Goal: Information Seeking & Learning: Learn about a topic

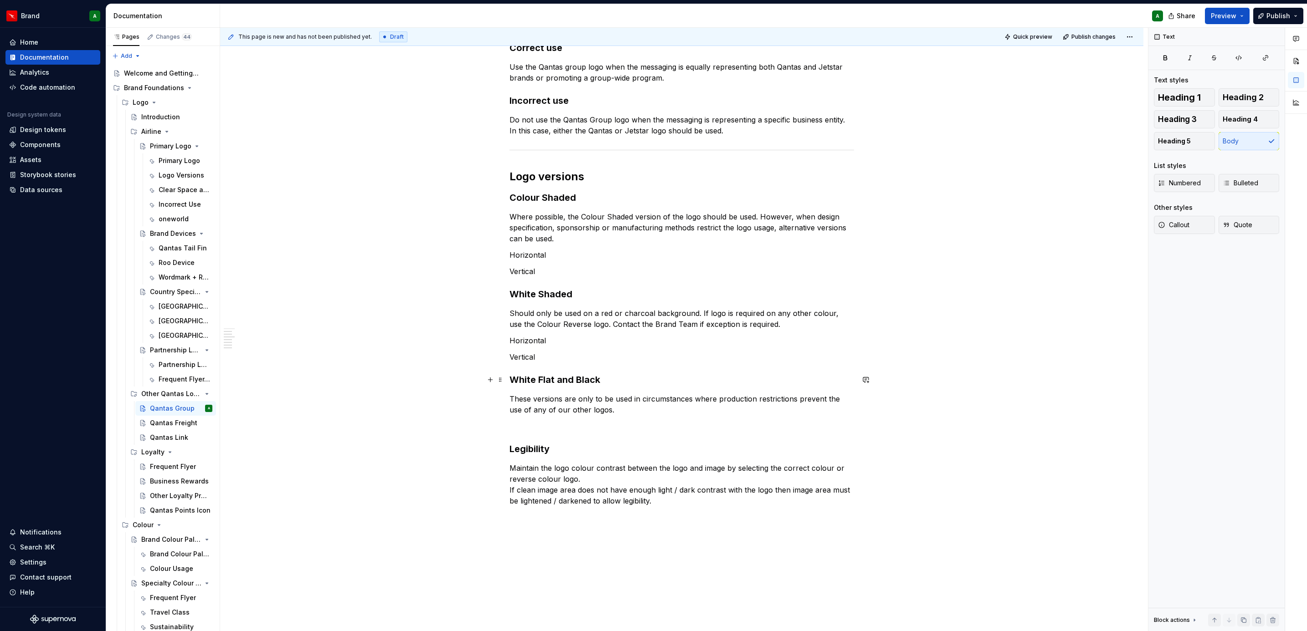
scroll to position [338, 0]
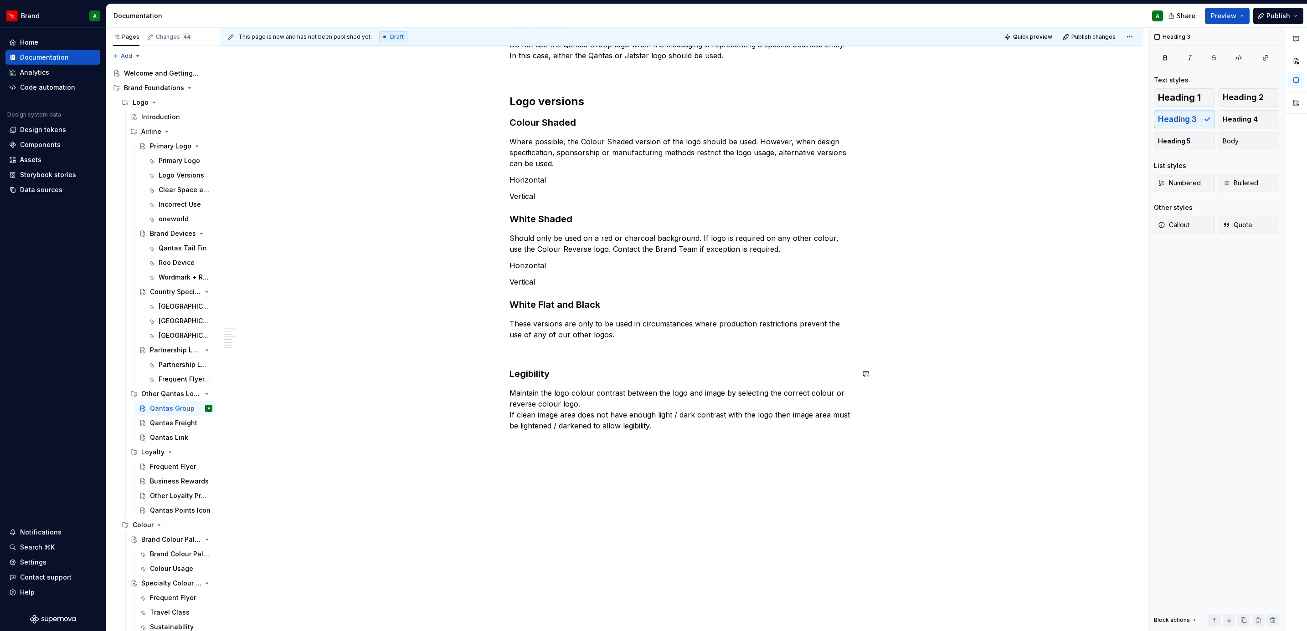
click at [548, 358] on div "The Qantas Group logo This logo is unique in that it represents both Qantas and…" at bounding box center [681, 135] width 344 height 591
type textarea "*"
click at [503, 385] on div "The Qantas Group logo This logo is unique in that it represents both Qantas and…" at bounding box center [681, 225] width 923 height 814
click at [575, 385] on p "Clean image area" at bounding box center [681, 442] width 344 height 11
click at [569, 385] on div "The Qantas Group logo This logo is unique in that it represents both Qantas and…" at bounding box center [681, 174] width 344 height 668
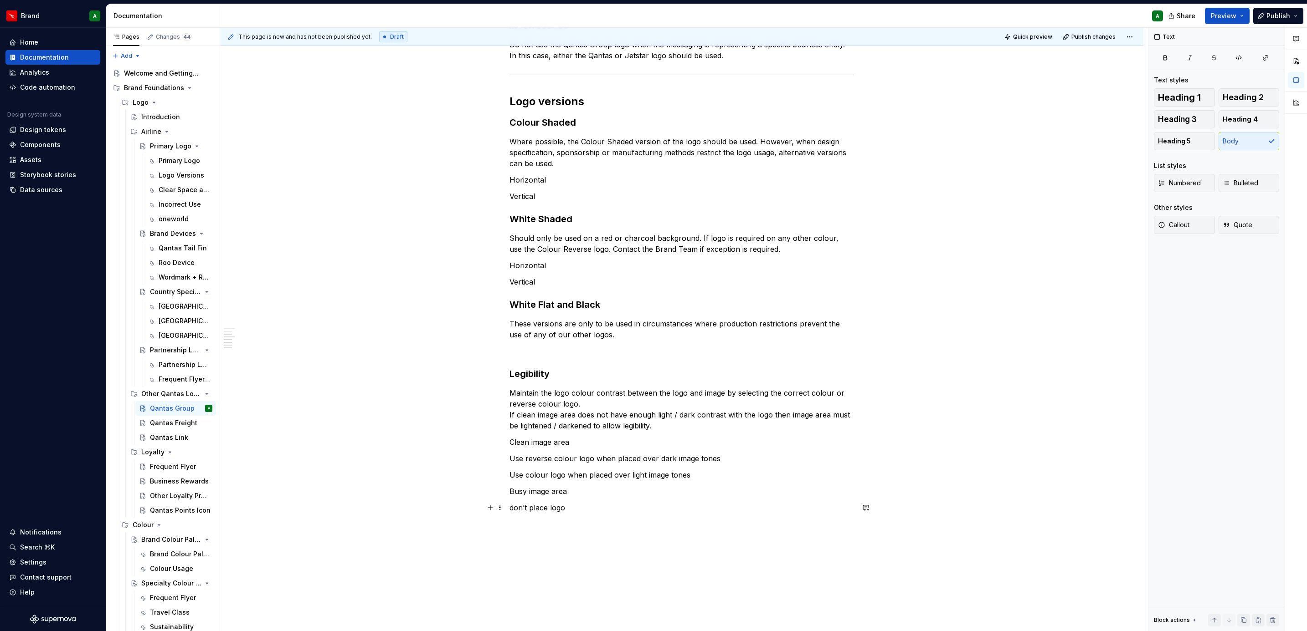
click at [513, 385] on p "don’t place logo" at bounding box center [681, 508] width 344 height 11
click at [572, 385] on p "Don’t place logo" at bounding box center [681, 508] width 344 height 11
click at [719, 385] on div "The Qantas Group logo This logo is unique in that it represents both Qantas and…" at bounding box center [681, 187] width 344 height 695
click at [628, 385] on p "Use colour logo when placed over light image tones" at bounding box center [681, 475] width 344 height 11
click at [667, 385] on p "Don’t place logo over cluttered image area or a half dark and half light image …" at bounding box center [681, 514] width 344 height 22
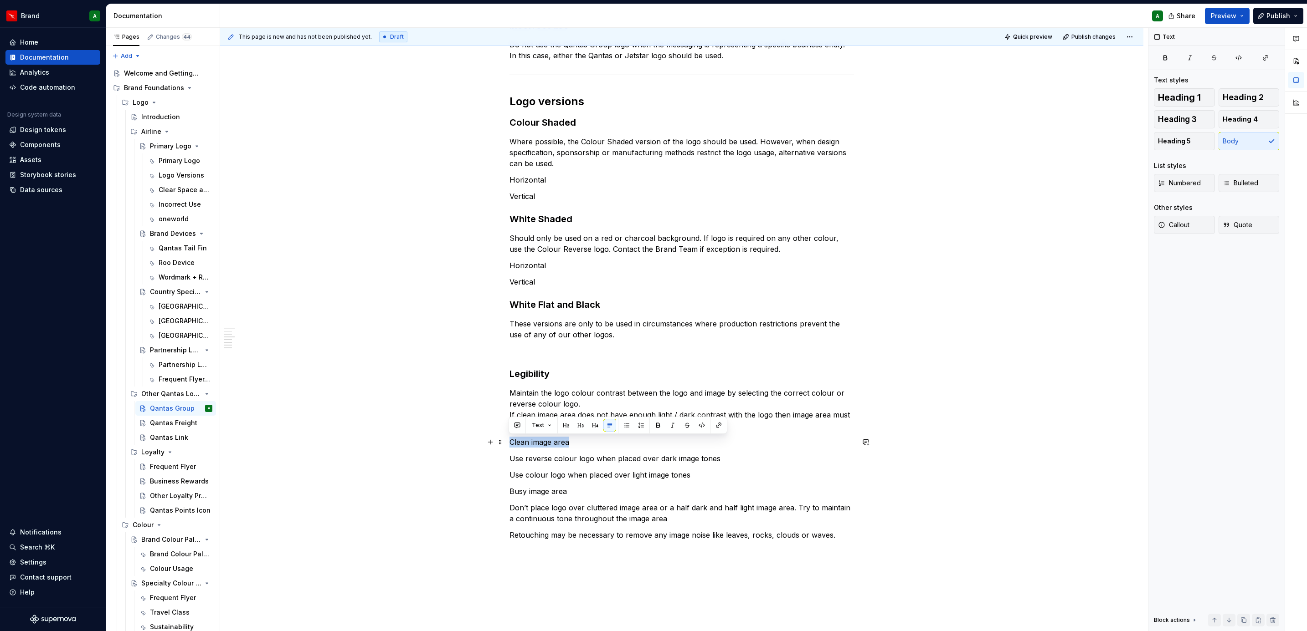
drag, startPoint x: 581, startPoint y: 442, endPoint x: 503, endPoint y: 443, distance: 78.4
click at [503, 385] on div "The Qantas Group logo This logo is unique in that it represents both Qantas and…" at bounding box center [681, 279] width 923 height 923
click at [869, 117] on span "Heading 4" at bounding box center [1239, 119] width 35 height 9
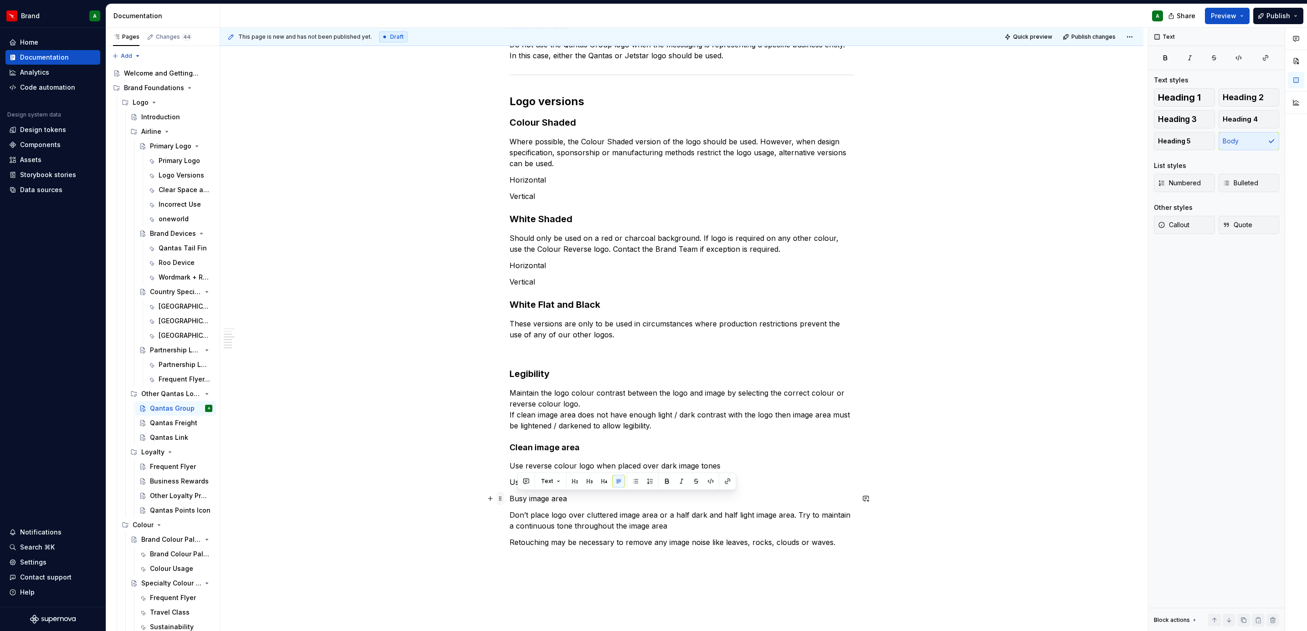
drag, startPoint x: 566, startPoint y: 499, endPoint x: 498, endPoint y: 504, distance: 68.5
click at [509, 385] on div "The Qantas Group logo This logo is unique in that it represents both Qantas and…" at bounding box center [681, 199] width 344 height 719
click at [869, 111] on button "Heading 4" at bounding box center [1248, 119] width 61 height 18
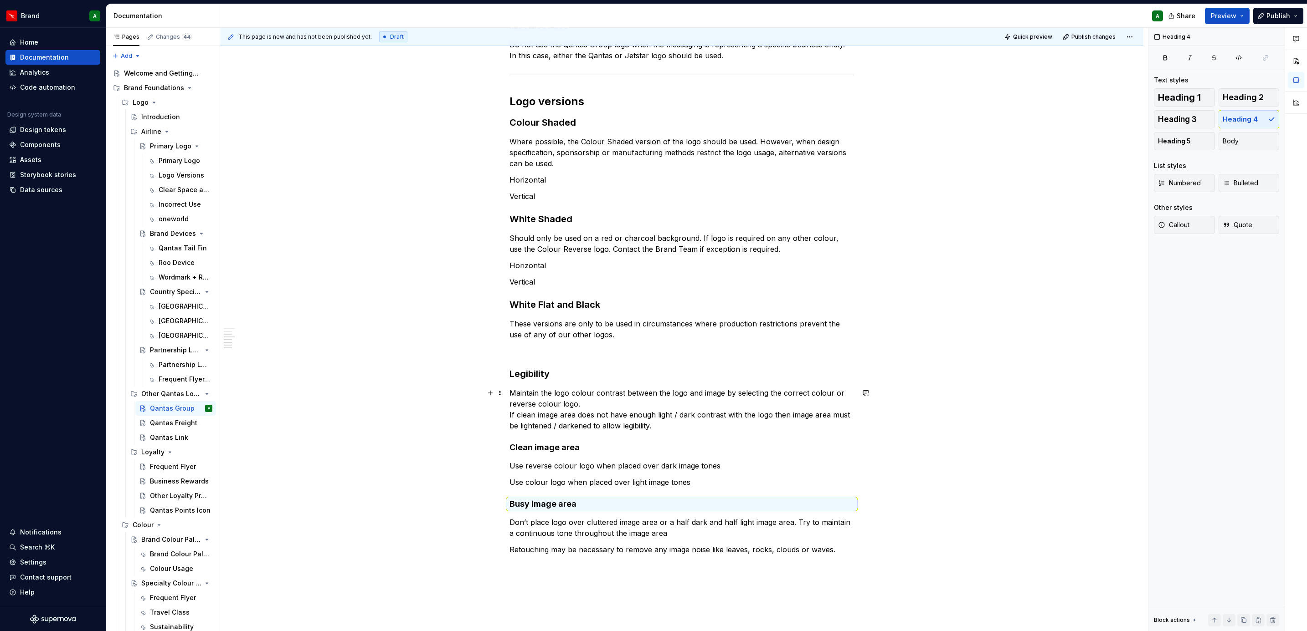
click at [865, 385] on div "The Qantas Group logo This logo is unique in that it represents both Qantas and…" at bounding box center [681, 287] width 923 height 938
click at [487, 355] on button "button" at bounding box center [490, 351] width 13 height 13
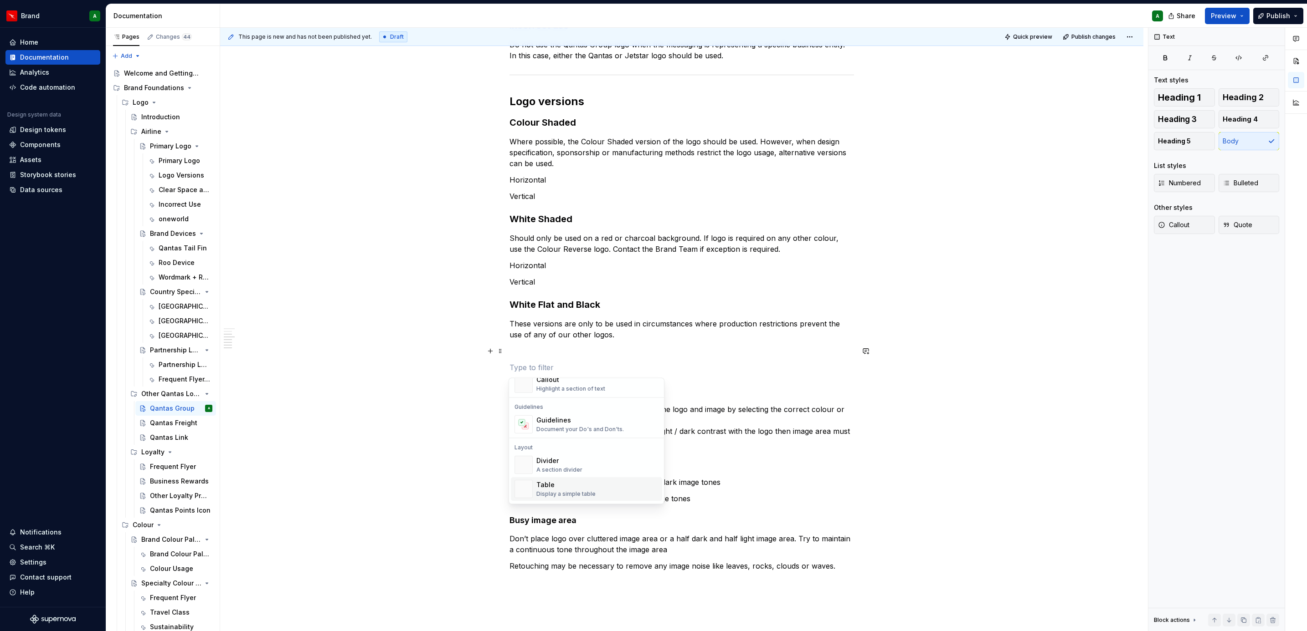
scroll to position [239, 0]
click at [588, 385] on div "Divider A section divider" at bounding box center [597, 464] width 122 height 18
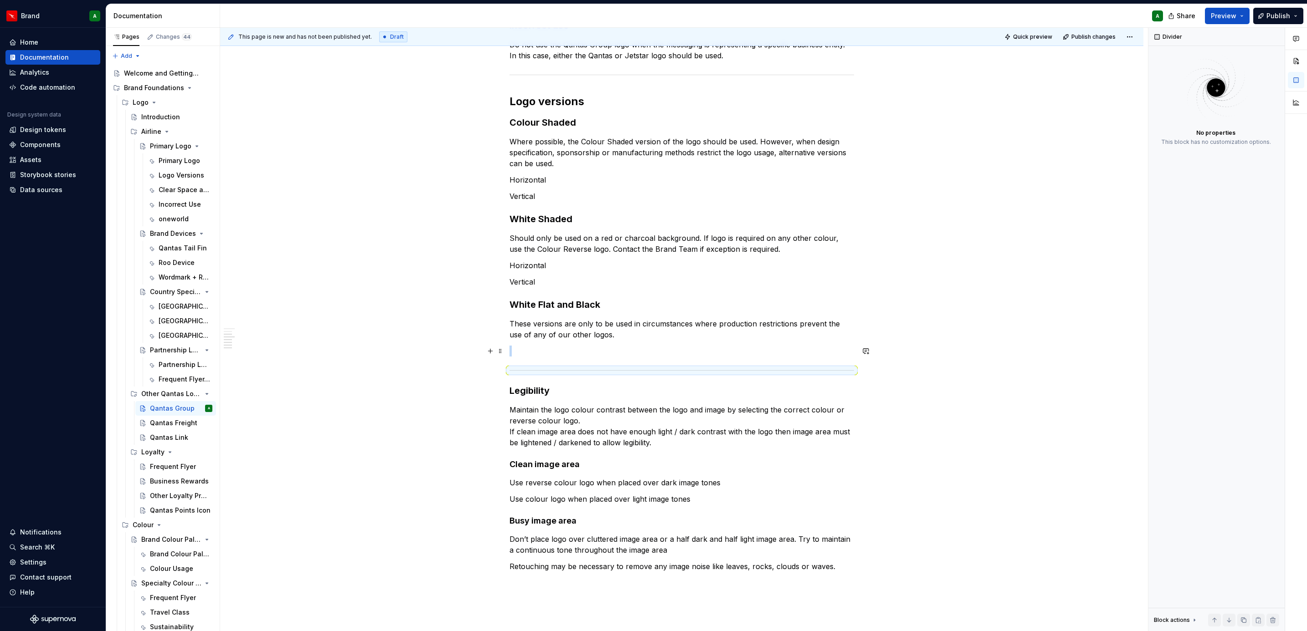
click at [547, 354] on p at bounding box center [681, 351] width 344 height 11
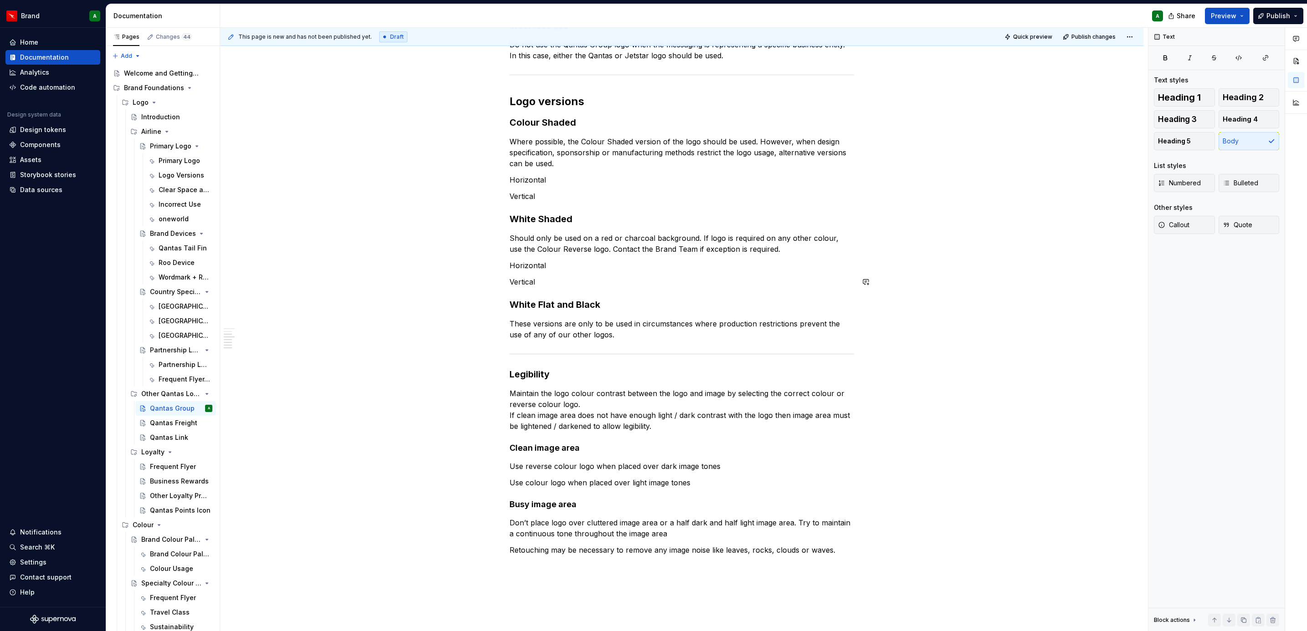
click at [545, 280] on p "Vertical" at bounding box center [681, 282] width 344 height 11
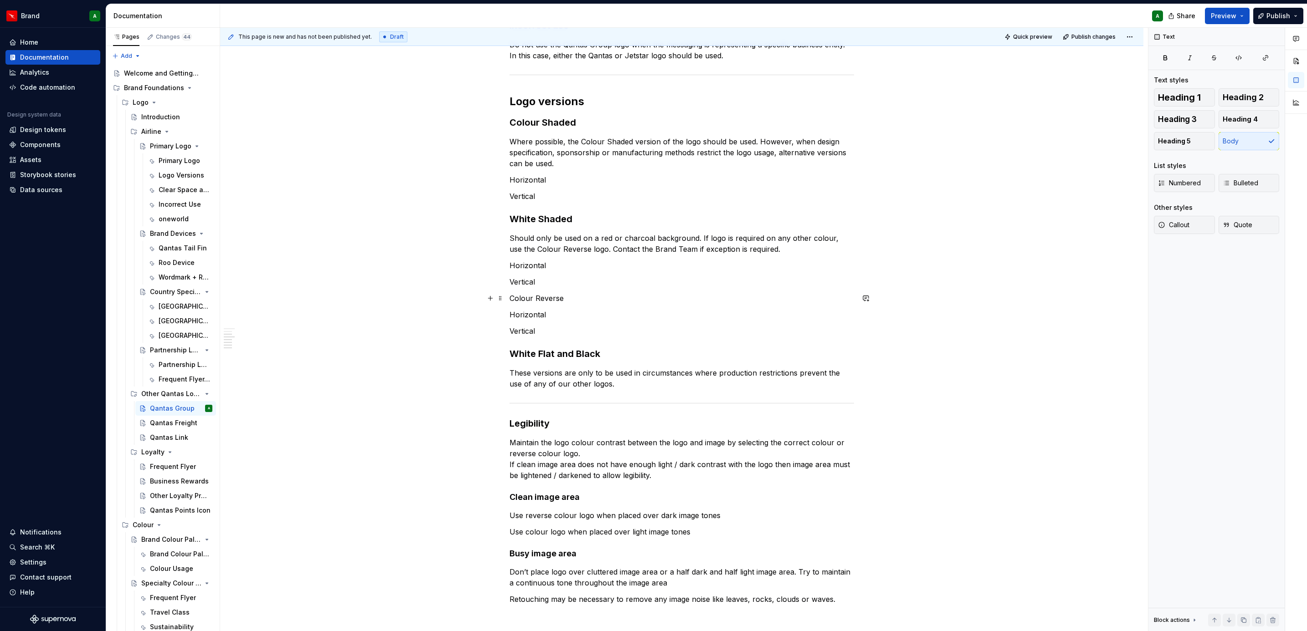
click at [543, 299] on p "Colour Reverse" at bounding box center [681, 298] width 344 height 11
click at [869, 123] on span "Heading 3" at bounding box center [1177, 119] width 39 height 9
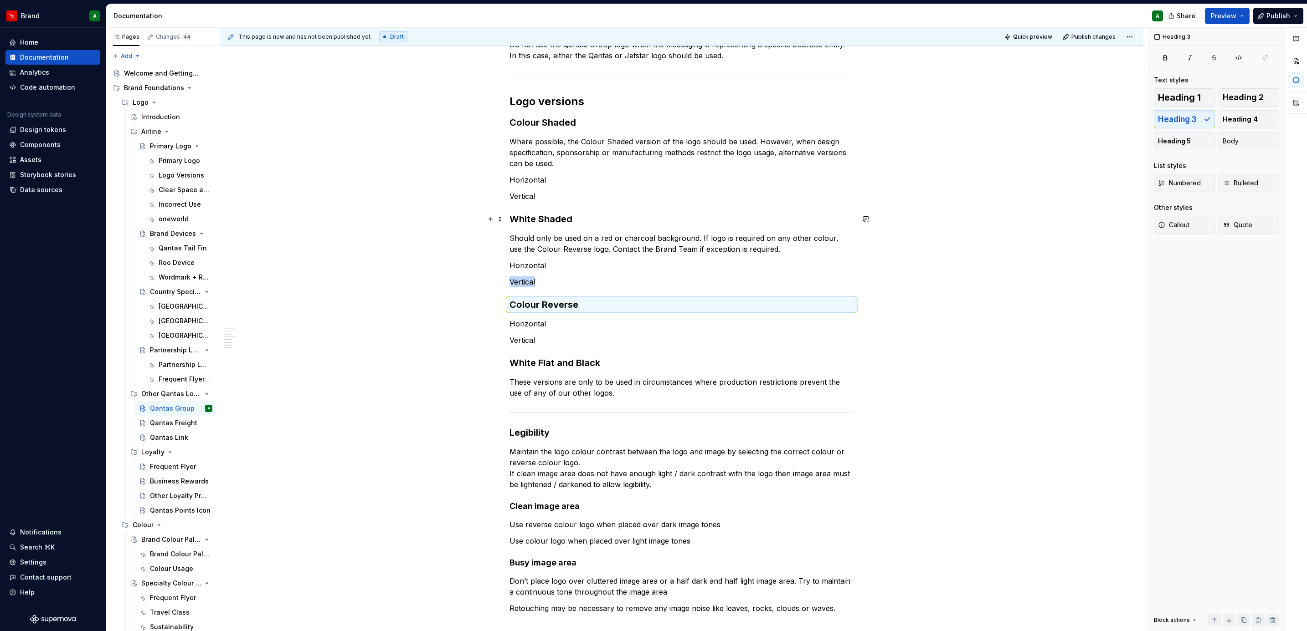
click at [555, 225] on h3 "White Shaded" at bounding box center [681, 219] width 344 height 13
click at [560, 301] on h3 "Colour Reverse" at bounding box center [681, 304] width 344 height 13
click at [561, 301] on h3 "Colour Reverse" at bounding box center [681, 304] width 344 height 13
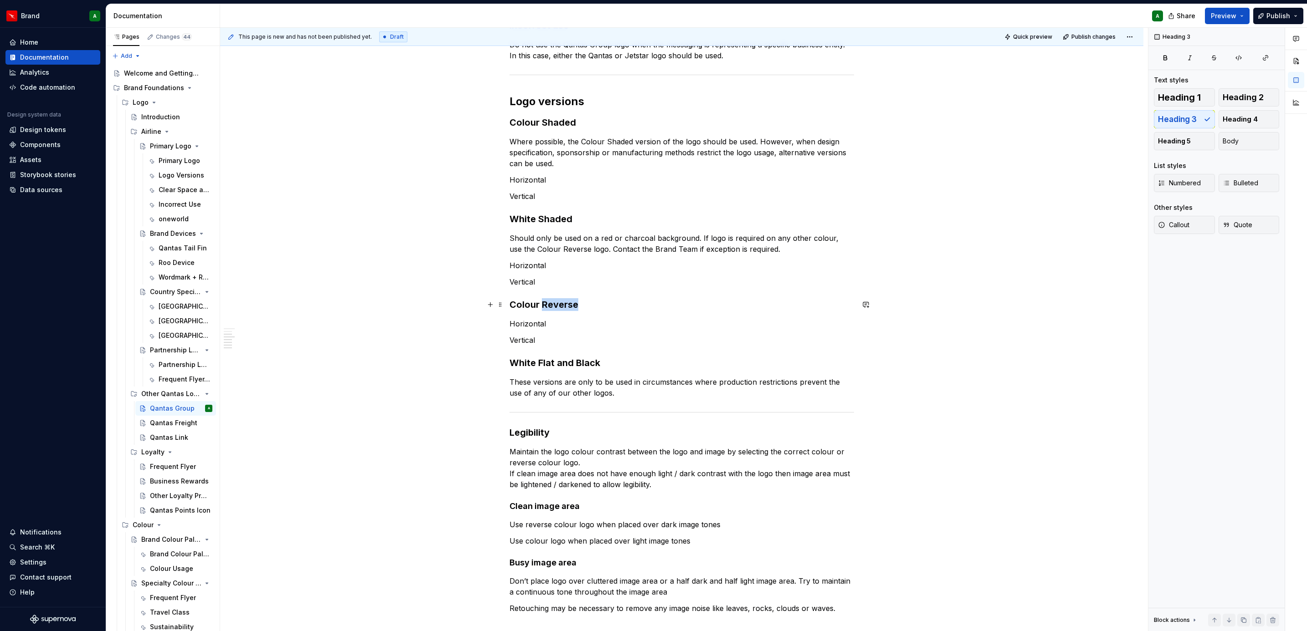
click at [561, 301] on h3 "Colour Reverse" at bounding box center [681, 304] width 344 height 13
click at [869, 121] on span "Heading 4" at bounding box center [1239, 119] width 35 height 9
click at [555, 320] on p "Horizontal" at bounding box center [681, 322] width 344 height 11
click at [737, 385] on p "Maintain the logo colour contrast between the logo and image by selecting the c…" at bounding box center [681, 467] width 344 height 44
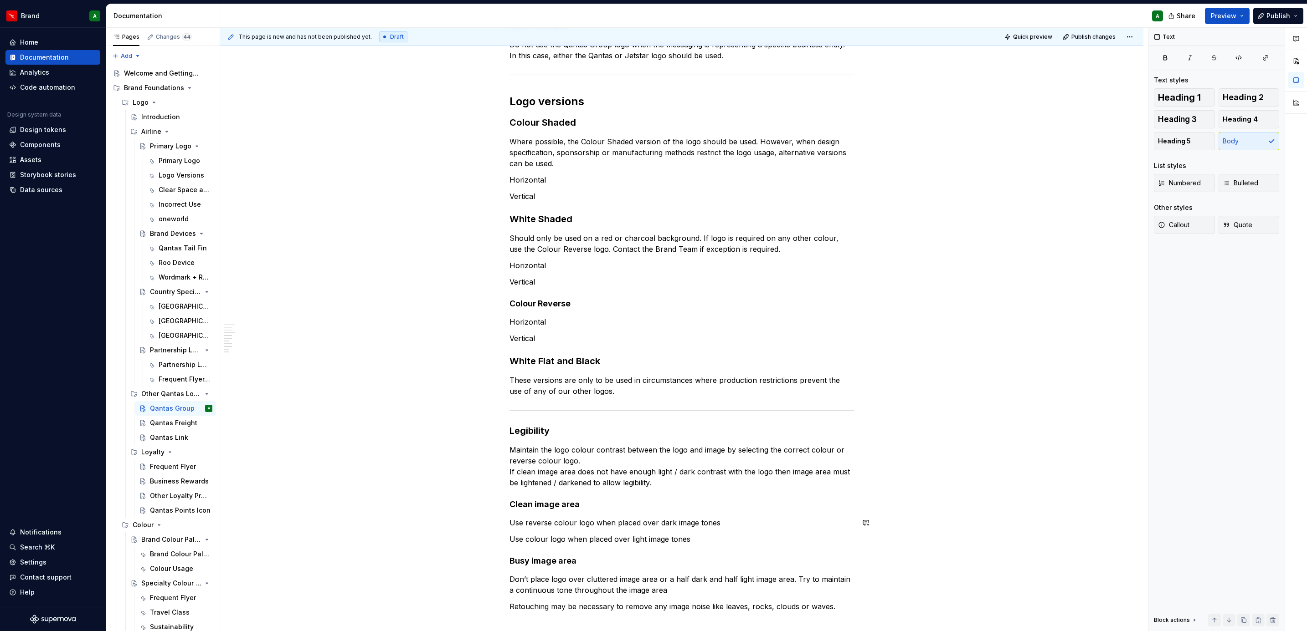
scroll to position [463, 0]
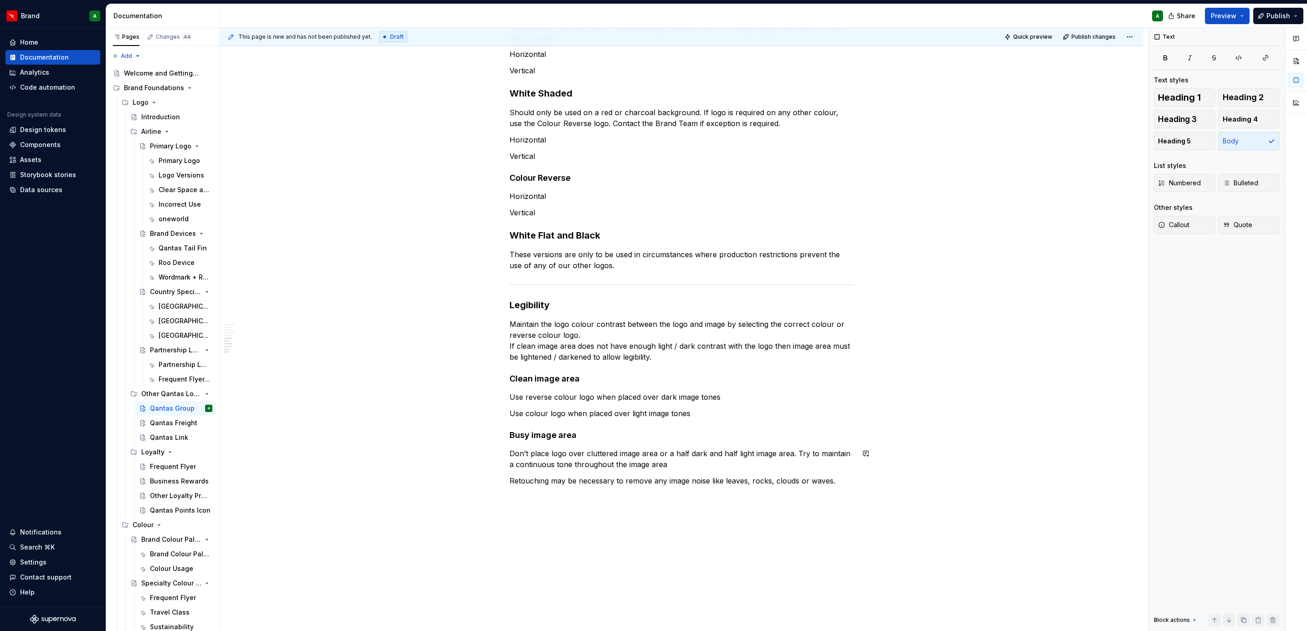
click at [699, 385] on div "The Qantas Group logo This logo is unique in that it represents both Qantas and…" at bounding box center [681, 189] width 923 height 995
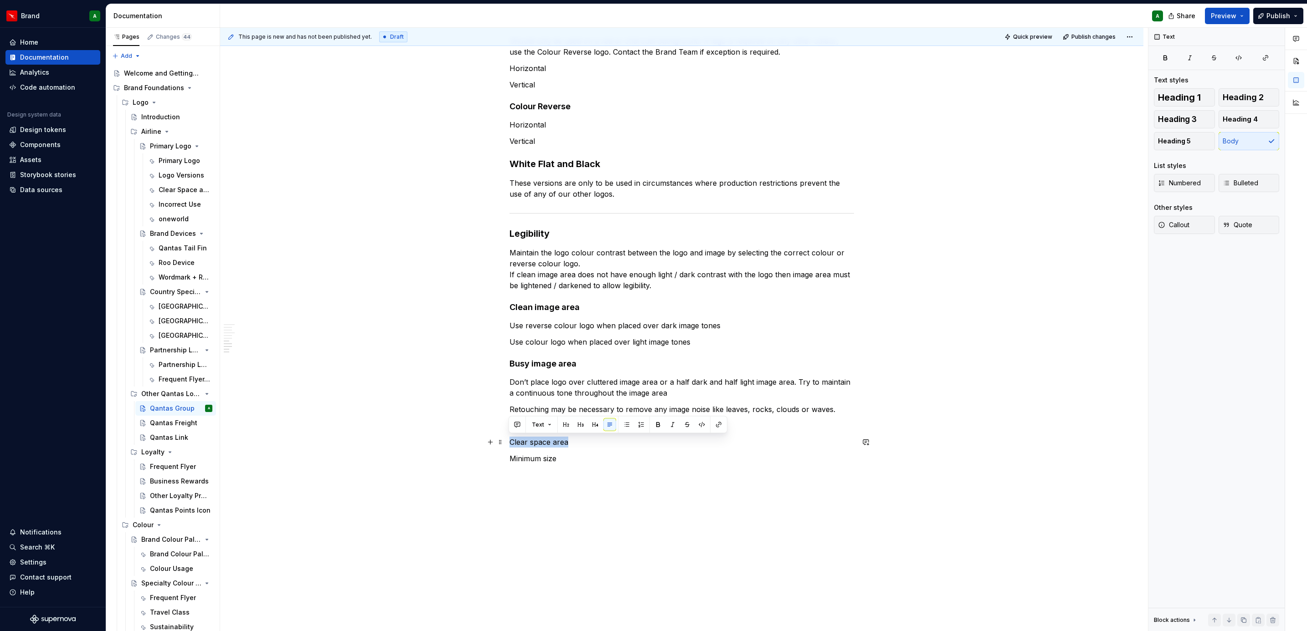
drag, startPoint x: 569, startPoint y: 438, endPoint x: 477, endPoint y: 439, distance: 91.6
click at [477, 385] on div "The Qantas Group logo This logo is unique in that it represents both Qantas and…" at bounding box center [681, 143] width 923 height 1044
click at [572, 385] on div "Text" at bounding box center [618, 425] width 214 height 13
click at [534, 385] on p "Clear space area" at bounding box center [681, 442] width 344 height 11
click at [552, 385] on div "The Qantas Group logo This logo is unique in that it represents both Qantas and…" at bounding box center [681, 53] width 344 height 821
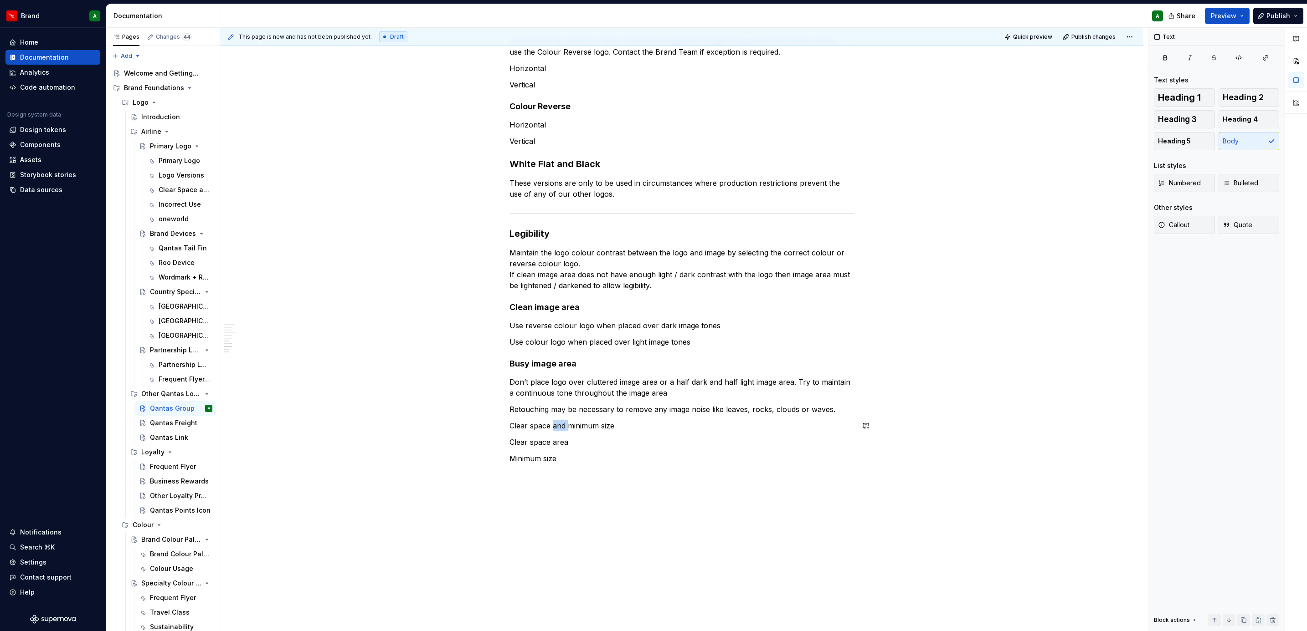
click at [552, 385] on div "The Qantas Group logo This logo is unique in that it represents both Qantas and…" at bounding box center [681, 53] width 344 height 821
click at [869, 89] on button "Heading 2" at bounding box center [1248, 97] width 61 height 18
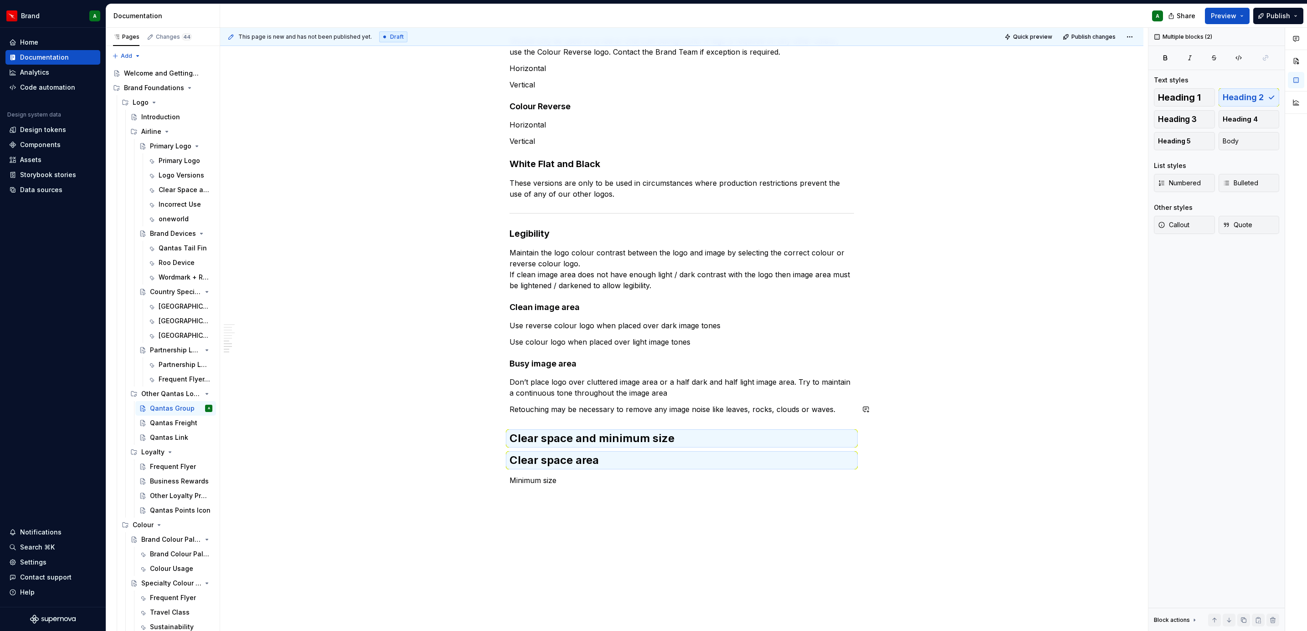
click at [586, 385] on div "The Qantas Group logo This logo is unique in that it represents both Qantas and…" at bounding box center [681, 64] width 344 height 843
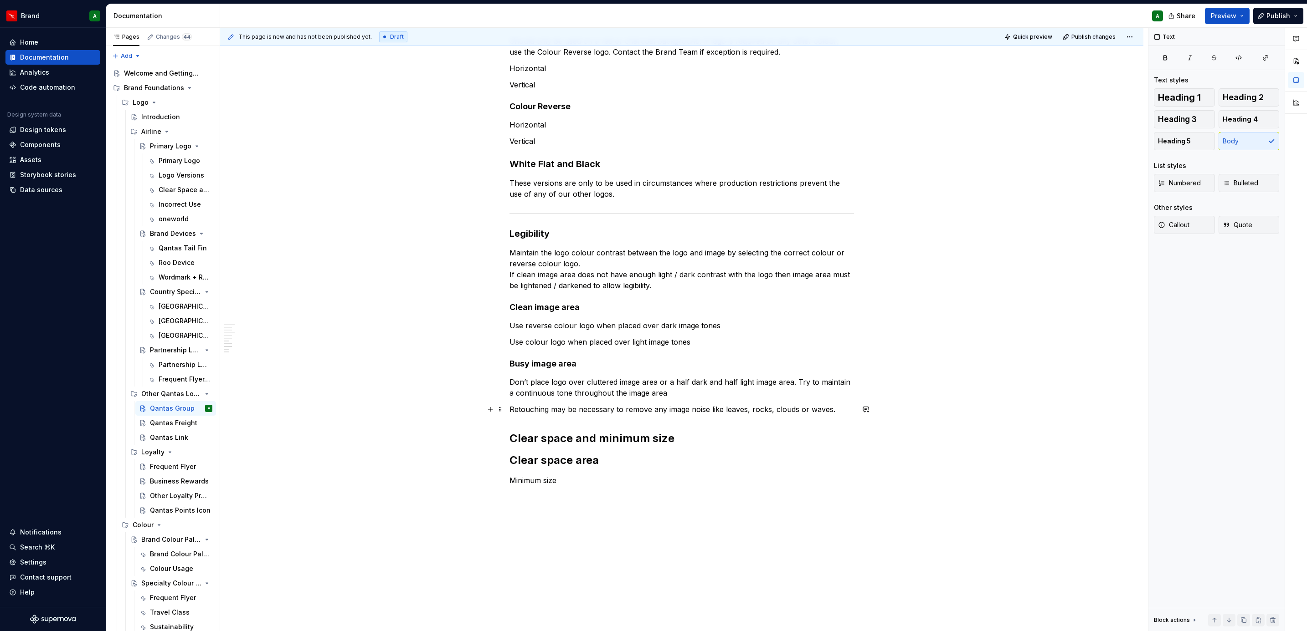
click at [841, 385] on p "Retouching may be necessary to remove any image noise like leaves, rocks, cloud…" at bounding box center [681, 409] width 344 height 11
click at [489, 385] on button "button" at bounding box center [490, 426] width 13 height 13
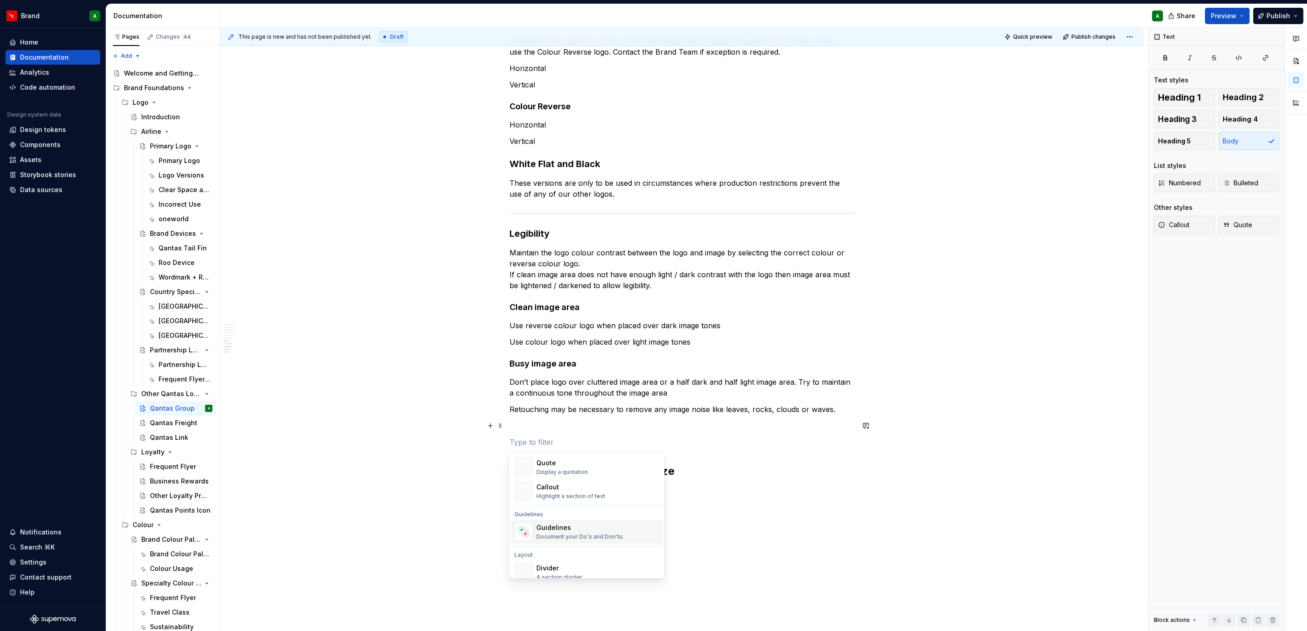
scroll to position [205, 0]
click at [558, 385] on div "Divider" at bounding box center [559, 568] width 46 height 9
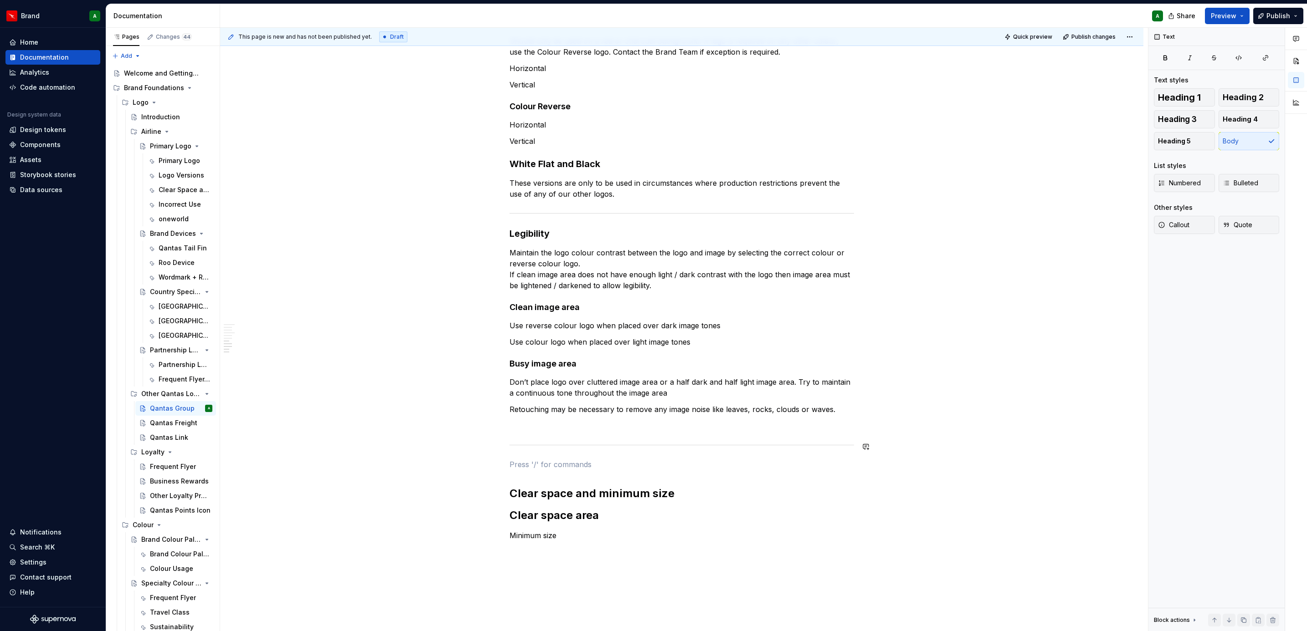
click at [550, 385] on div "The Qantas Group logo This logo is unique in that it represents both Qantas and…" at bounding box center [681, 92] width 344 height 898
click at [505, 385] on div "The Qantas Group logo This logo is unique in that it represents both Qantas and…" at bounding box center [681, 173] width 923 height 1104
click at [524, 385] on div "The Qantas Group logo This logo is unique in that it represents both Qantas and…" at bounding box center [681, 84] width 344 height 882
click at [525, 385] on p at bounding box center [681, 448] width 344 height 11
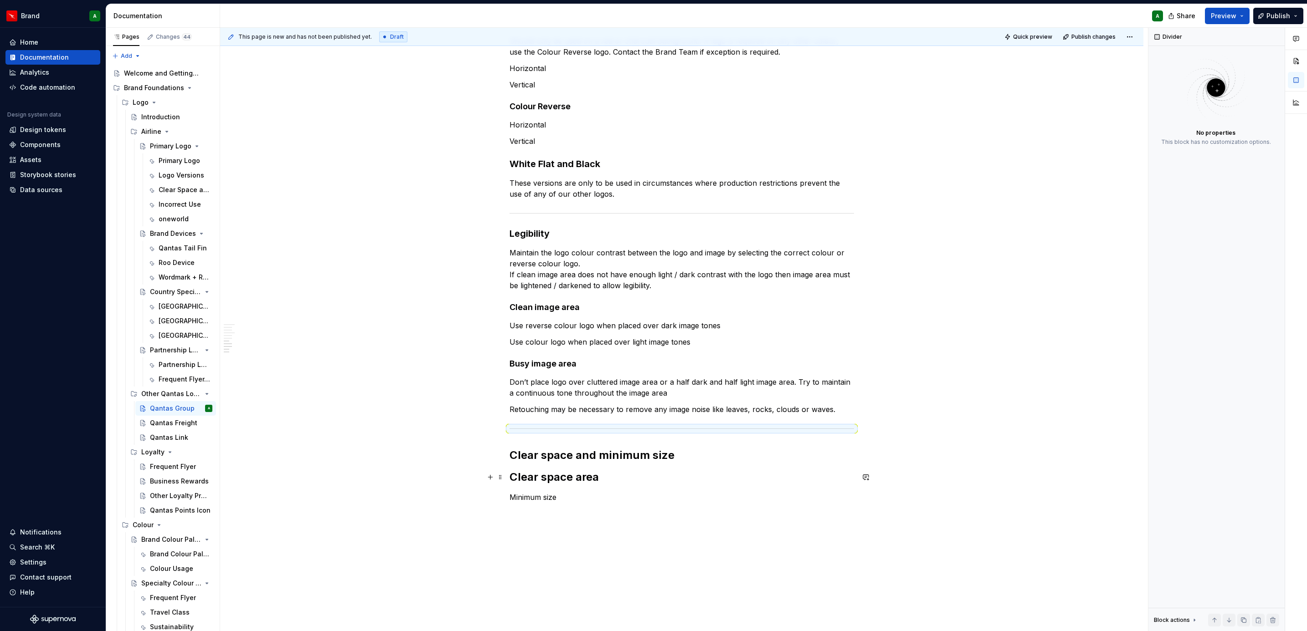
click at [525, 385] on h2 "Clear space area" at bounding box center [681, 477] width 344 height 15
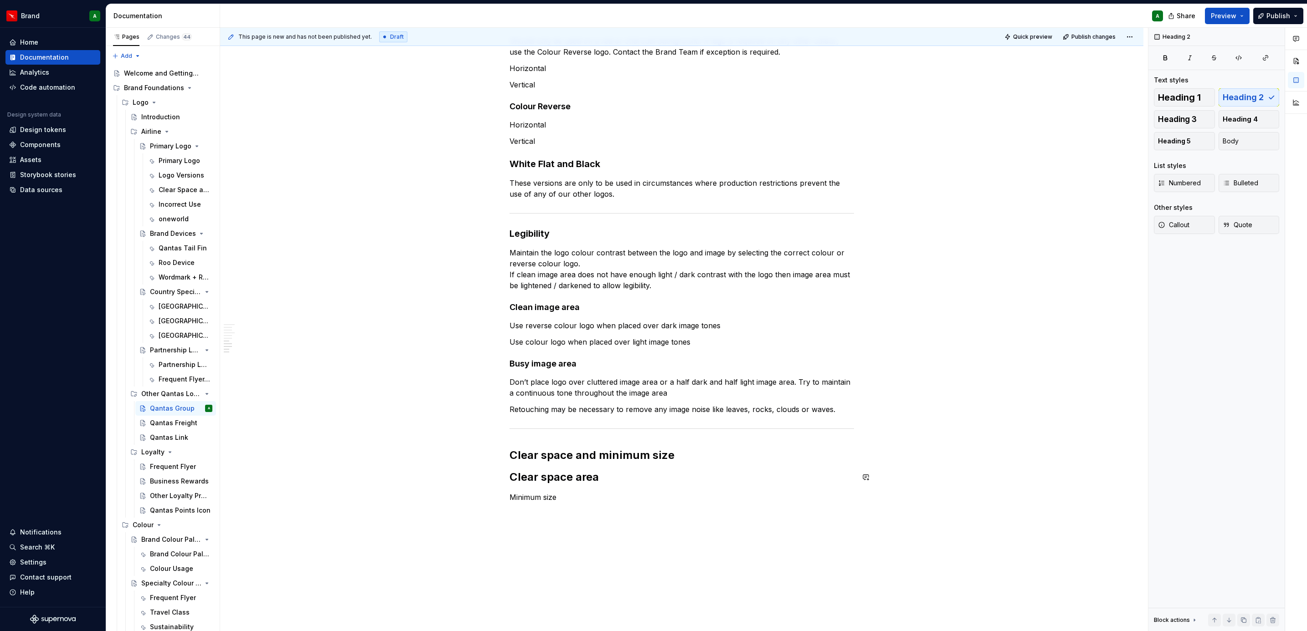
click at [606, 385] on div "The Qantas Group logo This logo is unique in that it represents both Qantas and…" at bounding box center [681, 73] width 344 height 860
click at [571, 385] on h2 "Clear space area" at bounding box center [681, 477] width 344 height 15
click at [869, 121] on span "Heading 3" at bounding box center [1177, 119] width 39 height 9
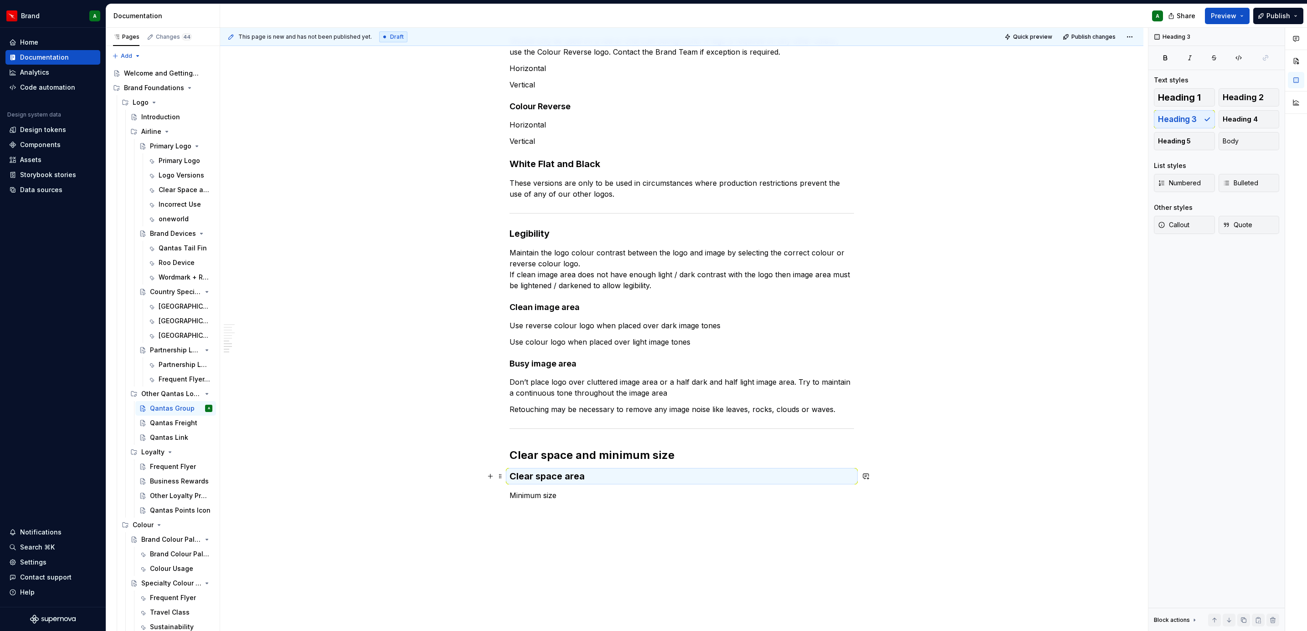
click at [577, 385] on h3 "Clear space area" at bounding box center [681, 476] width 344 height 13
click at [607, 385] on h3 "Clear space area" at bounding box center [681, 476] width 344 height 13
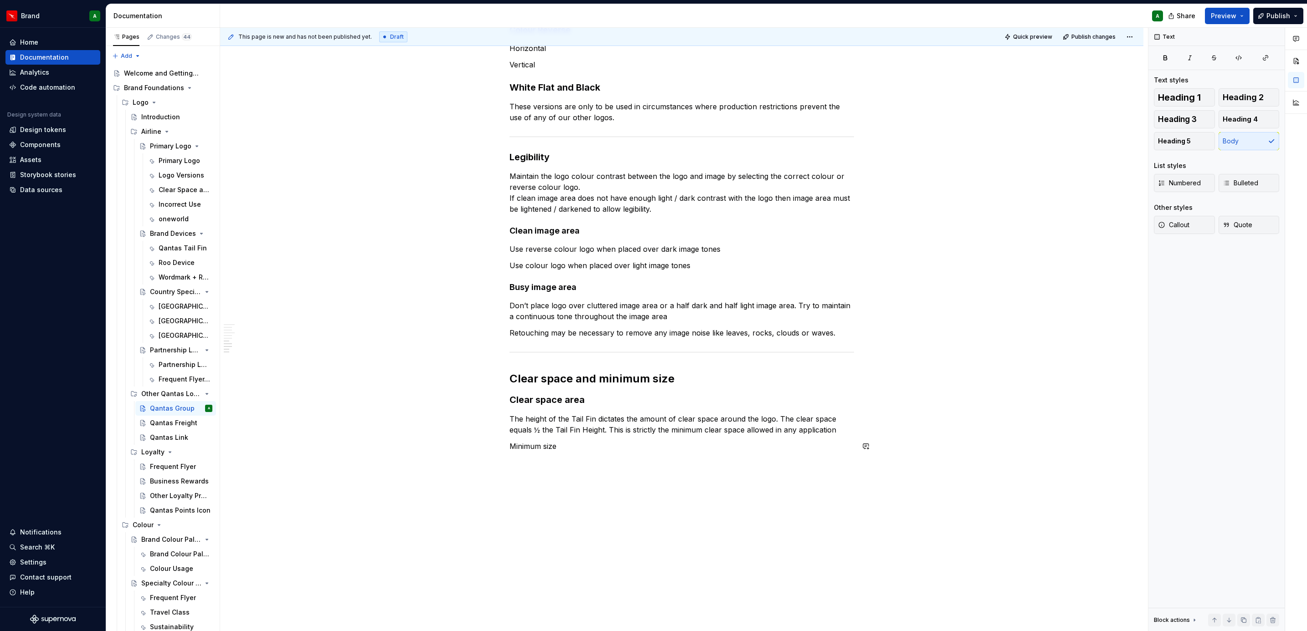
scroll to position [614, 0]
click at [546, 385] on div "The Qantas Group logo This logo is unique in that it represents both Qantas and…" at bounding box center [681, 12] width 344 height 897
drag, startPoint x: 557, startPoint y: 447, endPoint x: 496, endPoint y: 443, distance: 60.8
click at [509, 385] on div "The Qantas Group logo This logo is unique in that it represents both Qantas and…" at bounding box center [681, 12] width 344 height 897
click at [524, 385] on p "Minimum size" at bounding box center [681, 444] width 344 height 11
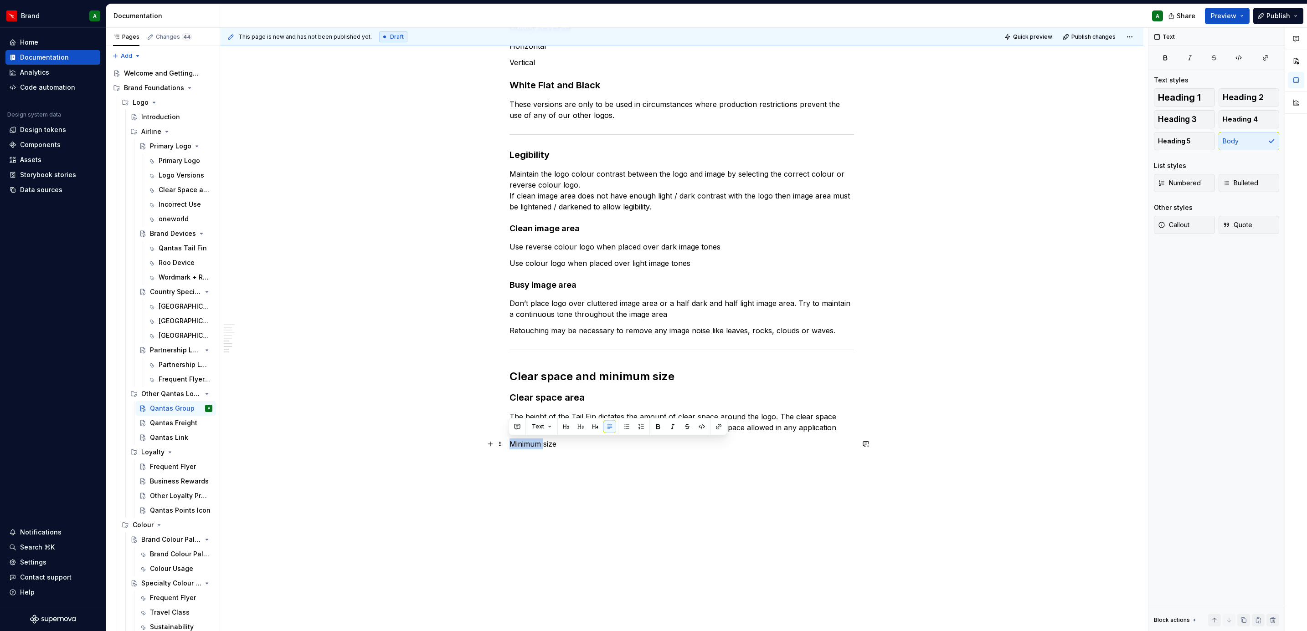
click at [524, 385] on p "Minimum size" at bounding box center [681, 444] width 344 height 11
click at [869, 121] on button "Heading 4" at bounding box center [1248, 119] width 61 height 18
click at [486, 385] on div "The Qantas Group logo This logo is unique in that it represents both Qantas and…" at bounding box center [681, 99] width 923 height 1114
click at [511, 385] on div "The Qantas Group logo This logo is unique in that it represents both Qantas and…" at bounding box center [681, 24] width 344 height 920
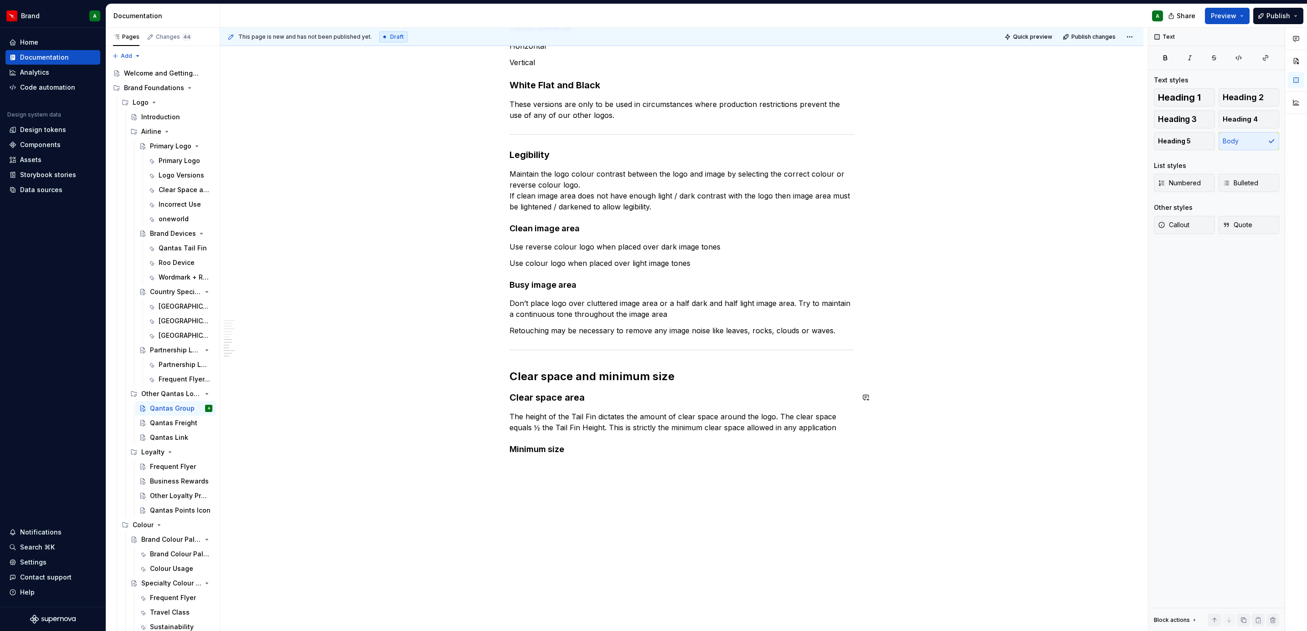
scroll to position [655, 0]
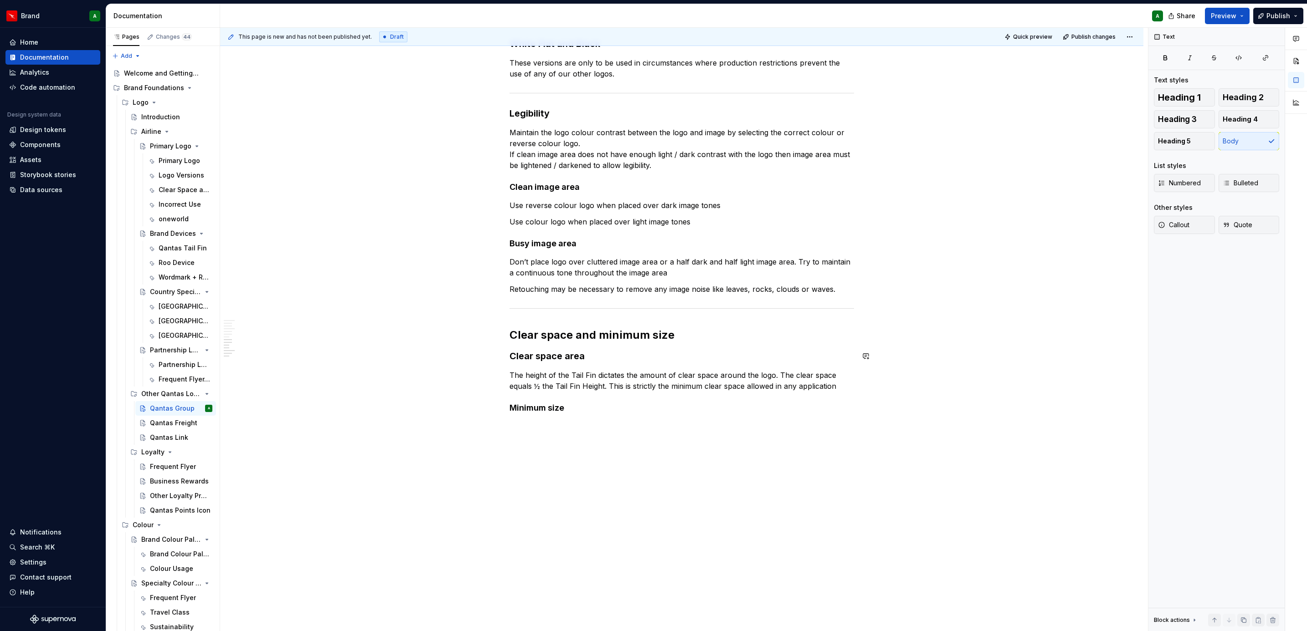
click at [842, 383] on p "The height of the Tail Fin dictates the amount of clear space around the logo. …" at bounding box center [681, 381] width 344 height 22
click at [726, 385] on p "The minimum size is 47mm / 190px wide for the horizontal logo, and 21mm / 76px …" at bounding box center [681, 432] width 344 height 22
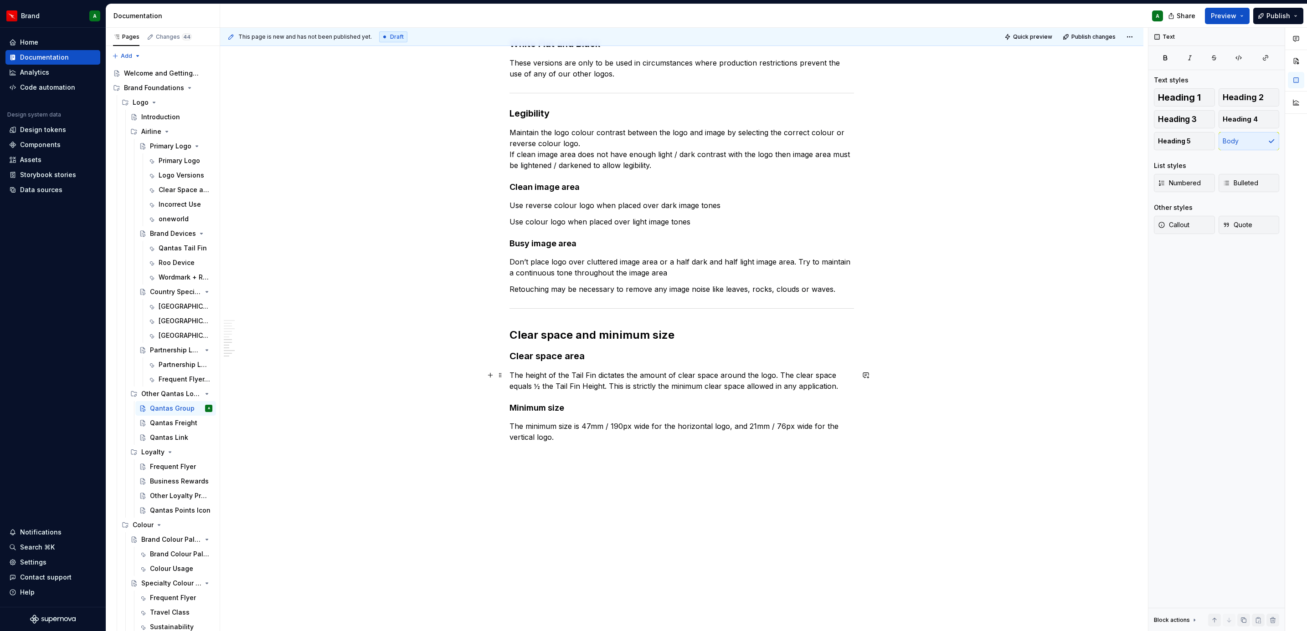
click at [845, 383] on p "The height of the Tail Fin dictates the amount of clear space around the logo. …" at bounding box center [681, 381] width 344 height 22
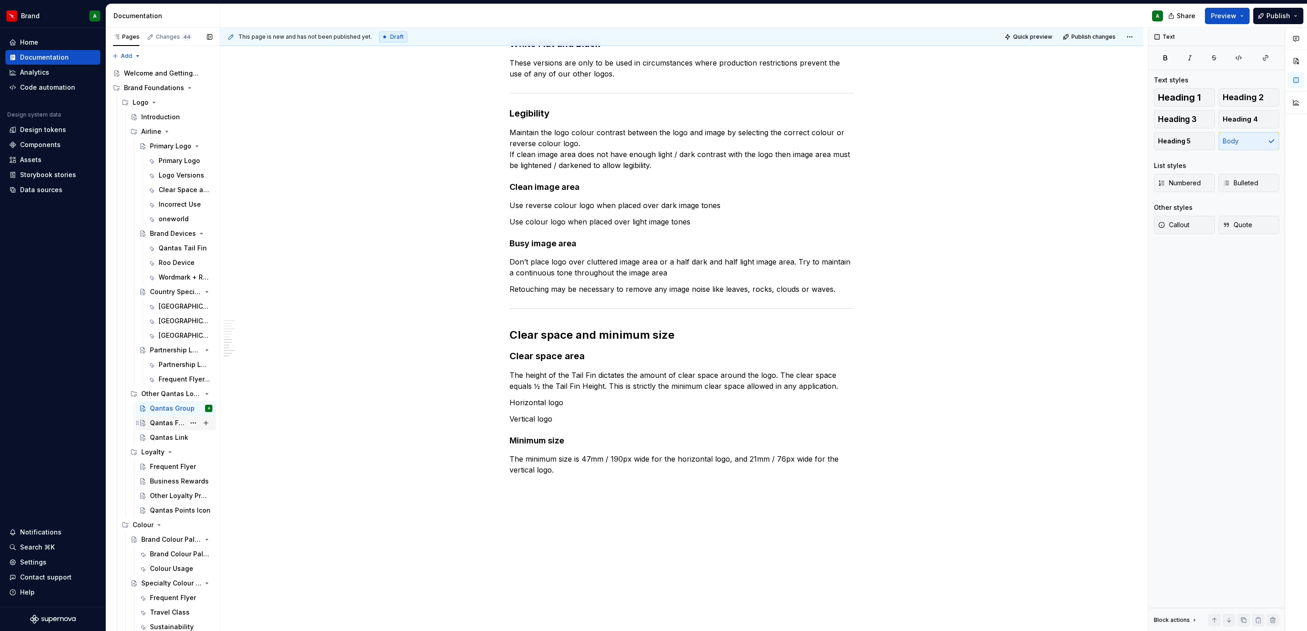
click at [160, 385] on div "Qantas Freight" at bounding box center [167, 423] width 35 height 9
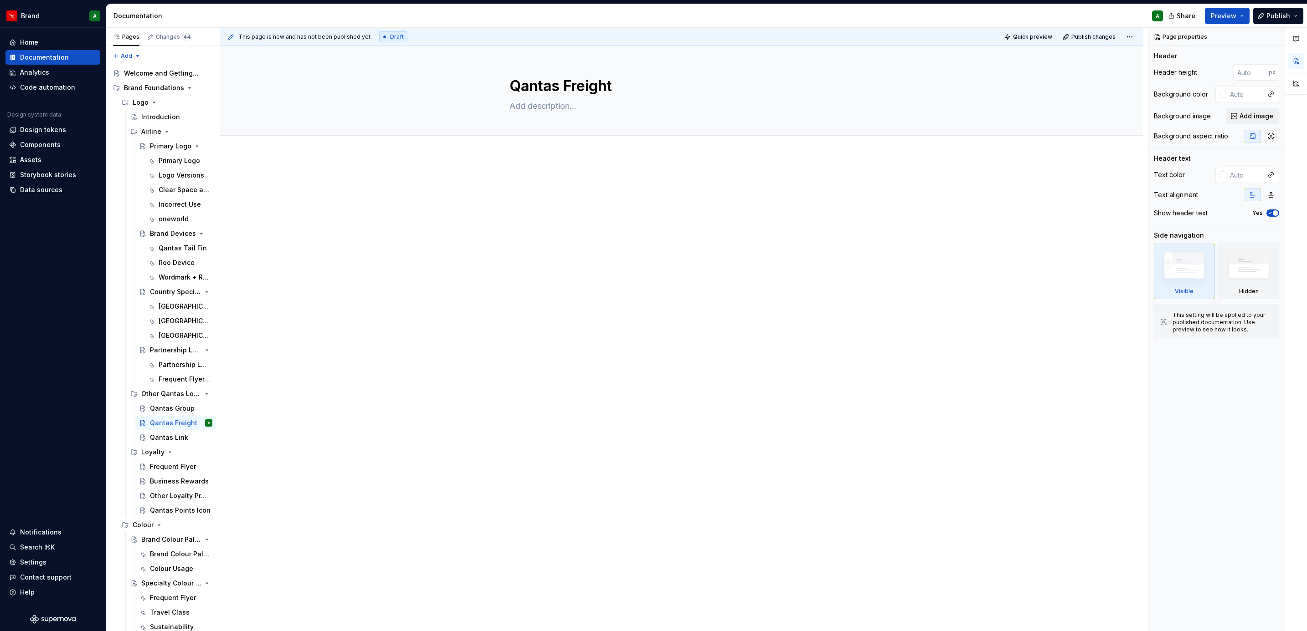
click at [517, 184] on p at bounding box center [681, 183] width 344 height 11
type textarea "*"
click at [529, 183] on p at bounding box center [681, 183] width 344 height 11
click at [570, 205] on div at bounding box center [681, 195] width 344 height 35
paste div
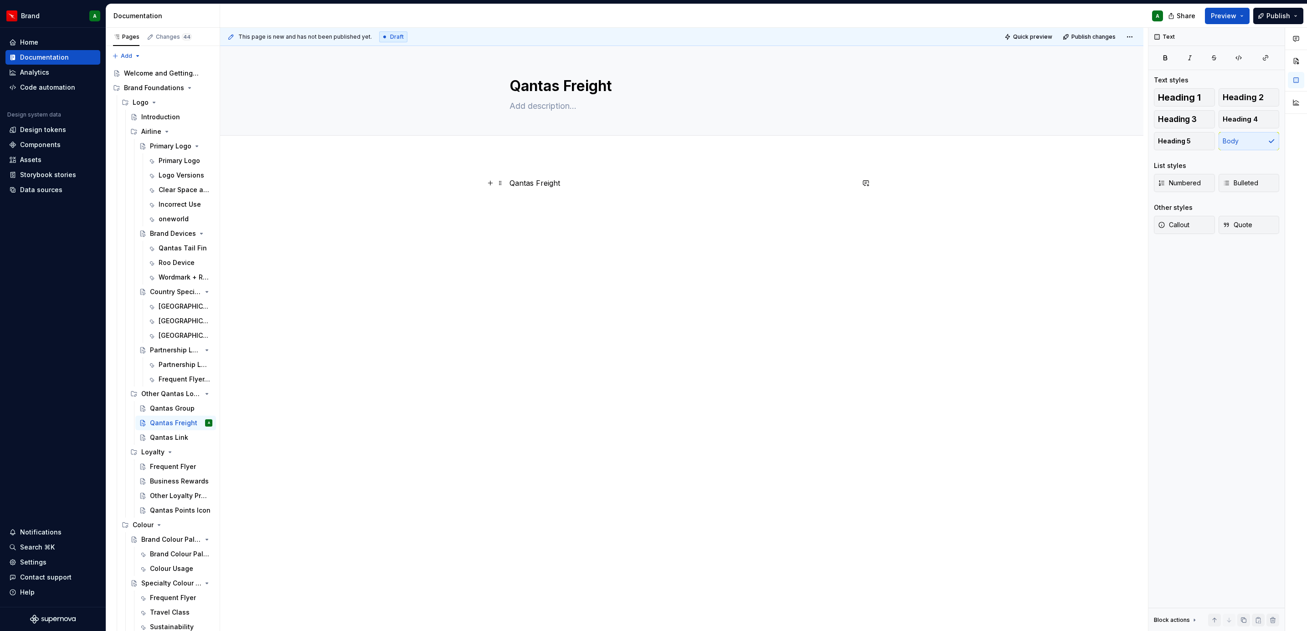
click at [506, 182] on div "Qantas Freight" at bounding box center [681, 284] width 923 height 257
click at [506, 182] on div "Logo versions Qantas Freight" at bounding box center [681, 284] width 923 height 257
click at [522, 180] on p "Logo versions" at bounding box center [681, 183] width 344 height 11
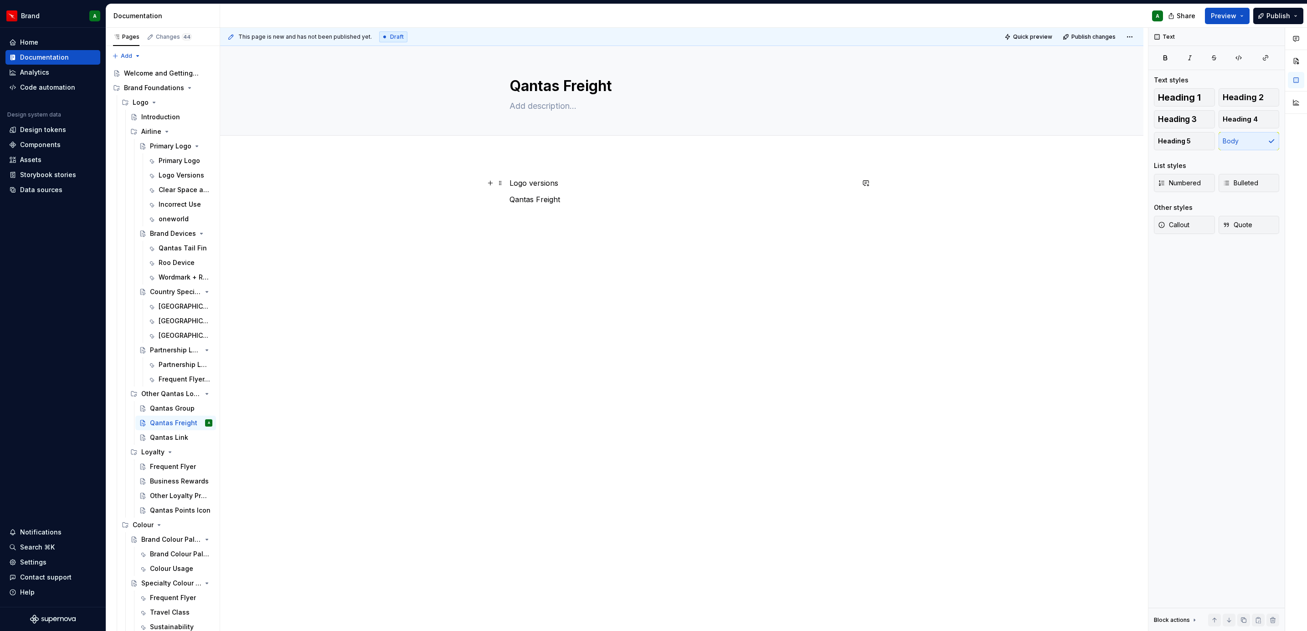
click at [522, 180] on p "Logo versions" at bounding box center [681, 183] width 344 height 11
click at [869, 97] on span "Heading 2" at bounding box center [1242, 97] width 41 height 9
click at [693, 199] on div "Logo versions Qantas Freight" at bounding box center [681, 195] width 344 height 35
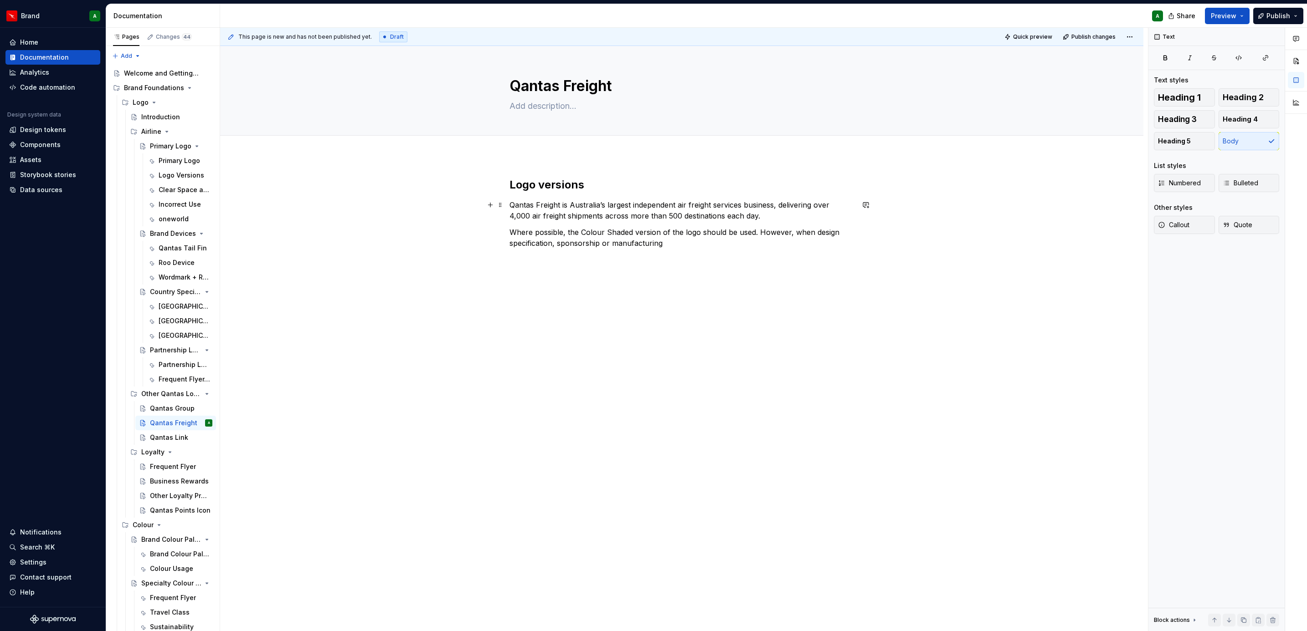
click at [780, 216] on p "Qantas Freight is Australia’s largest independent air freight services business…" at bounding box center [681, 211] width 344 height 22
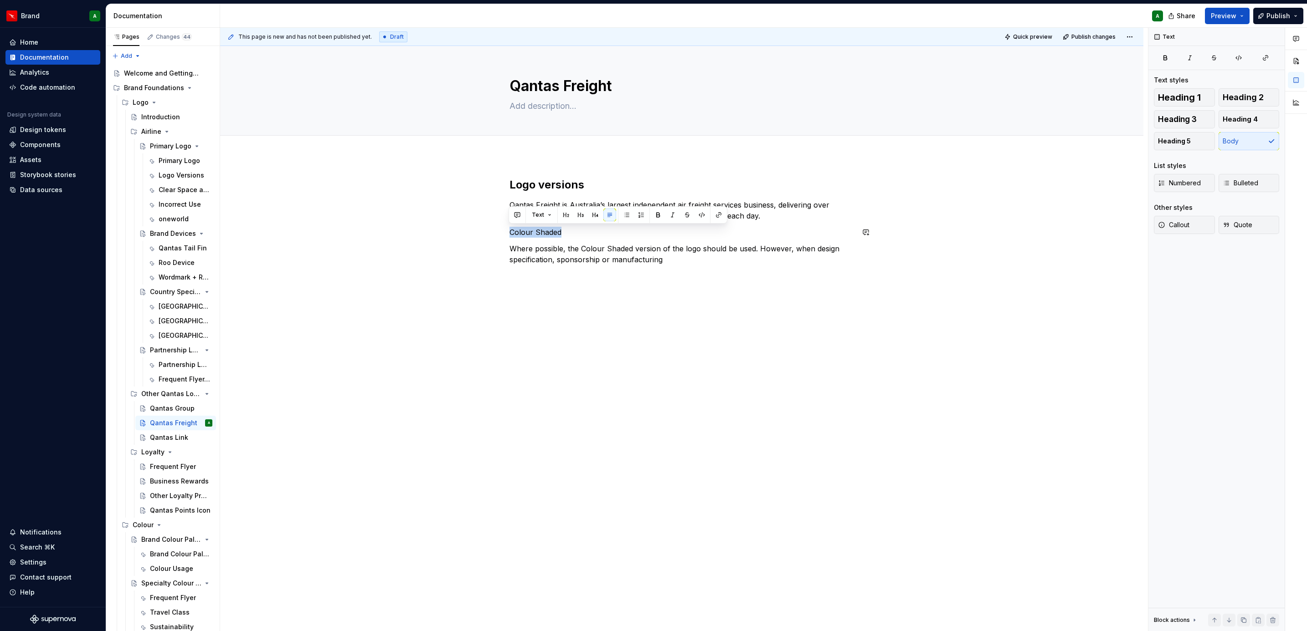
drag, startPoint x: 614, startPoint y: 232, endPoint x: 471, endPoint y: 225, distance: 143.7
click at [471, 225] on div "Logo versions Qantas Freight is Australia’s largest independent air freight ser…" at bounding box center [681, 311] width 923 height 310
click at [869, 116] on span "Heading 3" at bounding box center [1177, 119] width 39 height 9
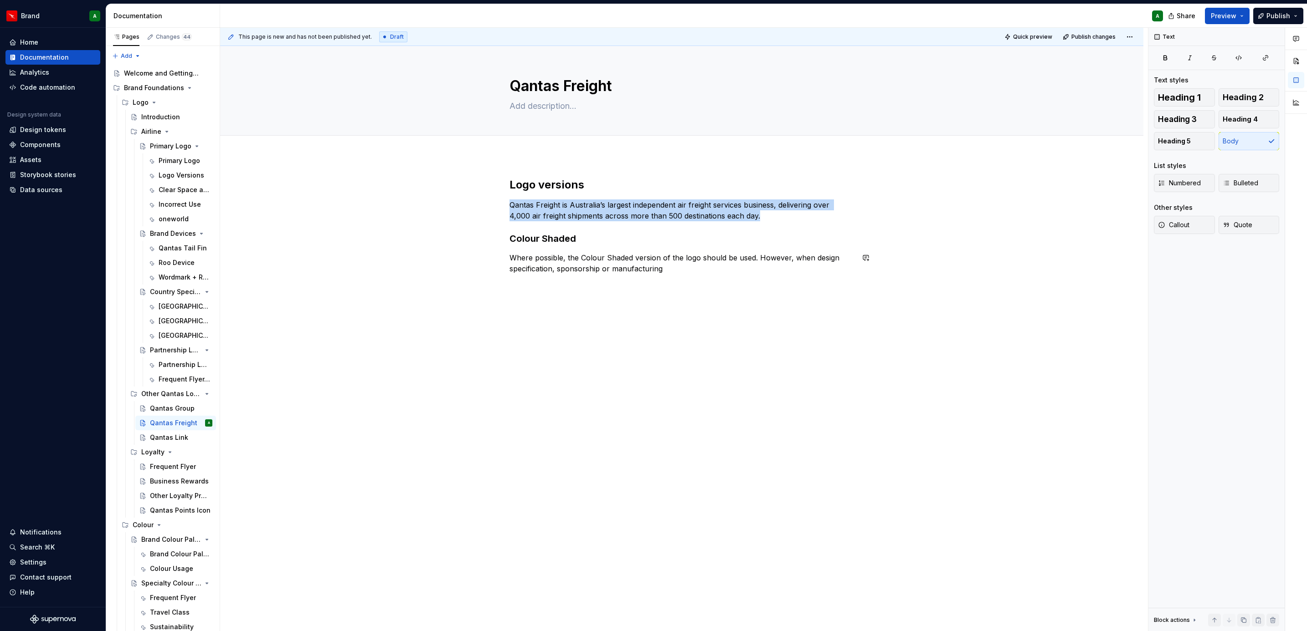
click at [719, 275] on div "Logo versions Qantas Freight is Australia’s largest independent air freight ser…" at bounding box center [681, 232] width 344 height 108
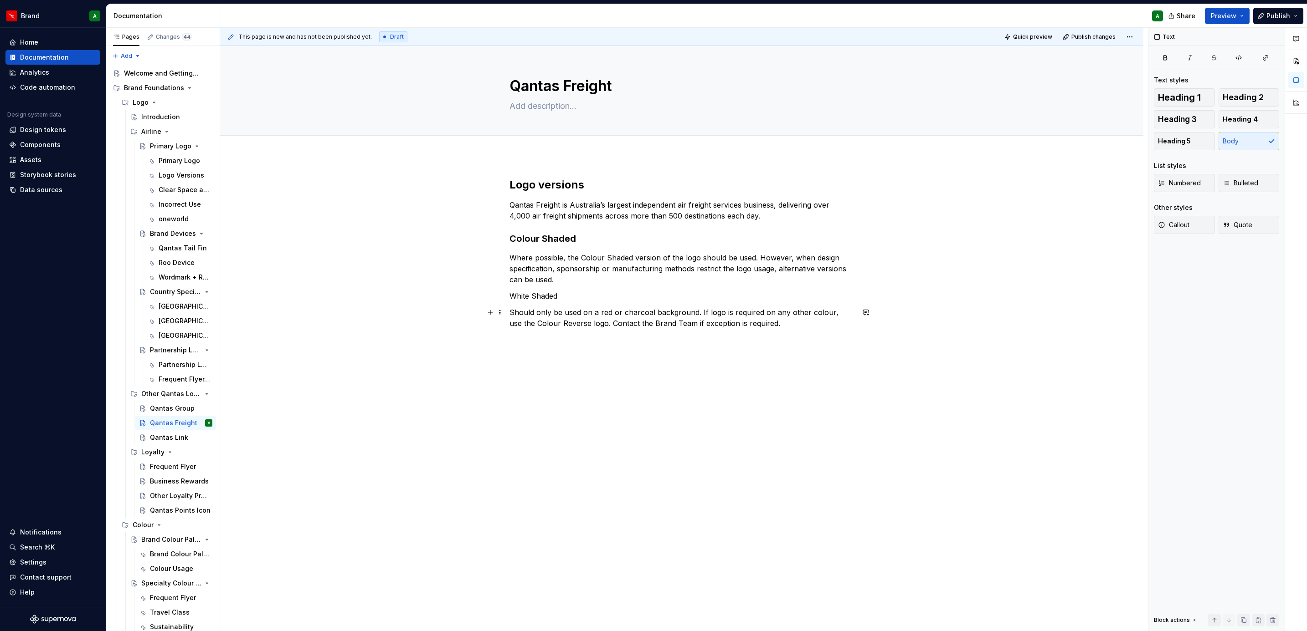
click at [778, 322] on p "Should only be used on a red or charcoal background. If logo is required on any…" at bounding box center [681, 318] width 344 height 22
drag, startPoint x: 571, startPoint y: 292, endPoint x: 462, endPoint y: 297, distance: 109.0
click at [462, 297] on div "Logo versions Qantas Freight is Australia’s largest independent air freight ser…" at bounding box center [681, 351] width 923 height 390
click at [869, 109] on div "Heading 1 Heading 2 Heading 3 Heading 4 Heading 5 Body" at bounding box center [1216, 119] width 125 height 62
click at [869, 122] on span "Heading 3" at bounding box center [1177, 119] width 39 height 9
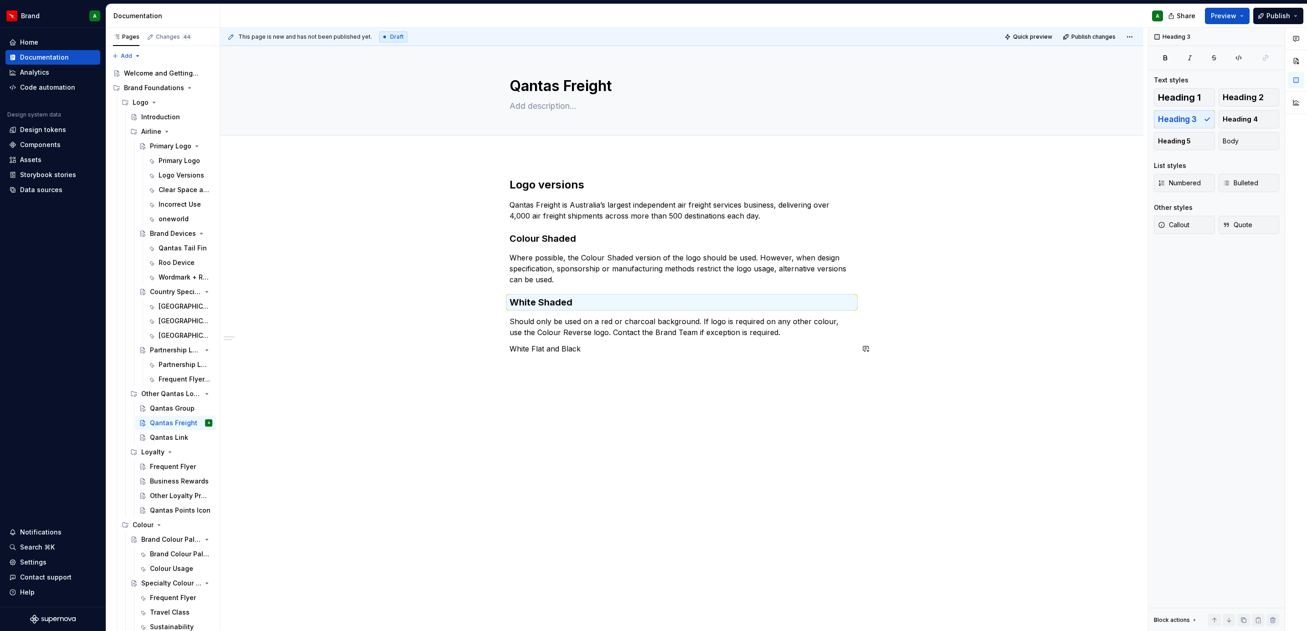
click at [728, 356] on div "Logo versions Qantas Freight is Australia’s largest independent air freight ser…" at bounding box center [681, 272] width 344 height 188
click at [775, 325] on p "Should only be used on a red or charcoal background. If logo is required on any…" at bounding box center [681, 327] width 344 height 22
click at [766, 334] on p "Should only be used on a red or charcoal background. If logo is required on any…" at bounding box center [681, 327] width 344 height 22
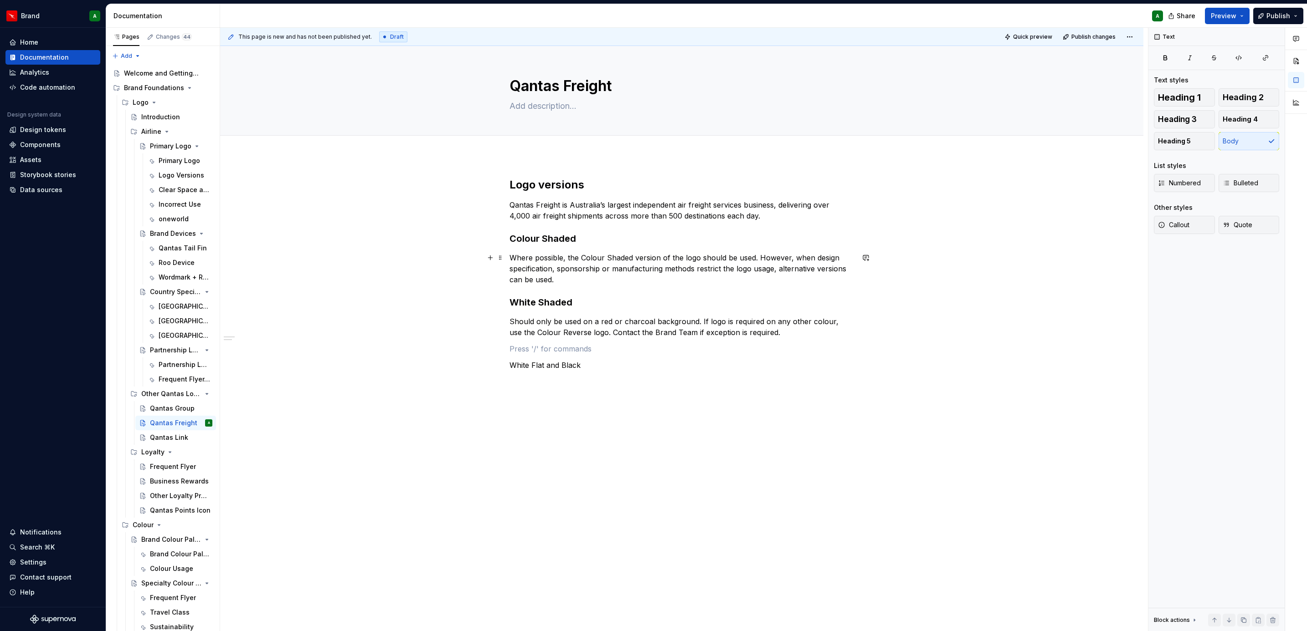
click at [598, 282] on p "Where possible, the Colour Shaded version of the logo should be used. However, …" at bounding box center [681, 268] width 344 height 33
click at [565, 351] on p at bounding box center [681, 349] width 344 height 11
drag, startPoint x: 560, startPoint y: 373, endPoint x: 499, endPoint y: 373, distance: 61.1
click at [509, 373] on div "Logo versions Qantas Freight is Australia’s largest independent air freight ser…" at bounding box center [681, 310] width 344 height 264
click at [869, 118] on span "Heading 4" at bounding box center [1239, 119] width 35 height 9
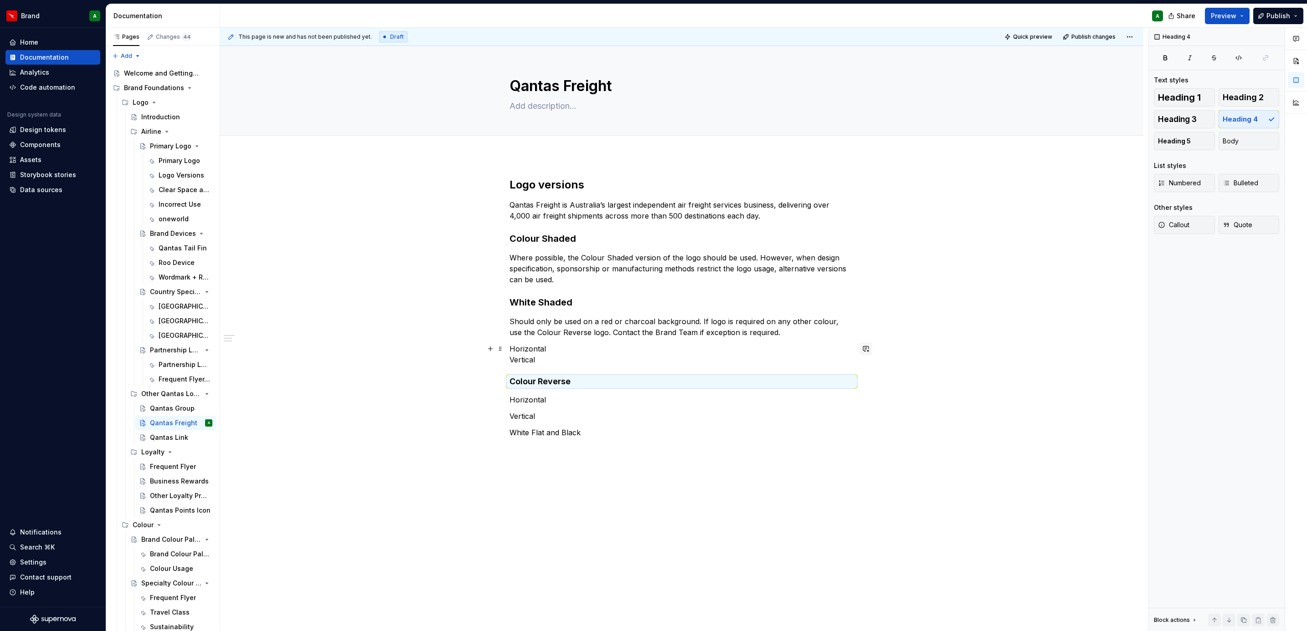
click at [867, 355] on button "button" at bounding box center [865, 349] width 13 height 13
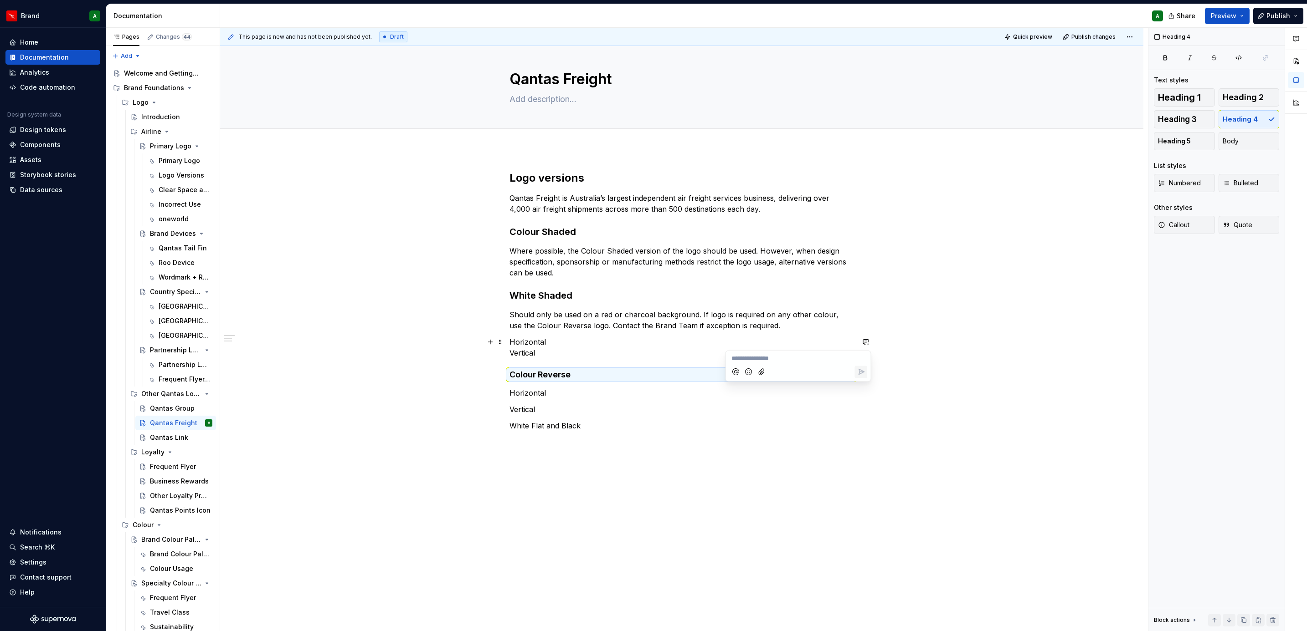
click at [666, 385] on p "Vertical" at bounding box center [681, 409] width 344 height 11
click at [595, 385] on p "White Flat and Black" at bounding box center [681, 426] width 344 height 11
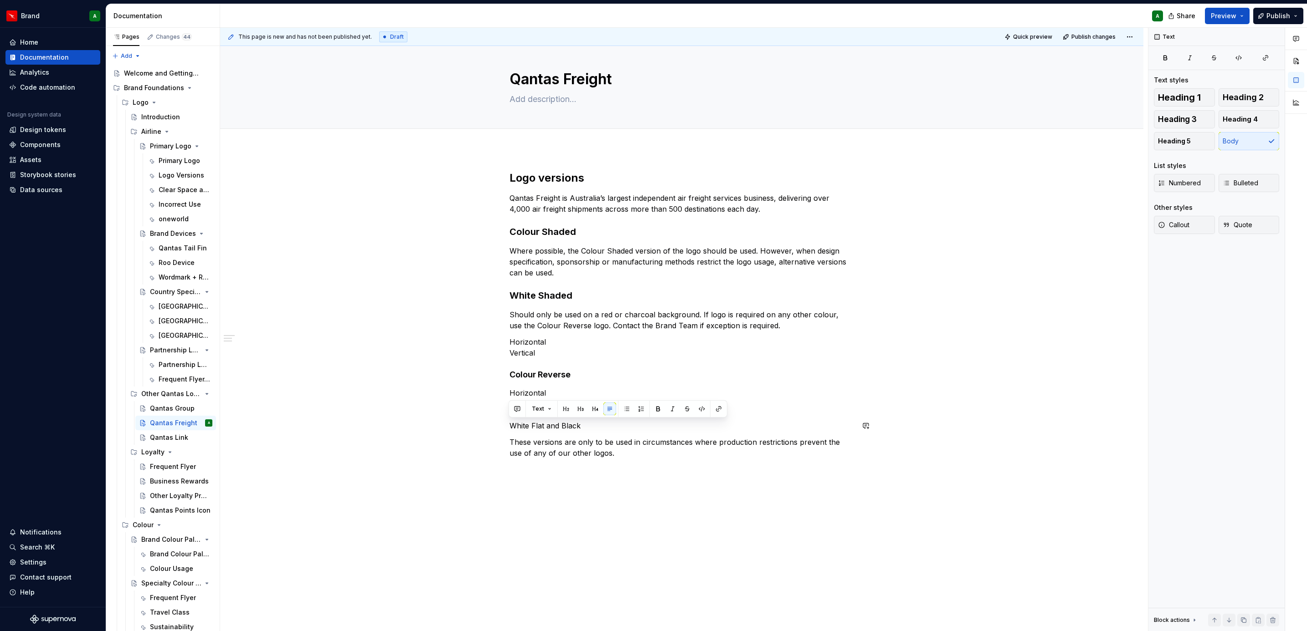
drag, startPoint x: 588, startPoint y: 426, endPoint x: 484, endPoint y: 416, distance: 104.0
click at [484, 385] on div "Logo versions Qantas Freight is Australia’s largest independent air freight ser…" at bounding box center [681, 404] width 923 height 510
click at [869, 119] on button "Heading 3" at bounding box center [1184, 119] width 61 height 18
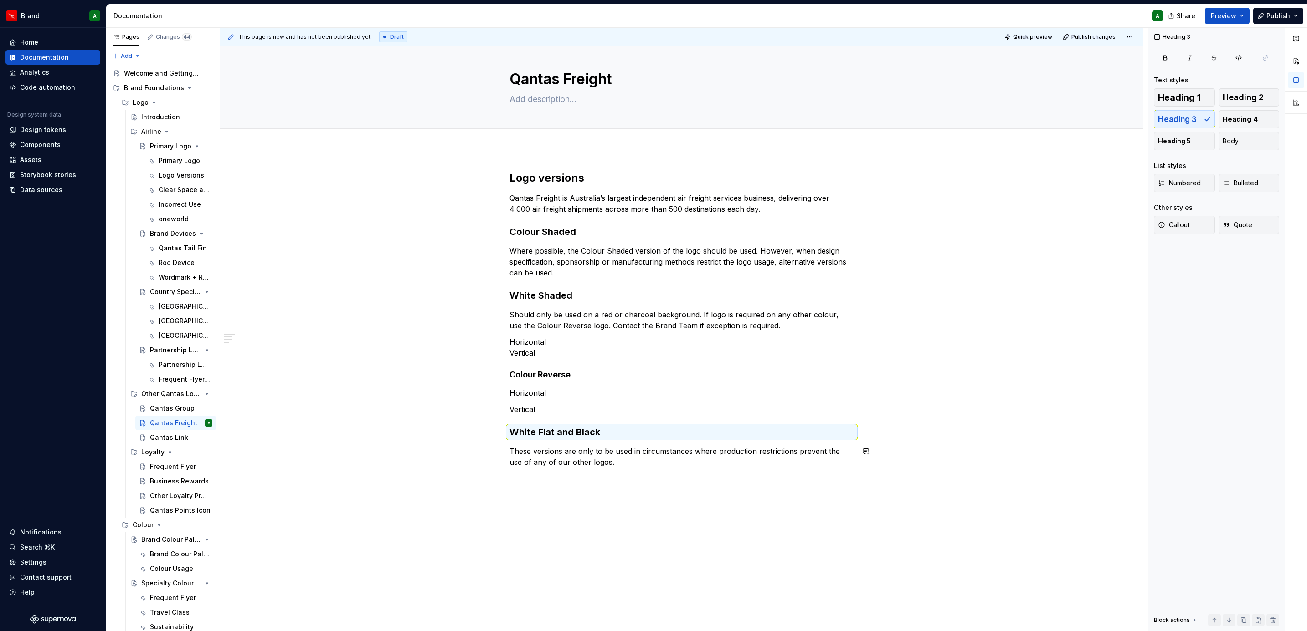
click at [760, 385] on div "Logo versions Qantas Freight is Australia’s largest independent air freight ser…" at bounding box center [681, 325] width 344 height 308
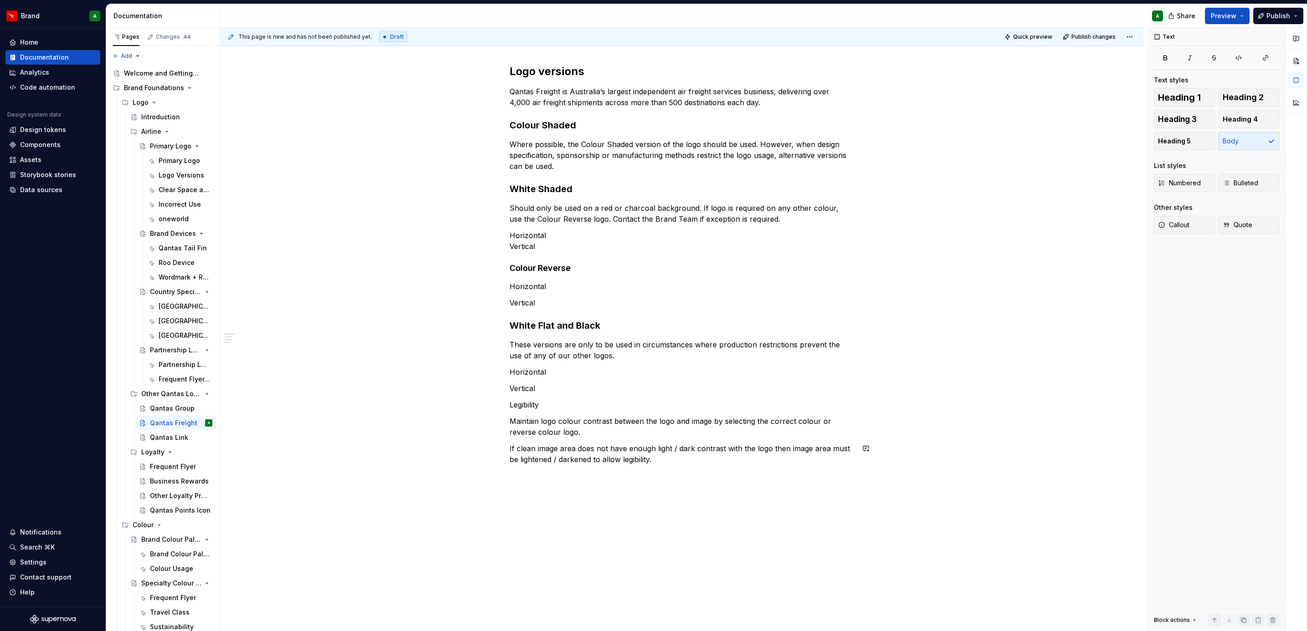
scroll to position [114, 0]
click at [593, 379] on div "Logo versions Qantas Freight is Australia’s largest independent air freight ser…" at bounding box center [681, 289] width 344 height 450
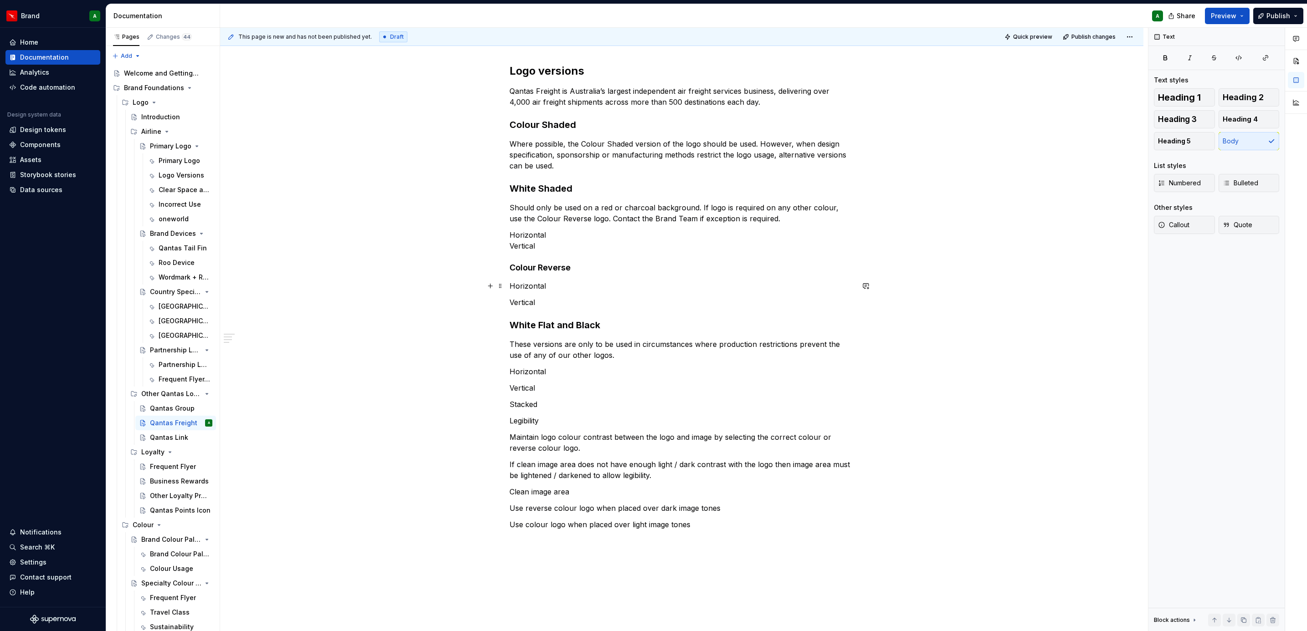
click at [563, 286] on p "Horizontal" at bounding box center [681, 286] width 344 height 11
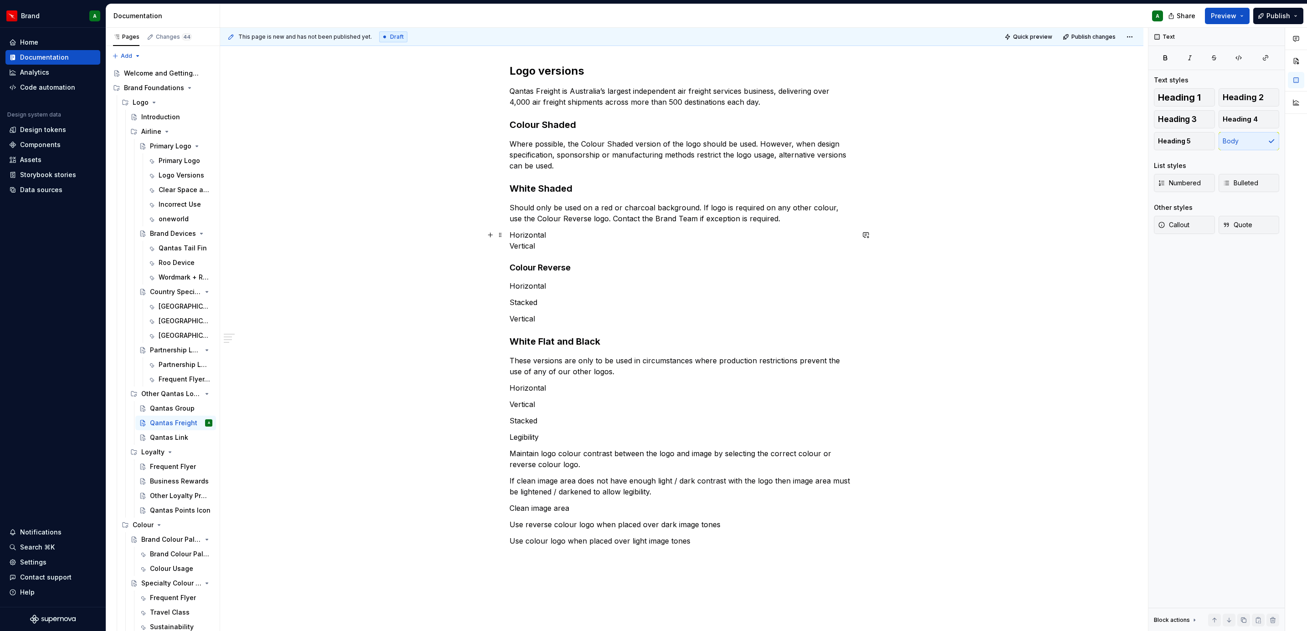
click at [564, 238] on p "Horizontal Vertical" at bounding box center [681, 241] width 344 height 22
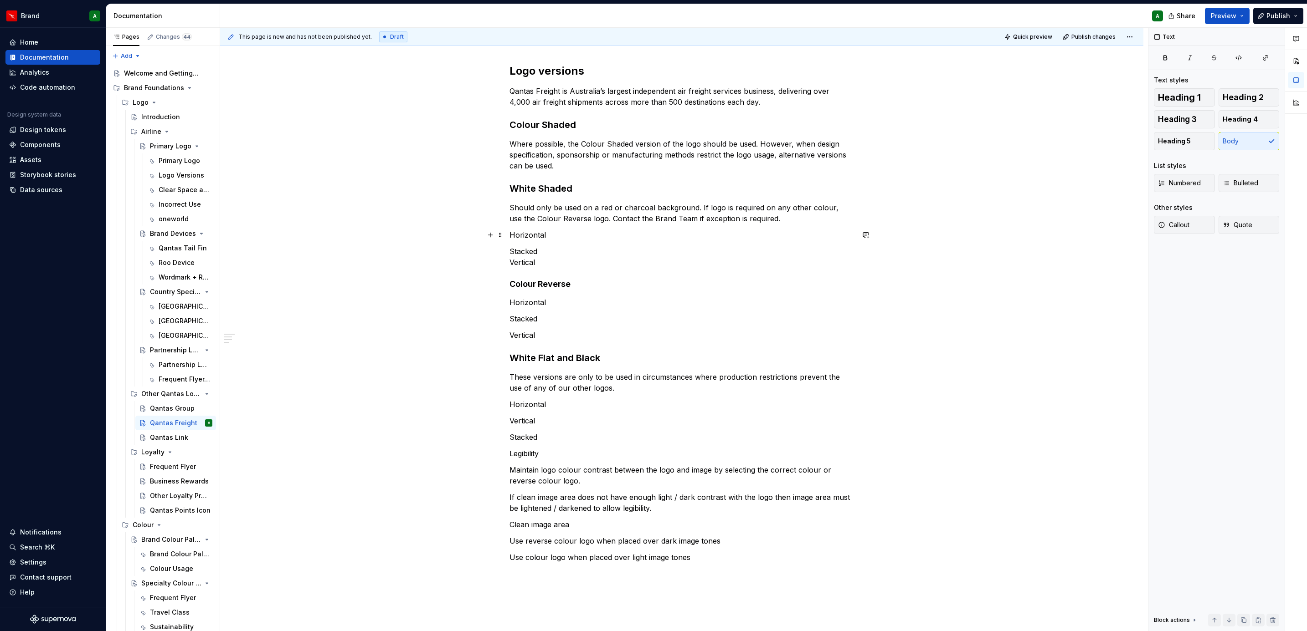
click at [532, 235] on p "Horizontal" at bounding box center [681, 235] width 344 height 11
click at [503, 253] on div "Logo versions Qantas Freight is Australia’s largest independent air freight ser…" at bounding box center [681, 403] width 923 height 722
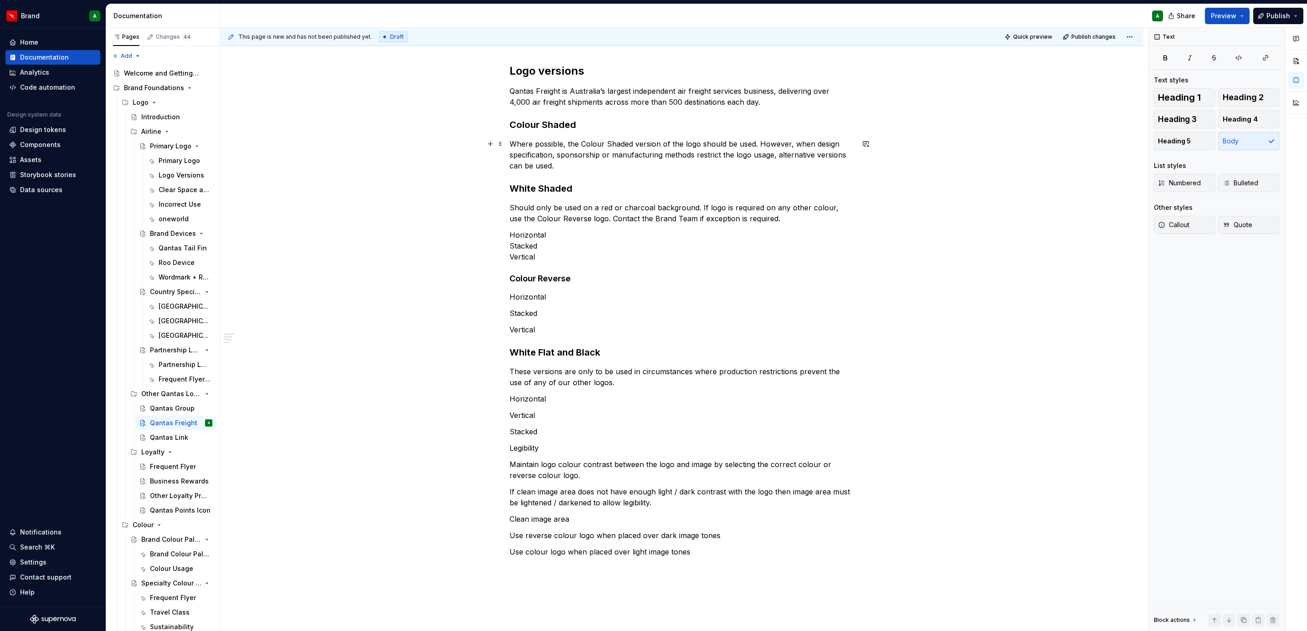
click at [573, 167] on p "Where possible, the Colour Shaded version of the logo should be used. However, …" at bounding box center [681, 155] width 344 height 33
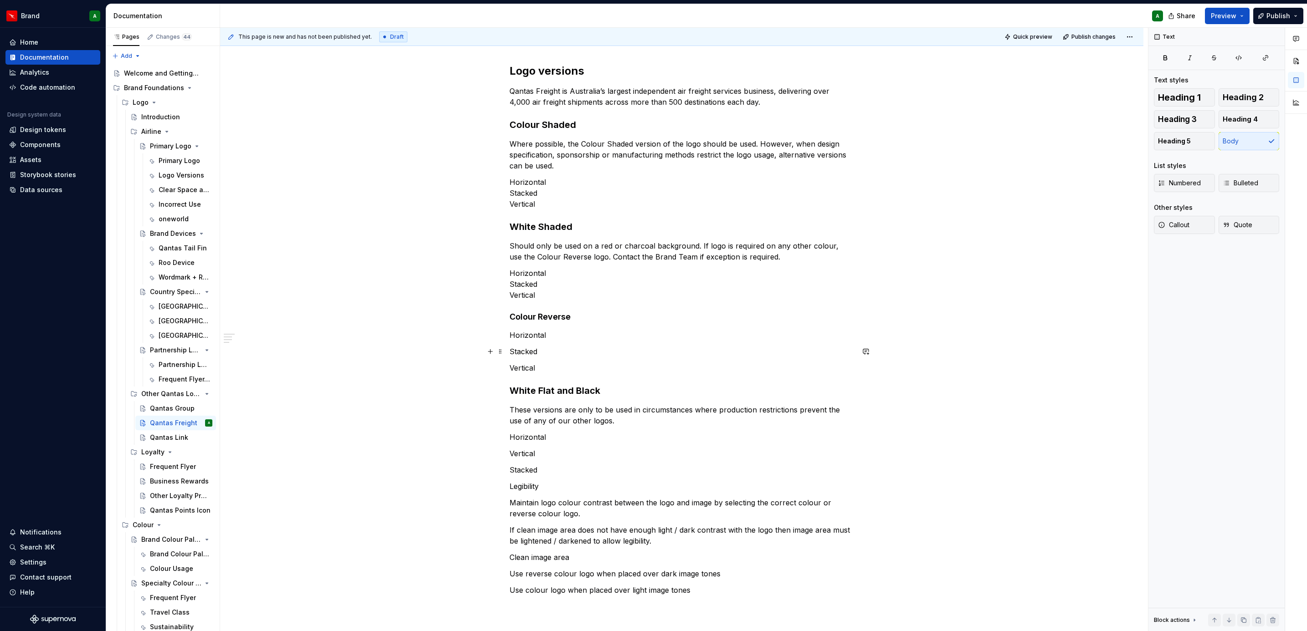
click at [506, 350] on div "Logo versions Qantas Freight is Australia’s largest independent air freight ser…" at bounding box center [681, 419] width 923 height 755
click at [509, 190] on p "Horizontal Stacked Vertical" at bounding box center [681, 193] width 344 height 33
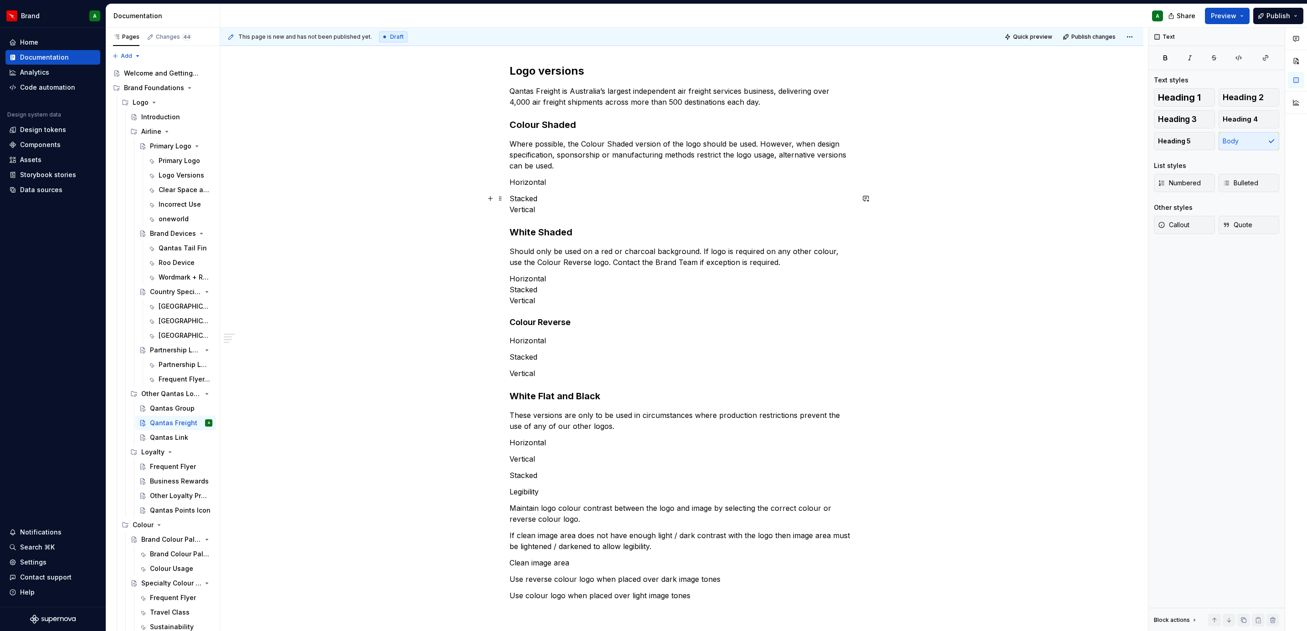
click at [509, 206] on p "Stacked Vertical" at bounding box center [681, 204] width 344 height 22
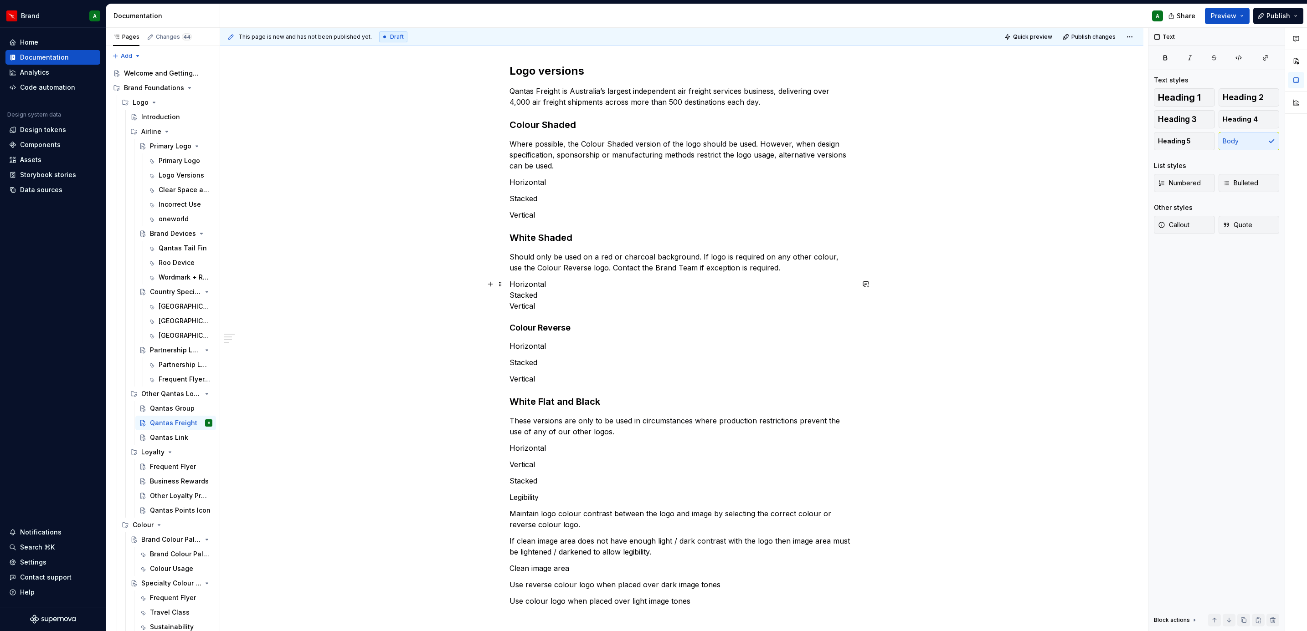
click at [509, 293] on p "Horizontal Stacked Vertical" at bounding box center [681, 295] width 344 height 33
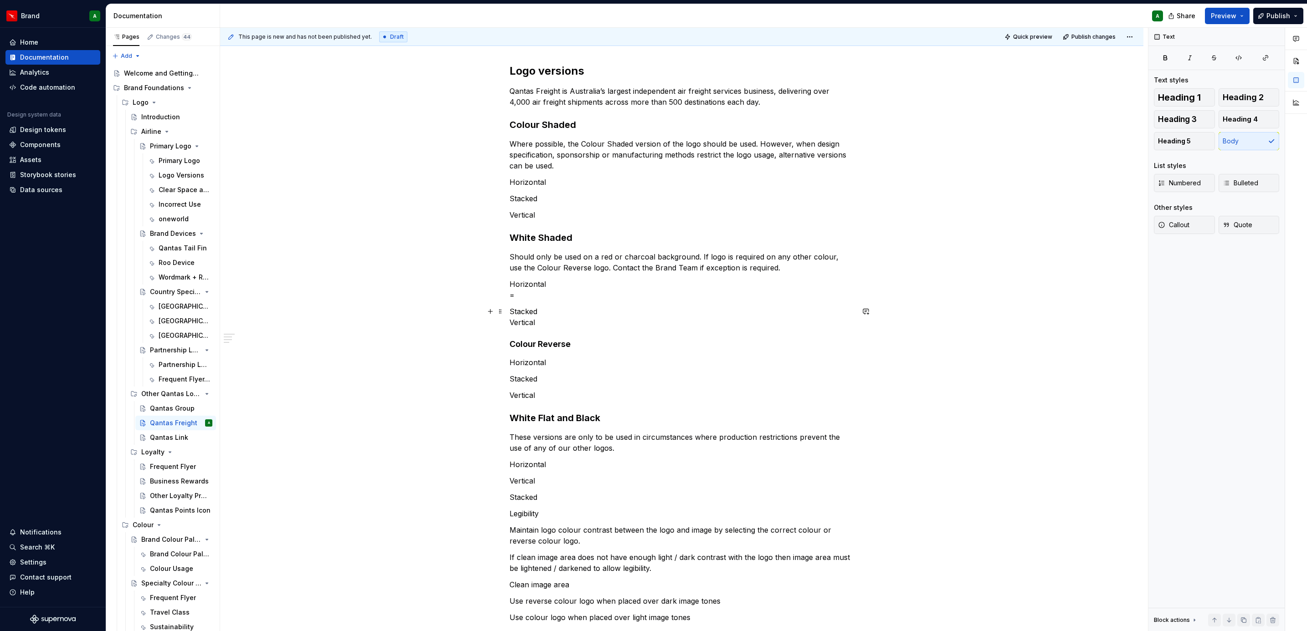
click at [507, 319] on div "Logo versions Qantas Freight is Australia’s largest independent air freight ser…" at bounding box center [681, 433] width 923 height 782
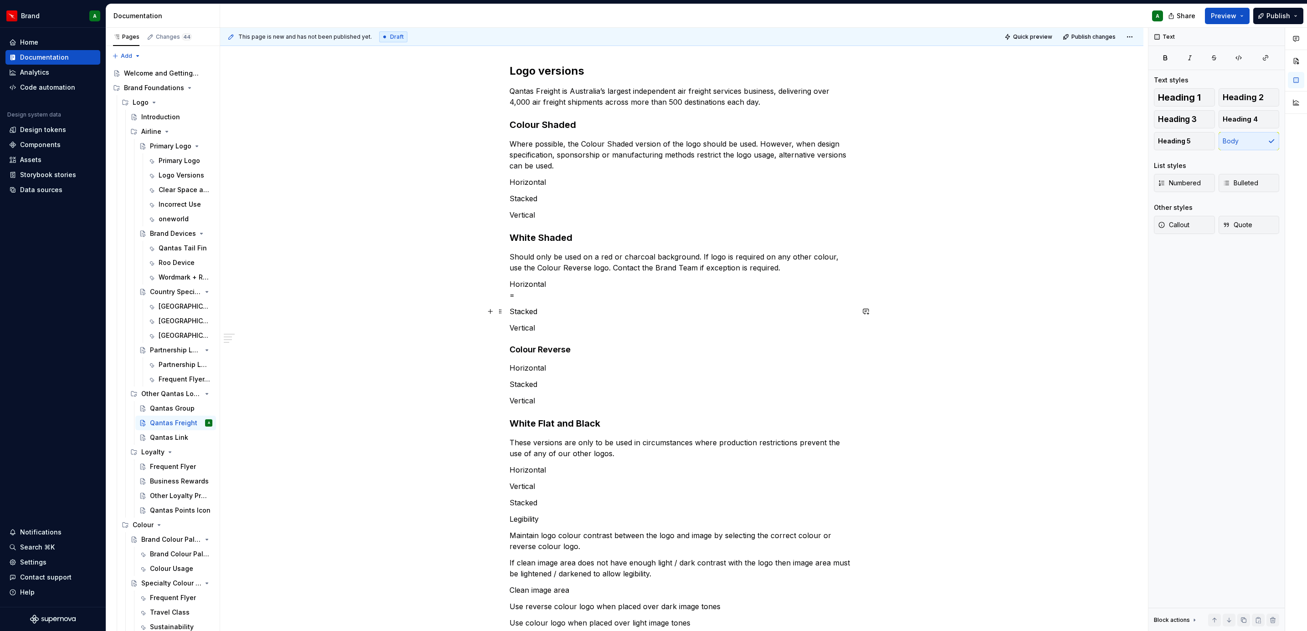
click at [506, 310] on div "Logo versions Qantas Freight is Australia’s largest independent air freight ser…" at bounding box center [681, 435] width 923 height 787
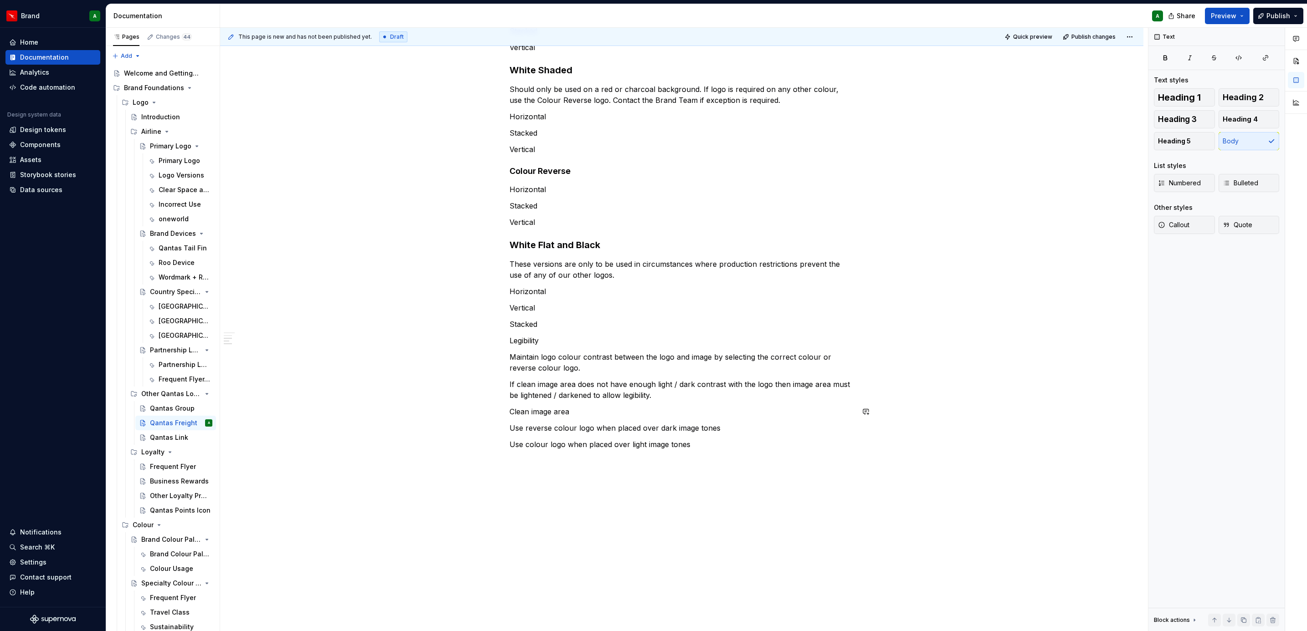
scroll to position [300, 0]
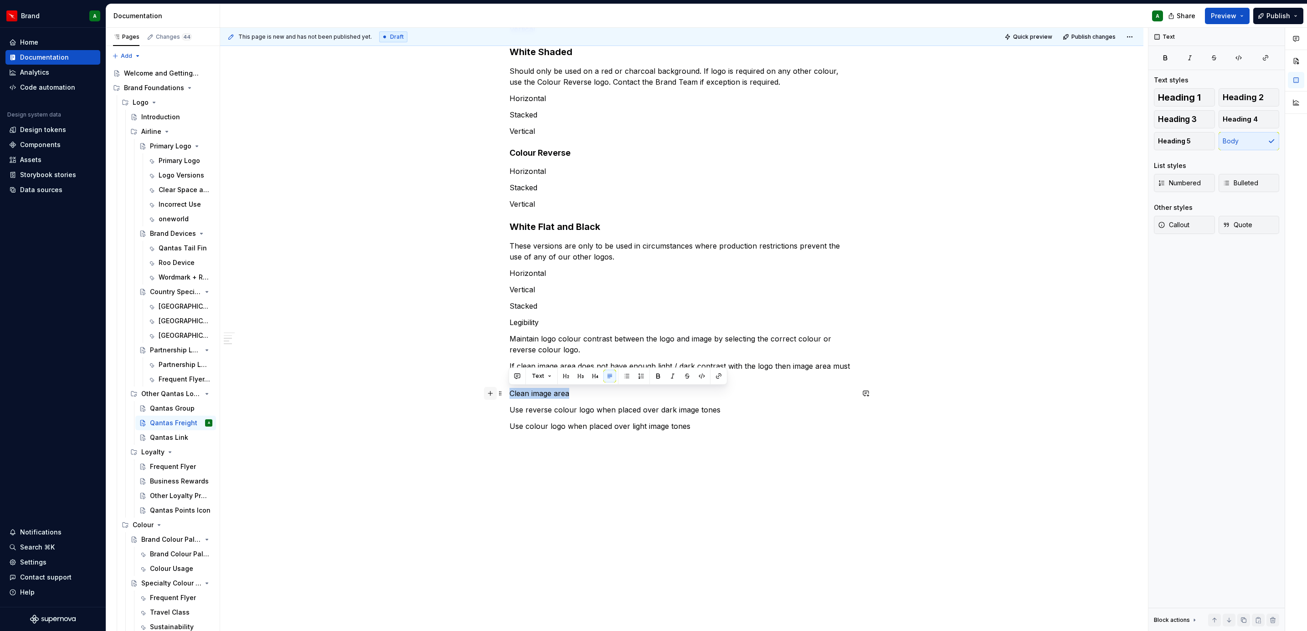
drag, startPoint x: 576, startPoint y: 392, endPoint x: 484, endPoint y: 390, distance: 92.1
click at [509, 385] on div "Logo versions Qantas Freight is Australia’s largest independent air freight ser…" at bounding box center [681, 160] width 344 height 565
click at [869, 118] on span "Heading 4" at bounding box center [1239, 119] width 35 height 9
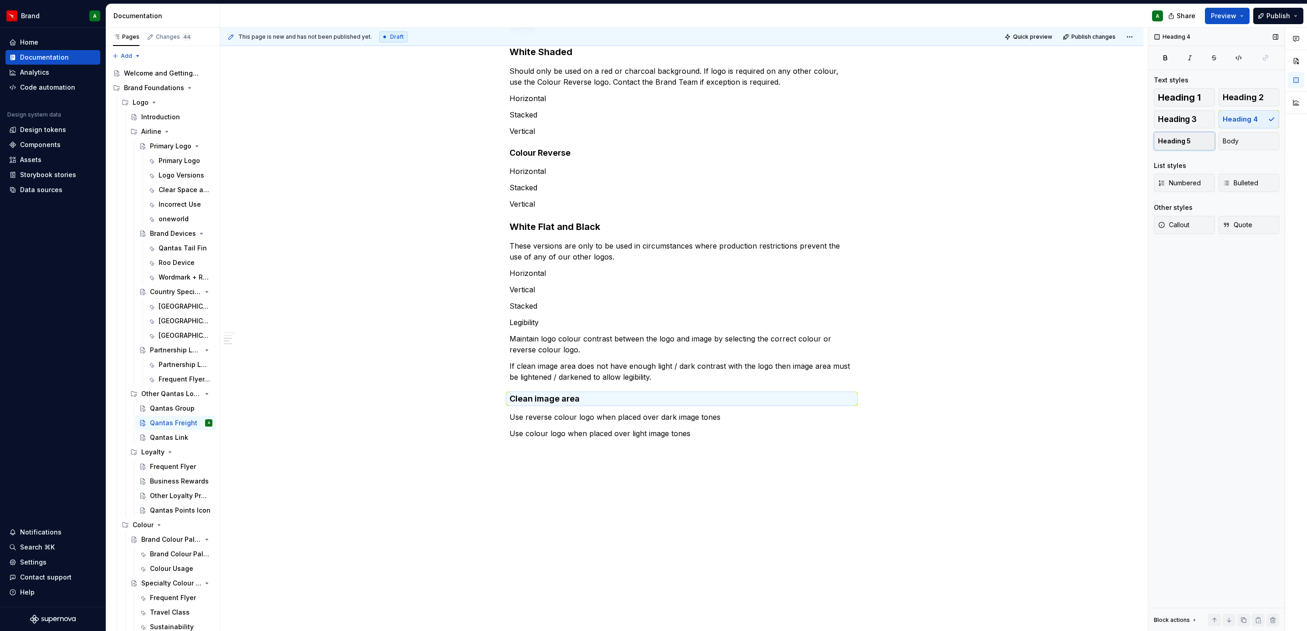
click at [869, 145] on span "Heading 5" at bounding box center [1174, 141] width 33 height 9
click at [869, 118] on span "Heading 4" at bounding box center [1239, 119] width 35 height 9
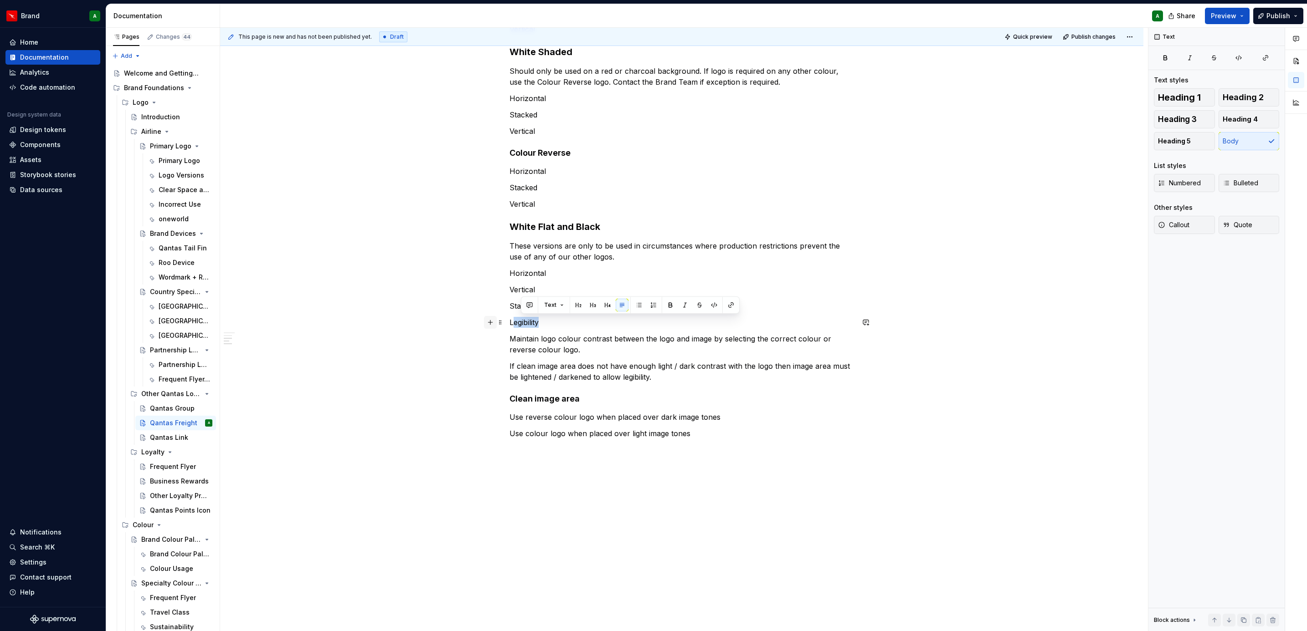
drag, startPoint x: 540, startPoint y: 324, endPoint x: 491, endPoint y: 320, distance: 49.8
click at [509, 320] on div "Logo versions Qantas Freight is Australia’s largest independent air freight ser…" at bounding box center [681, 164] width 344 height 572
click at [522, 327] on p "Legibility" at bounding box center [681, 322] width 344 height 11
click at [869, 117] on span "Heading 3" at bounding box center [1177, 119] width 39 height 9
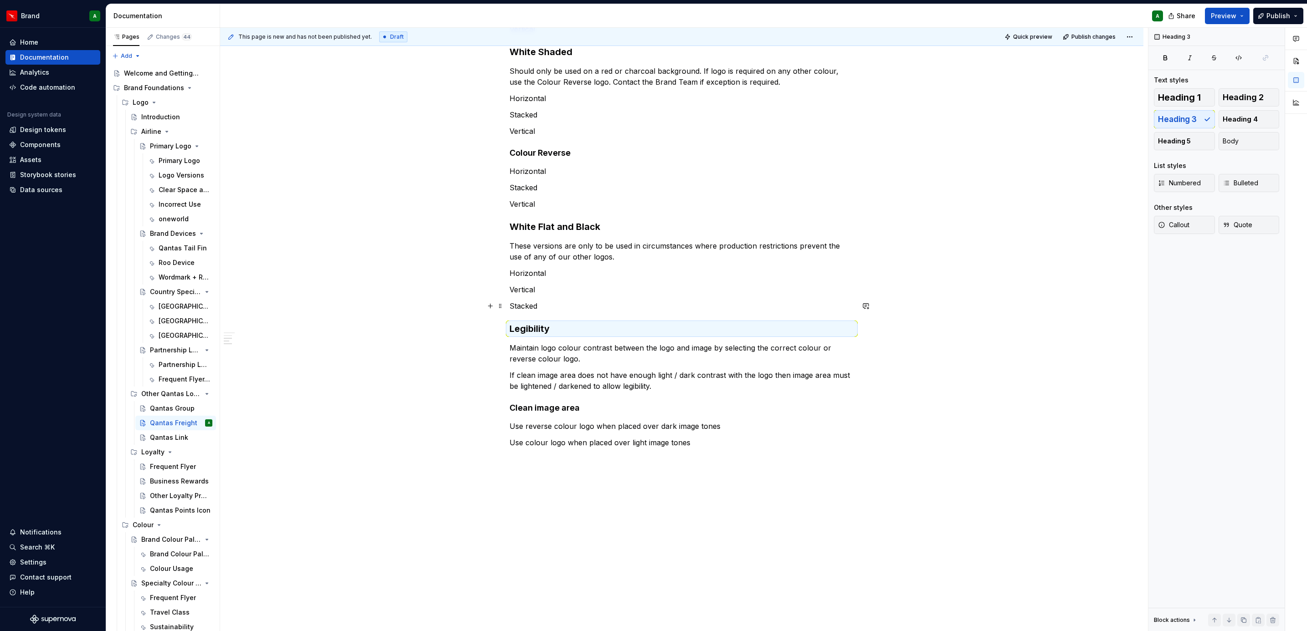
click at [549, 307] on p "Stacked" at bounding box center [681, 306] width 344 height 11
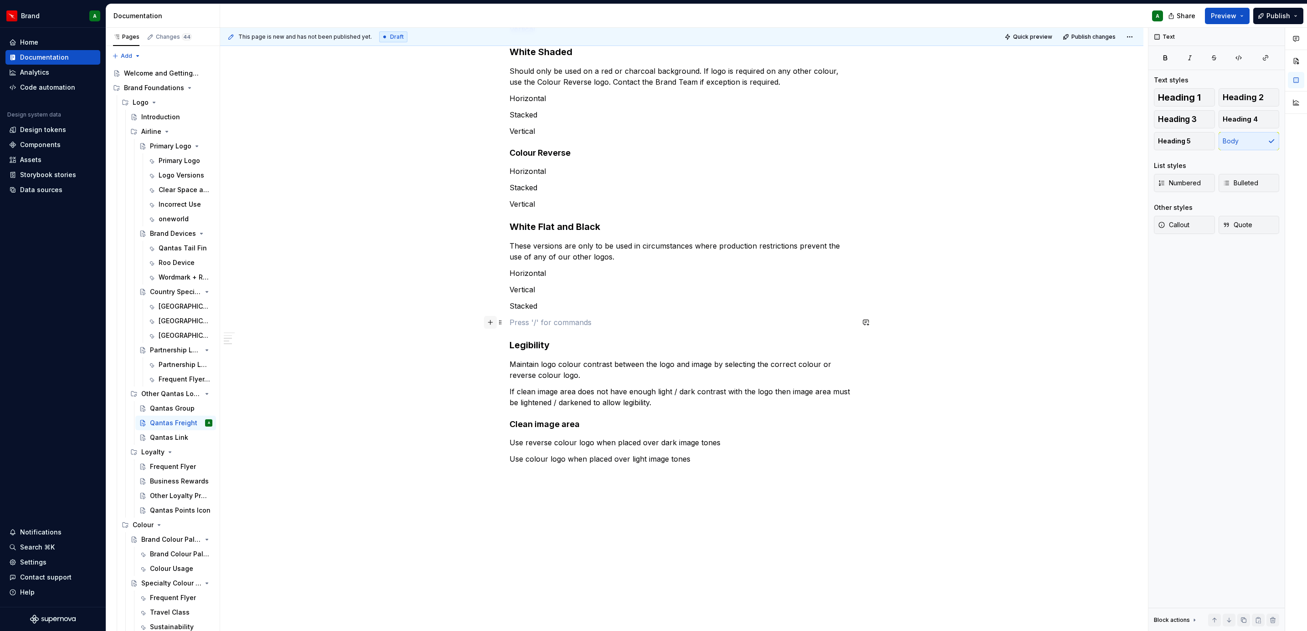
click at [488, 323] on button "button" at bounding box center [490, 322] width 13 height 13
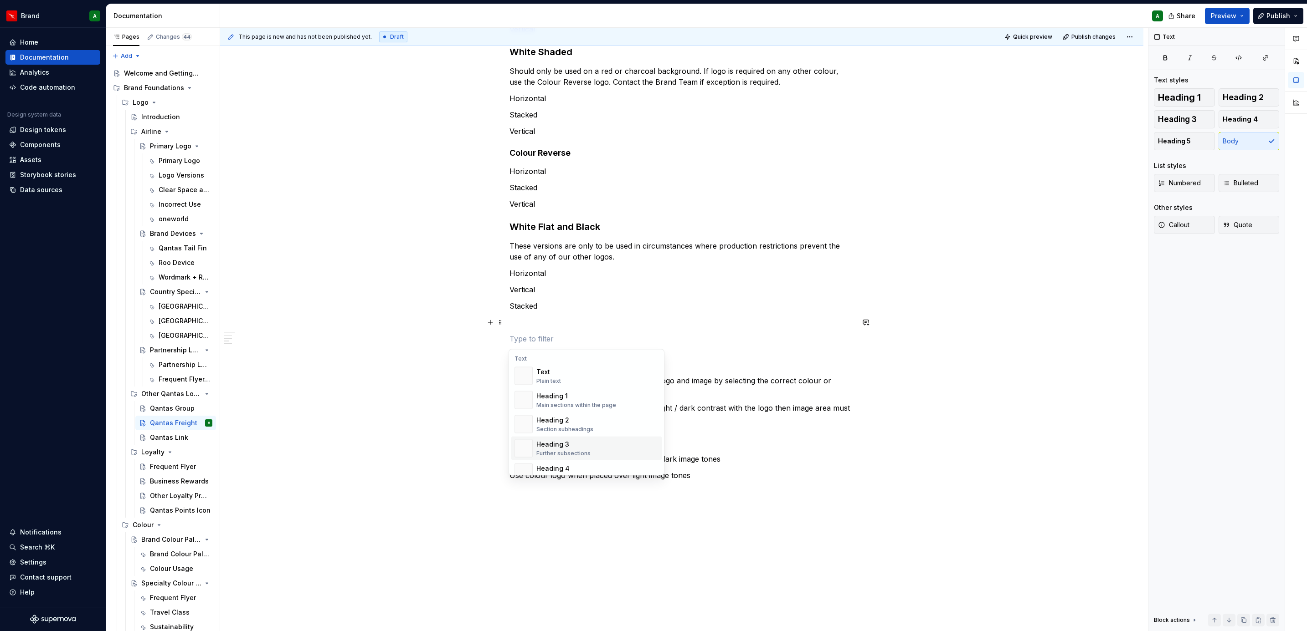
scroll to position [226, 0]
click at [578, 385] on span "Divider A section divider" at bounding box center [586, 449] width 151 height 24
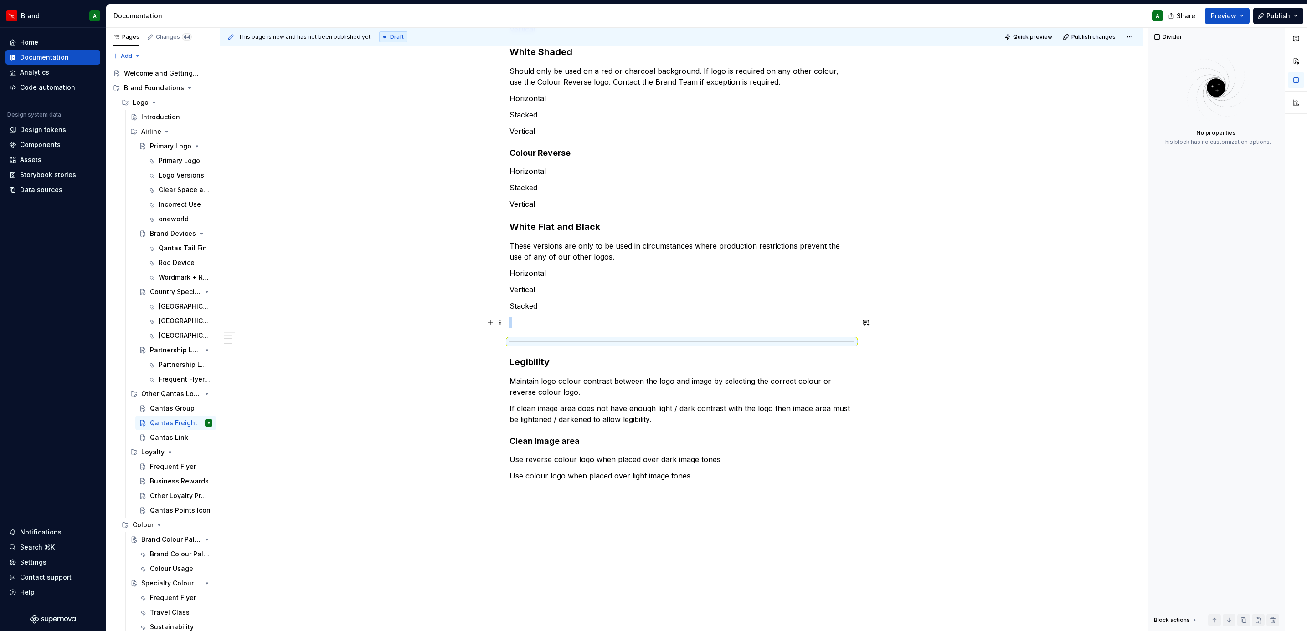
click at [534, 320] on p at bounding box center [681, 322] width 344 height 11
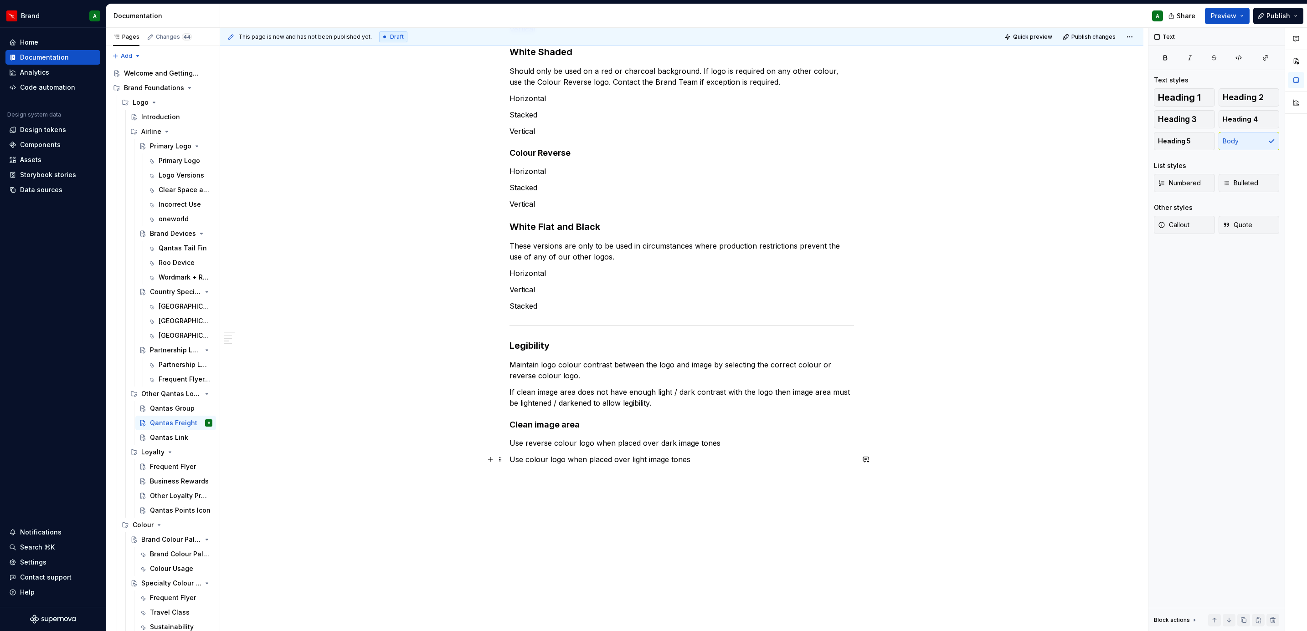
click at [704, 385] on p "Use colour logo when placed over light image tones" at bounding box center [681, 459] width 344 height 11
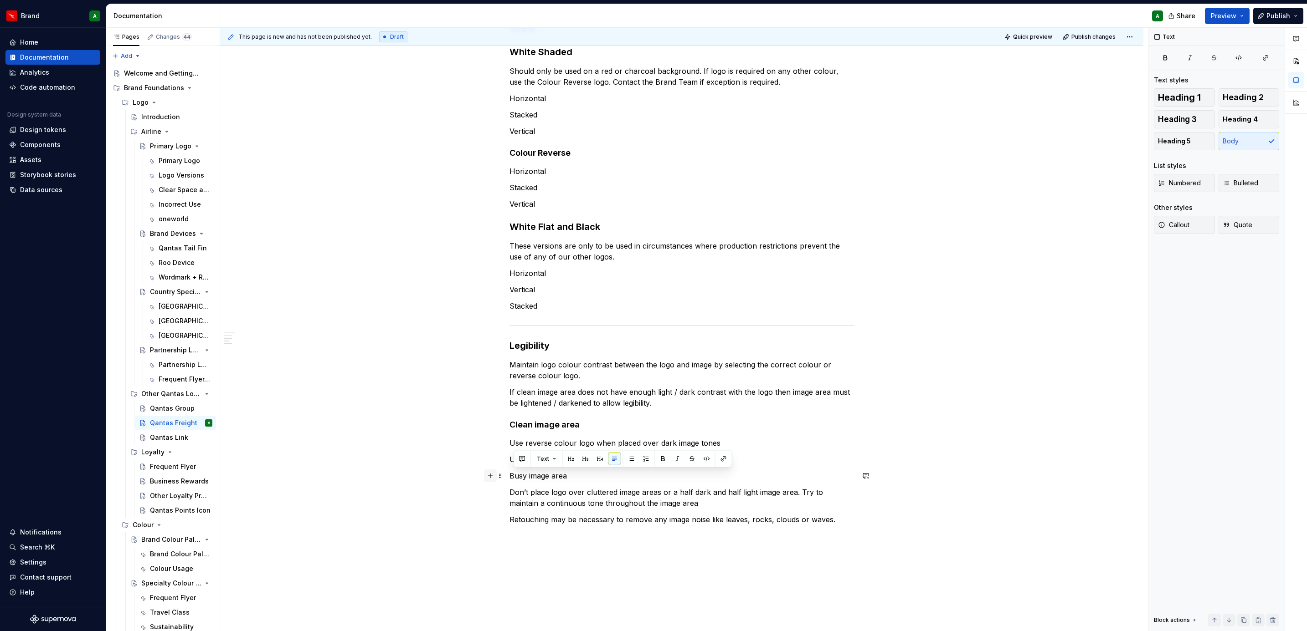
drag, startPoint x: 600, startPoint y: 475, endPoint x: 492, endPoint y: 478, distance: 108.0
click at [509, 385] on div "Logo versions Qantas Freight is Australia’s largest independent air freight ser…" at bounding box center [681, 207] width 344 height 658
click at [869, 144] on span "Heading 5" at bounding box center [1174, 141] width 33 height 9
click at [869, 144] on div "Heading 1 Heading 2 Heading 3 Heading 4 Heading 5 Body" at bounding box center [1216, 119] width 125 height 62
click at [824, 385] on div "Logo versions Qantas Freight is Australia’s largest independent air freight ser…" at bounding box center [681, 210] width 344 height 664
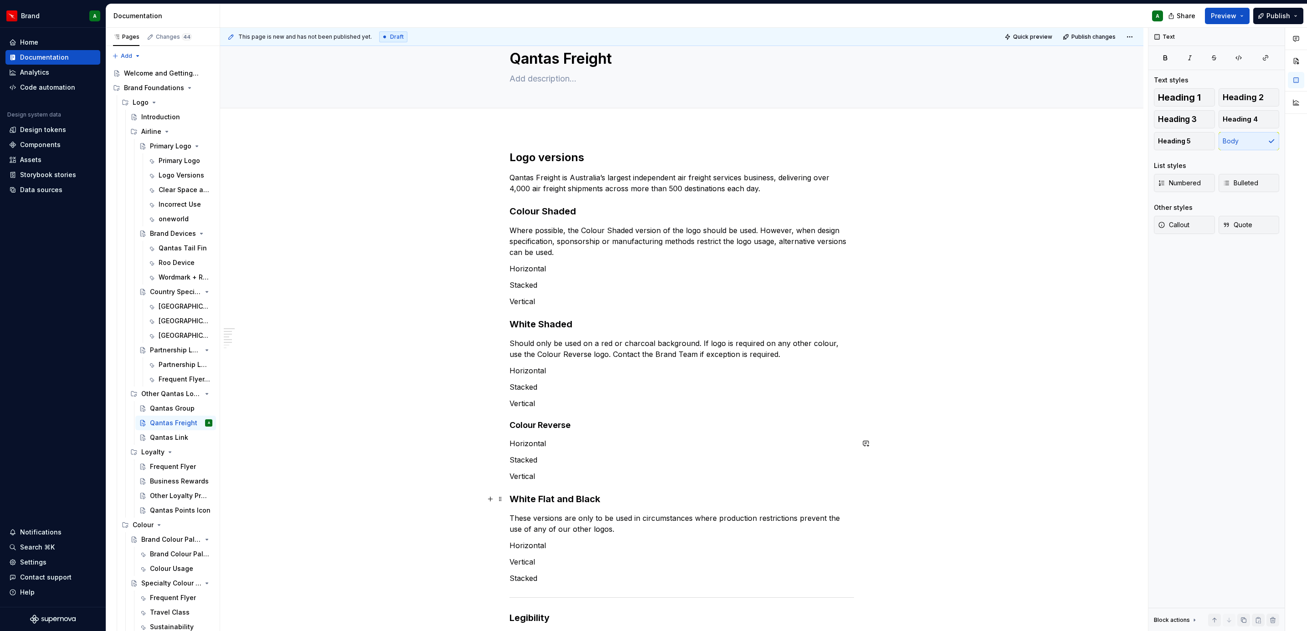
scroll to position [354, 0]
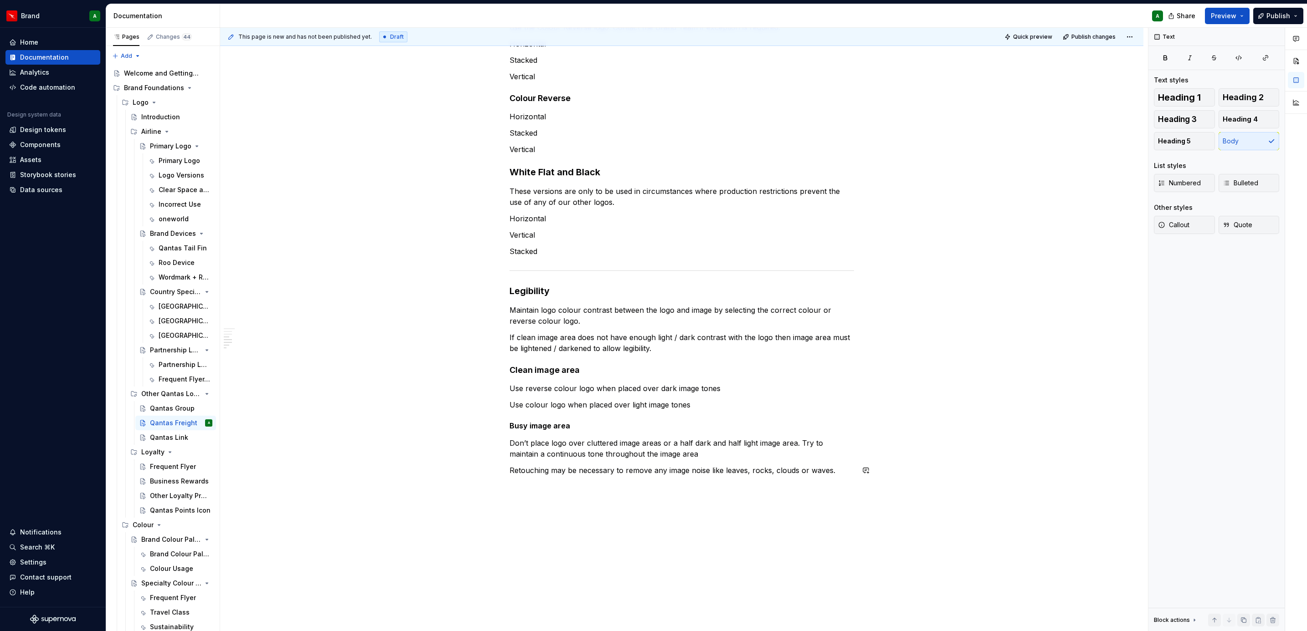
click at [581, 385] on div "Logo versions Qantas Freight is Australia’s largest independent air freight ser…" at bounding box center [681, 238] width 923 height 875
click at [837, 385] on p "Retouching may be necessary to remove any image noise like leaves, rocks, cloud…" at bounding box center [681, 470] width 344 height 11
click at [490, 385] on button "button" at bounding box center [490, 487] width 13 height 13
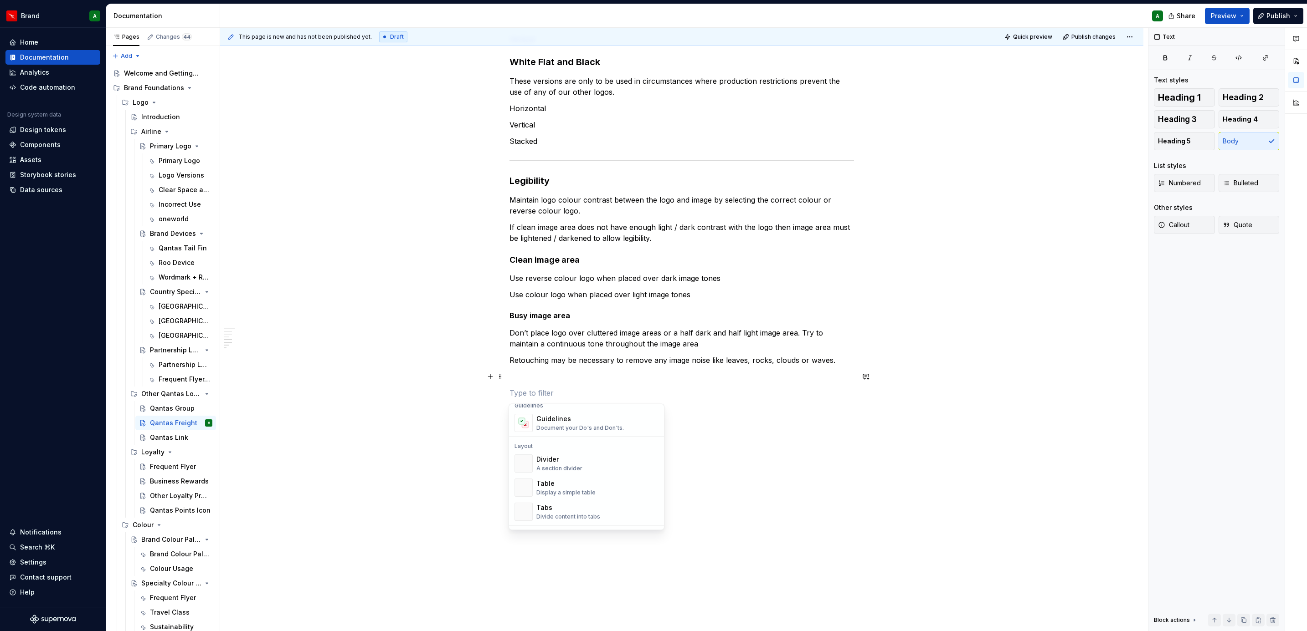
scroll to position [293, 0]
drag, startPoint x: 539, startPoint y: 524, endPoint x: 551, endPoint y: 439, distance: 86.2
click at [551, 385] on div "Text Text Plain text Heading 1 Main sections within the page Heading 2 Section …" at bounding box center [586, 628] width 151 height 1029
click at [551, 385] on div "A section divider" at bounding box center [559, 441] width 46 height 7
click at [543, 368] on div "Logo versions Qantas Freight is Australia’s largest independent air freight ser…" at bounding box center [681, 83] width 344 height 741
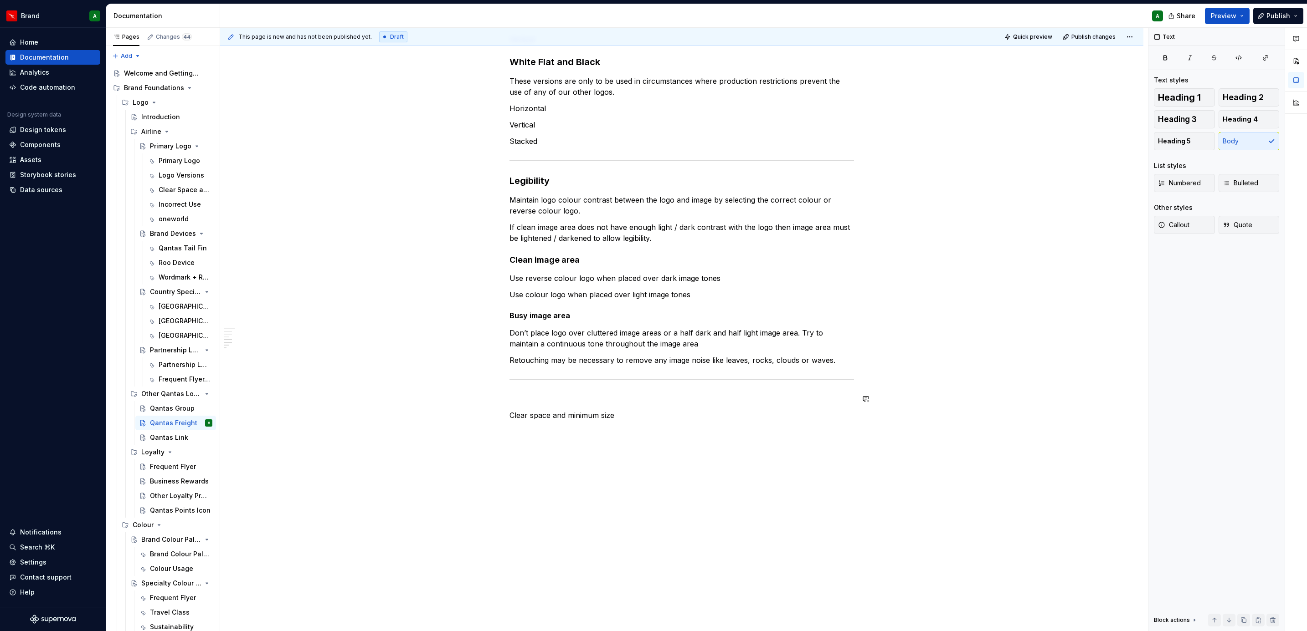
click at [520, 385] on div "Logo versions Qantas Freight is Australia’s largest independent air freight ser…" at bounding box center [681, 75] width 344 height 724
click at [505, 385] on div "Logo versions Qantas Freight is Australia’s largest independent air freight ser…" at bounding box center [681, 164] width 923 height 947
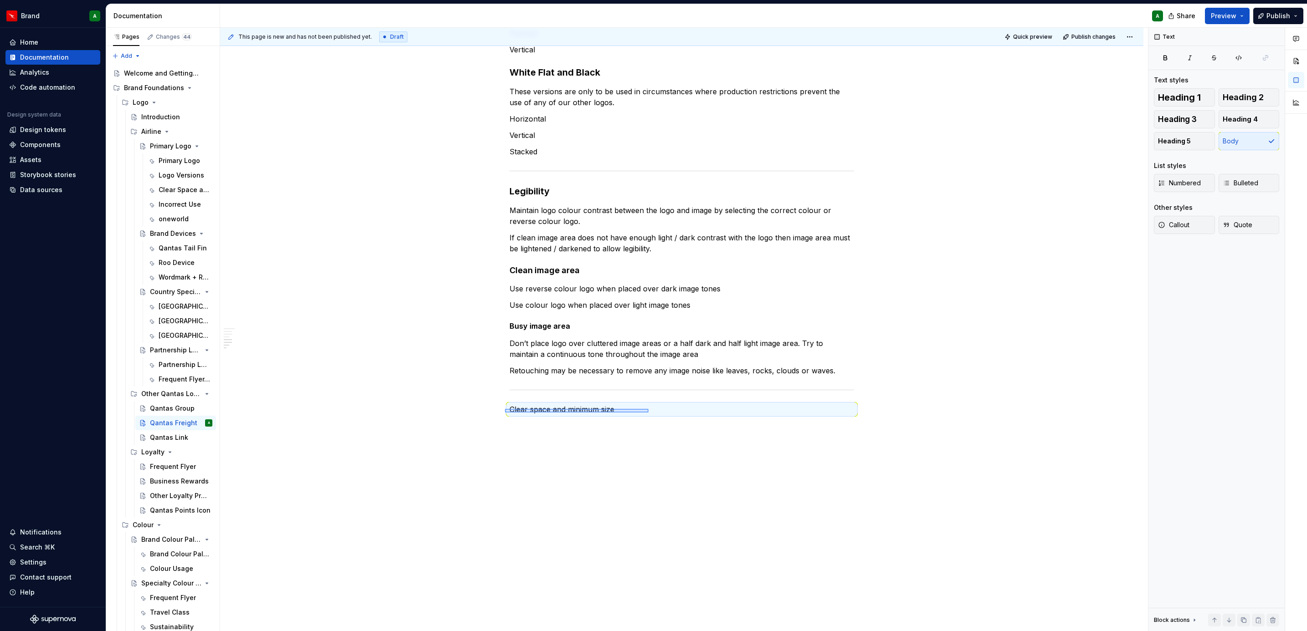
drag, startPoint x: 564, startPoint y: 407, endPoint x: 648, endPoint y: 413, distance: 84.9
click at [648, 385] on div "This page is new and has not been published yet. Draft Quick preview Publish ch…" at bounding box center [684, 330] width 928 height 604
click at [869, 91] on button "Heading 2" at bounding box center [1248, 97] width 61 height 18
click at [597, 385] on div "Logo versions Qantas Freight is Australia’s largest independent air freight ser…" at bounding box center [681, 88] width 344 height 730
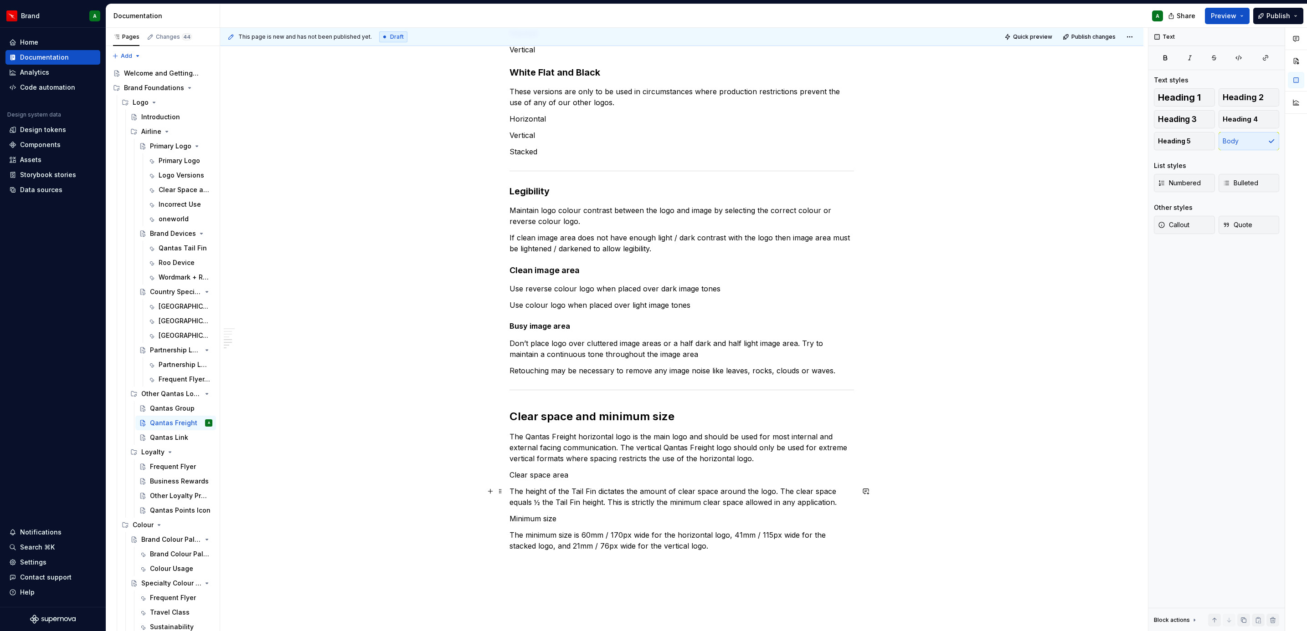
click at [840, 385] on p "The height of the Tail Fin dictates the amount of clear space around the logo. …" at bounding box center [681, 497] width 344 height 22
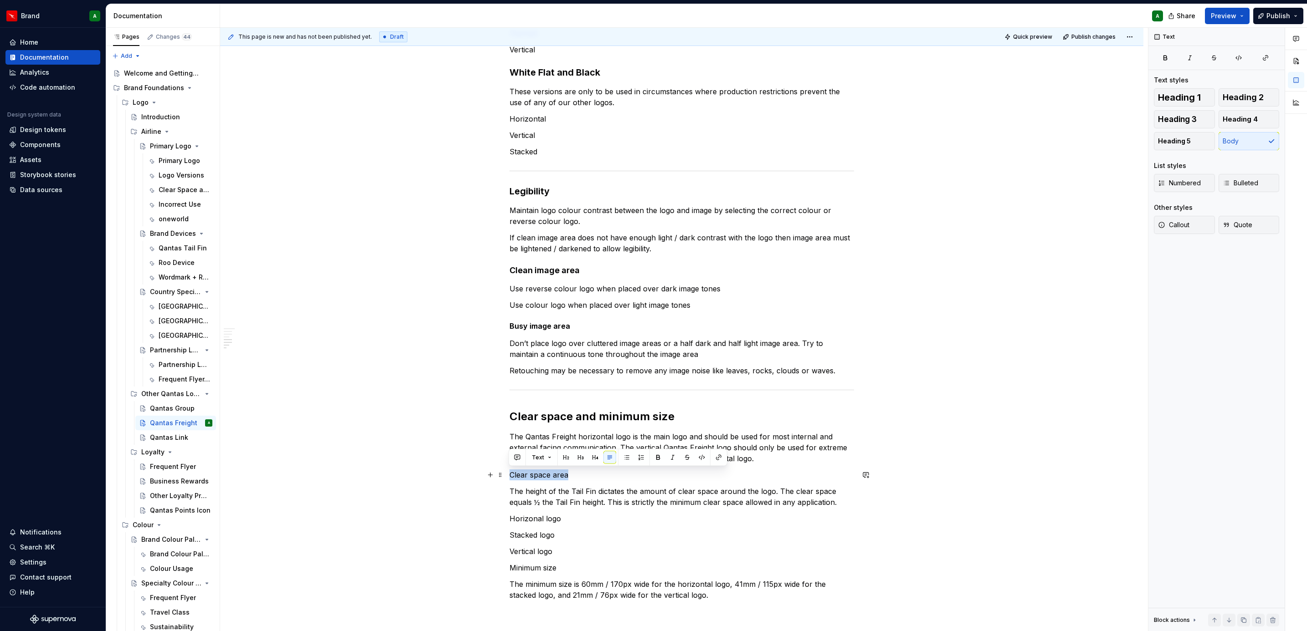
drag, startPoint x: 570, startPoint y: 476, endPoint x: 507, endPoint y: 476, distance: 63.3
click at [507, 385] on div "Logo versions Qantas Freight is Australia’s largest independent air freight ser…" at bounding box center [681, 252] width 923 height 1100
click at [869, 114] on button "Heading 4" at bounding box center [1248, 119] width 61 height 18
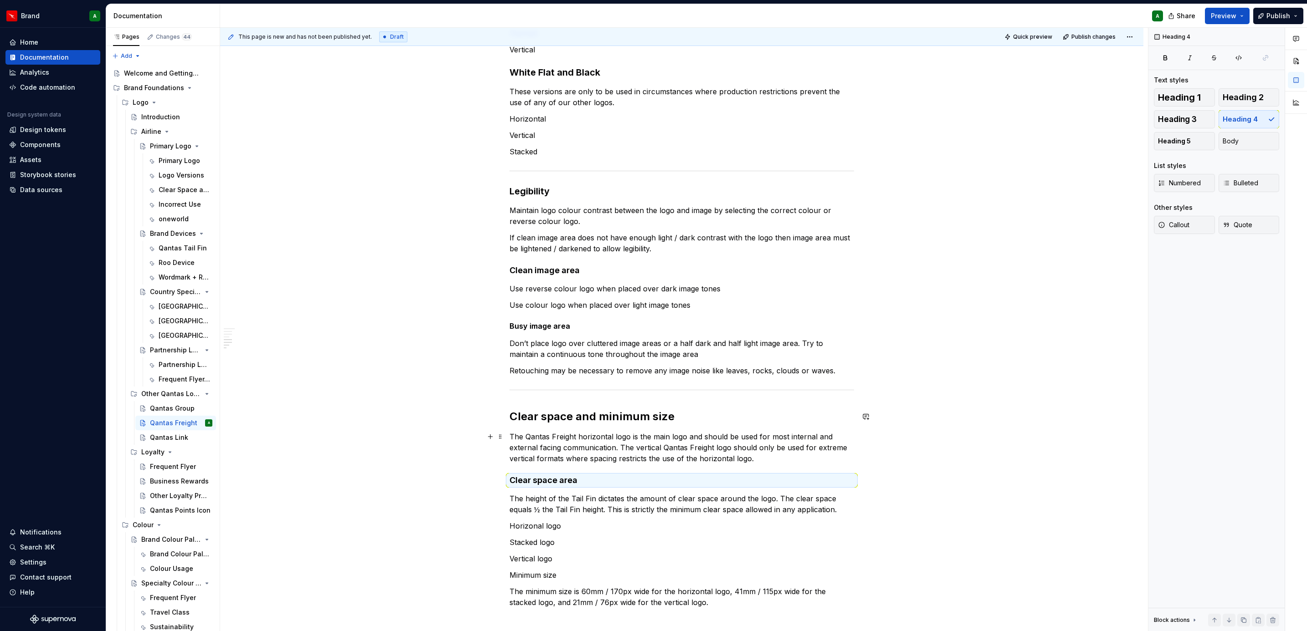
scroll to position [631, 0]
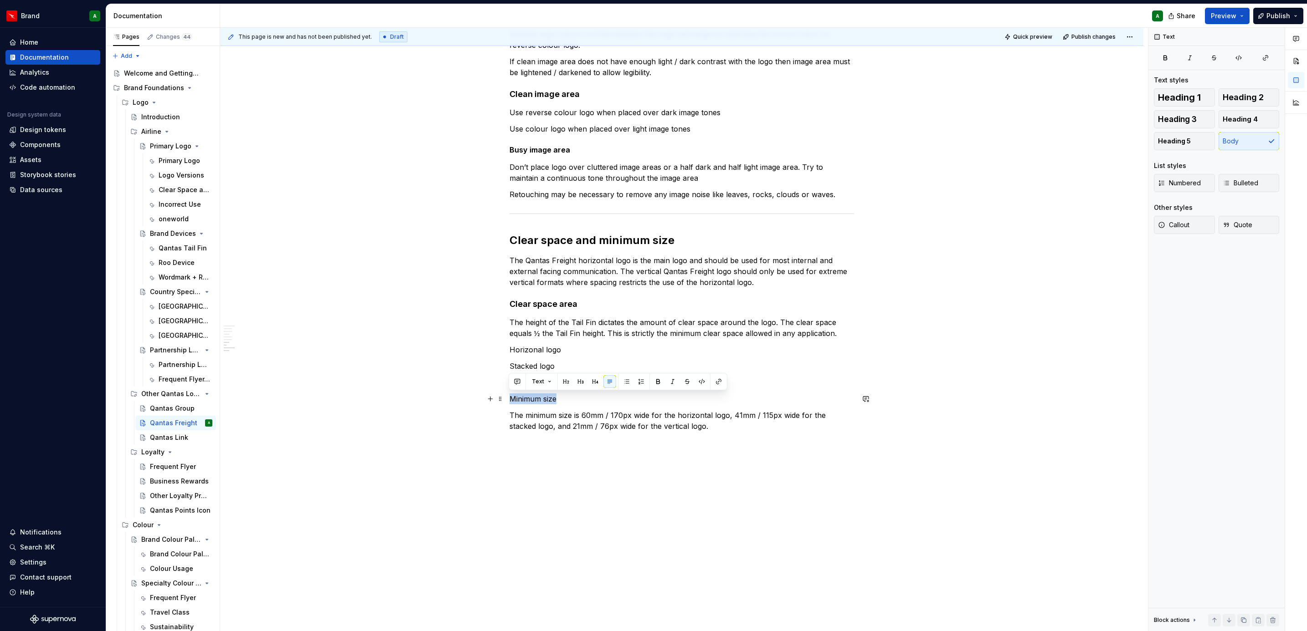
drag, startPoint x: 565, startPoint y: 400, endPoint x: 480, endPoint y: 395, distance: 84.9
click at [480, 385] on div "Logo versions Qantas Freight is Australia’s largest independent air freight ser…" at bounding box center [681, 78] width 923 height 1107
click at [869, 118] on button "Heading 4" at bounding box center [1248, 119] width 61 height 18
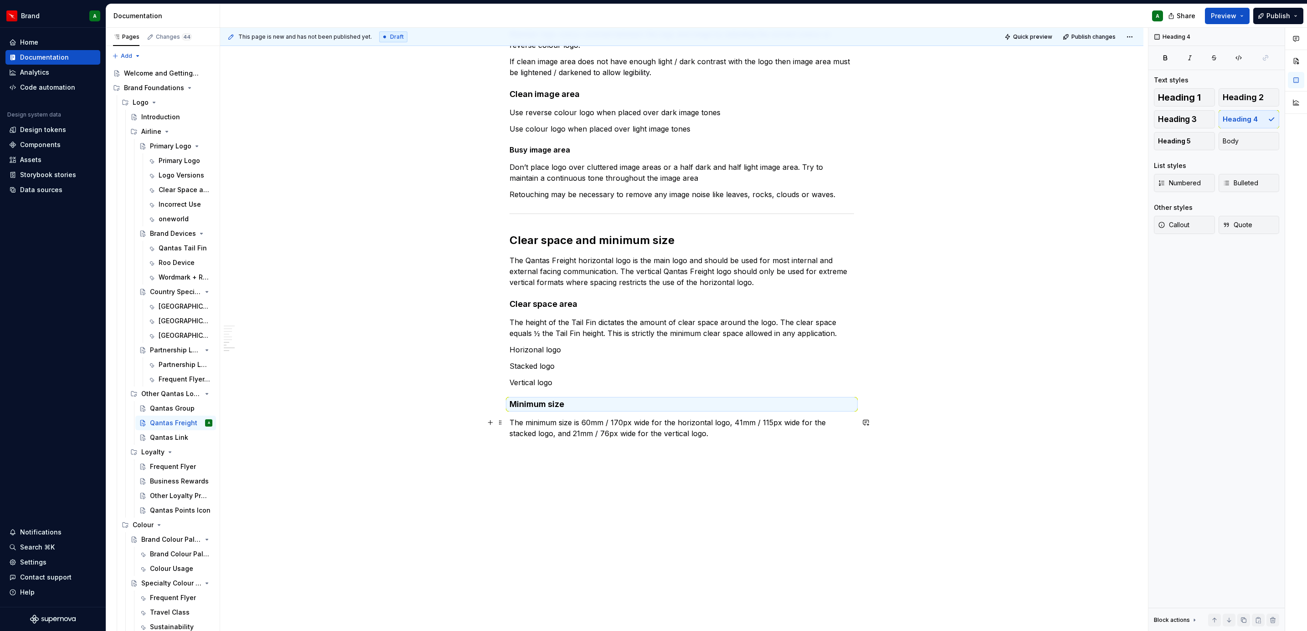
click at [663, 385] on p "The minimum size is 60mm / 170px wide for the horizontal logo, 41mm / 115px wid…" at bounding box center [681, 428] width 344 height 22
click at [696, 385] on p "The minimum size is 60mm / 170px wide for the horizontal logo, 41mm / 115px wid…" at bounding box center [681, 428] width 344 height 22
click at [645, 385] on div "Logo versions Qantas Freight is Australia’s largest independent air freight ser…" at bounding box center [681, 82] width 923 height 1114
click at [484, 385] on button "button" at bounding box center [490, 450] width 13 height 13
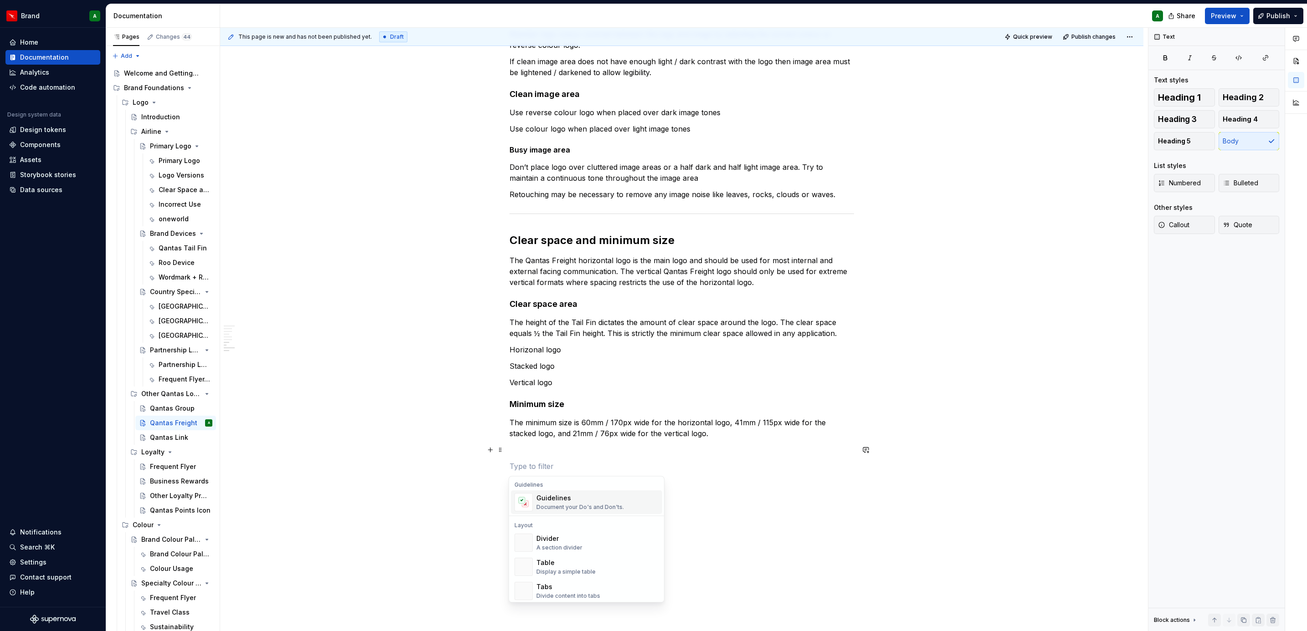
scroll to position [260, 0]
click at [588, 385] on div "Layout Divider A section divider Table Display a simple table Tabs Divide conte…" at bounding box center [586, 561] width 155 height 87
click at [565, 385] on div "Divider" at bounding box center [559, 538] width 46 height 9
click at [548, 385] on div "Logo versions Qantas Freight is Australia’s largest independent air freight ser…" at bounding box center [681, 20] width 344 height 947
click at [528, 385] on p at bounding box center [681, 472] width 344 height 11
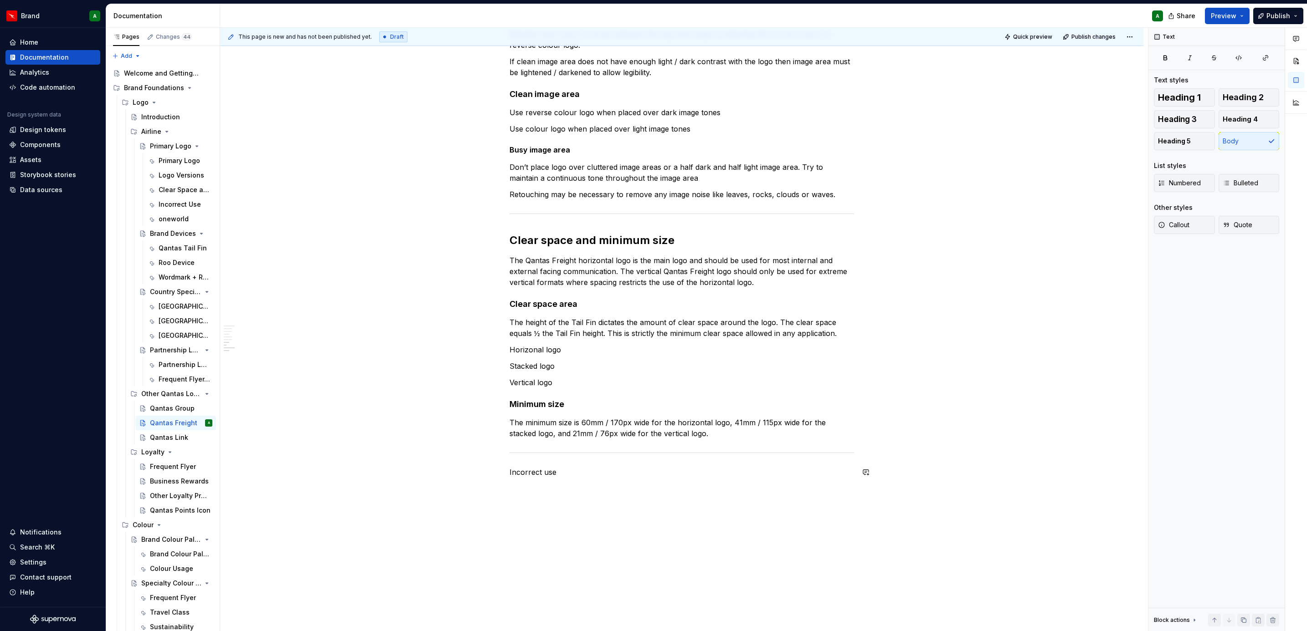
click at [528, 385] on p "Incorrect use" at bounding box center [681, 472] width 344 height 11
click at [869, 98] on span "Heading 2" at bounding box center [1242, 97] width 41 height 9
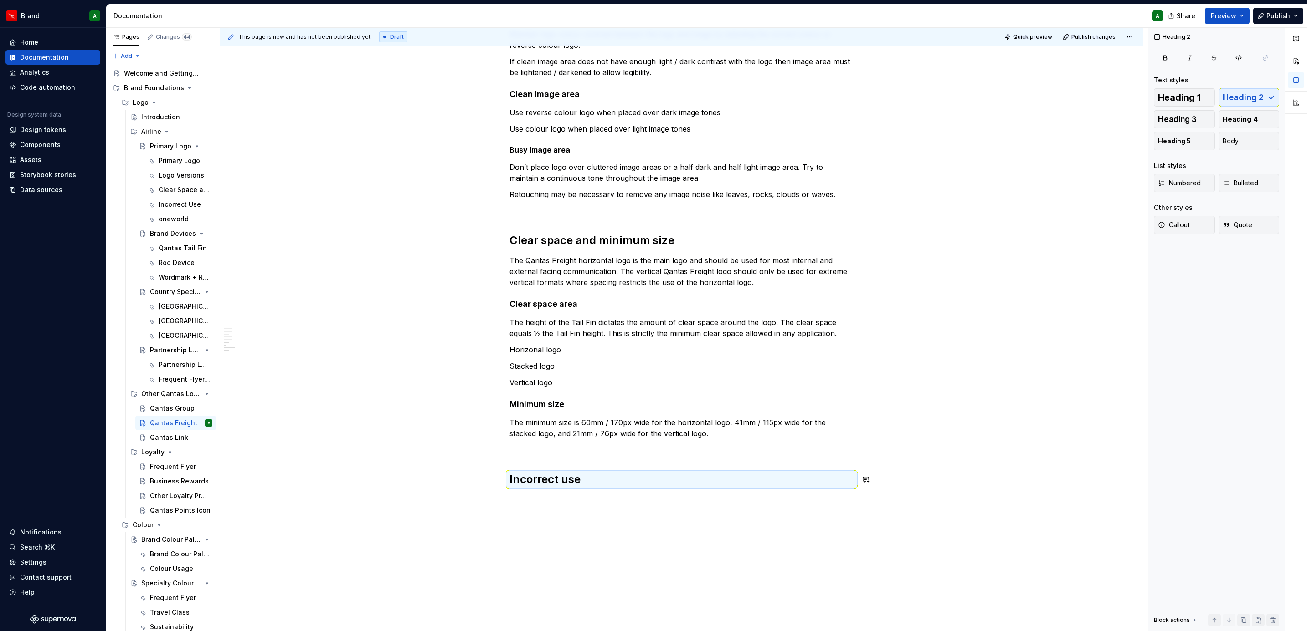
click at [631, 385] on div "Logo versions Qantas Freight is Australia’s largest independent air freight ser…" at bounding box center [681, 106] width 923 height 1162
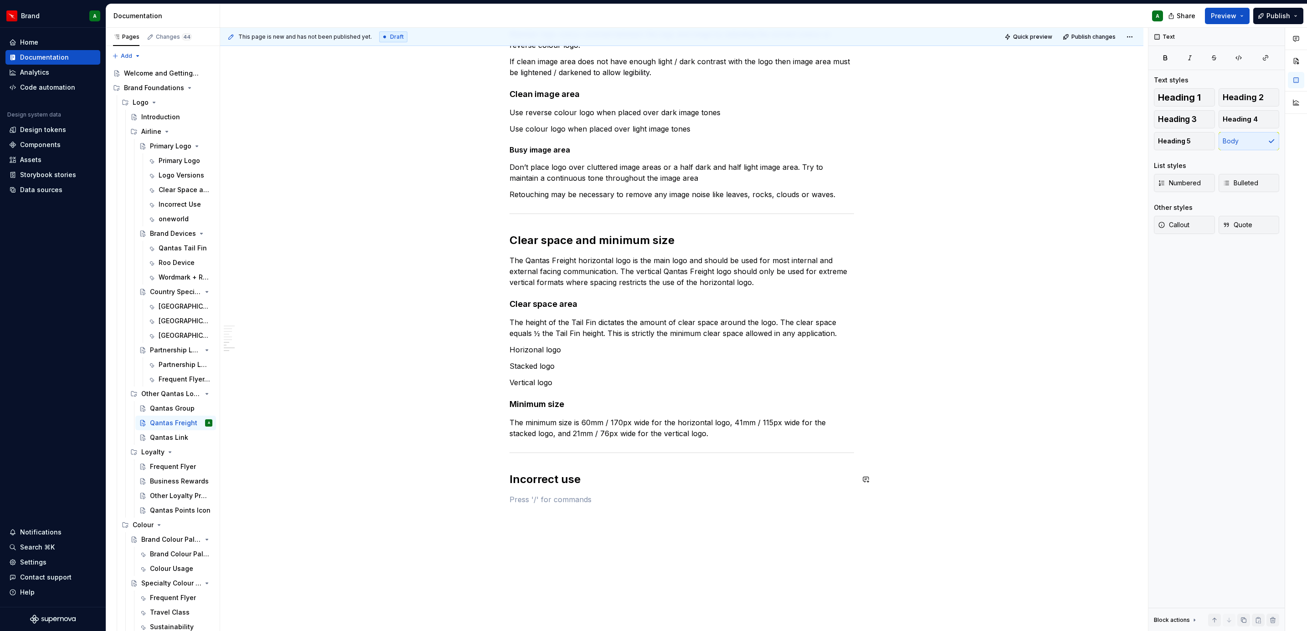
scroll to position [704, 0]
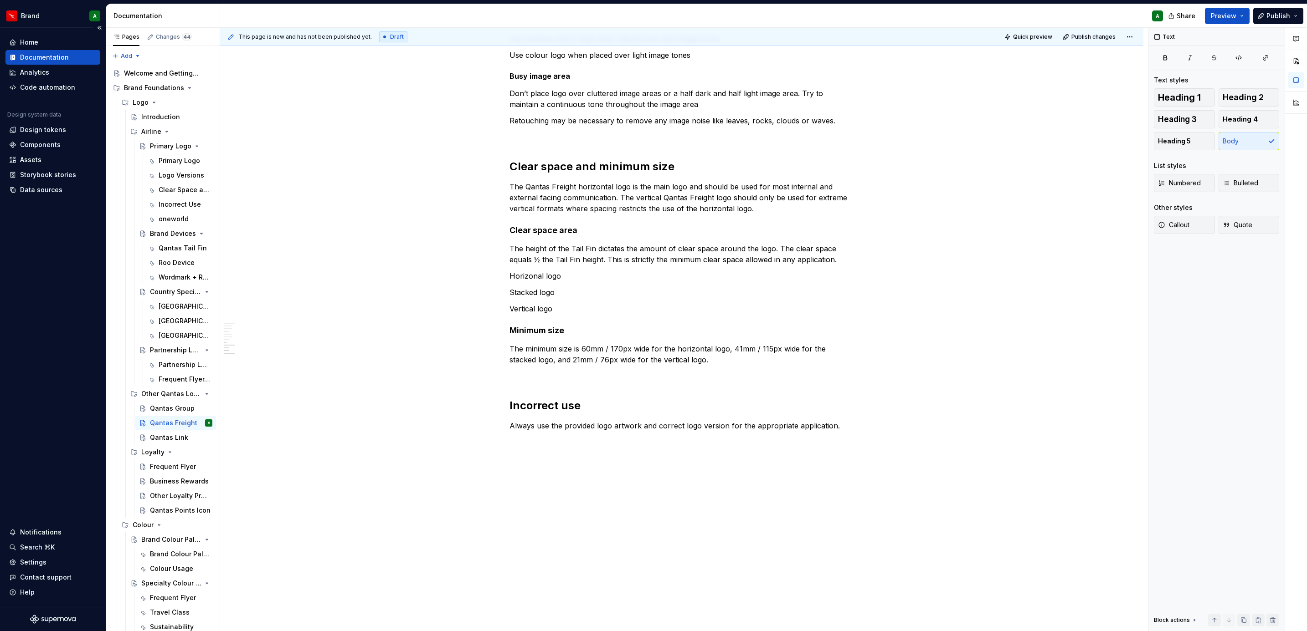
type textarea "*"
click at [540, 385] on div "Logo versions Qantas Freight is Australia’s largest independent air freight ser…" at bounding box center [681, 41] width 923 height 1181
click at [493, 385] on button "button" at bounding box center [490, 442] width 13 height 13
click at [575, 385] on div "Document your Do's and Don'ts." at bounding box center [579, 496] width 87 height 7
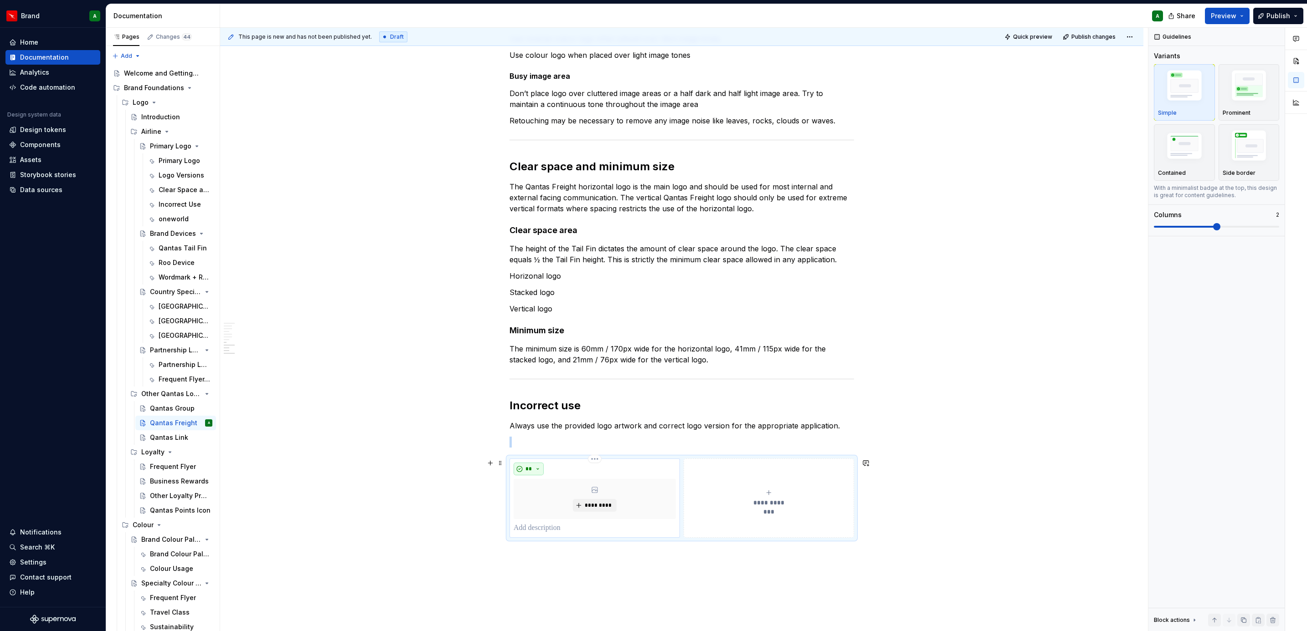
click at [537, 385] on button "**" at bounding box center [528, 469] width 30 height 13
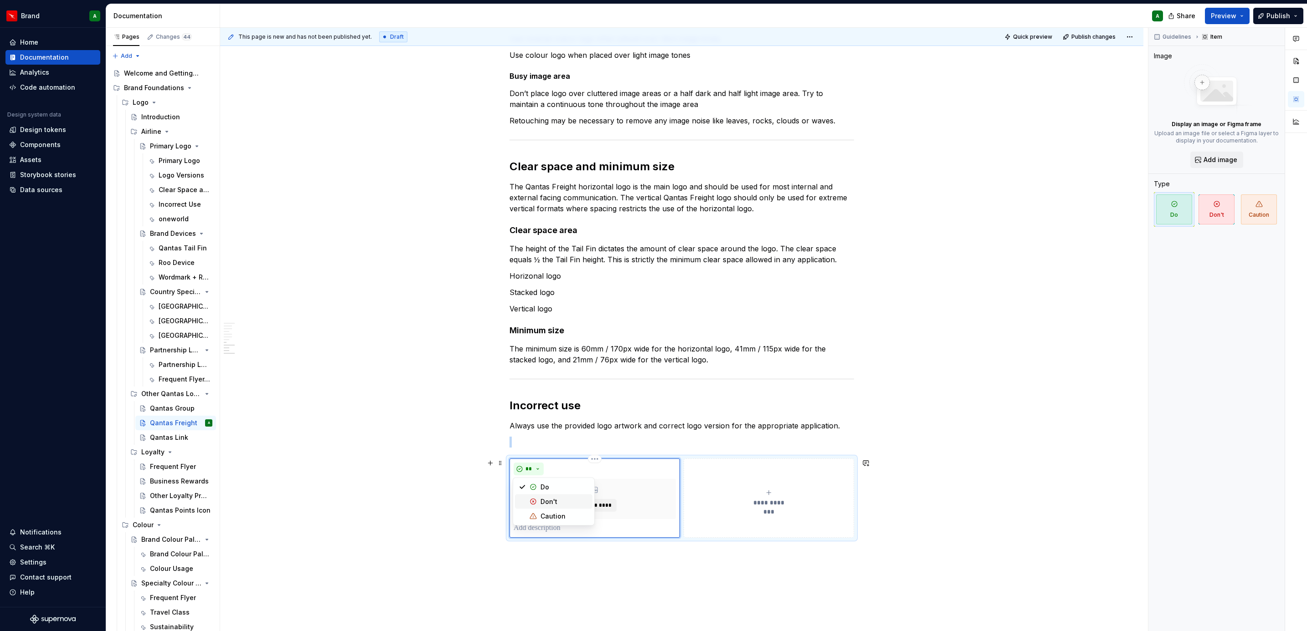
click at [557, 385] on div "Don't" at bounding box center [564, 502] width 48 height 9
click at [547, 385] on p at bounding box center [594, 528] width 162 height 11
click at [704, 385] on button "**********" at bounding box center [768, 498] width 170 height 79
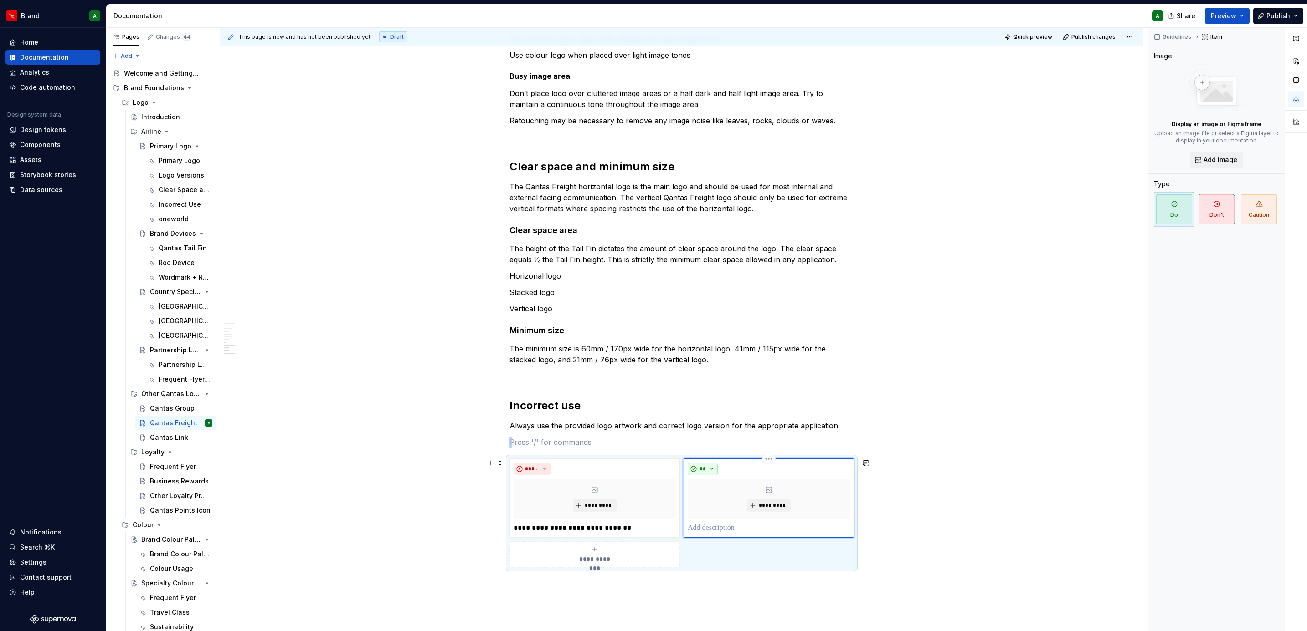
click at [709, 385] on button "**" at bounding box center [703, 469] width 30 height 13
click at [711, 385] on span "Don't" at bounding box center [727, 502] width 77 height 15
click at [700, 385] on div "***** *********" at bounding box center [768, 498] width 170 height 79
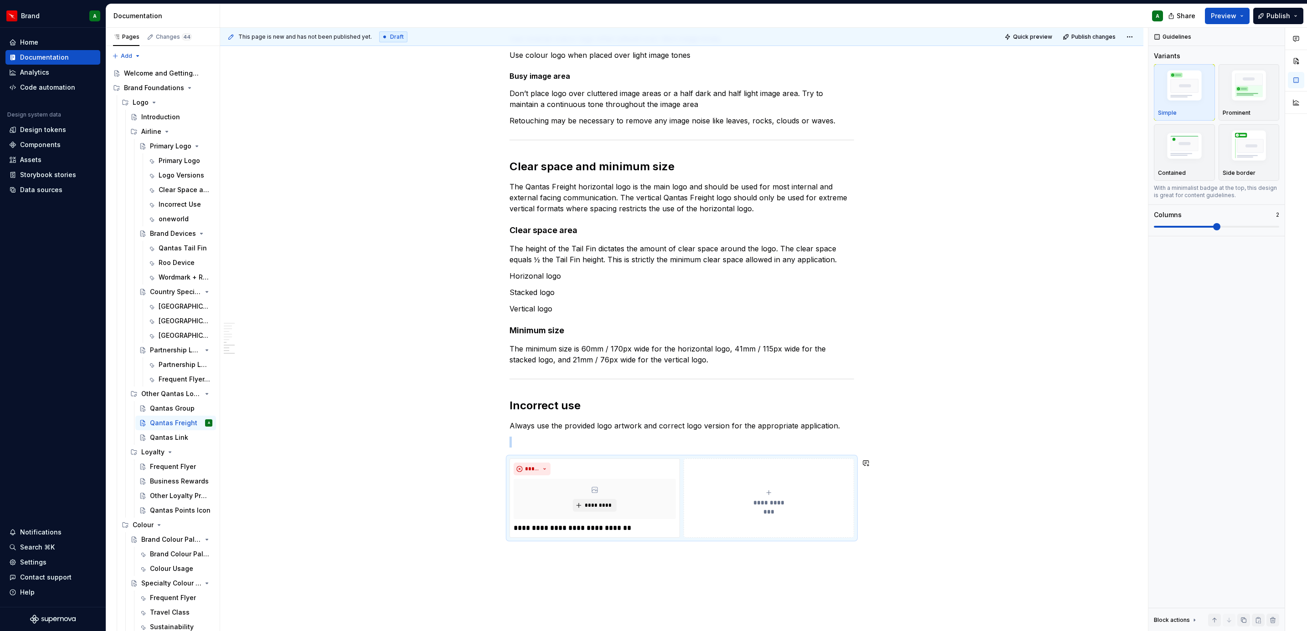
click at [700, 385] on button "**********" at bounding box center [768, 498] width 170 height 79
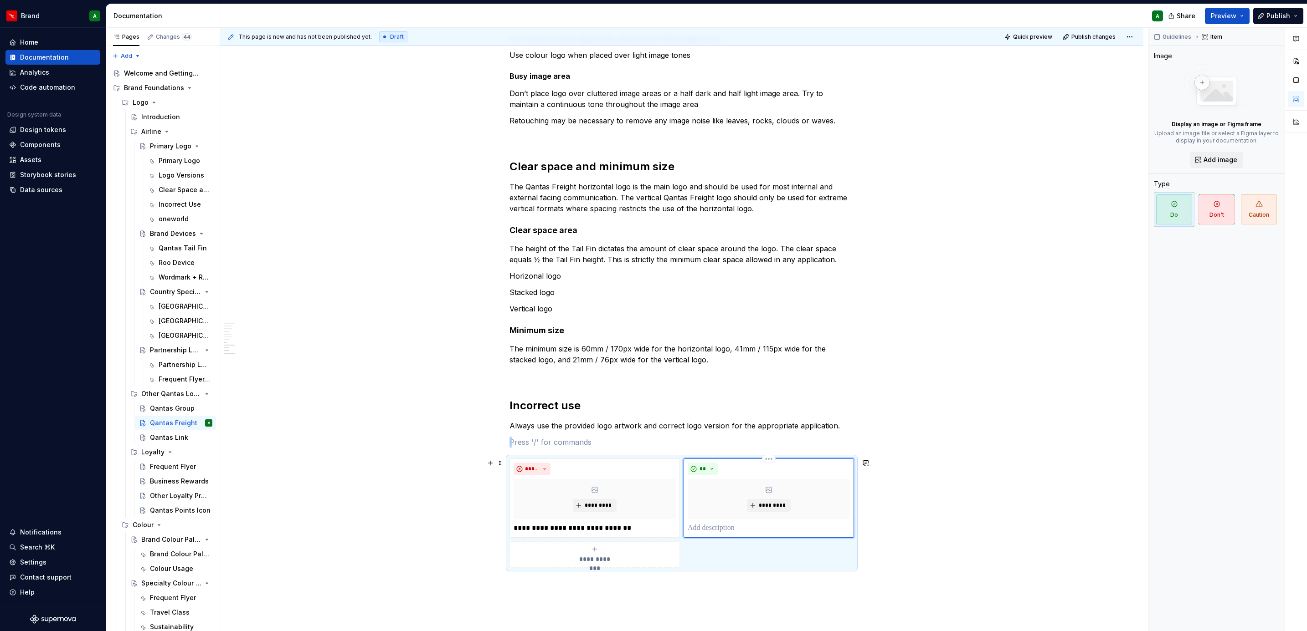
click at [711, 385] on div "** *********" at bounding box center [768, 498] width 170 height 79
click at [709, 385] on button "**" at bounding box center [703, 469] width 30 height 13
click at [730, 385] on div "Don't" at bounding box center [723, 502] width 17 height 9
click at [705, 385] on p at bounding box center [769, 528] width 162 height 11
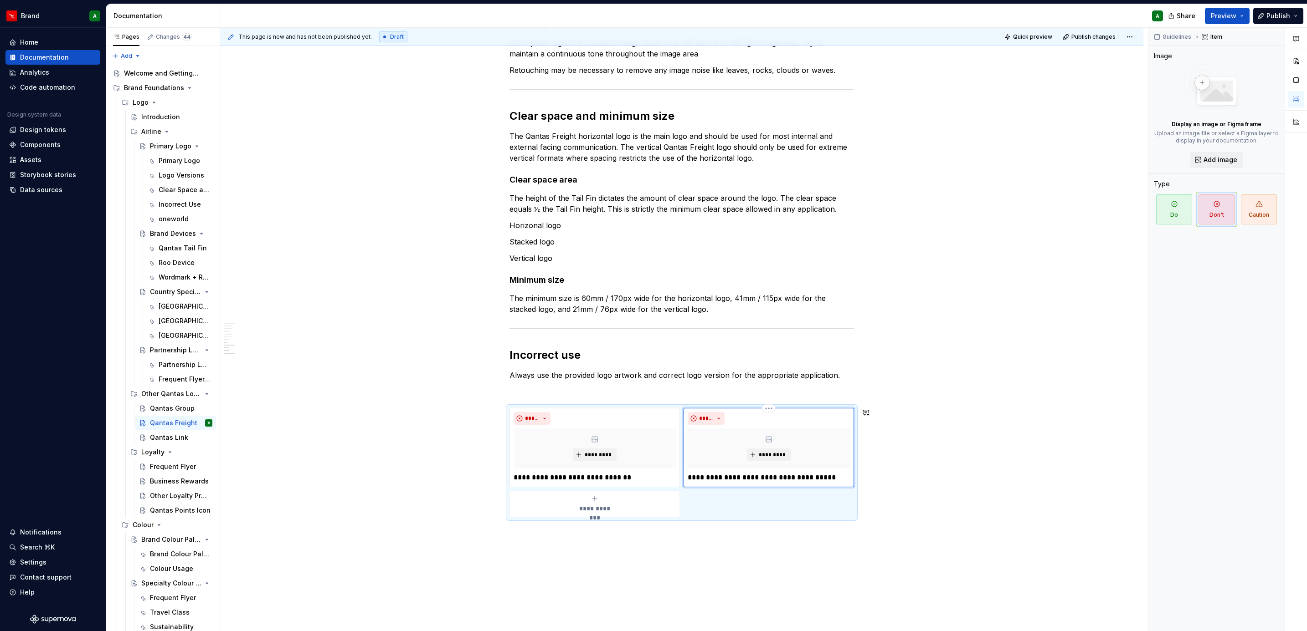
scroll to position [756, 0]
click at [654, 385] on div "**********" at bounding box center [594, 503] width 162 height 18
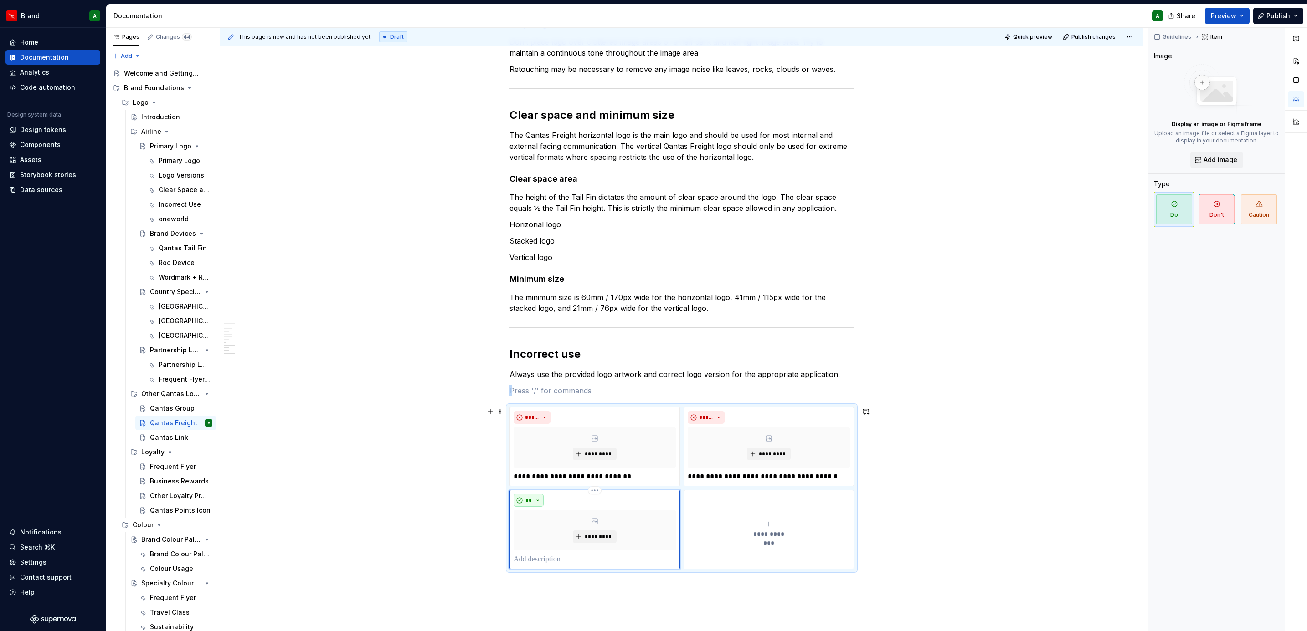
click at [528, 385] on span "**" at bounding box center [528, 500] width 7 height 7
click at [544, 385] on div "Don't" at bounding box center [548, 533] width 17 height 9
click at [531, 385] on p at bounding box center [594, 559] width 162 height 11
click at [733, 385] on button "**********" at bounding box center [768, 529] width 170 height 79
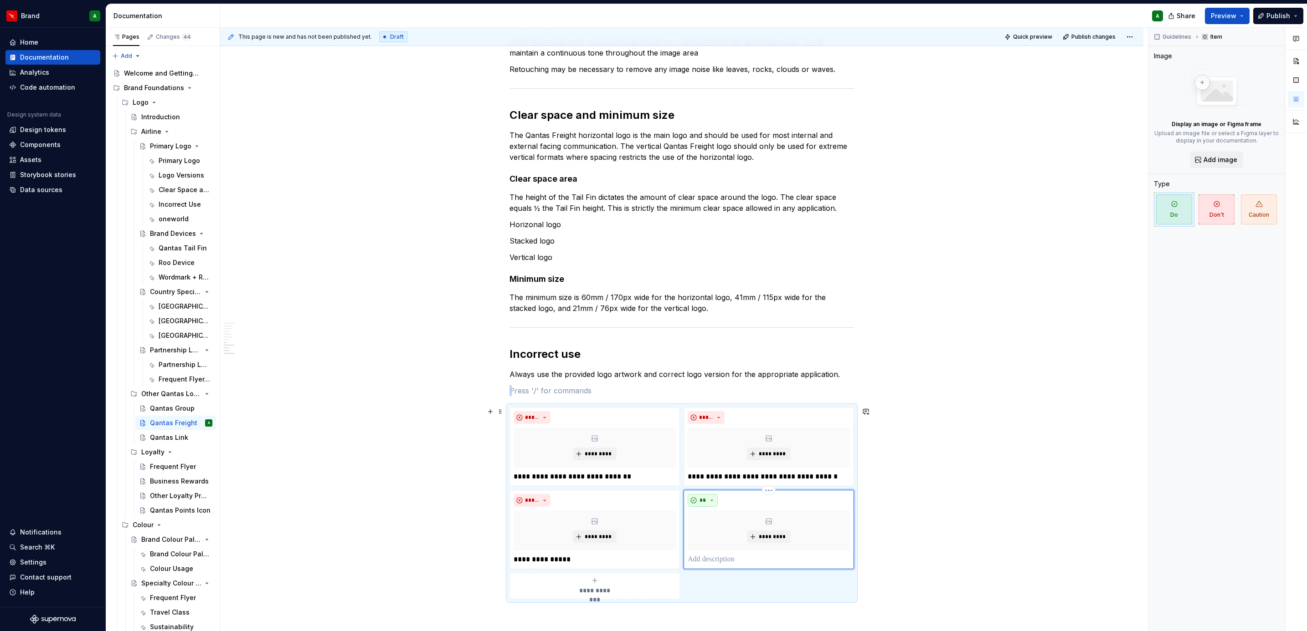
click at [704, 385] on span "**" at bounding box center [702, 500] width 7 height 7
click at [715, 385] on div "Don't" at bounding box center [723, 533] width 17 height 9
click at [693, 385] on p at bounding box center [769, 559] width 162 height 11
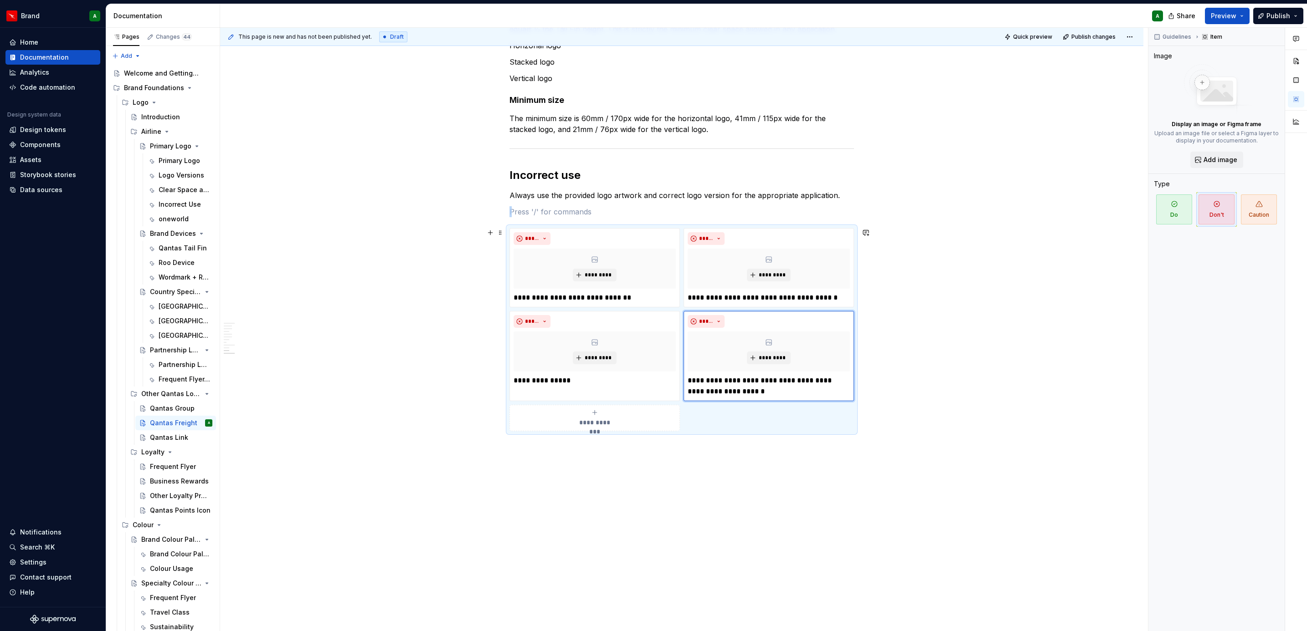
click at [607, 385] on div "**********" at bounding box center [594, 418] width 162 height 18
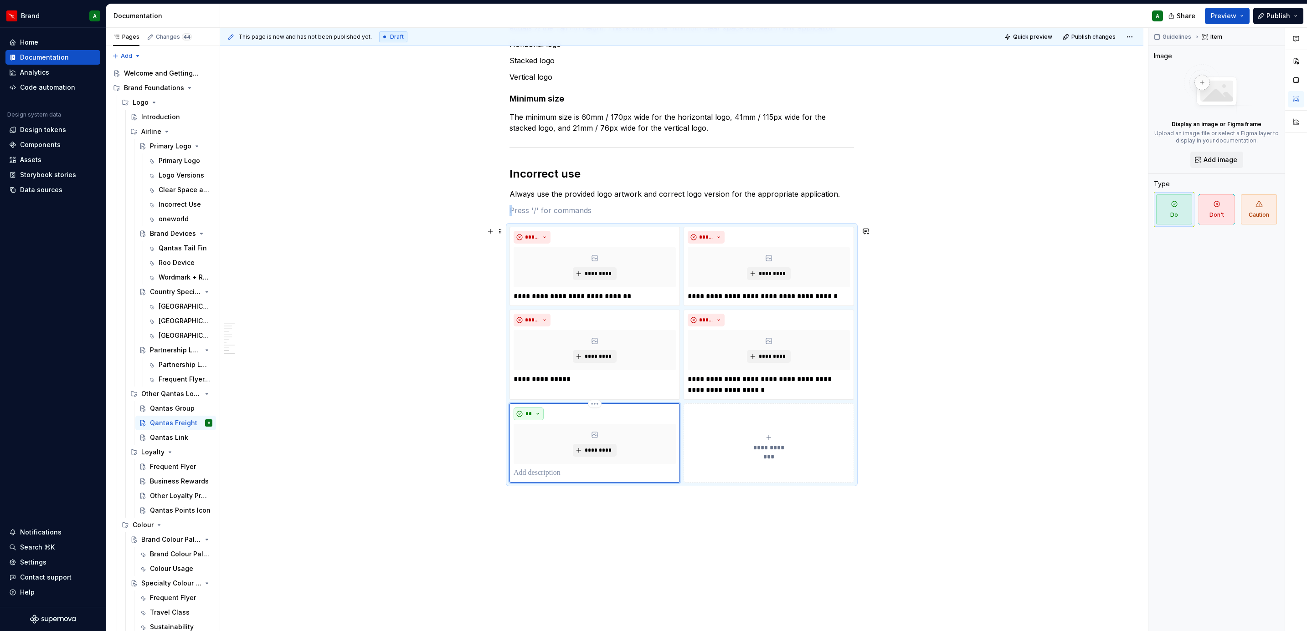
click at [536, 385] on button "**" at bounding box center [528, 414] width 30 height 13
click at [539, 385] on span "Don't" at bounding box center [553, 448] width 77 height 15
click at [528, 385] on p at bounding box center [594, 473] width 162 height 11
click at [519, 385] on p "**********" at bounding box center [594, 473] width 162 height 11
click at [752, 385] on button "**********" at bounding box center [768, 443] width 170 height 79
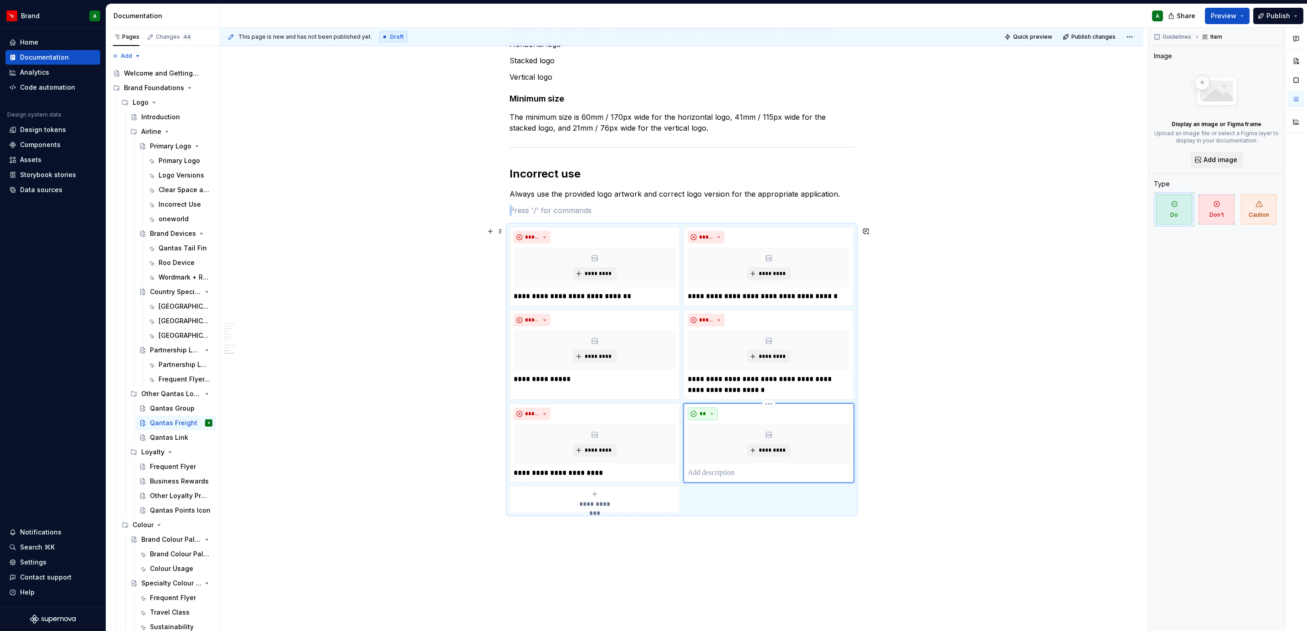
click at [705, 385] on span "**" at bounding box center [702, 414] width 7 height 7
click at [725, 385] on div "Don't" at bounding box center [723, 447] width 17 height 9
click at [715, 385] on p at bounding box center [769, 473] width 162 height 11
click at [607, 385] on p "**********" at bounding box center [594, 473] width 162 height 11
click at [587, 385] on span "**********" at bounding box center [595, 504] width 42 height 9
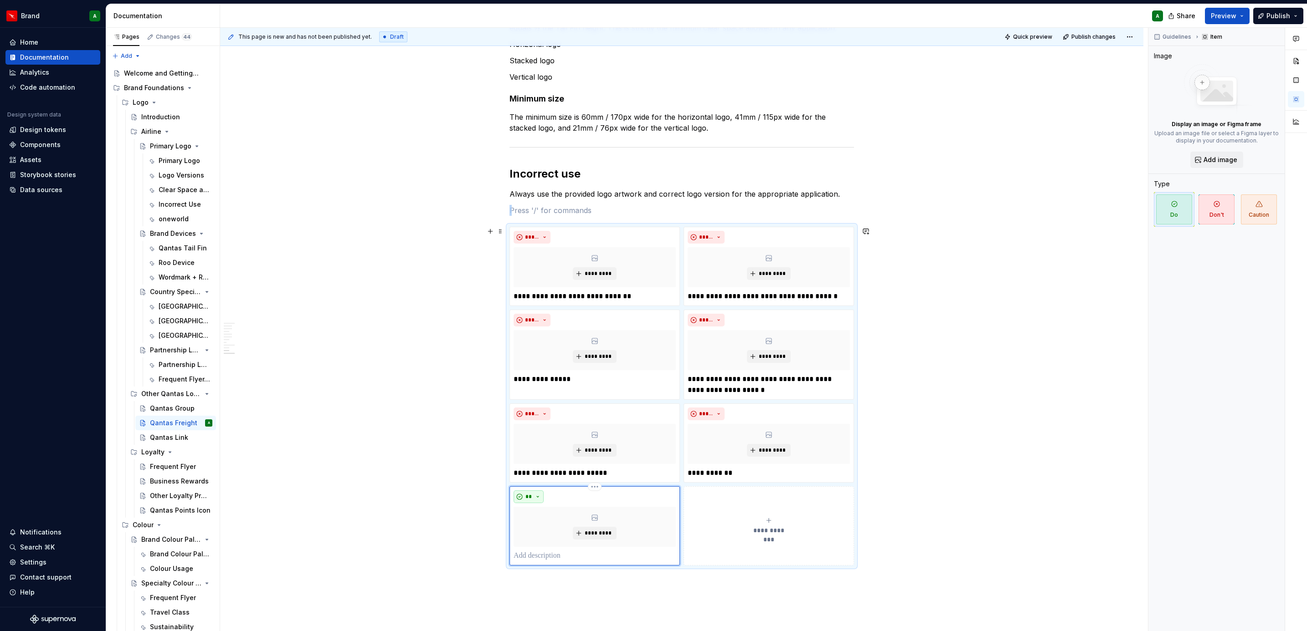
click at [533, 385] on button "**" at bounding box center [528, 497] width 30 height 13
click at [546, 385] on div "Don't" at bounding box center [548, 531] width 17 height 9
click at [550, 385] on p at bounding box center [594, 556] width 162 height 11
click at [714, 385] on button "**********" at bounding box center [768, 532] width 170 height 90
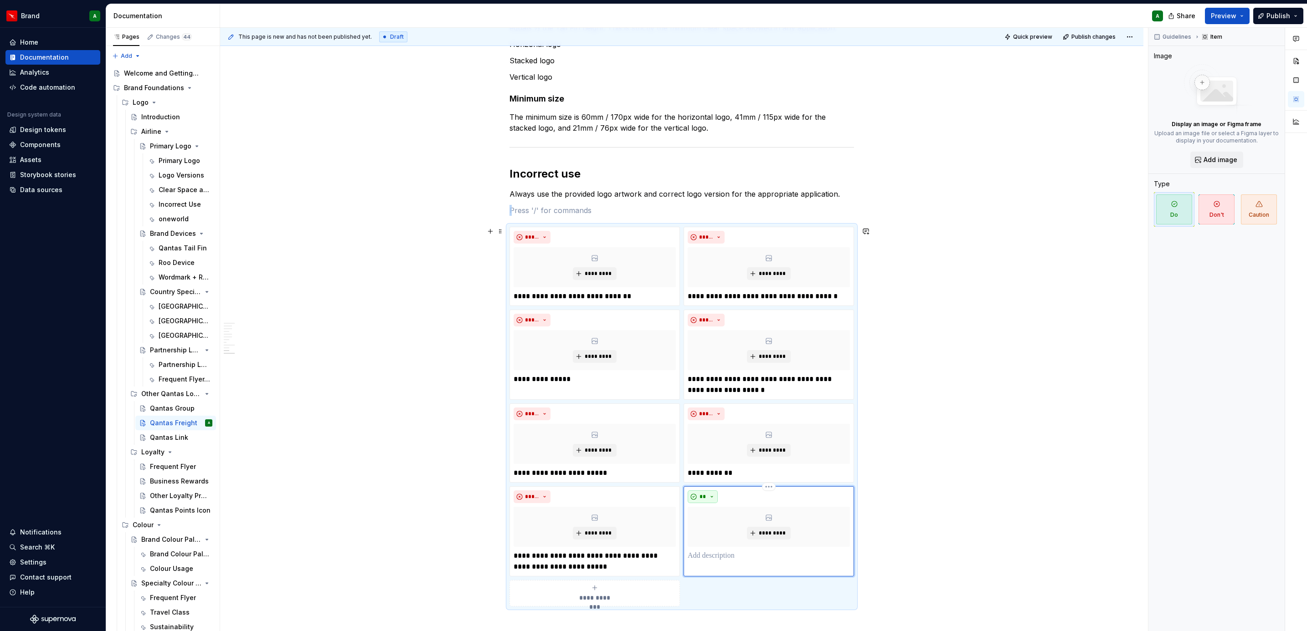
click at [707, 385] on button "**" at bounding box center [703, 497] width 30 height 13
click at [715, 385] on div "Don't" at bounding box center [723, 531] width 17 height 9
click at [709, 385] on p at bounding box center [769, 556] width 162 height 11
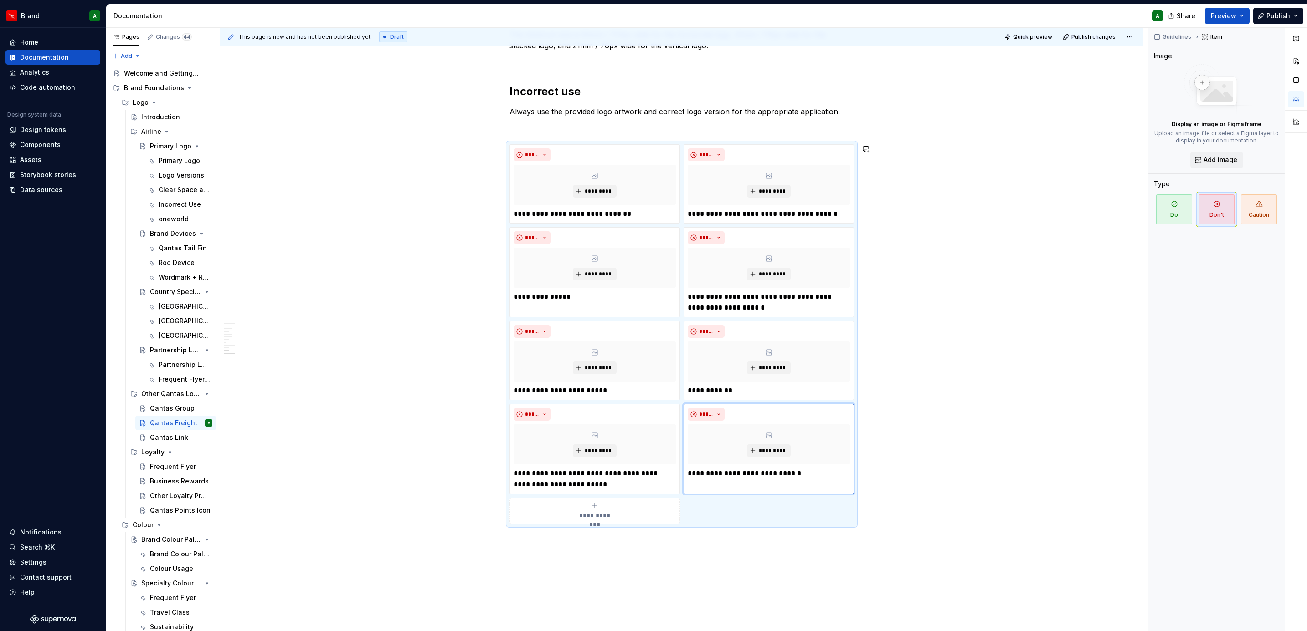
scroll to position [1020, 0]
click at [168, 385] on div "Qantas Link" at bounding box center [167, 437] width 35 height 9
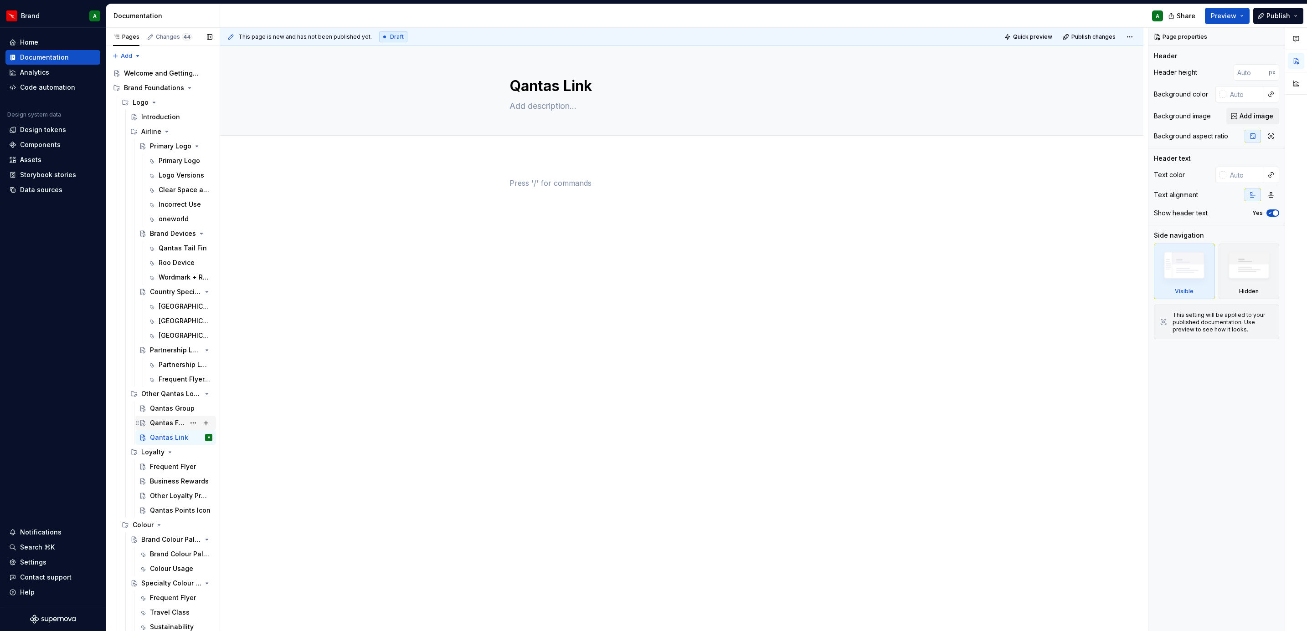
click at [165, 385] on div "Qantas Freight" at bounding box center [167, 423] width 35 height 9
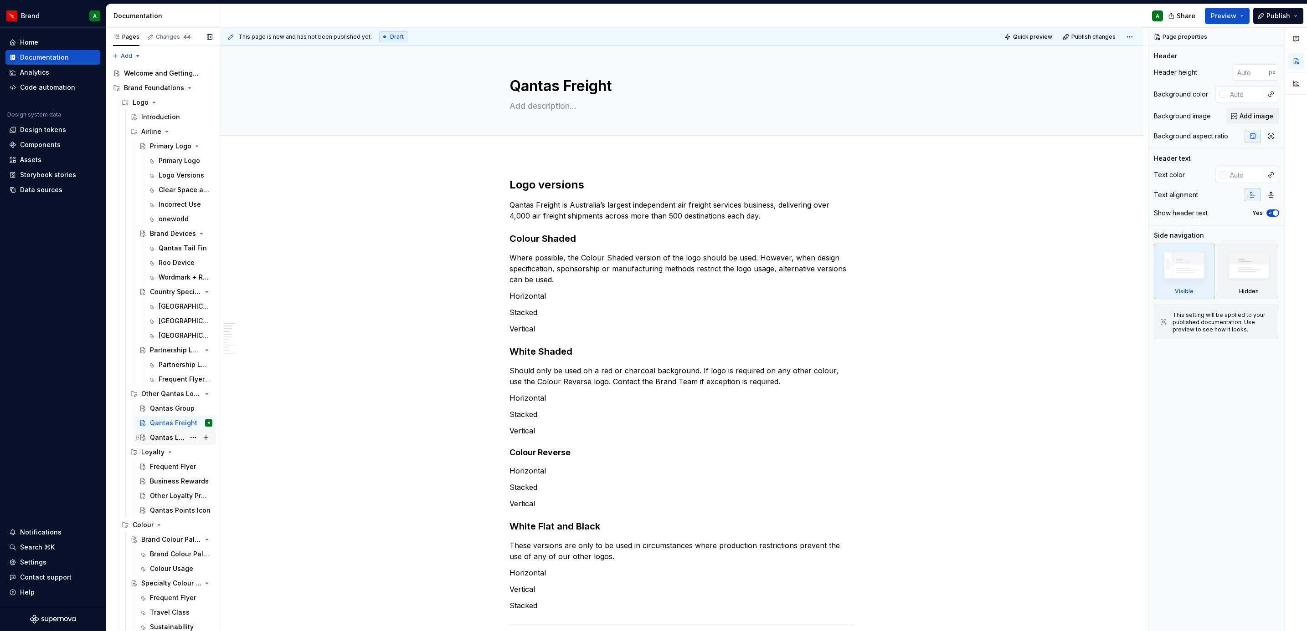
click at [164, 385] on div "Qantas Link" at bounding box center [167, 437] width 35 height 9
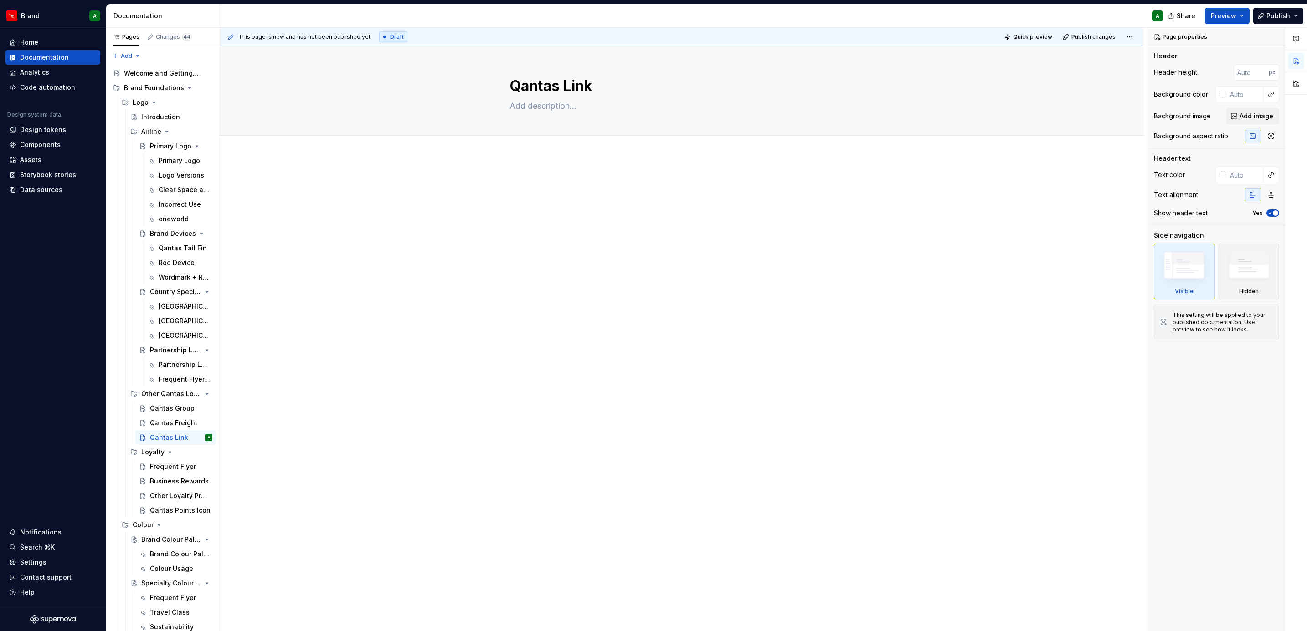
type textarea "*"
click at [565, 188] on p at bounding box center [681, 183] width 344 height 11
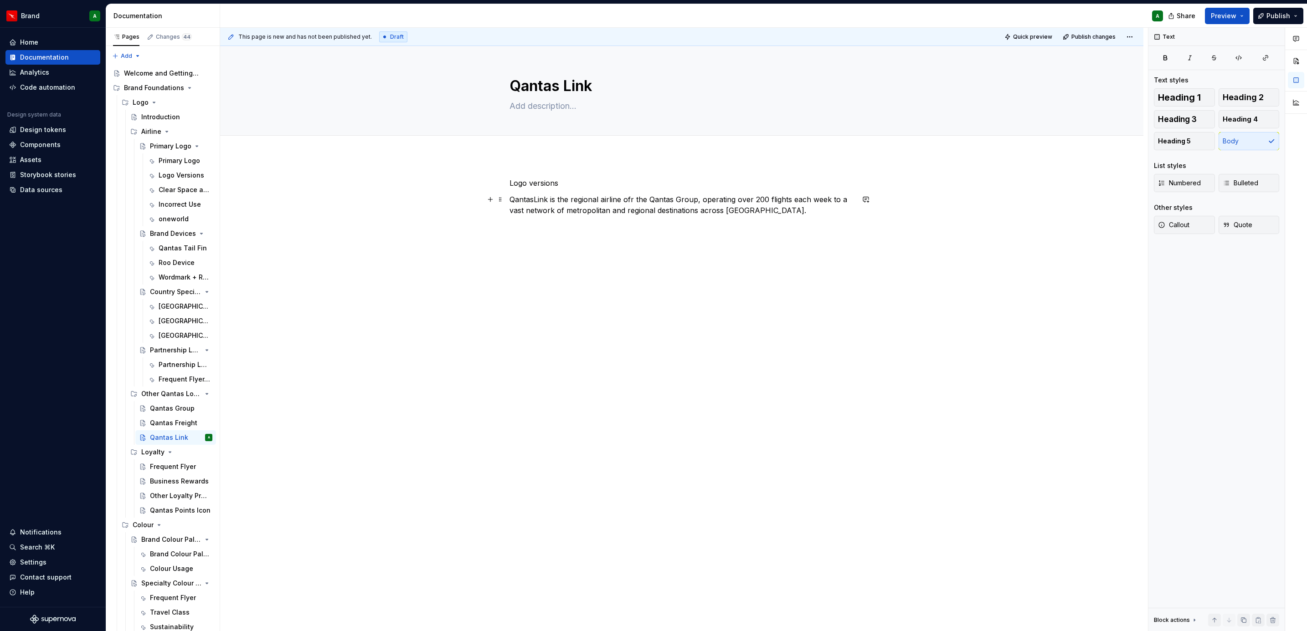
click at [633, 196] on p "QantasLink is the regional airline ofr the Qantas Group, operating over 200 fli…" at bounding box center [681, 205] width 344 height 22
click at [561, 183] on p "Logo versions" at bounding box center [681, 183] width 344 height 11
click at [543, 183] on p "Logo versions" at bounding box center [681, 183] width 344 height 11
click at [869, 94] on span "Heading 2" at bounding box center [1242, 97] width 41 height 9
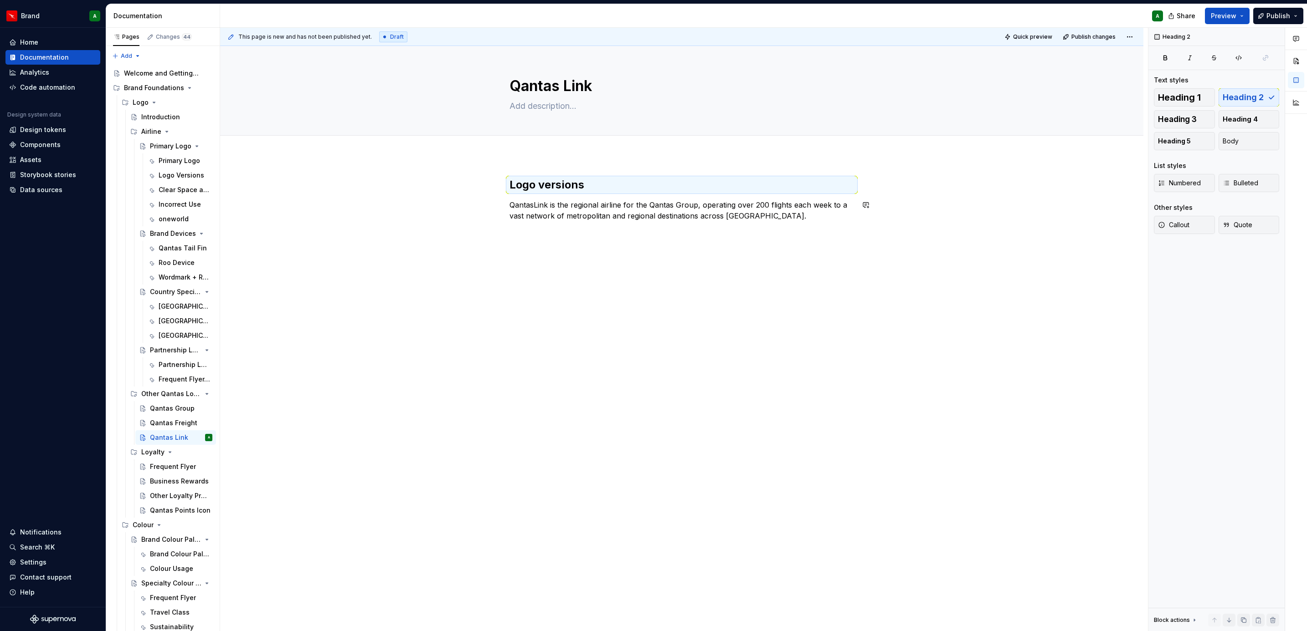
click at [742, 257] on div "Logo versions QantasLink is the regional airline for the Qantas Group, operatin…" at bounding box center [681, 289] width 923 height 266
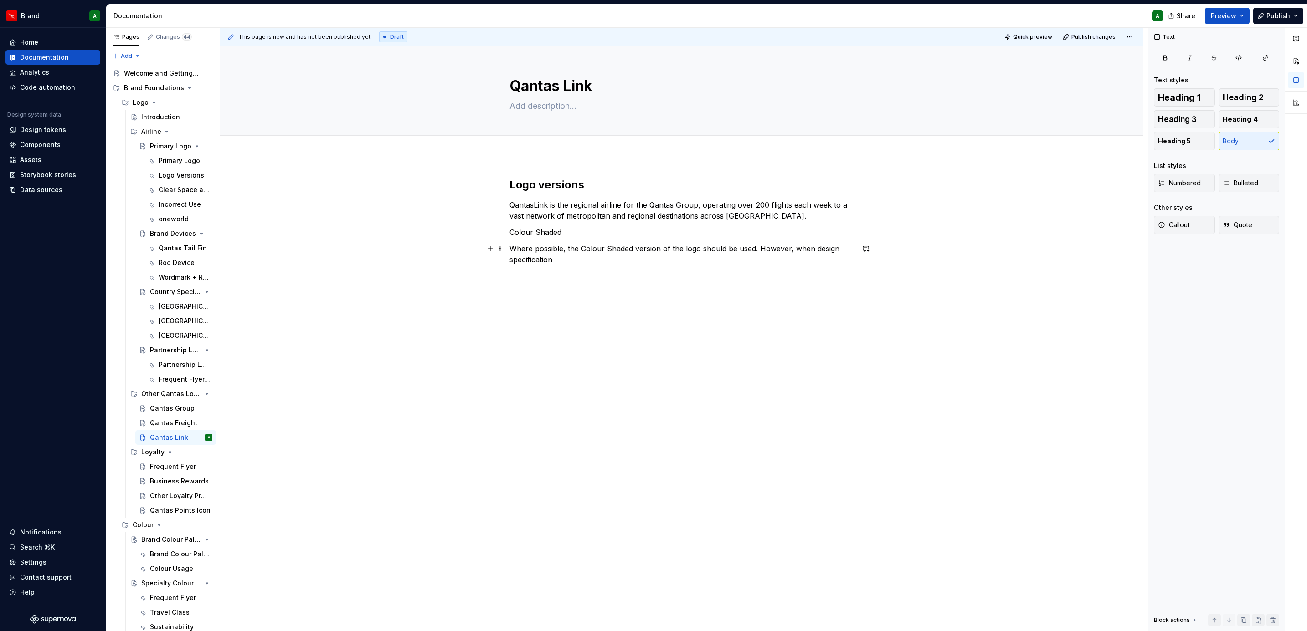
click at [667, 263] on p "Where possible, the Colour Shaded version of the logo should be used. However, …" at bounding box center [681, 254] width 344 height 22
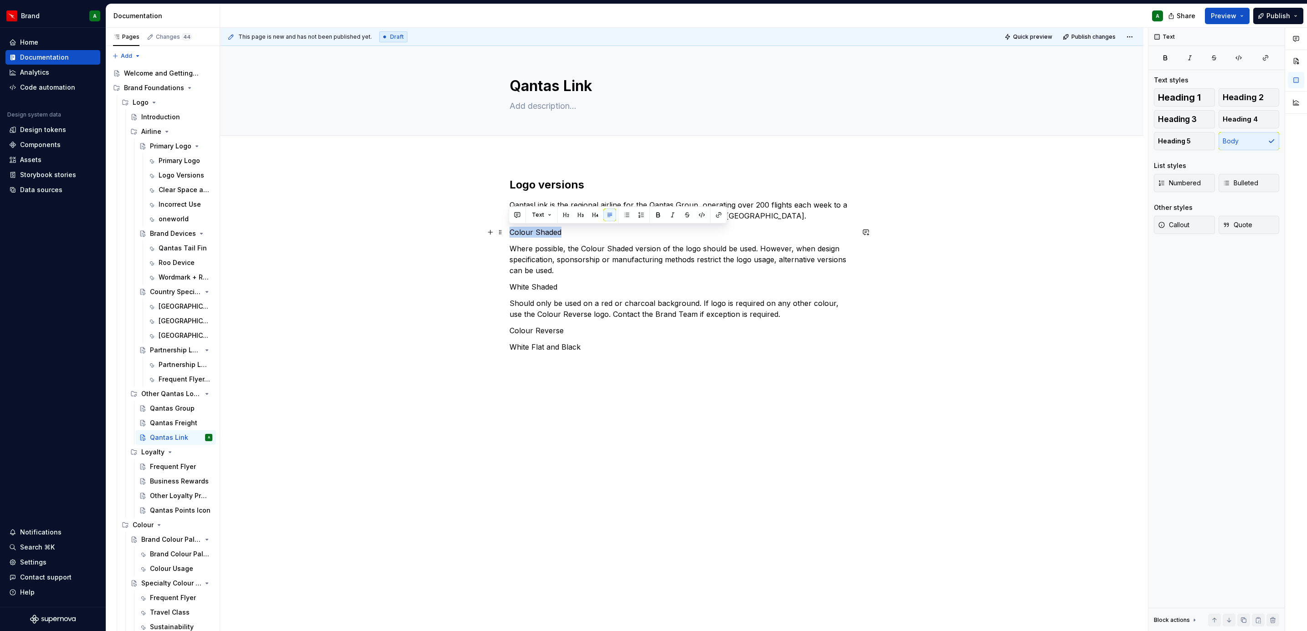
drag, startPoint x: 566, startPoint y: 231, endPoint x: 479, endPoint y: 230, distance: 87.5
click at [479, 230] on div "Logo versions QantasLink is the regional airline for the Qantas Group, operatin…" at bounding box center [681, 354] width 923 height 397
click at [869, 117] on button "Heading 3" at bounding box center [1184, 119] width 61 height 18
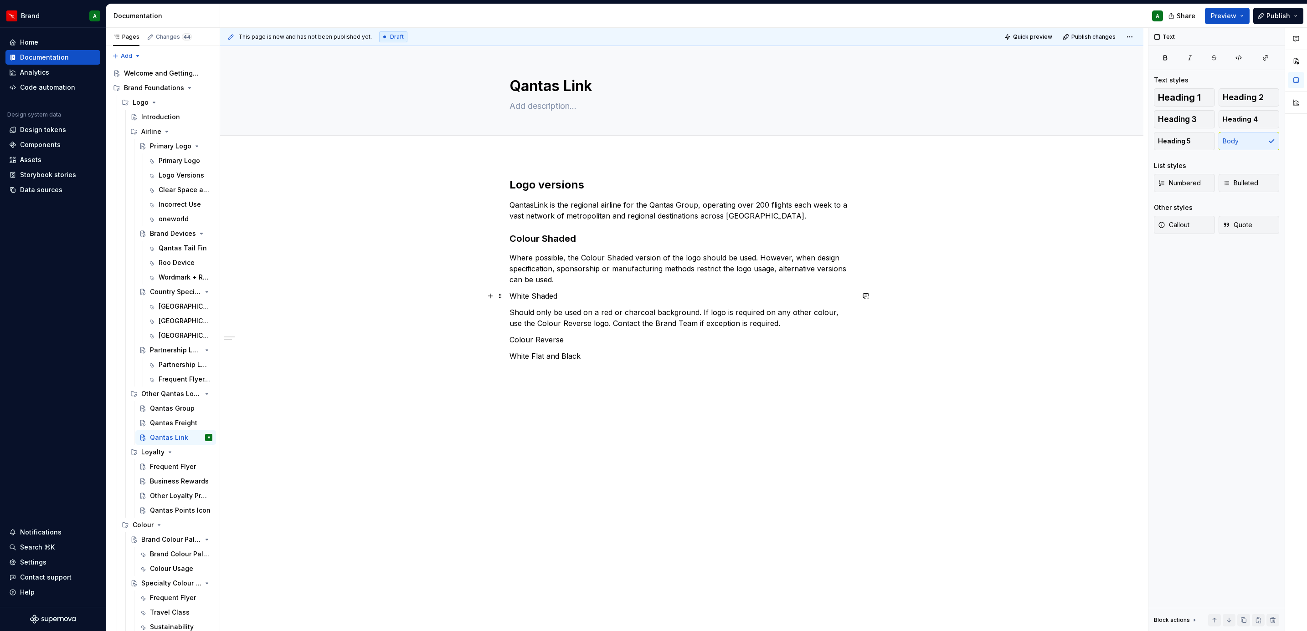
click at [560, 293] on p "White Shaded" at bounding box center [681, 296] width 344 height 11
drag, startPoint x: 551, startPoint y: 298, endPoint x: 509, endPoint y: 299, distance: 41.9
click at [509, 299] on p "White Shaded" at bounding box center [681, 296] width 344 height 11
click at [869, 117] on button "Heading 3" at bounding box center [1184, 119] width 61 height 18
click at [554, 242] on h3 "Colour Shaded" at bounding box center [681, 238] width 344 height 13
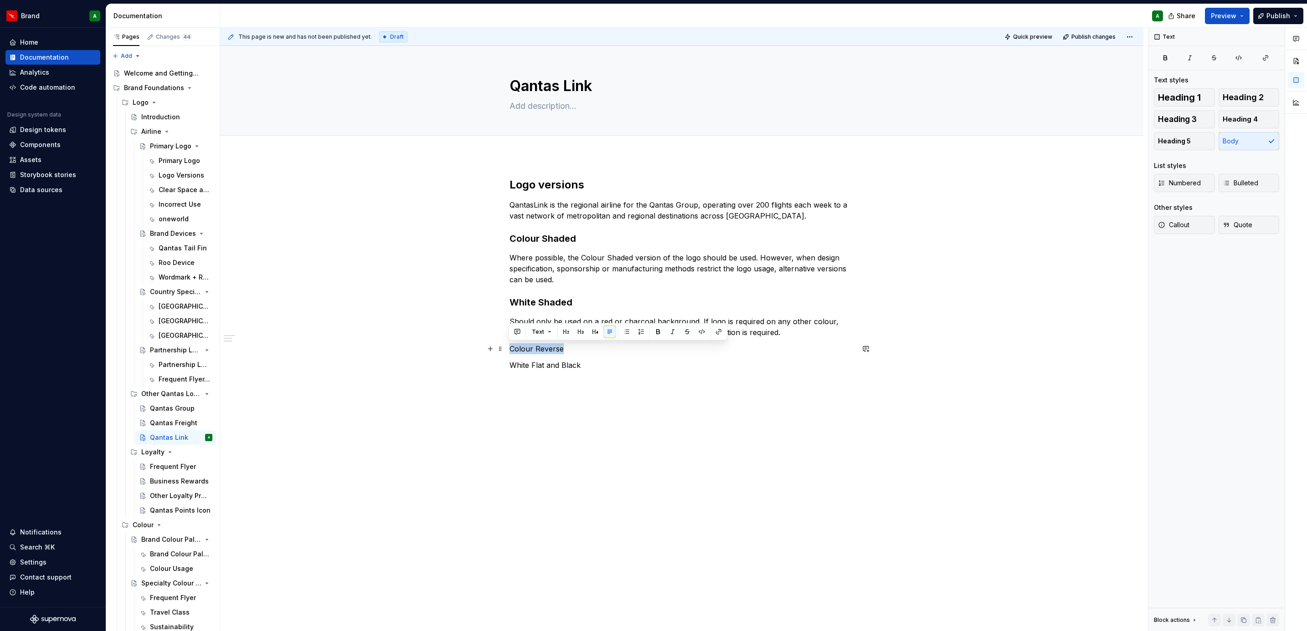
drag, startPoint x: 565, startPoint y: 344, endPoint x: 482, endPoint y: 344, distance: 82.9
click at [482, 344] on div "Logo versions QantasLink is the regional airline for the Qantas Group, operatin…" at bounding box center [681, 364] width 923 height 416
click at [869, 119] on span "Heading 3" at bounding box center [1177, 119] width 39 height 9
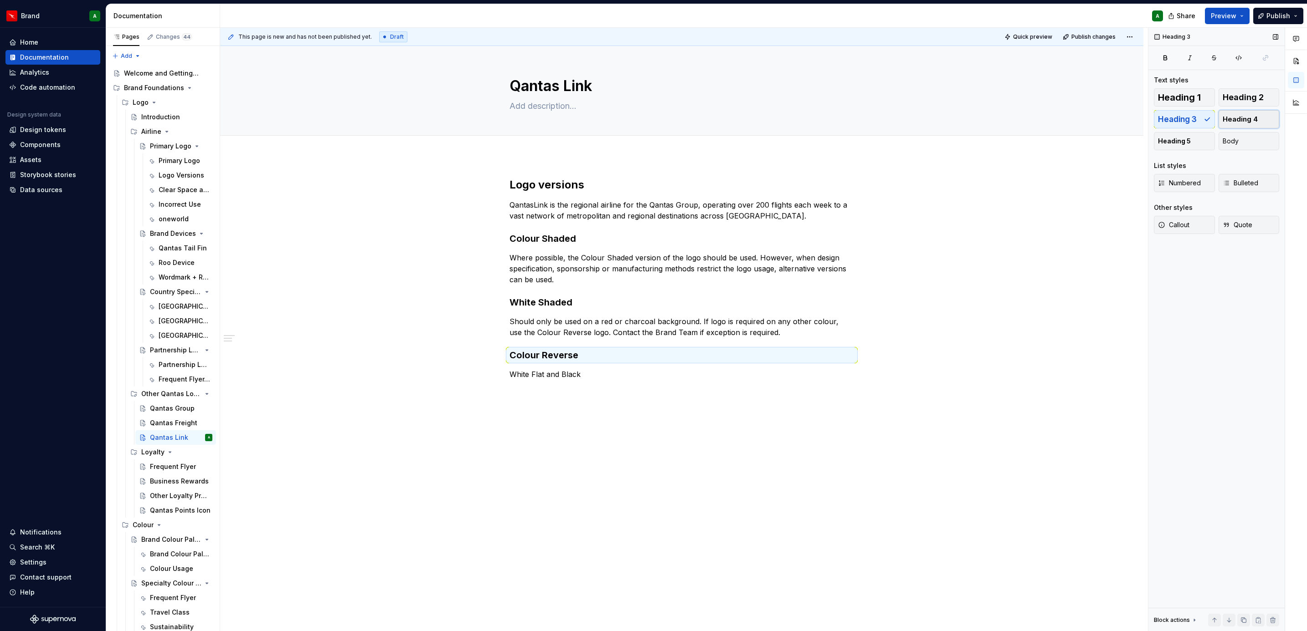
click at [869, 123] on span "Heading 4" at bounding box center [1239, 119] width 35 height 9
drag, startPoint x: 596, startPoint y: 372, endPoint x: 493, endPoint y: 365, distance: 102.7
click at [493, 365] on div "Logo versions QantasLink is the regional airline for the Qantas Group, operatin…" at bounding box center [681, 367] width 923 height 423
click at [869, 115] on span "Heading 3" at bounding box center [1177, 119] width 39 height 9
click at [629, 385] on div "Logo versions QantasLink is the regional airline for the Qantas Group, operatin…" at bounding box center [681, 284] width 344 height 213
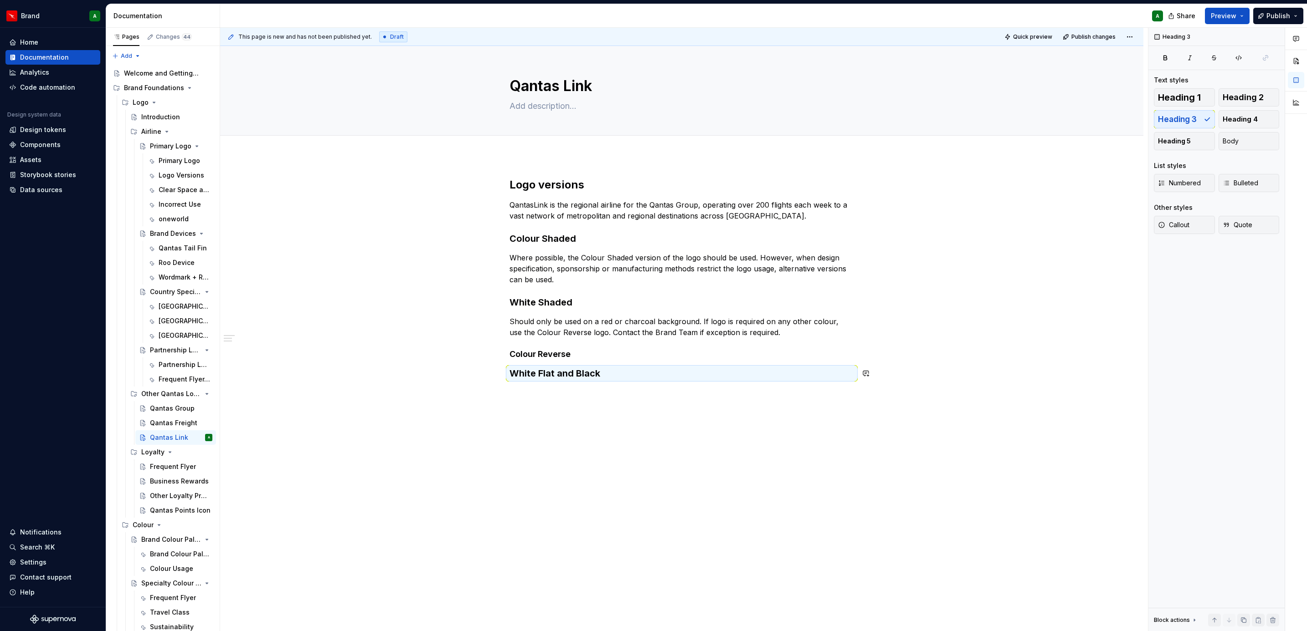
click at [587, 385] on div "Logo versions QantasLink is the regional airline for the Qantas Group, operatin…" at bounding box center [681, 368] width 923 height 425
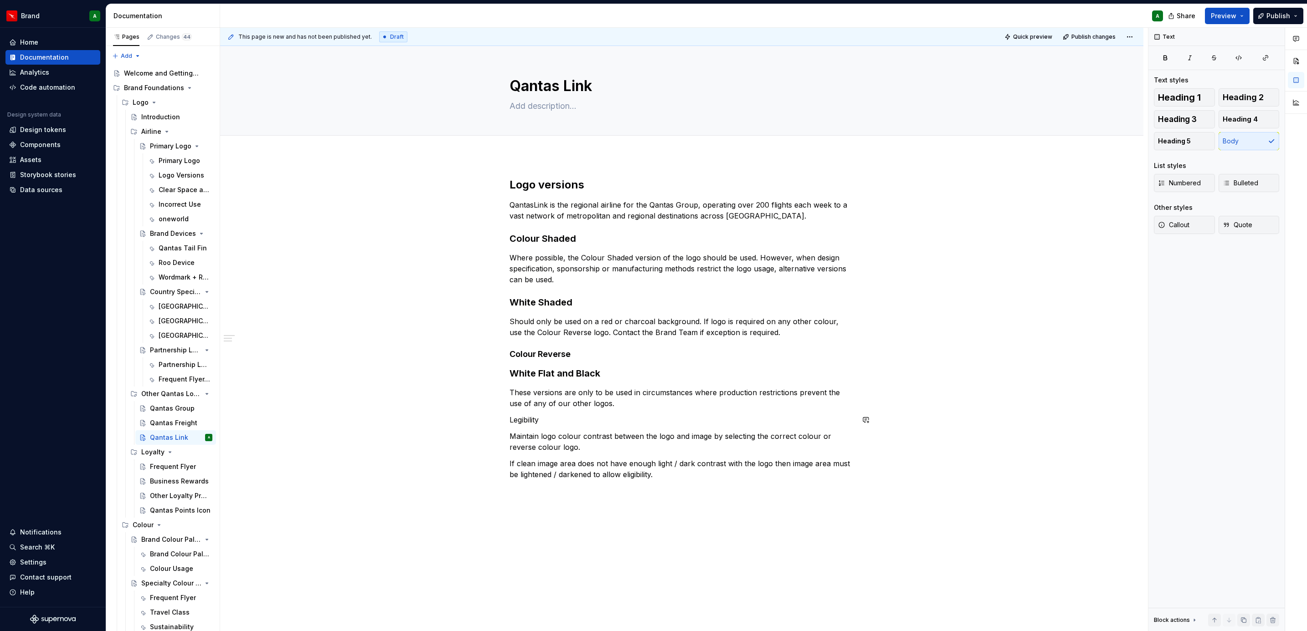
scroll to position [11, 0]
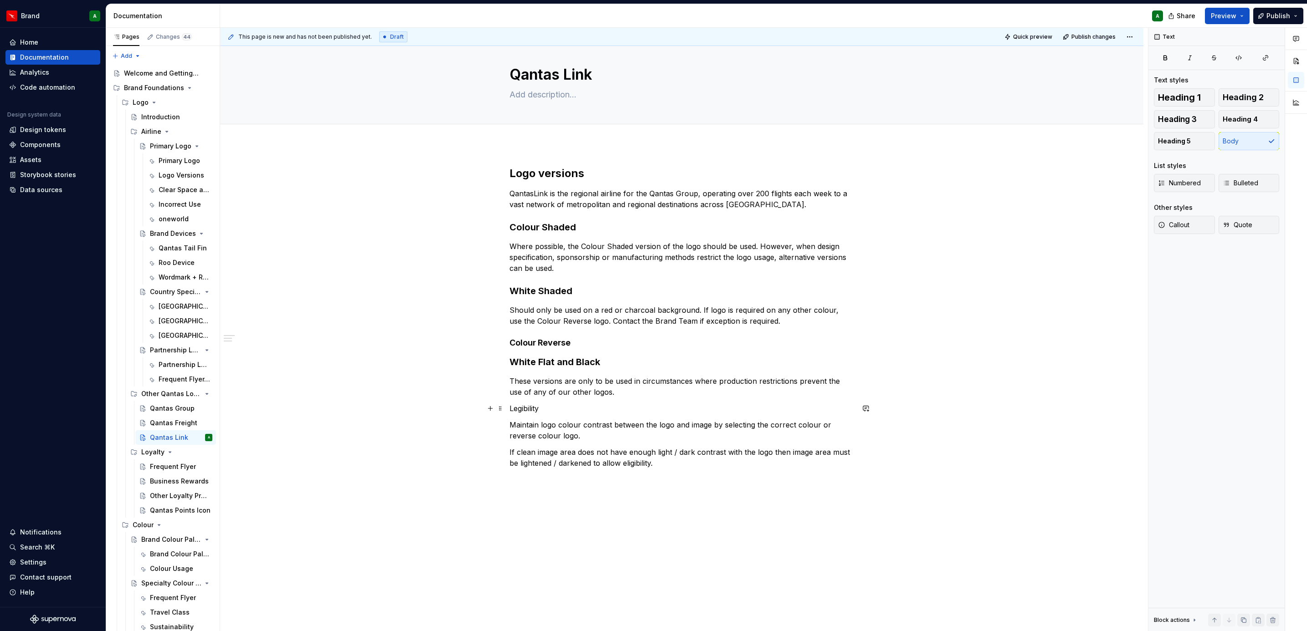
click at [529, 385] on p "Legibility" at bounding box center [681, 408] width 344 height 11
click at [869, 92] on button "Heading 2" at bounding box center [1248, 97] width 61 height 18
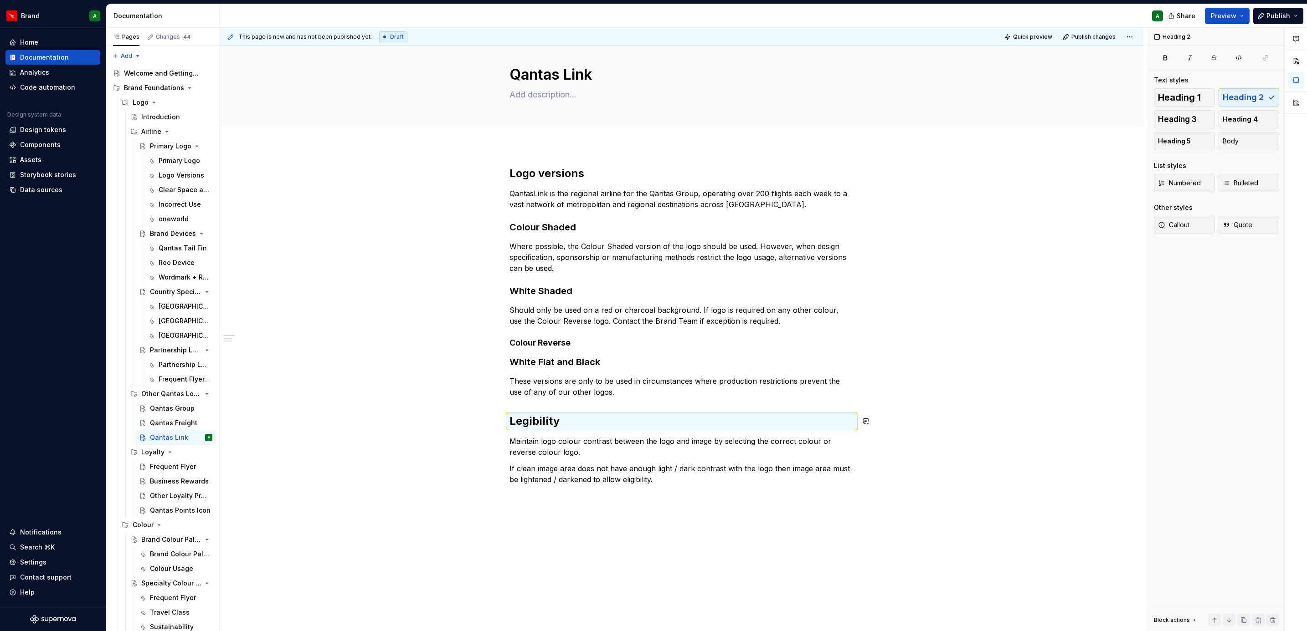
click at [591, 385] on p "Maintain logo colour contrast between the logo and image by selecting the corre…" at bounding box center [681, 447] width 344 height 22
click at [532, 385] on div "Logo versions QantasLink is the regional airline for the Qantas Group, operatin…" at bounding box center [681, 325] width 344 height 319
click at [624, 385] on p "These versions are only to be used in circumstances where production restrictio…" at bounding box center [681, 387] width 344 height 22
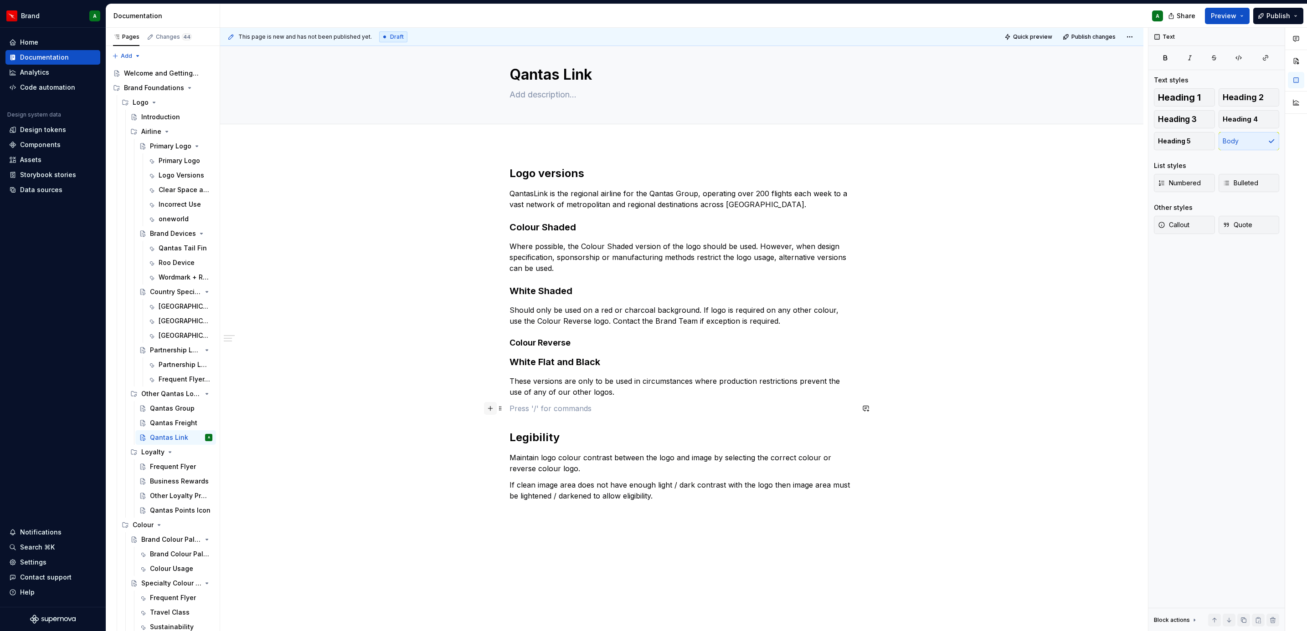
click at [488, 385] on button "button" at bounding box center [490, 408] width 13 height 13
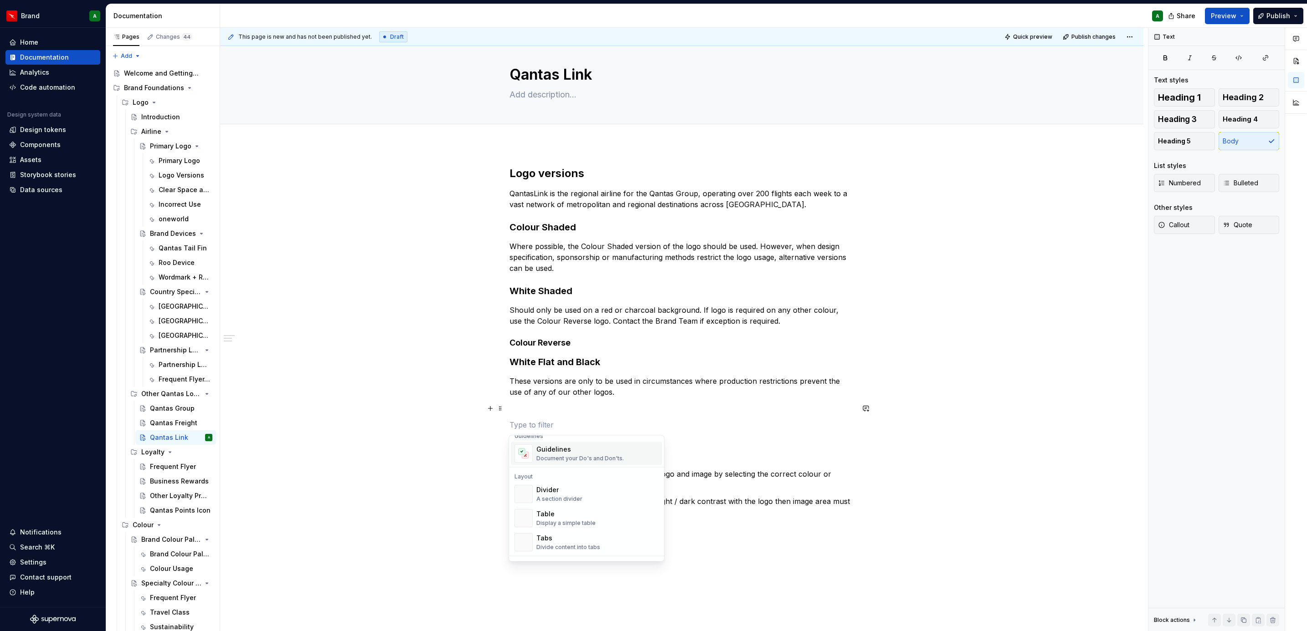
scroll to position [267, 0]
click at [561, 385] on div "Divider" at bounding box center [559, 489] width 46 height 9
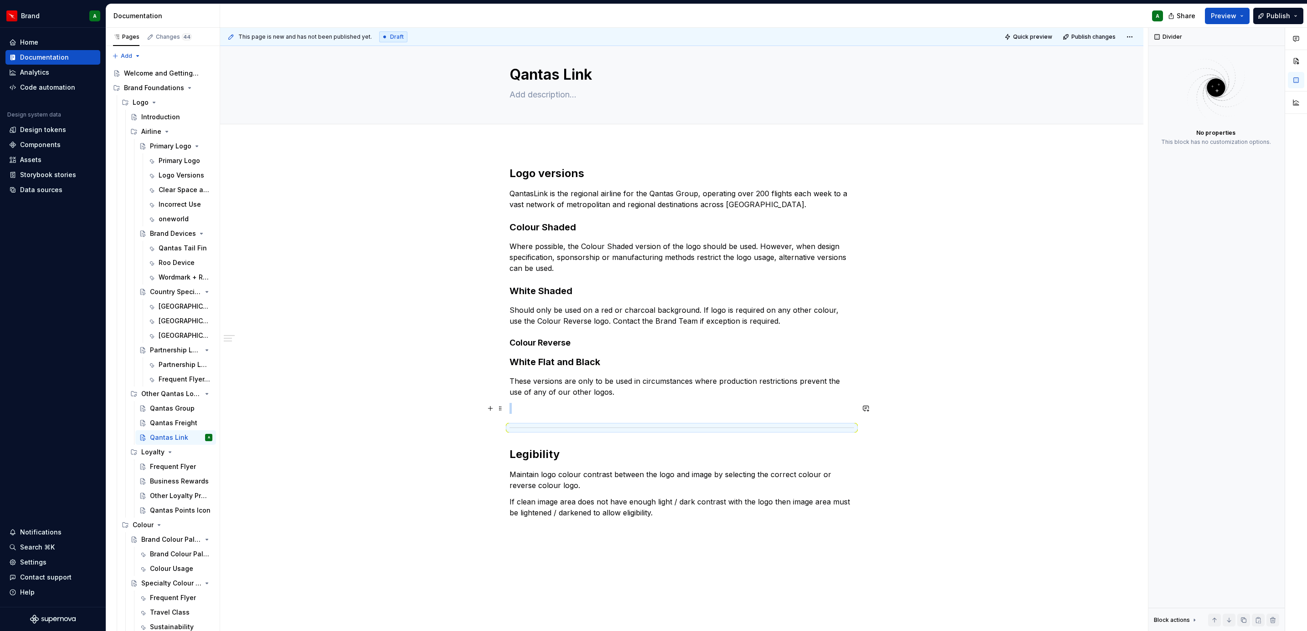
click at [544, 385] on p at bounding box center [681, 408] width 344 height 11
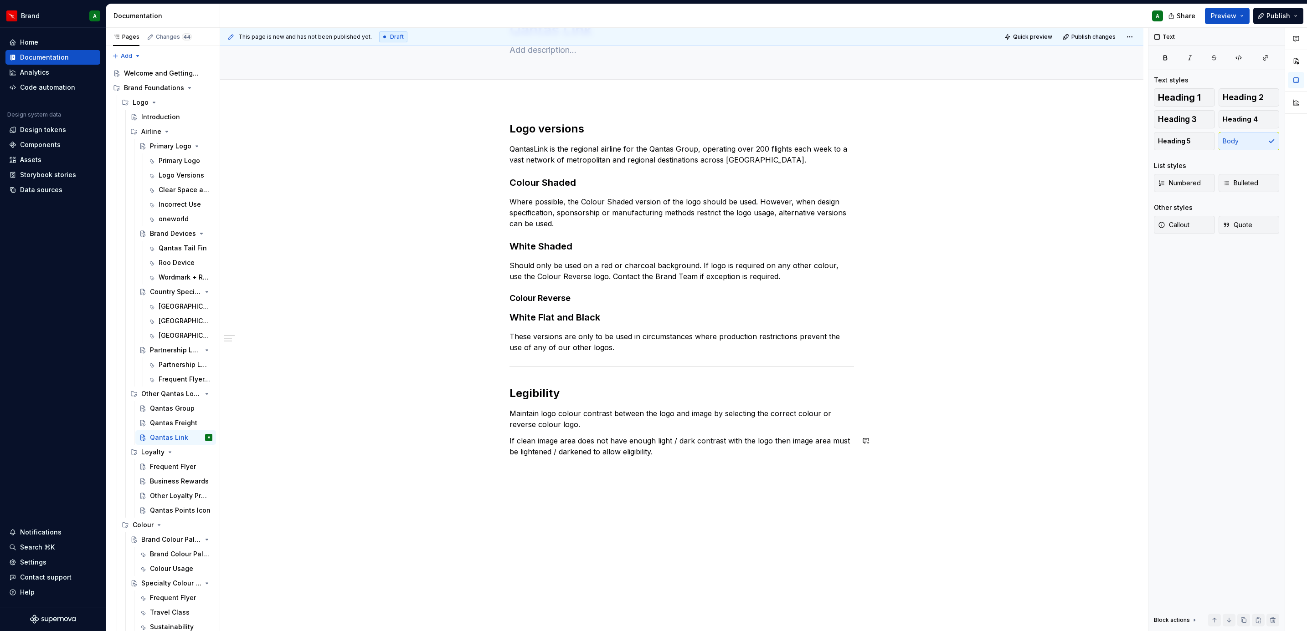
scroll to position [56, 0]
click at [658, 385] on div "Logo versions QantasLink is the regional airline for the Qantas Group, operatin…" at bounding box center [681, 378] width 923 height 558
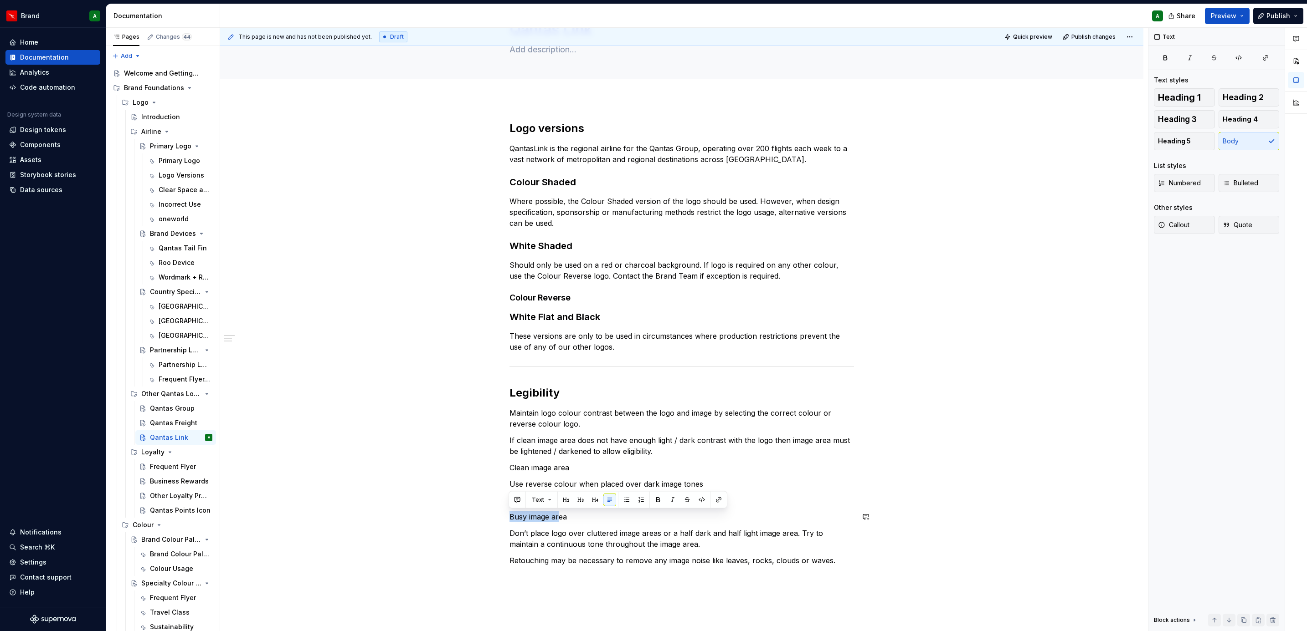
drag, startPoint x: 558, startPoint y: 509, endPoint x: 495, endPoint y: 510, distance: 62.4
click at [495, 385] on div "Logo versions QantasLink is the regional airline for the Qantas Group, operatin…" at bounding box center [681, 432] width 923 height 667
click at [869, 115] on span "Heading 4" at bounding box center [1239, 119] width 35 height 9
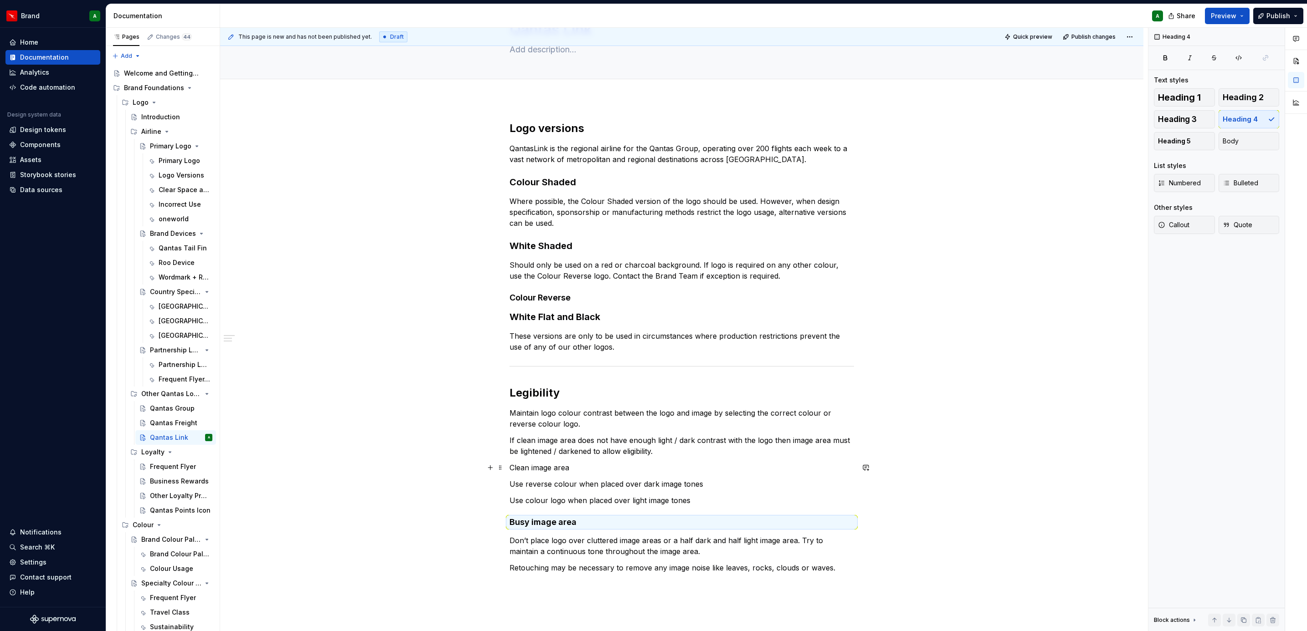
click at [559, 385] on p "Clean image area" at bounding box center [681, 467] width 344 height 11
click at [869, 118] on span "Heading 4" at bounding box center [1239, 119] width 35 height 9
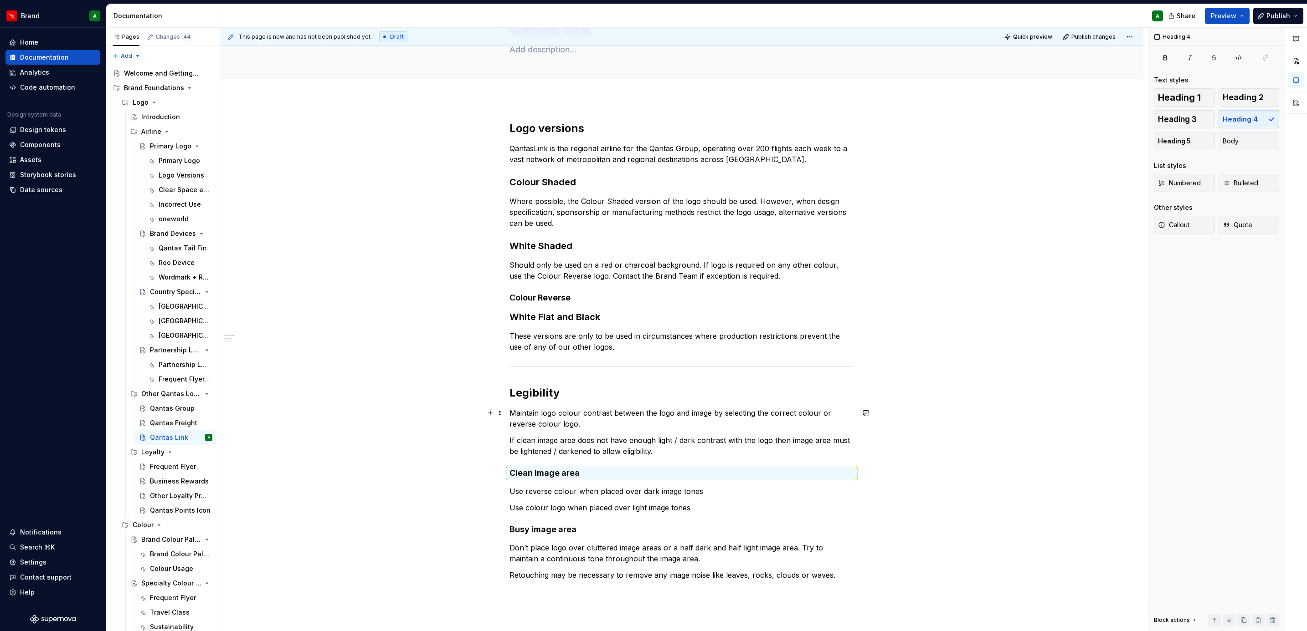
click at [869, 385] on div "Logo versions QantasLink is the regional airline for the Qantas Group, operatin…" at bounding box center [681, 440] width 923 height 682
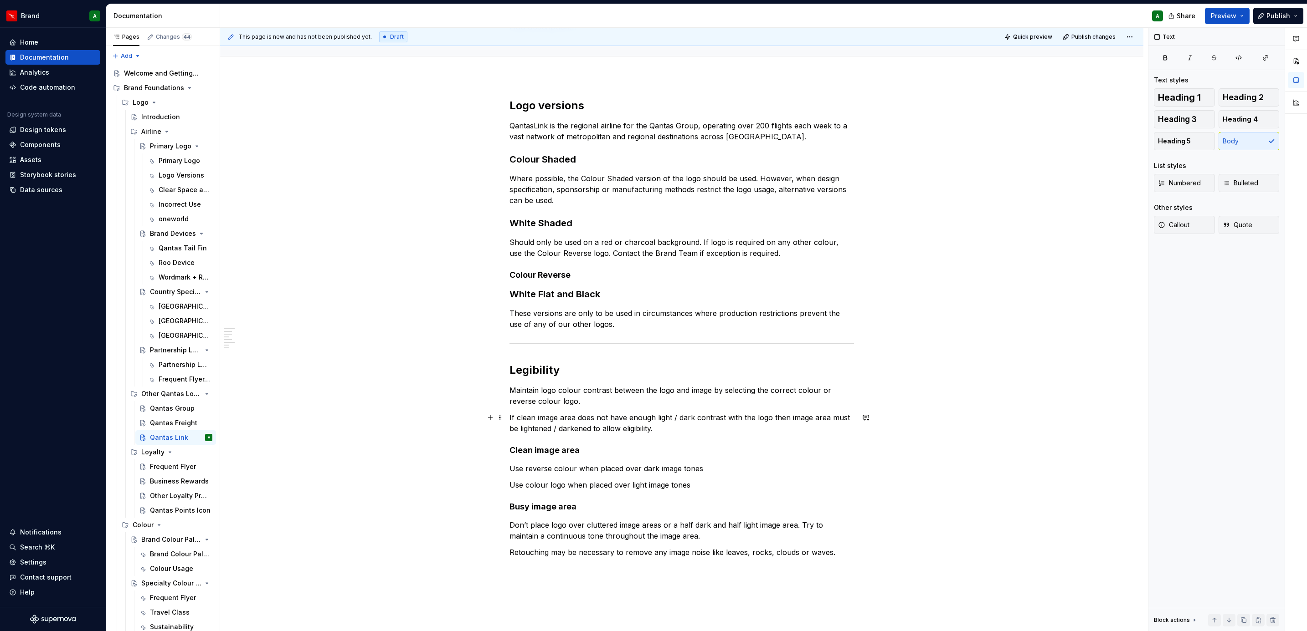
scroll to position [205, 0]
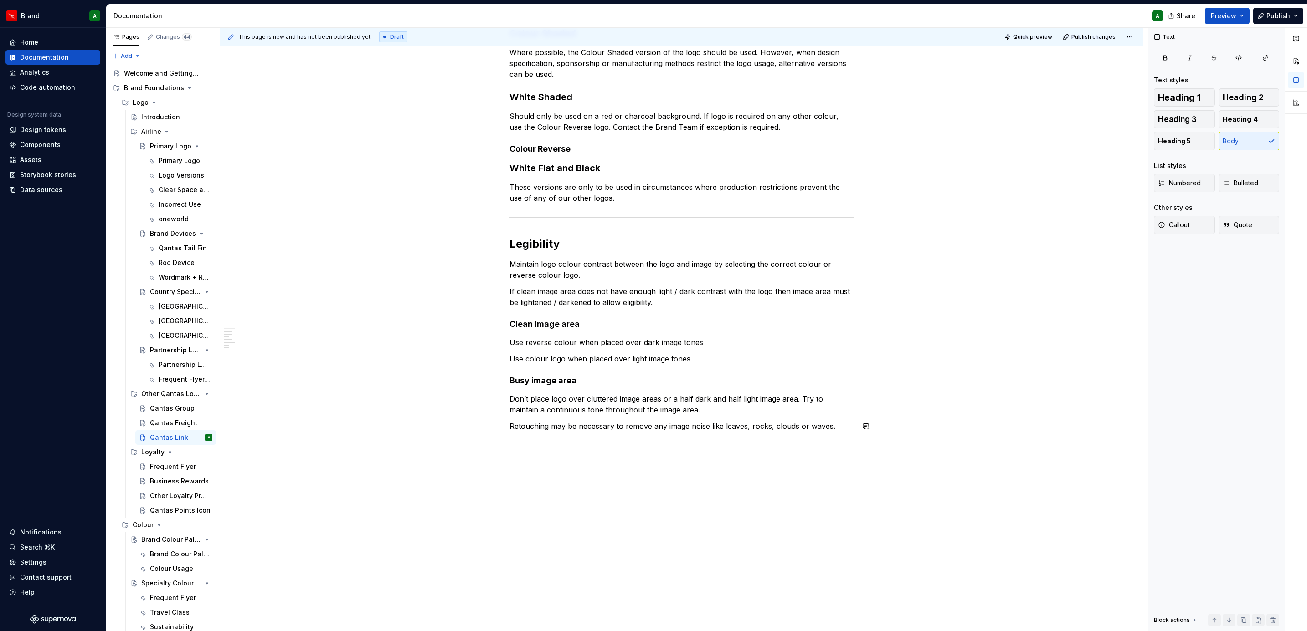
click at [714, 385] on div "Logo versions QantasLink is the regional airline for the Qantas Group, operatin…" at bounding box center [681, 291] width 923 height 682
click at [488, 385] on button "button" at bounding box center [490, 442] width 13 height 13
click at [583, 385] on div "Divider A section divider" at bounding box center [597, 533] width 122 height 18
click at [540, 385] on p at bounding box center [681, 442] width 344 height 11
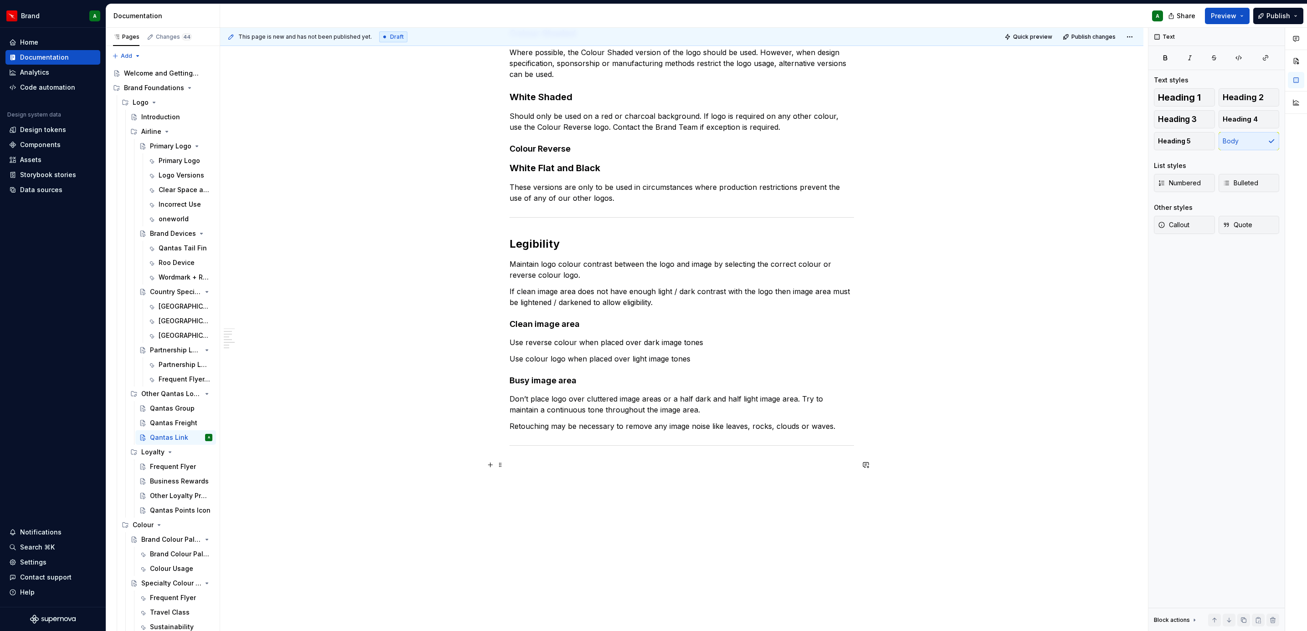
click at [525, 385] on p at bounding box center [681, 465] width 344 height 11
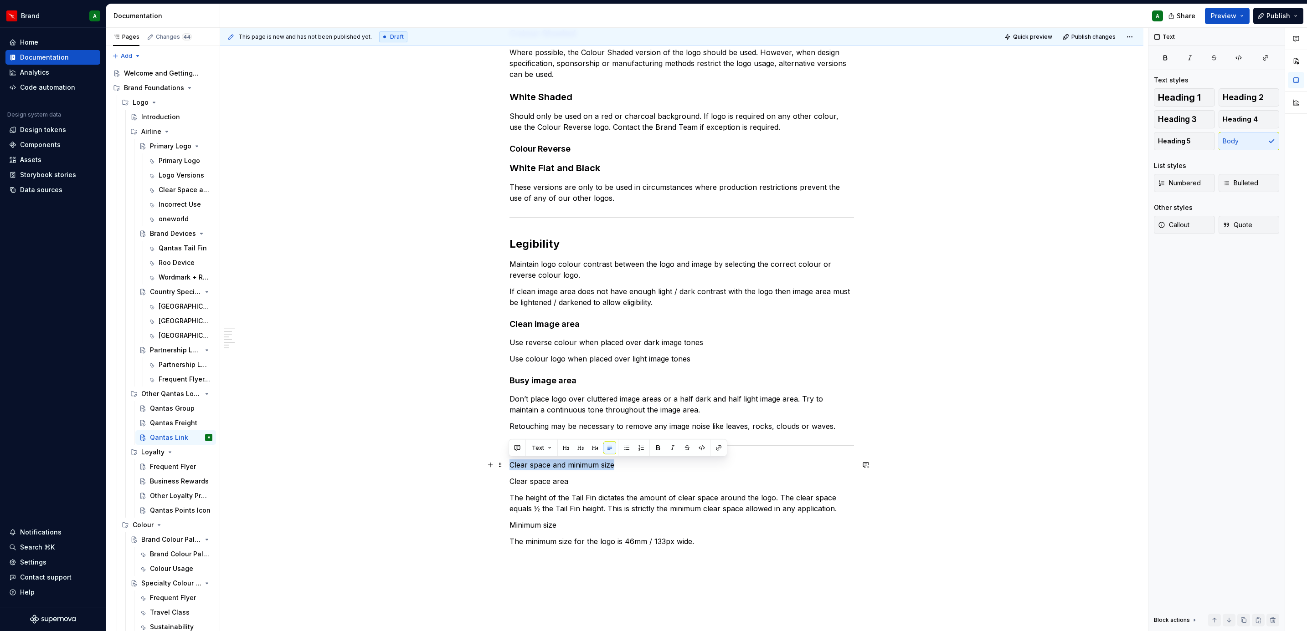
drag, startPoint x: 508, startPoint y: 465, endPoint x: 629, endPoint y: 461, distance: 120.4
click at [629, 385] on p "Clear space and minimum size" at bounding box center [681, 465] width 344 height 11
click at [869, 99] on span "Heading 2" at bounding box center [1242, 97] width 41 height 9
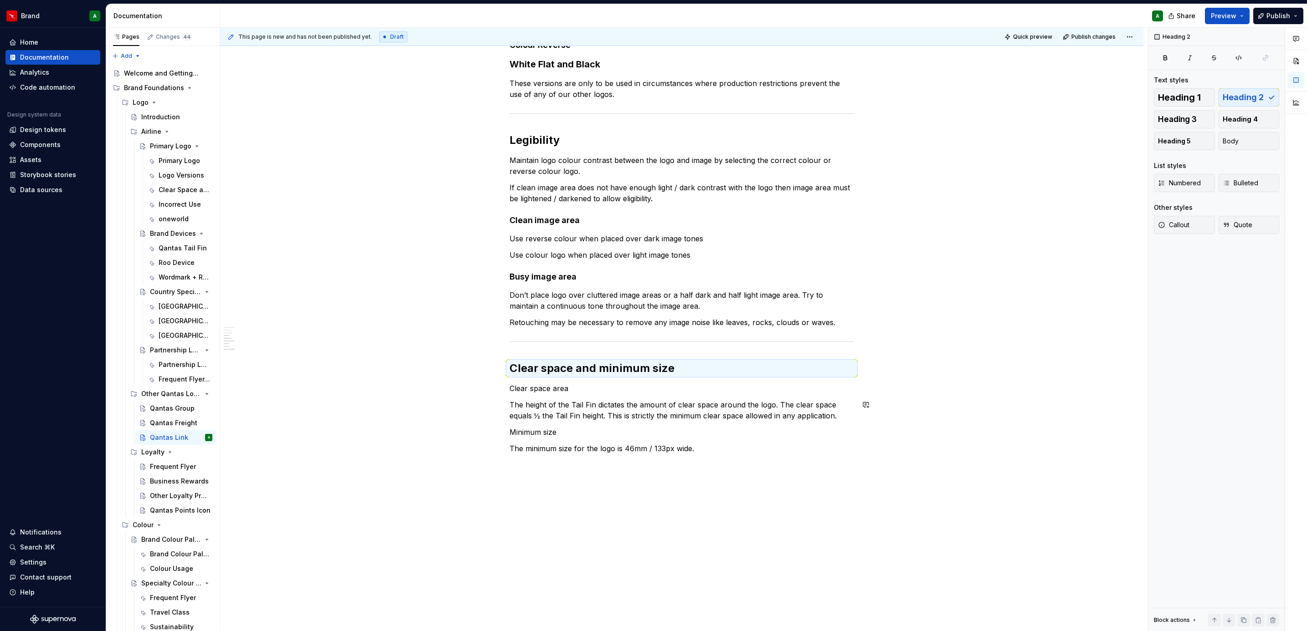
scroll to position [310, 0]
click at [549, 385] on p "Clear space area" at bounding box center [681, 387] width 344 height 11
click at [869, 115] on span "Heading 3" at bounding box center [1177, 119] width 39 height 9
click at [534, 385] on p "Minimum size" at bounding box center [681, 435] width 344 height 11
click at [869, 118] on span "Heading 3" at bounding box center [1177, 119] width 39 height 9
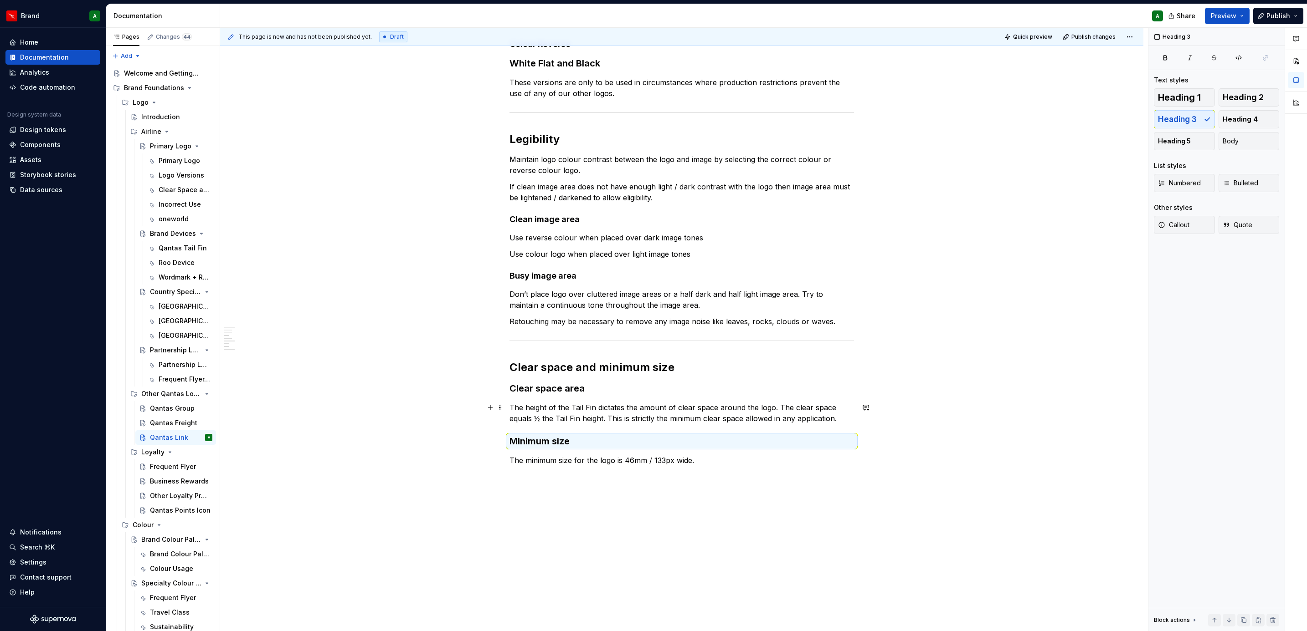
click at [841, 385] on div "Logo versions QantasLink is the regional airline for the Qantas Group, operatin…" at bounding box center [681, 256] width 923 height 821
click at [513, 385] on div "Logo versions QantasLink is the regional airline for the Qantas Group, operatin…" at bounding box center [681, 264] width 923 height 837
click at [488, 385] on button "button" at bounding box center [490, 477] width 13 height 13
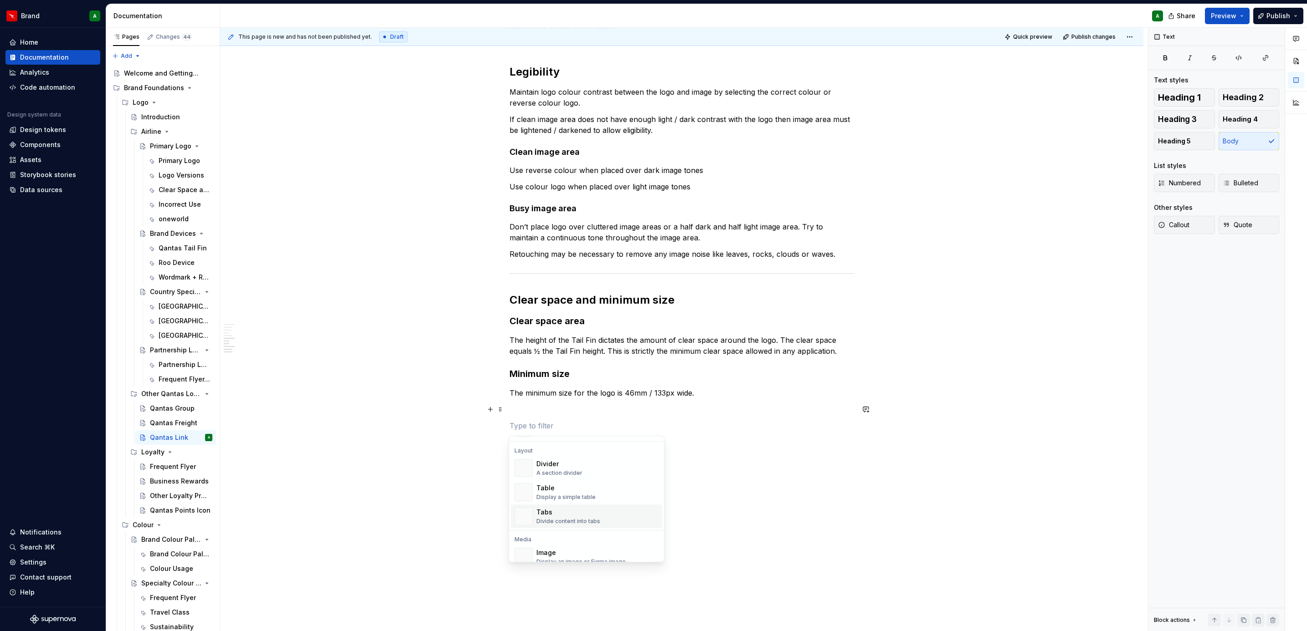
scroll to position [294, 0]
click at [566, 385] on span "Divider A section divider" at bounding box center [586, 468] width 151 height 24
click at [551, 385] on p "The minimum size for the logo is 46mm / 133px wide." at bounding box center [681, 393] width 344 height 11
click at [532, 385] on p at bounding box center [681, 409] width 344 height 11
click at [521, 385] on div "Logo versions QantasLink is the regional airline for the Qantas Group, operatin…" at bounding box center [681, 118] width 344 height 637
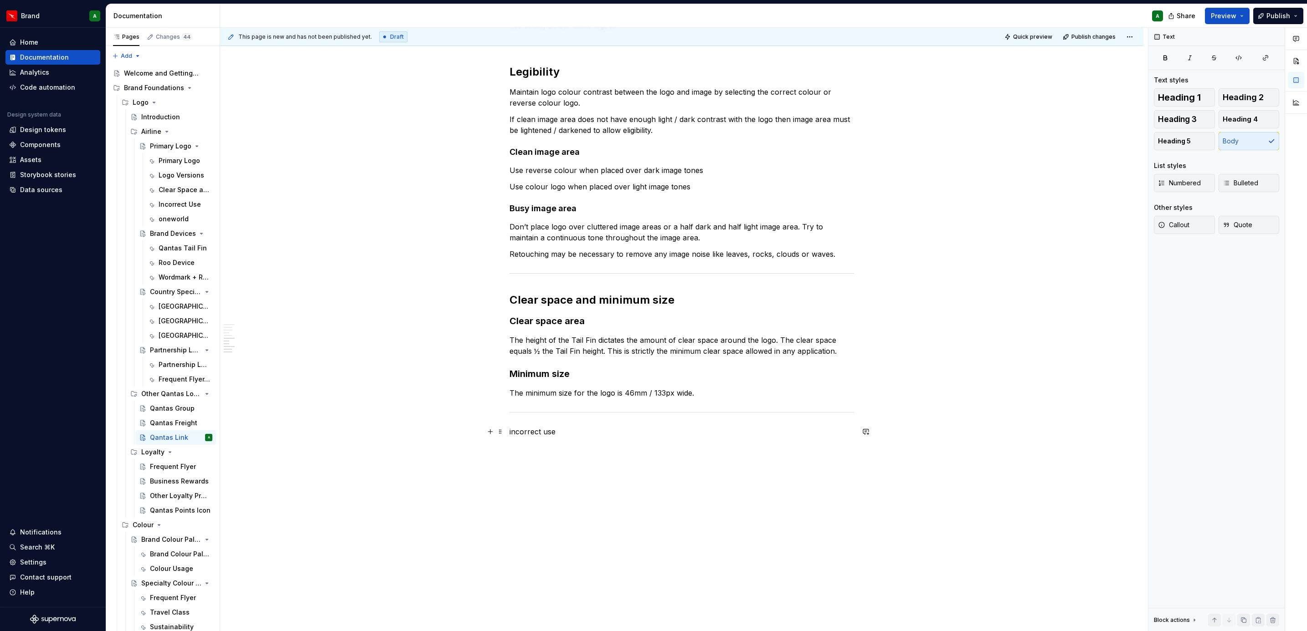
click at [509, 385] on p "incorrect use" at bounding box center [681, 431] width 344 height 11
click at [509, 385] on p "Incorrect use" at bounding box center [681, 431] width 344 height 11
click at [869, 104] on button "Heading 2" at bounding box center [1248, 97] width 61 height 18
click at [684, 385] on div "Logo versions QantasLink is the regional airline for the Qantas Group, operatin…" at bounding box center [681, 128] width 344 height 657
click at [633, 385] on div "Logo versions QantasLink is the regional airline for the Qantas Group, operatin…" at bounding box center [681, 212] width 923 height 869
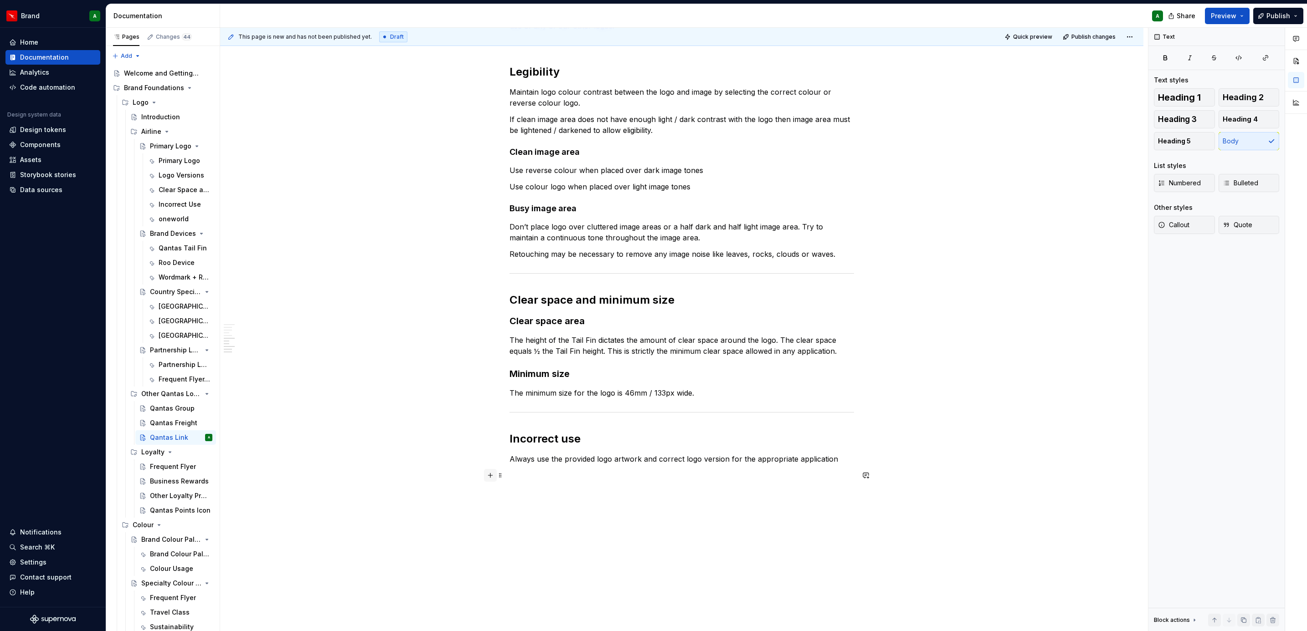
click at [491, 385] on button "button" at bounding box center [490, 475] width 13 height 13
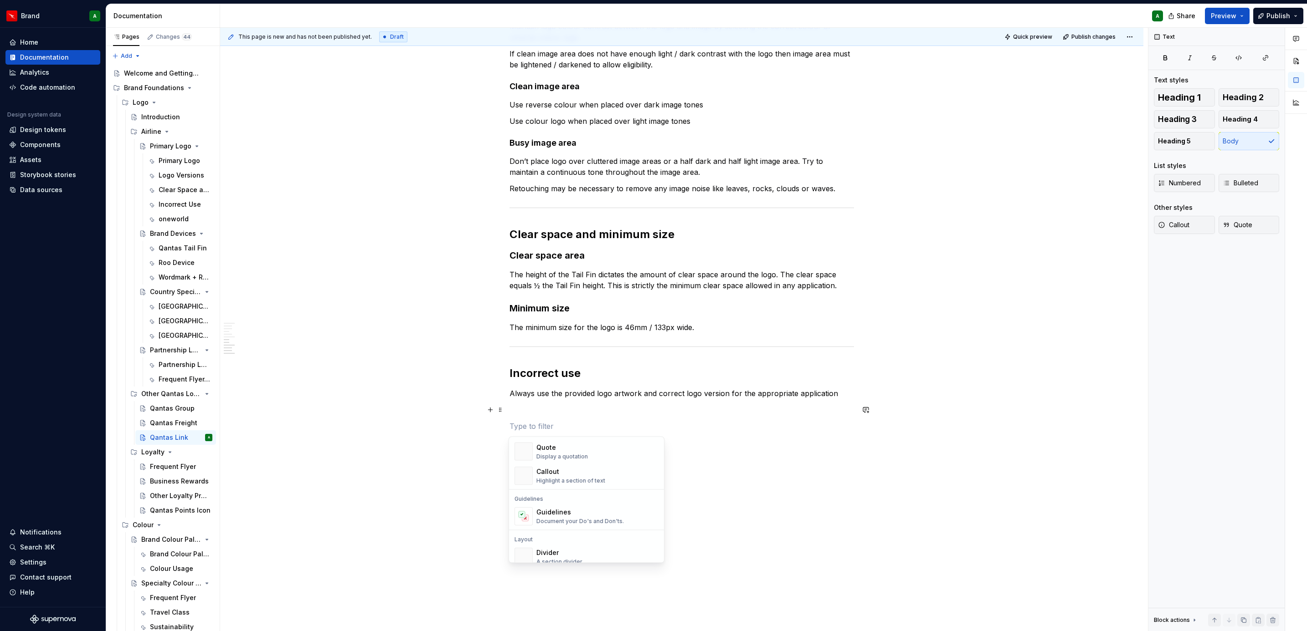
scroll to position [204, 0]
click at [564, 385] on div "Guidelines" at bounding box center [579, 513] width 87 height 9
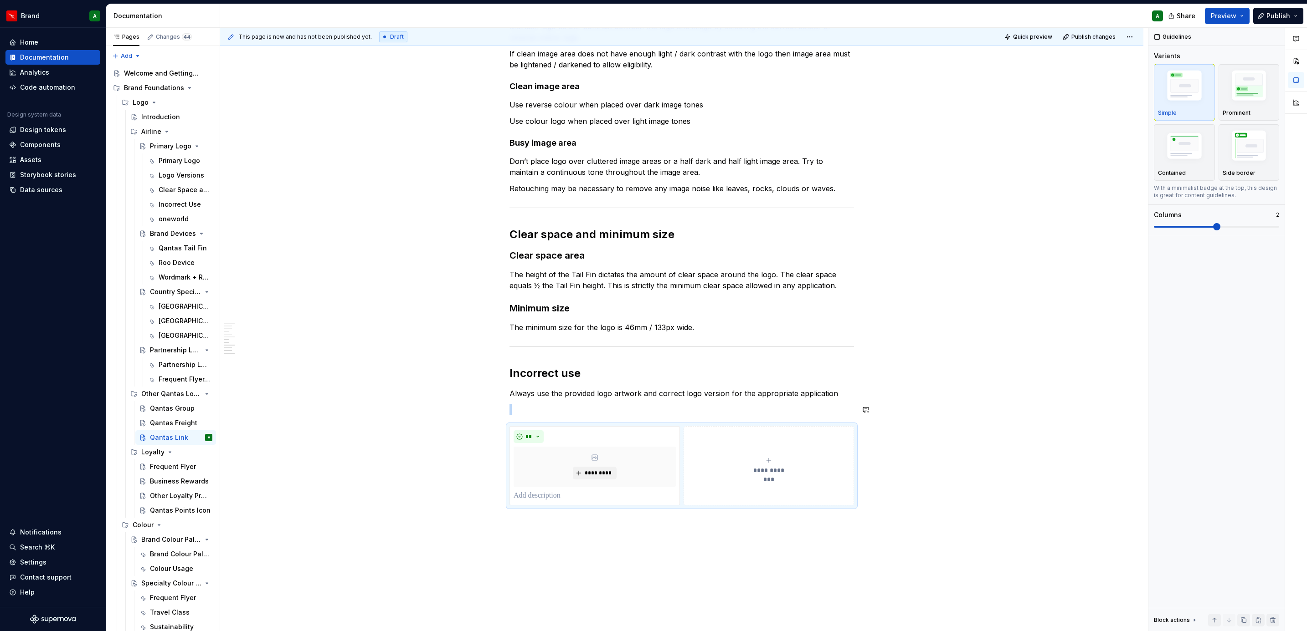
click at [534, 385] on div "Logo versions QantasLink is the regional airline for the Qantas Group, operatin…" at bounding box center [681, 119] width 344 height 771
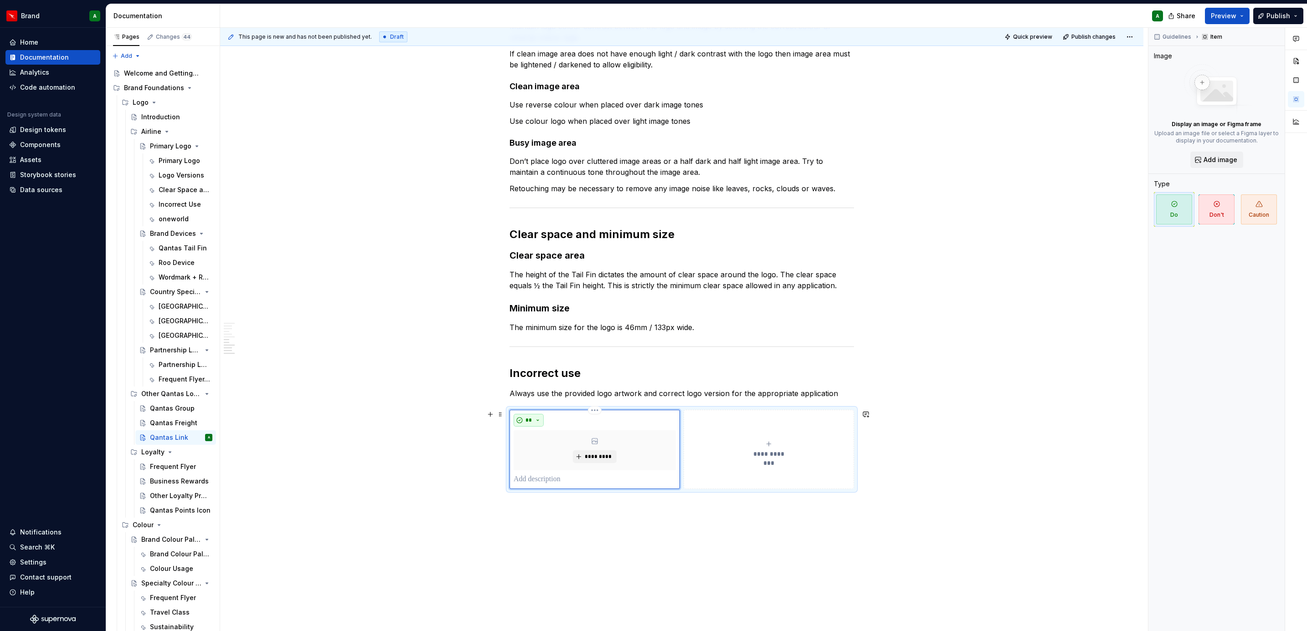
click at [530, 385] on span "**" at bounding box center [528, 420] width 7 height 7
type textarea "*"
click at [548, 385] on div "Don't" at bounding box center [548, 453] width 17 height 9
click at [534, 385] on p at bounding box center [594, 479] width 162 height 11
click at [714, 385] on button "**********" at bounding box center [768, 449] width 170 height 79
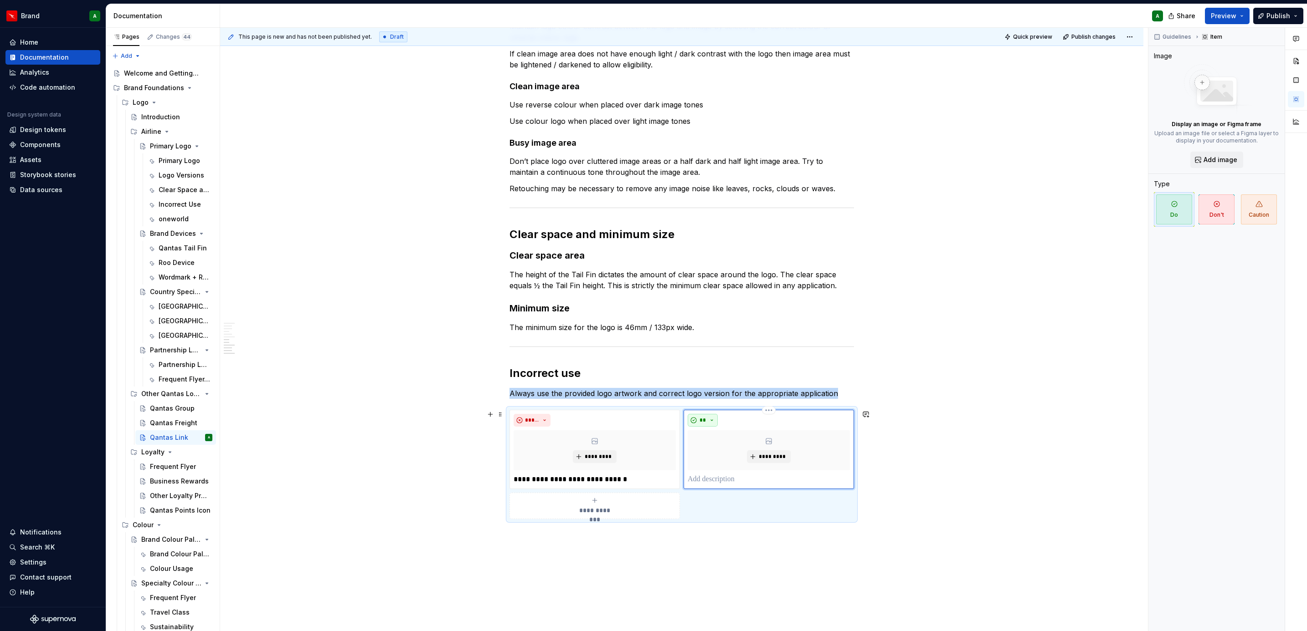
click at [711, 385] on button "**" at bounding box center [703, 420] width 30 height 13
click at [719, 385] on div "Don't" at bounding box center [723, 453] width 17 height 9
click at [709, 385] on p at bounding box center [769, 479] width 162 height 11
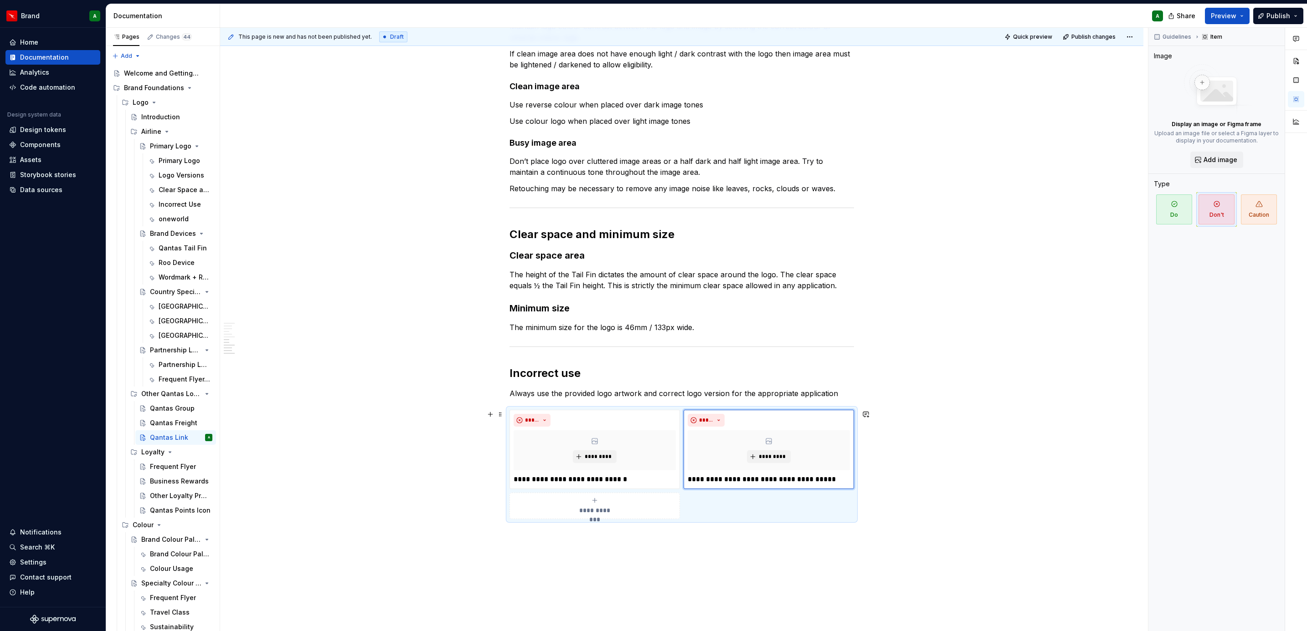
click at [631, 385] on div "**********" at bounding box center [594, 506] width 162 height 18
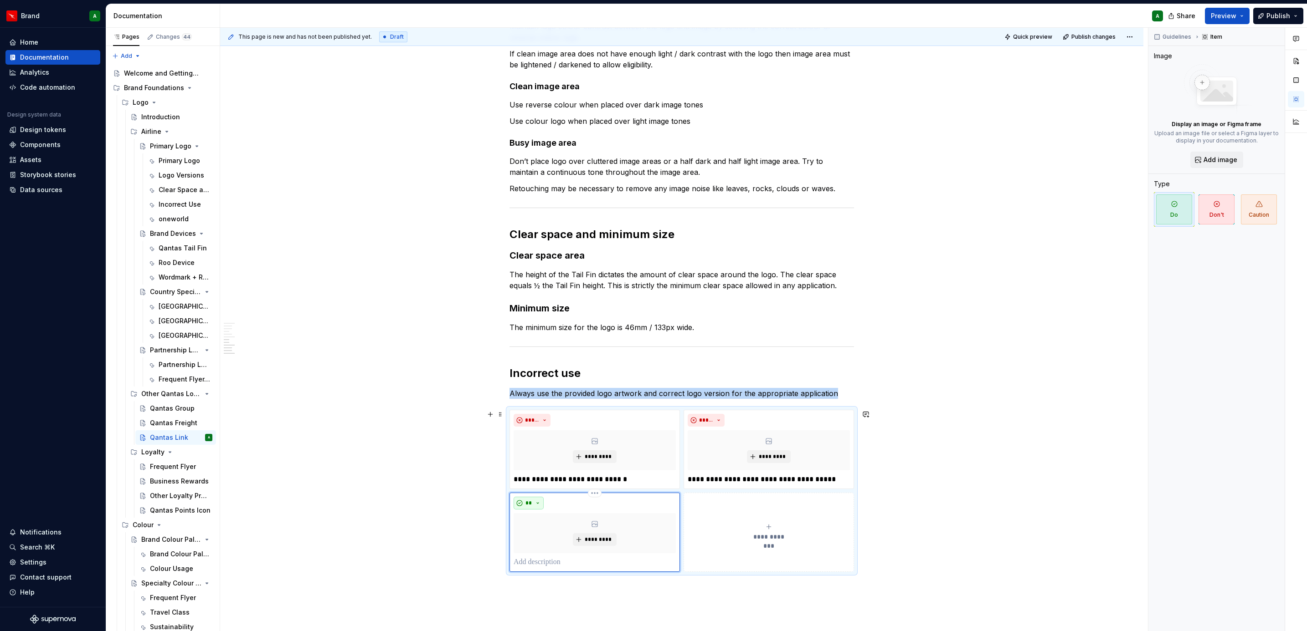
click at [536, 385] on button "**" at bounding box center [528, 503] width 30 height 13
click at [557, 385] on div "Don't" at bounding box center [564, 536] width 48 height 9
click at [540, 385] on p at bounding box center [594, 562] width 162 height 11
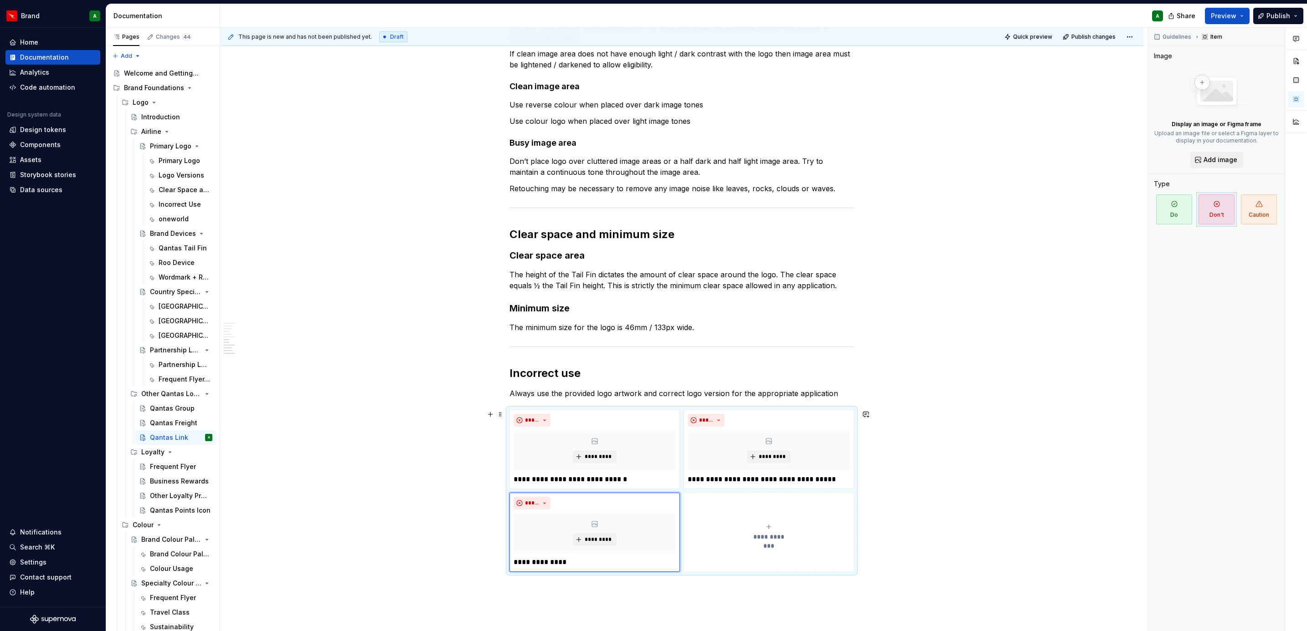
click at [735, 385] on button "**********" at bounding box center [768, 532] width 170 height 79
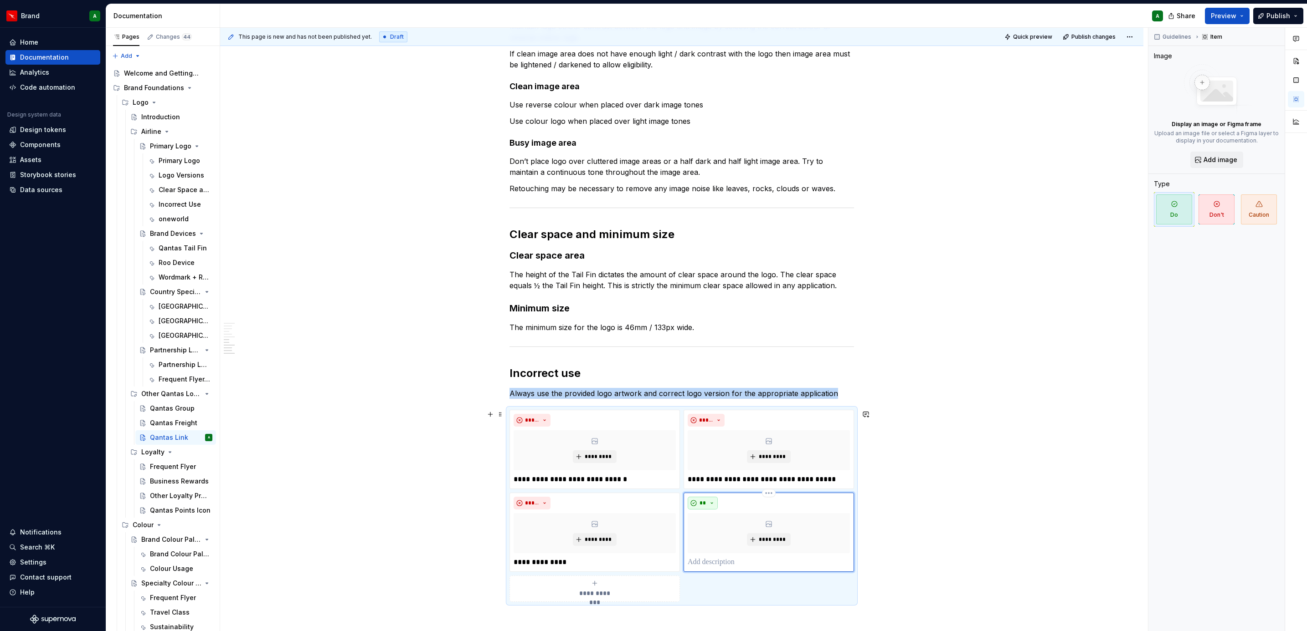
click at [703, 385] on span "**" at bounding box center [702, 503] width 7 height 7
click at [719, 385] on span "Don't" at bounding box center [727, 536] width 77 height 15
click at [721, 385] on p at bounding box center [769, 562] width 162 height 11
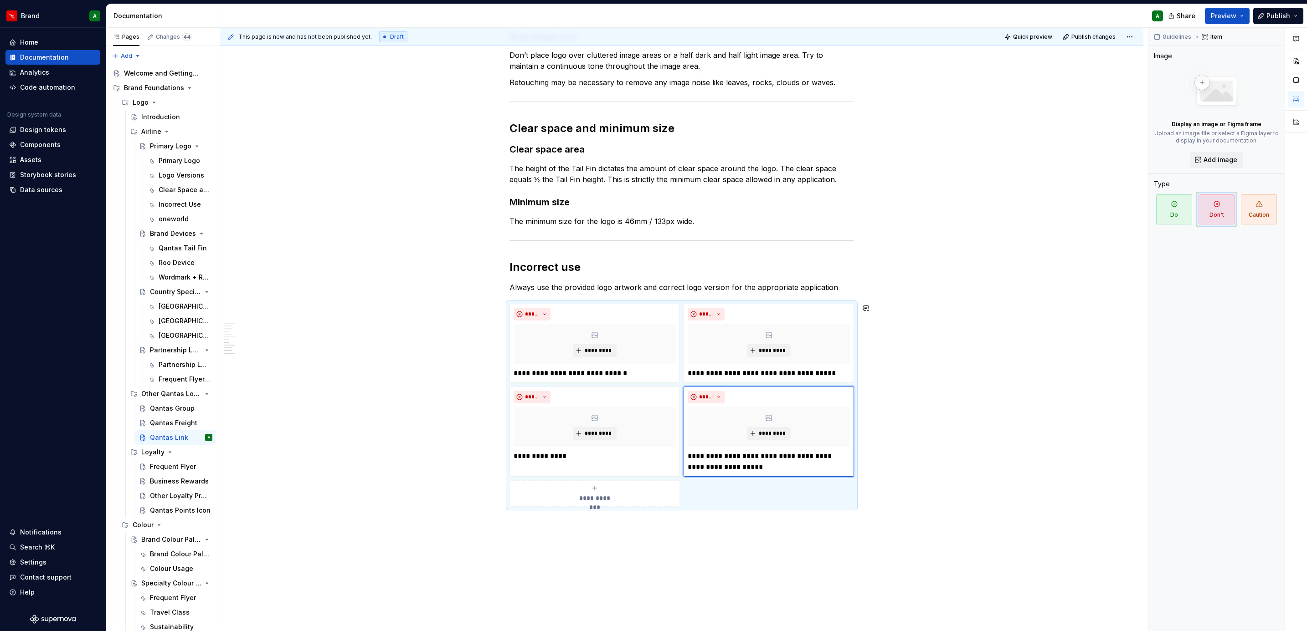
scroll to position [551, 0]
click at [621, 385] on button "**********" at bounding box center [594, 492] width 170 height 26
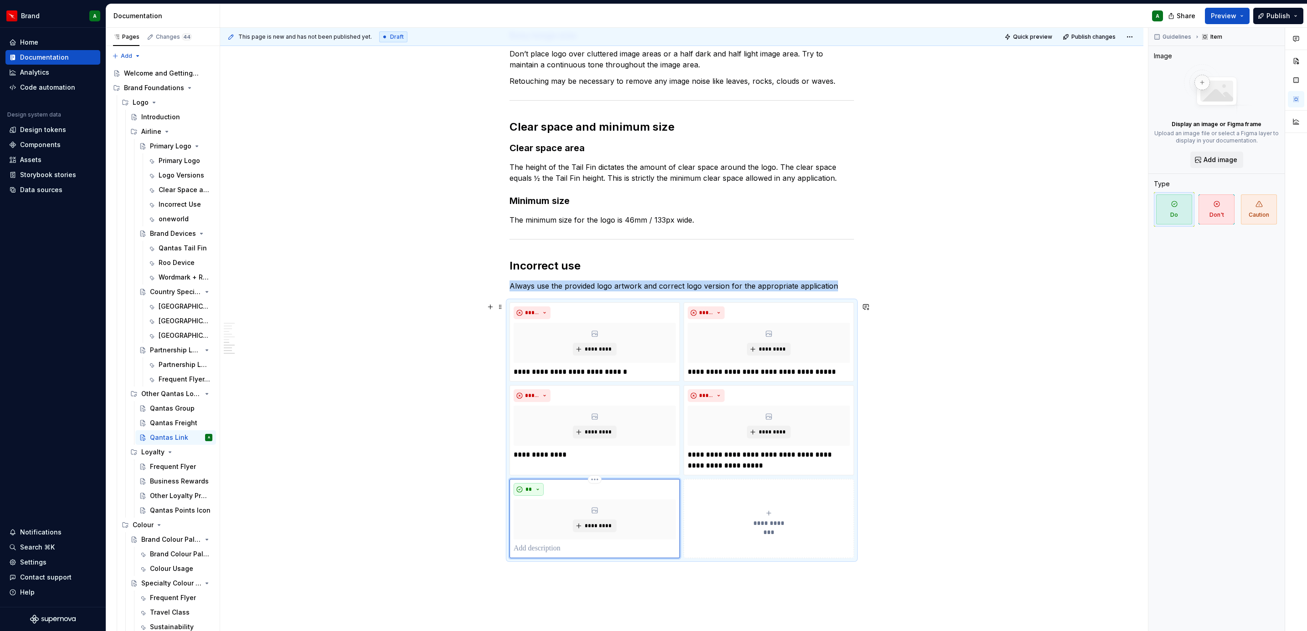
click at [531, 385] on span "**" at bounding box center [528, 489] width 7 height 7
click at [544, 385] on div "Don't" at bounding box center [548, 523] width 17 height 9
click at [537, 385] on p at bounding box center [594, 549] width 162 height 11
click at [718, 385] on button "**********" at bounding box center [768, 518] width 170 height 79
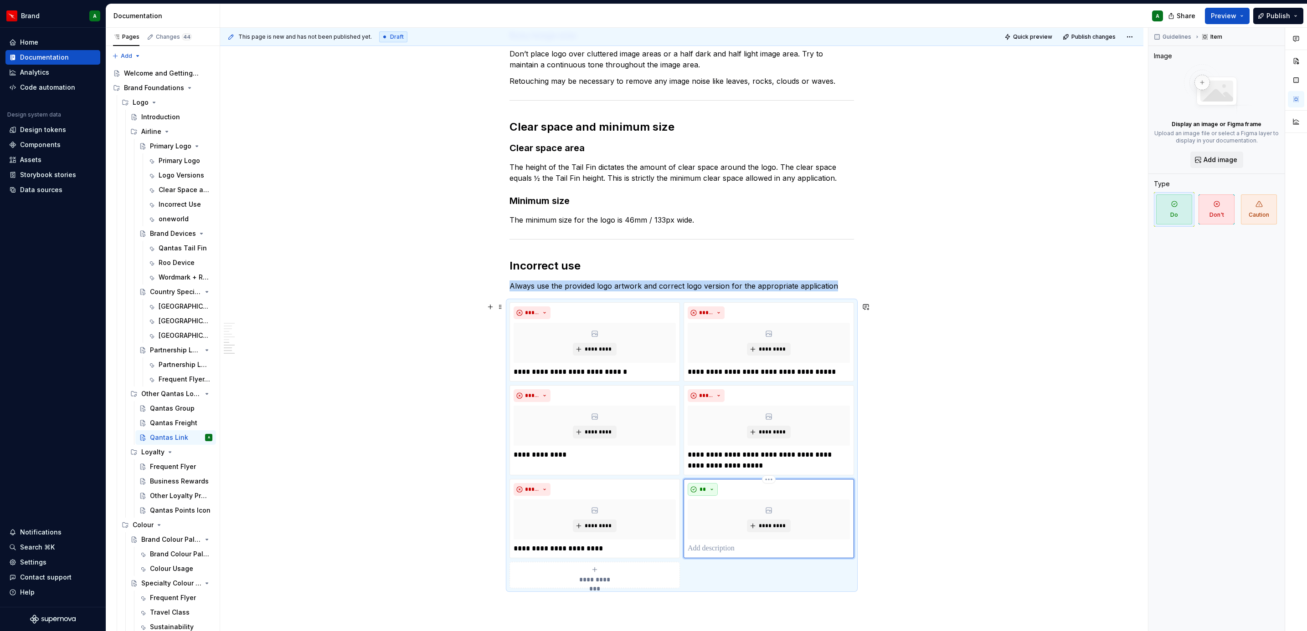
click at [708, 385] on button "**" at bounding box center [703, 489] width 30 height 13
click at [724, 385] on div "Don't" at bounding box center [723, 523] width 17 height 9
click at [706, 385] on p at bounding box center [769, 549] width 162 height 11
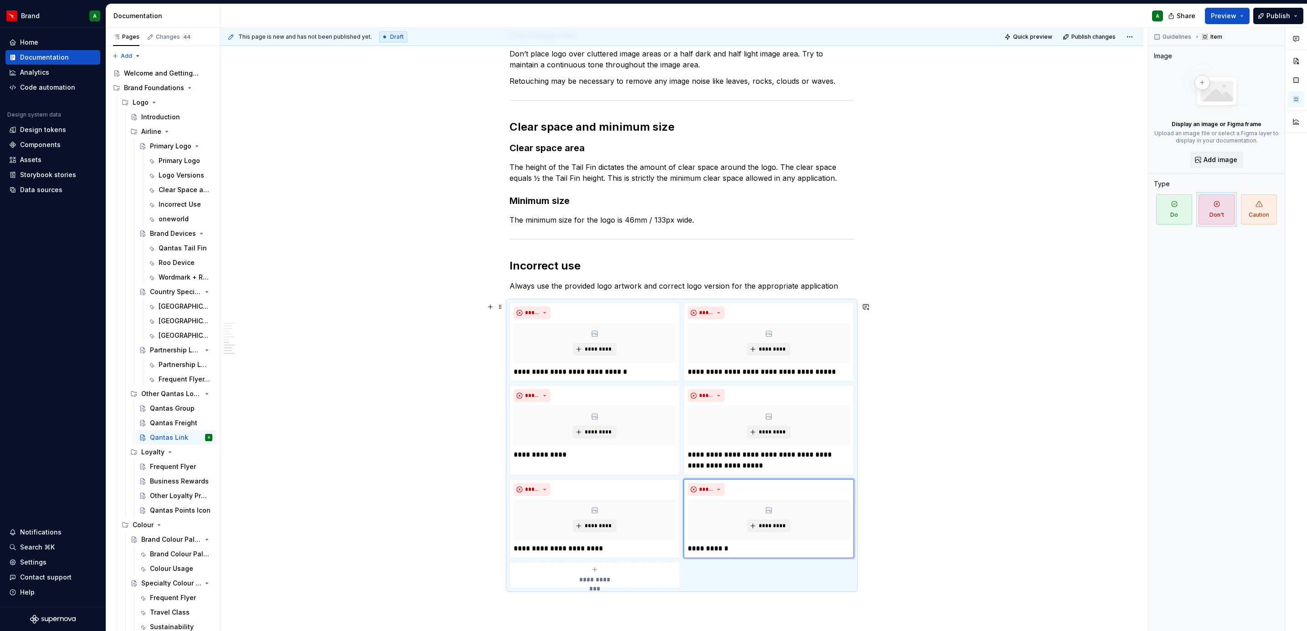
click at [626, 385] on div "**********" at bounding box center [594, 575] width 162 height 18
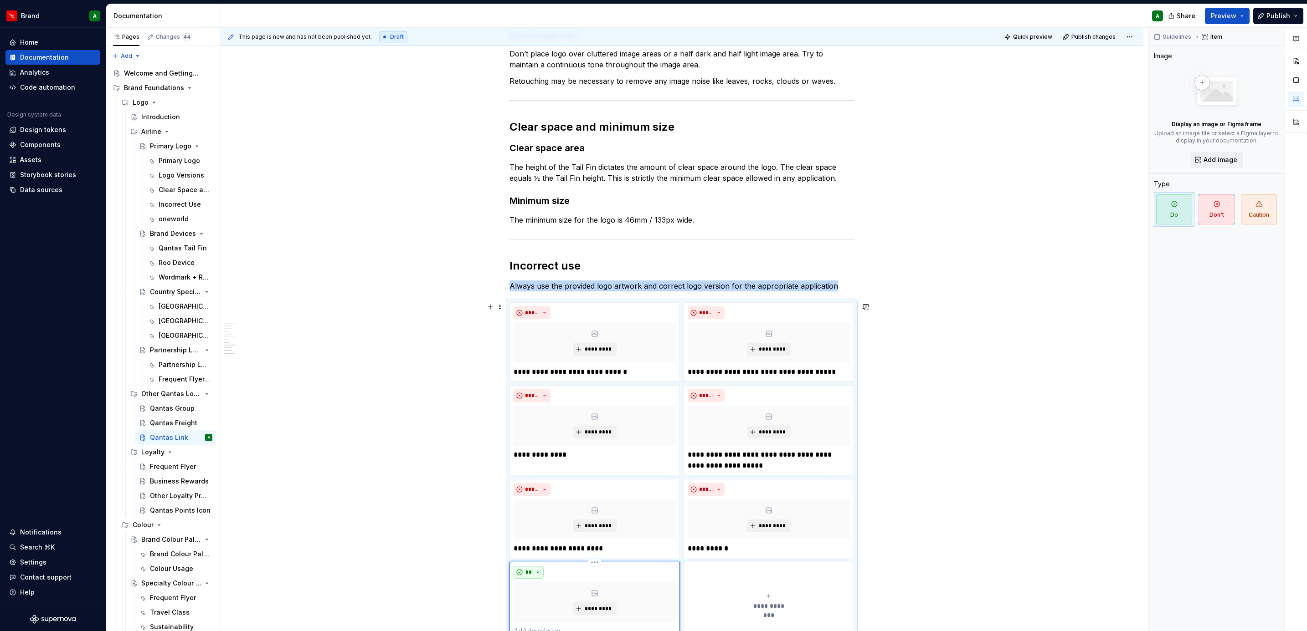
click at [531, 385] on span "**" at bounding box center [528, 572] width 7 height 7
click at [550, 385] on div "Don't" at bounding box center [548, 607] width 17 height 9
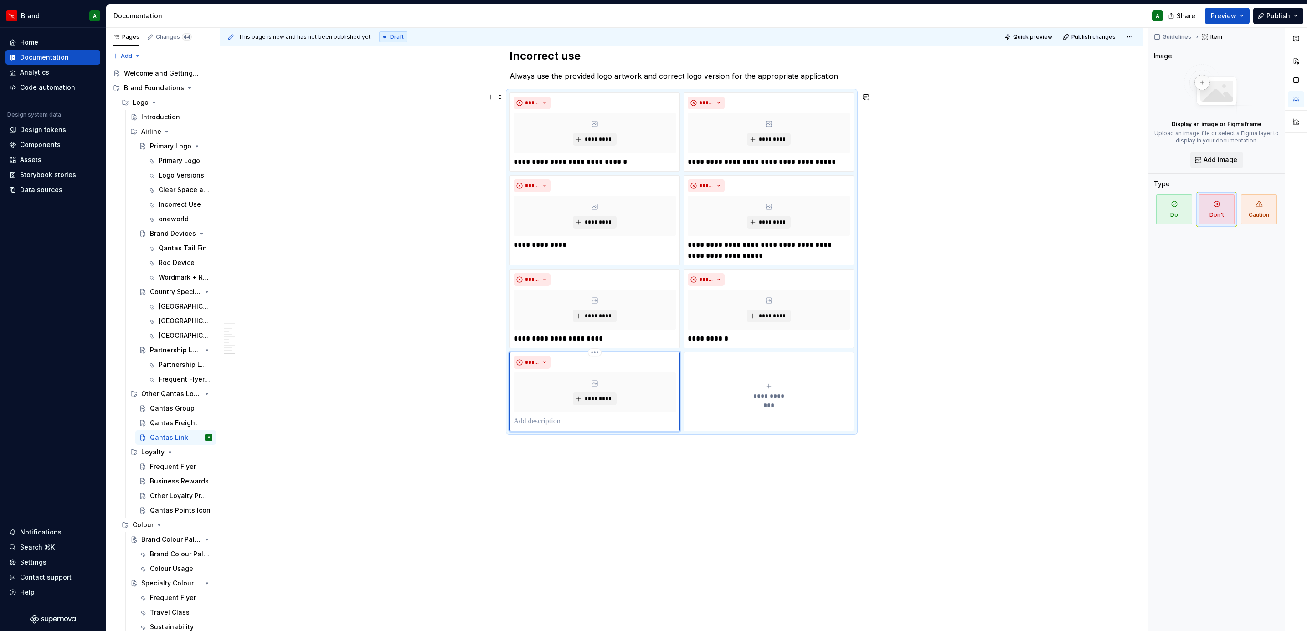
click at [540, 385] on p at bounding box center [594, 421] width 162 height 11
click at [720, 385] on div "**********" at bounding box center [769, 395] width 162 height 18
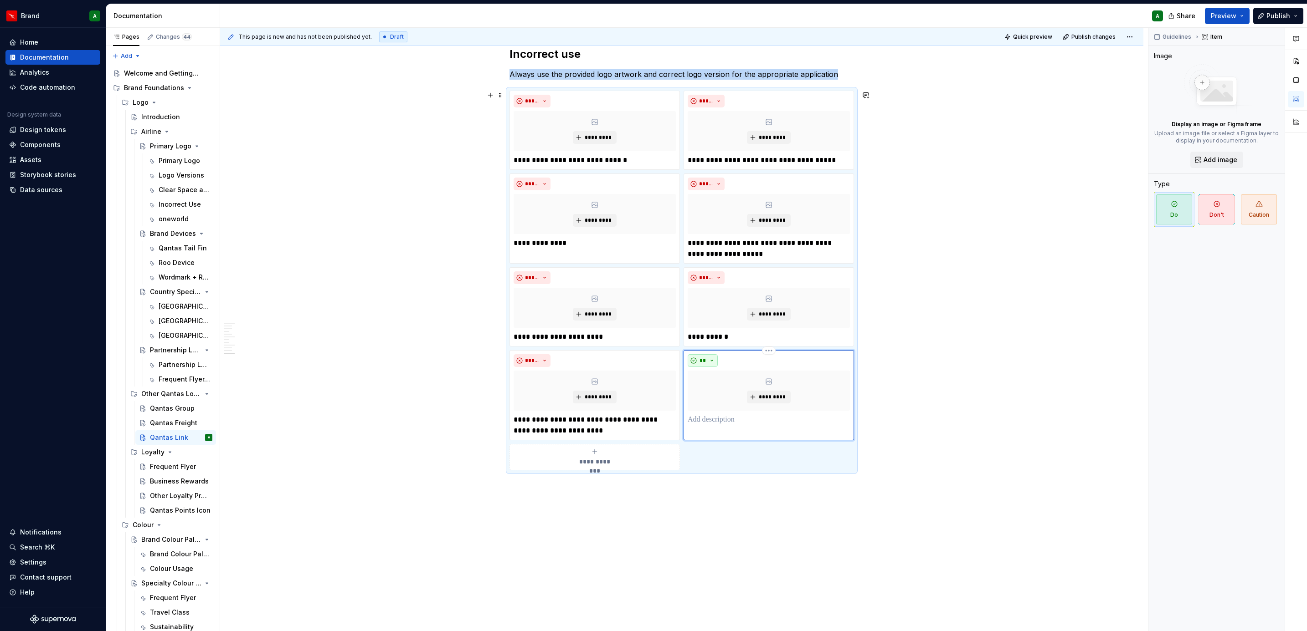
click at [706, 361] on button "**" at bounding box center [703, 360] width 30 height 13
click at [709, 385] on div "Suggestions" at bounding box center [707, 395] width 7 height 7
click at [703, 385] on p at bounding box center [769, 420] width 162 height 11
click at [160, 385] on div "Frequent Flyer" at bounding box center [167, 466] width 35 height 9
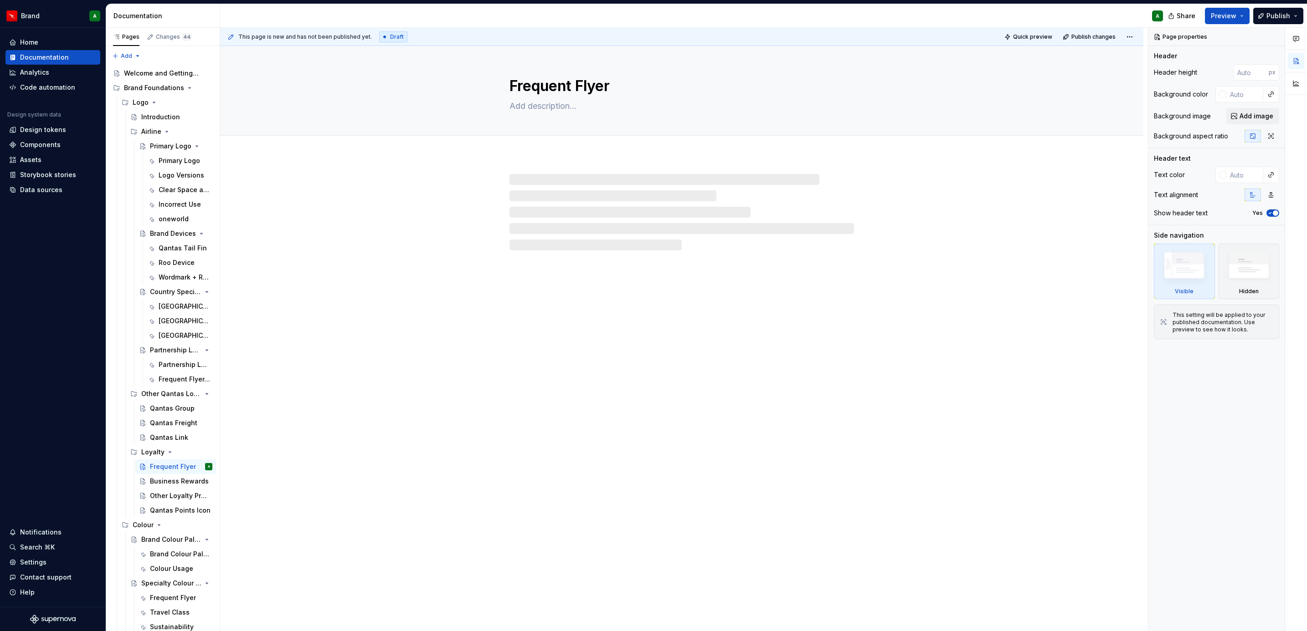
click at [542, 195] on div at bounding box center [681, 212] width 344 height 77
type textarea "*"
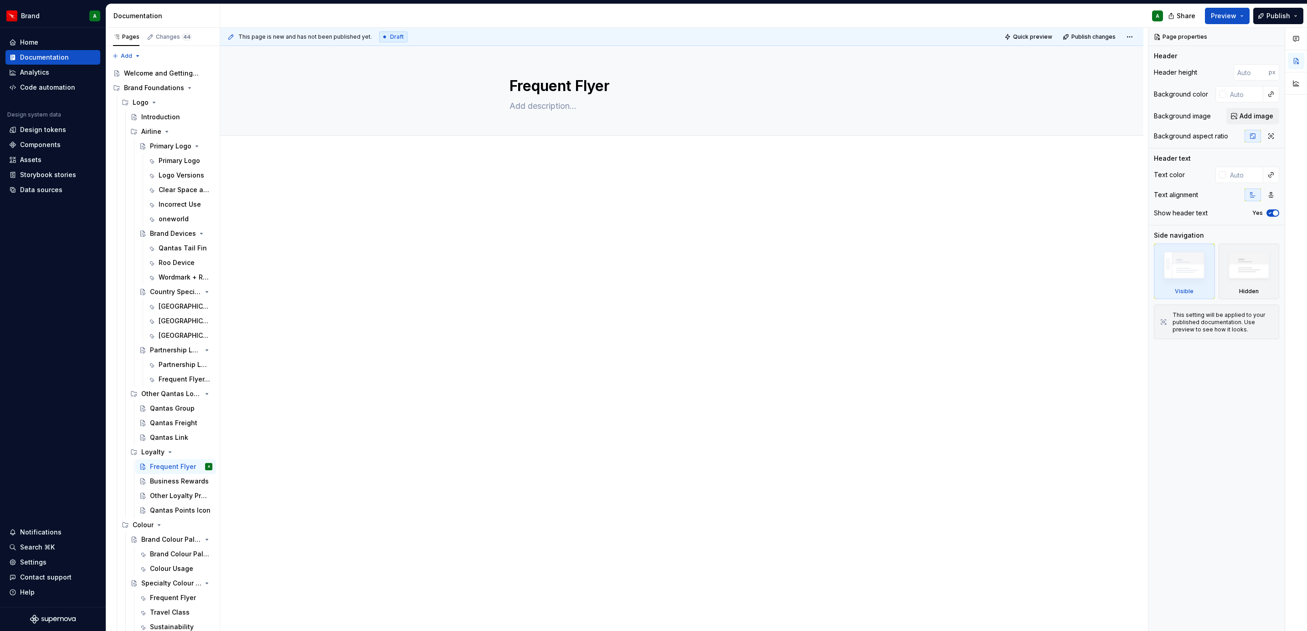
click at [531, 195] on div at bounding box center [681, 195] width 344 height 35
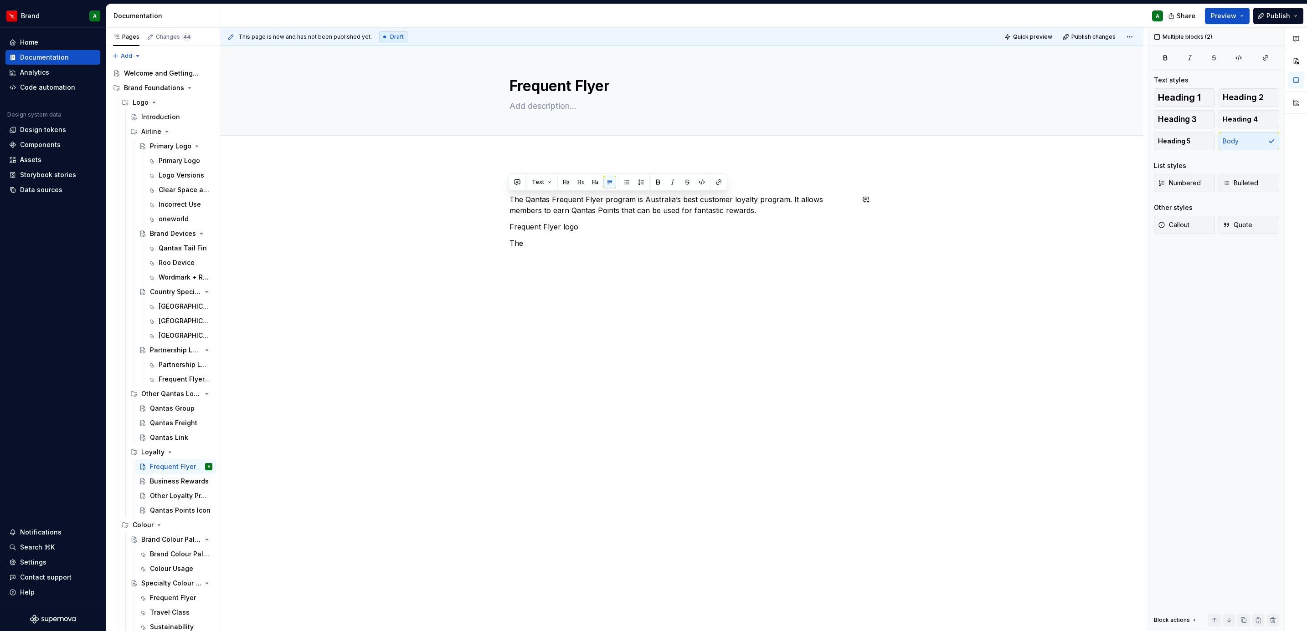
drag, startPoint x: 508, startPoint y: 200, endPoint x: 724, endPoint y: 217, distance: 216.7
click at [724, 217] on div "Qantas Frequent Flyer logo The Qantas Frequent Flyer program is Australia’s bes…" at bounding box center [681, 213] width 344 height 71
copy div "The Qantas Frequent Flyer program is Australia’s best customer loyalty program.…"
click at [724, 217] on div "Qantas Frequent Flyer logo The Qantas Frequent Flyer program is Australia’s bes…" at bounding box center [681, 213] width 344 height 71
drag, startPoint x: 720, startPoint y: 211, endPoint x: 511, endPoint y: 199, distance: 209.5
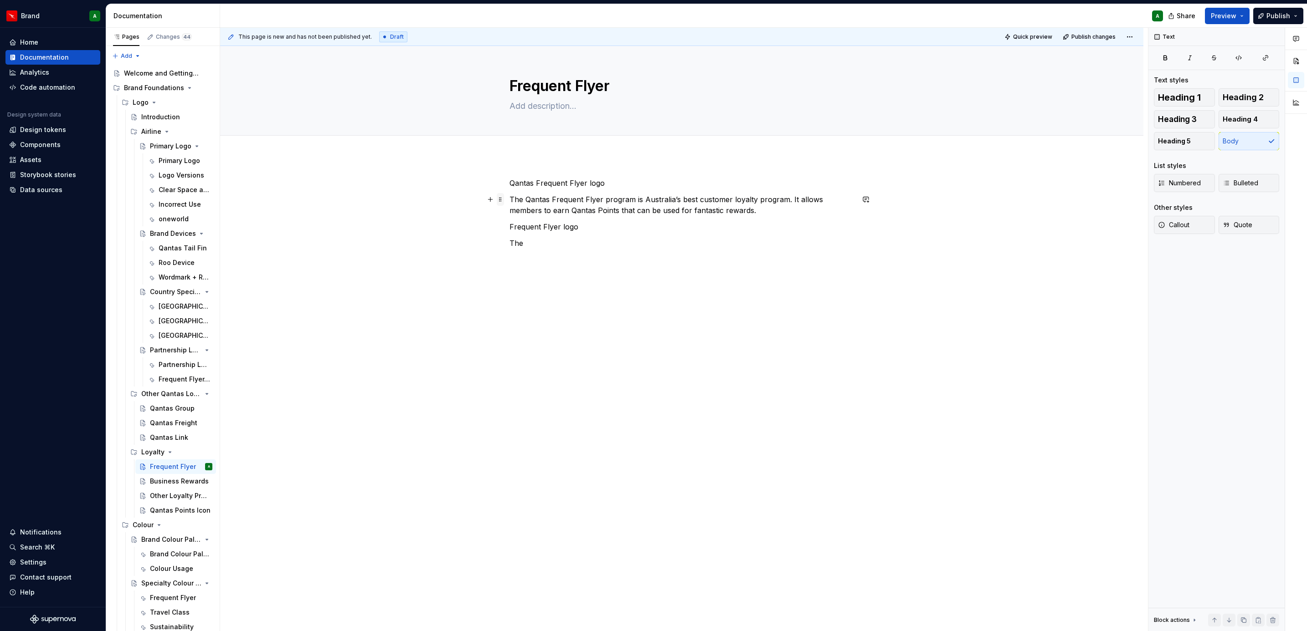
drag, startPoint x: 511, startPoint y: 199, endPoint x: 500, endPoint y: 205, distance: 12.9
click at [500, 205] on span at bounding box center [500, 199] width 7 height 13
click at [528, 195] on p "The Qantas Frequent Flyer program is Australia’s best customer loyalty program.…" at bounding box center [681, 205] width 344 height 22
drag, startPoint x: 509, startPoint y: 197, endPoint x: 724, endPoint y: 212, distance: 215.1
click at [724, 212] on p "The Qantas Frequent Flyer program is Australia’s best customer loyalty program.…" at bounding box center [681, 205] width 344 height 22
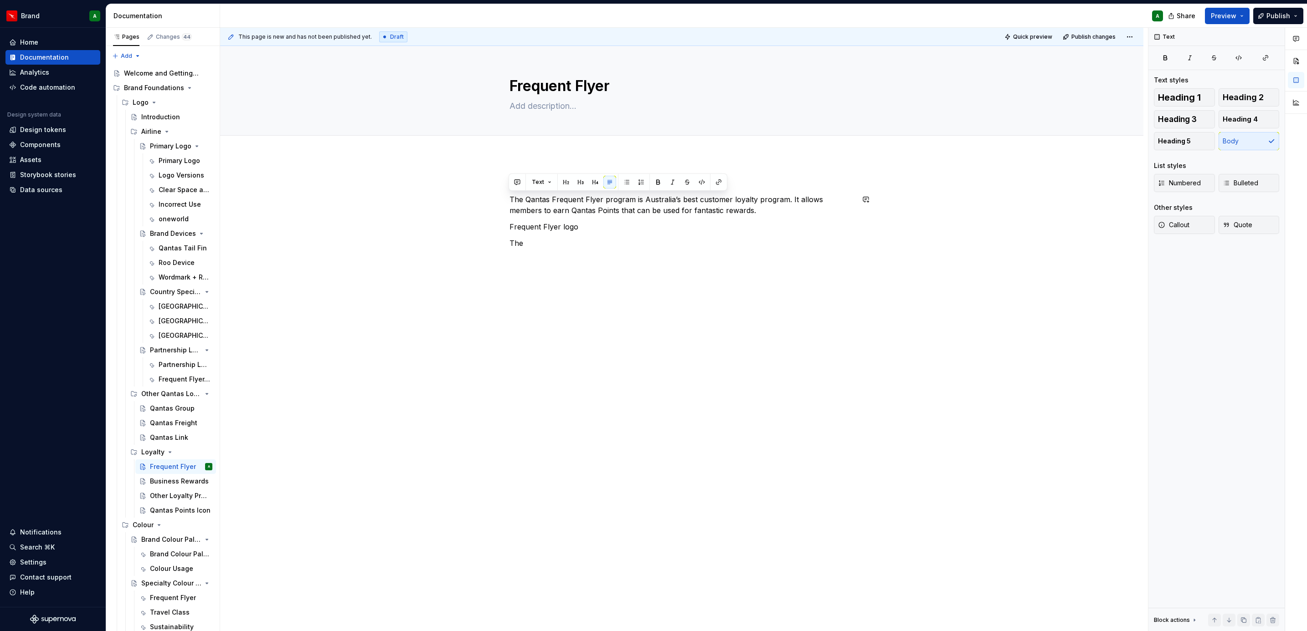
copy p "The Qantas Frequent Flyer program is Australia’s best customer loyalty program.…"
type textarea "*"
click at [552, 103] on textarea at bounding box center [680, 106] width 344 height 15
paste textarea "The Qantas Frequent Flyer program is Australia’s best customer loyalty program.…"
type textarea "The Qantas Frequent Flyer program is Australia’s best customer loyalty program.…"
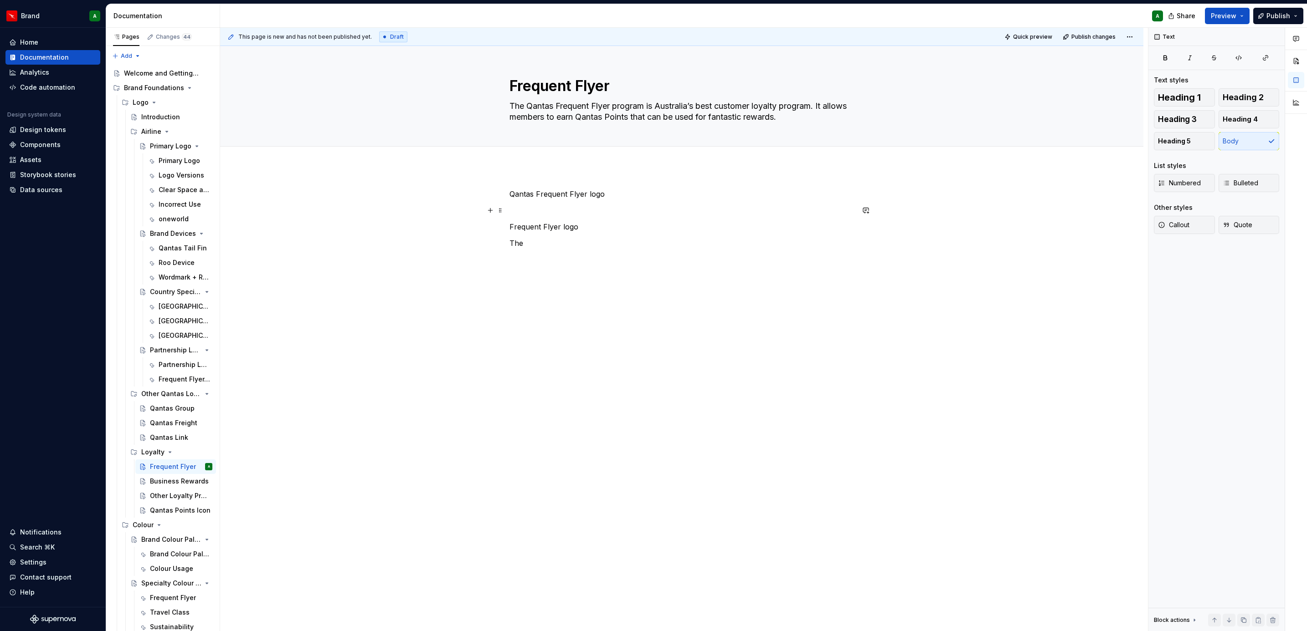
type textarea "*"
type textarea "The Qantas Frequent Flyer program is Australia’s best customer loyalty program.…"
click at [525, 212] on p at bounding box center [681, 210] width 344 height 11
click at [512, 87] on textarea "Frequent Flyer" at bounding box center [680, 86] width 344 height 22
click at [513, 85] on textarea "Frequent Flyer" at bounding box center [680, 86] width 344 height 22
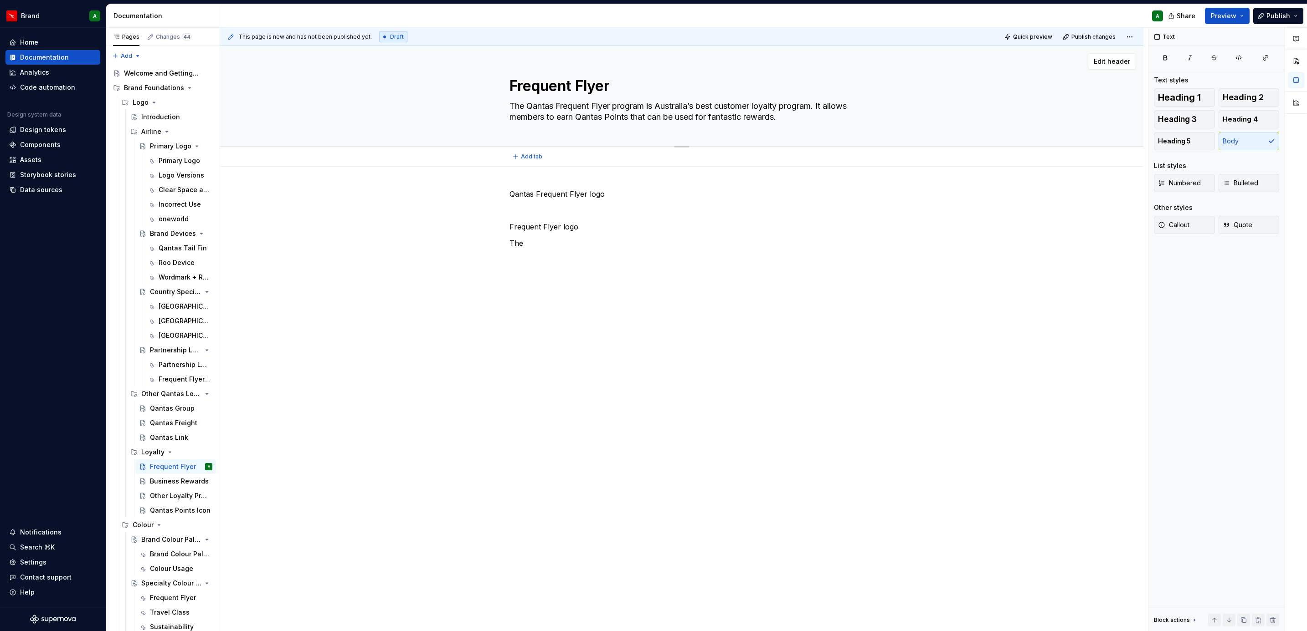
type textarea "*"
type textarea "QFrequent Flyer"
type textarea "*"
type textarea "QaFrequent Flyer"
type textarea "*"
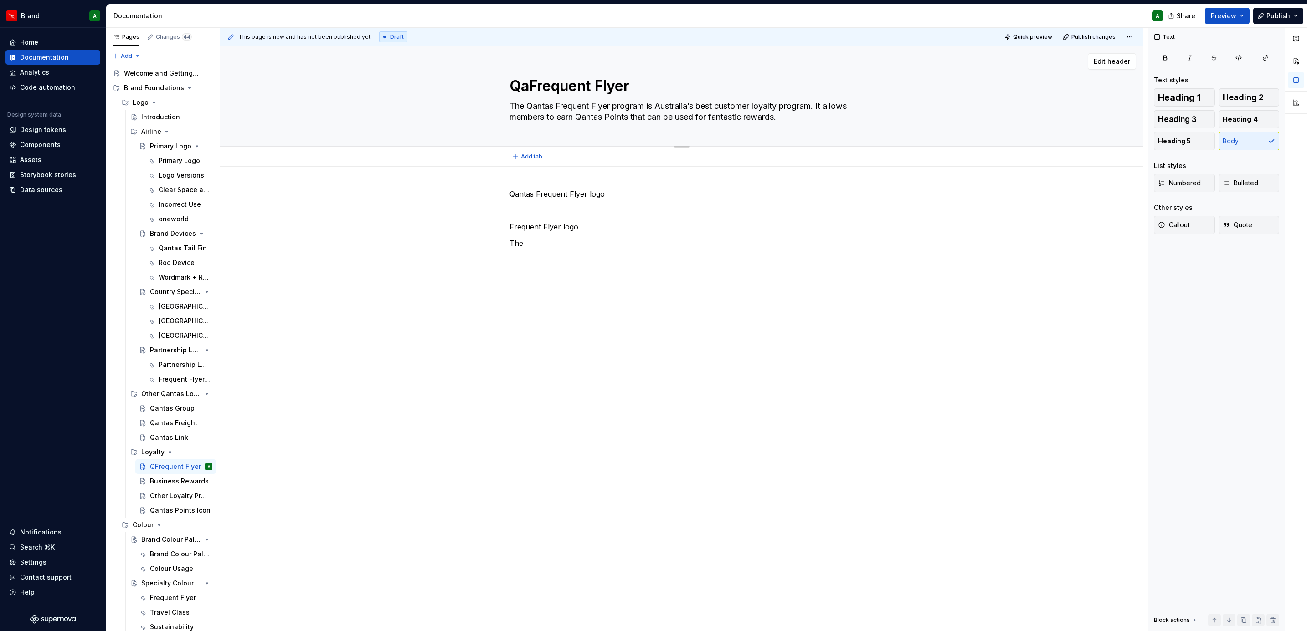
type textarea "QanFrequent Flyer"
type textarea "*"
type textarea "QantFrequent Flyer"
type textarea "*"
type textarea "QantaFrequent Flyer"
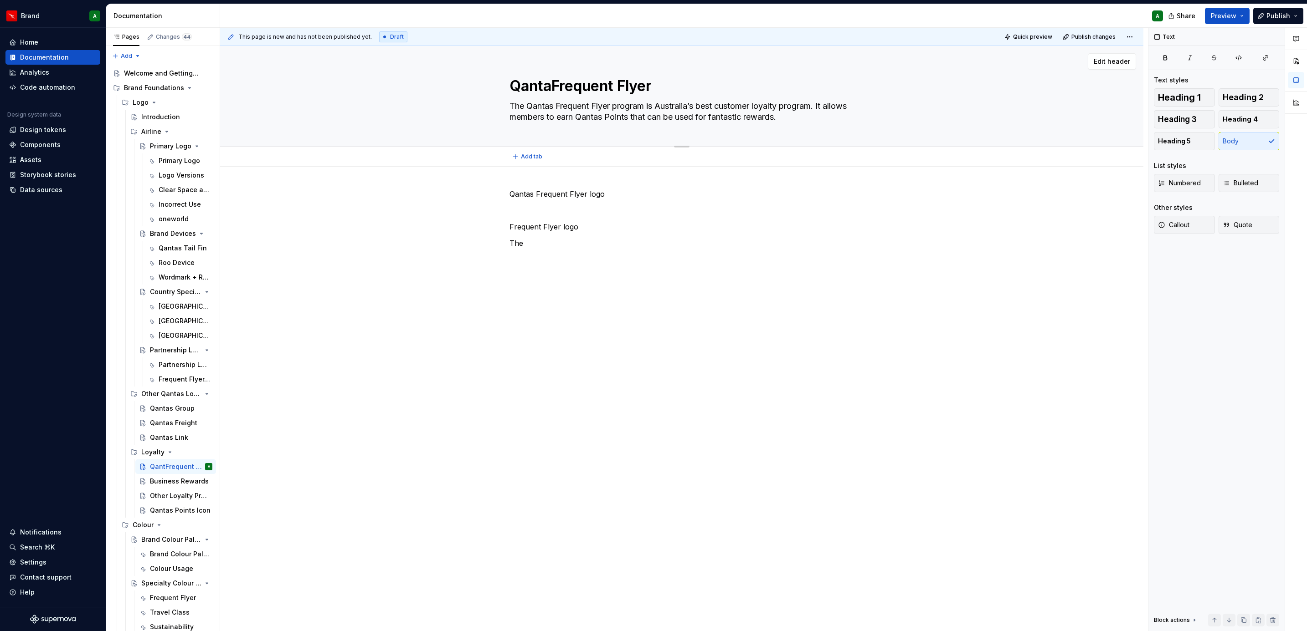
type textarea "*"
type textarea "QantasFrequent Flyer"
type textarea "*"
type textarea "Qantas Frequent Flyer"
type textarea "*"
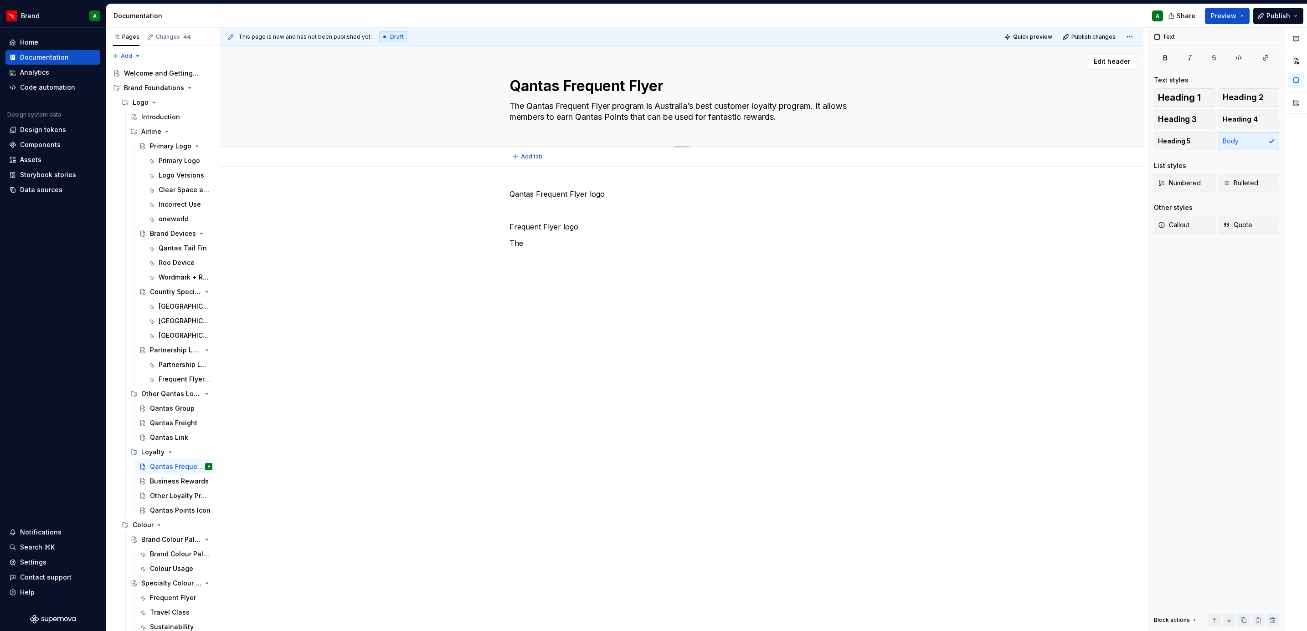
type textarea "Qantas Frequent Flyer"
click at [685, 74] on div "Qantas Frequent Flyer The Qantas Frequent Flyer program is Australia’s best cus…" at bounding box center [681, 96] width 344 height 100
click at [670, 85] on textarea "Qantas Frequent Flyer" at bounding box center [680, 86] width 344 height 22
type textarea "*"
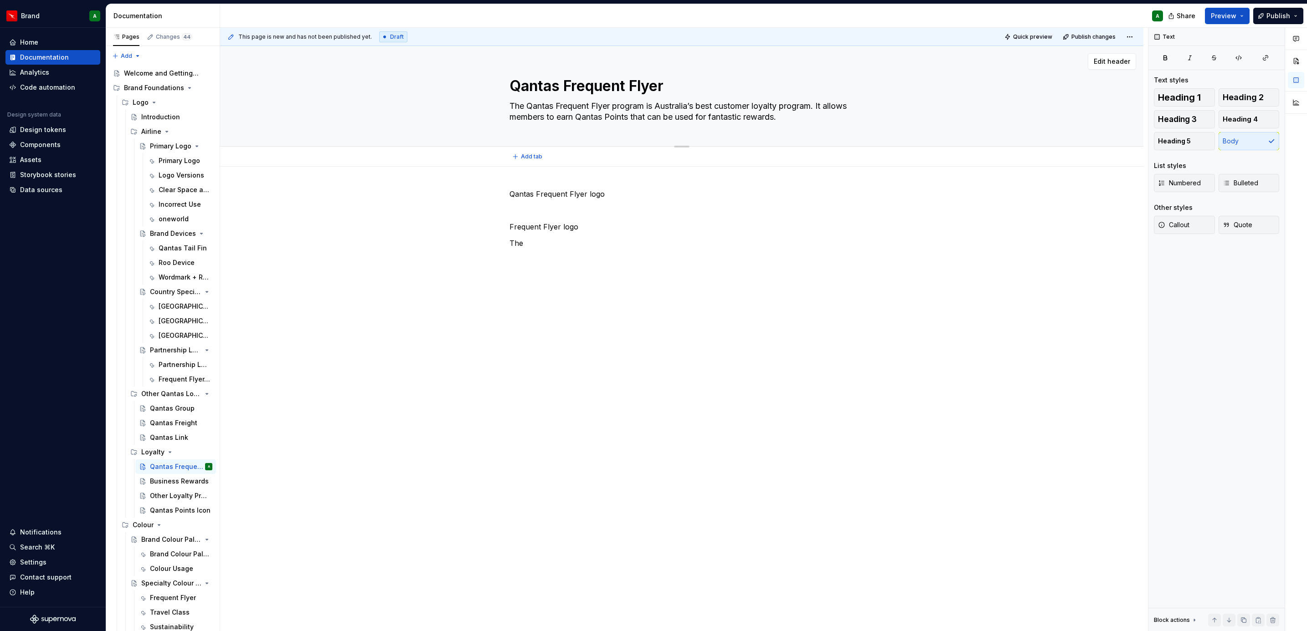
type textarea "Qantas Frequent Flyer"
type textarea "*"
type textarea "Qantas Frequent Flyer l"
type textarea "*"
type textarea "Qantas Frequent Flyer lo"
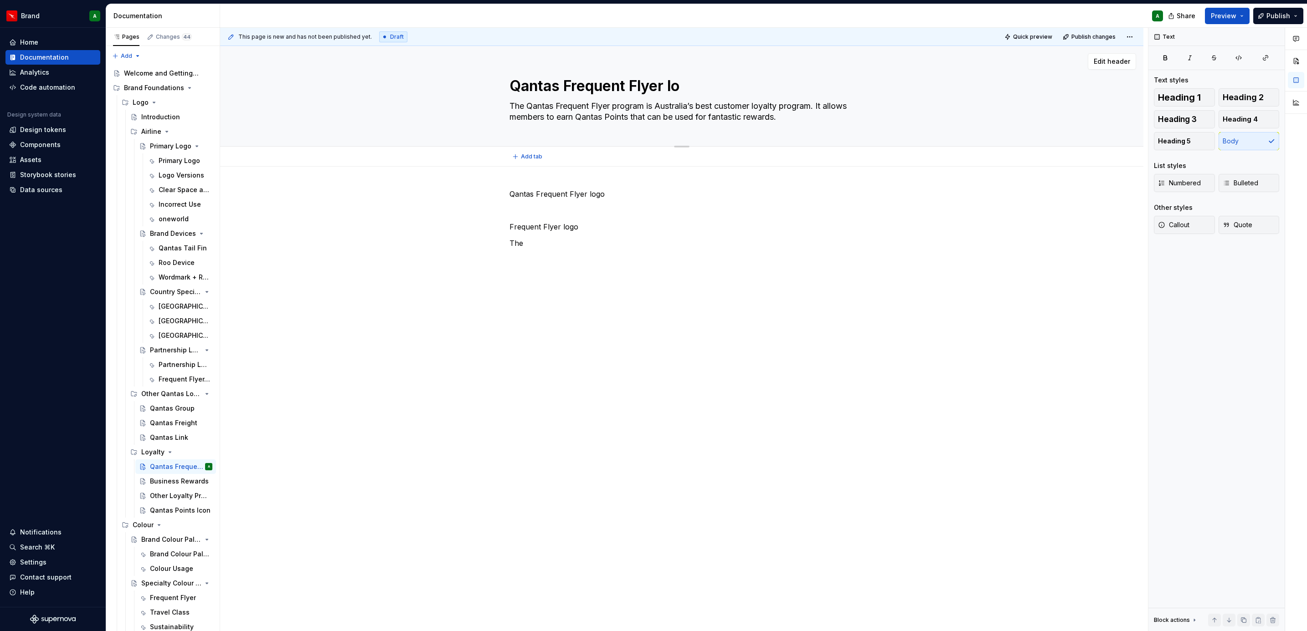
type textarea "*"
type textarea "Qantas Frequent Flyer logo"
type textarea "*"
type textarea "Qantas Frequent Flyer logo"
click at [507, 227] on div "Qantas Frequent Flyer logo Frequent Flyer logo The" at bounding box center [681, 308] width 923 height 282
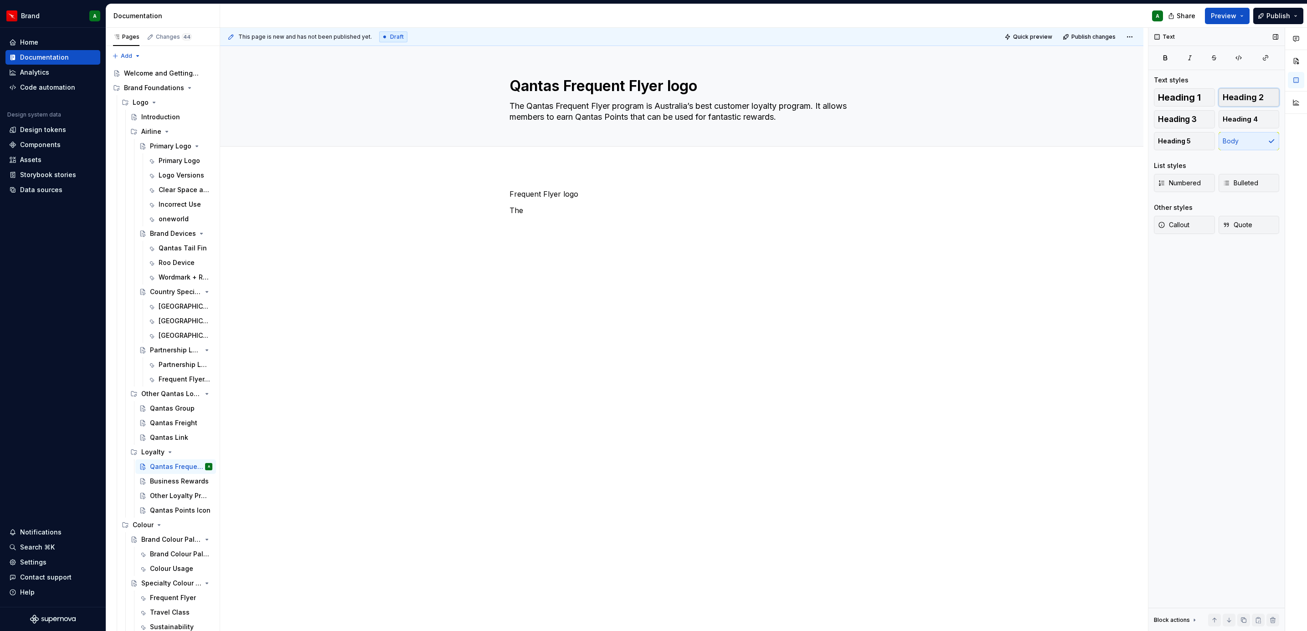
click at [869, 96] on span "Heading 2" at bounding box center [1242, 97] width 41 height 9
click at [573, 212] on p "The" at bounding box center [681, 215] width 344 height 11
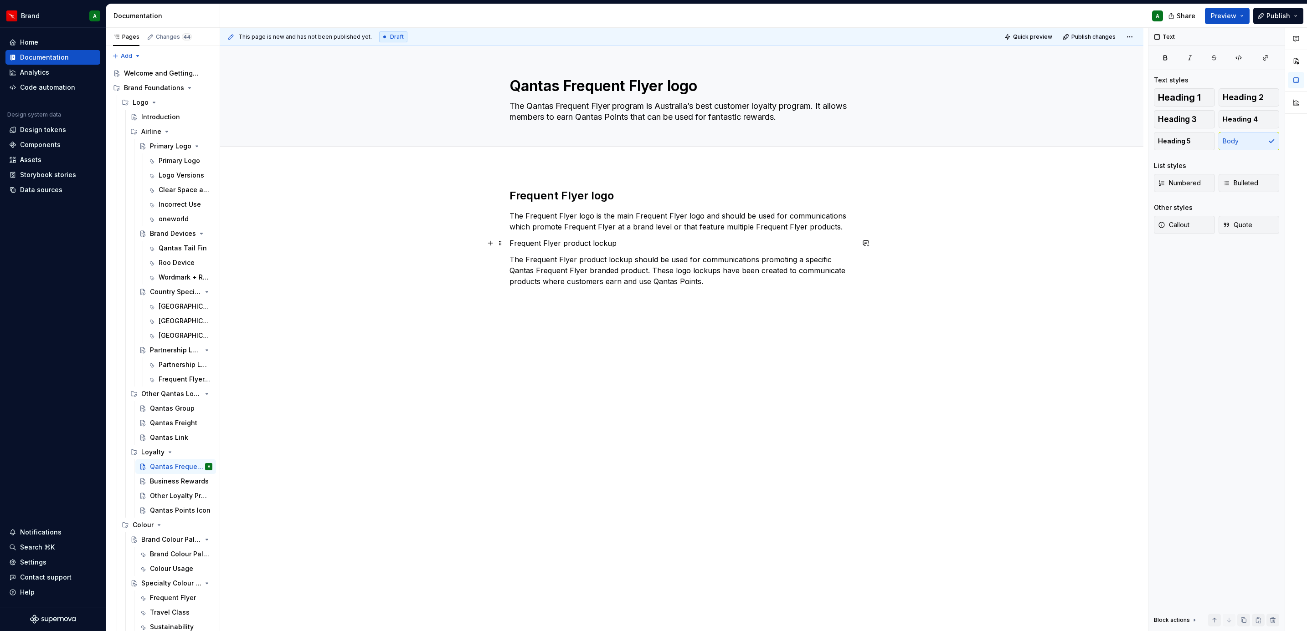
click at [568, 241] on p "Frequent Flyer product lockup" at bounding box center [681, 243] width 344 height 11
click at [570, 240] on p "Frequent Flyer product lockup" at bounding box center [681, 243] width 344 height 11
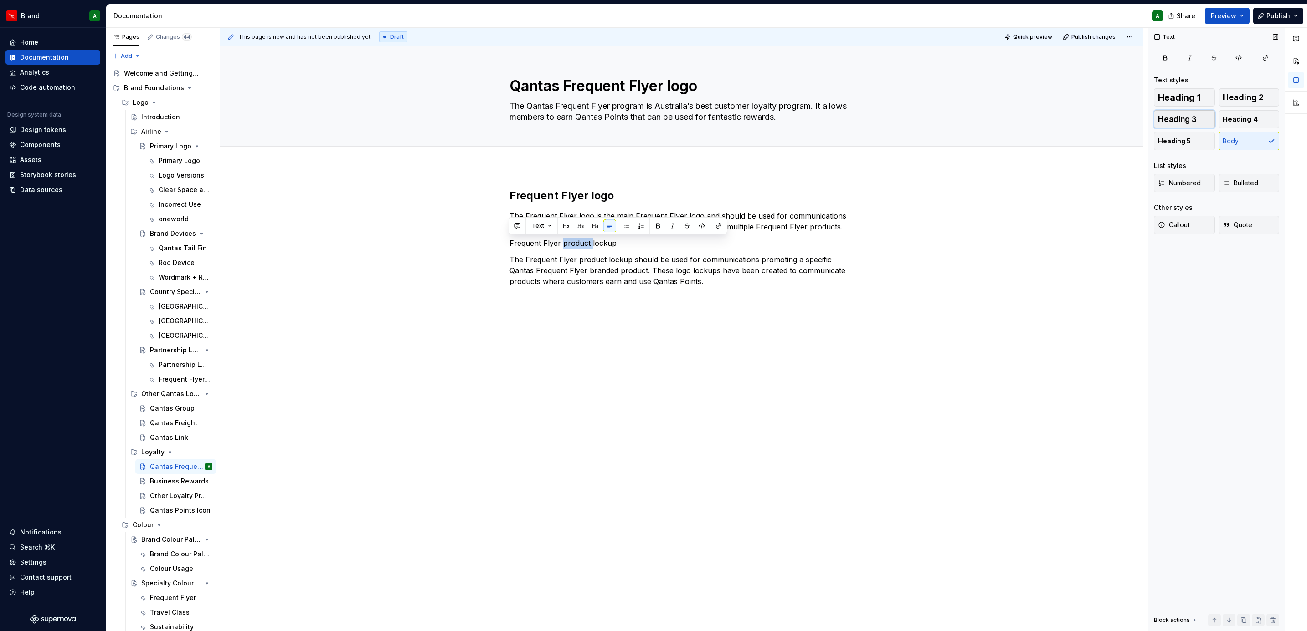
click at [869, 118] on span "Heading 3" at bounding box center [1177, 119] width 39 height 9
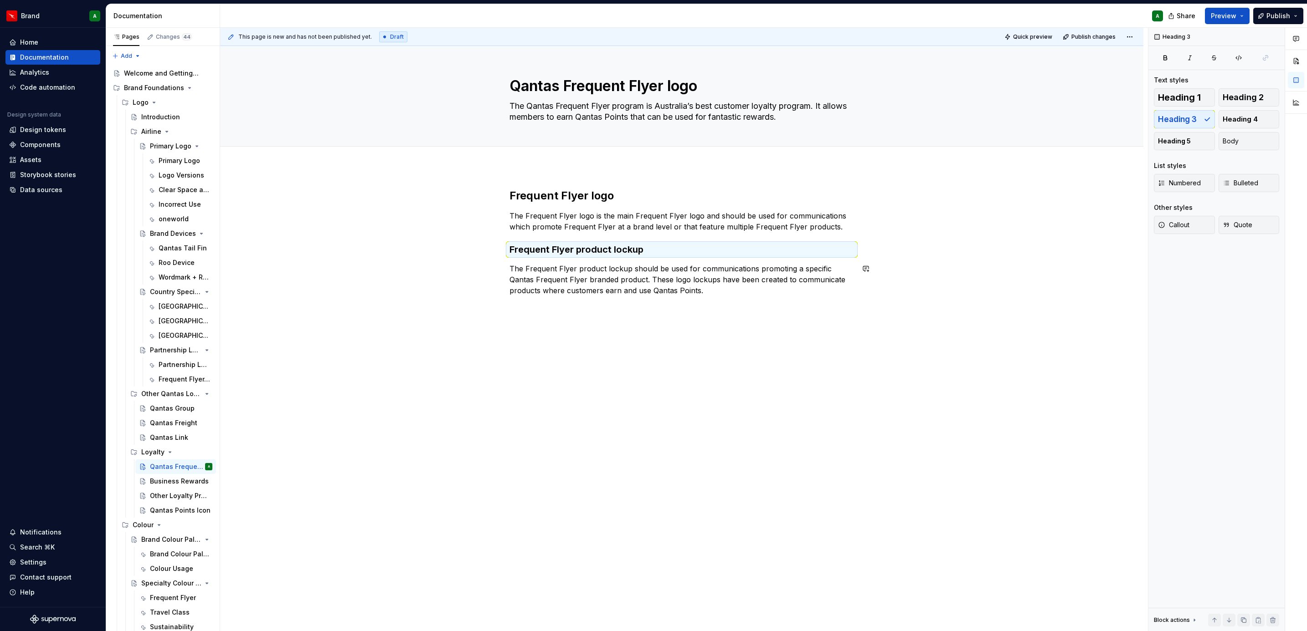
click at [739, 372] on div "Frequent Flyer logo The Frequent Flyer logo is the main Frequent Flyer logo and…" at bounding box center [681, 332] width 923 height 330
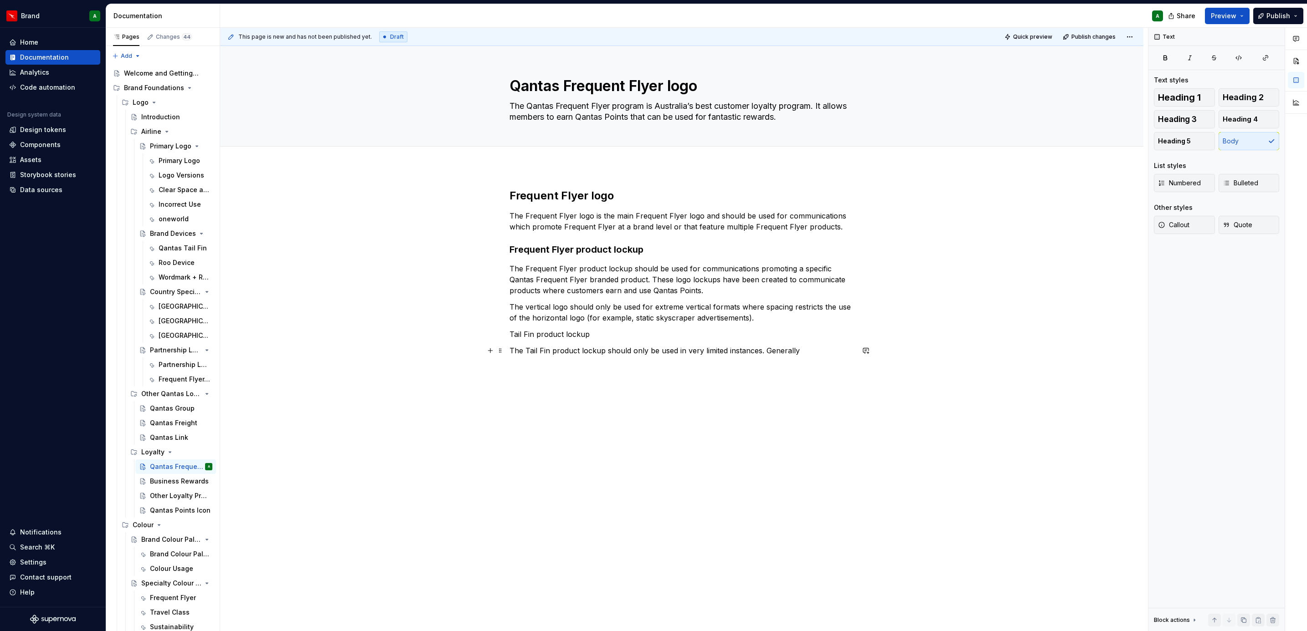
click at [802, 350] on p "The Tail Fin product lockup should only be used in very limited instances. Gene…" at bounding box center [681, 350] width 344 height 11
click at [780, 338] on p "Tail Fin product lockup" at bounding box center [681, 334] width 344 height 11
click at [718, 385] on div "Frequent Flyer logo The Frequent Flyer logo is the main Frequent Flyer logo and…" at bounding box center [681, 378] width 923 height 423
click at [563, 329] on p "Tail Fin product lockup" at bounding box center [681, 334] width 344 height 11
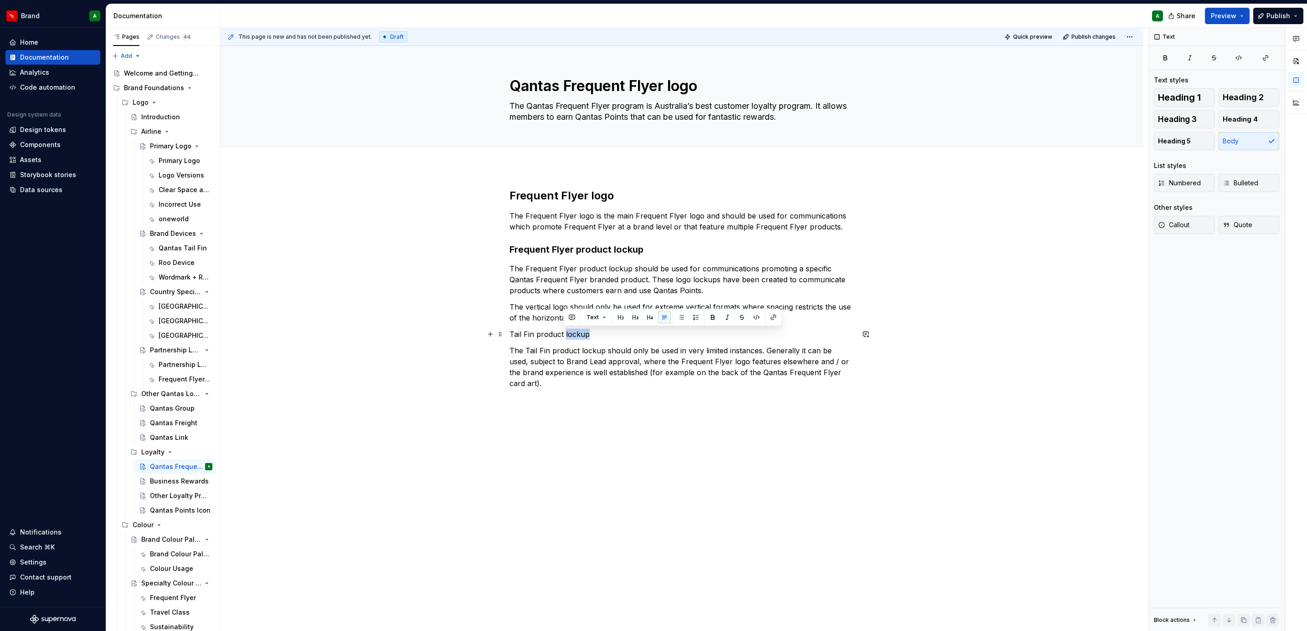
click at [563, 329] on p "Tail Fin product lockup" at bounding box center [681, 334] width 344 height 11
click at [869, 122] on button "Heading 3" at bounding box center [1184, 119] width 61 height 18
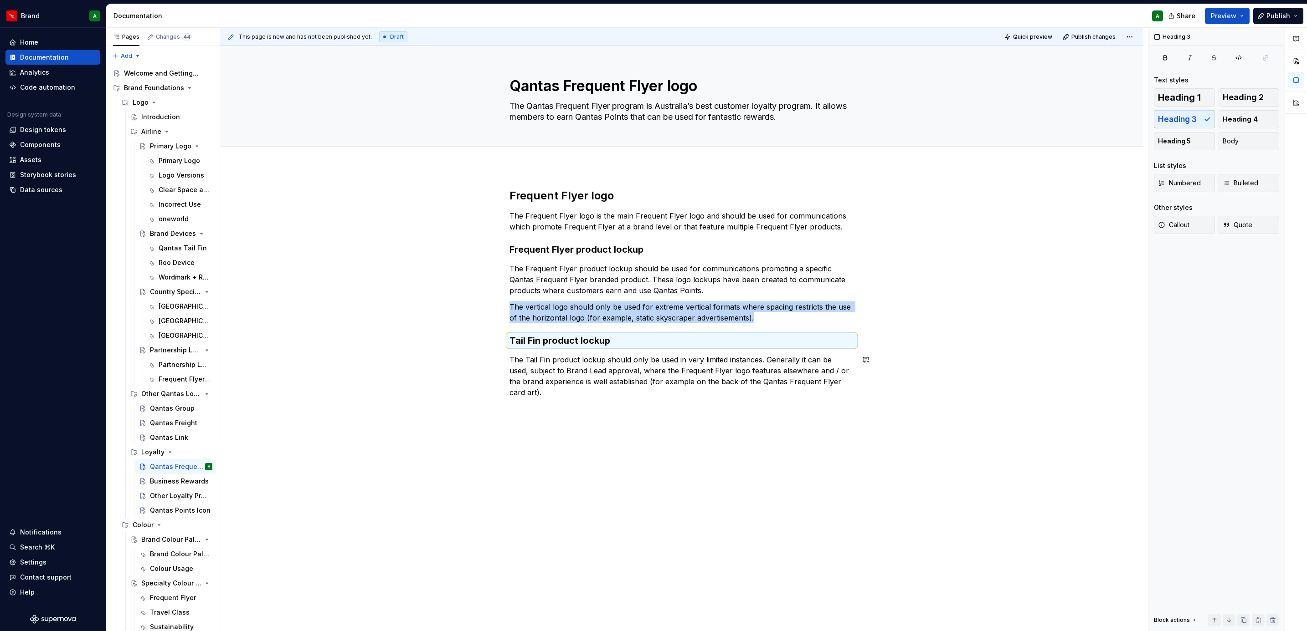
click at [722, 385] on div "Frequent Flyer logo The Frequent Flyer logo is the main Frequent Flyer logo and…" at bounding box center [681, 383] width 923 height 432
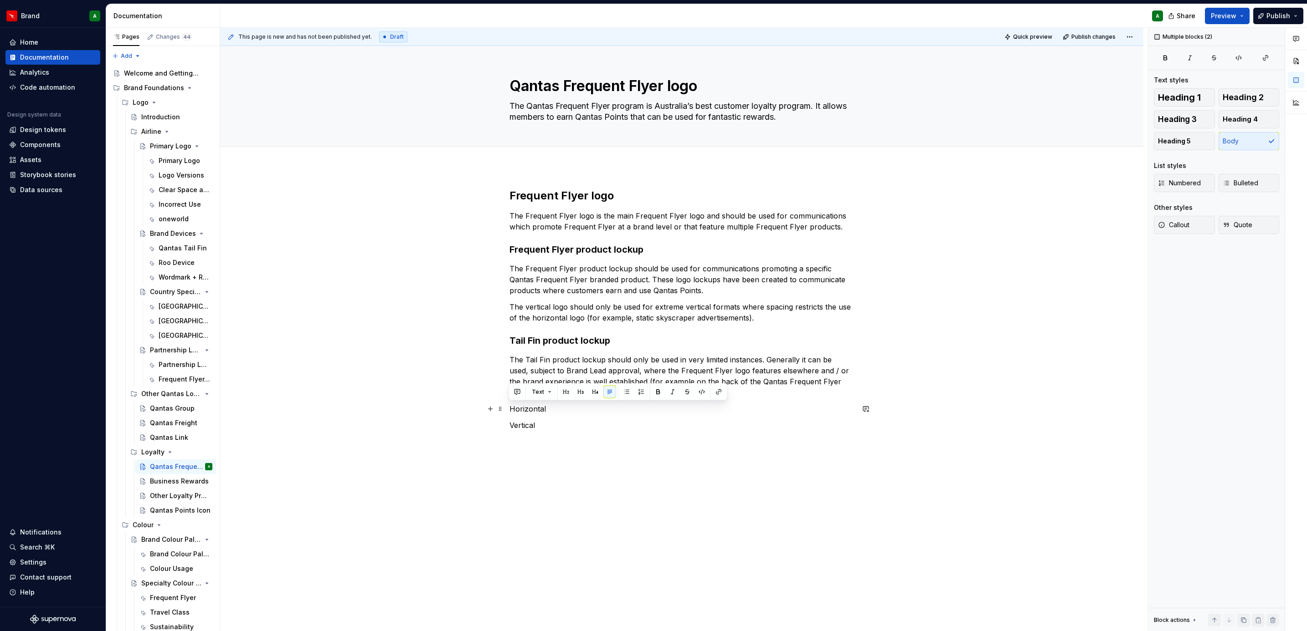
drag, startPoint x: 543, startPoint y: 426, endPoint x: 479, endPoint y: 407, distance: 66.8
click at [479, 385] on div "Frequent Flyer logo The Frequent Flyer logo is the main Frequent Flyer logo and…" at bounding box center [681, 399] width 923 height 465
click at [764, 314] on p "The vertical logo should only be used for extreme vertical formats where spacin…" at bounding box center [681, 313] width 344 height 22
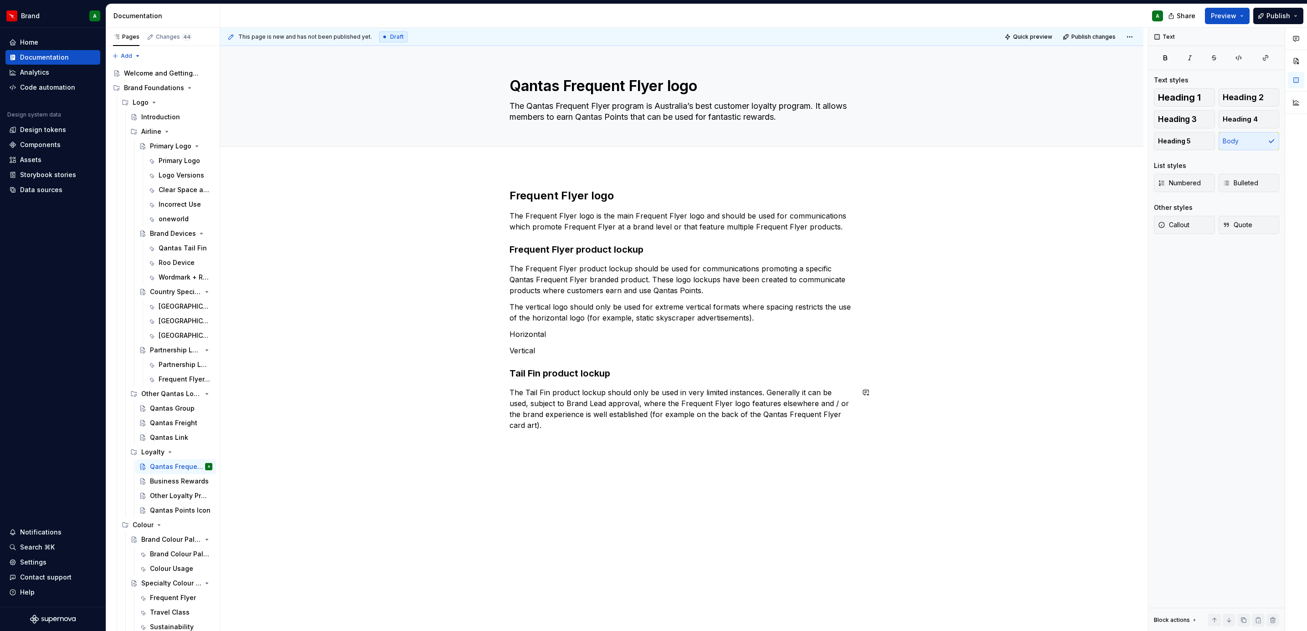
click at [562, 385] on p at bounding box center [681, 441] width 344 height 11
click at [519, 385] on p "Note: The Tail Fin versions have limited use - it should only be used where spa…" at bounding box center [681, 447] width 344 height 22
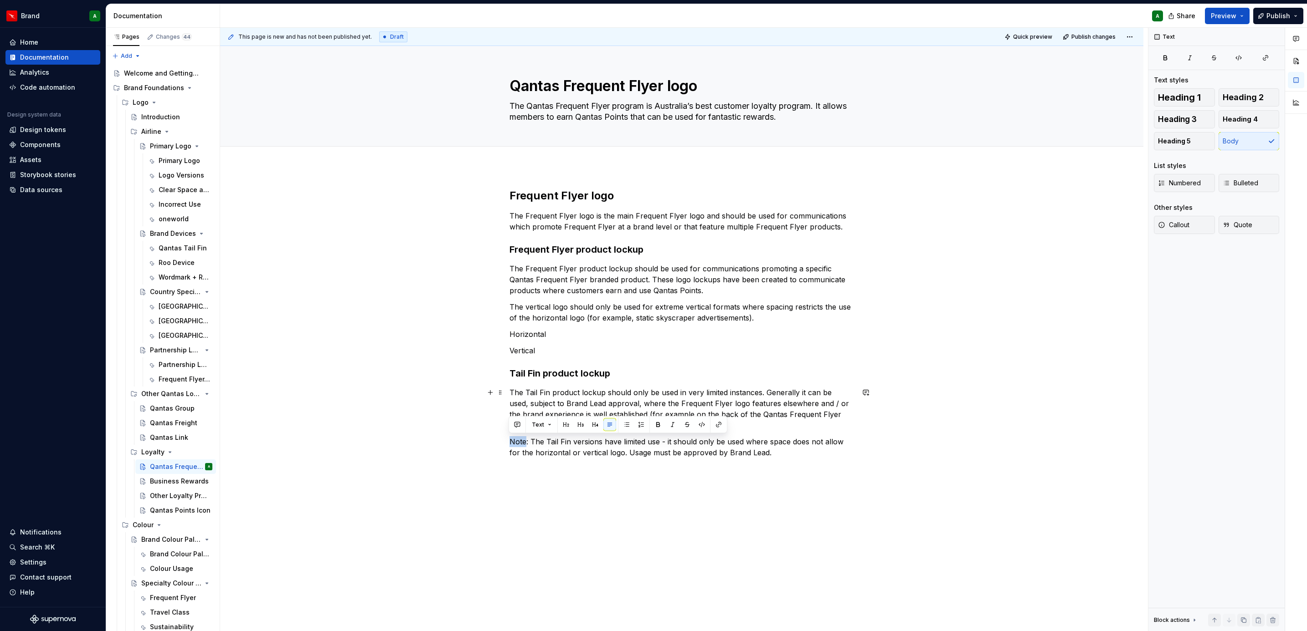
click at [657, 385] on p "The Tail Fin product lockup should only be used in very limited instances. Gene…" at bounding box center [681, 409] width 344 height 44
drag, startPoint x: 527, startPoint y: 438, endPoint x: 496, endPoint y: 443, distance: 31.0
click at [509, 385] on div "Frequent Flyer logo The Frequent Flyer logo is the main Frequent Flyer logo and…" at bounding box center [681, 329] width 344 height 281
click at [519, 385] on p "Note: The Tail Fin versions have limited use - it should only be used where spa…" at bounding box center [681, 447] width 344 height 22
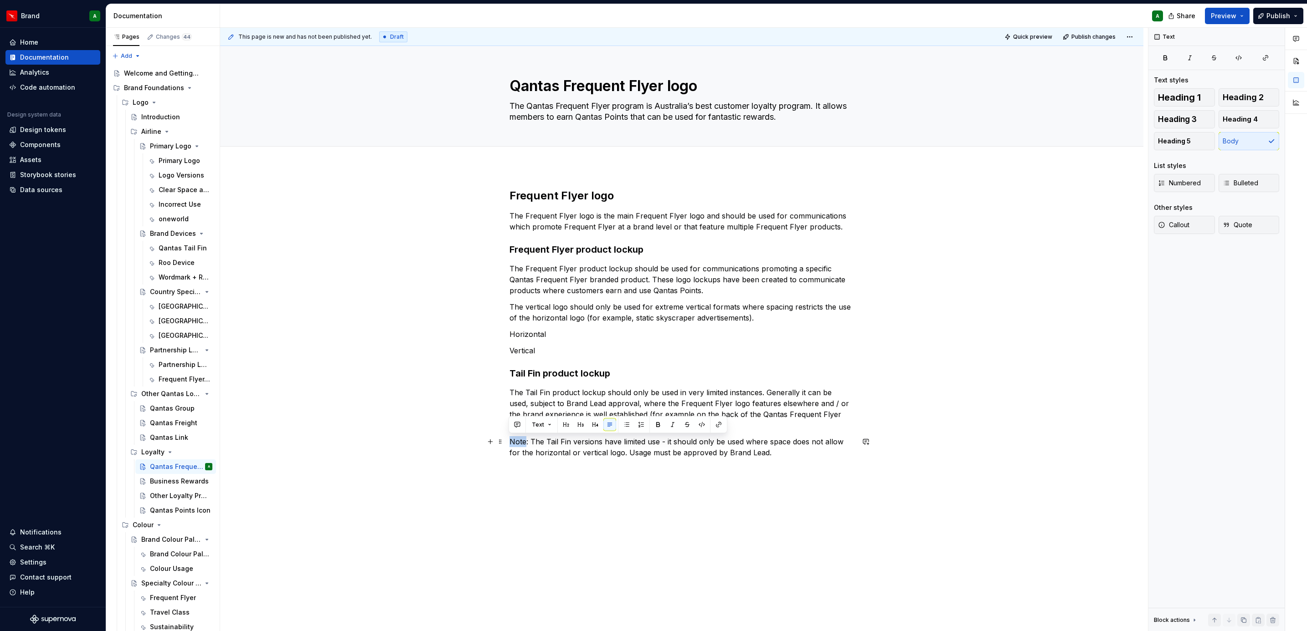
click at [519, 385] on p "Note: The Tail Fin versions have limited use - it should only be used where spa…" at bounding box center [681, 447] width 344 height 22
click at [525, 385] on p "Note: The Tail Fin versions have limited use - it should only be used where spa…" at bounding box center [681, 447] width 344 height 22
drag, startPoint x: 529, startPoint y: 442, endPoint x: 494, endPoint y: 442, distance: 35.5
click at [509, 385] on div "Frequent Flyer logo The Frequent Flyer logo is the main Frequent Flyer logo and…" at bounding box center [681, 329] width 344 height 281
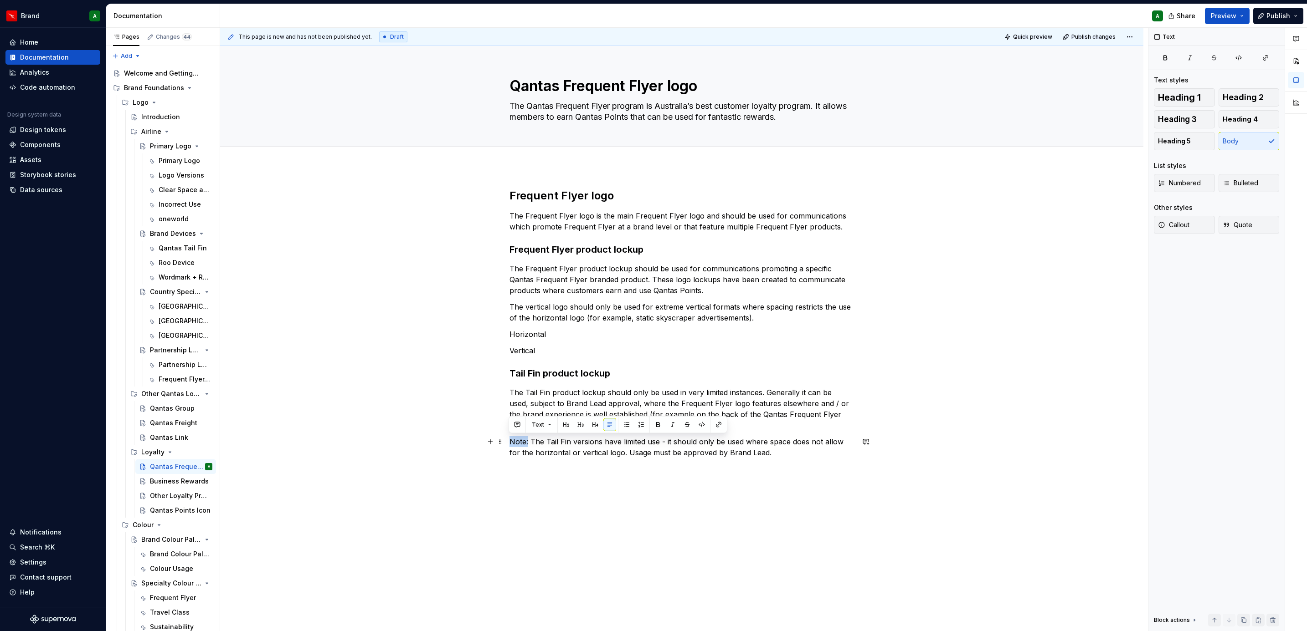
drag, startPoint x: 508, startPoint y: 442, endPoint x: 528, endPoint y: 442, distance: 19.1
click at [528, 385] on p "Note: The Tail Fin versions have limited use - it should only be used where spa…" at bounding box center [681, 447] width 344 height 22
click at [657, 385] on button "button" at bounding box center [658, 425] width 13 height 13
click at [633, 385] on div "Frequent Flyer logo The Frequent Flyer logo is the main Frequent Flyer logo and…" at bounding box center [681, 329] width 344 height 281
drag, startPoint x: 831, startPoint y: 462, endPoint x: 751, endPoint y: 464, distance: 80.2
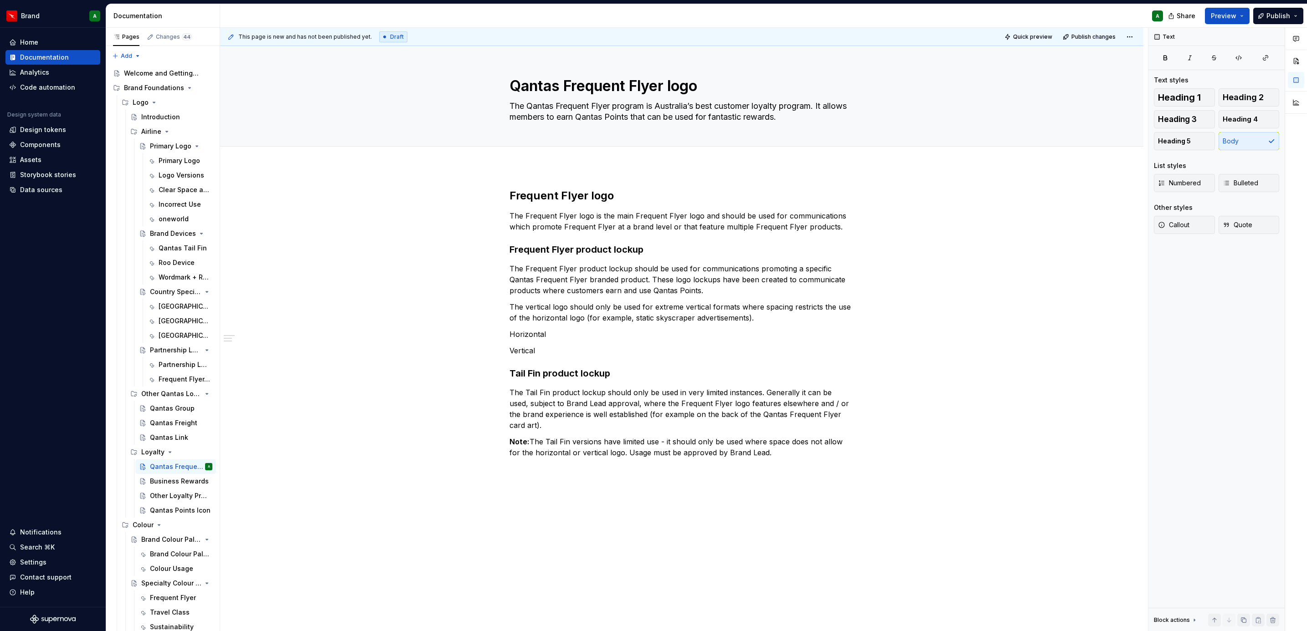
click at [751, 385] on div "Frequent Flyer logo The Frequent Flyer logo is the main Frequent Flyer logo and…" at bounding box center [681, 329] width 344 height 281
click at [625, 385] on div "Frequent Flyer logo The Frequent Flyer logo is the main Frequent Flyer logo and…" at bounding box center [681, 329] width 344 height 281
click at [778, 385] on div "Frequent Flyer logo The Frequent Flyer logo is the main Frequent Flyer logo and…" at bounding box center [681, 329] width 344 height 281
click at [492, 385] on button "button" at bounding box center [490, 469] width 13 height 13
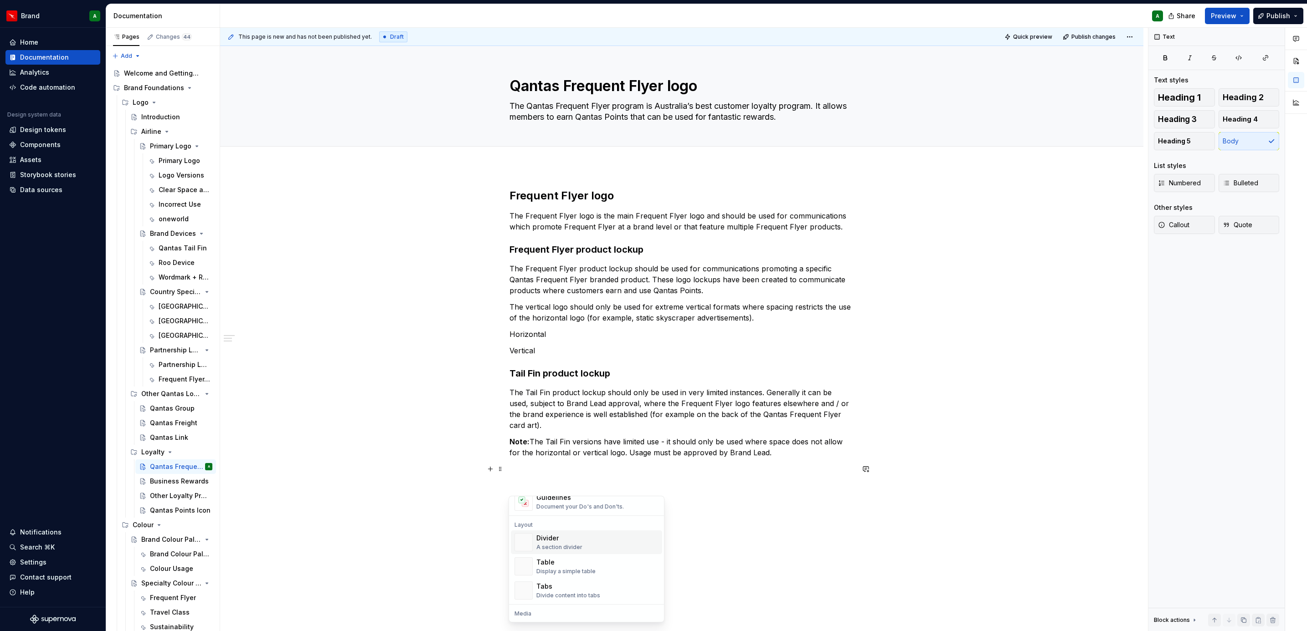
click at [571, 385] on div "Divider" at bounding box center [559, 538] width 46 height 9
click at [549, 385] on p at bounding box center [681, 469] width 344 height 11
click at [519, 385] on p at bounding box center [681, 491] width 344 height 11
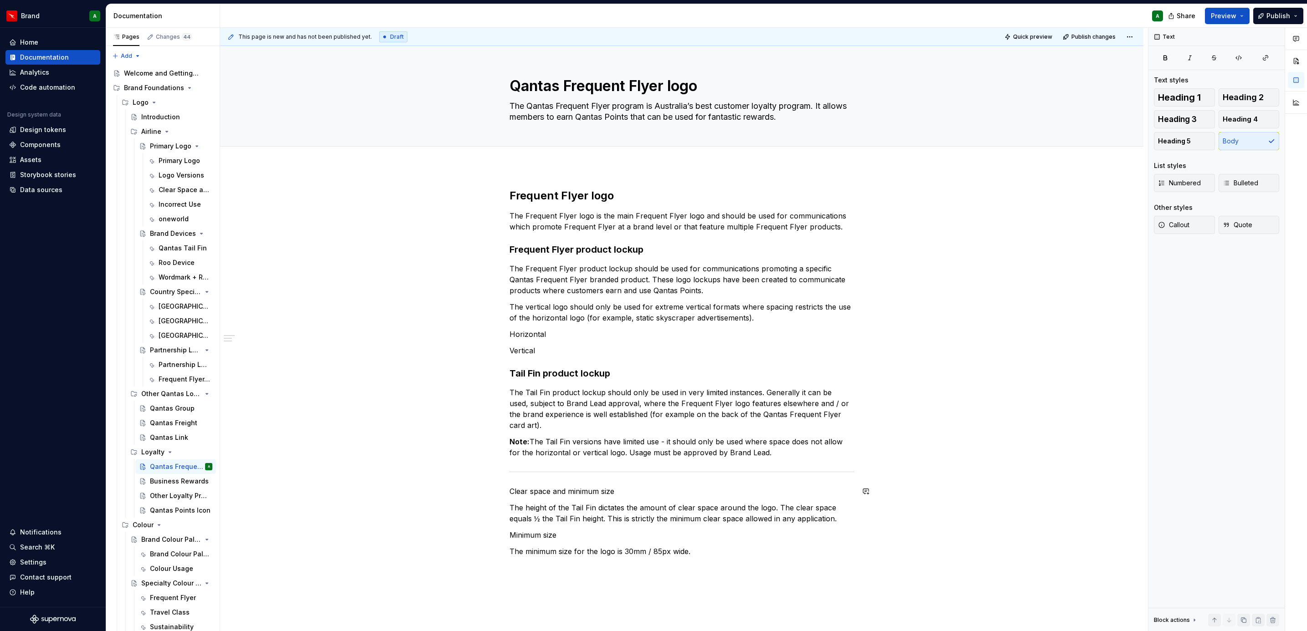
click at [536, 385] on p "Clear space and minimum size" at bounding box center [681, 491] width 344 height 11
click at [869, 100] on span "Heading 2" at bounding box center [1242, 97] width 41 height 9
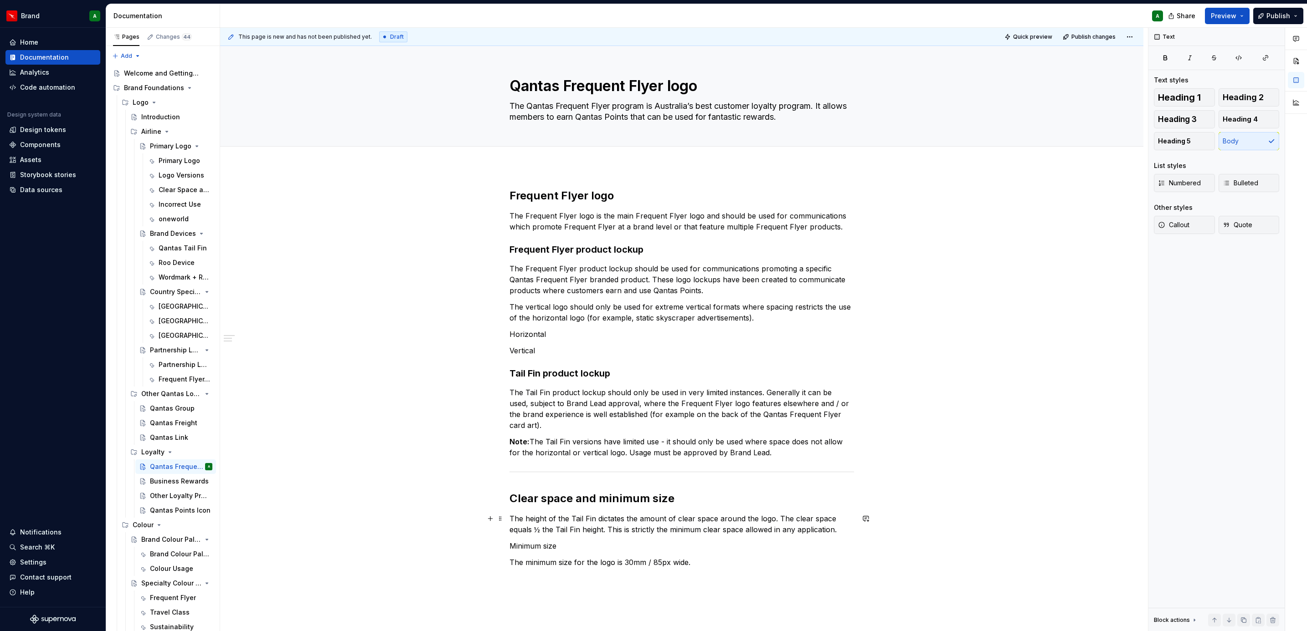
click at [511, 385] on p "The height of the Tail Fin dictates the amount of clear space around the logo. …" at bounding box center [681, 524] width 344 height 22
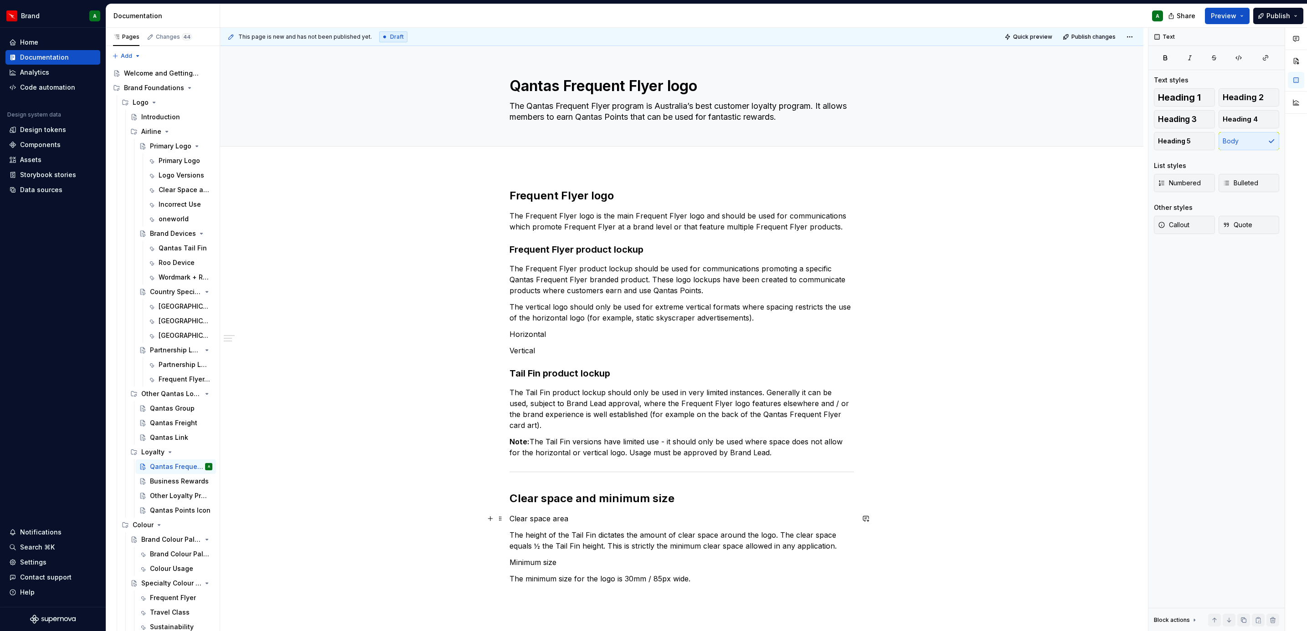
click at [547, 385] on p "Clear space area" at bounding box center [681, 518] width 344 height 11
click at [869, 123] on span "Heading 3" at bounding box center [1177, 119] width 39 height 9
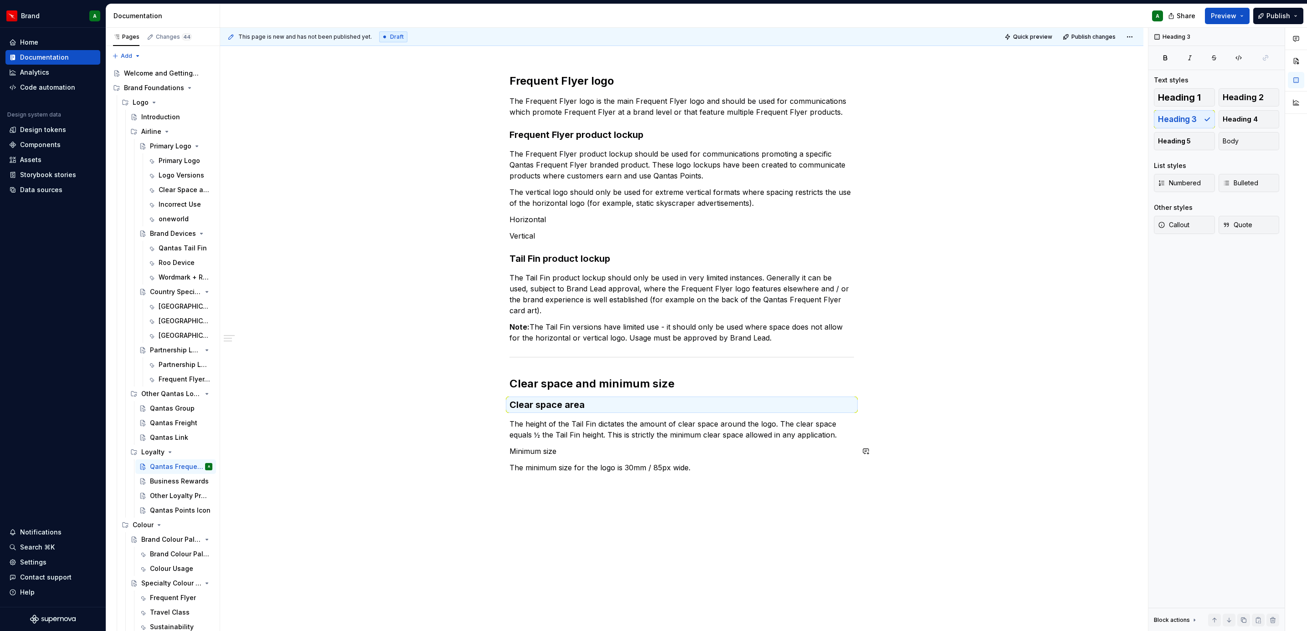
scroll to position [115, 0]
click at [524, 385] on p "Minimum size" at bounding box center [681, 451] width 344 height 11
click at [869, 115] on span "Heading 3" at bounding box center [1177, 119] width 39 height 9
click at [577, 385] on div "Frequent Flyer logo The Frequent Flyer logo is the main Frequent Flyer logo and…" at bounding box center [681, 366] width 923 height 631
click at [486, 385] on button "button" at bounding box center [490, 493] width 13 height 13
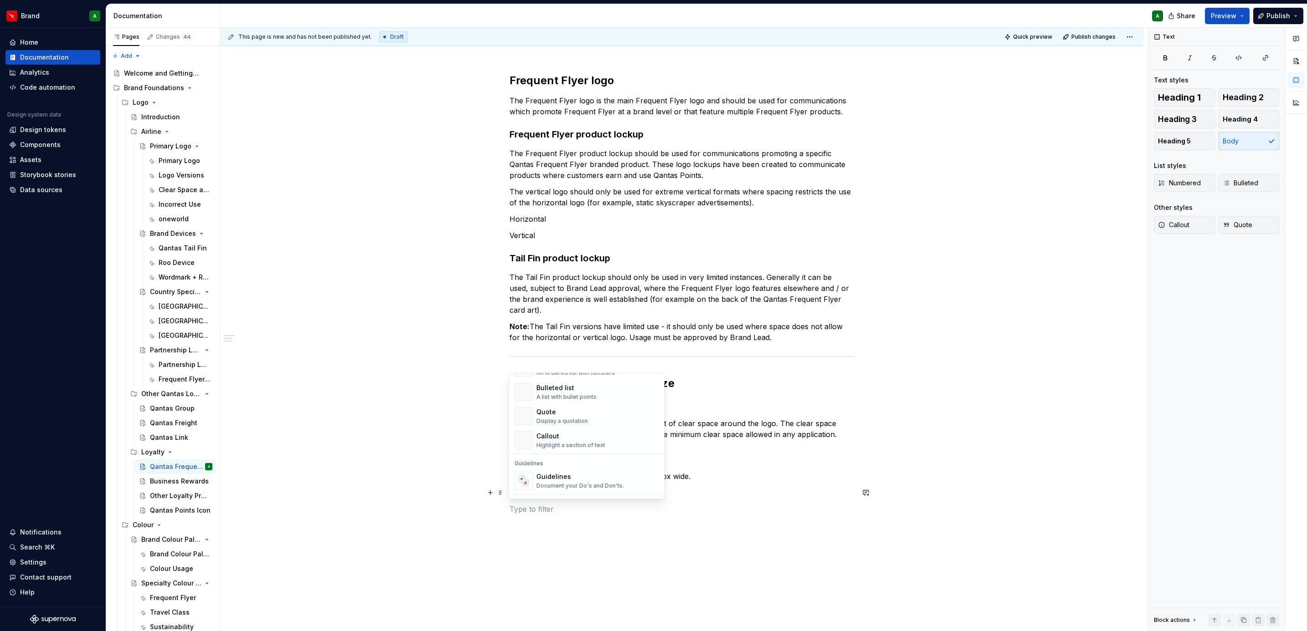
scroll to position [223, 0]
click at [568, 385] on div "A section divider" at bounding box center [559, 480] width 46 height 7
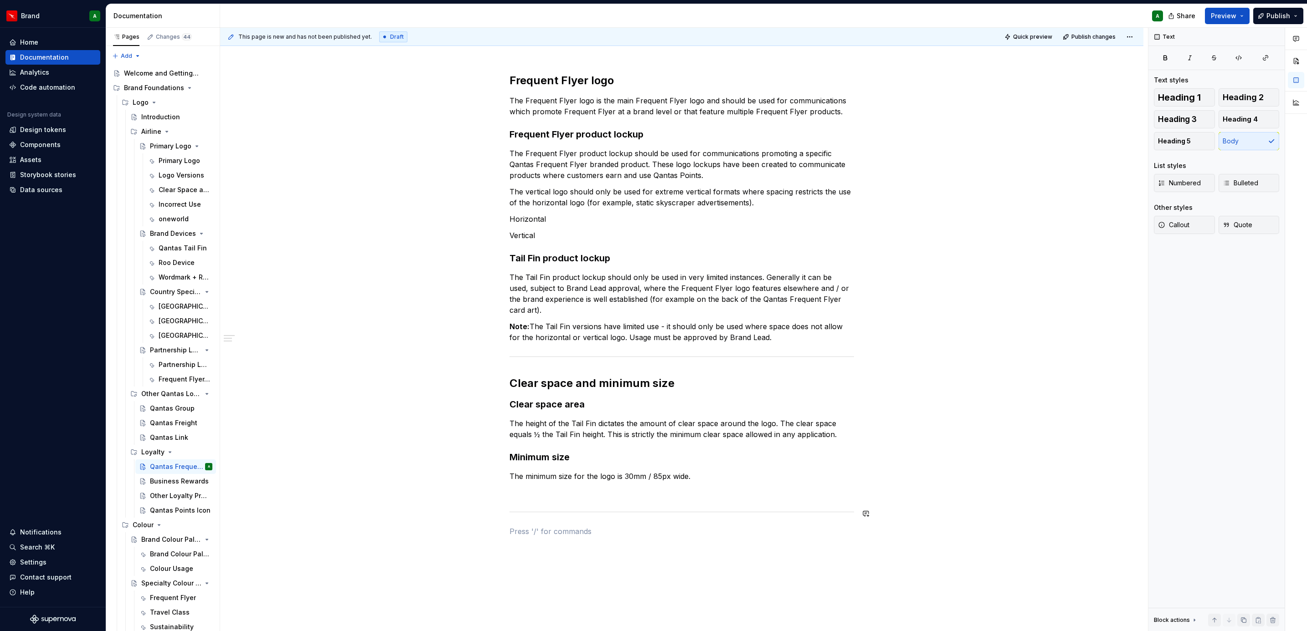
click at [543, 385] on div "Frequent Flyer logo The Frequent Flyer logo is the main Frequent Flyer logo and…" at bounding box center [681, 305] width 344 height 464
click at [525, 385] on p at bounding box center [681, 515] width 344 height 11
click at [547, 385] on p "Logo versions" at bounding box center [681, 515] width 344 height 11
click at [869, 109] on div "Heading 1 Heading 2 Heading 3 Heading 4 Heading 5 Body" at bounding box center [1216, 119] width 125 height 62
click at [869, 104] on button "Heading 2" at bounding box center [1248, 97] width 61 height 18
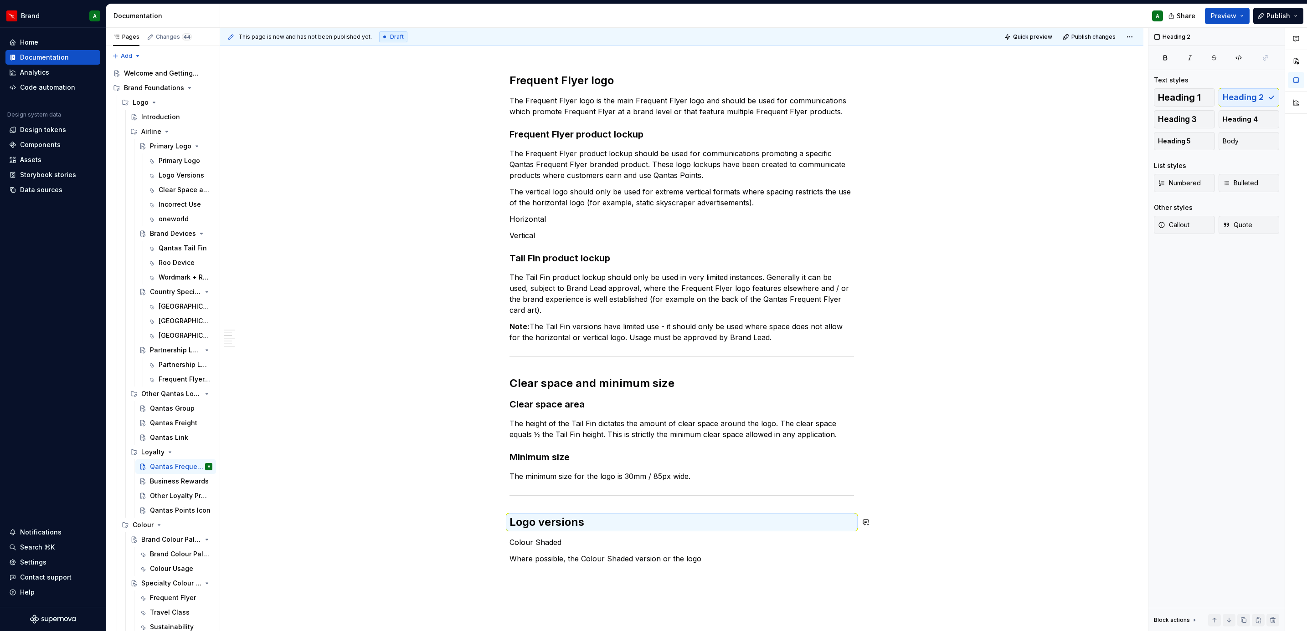
scroll to position [248, 0]
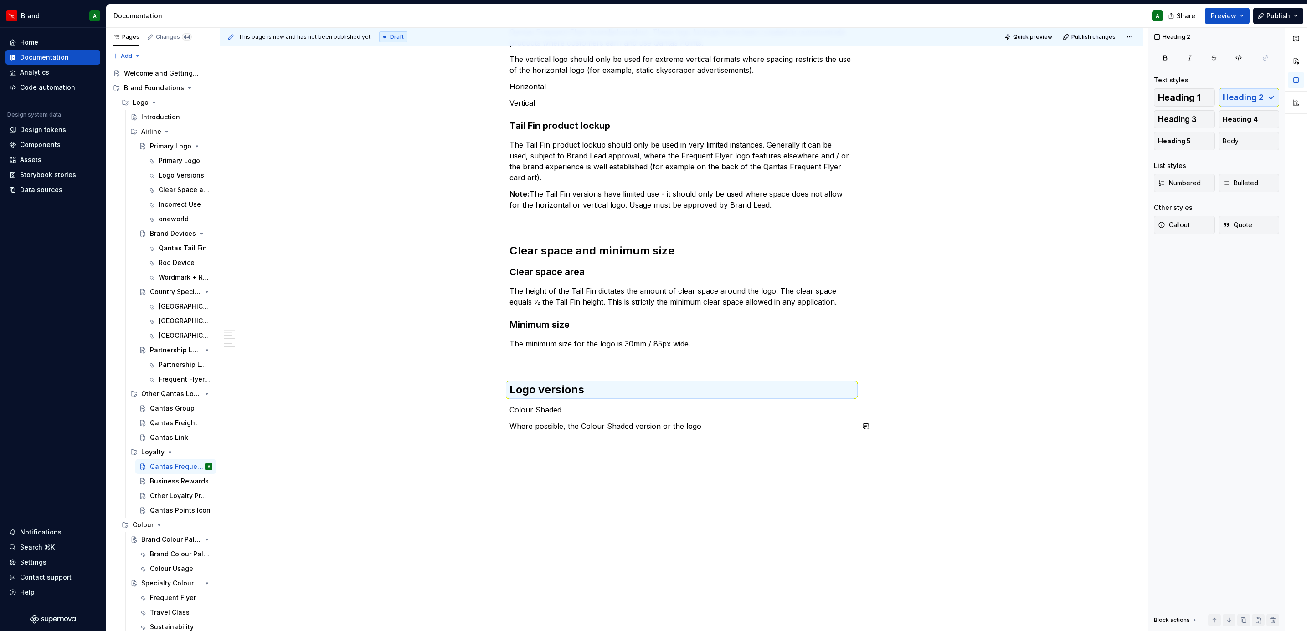
click at [532, 385] on p "Colour Shaded" at bounding box center [681, 410] width 344 height 11
click at [869, 118] on span "Heading 3" at bounding box center [1177, 119] width 39 height 9
click at [657, 385] on div "Frequent Flyer logo The Frequent Flyer logo is the main Frequent Flyer logo and…" at bounding box center [681, 194] width 344 height 506
click at [730, 385] on div "Frequent Flyer logo The Frequent Flyer logo is the main Frequent Flyer logo and…" at bounding box center [681, 188] width 344 height 495
type textarea "*"
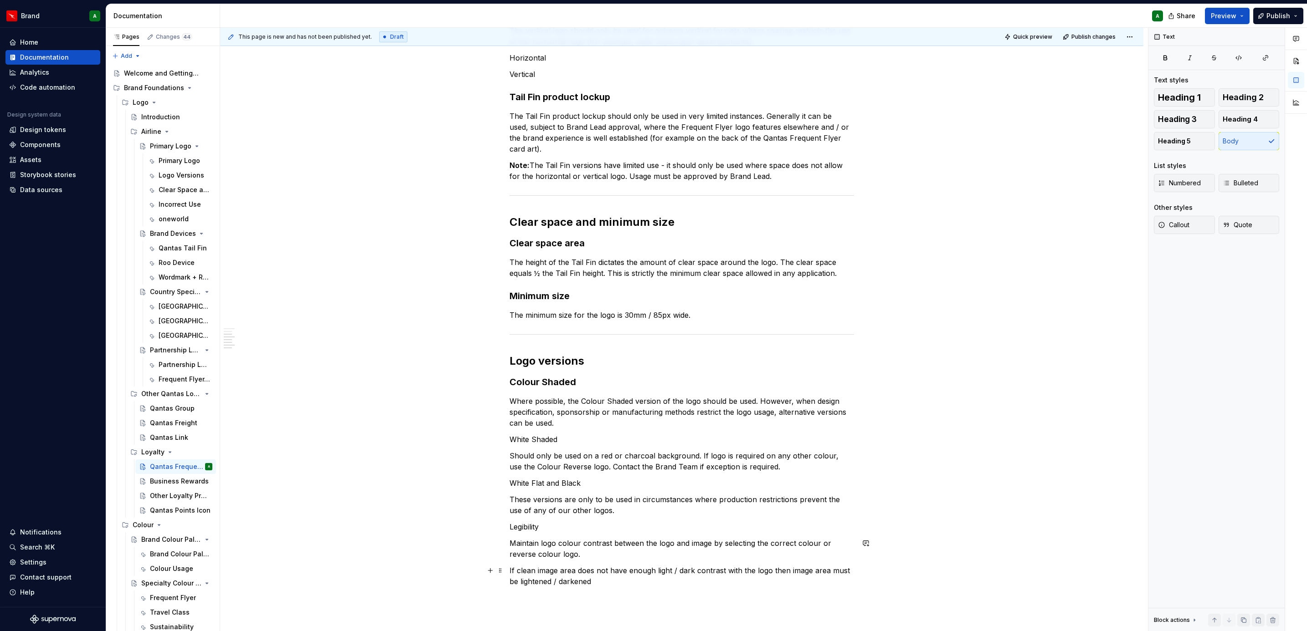
scroll to position [348, 0]
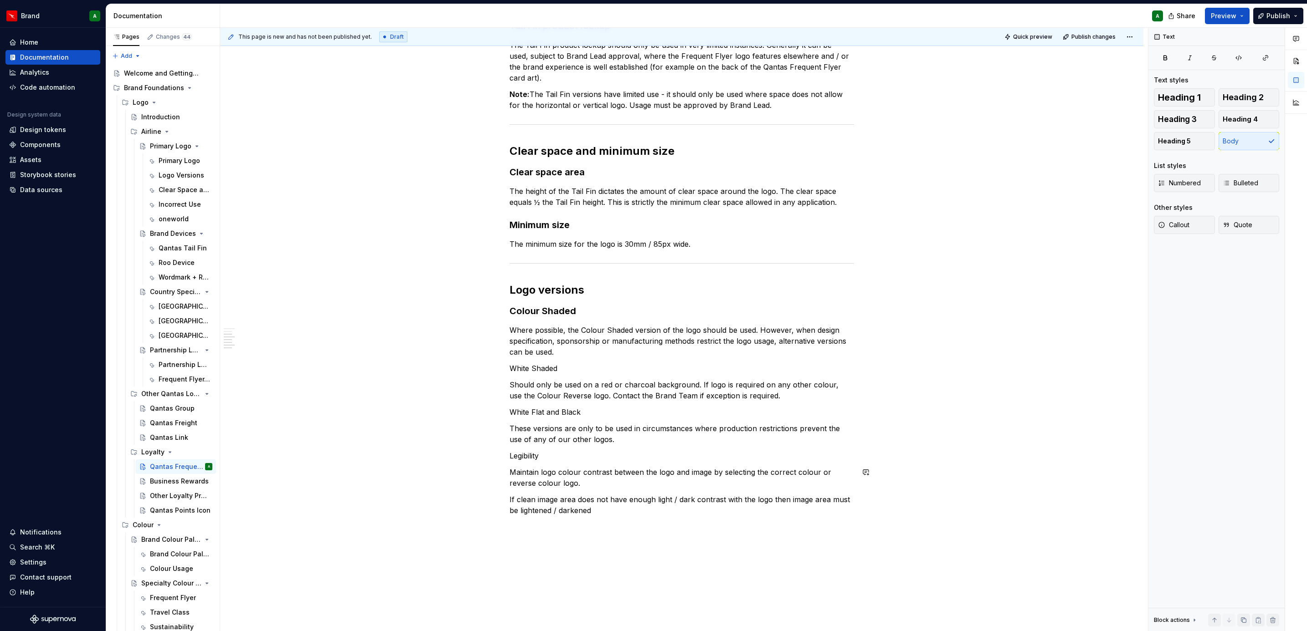
click at [528, 385] on p "Legibility" at bounding box center [681, 456] width 344 height 11
click at [869, 119] on span "Heading 3" at bounding box center [1177, 119] width 39 height 9
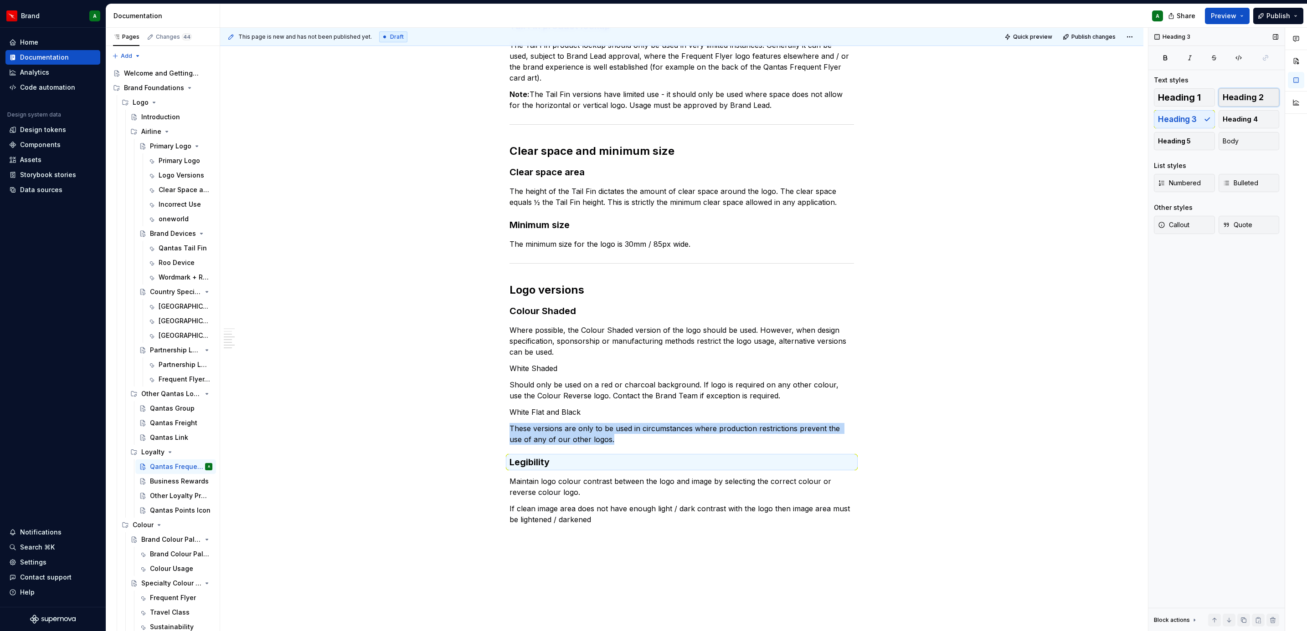
click at [869, 96] on span "Heading 2" at bounding box center [1242, 97] width 41 height 9
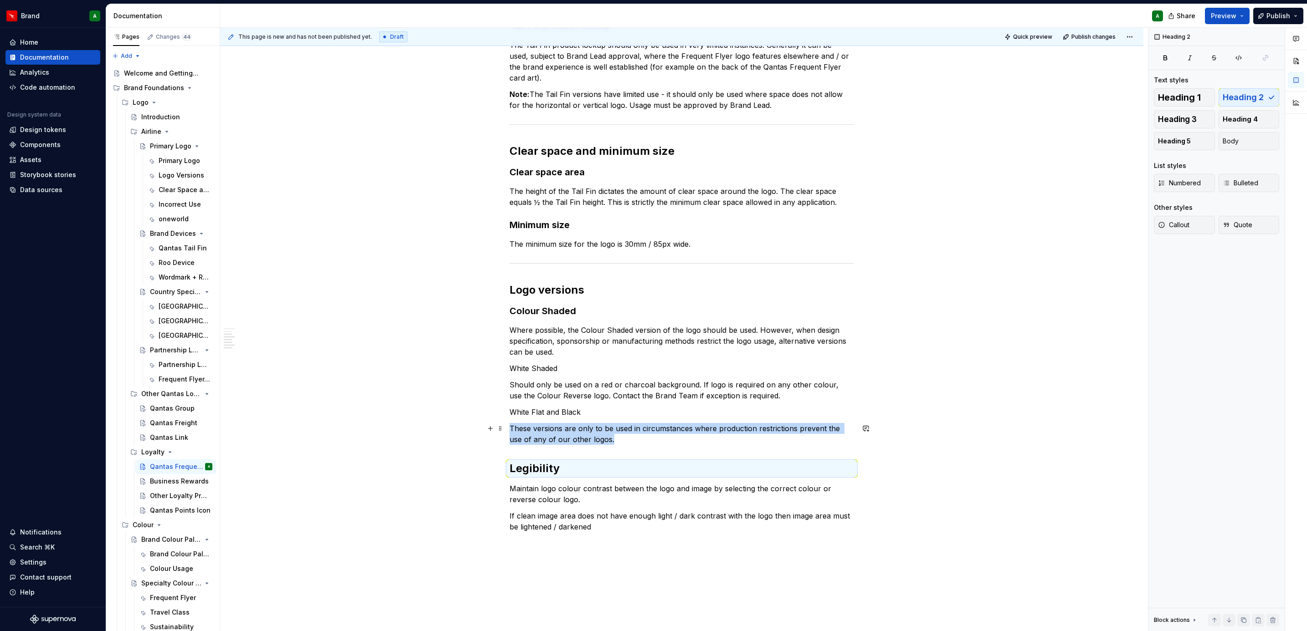
click at [644, 385] on p "These versions are only to be used in circumstances where production restrictio…" at bounding box center [681, 434] width 344 height 22
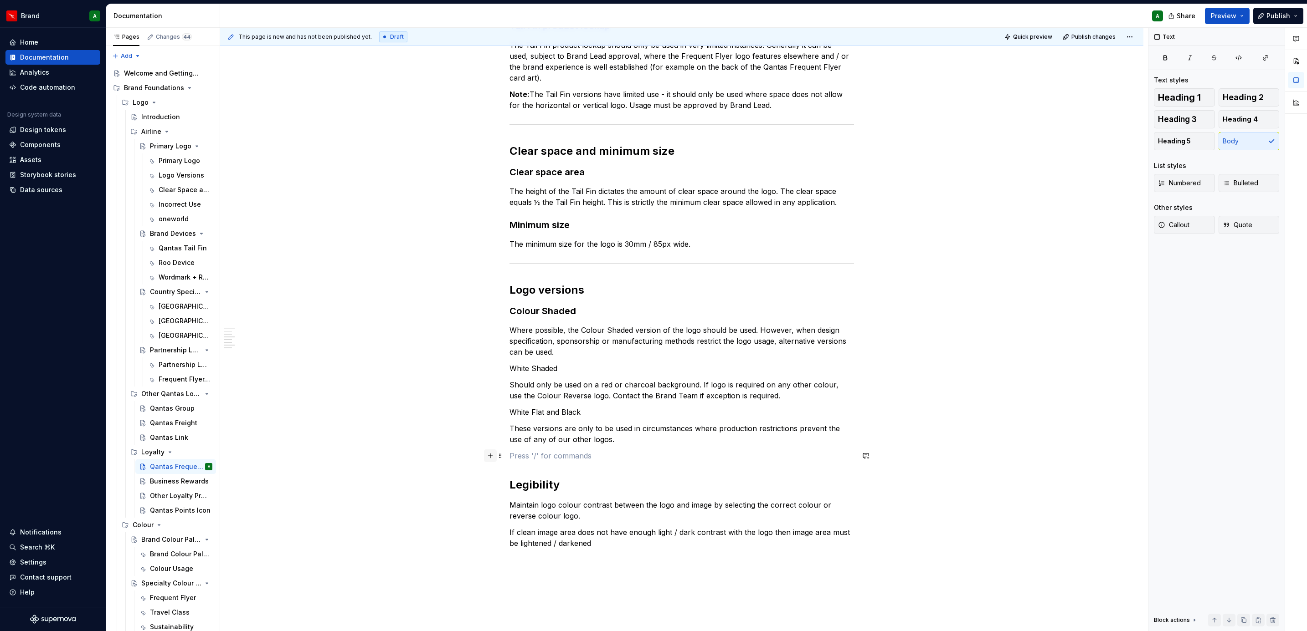
click at [491, 385] on button "button" at bounding box center [490, 456] width 13 height 13
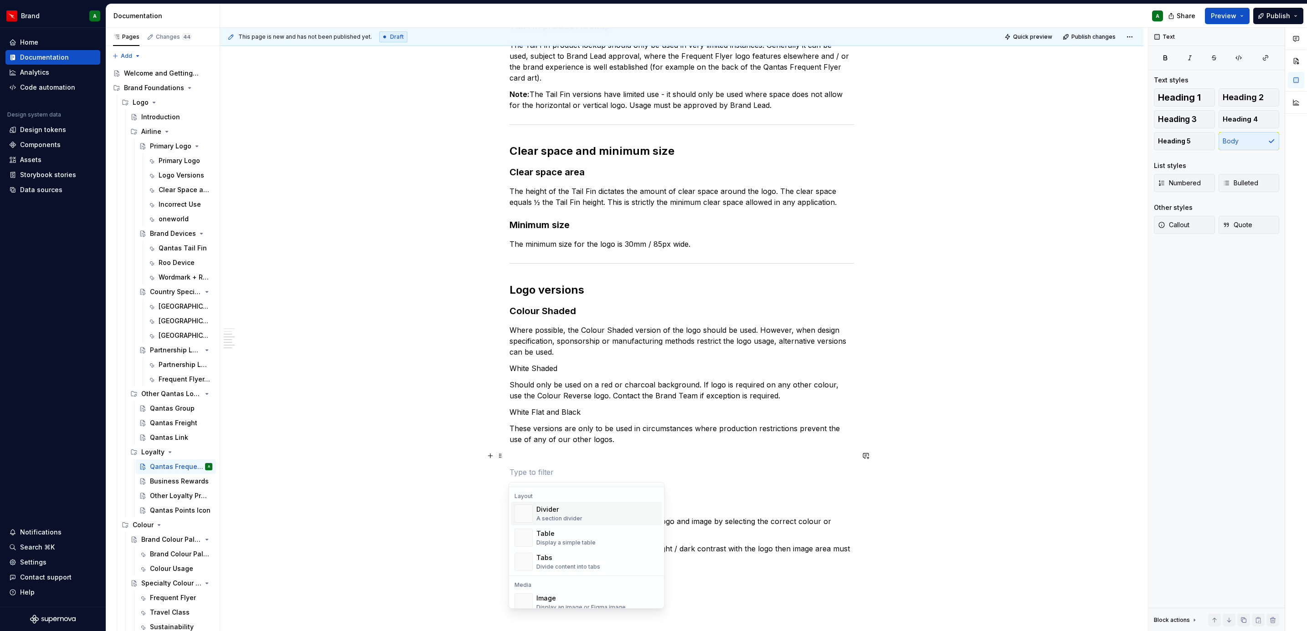
scroll to position [294, 0]
click at [561, 385] on div "A section divider" at bounding box center [559, 518] width 46 height 7
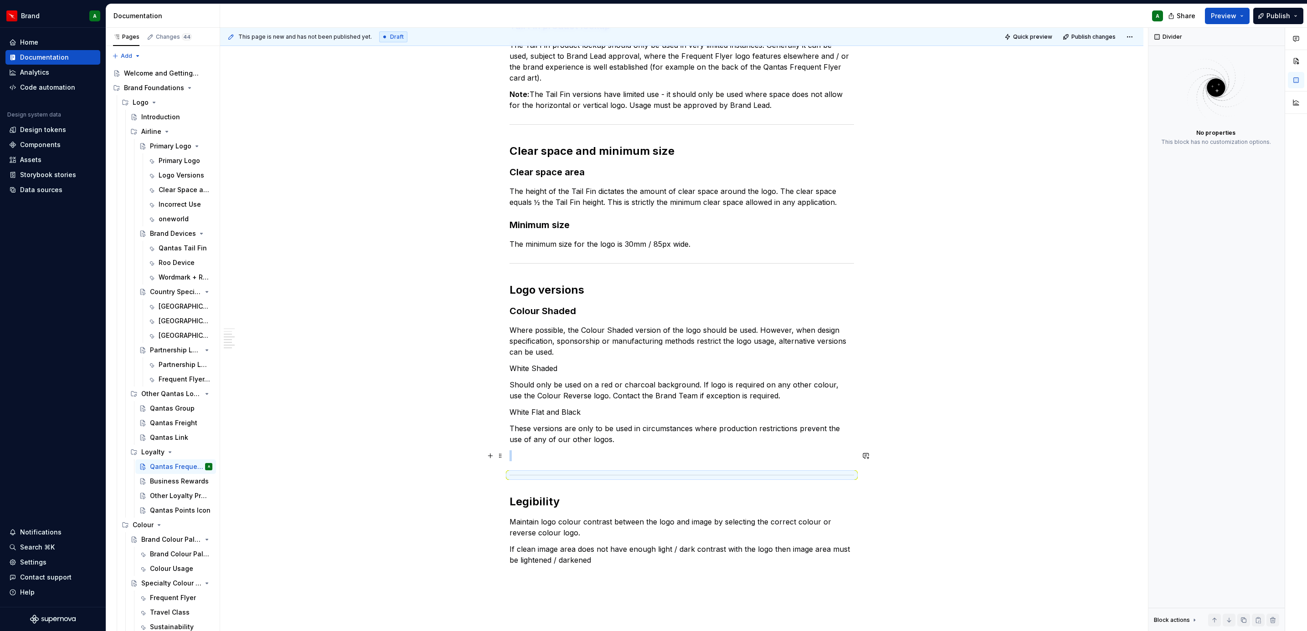
click at [551, 385] on p at bounding box center [681, 456] width 344 height 11
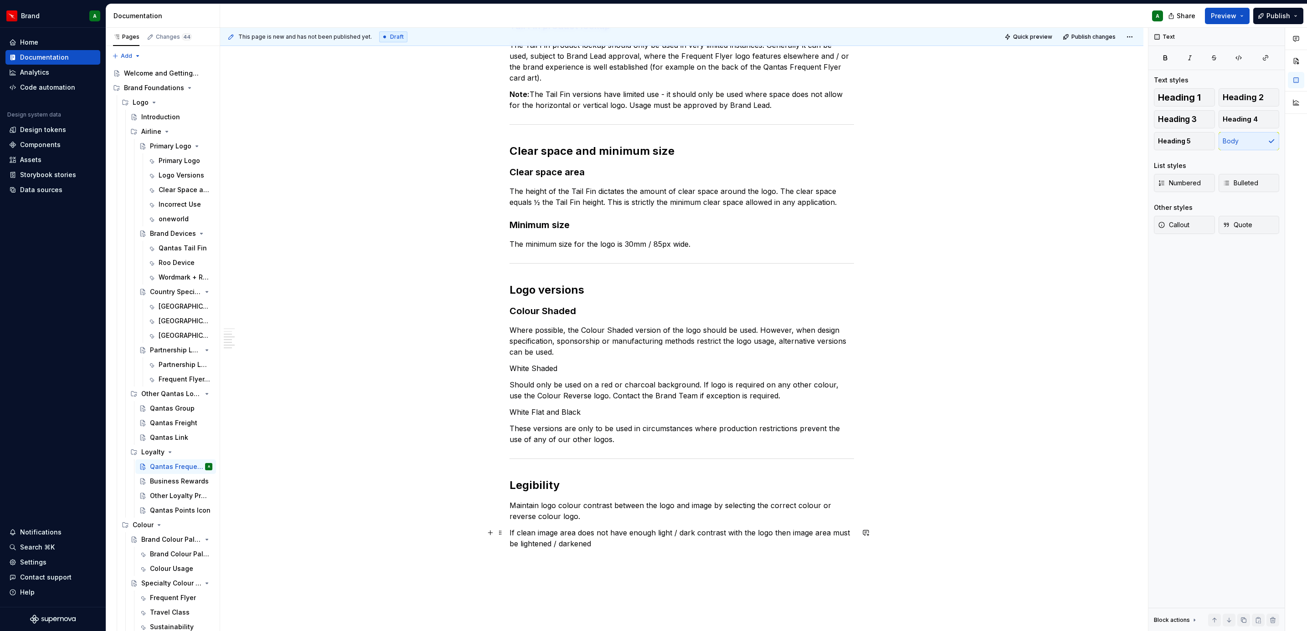
click at [621, 385] on p "If clean image area does not have enough light / dark contrast with the logo th…" at bounding box center [681, 539] width 344 height 22
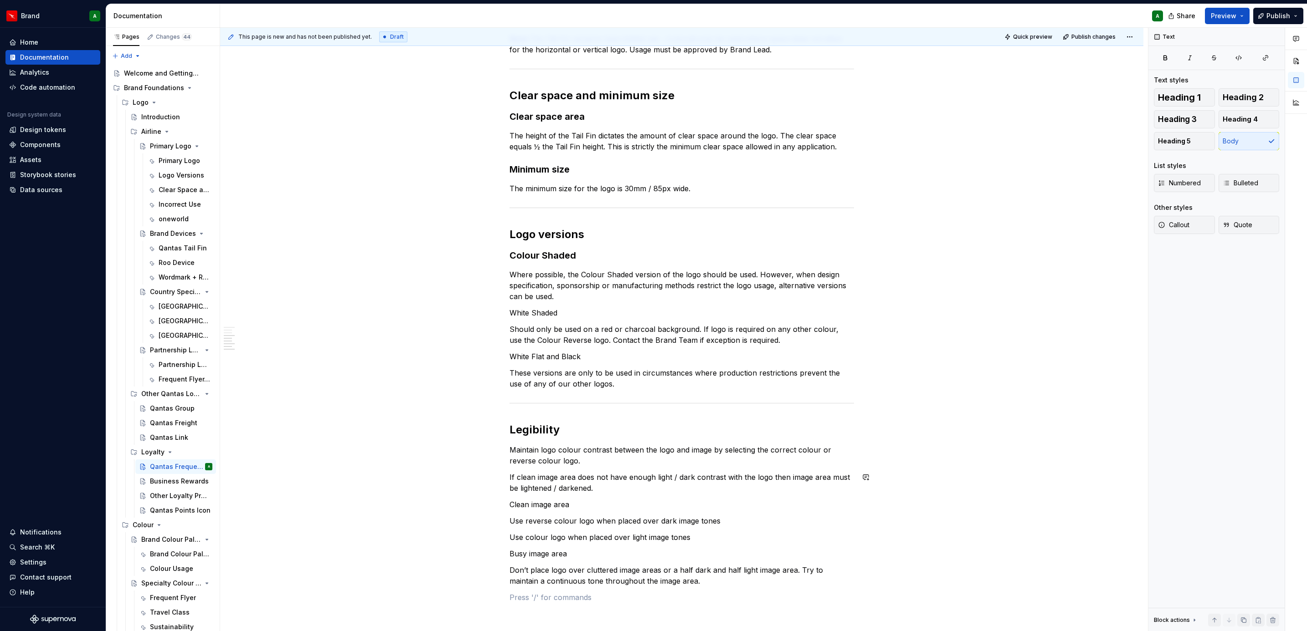
scroll to position [420, 0]
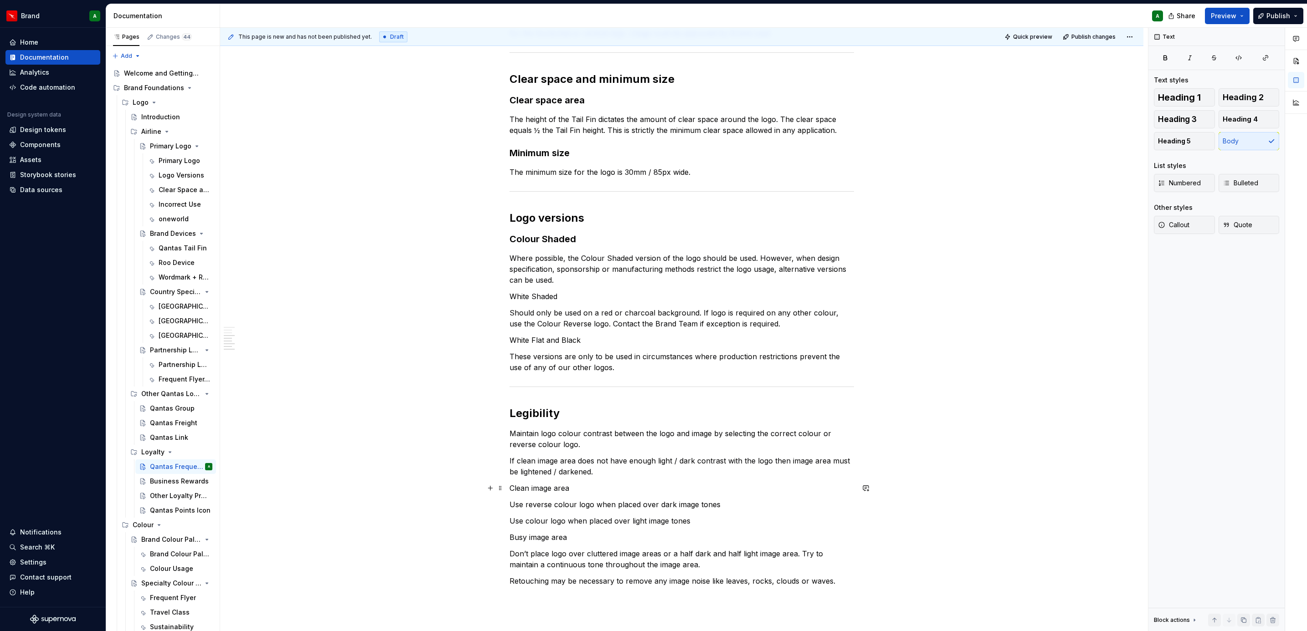
click at [562, 385] on p "Clean image area" at bounding box center [681, 488] width 344 height 11
click at [869, 121] on button "Heading 3" at bounding box center [1184, 119] width 61 height 18
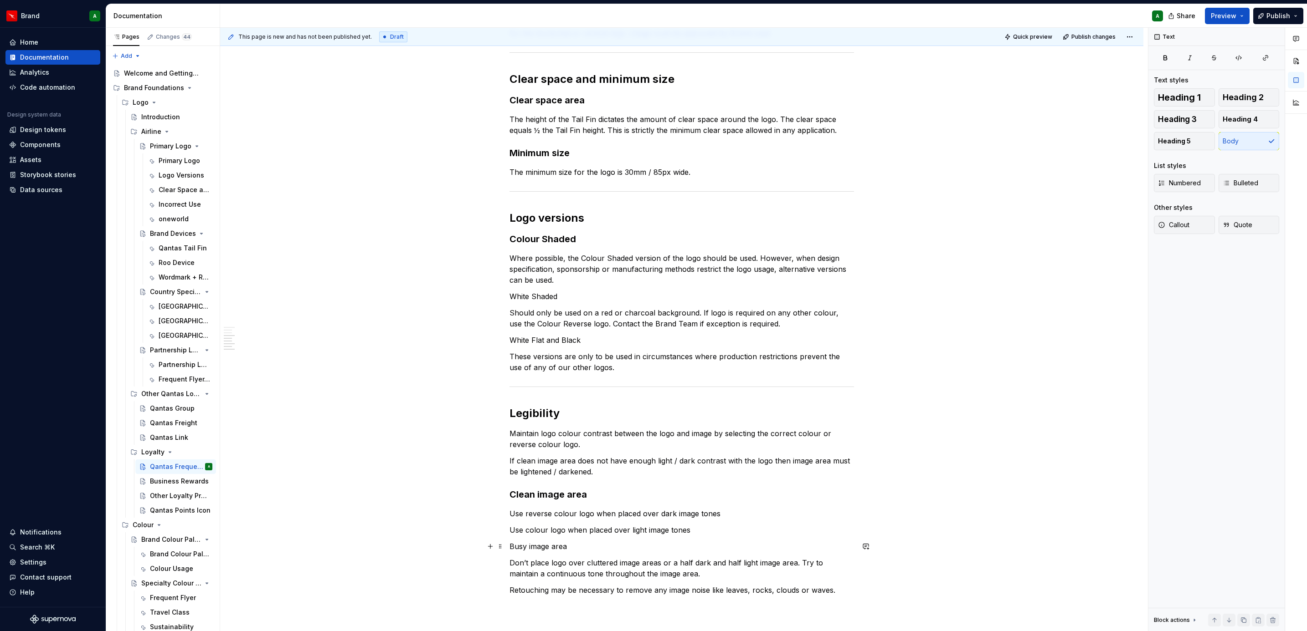
click at [552, 385] on p "Busy image area" at bounding box center [681, 546] width 344 height 11
click at [869, 116] on span "Heading 4" at bounding box center [1239, 119] width 35 height 9
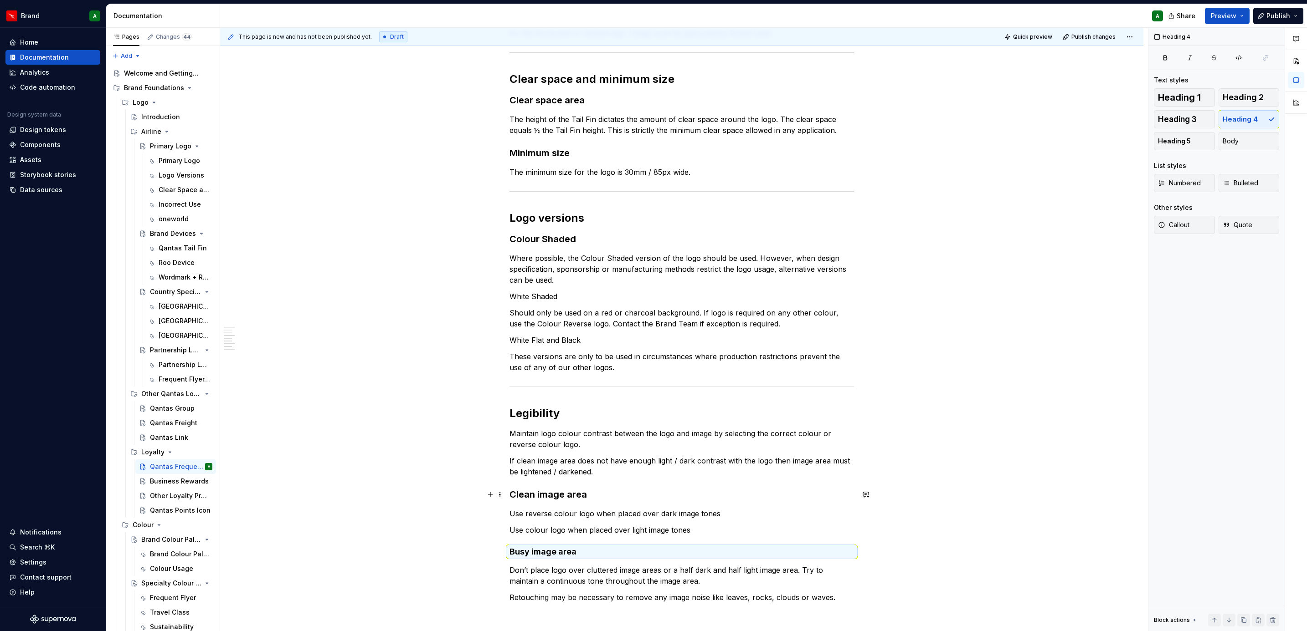
click at [570, 385] on h3 "Clean image area" at bounding box center [681, 494] width 344 height 13
click at [869, 118] on button "Heading 4" at bounding box center [1248, 119] width 61 height 18
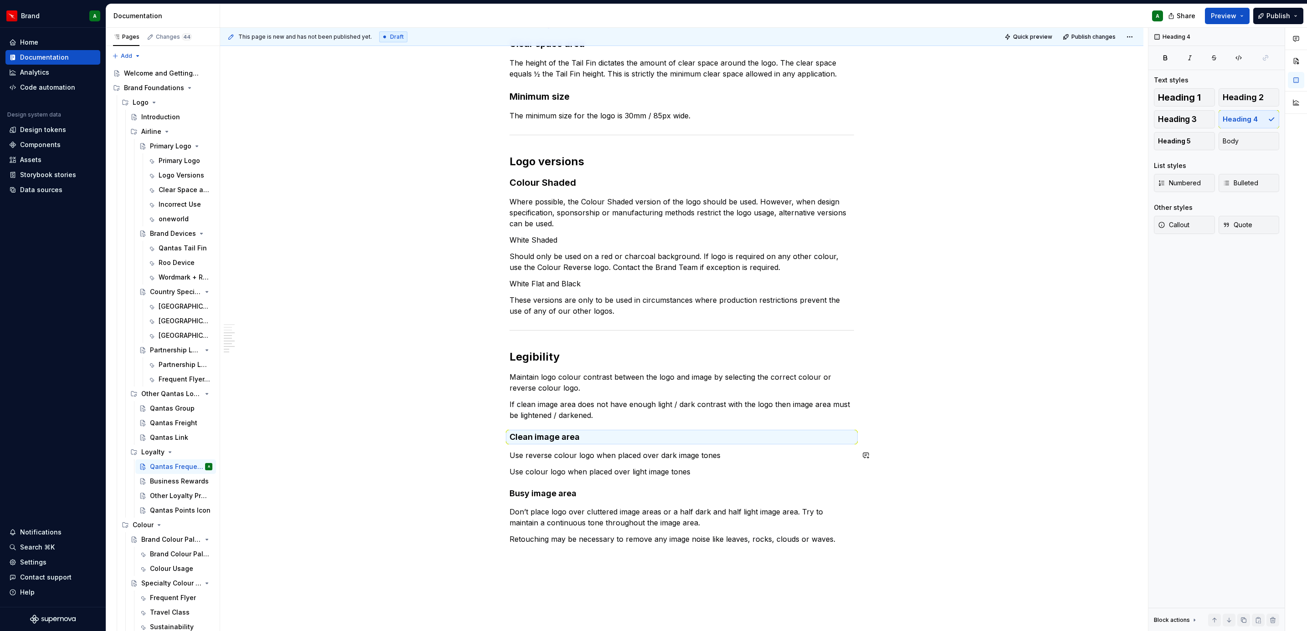
scroll to position [590, 0]
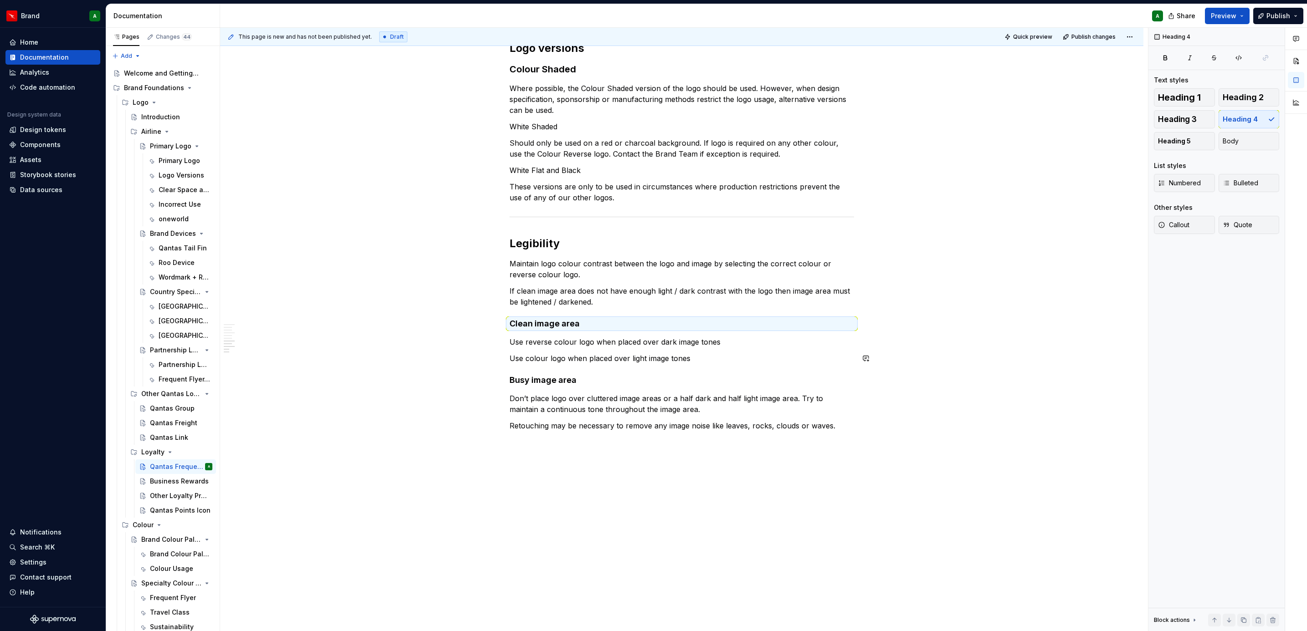
click at [534, 385] on div "Frequent Flyer logo The Frequent Flyer logo is the main Frequent Flyer logo and…" at bounding box center [681, 104] width 923 height 1055
click at [488, 385] on button "button" at bounding box center [490, 442] width 13 height 13
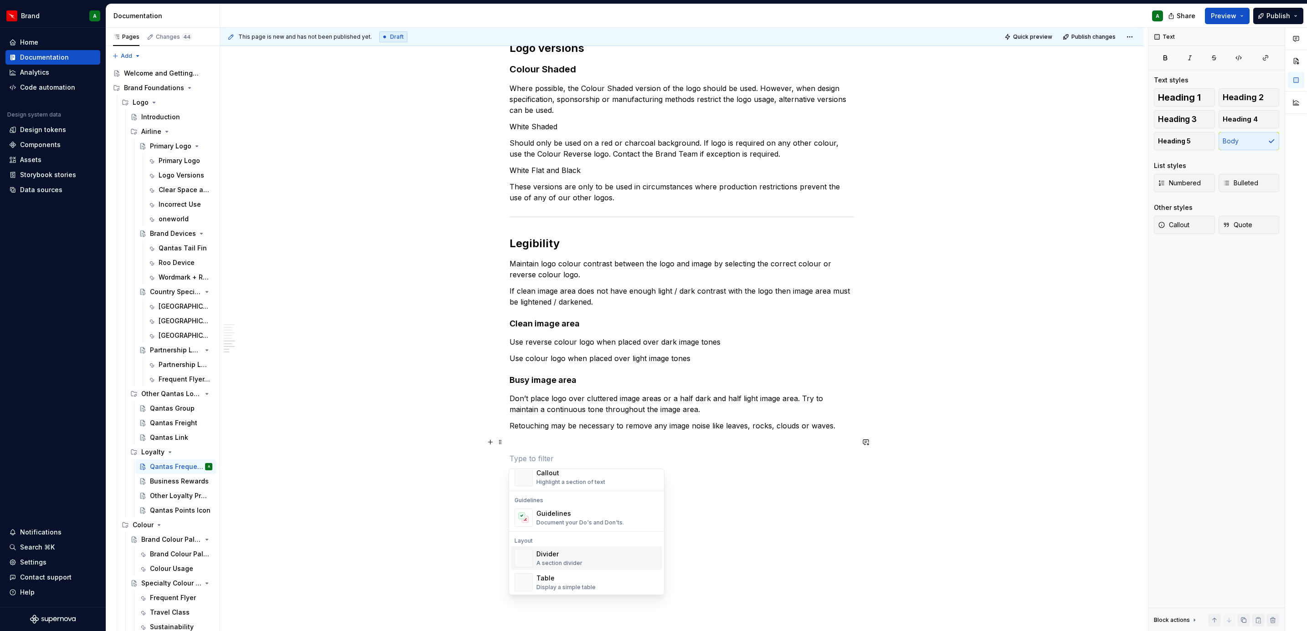
scroll to position [236, 0]
click at [543, 385] on span "Divider A section divider" at bounding box center [586, 558] width 151 height 24
click at [549, 385] on p at bounding box center [681, 442] width 344 height 11
click at [530, 385] on div "Frequent Flyer logo The Frequent Flyer logo is the main Frequent Flyer logo and…" at bounding box center [681, 34] width 344 height 871
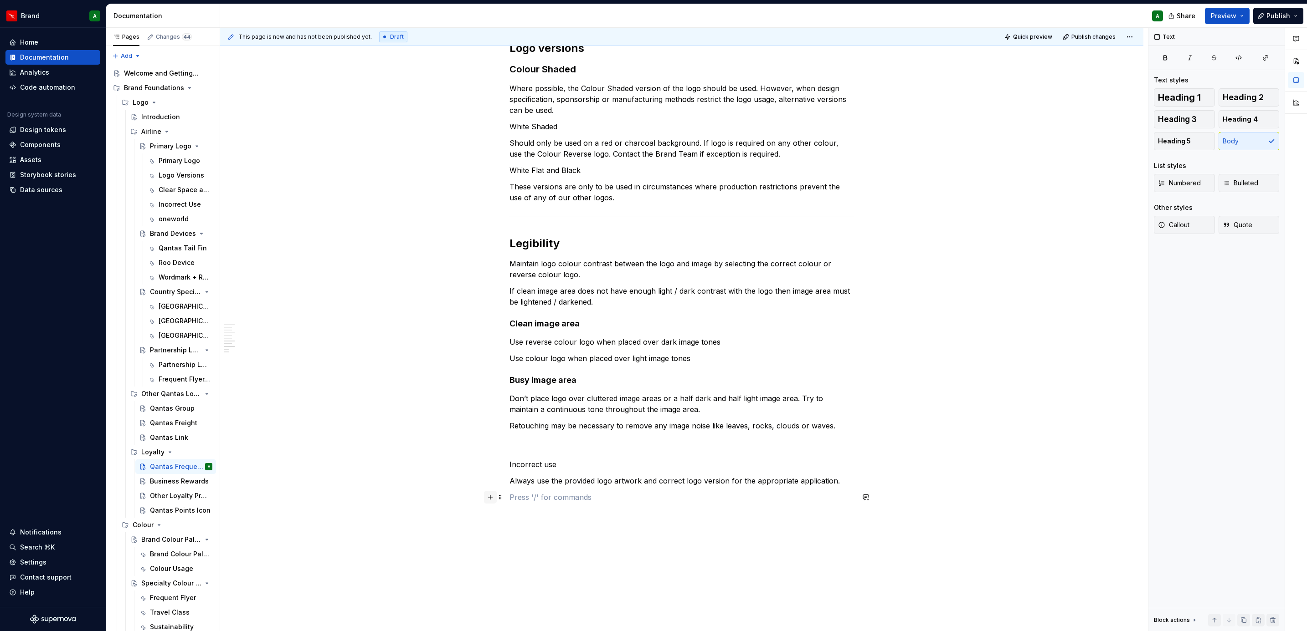
click at [488, 385] on button "button" at bounding box center [490, 497] width 13 height 13
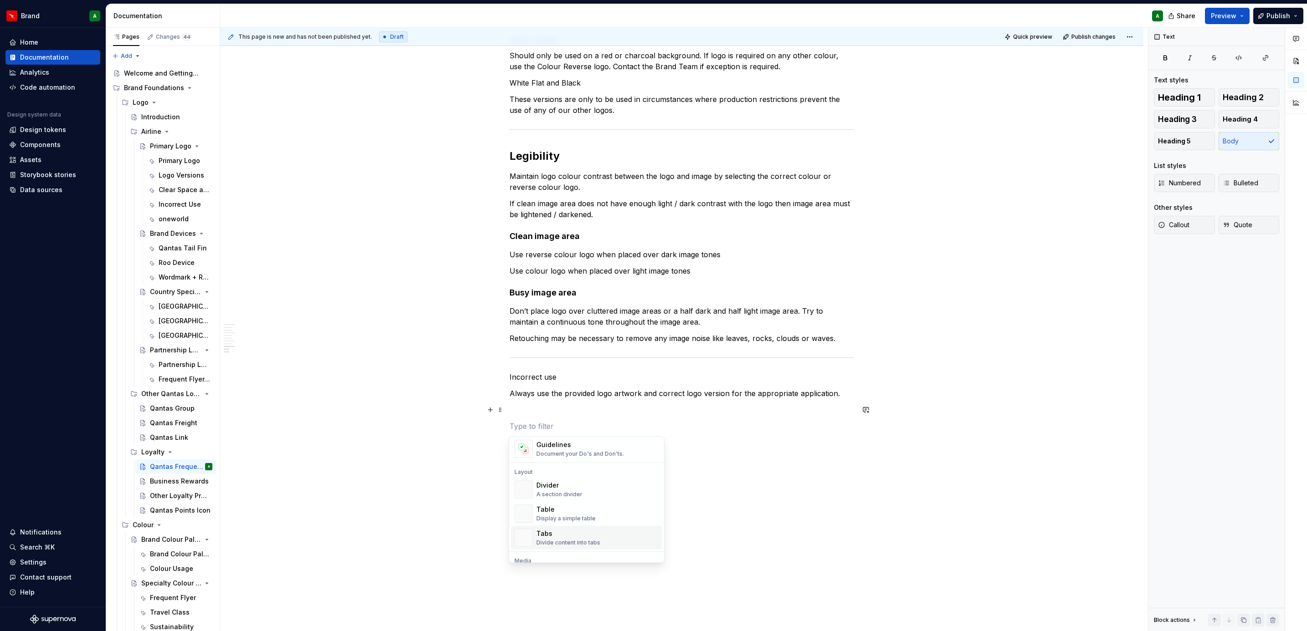
scroll to position [273, 0]
click at [583, 385] on div "Guidelines" at bounding box center [579, 444] width 87 height 9
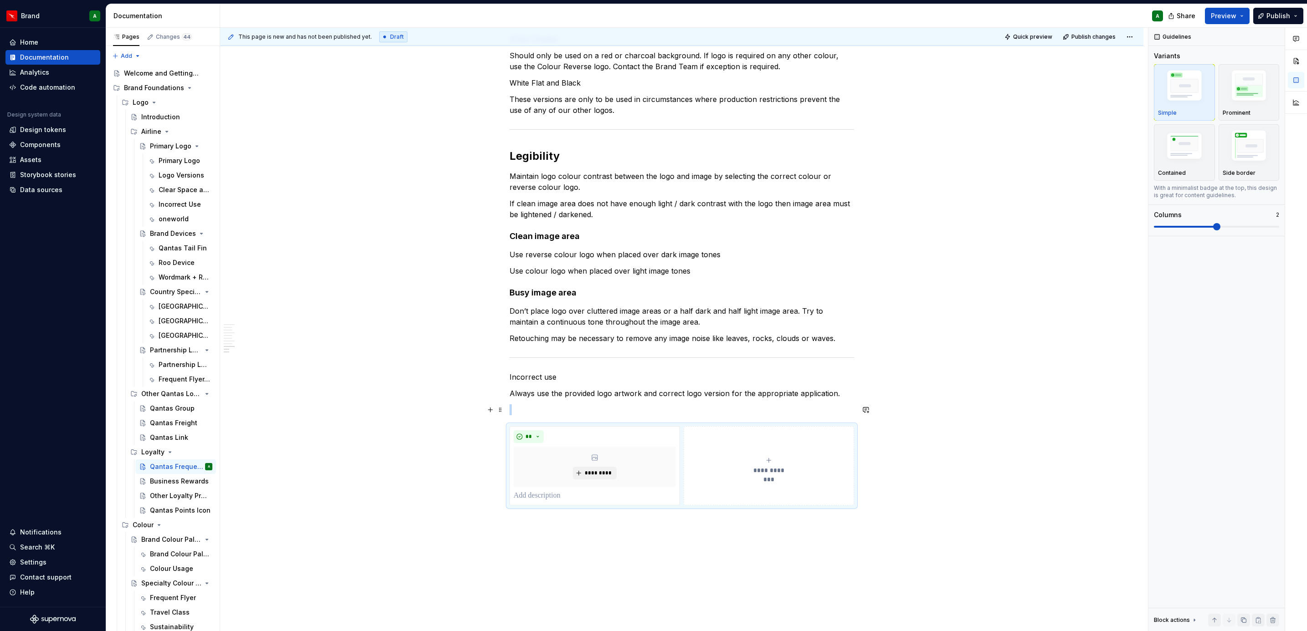
click at [556, 385] on p at bounding box center [681, 410] width 344 height 11
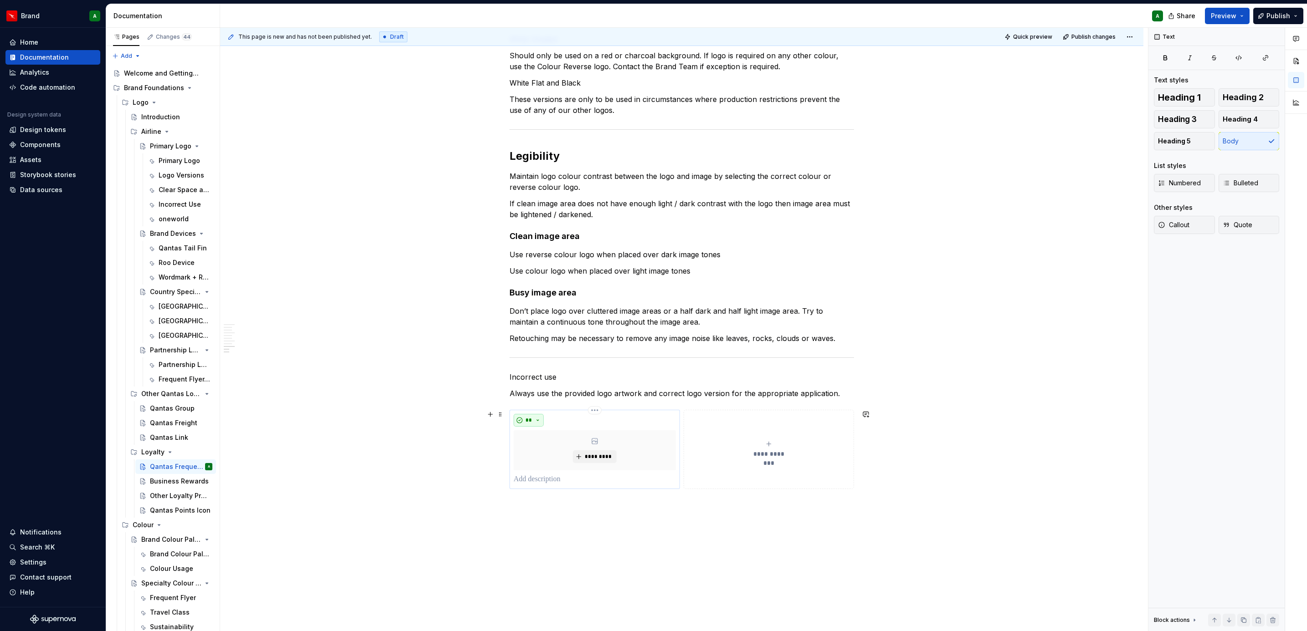
click at [533, 385] on button "**" at bounding box center [528, 420] width 30 height 13
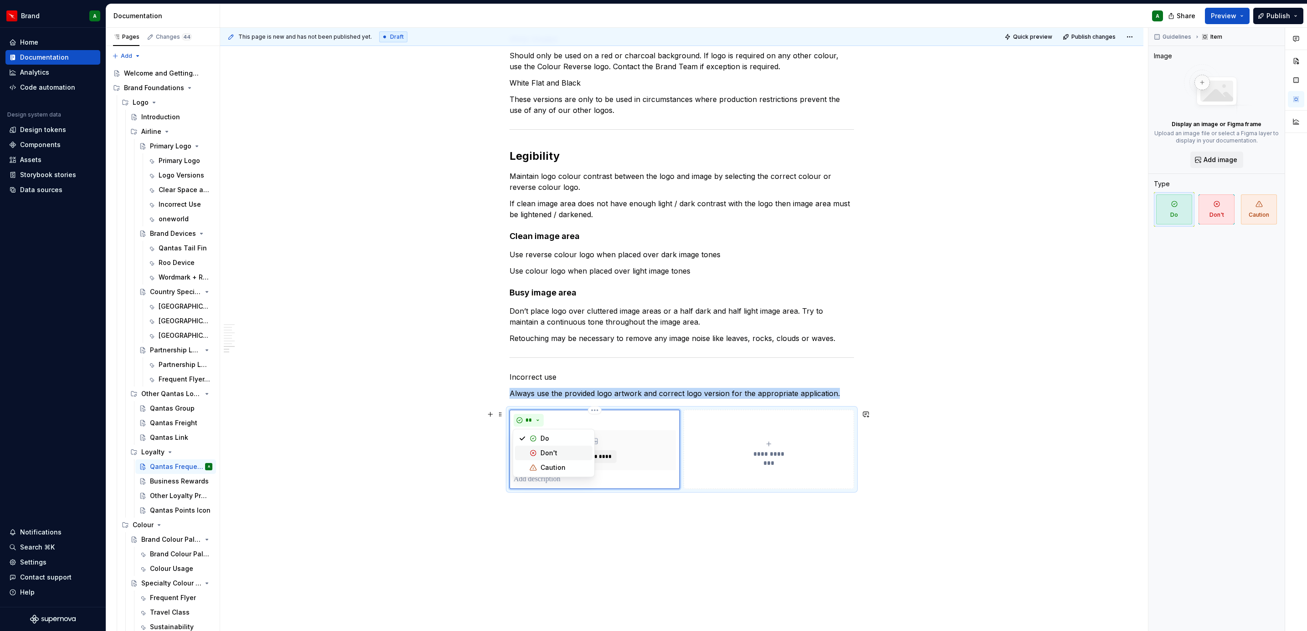
click at [541, 385] on div "Don't" at bounding box center [548, 453] width 17 height 9
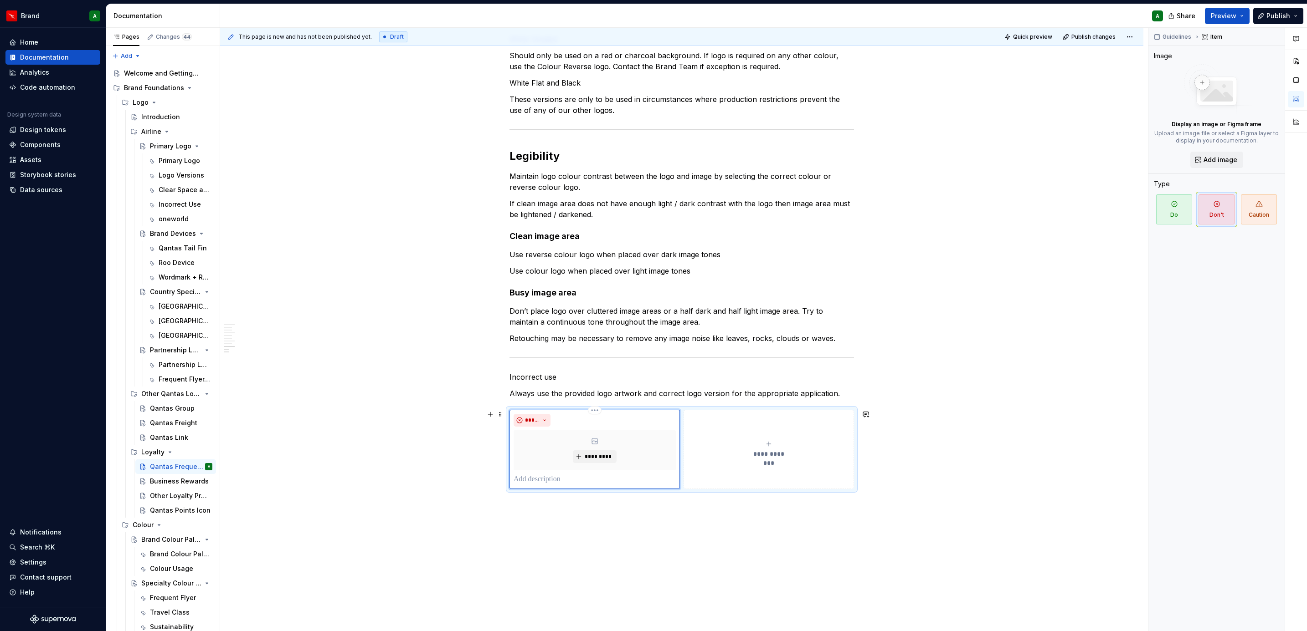
click at [526, 385] on p at bounding box center [594, 479] width 162 height 11
click at [721, 385] on button "**********" at bounding box center [768, 449] width 170 height 79
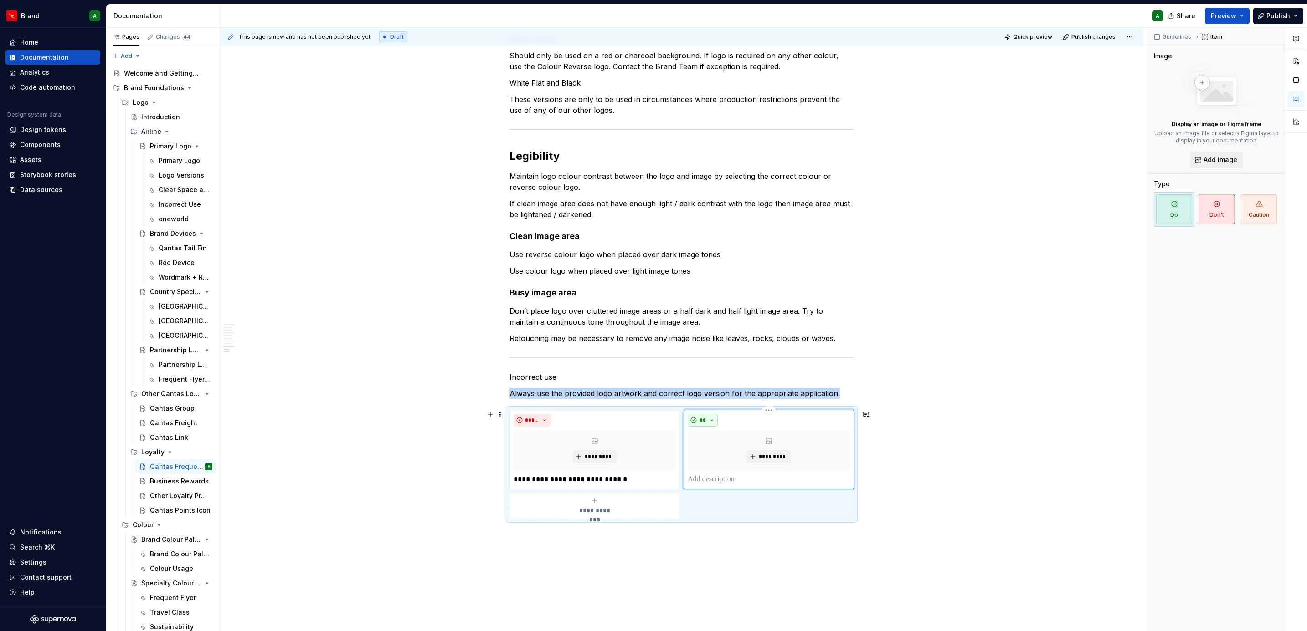
click at [711, 385] on button "**" at bounding box center [703, 420] width 30 height 13
click at [711, 385] on div "Suggestions" at bounding box center [707, 453] width 7 height 7
click at [703, 385] on p at bounding box center [769, 479] width 162 height 11
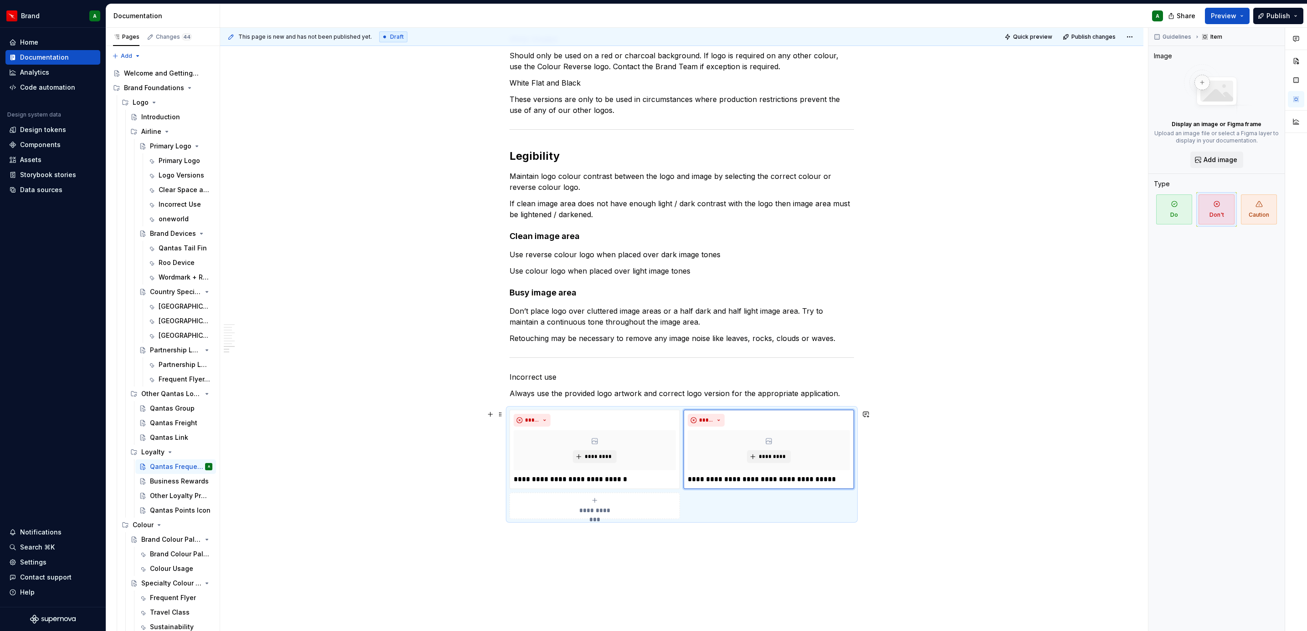
click at [604, 385] on div "**********" at bounding box center [594, 506] width 162 height 18
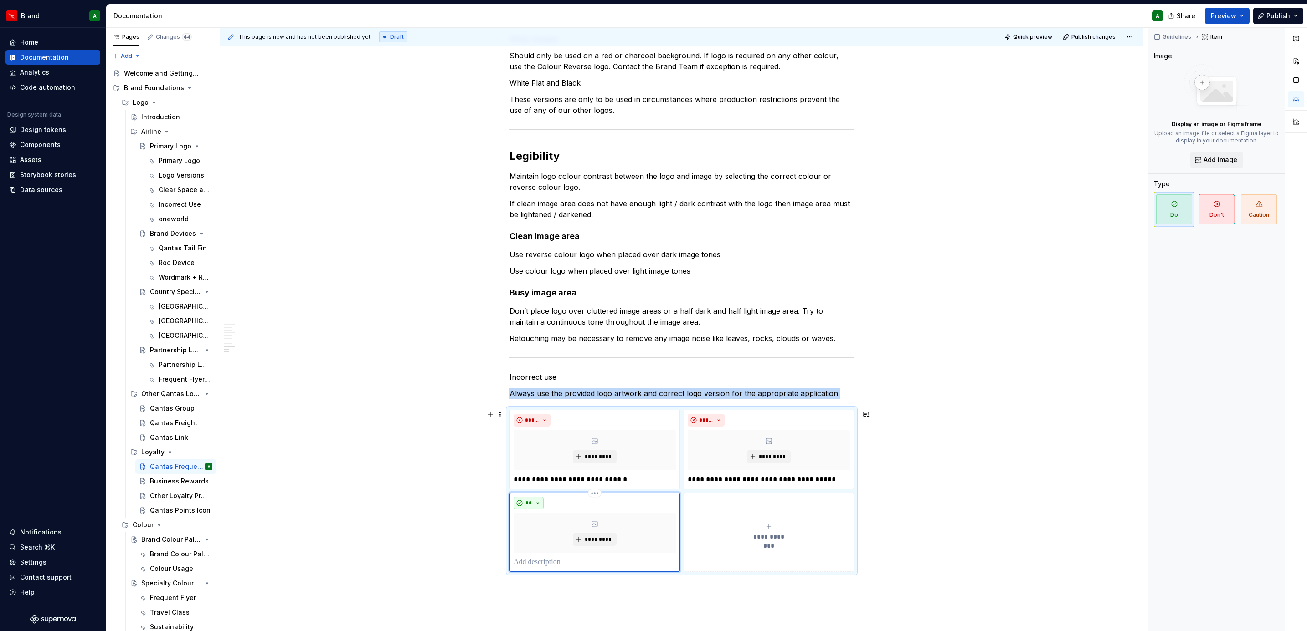
click at [531, 385] on span "**" at bounding box center [528, 503] width 7 height 7
click at [552, 385] on div "Don't" at bounding box center [548, 536] width 17 height 9
click at [537, 385] on p at bounding box center [594, 562] width 162 height 11
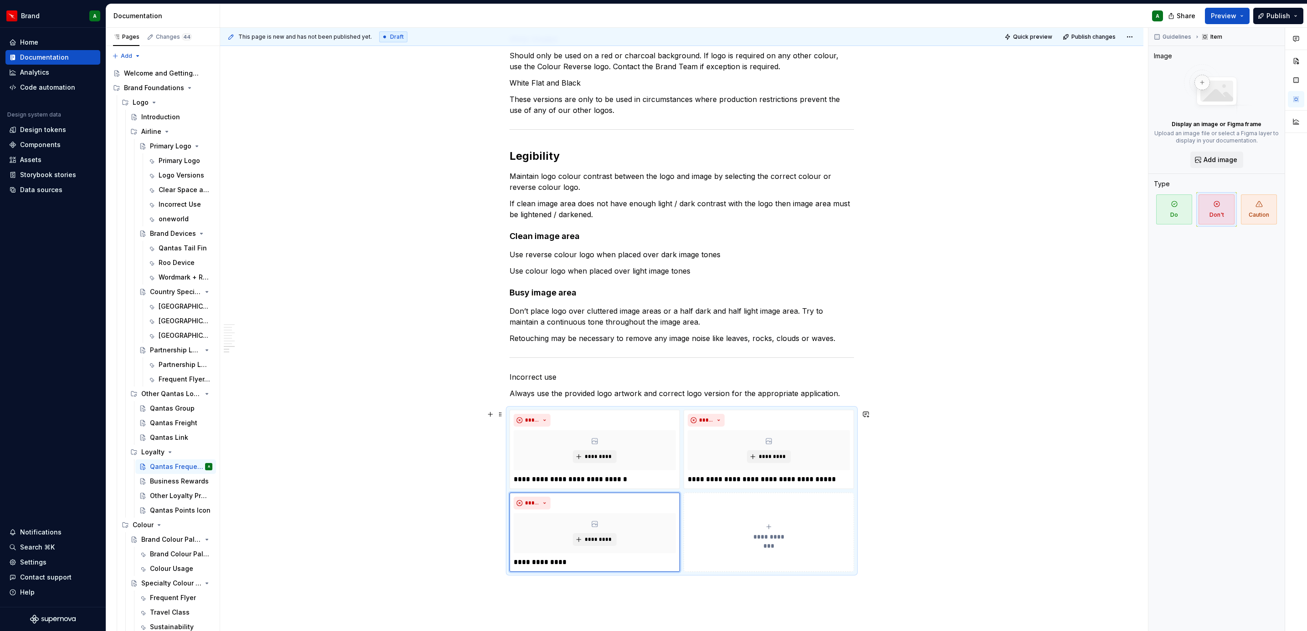
click at [785, 385] on button "**********" at bounding box center [768, 532] width 170 height 79
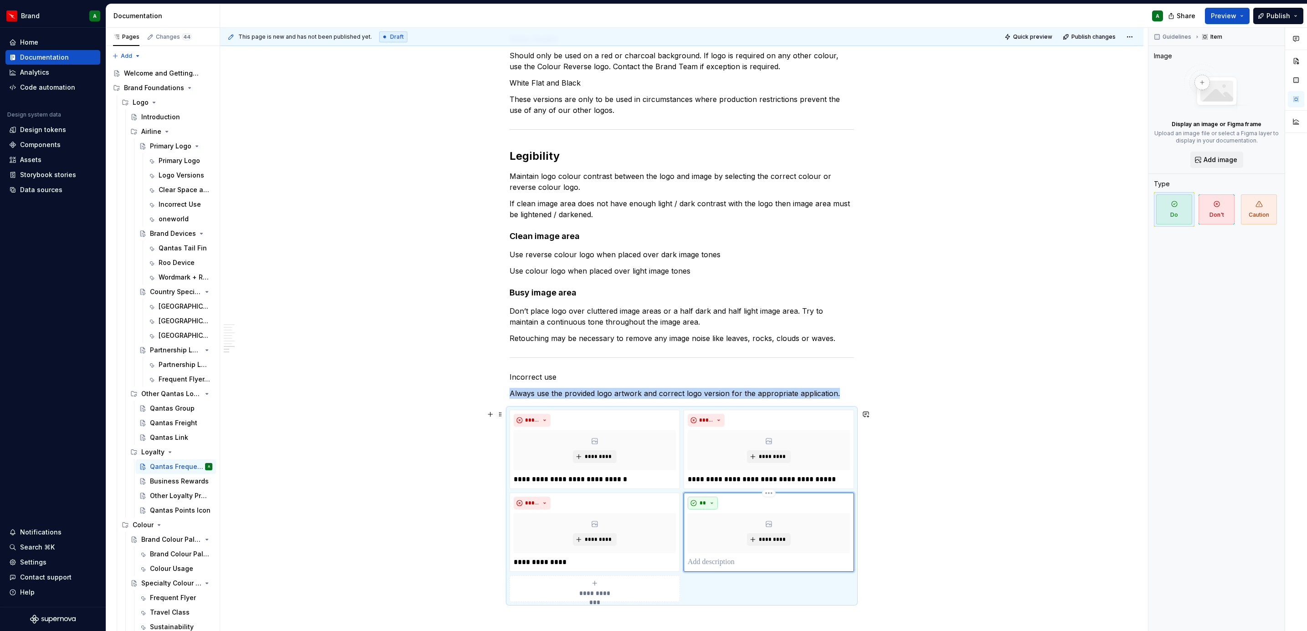
click at [710, 385] on button "**" at bounding box center [703, 503] width 30 height 13
click at [719, 385] on div "Don't" at bounding box center [723, 536] width 17 height 9
click at [711, 385] on p at bounding box center [769, 562] width 162 height 11
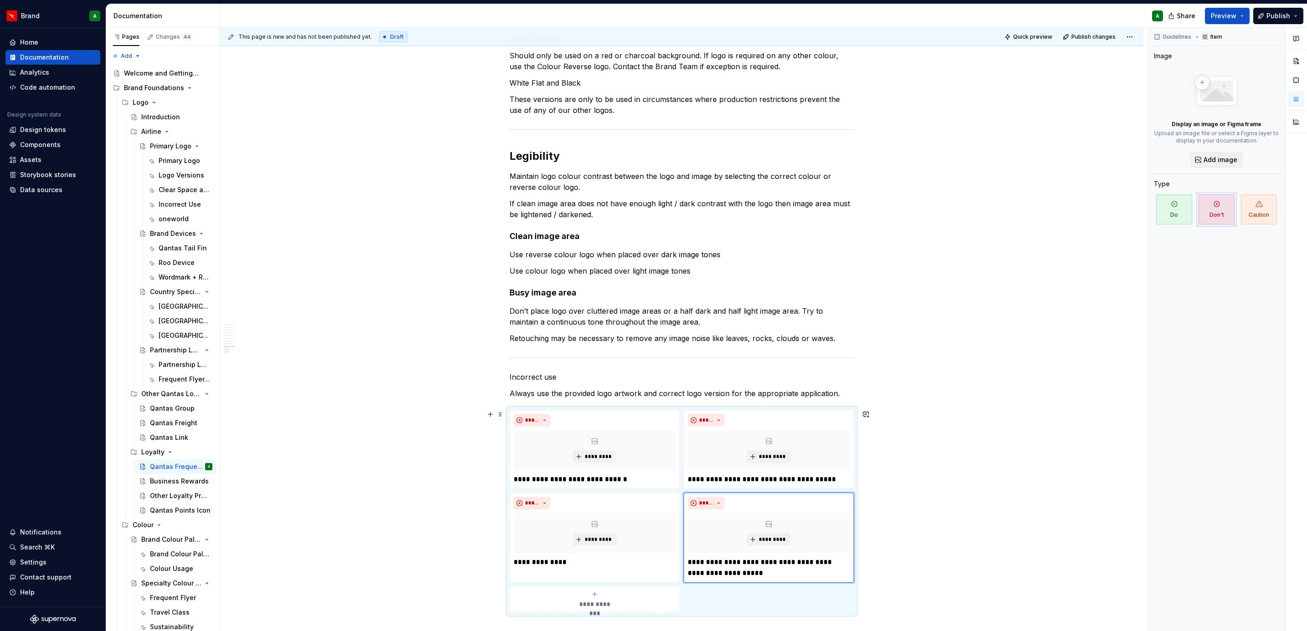
click at [598, 385] on span "**********" at bounding box center [595, 604] width 42 height 9
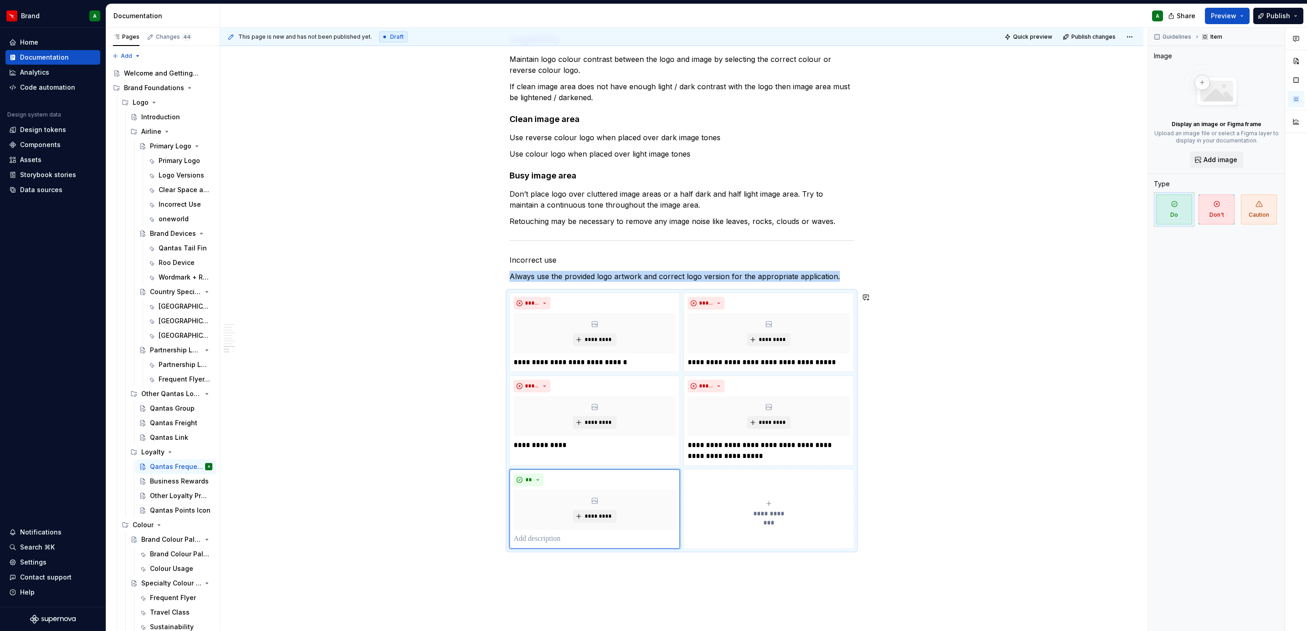
scroll to position [795, 0]
click at [536, 385] on button "**" at bounding box center [528, 479] width 30 height 13
click at [543, 385] on div "Don't" at bounding box center [548, 513] width 17 height 9
click at [584, 385] on p at bounding box center [594, 539] width 162 height 11
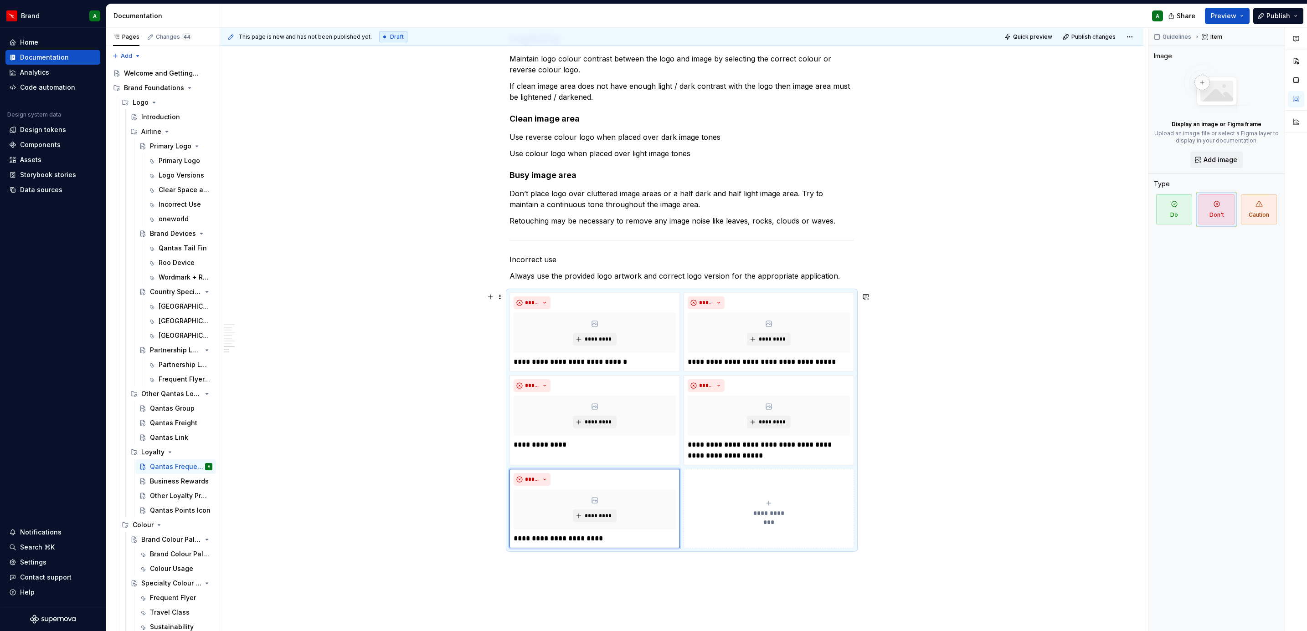
click at [730, 385] on div "**********" at bounding box center [769, 509] width 162 height 18
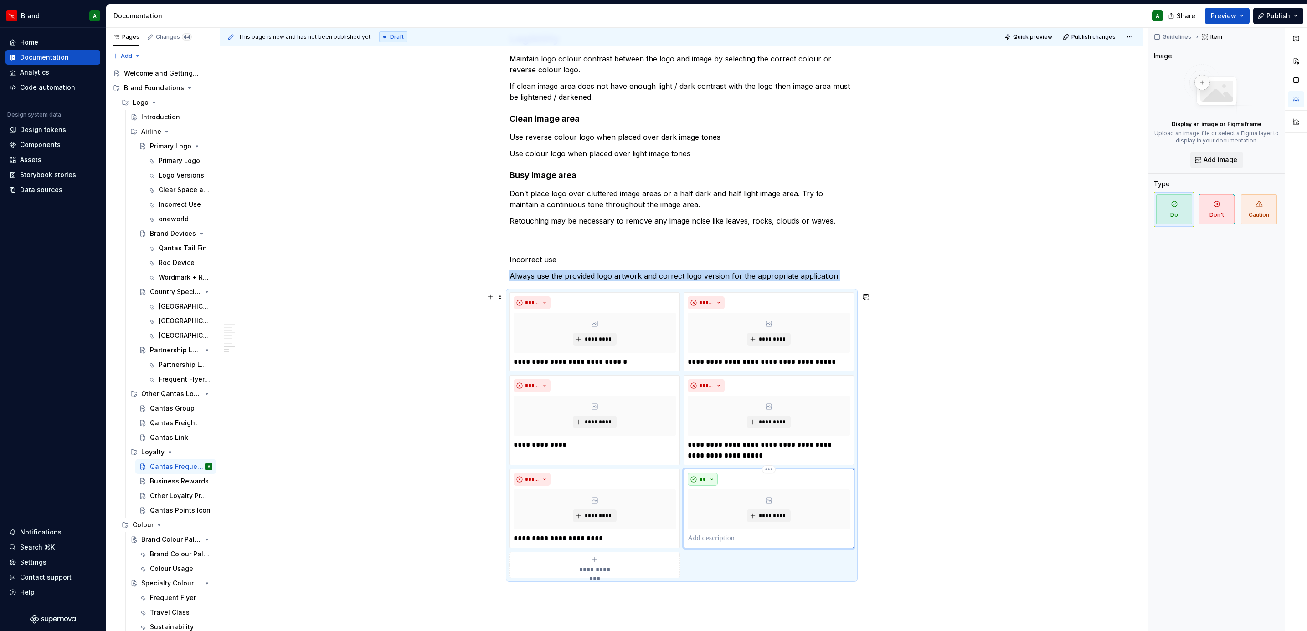
click at [708, 385] on button "**" at bounding box center [703, 479] width 30 height 13
click at [712, 385] on span "Don't" at bounding box center [727, 513] width 77 height 15
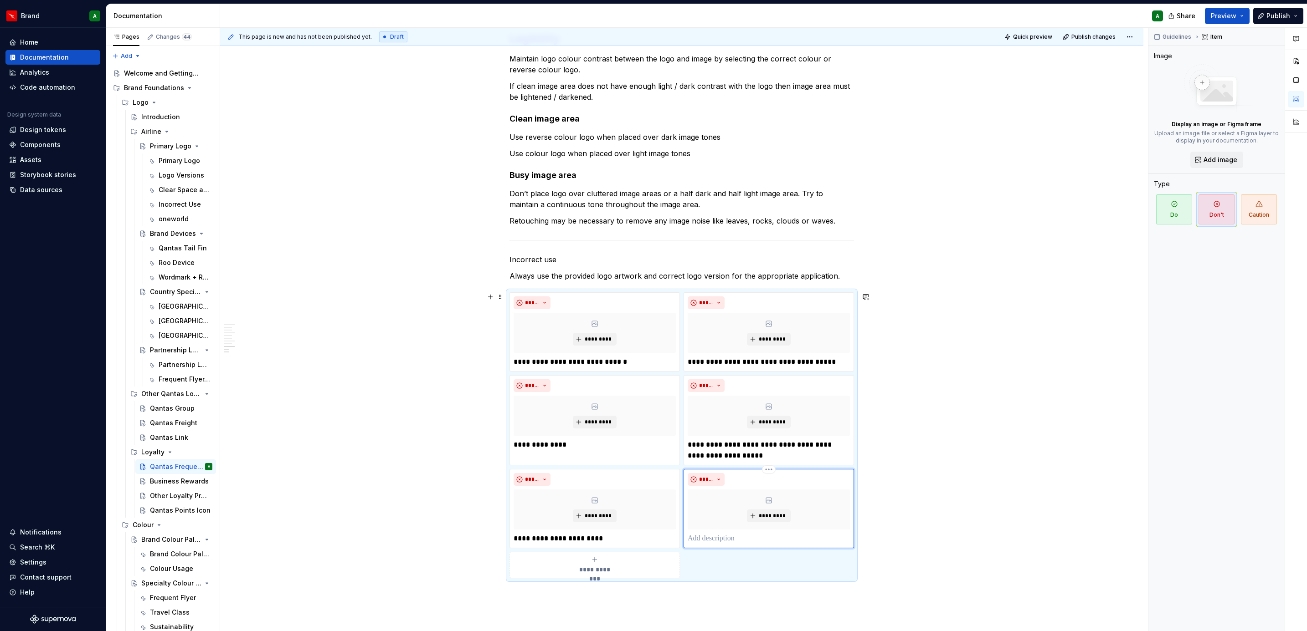
click at [698, 385] on p at bounding box center [769, 539] width 162 height 11
click at [609, 385] on button "**********" at bounding box center [594, 565] width 170 height 26
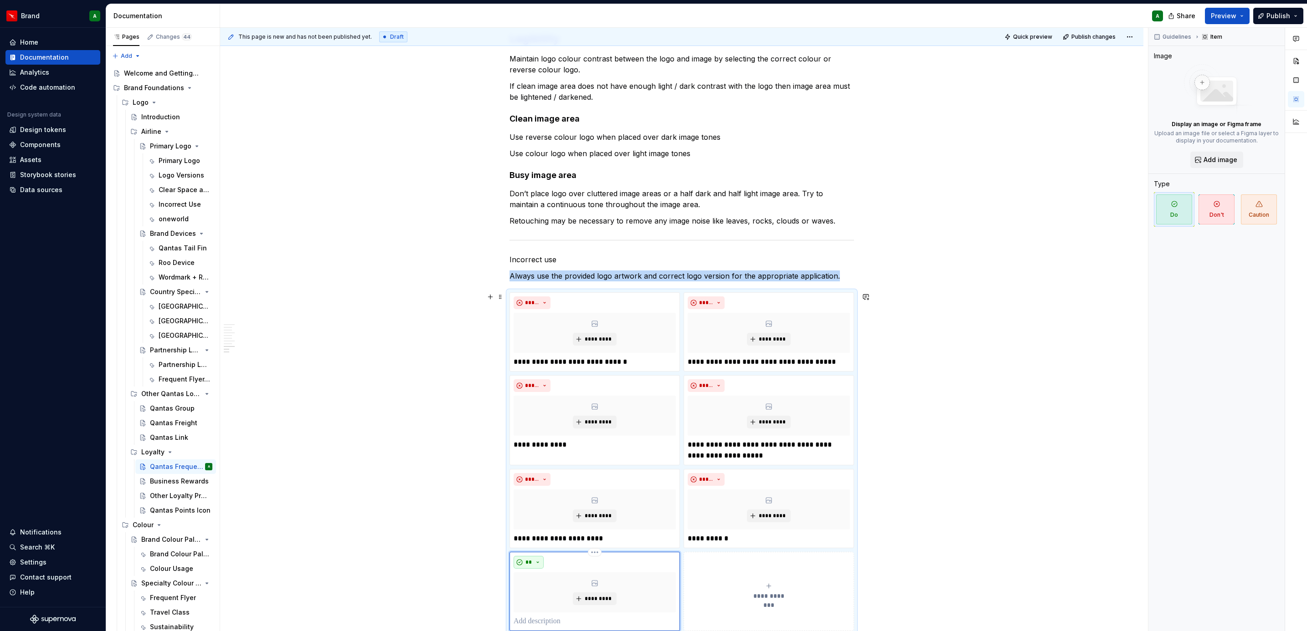
click at [527, 385] on span "**" at bounding box center [528, 562] width 7 height 7
click at [548, 385] on div "Don't" at bounding box center [548, 596] width 17 height 9
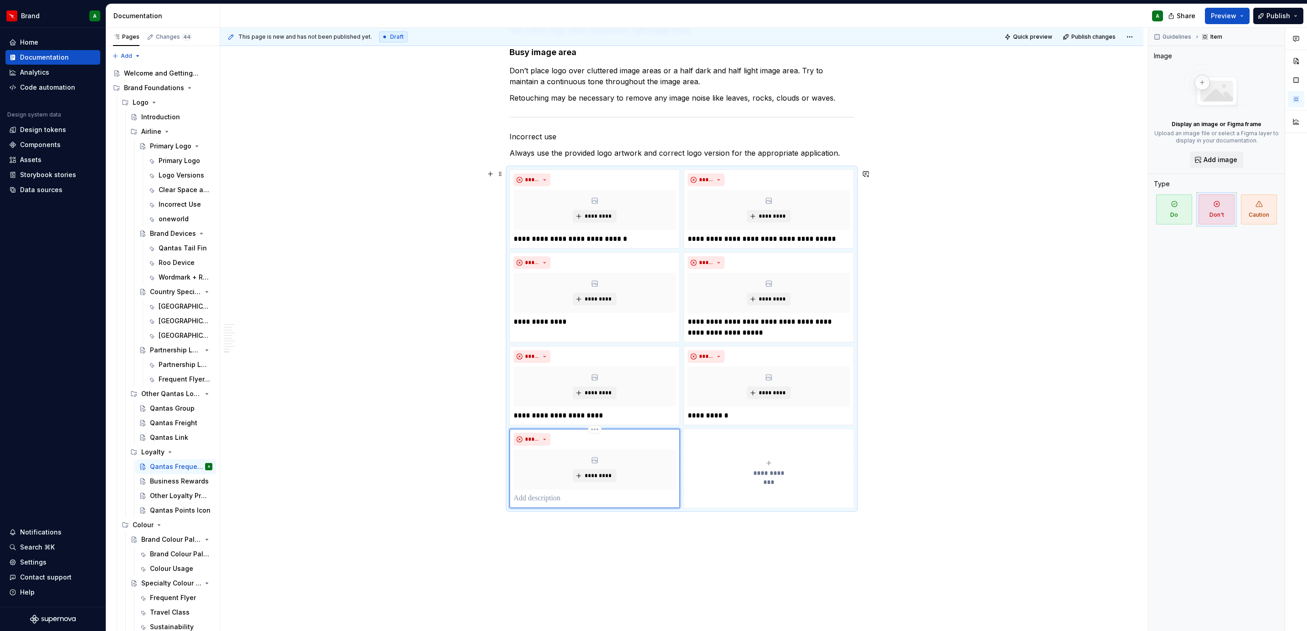
click at [551, 385] on p at bounding box center [594, 498] width 162 height 11
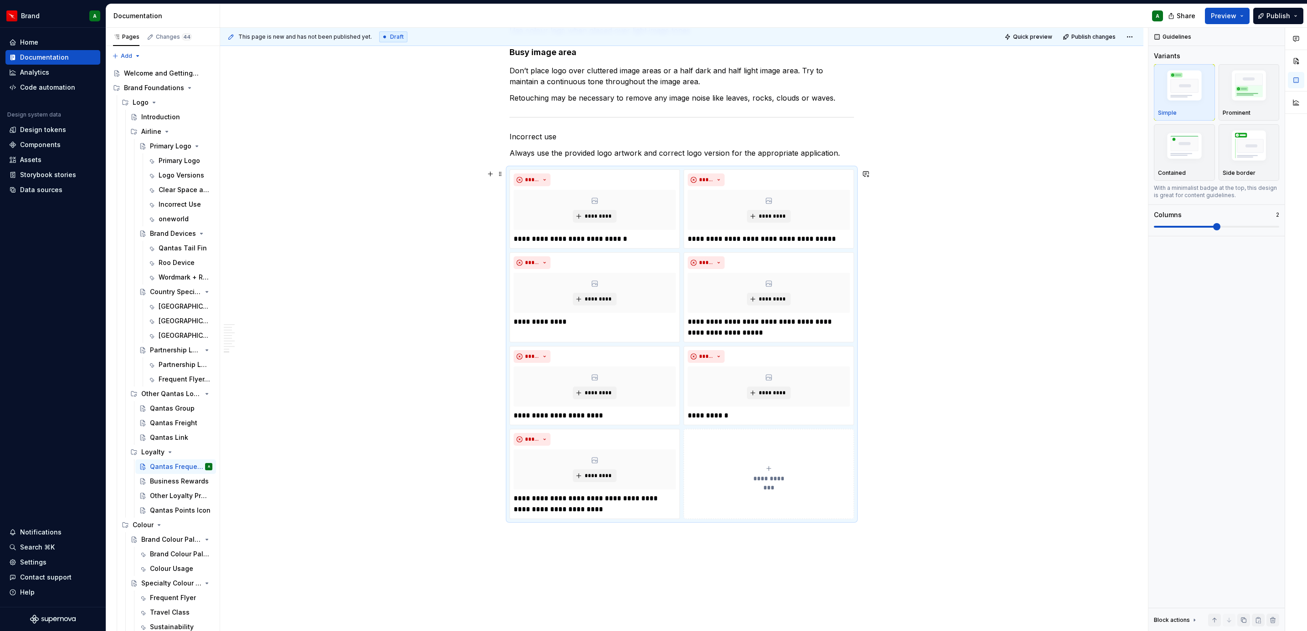
click at [775, 385] on button "**********" at bounding box center [768, 474] width 170 height 90
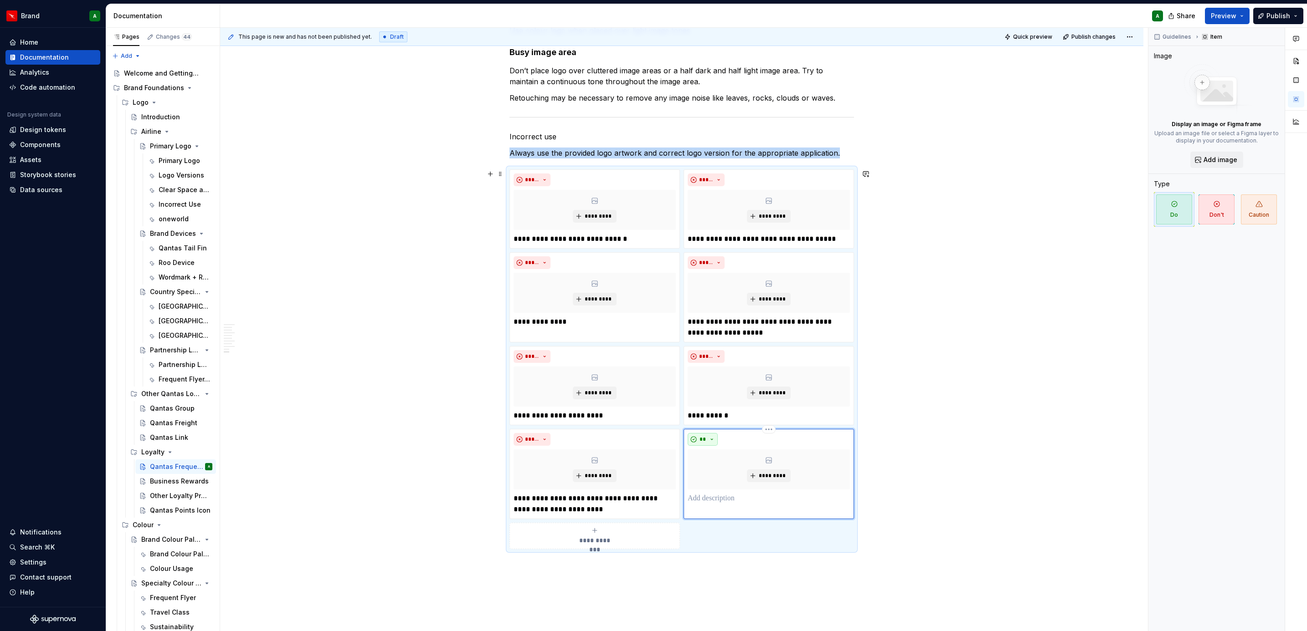
click at [708, 385] on button "**" at bounding box center [703, 439] width 30 height 13
click at [724, 385] on div "Don't" at bounding box center [723, 473] width 17 height 9
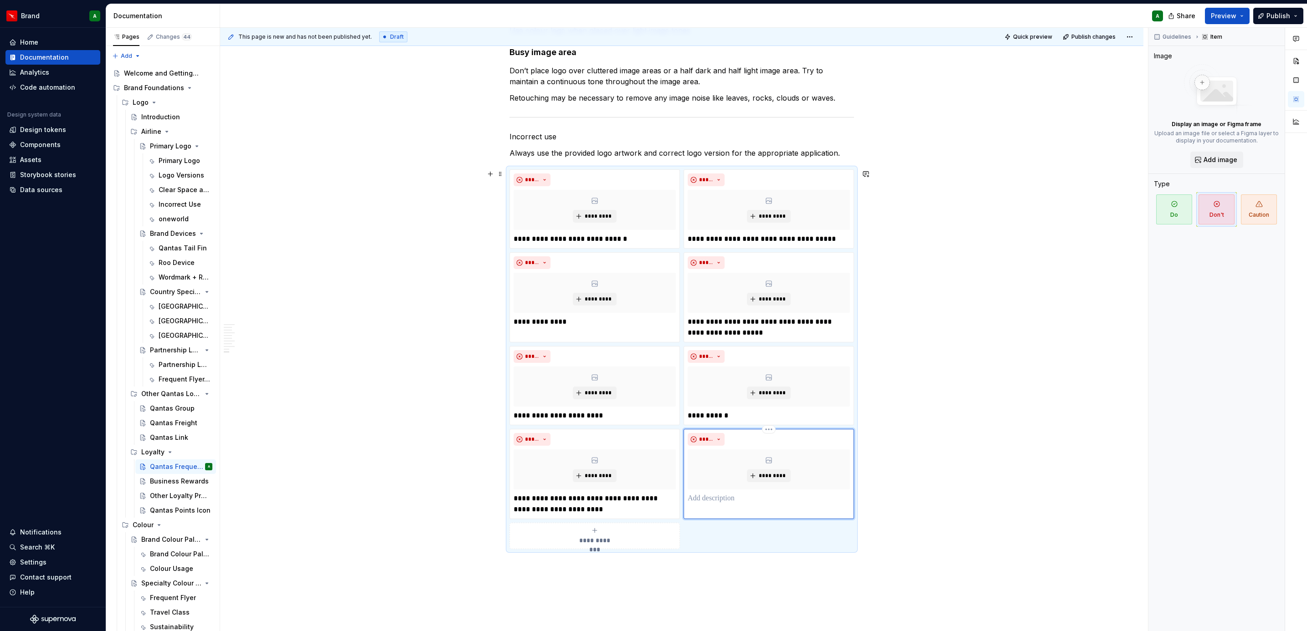
click at [707, 385] on p at bounding box center [769, 498] width 162 height 11
click at [869, 385] on div "Frequent Flyer logo The Frequent Flyer logo is the main Frequent Flyer logo and…" at bounding box center [681, -1] width 923 height 1501
click at [152, 385] on div "Business Rewards" at bounding box center [167, 481] width 35 height 9
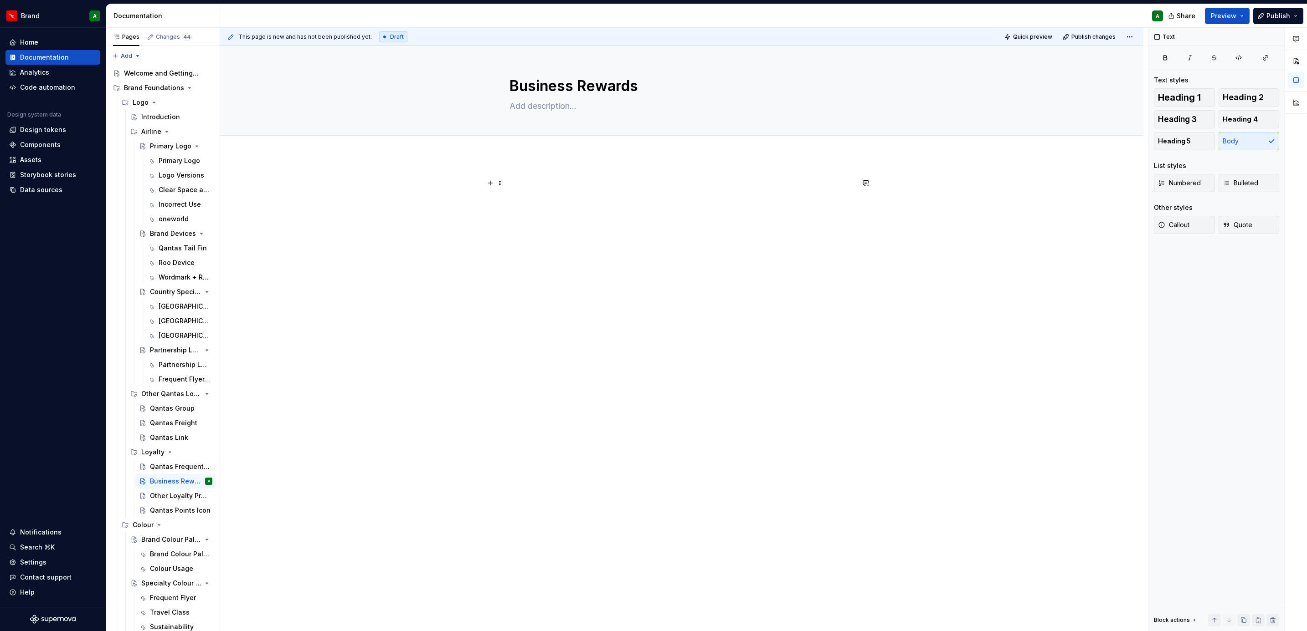
click at [373, 185] on div at bounding box center [681, 284] width 923 height 257
click at [573, 174] on div at bounding box center [681, 284] width 923 height 257
click at [508, 89] on textarea "Business Rewards" at bounding box center [680, 86] width 344 height 22
type textarea "*"
type textarea "QBusiness Rewards"
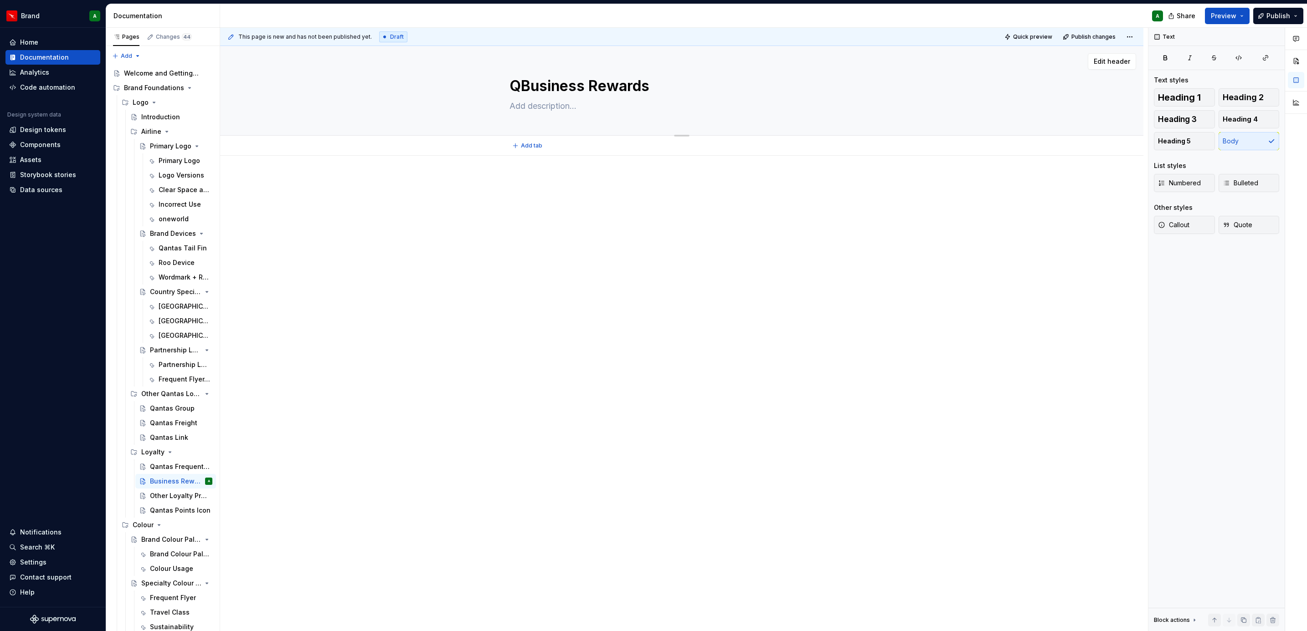
type textarea "*"
type textarea "QaBusiness Rewards"
type textarea "*"
type textarea "QanBusiness Rewards"
type textarea "*"
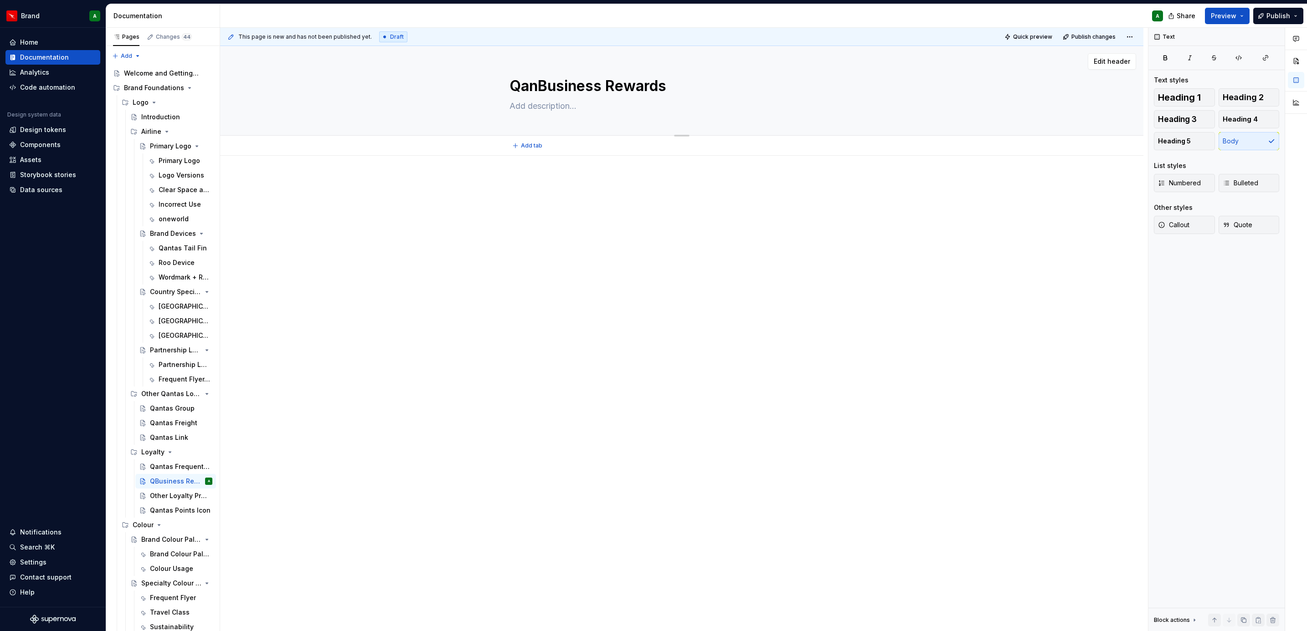
type textarea "QantBusiness Rewards"
type textarea "*"
type textarea "QantaBusiness Rewards"
type textarea "*"
type textarea "QantasBusiness Rewards"
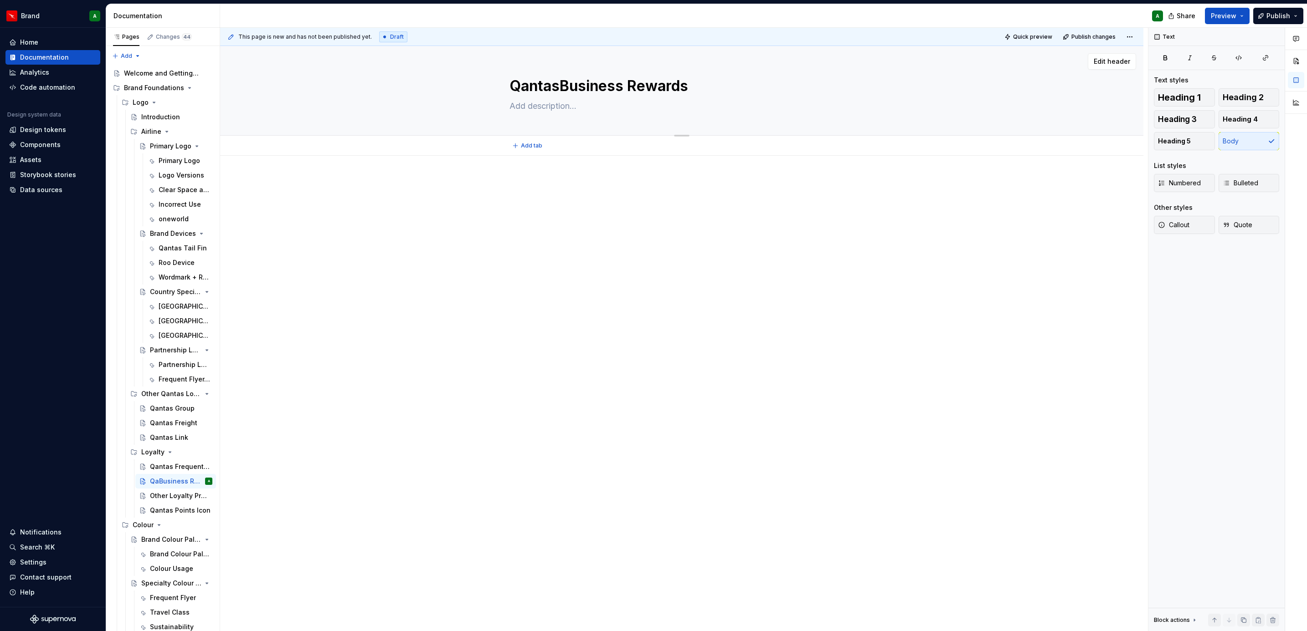
type textarea "*"
type textarea "Qantas Business Rewards"
type textarea "*"
type textarea "Qantas Business Rewards"
click at [562, 236] on div at bounding box center [681, 284] width 923 height 257
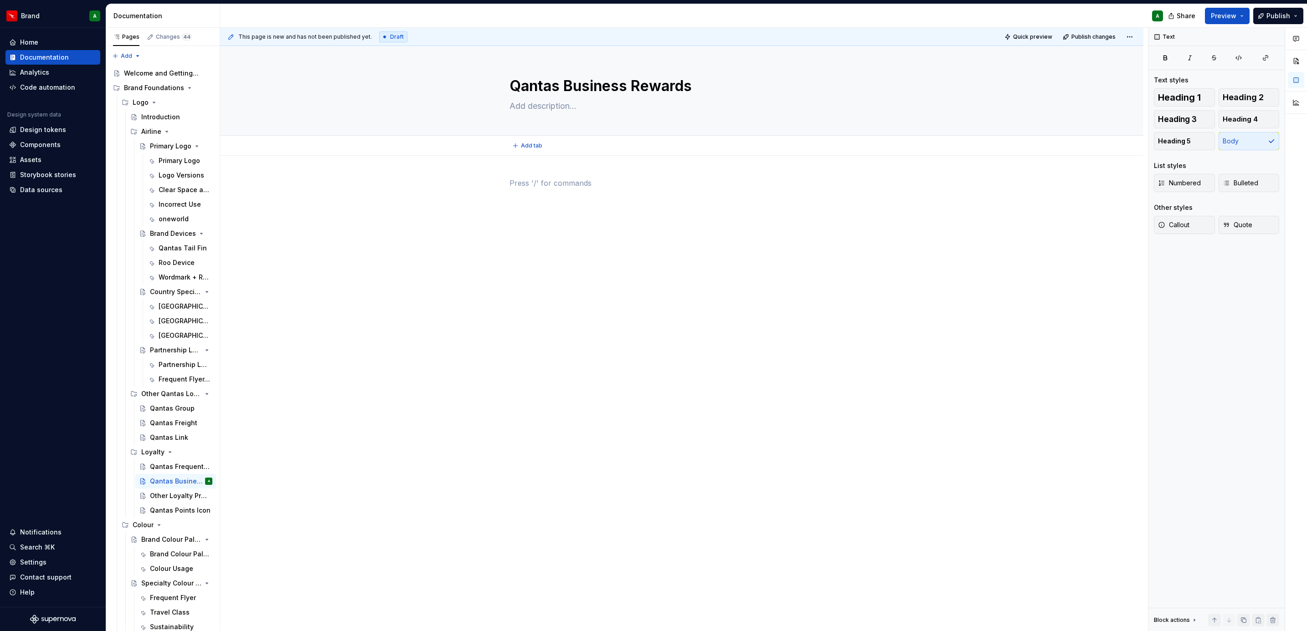
type textarea "*"
click at [544, 178] on p "Logo versions" at bounding box center [681, 183] width 344 height 11
click at [869, 93] on span "Heading 2" at bounding box center [1242, 97] width 41 height 9
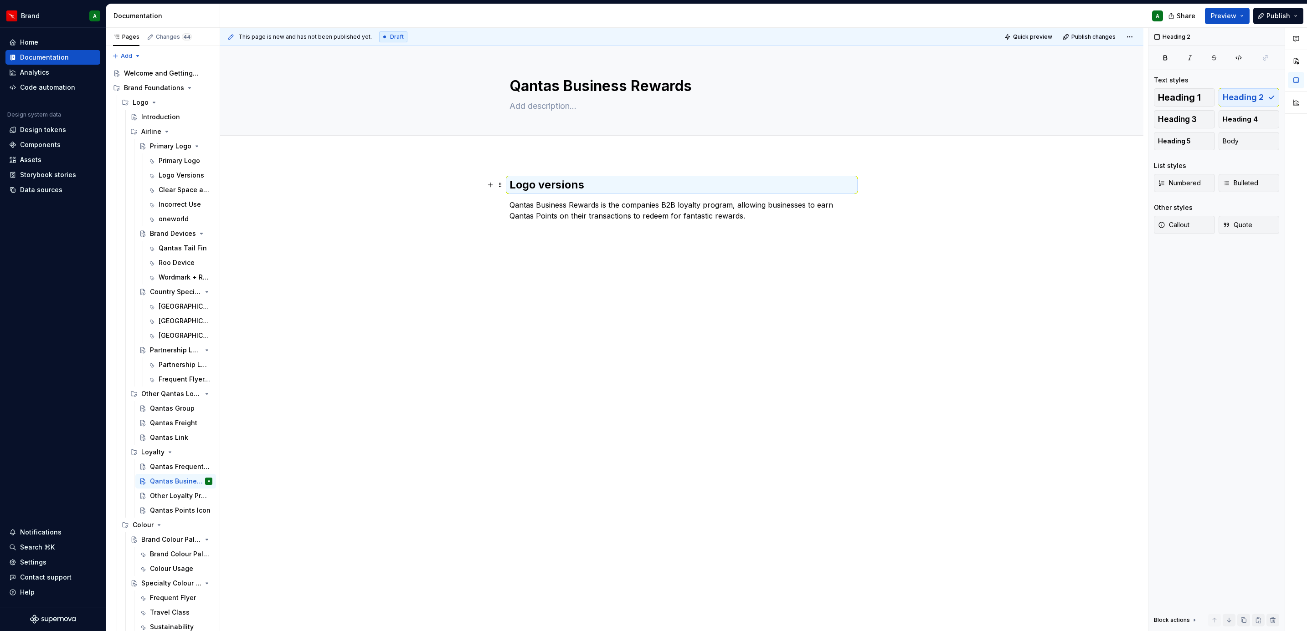
click at [719, 224] on div "Logo versions Qantas Business Rewards is the companies B2B loyalty program, all…" at bounding box center [681, 205] width 344 height 55
click at [759, 216] on p "Qantas Business Rewards is the companies B2B loyalty program, allowing business…" at bounding box center [681, 211] width 344 height 22
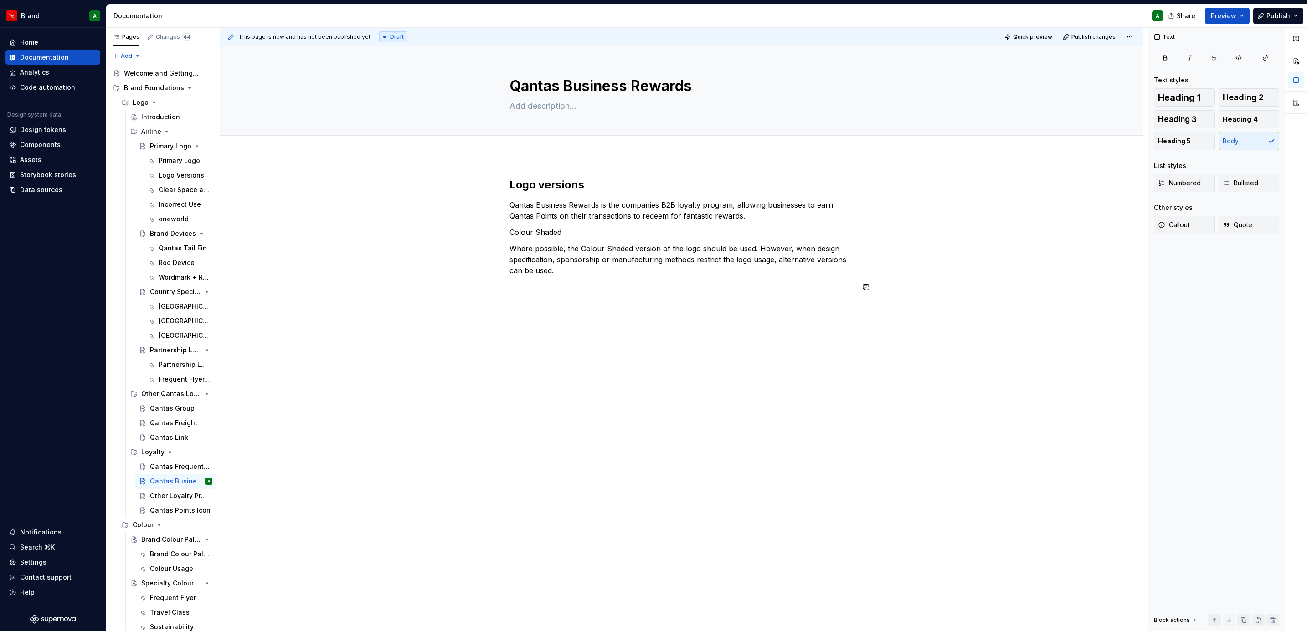
click at [497, 310] on div "Logo versions Qantas Business Rewards is the companies B2B loyalty program, all…" at bounding box center [681, 324] width 923 height 337
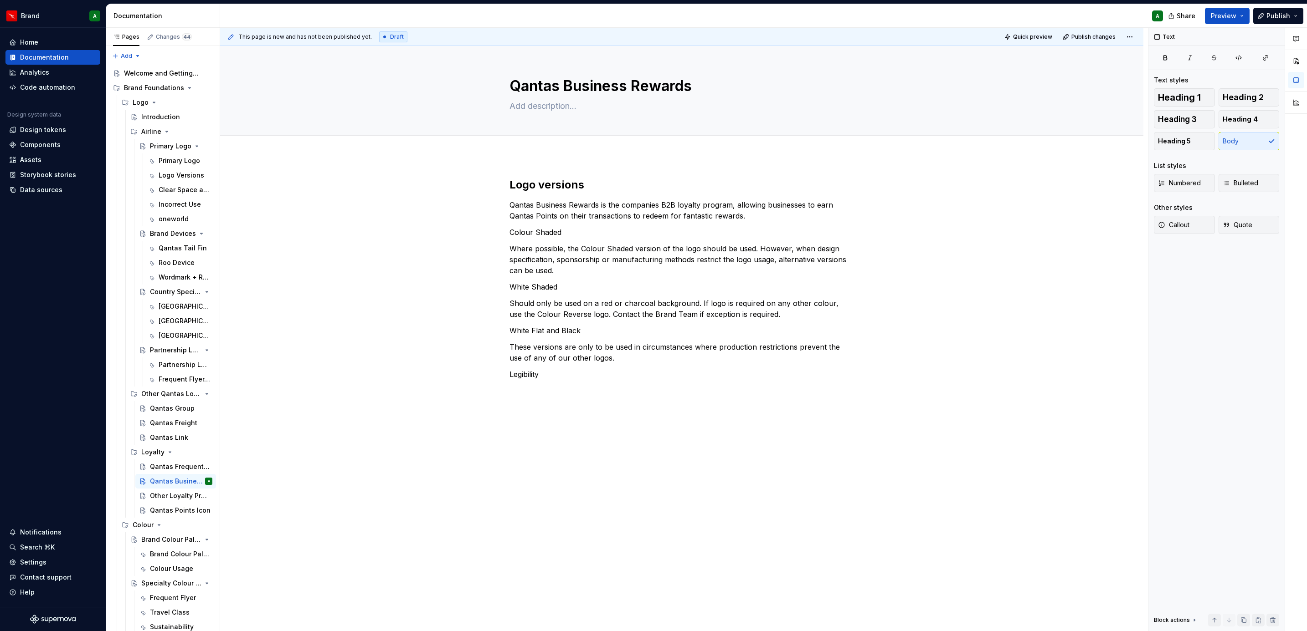
click at [389, 385] on div "Qantas Business Rewards Edit header Logo versions Qantas Business Rewards is th…" at bounding box center [681, 339] width 923 height 586
drag, startPoint x: 537, startPoint y: 230, endPoint x: 715, endPoint y: 234, distance: 177.7
click at [537, 230] on p "Colour Shaded" at bounding box center [681, 232] width 344 height 11
click at [869, 116] on span "Heading 3" at bounding box center [1177, 119] width 39 height 9
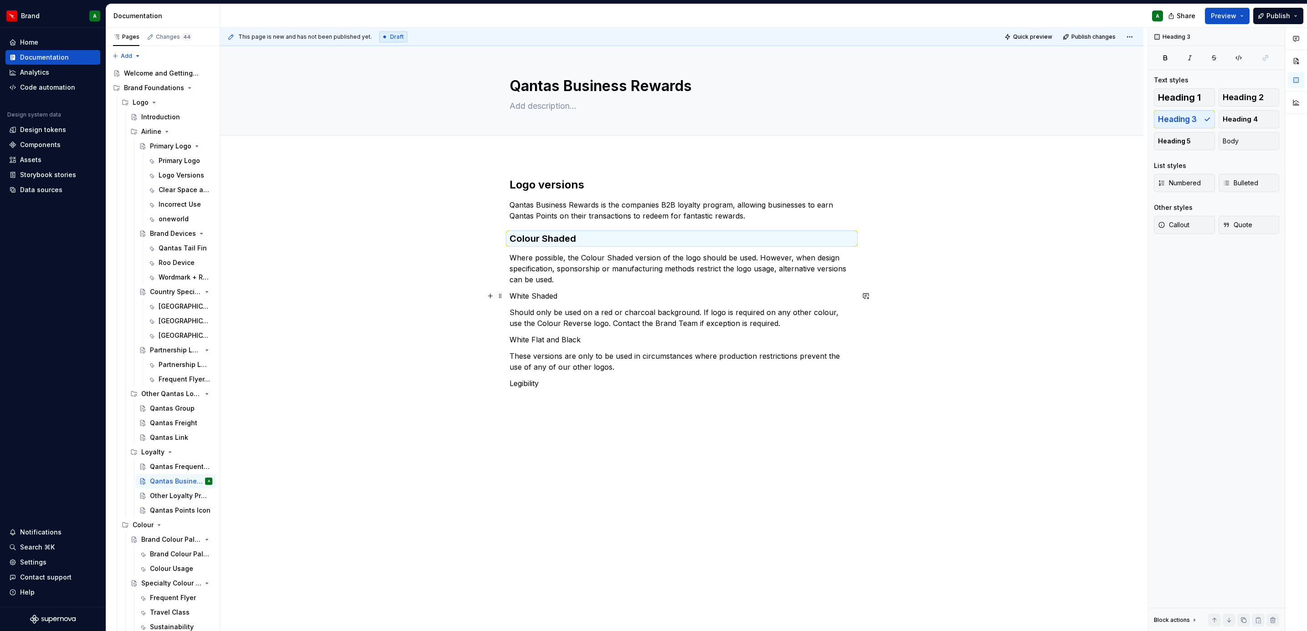
click at [550, 293] on p "White Shaded" at bounding box center [681, 296] width 344 height 11
click at [869, 118] on span "Heading 3" at bounding box center [1177, 119] width 39 height 9
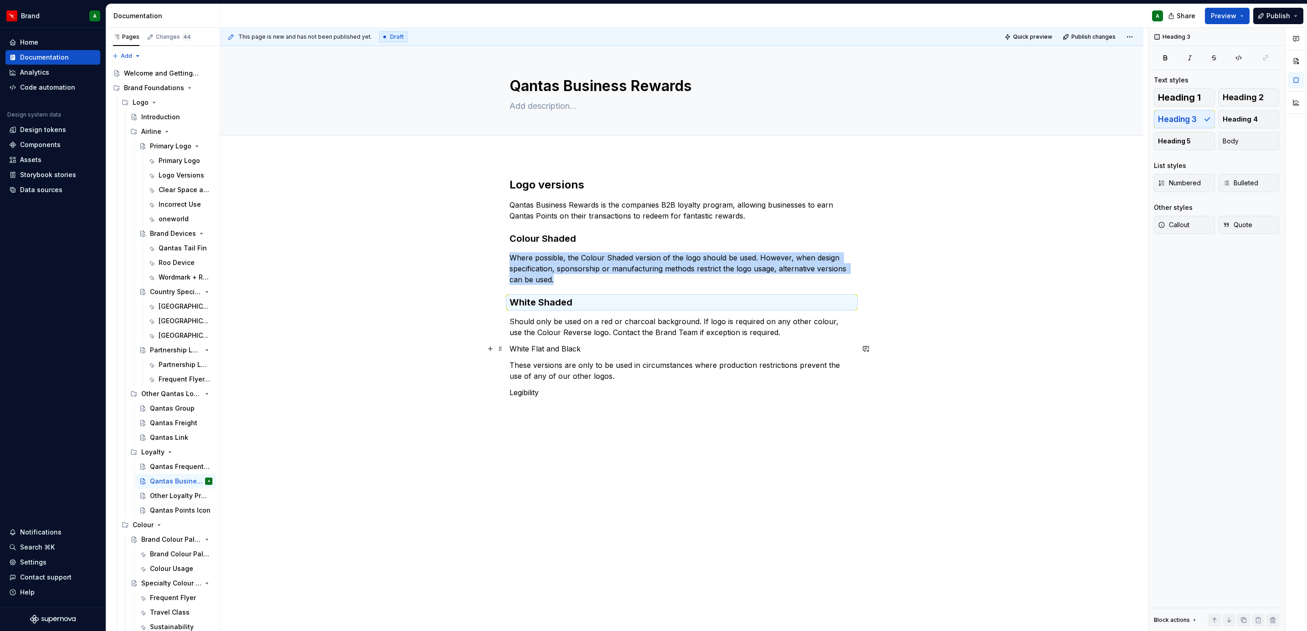
click at [559, 349] on p "White Flat and Black" at bounding box center [681, 349] width 344 height 11
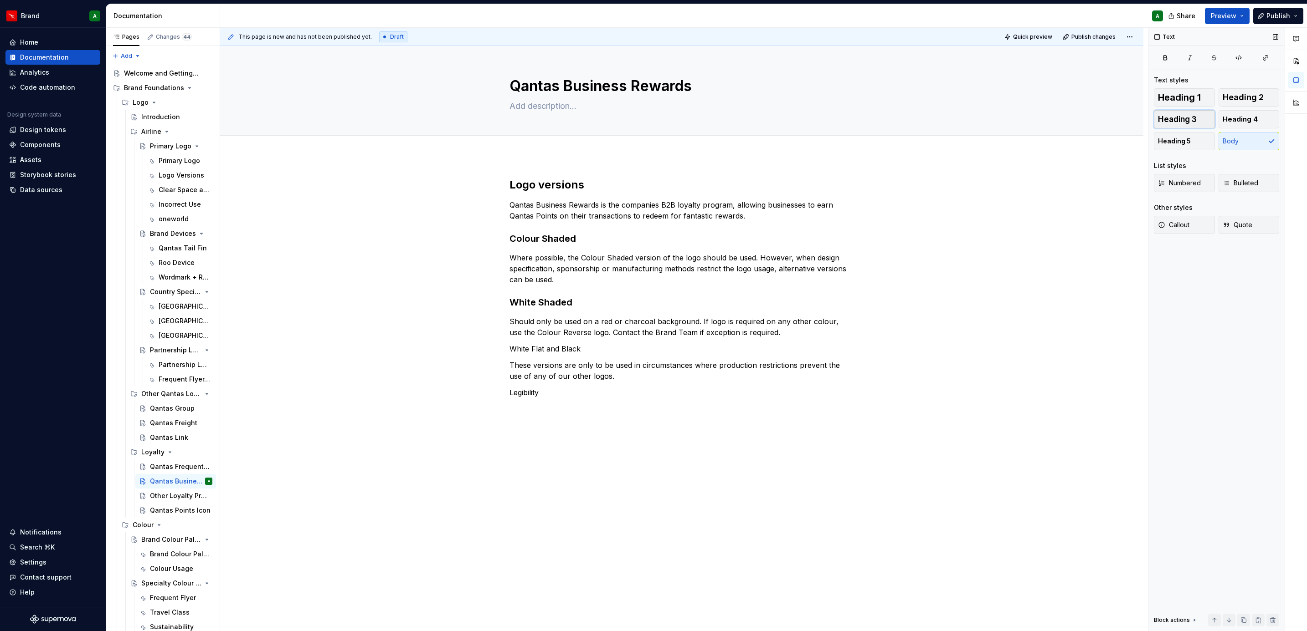
click at [869, 119] on span "Heading 3" at bounding box center [1177, 119] width 39 height 9
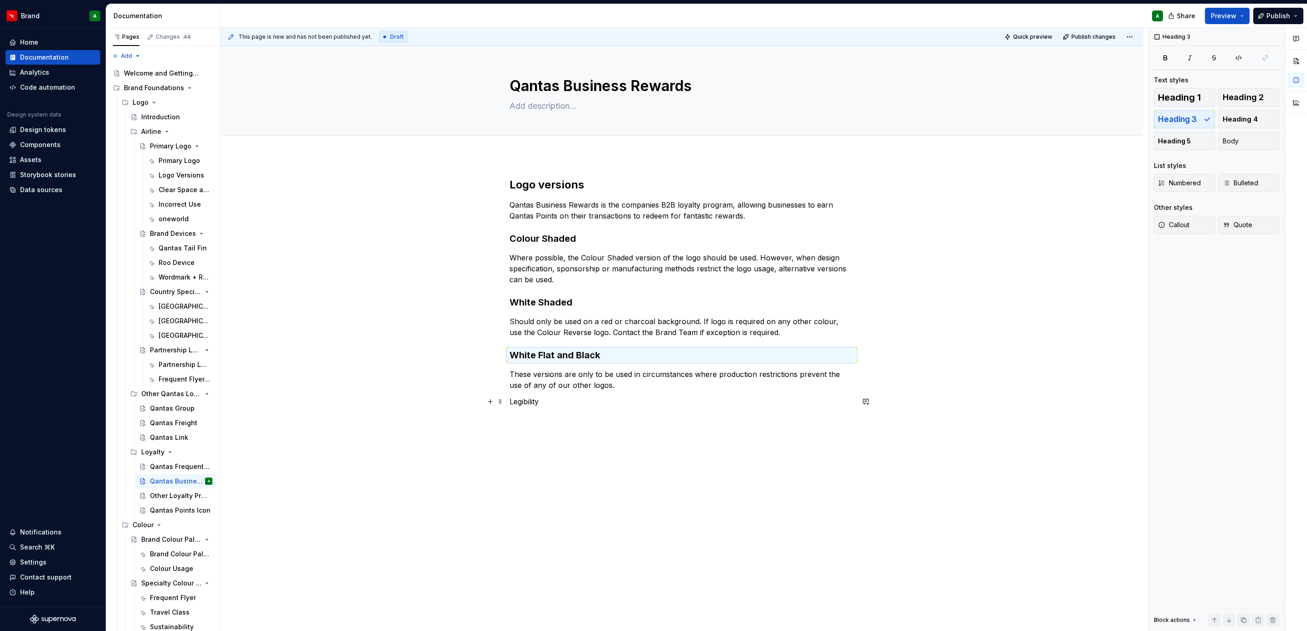
click at [521, 385] on p "Legibility" at bounding box center [681, 401] width 344 height 11
click at [869, 101] on span "Heading 2" at bounding box center [1242, 97] width 41 height 9
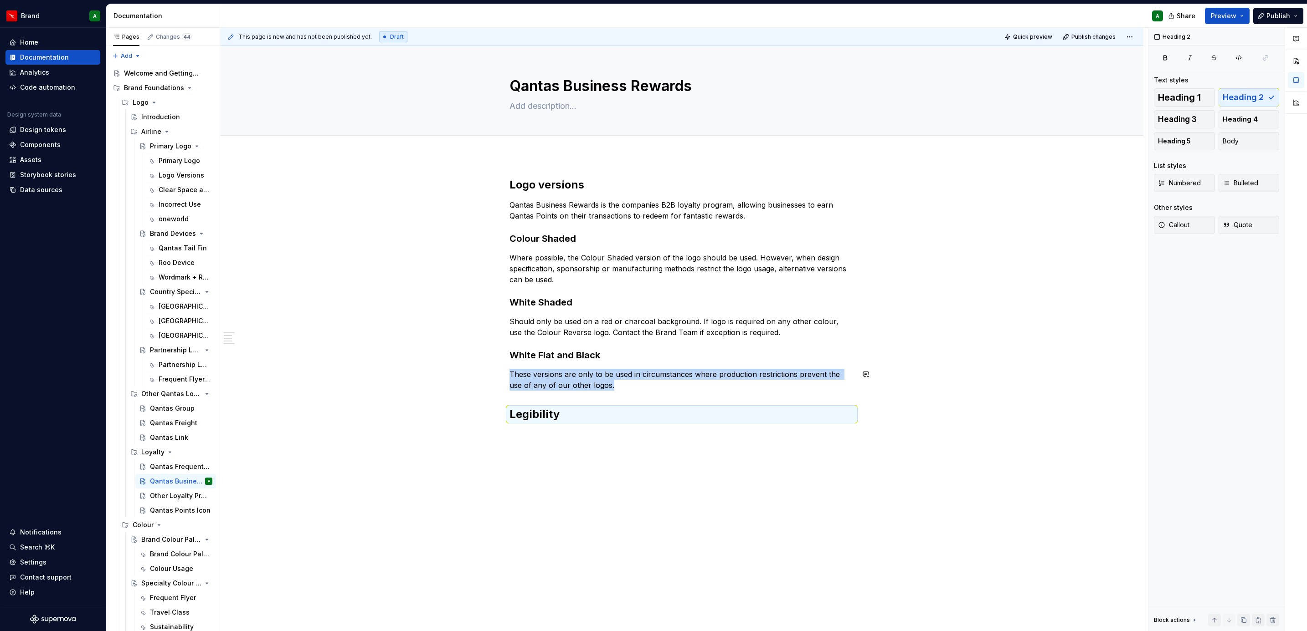
click at [612, 385] on div "Logo versions Qantas Business Rewards is the companies B2B loyalty program, all…" at bounding box center [681, 300] width 344 height 244
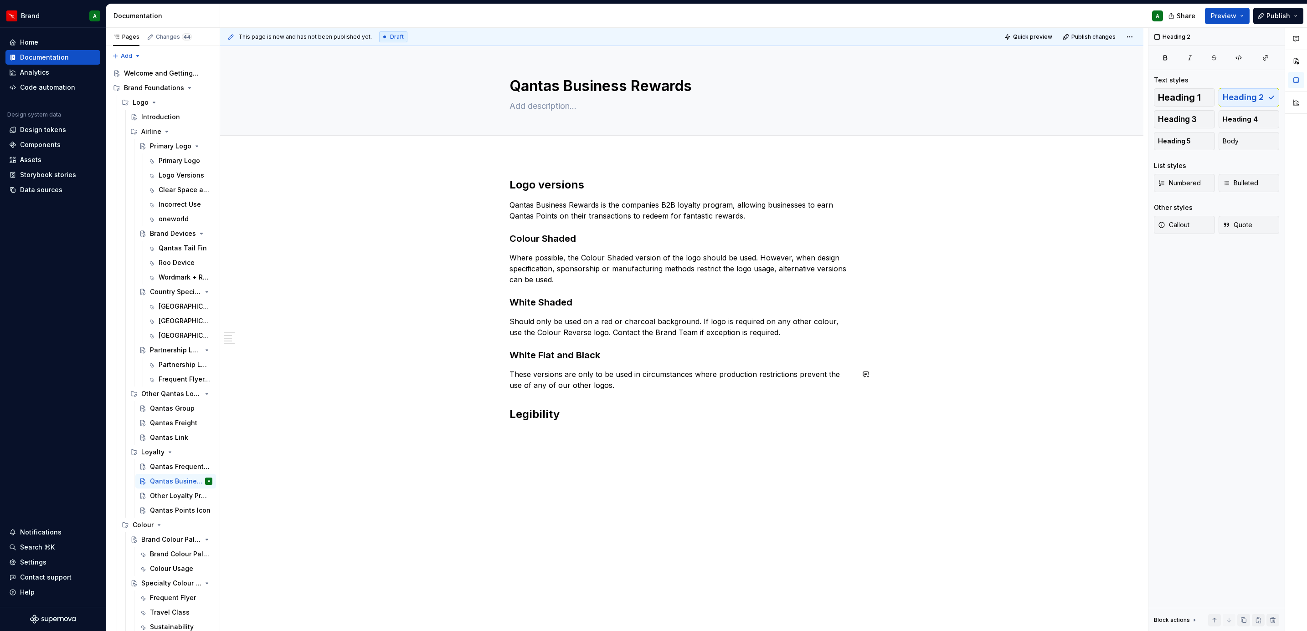
click at [611, 385] on p "These versions are only to be used in circumstances where production restrictio…" at bounding box center [681, 380] width 344 height 22
click at [486, 385] on button "button" at bounding box center [490, 401] width 13 height 13
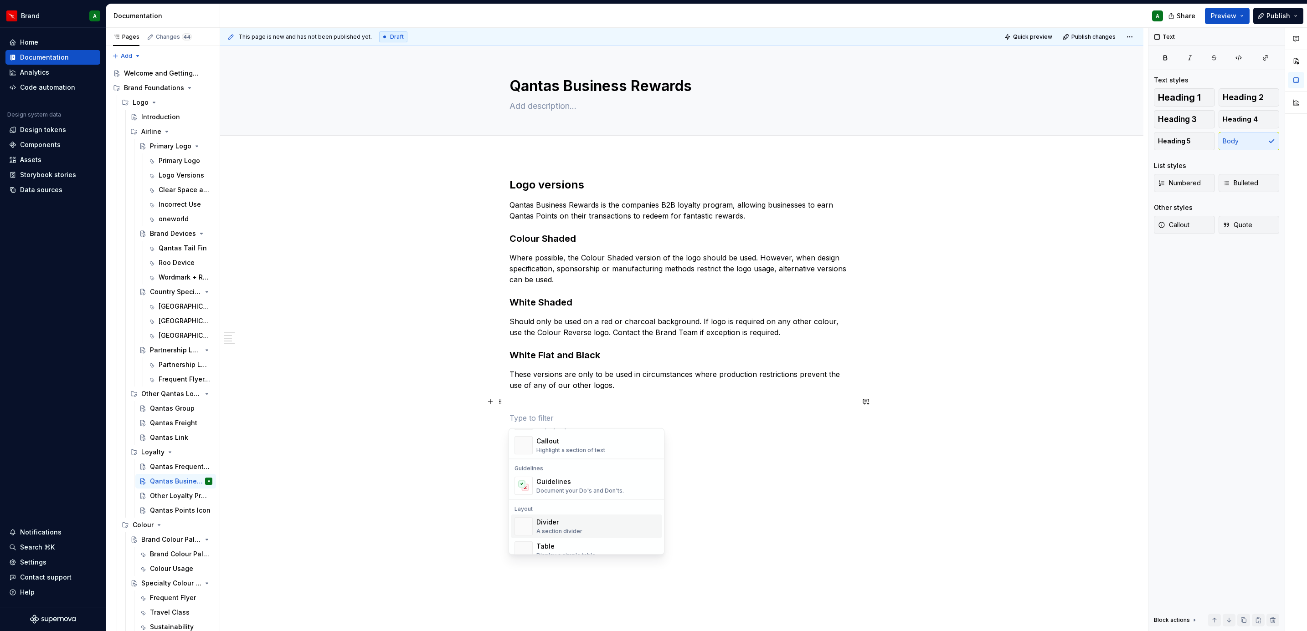
click at [577, 385] on div "Divider" at bounding box center [559, 522] width 46 height 9
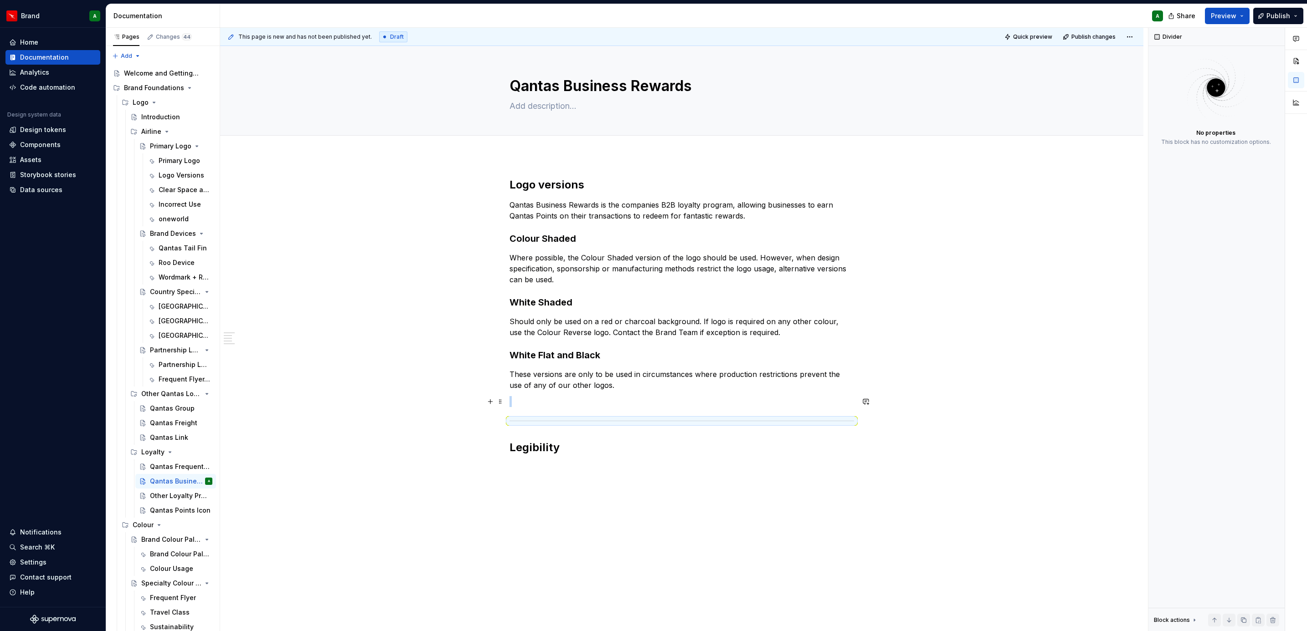
click at [554, 385] on p at bounding box center [681, 401] width 344 height 11
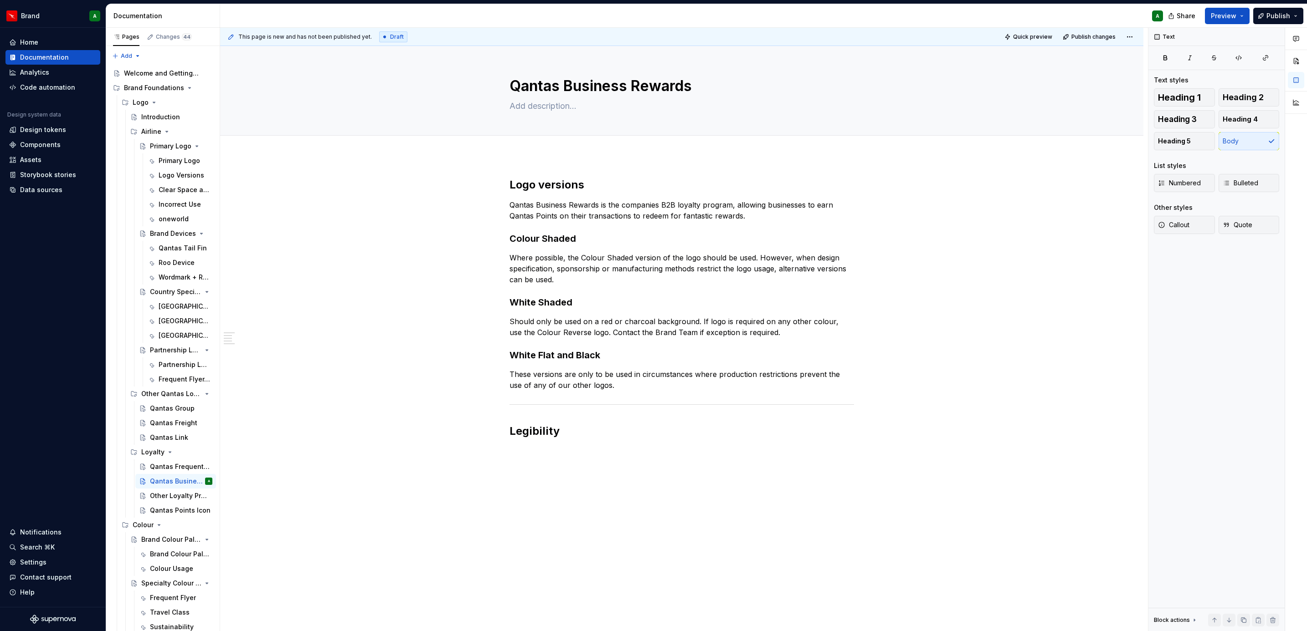
drag, startPoint x: 462, startPoint y: 510, endPoint x: 519, endPoint y: 507, distance: 57.5
click at [462, 385] on div "Logo versions Qantas Business Rewards is the companies B2B loyalty program, all…" at bounding box center [681, 397] width 923 height 483
click at [535, 385] on p at bounding box center [681, 451] width 344 height 11
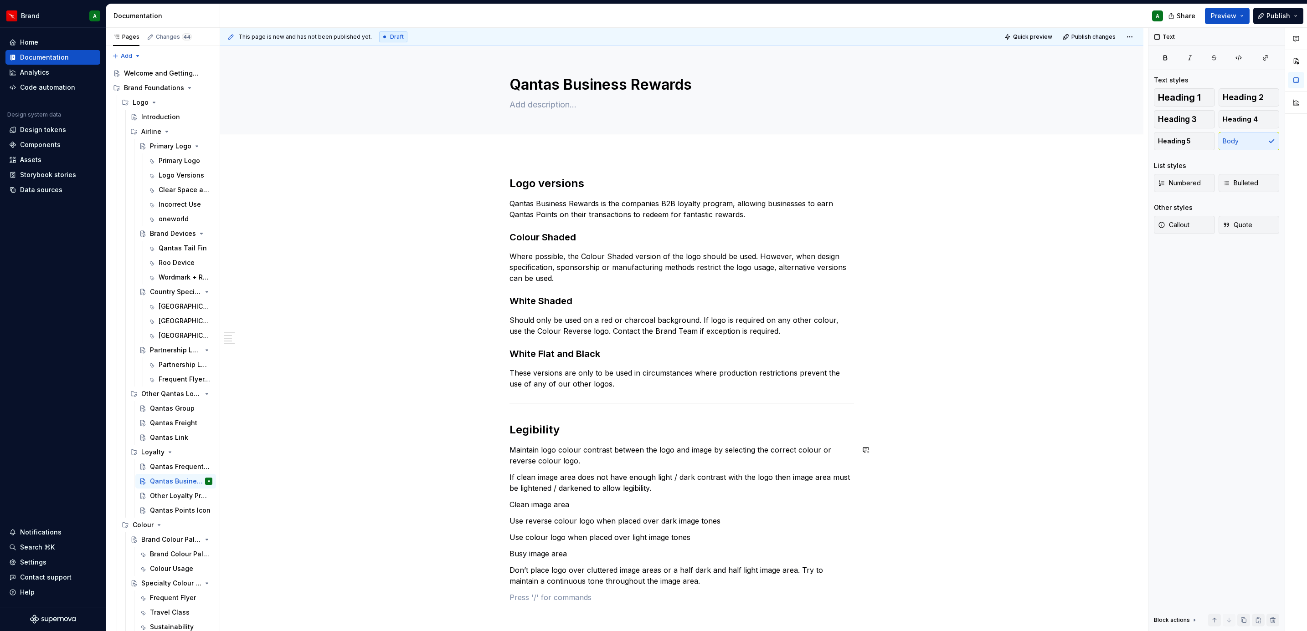
scroll to position [18, 0]
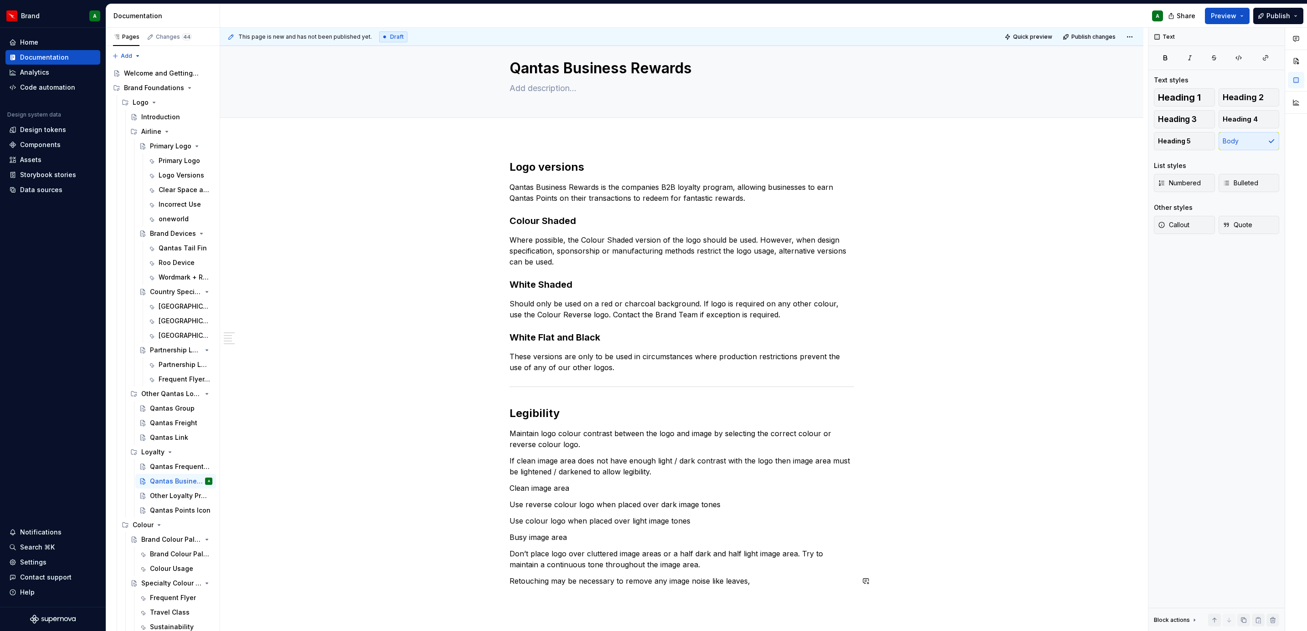
click at [767, 385] on p "Retouching may be necessary to remove any image noise like leaves," at bounding box center [681, 581] width 344 height 11
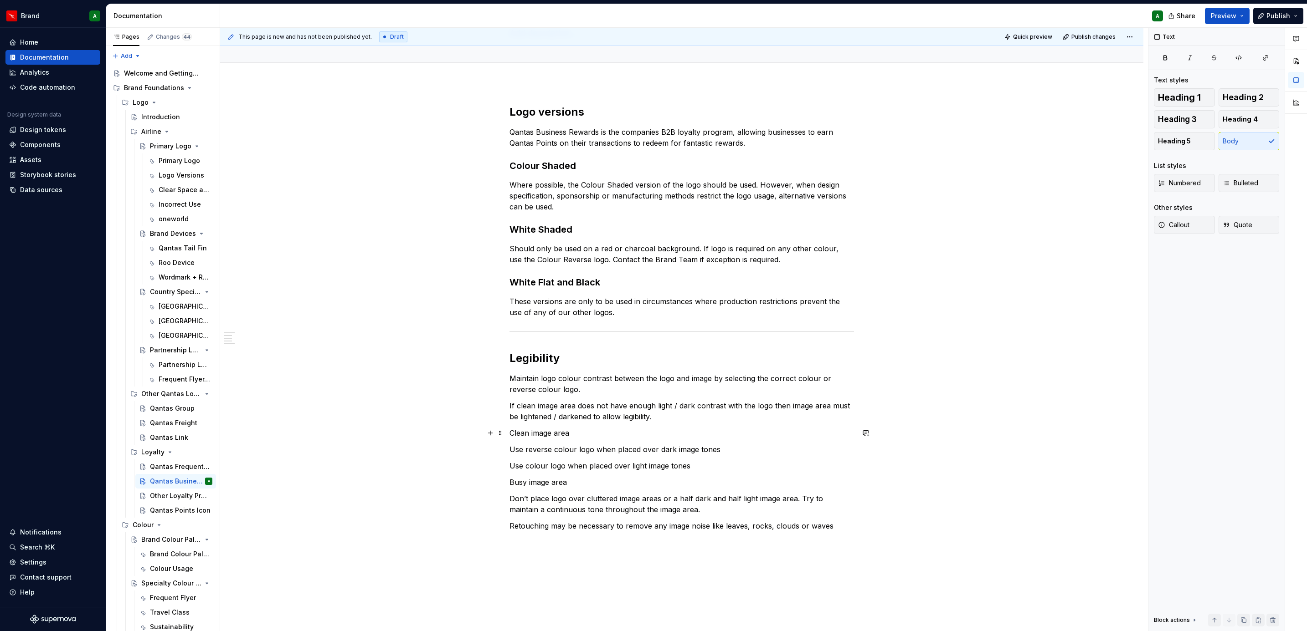
click at [530, 385] on p "Clean image area" at bounding box center [681, 433] width 344 height 11
click at [869, 123] on span "Heading 4" at bounding box center [1239, 119] width 35 height 9
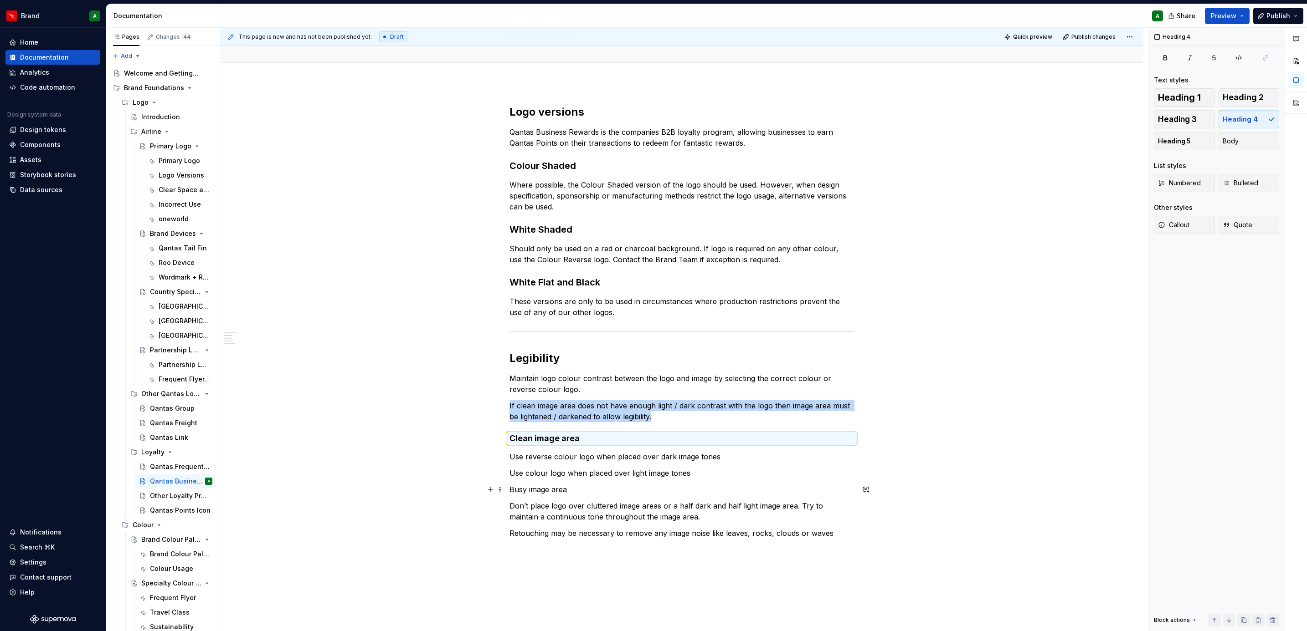
click at [534, 385] on p "Busy image area" at bounding box center [681, 489] width 344 height 11
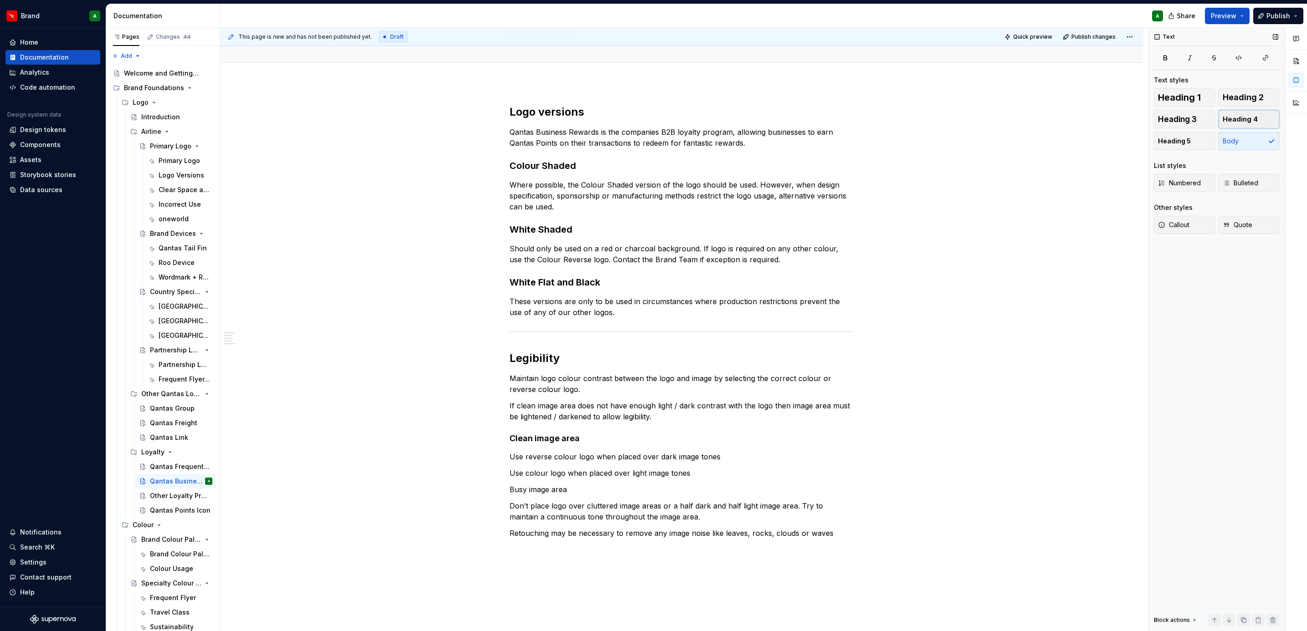
click at [869, 120] on span "Heading 4" at bounding box center [1239, 119] width 35 height 9
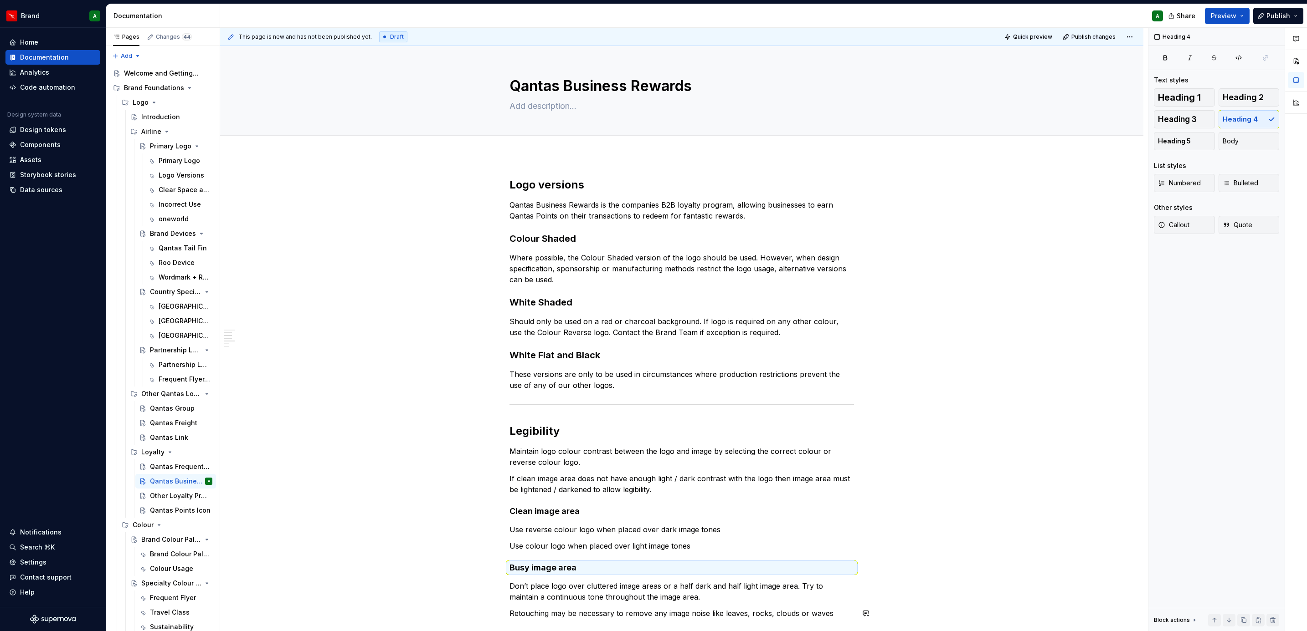
scroll to position [188, 0]
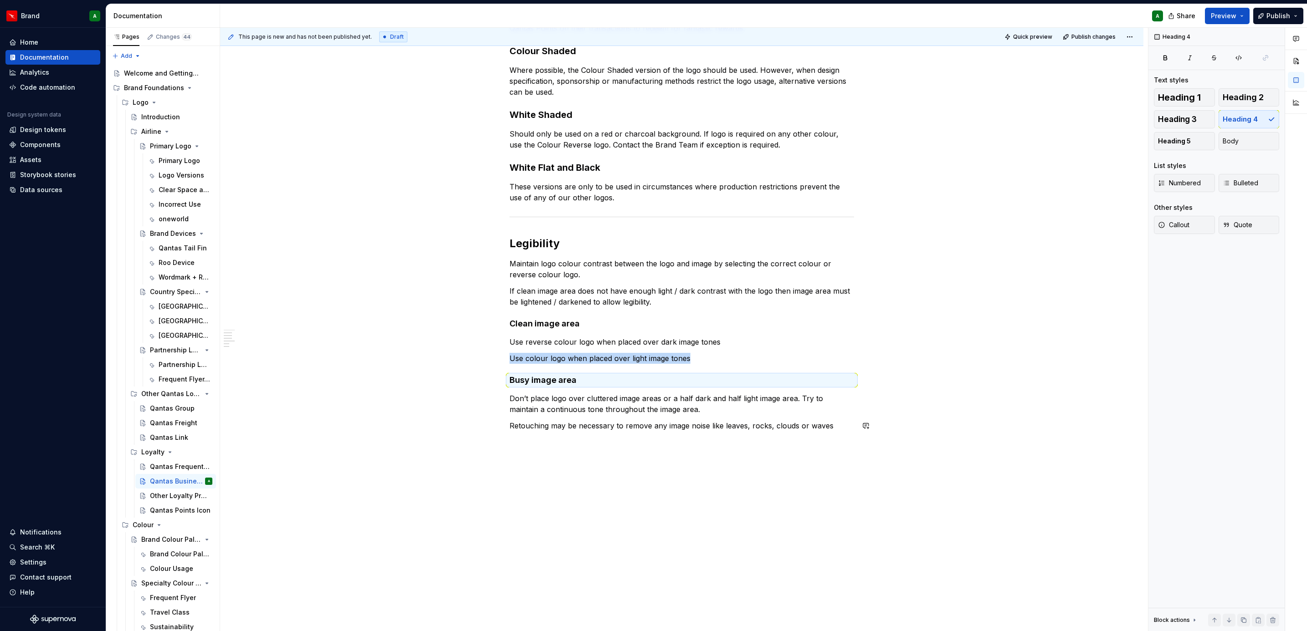
click at [599, 385] on div "Logo versions Qantas Business Rewards is the companies B2B loyalty program, all…" at bounding box center [681, 300] width 923 height 664
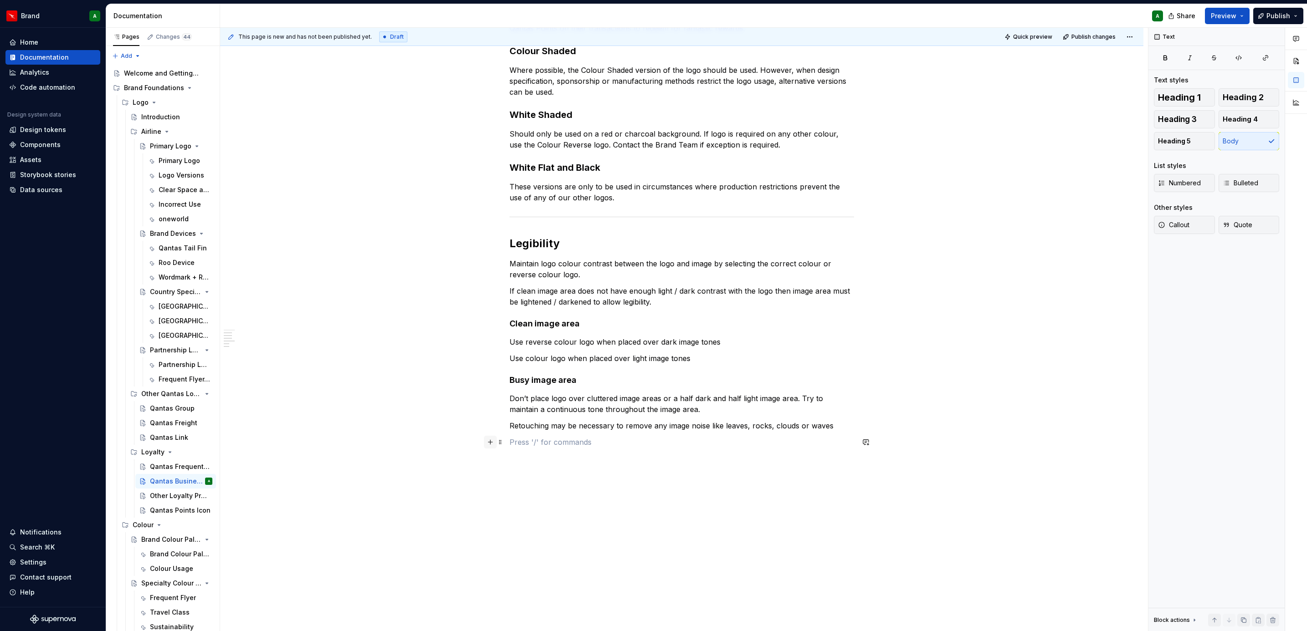
click at [488, 385] on button "button" at bounding box center [490, 442] width 13 height 13
click at [556, 385] on span "Divider A section divider" at bounding box center [586, 543] width 151 height 24
click at [520, 385] on p at bounding box center [681, 442] width 344 height 11
click at [517, 385] on p at bounding box center [681, 464] width 344 height 11
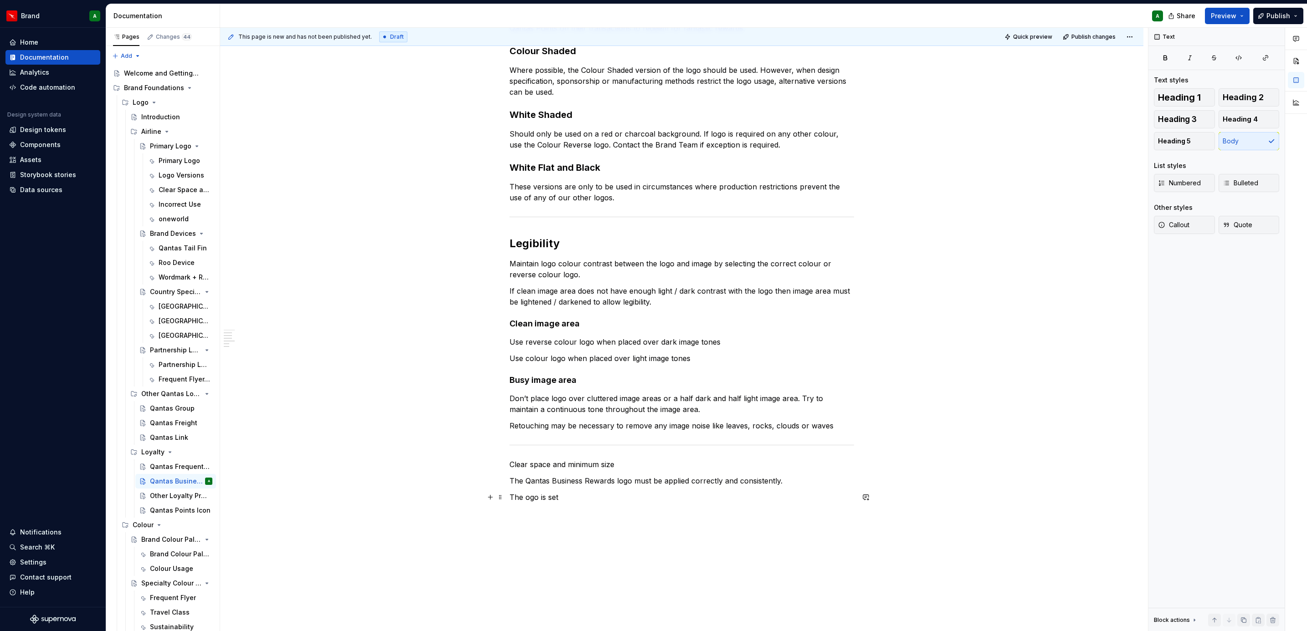
click at [525, 385] on p "The ogo is set" at bounding box center [681, 497] width 344 height 11
click at [559, 385] on p "The logo is set" at bounding box center [681, 497] width 344 height 11
type textarea "*"
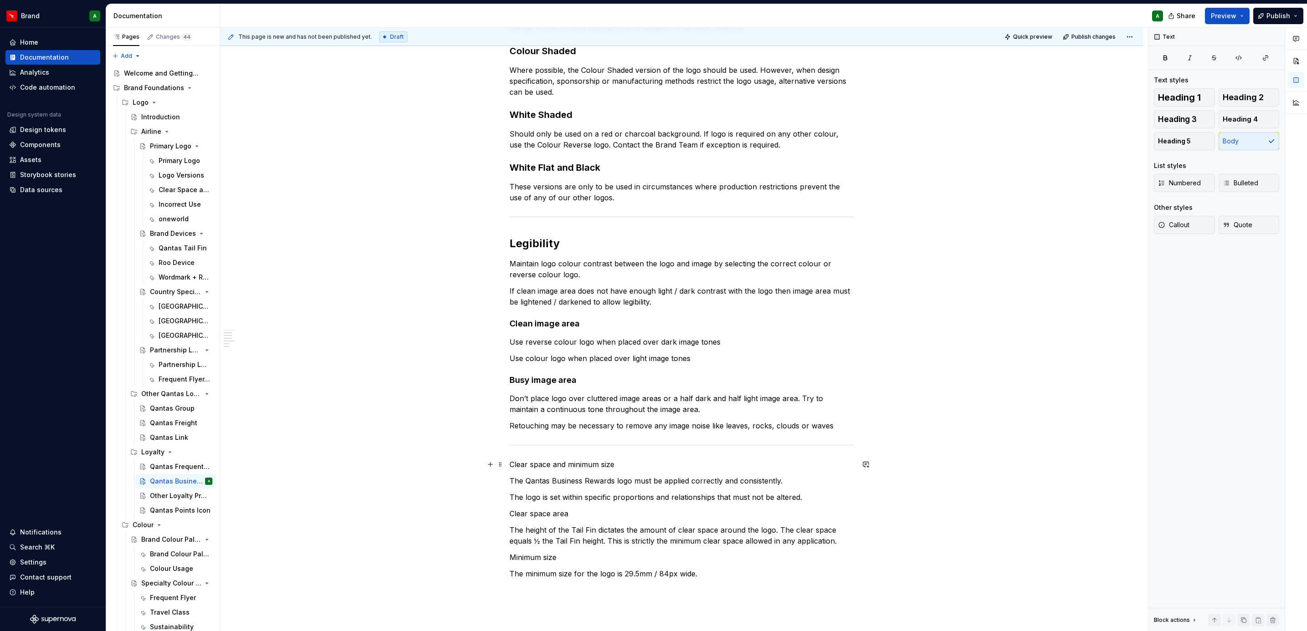
click at [556, 385] on p "Clear space and minimum size" at bounding box center [681, 464] width 344 height 11
click at [869, 100] on span "Heading 2" at bounding box center [1242, 97] width 41 height 9
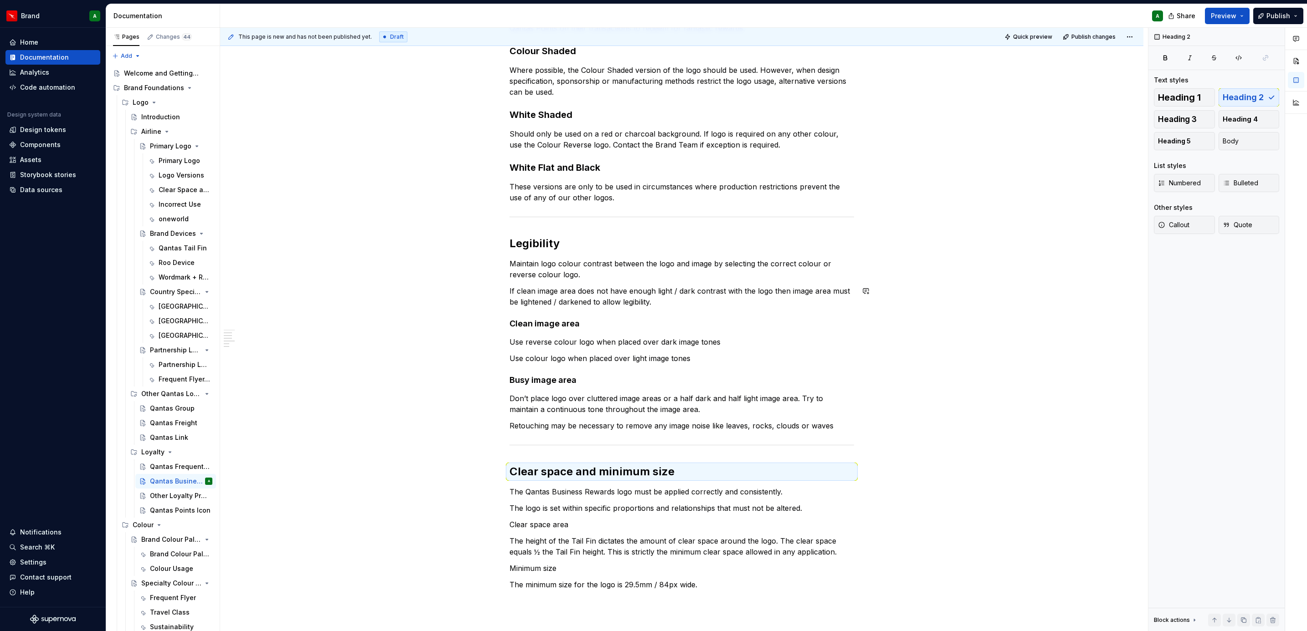
scroll to position [346, 0]
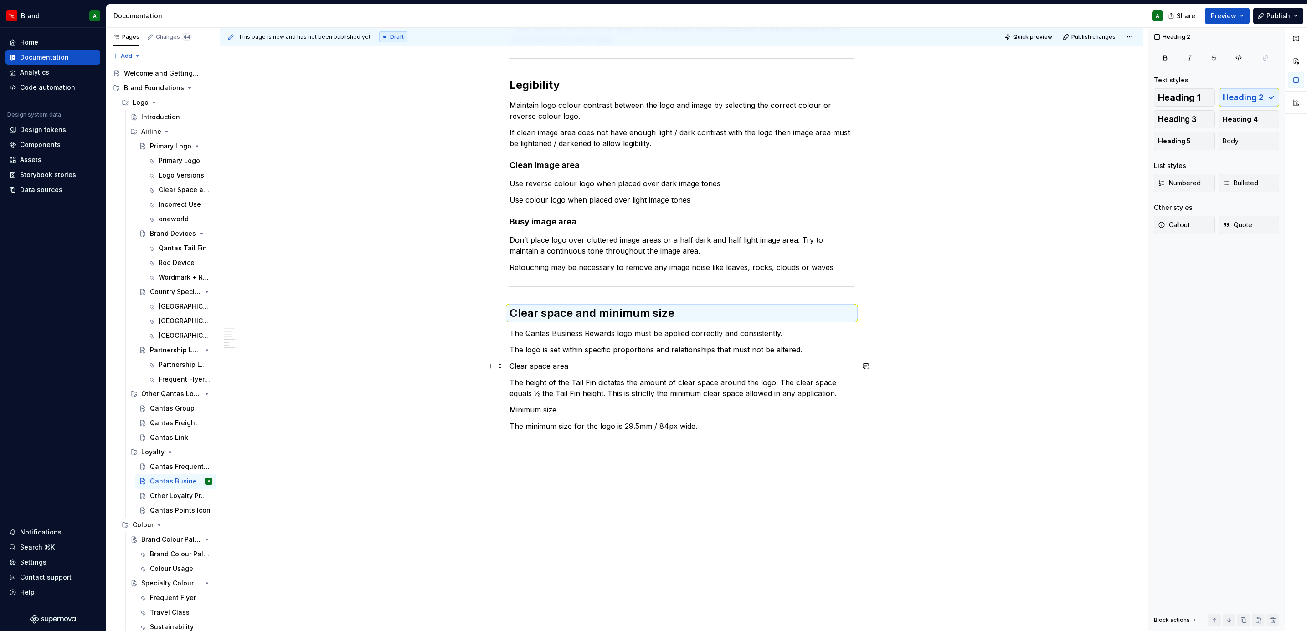
click at [547, 370] on p "Clear space area" at bounding box center [681, 366] width 344 height 11
click at [869, 111] on button "Heading 3" at bounding box center [1184, 119] width 61 height 18
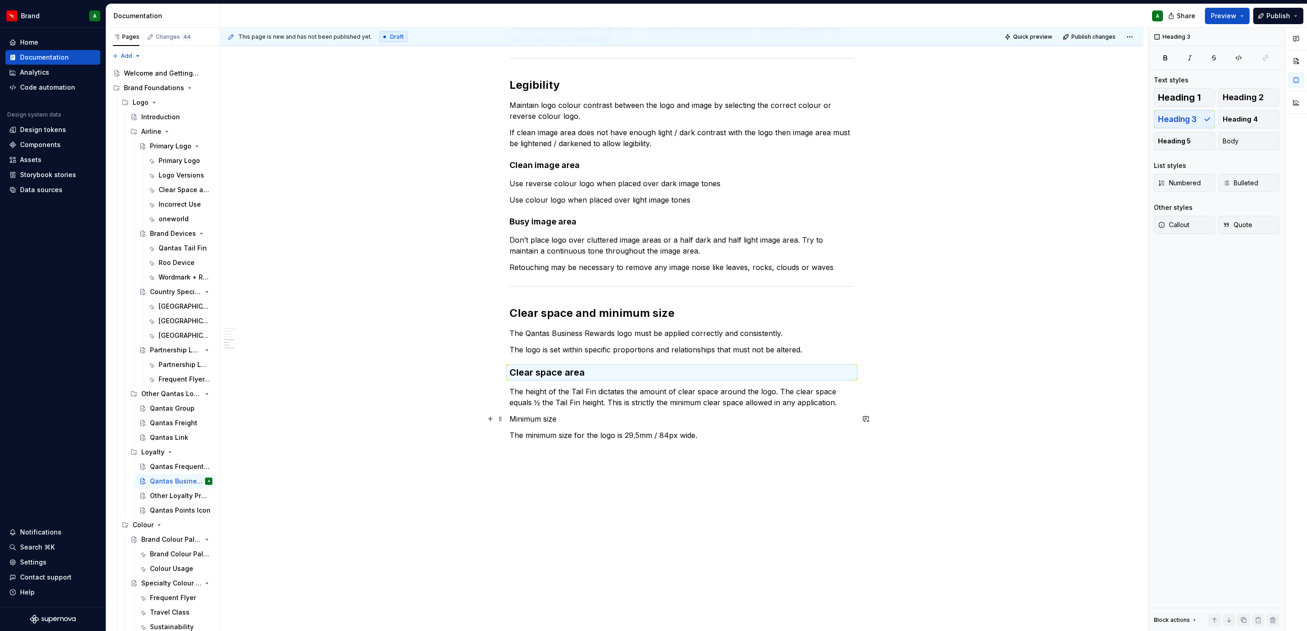
click at [542, 385] on p "Minimum size" at bounding box center [681, 419] width 344 height 11
click at [869, 119] on button "Heading 3" at bounding box center [1184, 119] width 61 height 18
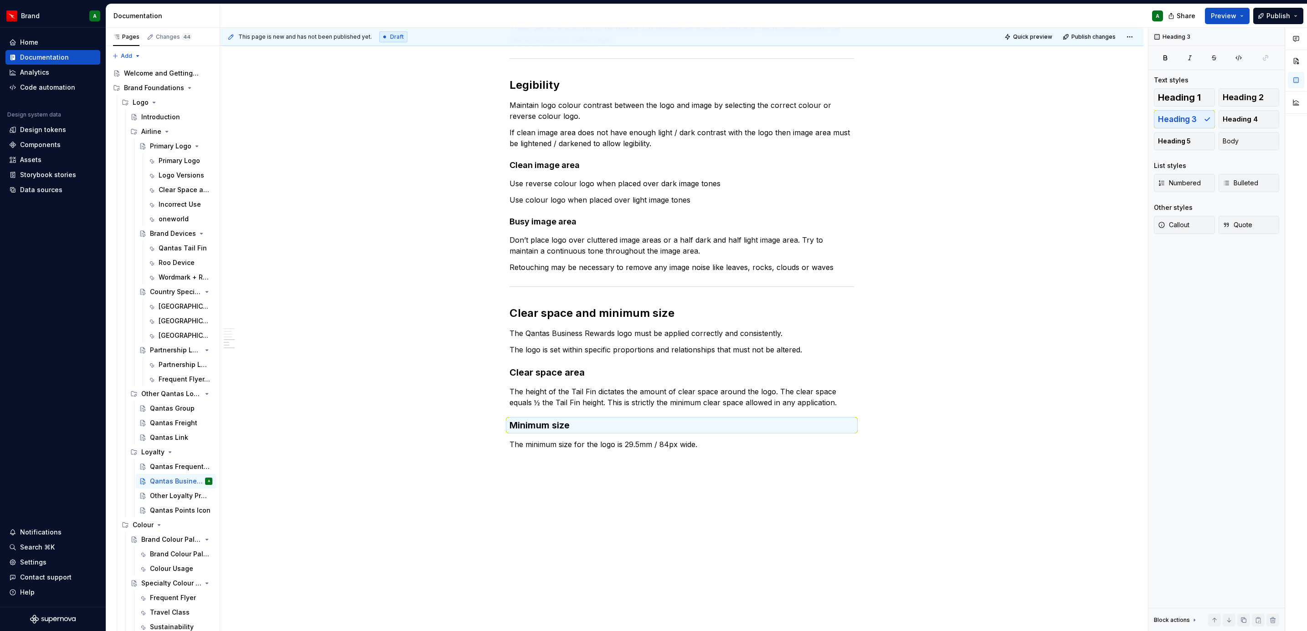
click at [579, 385] on div "Logo versions Qantas Business Rewards is the companies B2B loyalty program, all…" at bounding box center [681, 230] width 923 height 841
click at [484, 385] on button "button" at bounding box center [490, 461] width 13 height 13
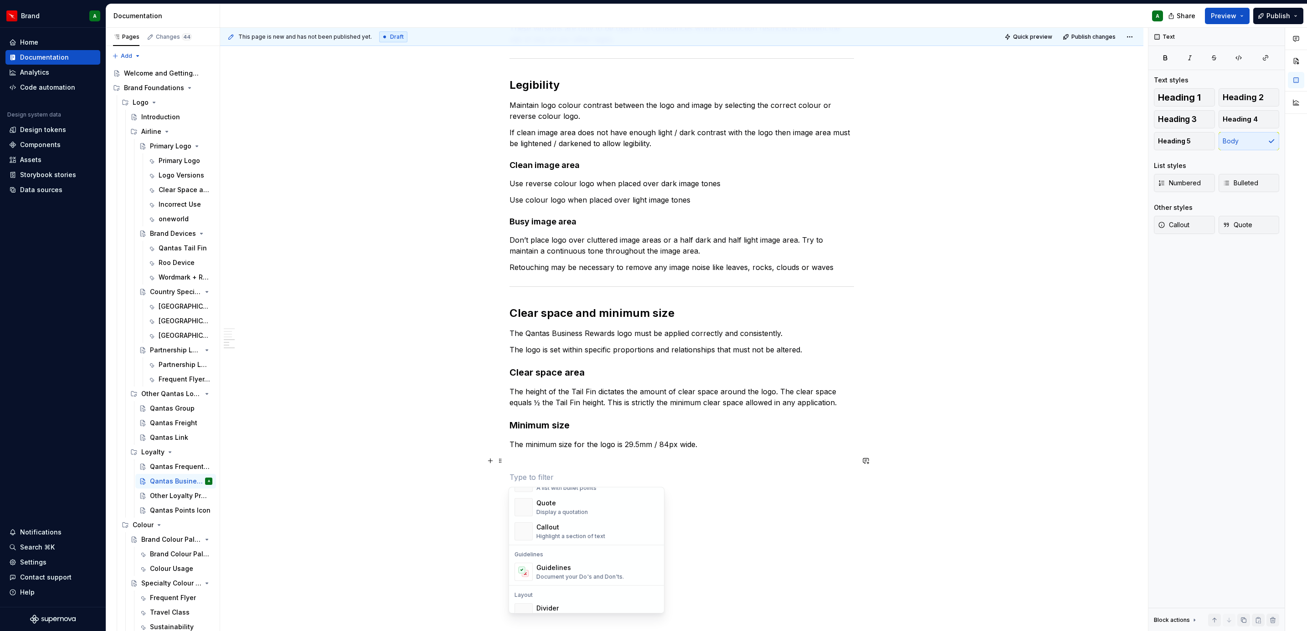
scroll to position [215, 0]
click at [557, 385] on div "Divider" at bounding box center [559, 593] width 46 height 9
click at [531, 385] on p at bounding box center [681, 461] width 344 height 11
click at [529, 385] on p at bounding box center [681, 483] width 344 height 11
click at [487, 385] on button "button" at bounding box center [490, 516] width 13 height 13
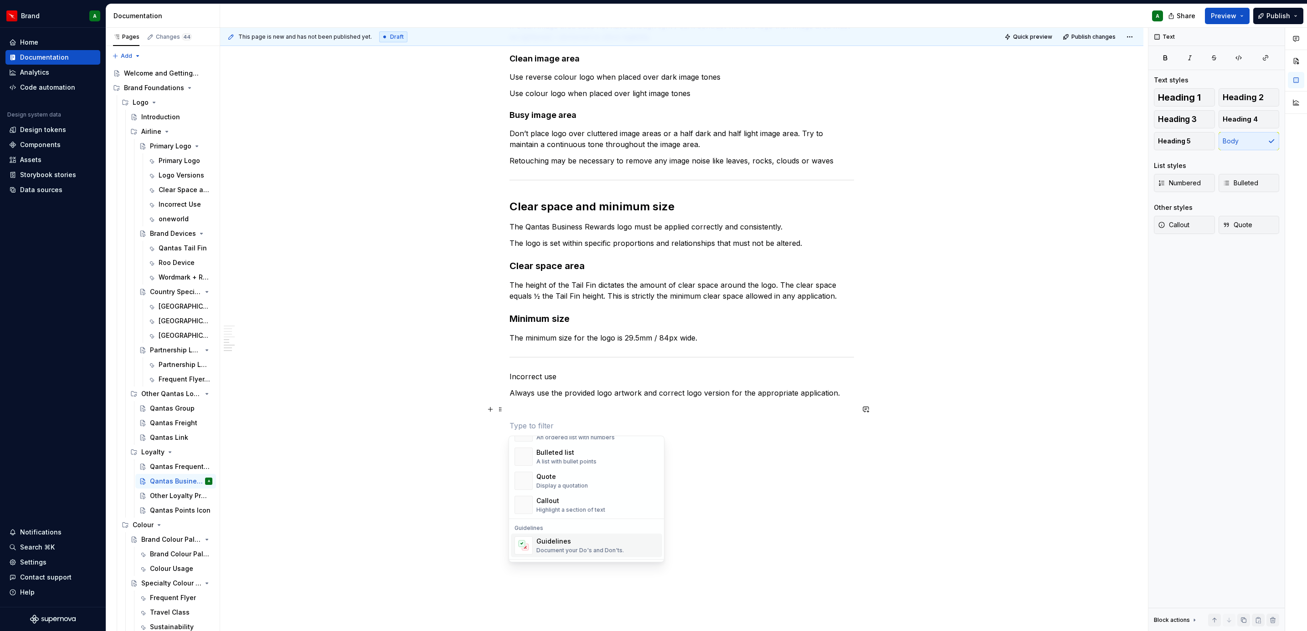
scroll to position [175, 0]
click at [562, 385] on div "Guidelines" at bounding box center [579, 541] width 87 height 9
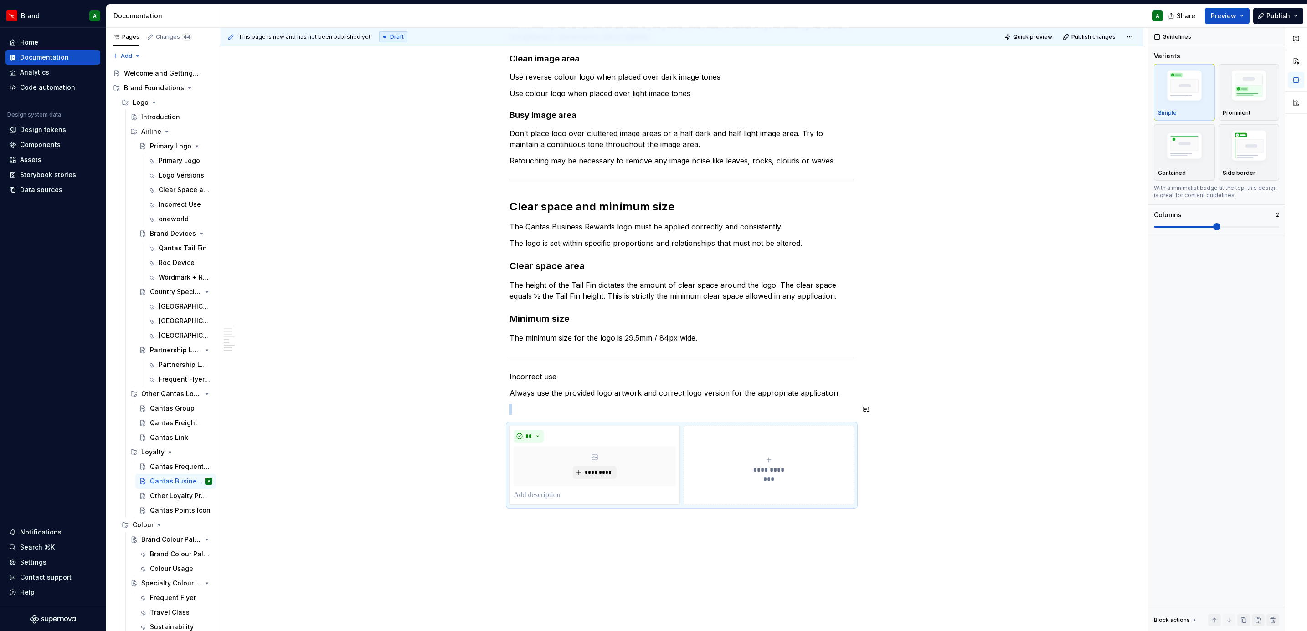
click at [546, 385] on div "Logo versions Qantas Business Rewards is the companies B2B loyalty program, all…" at bounding box center [681, 115] width 344 height 780
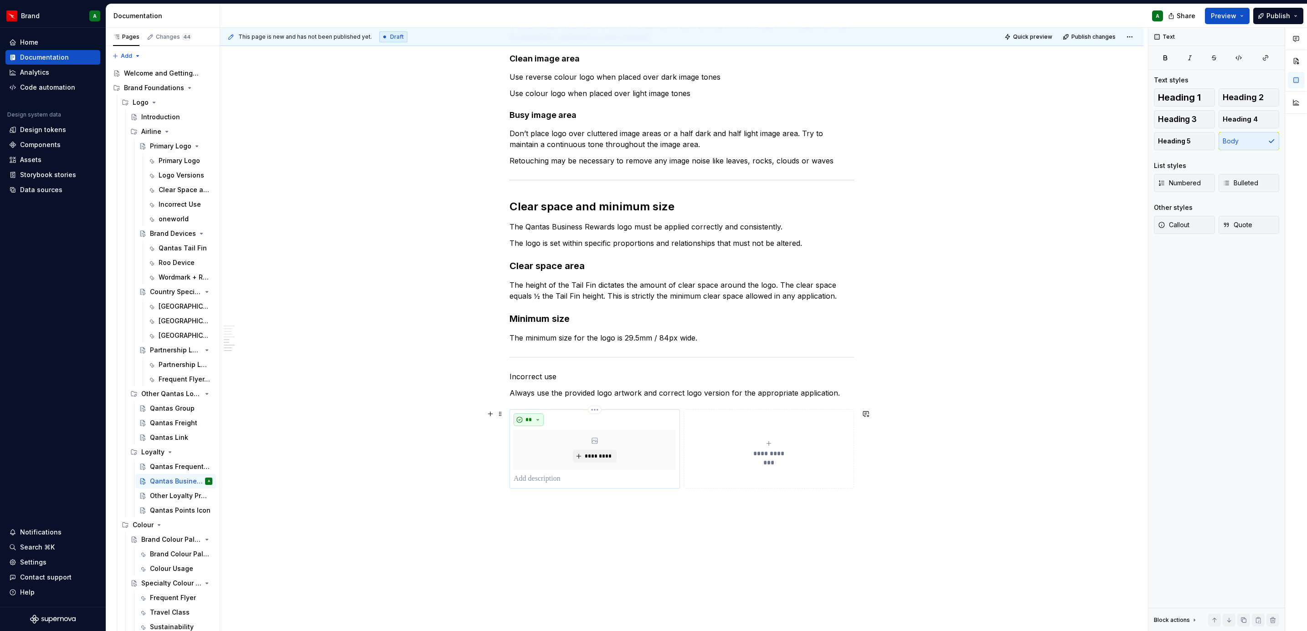
click at [528, 385] on span "**" at bounding box center [528, 419] width 7 height 7
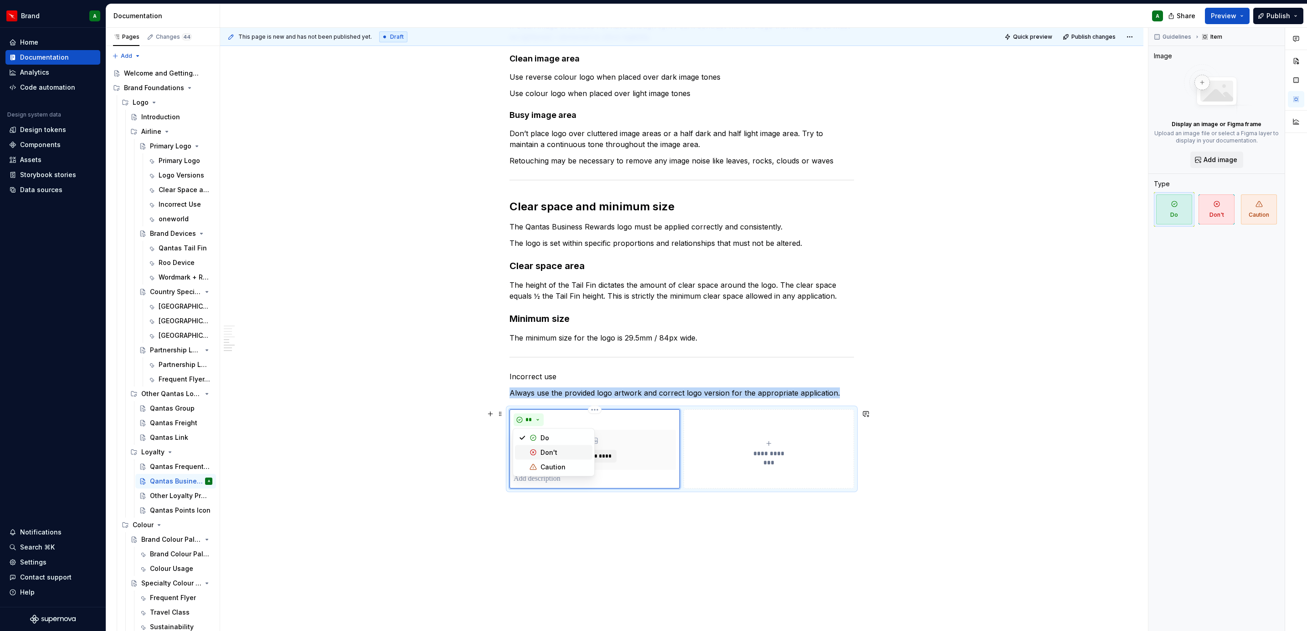
click at [549, 385] on div "Don't" at bounding box center [548, 452] width 17 height 9
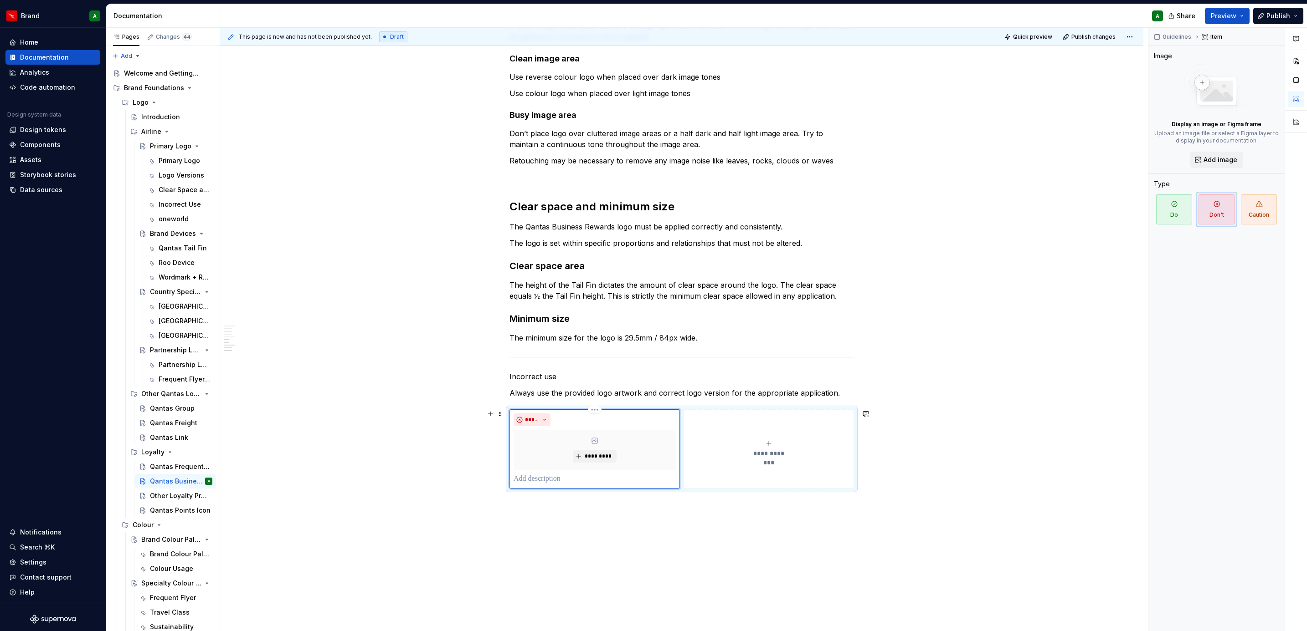
click at [543, 385] on p at bounding box center [594, 479] width 162 height 11
click at [728, 385] on div "**********" at bounding box center [769, 449] width 162 height 18
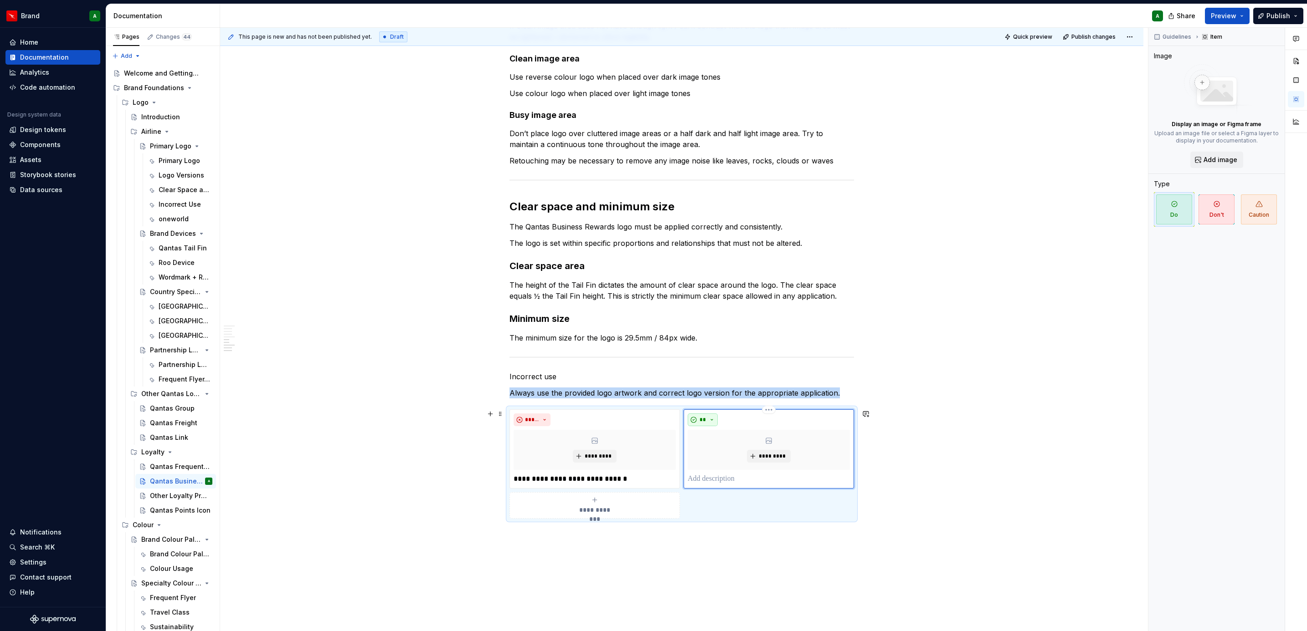
click at [711, 385] on button "**" at bounding box center [703, 420] width 30 height 13
click at [723, 385] on div "Don't" at bounding box center [723, 452] width 17 height 9
click at [702, 385] on p at bounding box center [769, 479] width 162 height 11
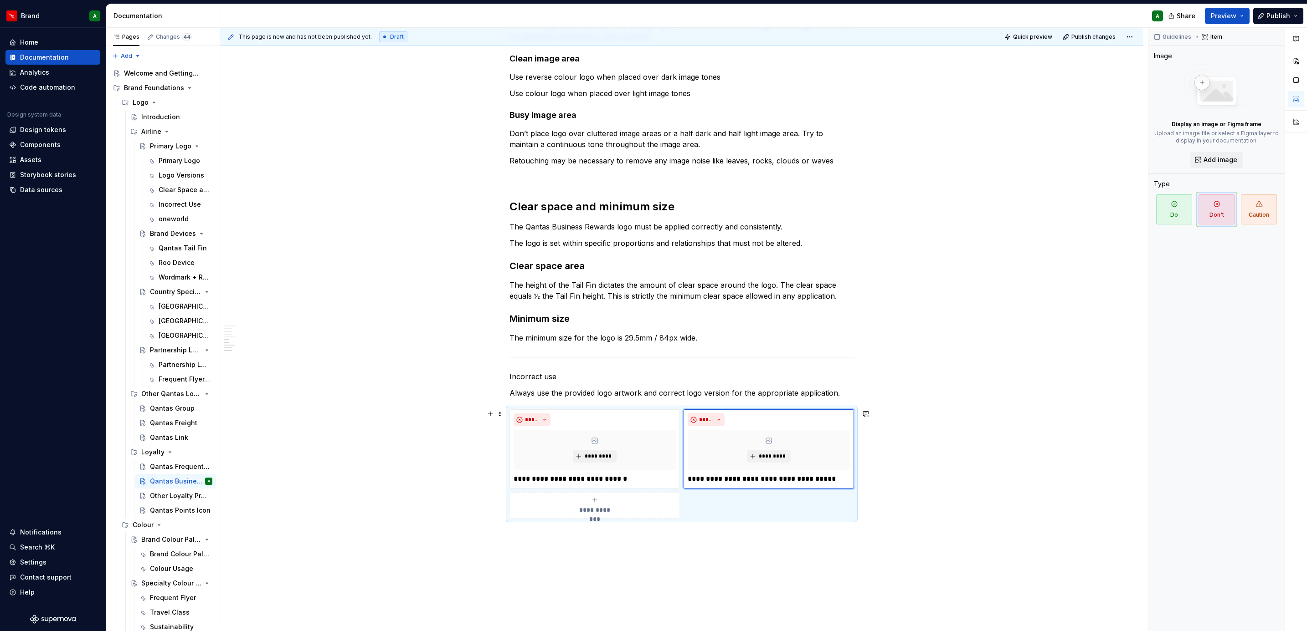
click at [597, 385] on span "**********" at bounding box center [595, 510] width 42 height 9
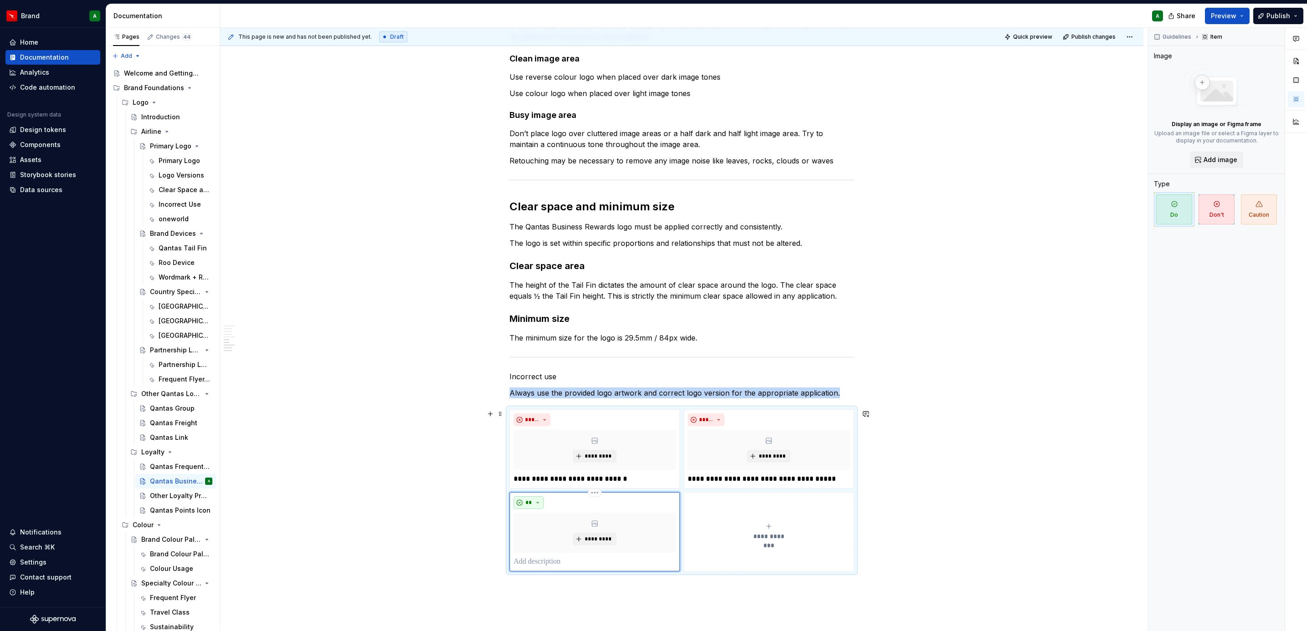
click at [527, 385] on button "**" at bounding box center [528, 503] width 30 height 13
click at [547, 385] on div "Don't" at bounding box center [548, 536] width 17 height 9
click at [534, 385] on p at bounding box center [594, 562] width 162 height 11
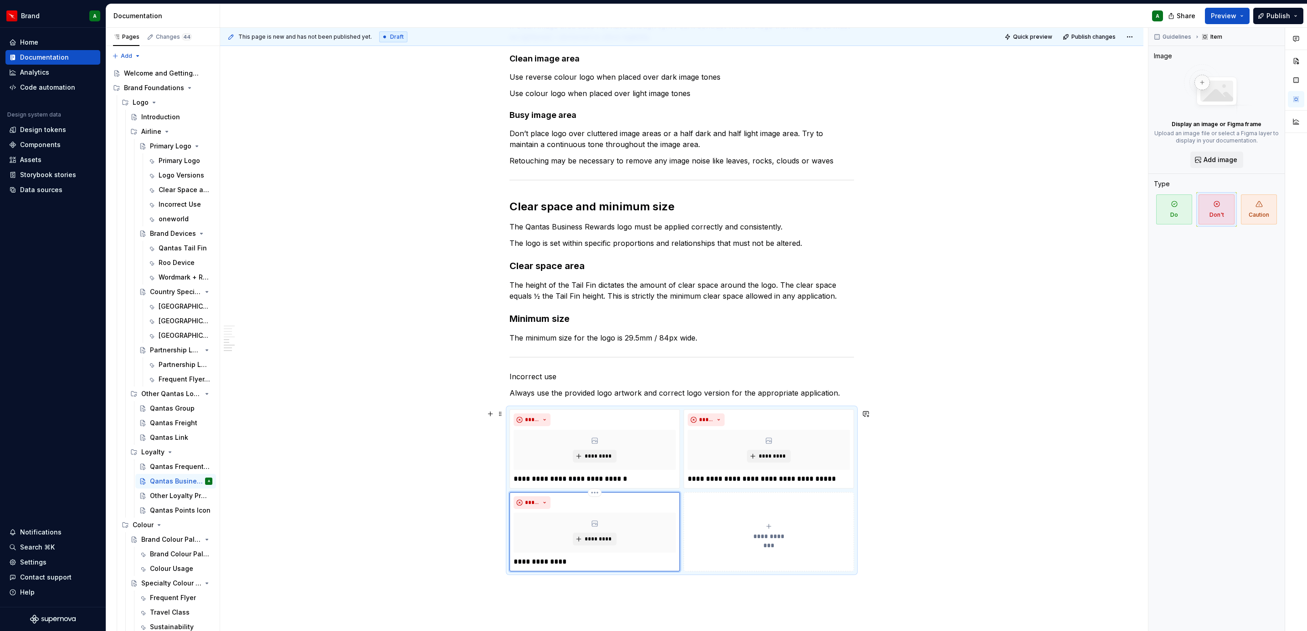
click at [732, 385] on div "**********" at bounding box center [769, 532] width 162 height 18
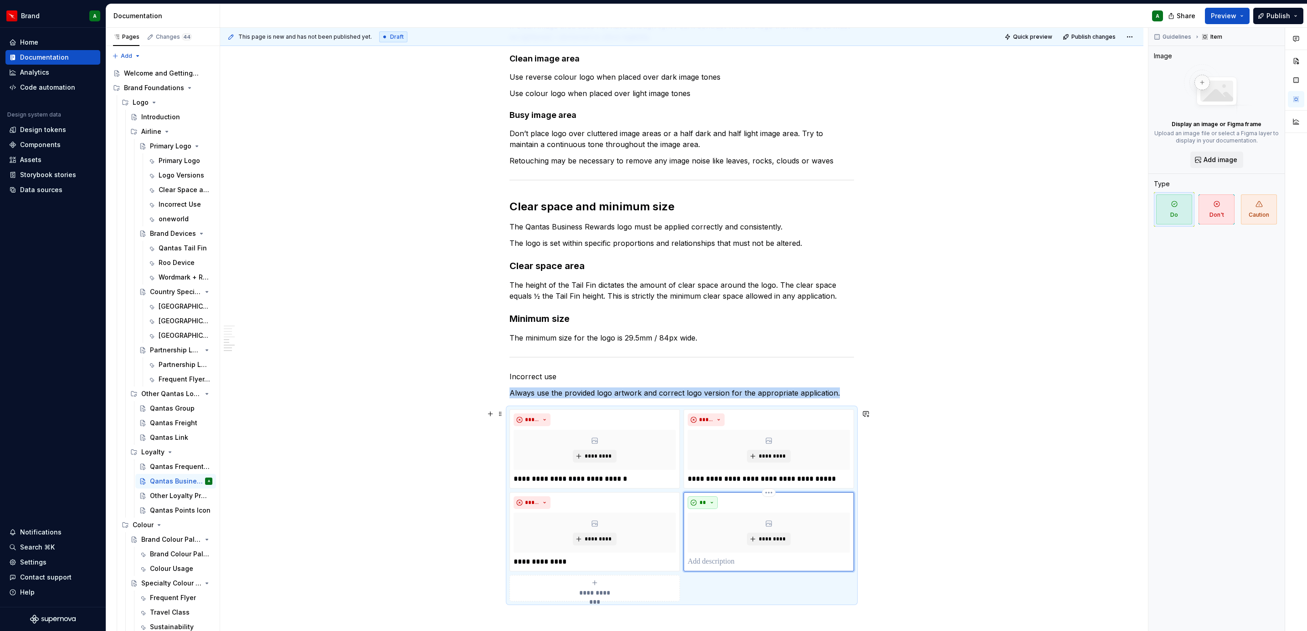
click at [704, 385] on span "**" at bounding box center [702, 502] width 7 height 7
click at [723, 385] on span "Do" at bounding box center [727, 521] width 77 height 15
click at [700, 385] on span "**" at bounding box center [702, 502] width 7 height 7
click at [711, 385] on span "Don't" at bounding box center [727, 536] width 77 height 15
click at [711, 385] on p at bounding box center [769, 562] width 162 height 11
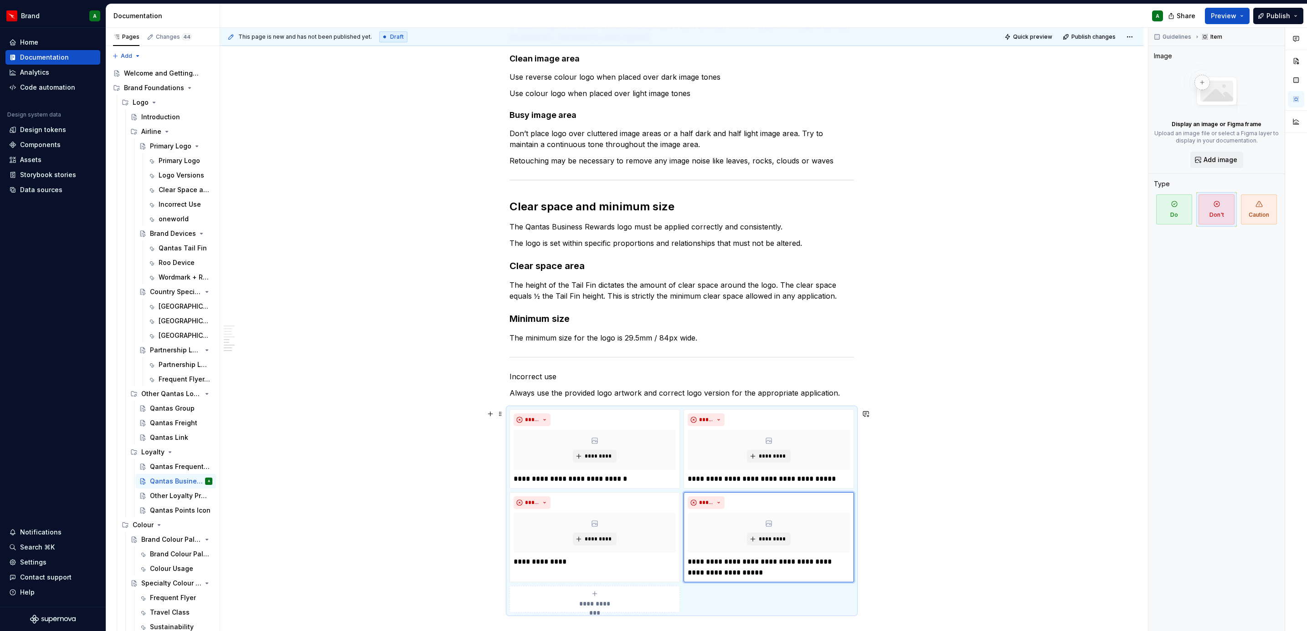
click at [640, 385] on div "**********" at bounding box center [594, 599] width 162 height 18
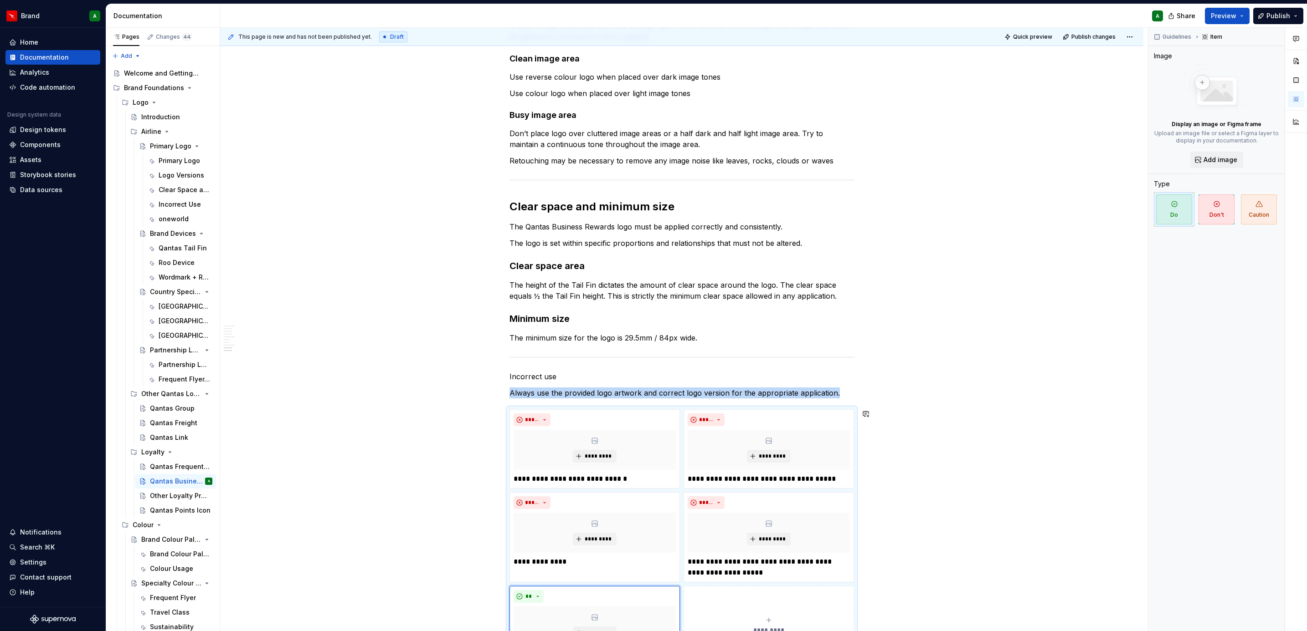
scroll to position [688, 0]
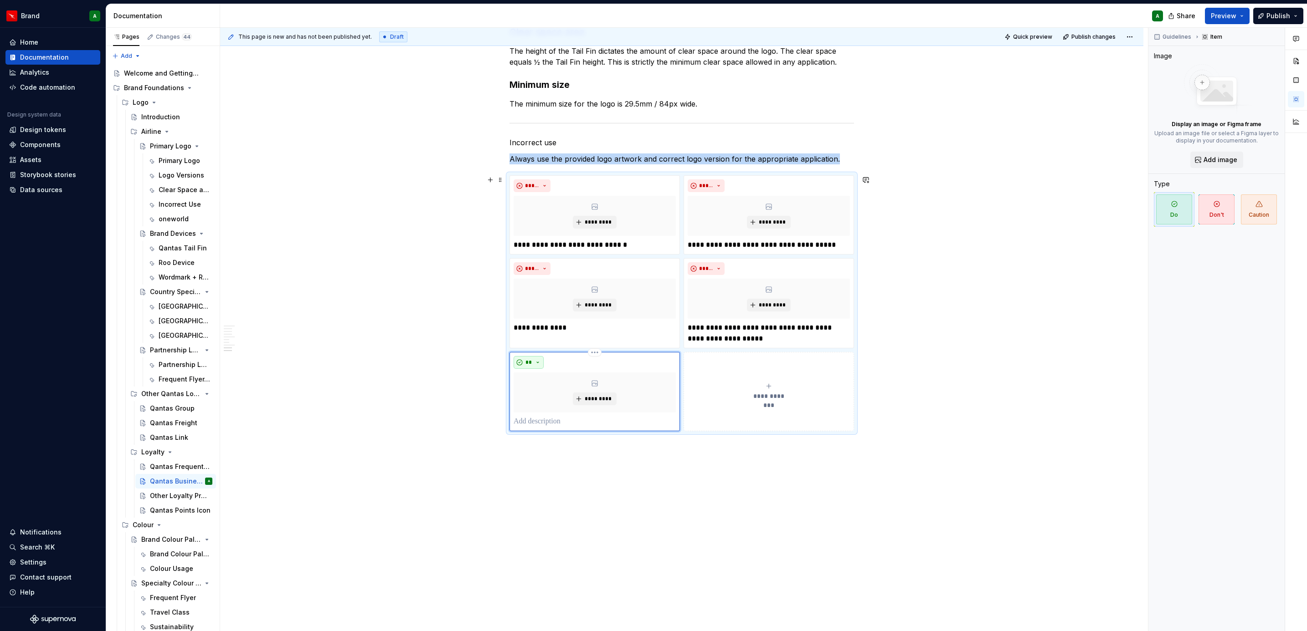
click at [527, 359] on span "**" at bounding box center [528, 362] width 7 height 7
click at [557, 385] on div "Don't" at bounding box center [564, 395] width 48 height 9
click at [541, 385] on p at bounding box center [594, 421] width 162 height 11
click at [726, 385] on div "**********" at bounding box center [769, 392] width 162 height 18
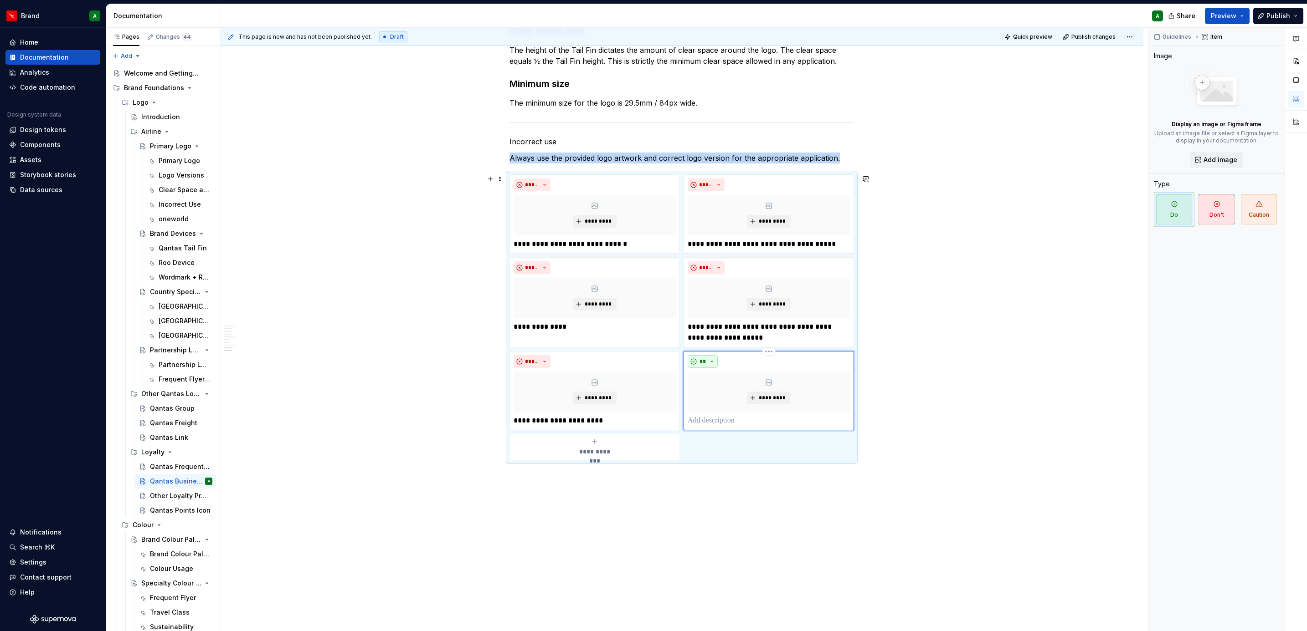
click at [707, 363] on button "**" at bounding box center [703, 361] width 30 height 13
click at [715, 385] on div "Don't" at bounding box center [723, 395] width 17 height 9
click at [700, 385] on p at bounding box center [769, 421] width 162 height 11
click at [608, 385] on span "**********" at bounding box center [595, 451] width 42 height 9
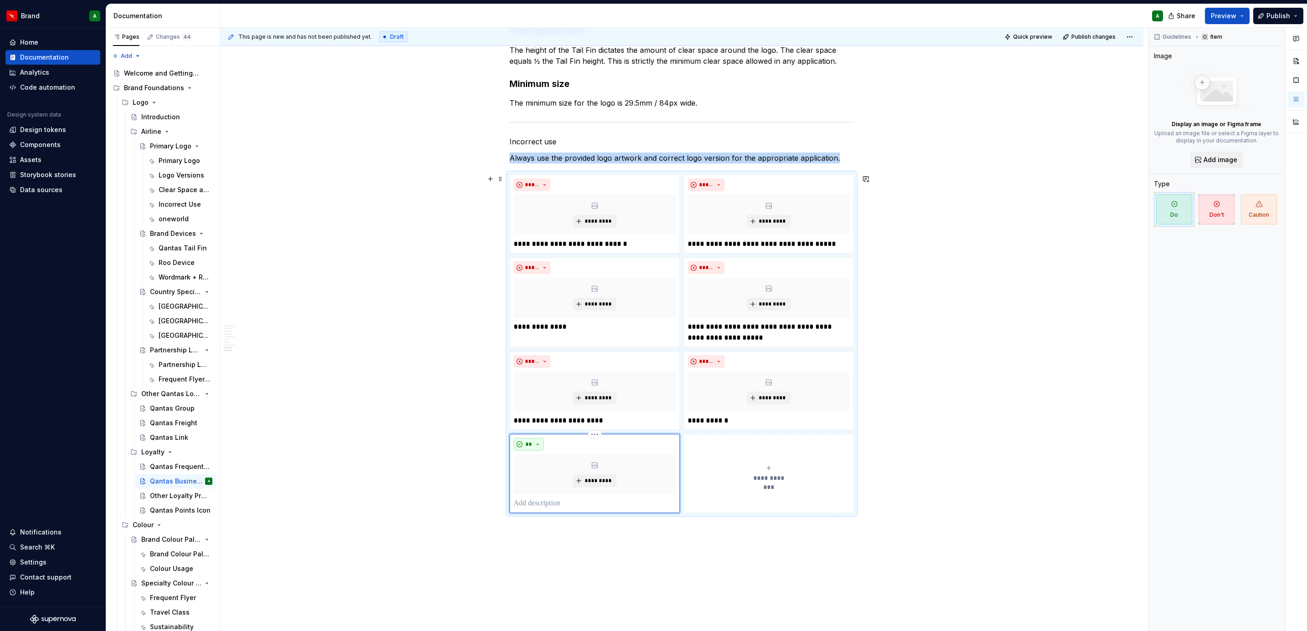
click at [526, 385] on button "**" at bounding box center [528, 444] width 30 height 13
click at [545, 385] on div "Don't" at bounding box center [548, 478] width 17 height 9
click at [536, 385] on p at bounding box center [594, 503] width 162 height 11
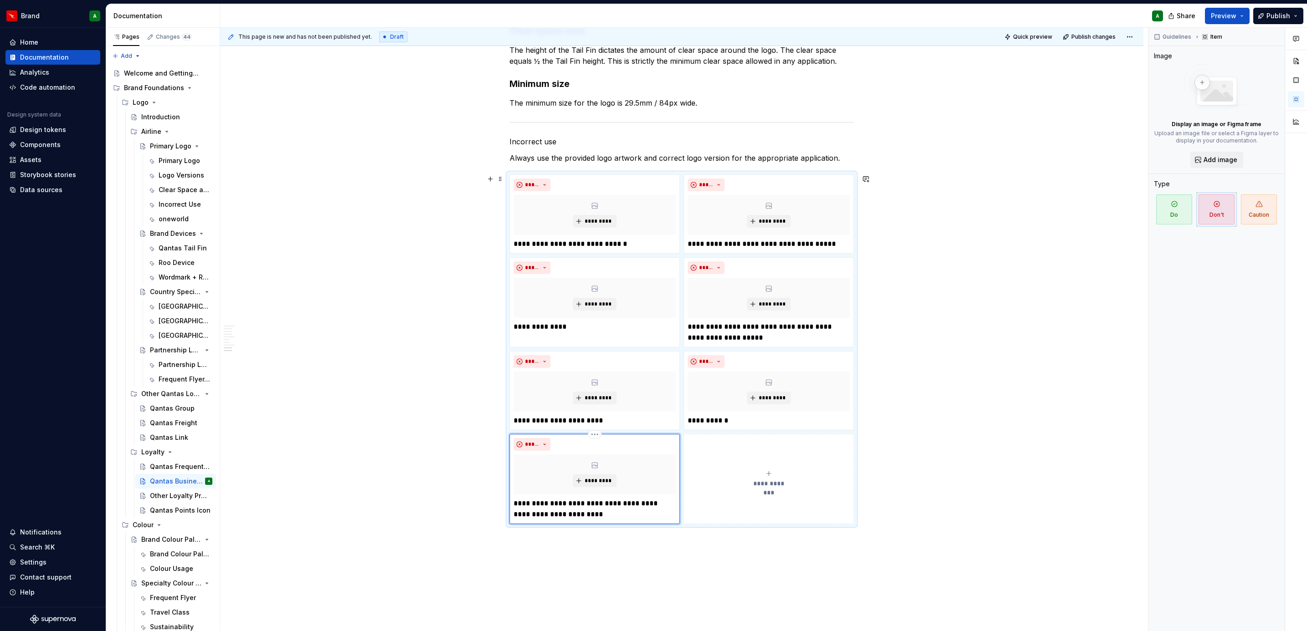
click at [544, 385] on p "**********" at bounding box center [594, 509] width 162 height 22
click at [708, 385] on button "**********" at bounding box center [768, 479] width 170 height 90
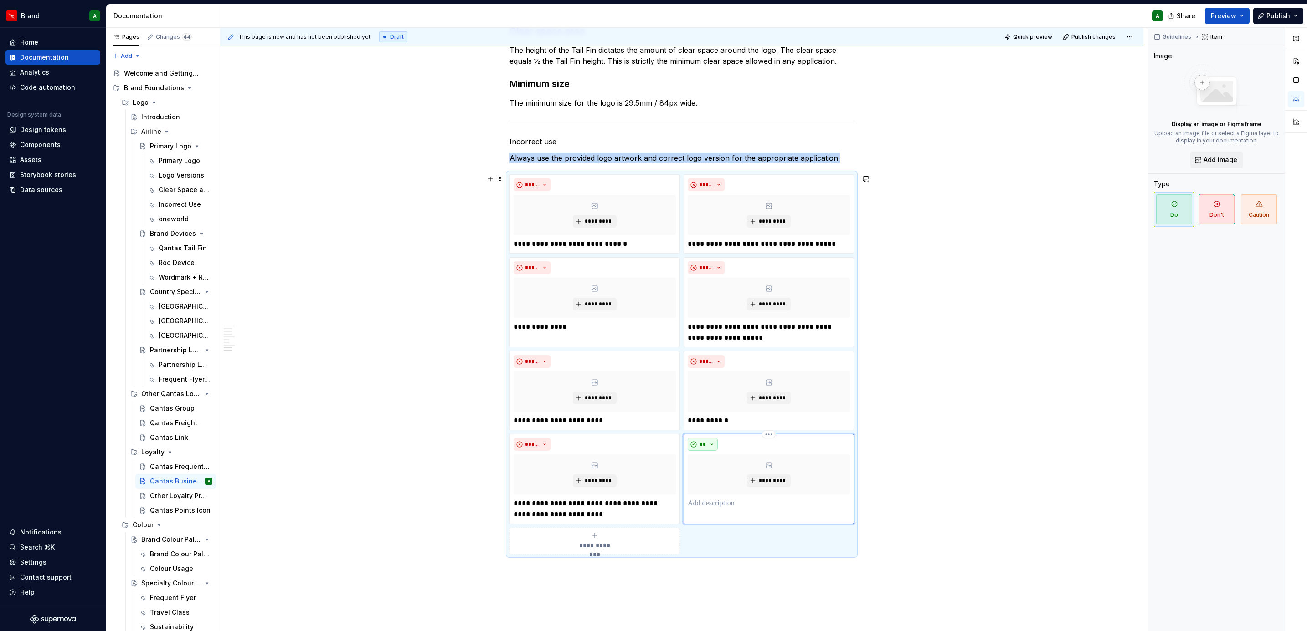
click at [703, 385] on span "**" at bounding box center [702, 444] width 7 height 7
click at [714, 385] on span "Don't" at bounding box center [727, 479] width 77 height 15
click at [708, 385] on p at bounding box center [769, 503] width 162 height 11
click at [584, 385] on button "**********" at bounding box center [594, 541] width 170 height 26
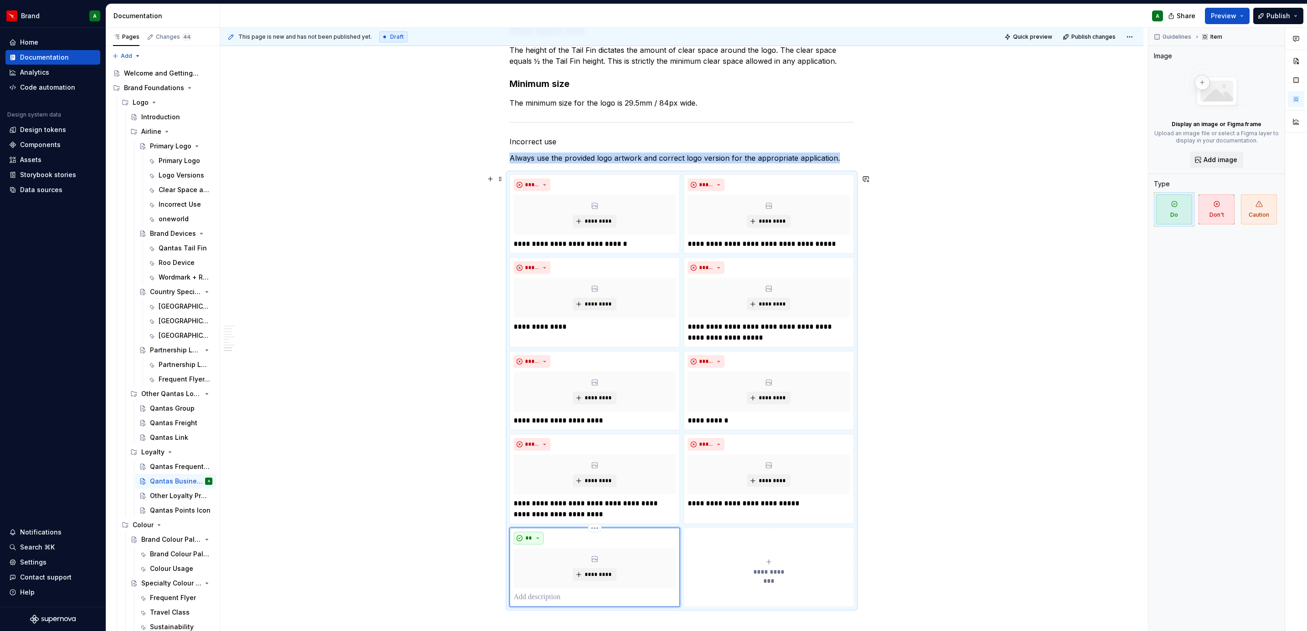
click at [529, 385] on span "**" at bounding box center [528, 538] width 7 height 7
click at [555, 385] on div "Don't" at bounding box center [548, 573] width 17 height 9
click at [557, 385] on p at bounding box center [594, 597] width 162 height 11
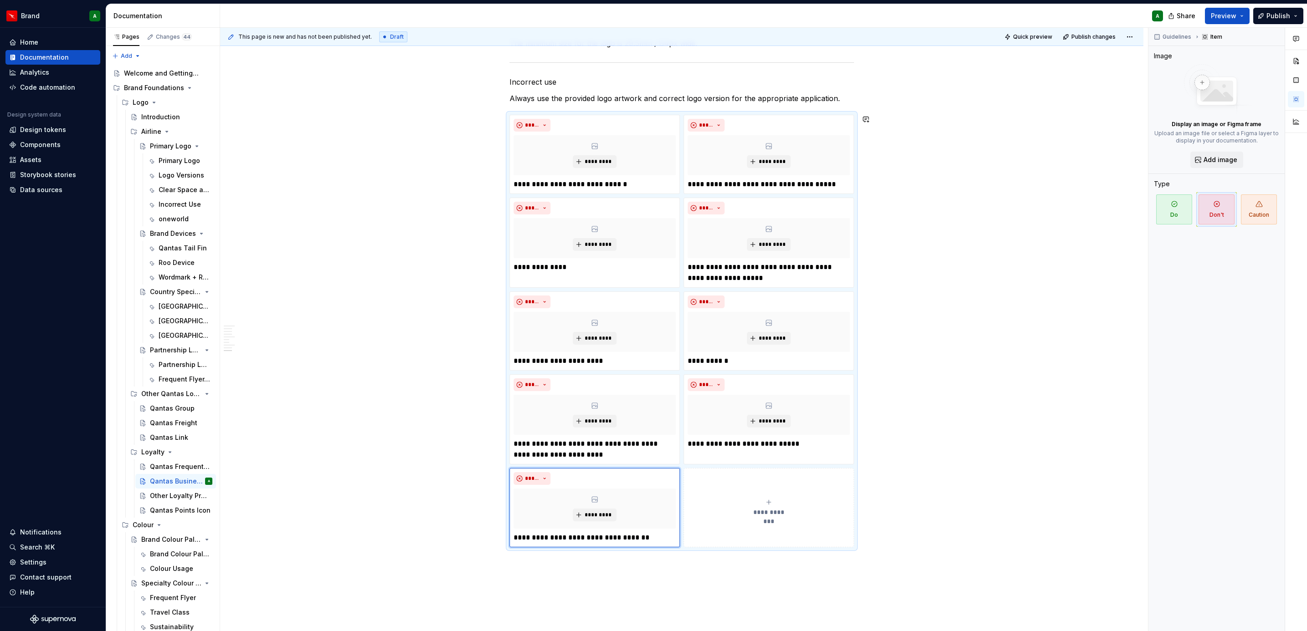
scroll to position [748, 0]
click at [545, 385] on div "Logo versions Qantas Business Rewards is the companies B2B loyalty program, all…" at bounding box center [681, 78] width 923 height 1340
click at [169, 385] on div "Other Loyalty Products" at bounding box center [167, 496] width 35 height 9
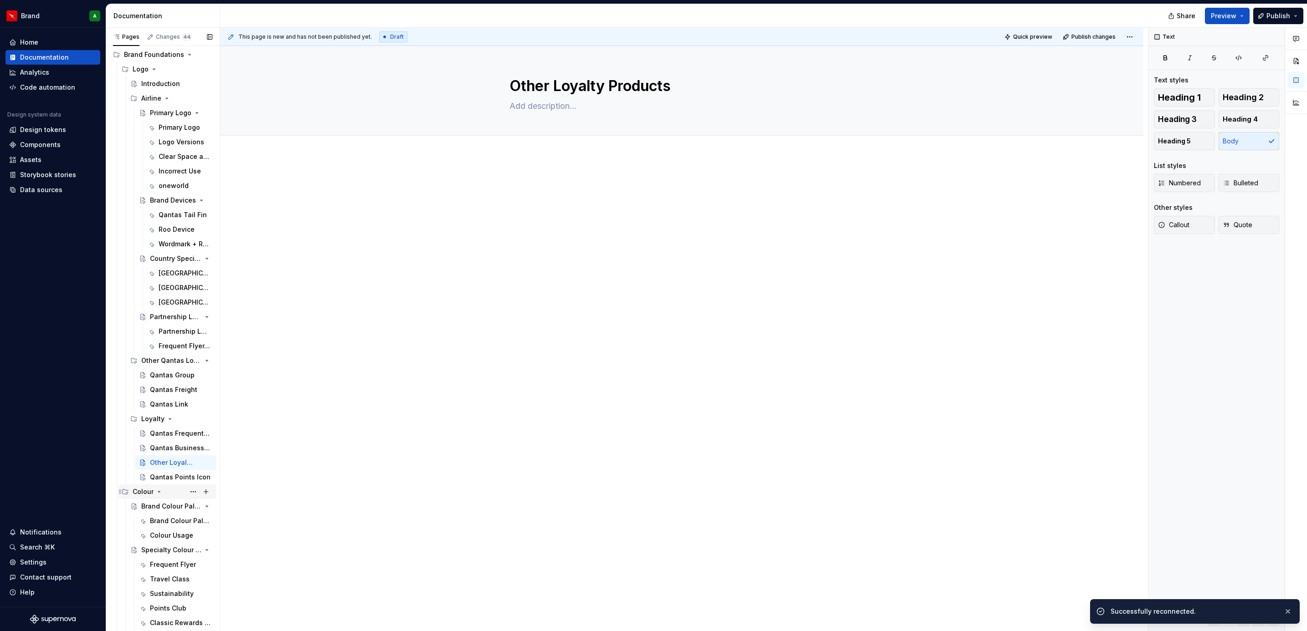
scroll to position [34, 0]
click at [474, 326] on div at bounding box center [681, 284] width 923 height 257
type textarea "*"
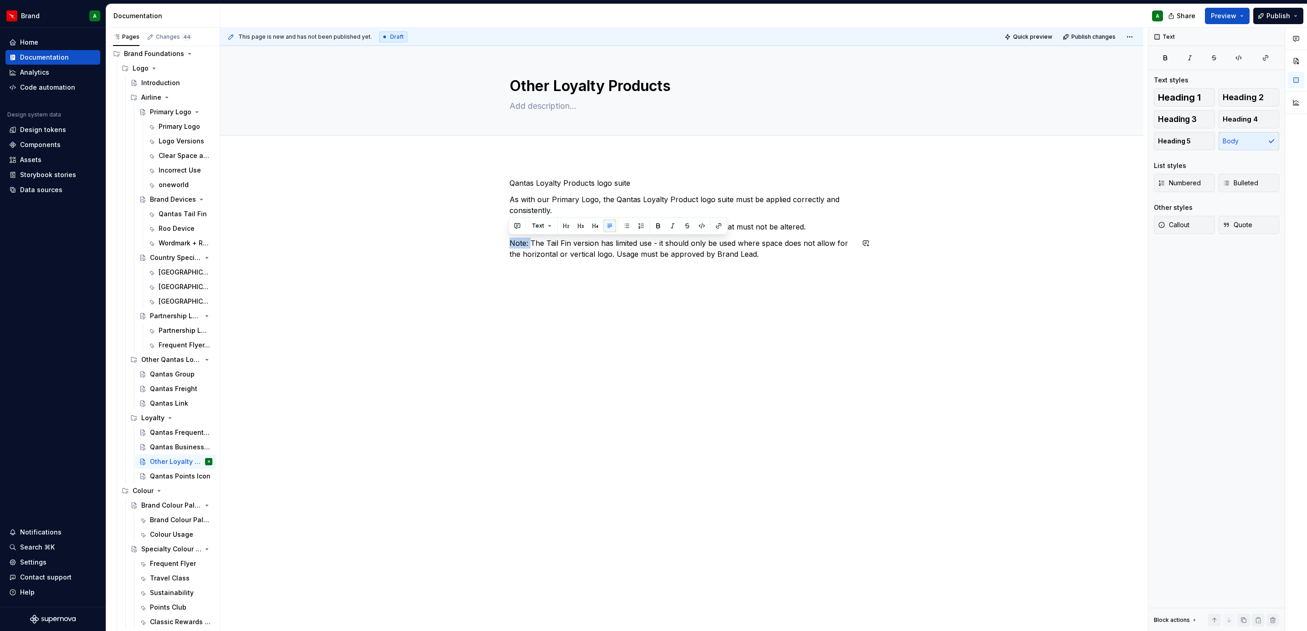
drag, startPoint x: 528, startPoint y: 241, endPoint x: 483, endPoint y: 234, distance: 45.6
click at [483, 234] on div "Qantas Loyalty Products logo suite As with our Primary Logo, the Qantas Loyalty…" at bounding box center [681, 308] width 923 height 304
click at [657, 226] on button "button" at bounding box center [658, 226] width 13 height 13
click at [566, 277] on div "Qantas Loyalty Products logo suite As with our Primary Logo, the Qantas Loyalty…" at bounding box center [681, 308] width 923 height 304
click at [592, 176] on div "Qantas Loyalty Products logo suite As with our Primary Logo, the Qantas Loyalty…" at bounding box center [681, 316] width 923 height 321
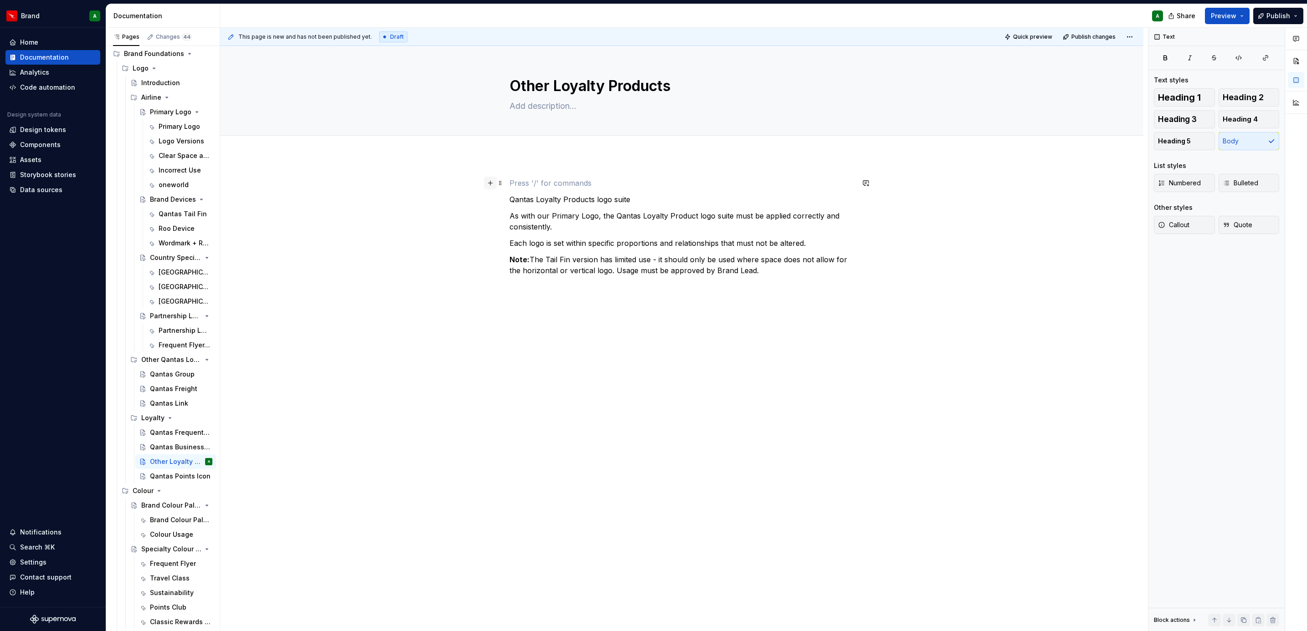
click at [486, 182] on button "button" at bounding box center [490, 183] width 13 height 13
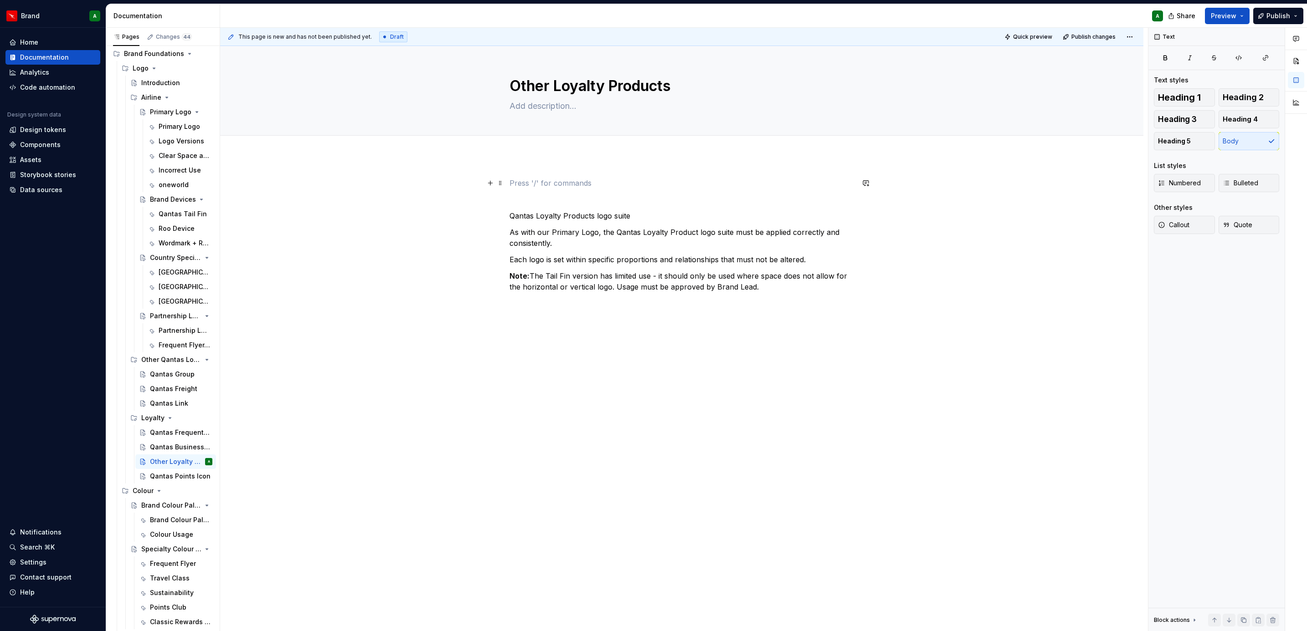
click at [533, 189] on p at bounding box center [681, 183] width 344 height 11
click at [499, 188] on span at bounding box center [500, 183] width 7 height 13
click at [536, 264] on div "Delete" at bounding box center [542, 264] width 59 height 9
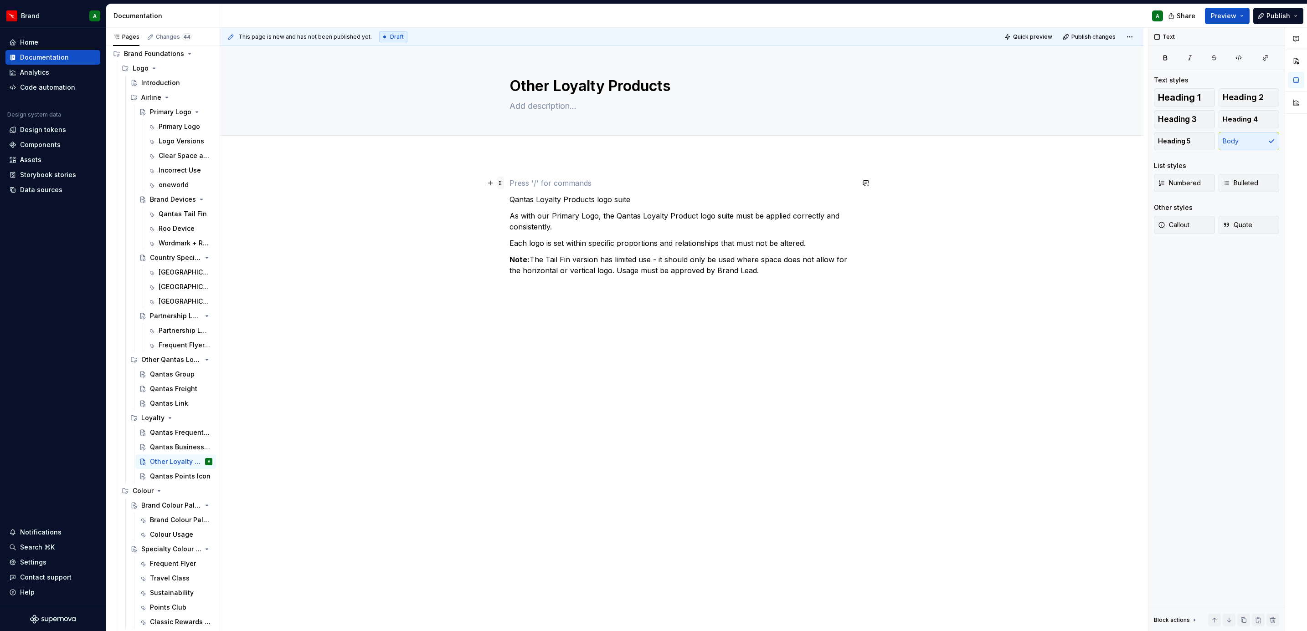
click at [499, 185] on span at bounding box center [500, 183] width 7 height 13
click at [529, 263] on div "Delete" at bounding box center [542, 264] width 59 height 9
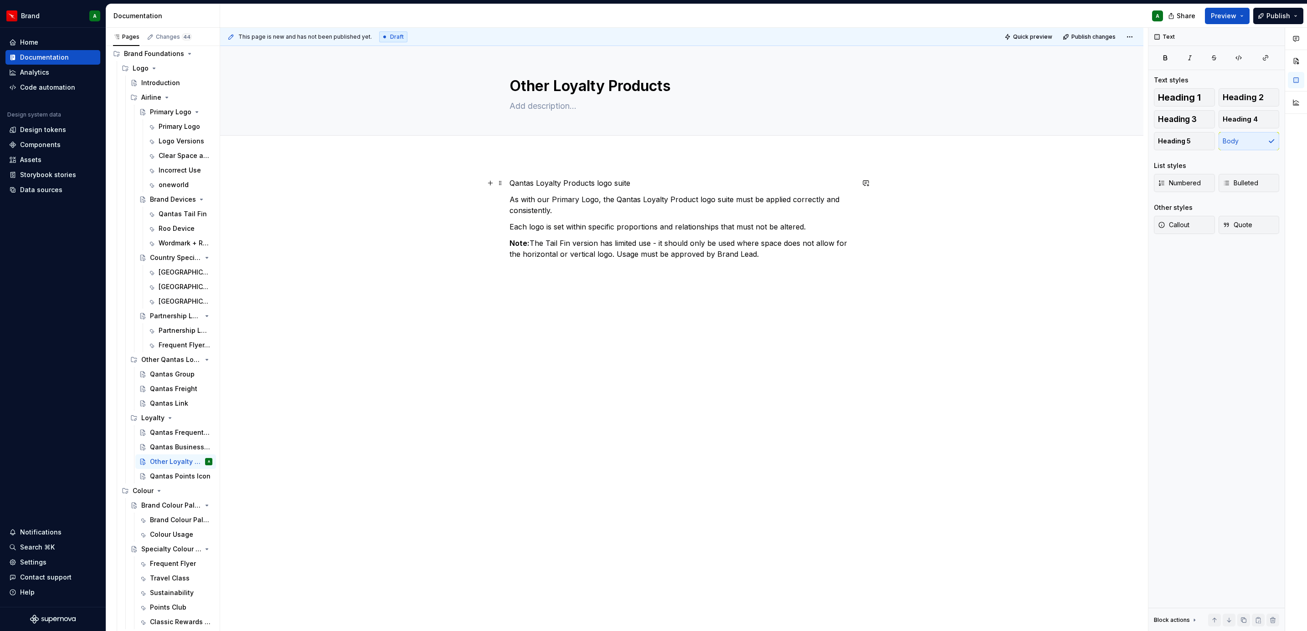
click at [622, 185] on p "Qantas Loyalty Products logo suite" at bounding box center [681, 183] width 344 height 11
click at [869, 93] on span "Heading 2" at bounding box center [1242, 97] width 41 height 9
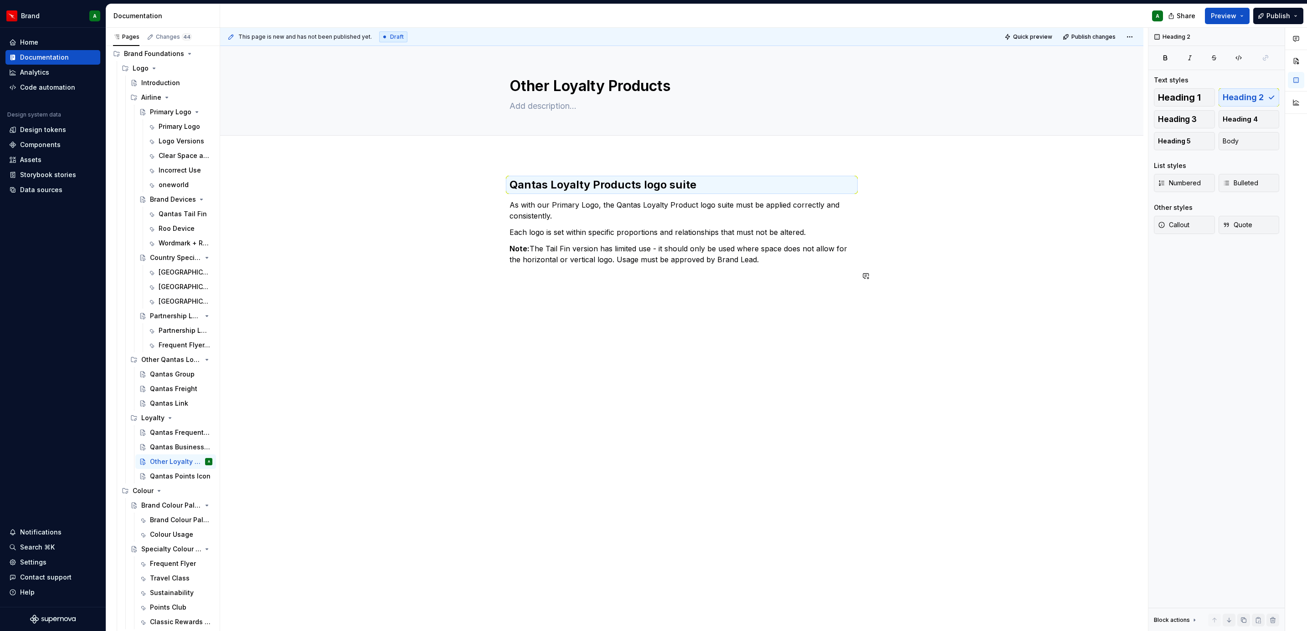
click at [737, 298] on div "Qantas Loyalty Products logo suite As with our Primary Logo, the Qantas Loyalty…" at bounding box center [681, 319] width 923 height 326
click at [622, 346] on div "Qantas Loyalty Products logo suite As with our Primary Logo, the Qantas Loyalty…" at bounding box center [681, 319] width 923 height 326
click at [493, 276] on button "button" at bounding box center [490, 276] width 13 height 13
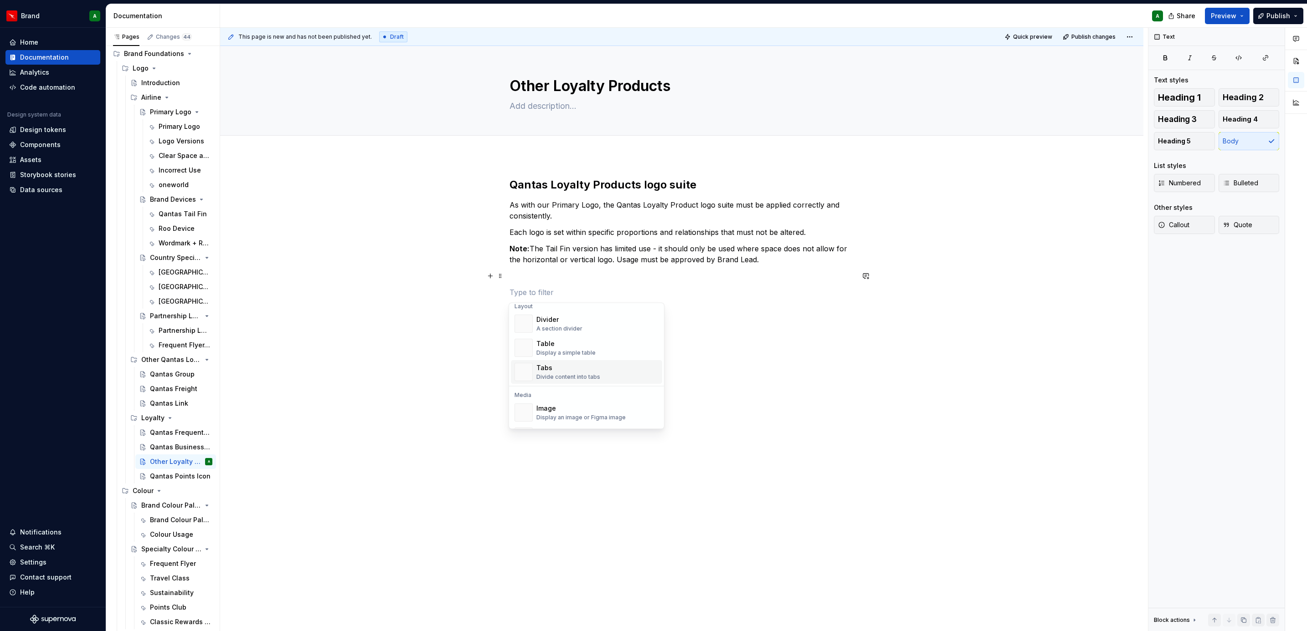
scroll to position [299, 0]
click at [569, 327] on div "Divider" at bounding box center [559, 324] width 46 height 9
click at [532, 275] on p at bounding box center [681, 276] width 344 height 11
click at [517, 299] on p at bounding box center [681, 298] width 344 height 11
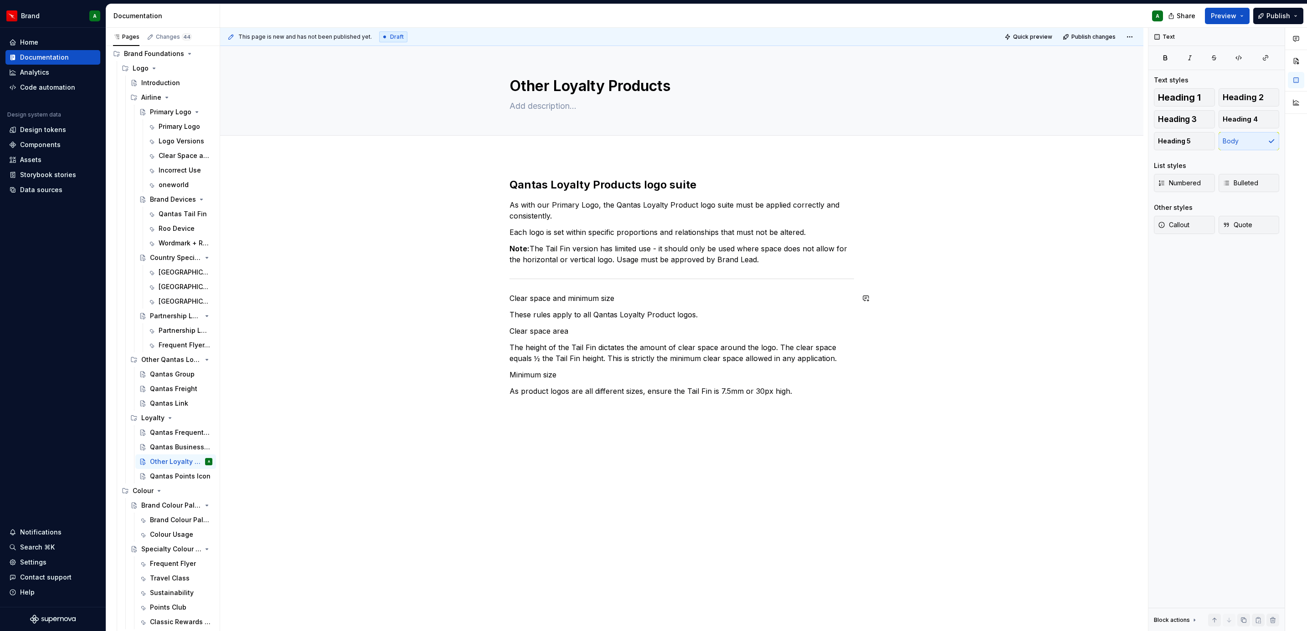
click at [517, 299] on p "Clear space and minimum size" at bounding box center [681, 298] width 344 height 11
click at [869, 92] on button "Heading 2" at bounding box center [1248, 97] width 61 height 18
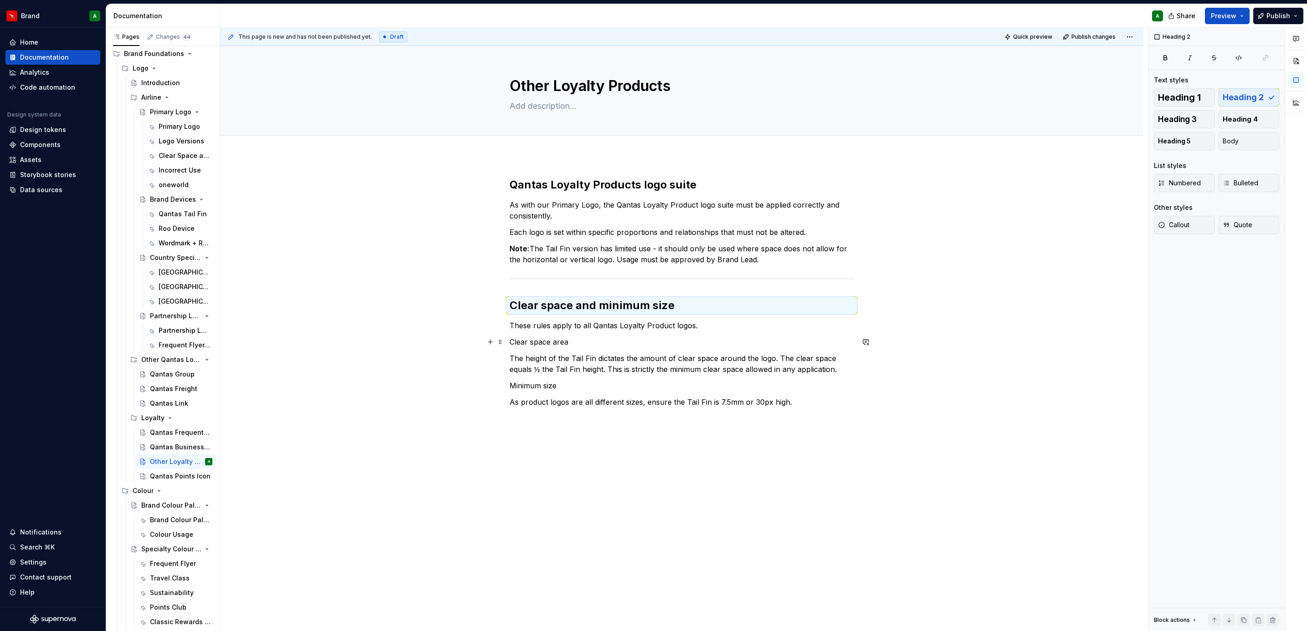
click at [636, 339] on p "Clear space area" at bounding box center [681, 342] width 344 height 11
click at [542, 343] on p "Clear space area" at bounding box center [681, 342] width 344 height 11
click at [869, 115] on span "Heading 4" at bounding box center [1239, 119] width 35 height 9
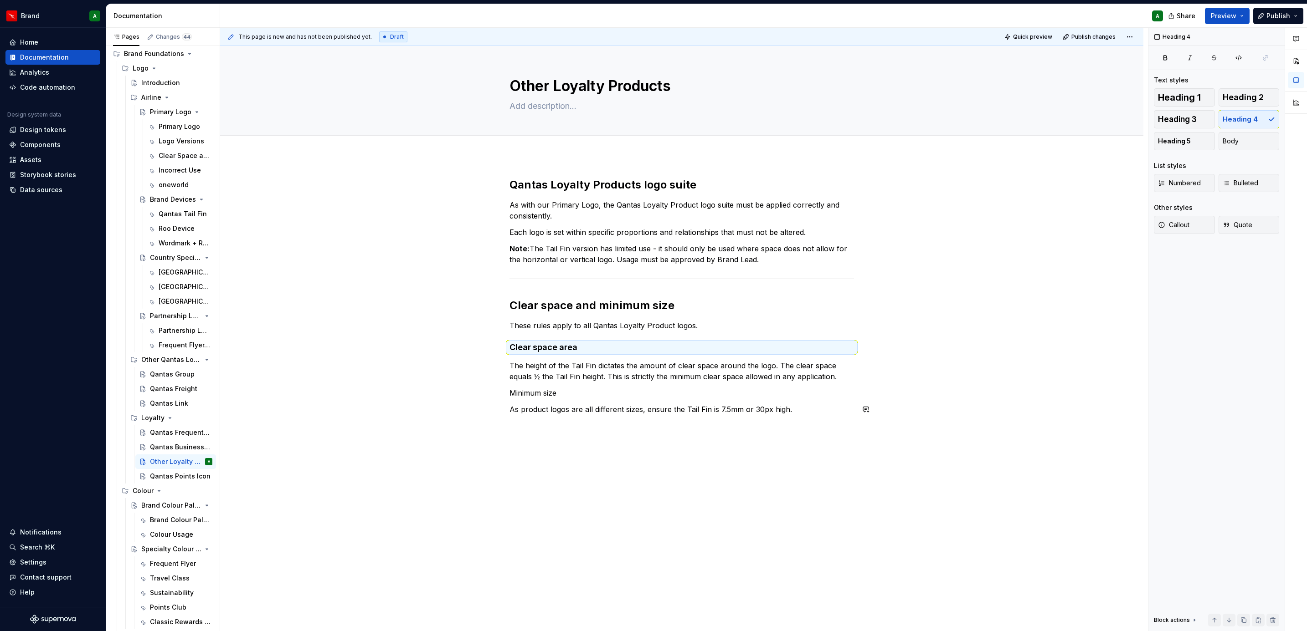
click at [547, 385] on p "Minimum size" at bounding box center [681, 393] width 344 height 11
click at [869, 122] on span "Heading 4" at bounding box center [1239, 119] width 35 height 9
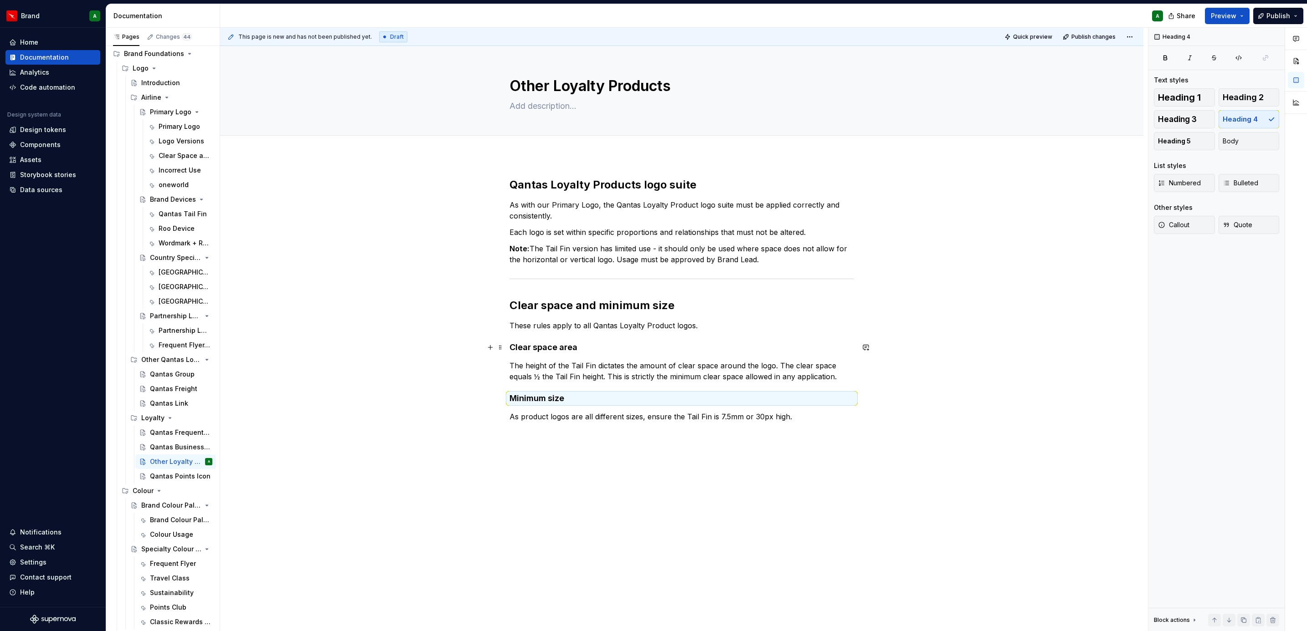
click at [557, 351] on h4 "Clear space area" at bounding box center [681, 347] width 344 height 11
type textarea "*"
click at [869, 123] on span "Heading 3" at bounding box center [1177, 119] width 39 height 9
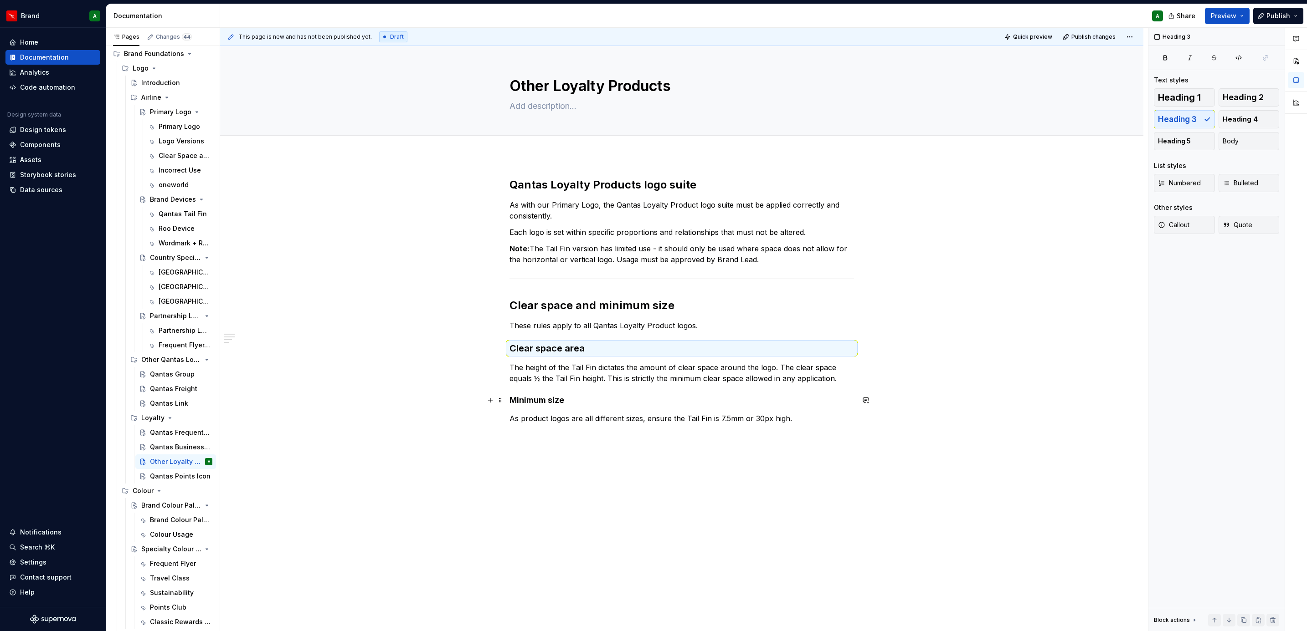
click at [543, 385] on h4 "Minimum size" at bounding box center [681, 400] width 344 height 11
click at [869, 118] on span "Heading 3" at bounding box center [1177, 119] width 39 height 9
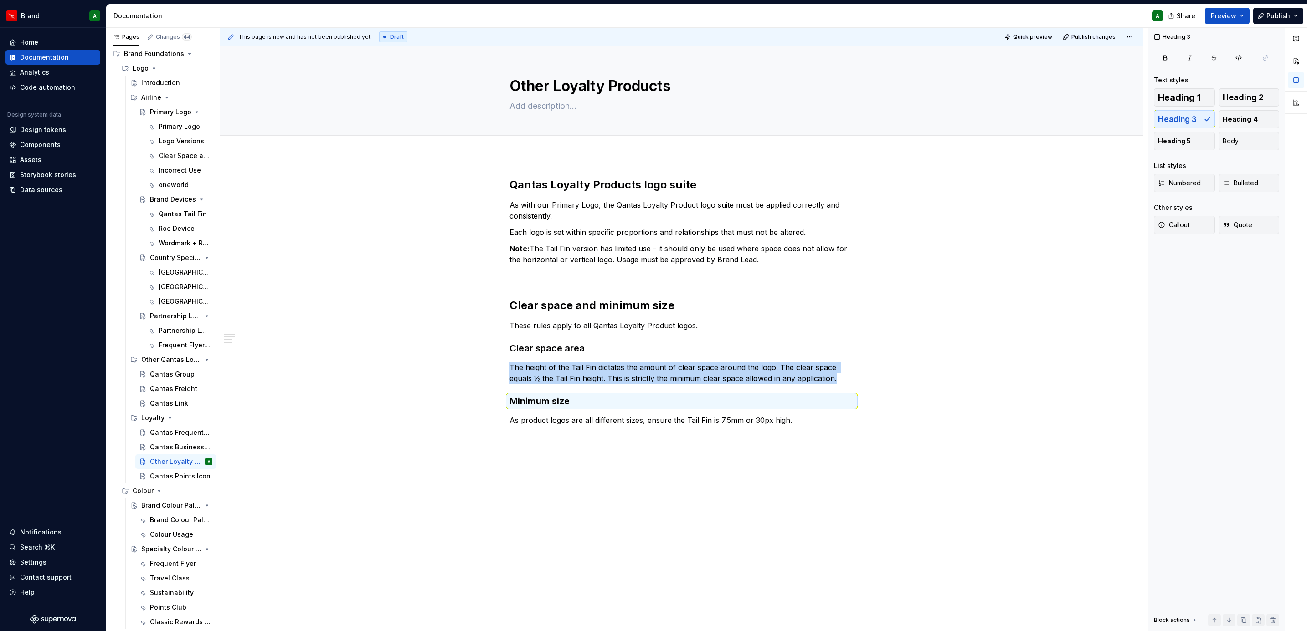
drag, startPoint x: 603, startPoint y: 447, endPoint x: 549, endPoint y: 445, distance: 53.8
click at [603, 385] on div "Qantas Loyalty Products logo suite As with our Primary Logo, the Qantas Loyalty…" at bounding box center [681, 391] width 923 height 471
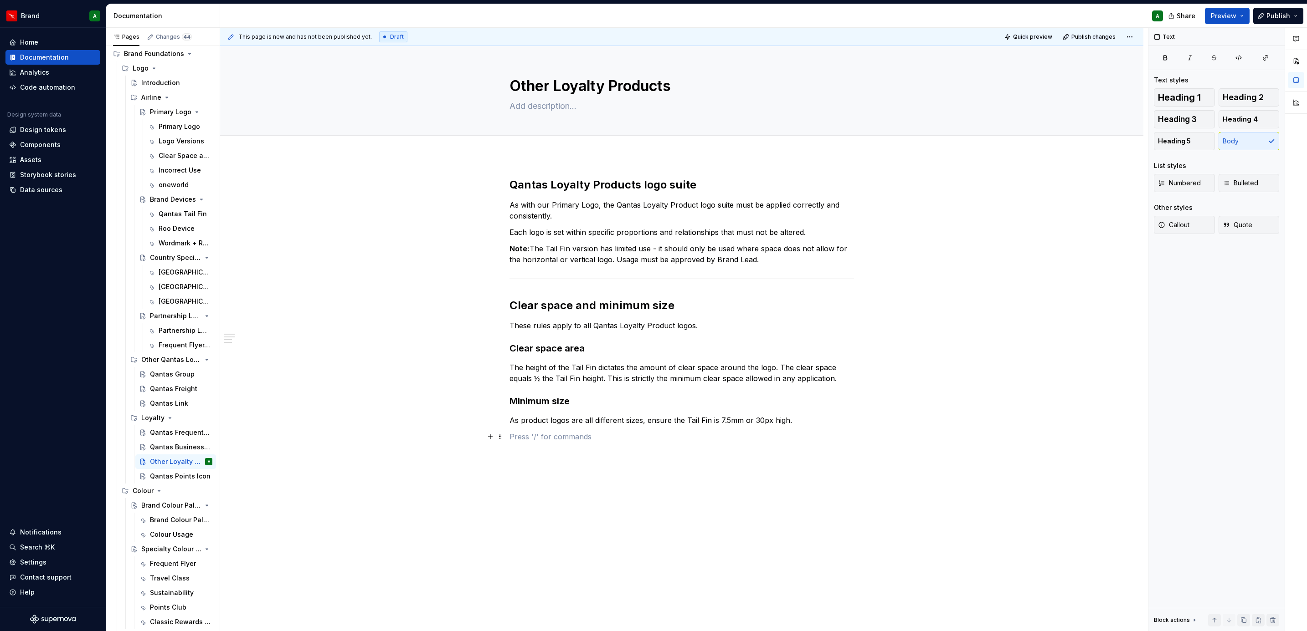
click at [509, 385] on p at bounding box center [681, 436] width 344 height 11
click at [487, 385] on button "button" at bounding box center [490, 437] width 13 height 13
click at [580, 385] on div "Divider" at bounding box center [559, 580] width 46 height 9
click at [545, 385] on div "Qantas Loyalty Products logo suite As with our Primary Logo, the Qantas Loyalty…" at bounding box center [681, 329] width 344 height 303
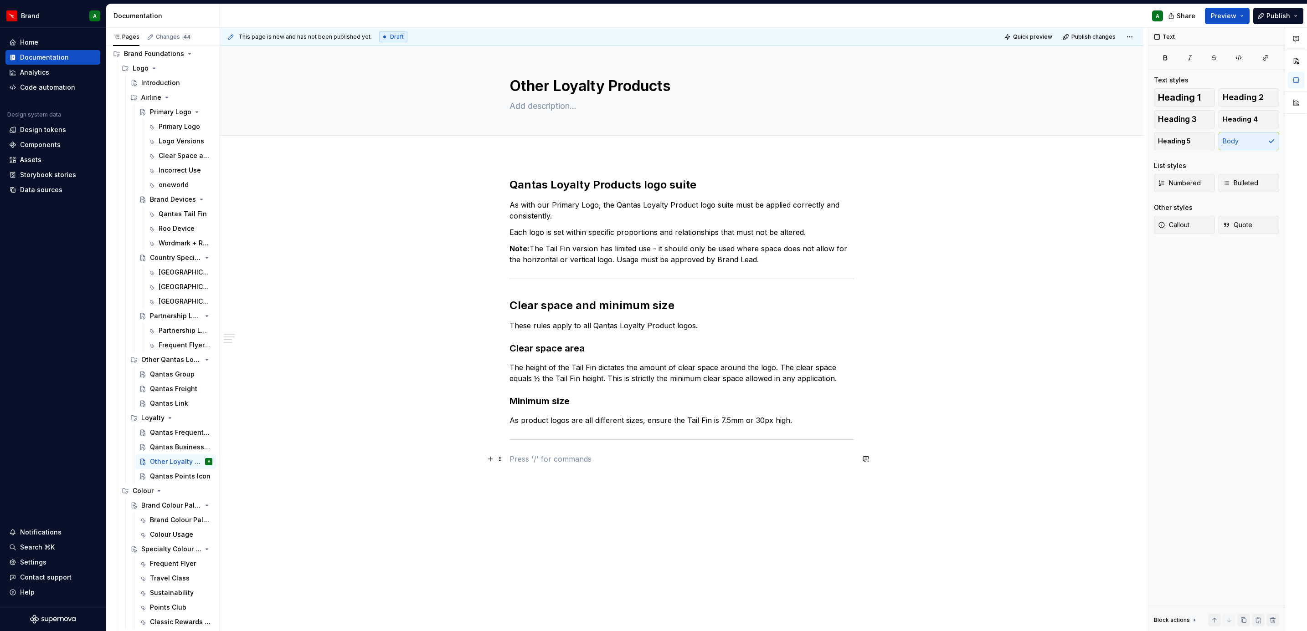
click at [525, 385] on p at bounding box center [681, 459] width 344 height 11
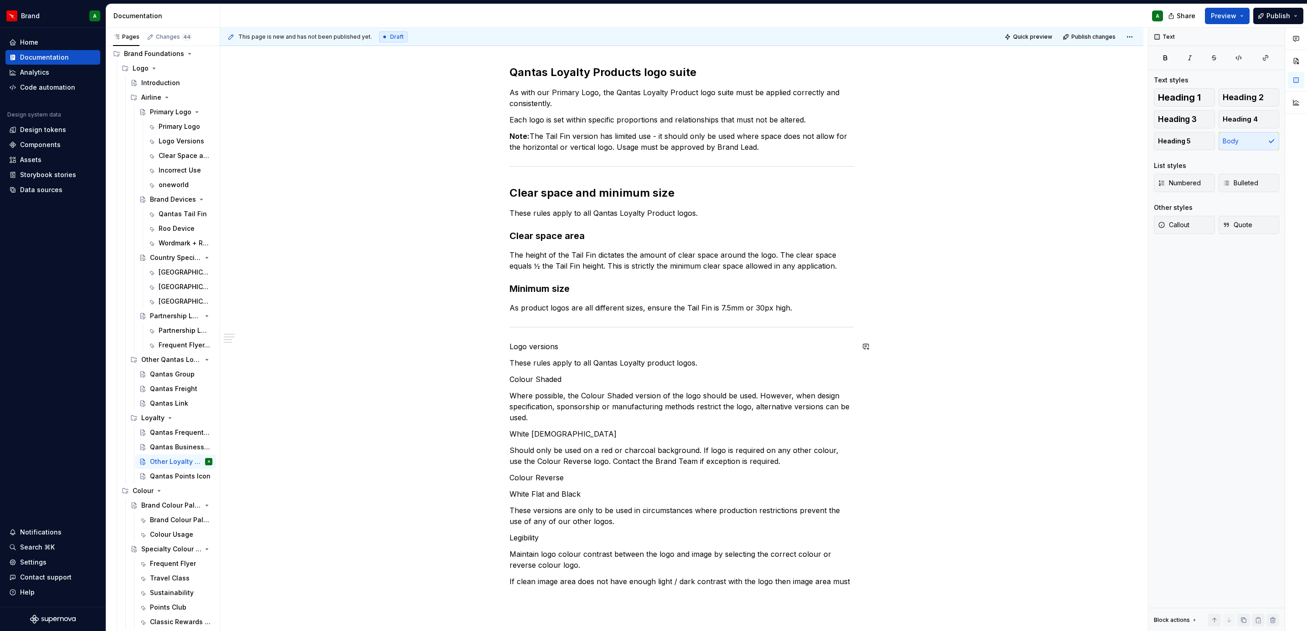
scroll to position [123, 0]
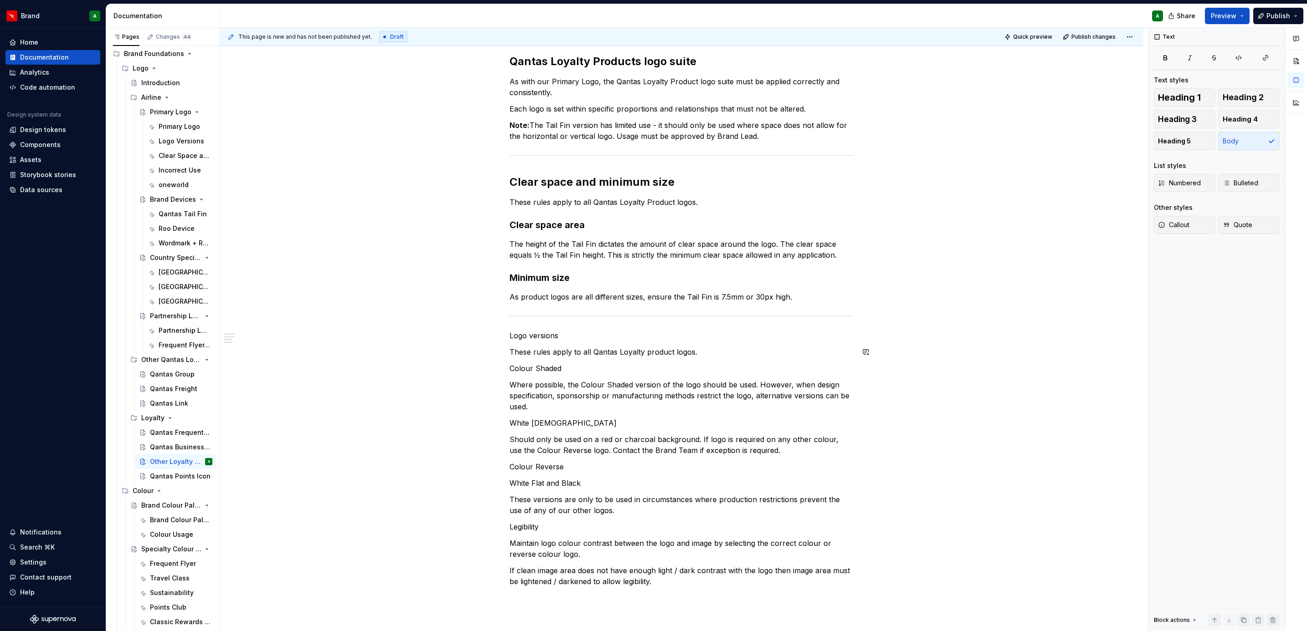
click at [543, 337] on p "Logo versions" at bounding box center [681, 335] width 344 height 11
click at [869, 97] on span "Heading 2" at bounding box center [1242, 97] width 41 height 9
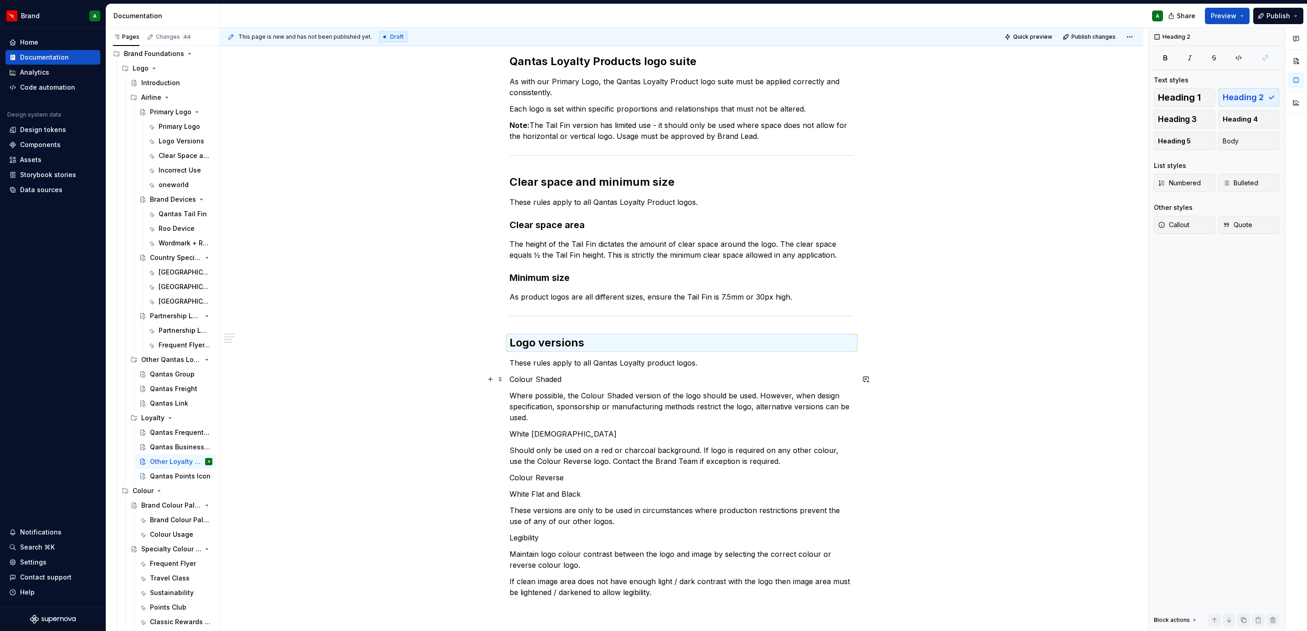
click at [554, 377] on p "Colour Shaded" at bounding box center [681, 379] width 344 height 11
click at [869, 119] on span "Heading 3" at bounding box center [1177, 119] width 39 height 9
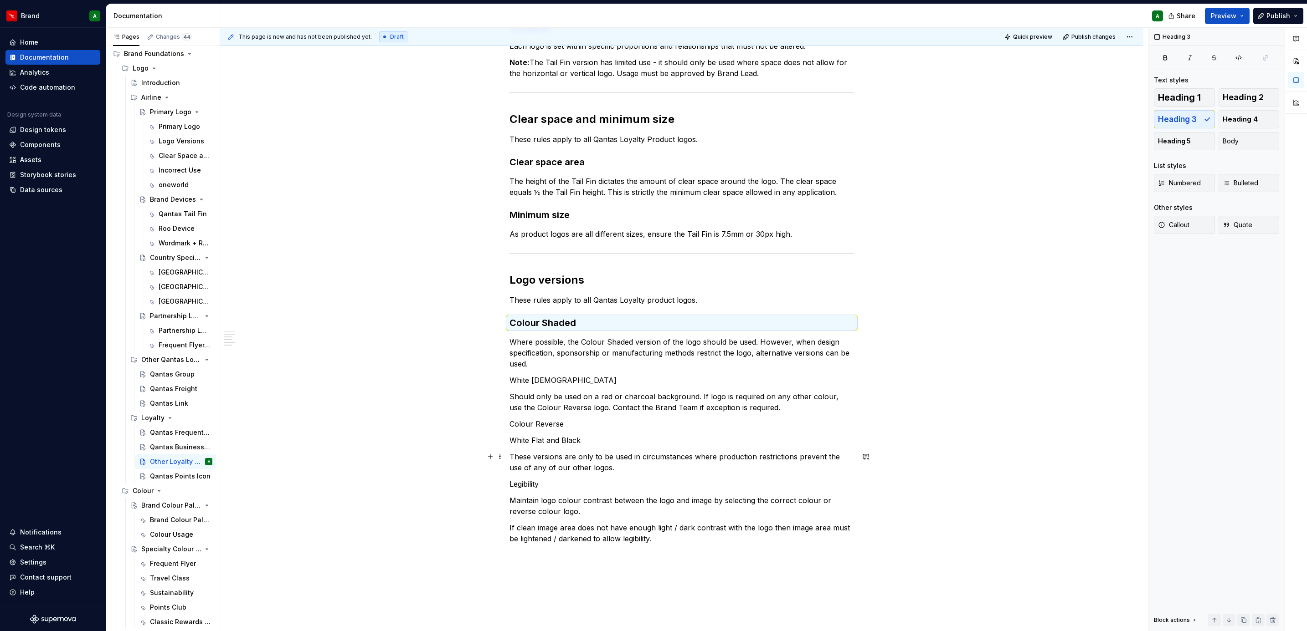
scroll to position [192, 0]
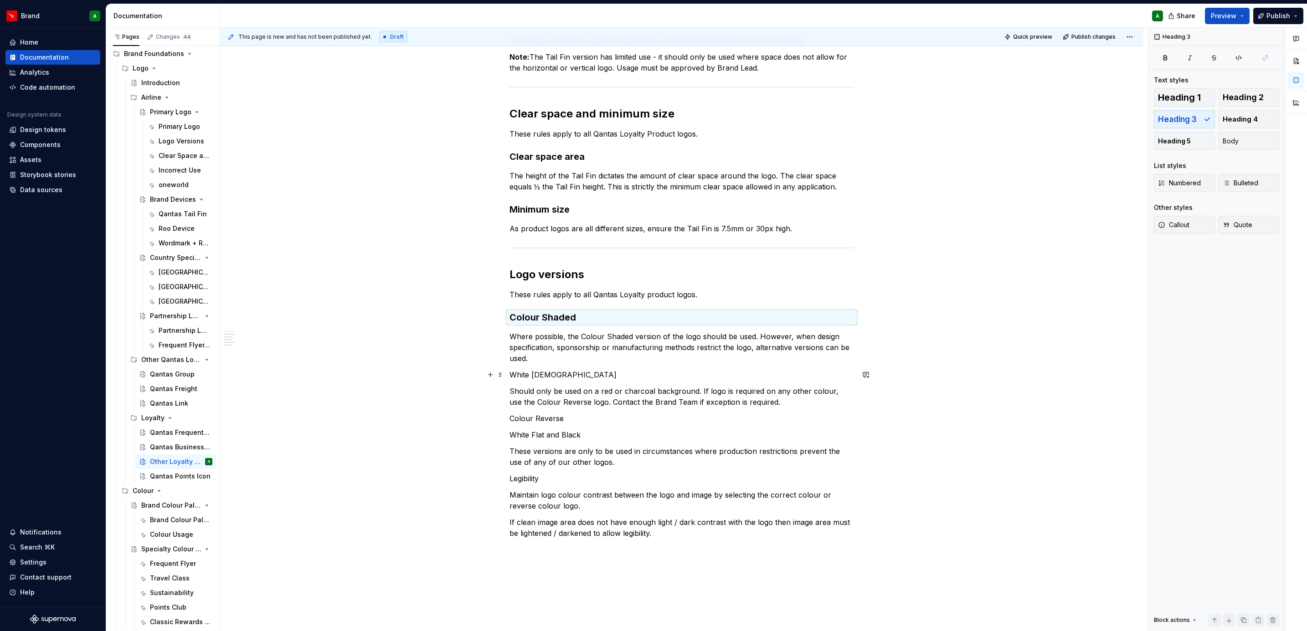
click at [540, 372] on p "White [DEMOGRAPHIC_DATA]" at bounding box center [681, 375] width 344 height 11
click at [869, 119] on span "Heading 3" at bounding box center [1177, 119] width 39 height 9
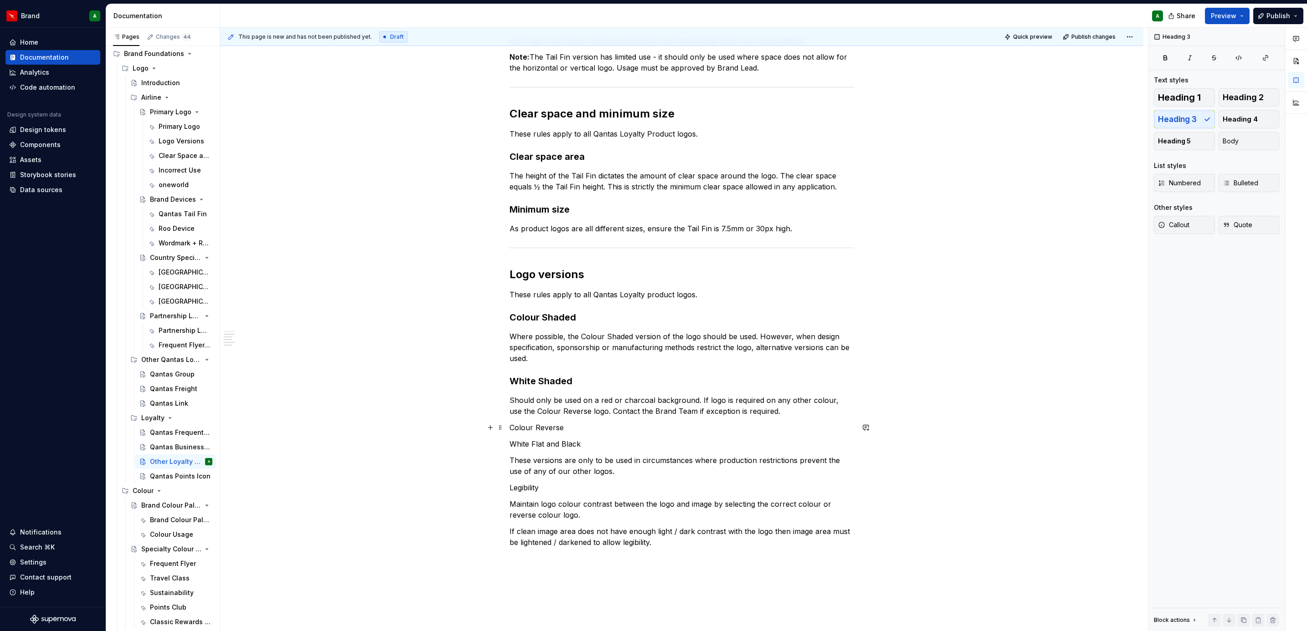
click at [539, 385] on p "Colour Reverse" at bounding box center [681, 427] width 344 height 11
click at [869, 117] on span "Heading 4" at bounding box center [1239, 119] width 35 height 9
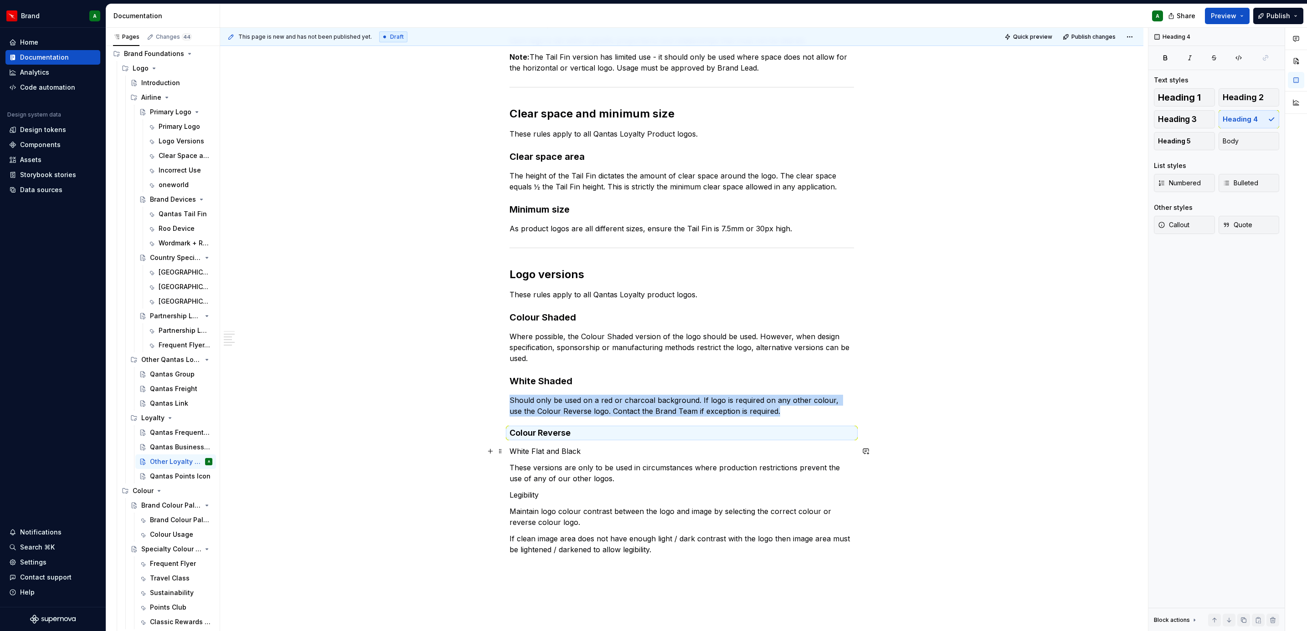
click at [560, 385] on p "White Flat and Black" at bounding box center [681, 451] width 344 height 11
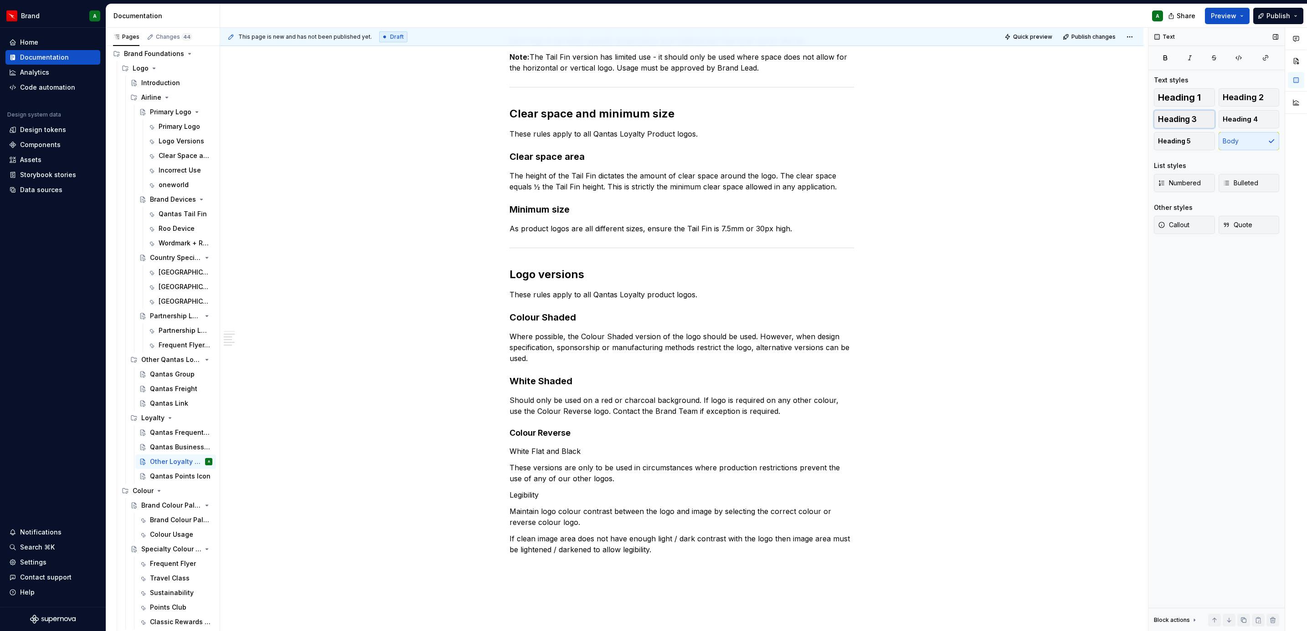
click at [869, 126] on button "Heading 3" at bounding box center [1184, 119] width 61 height 18
click at [514, 385] on p "Legibility" at bounding box center [681, 498] width 344 height 11
click at [869, 95] on span "Heading 2" at bounding box center [1242, 97] width 41 height 9
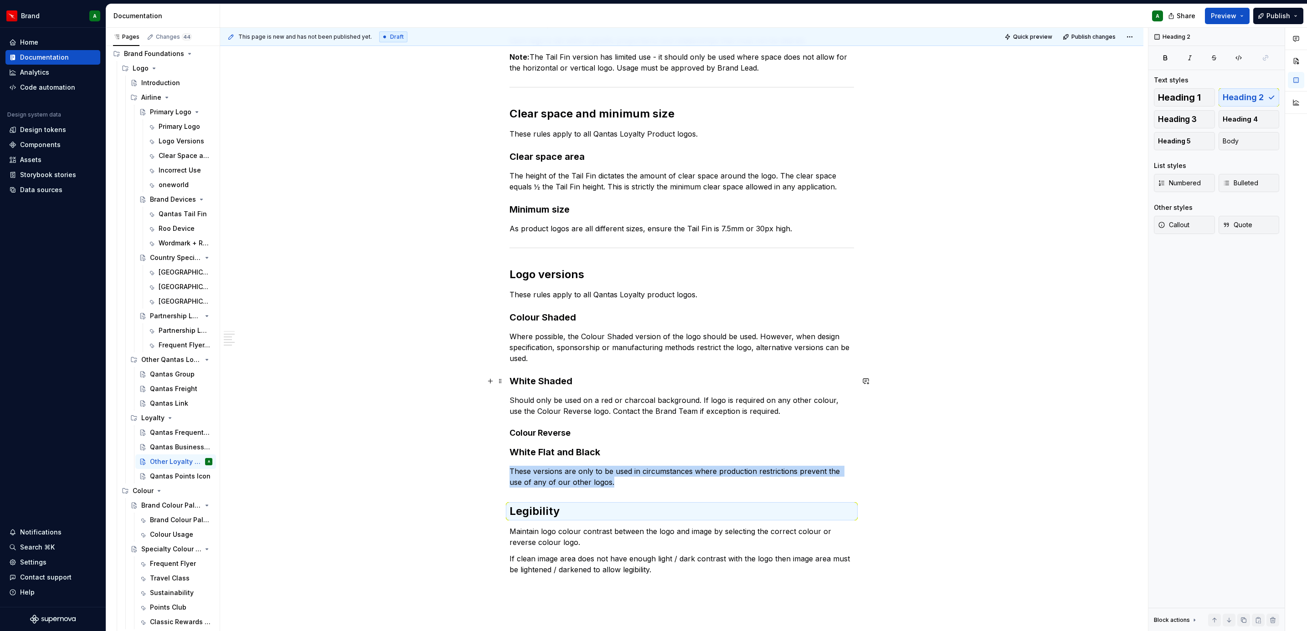
scroll to position [335, 0]
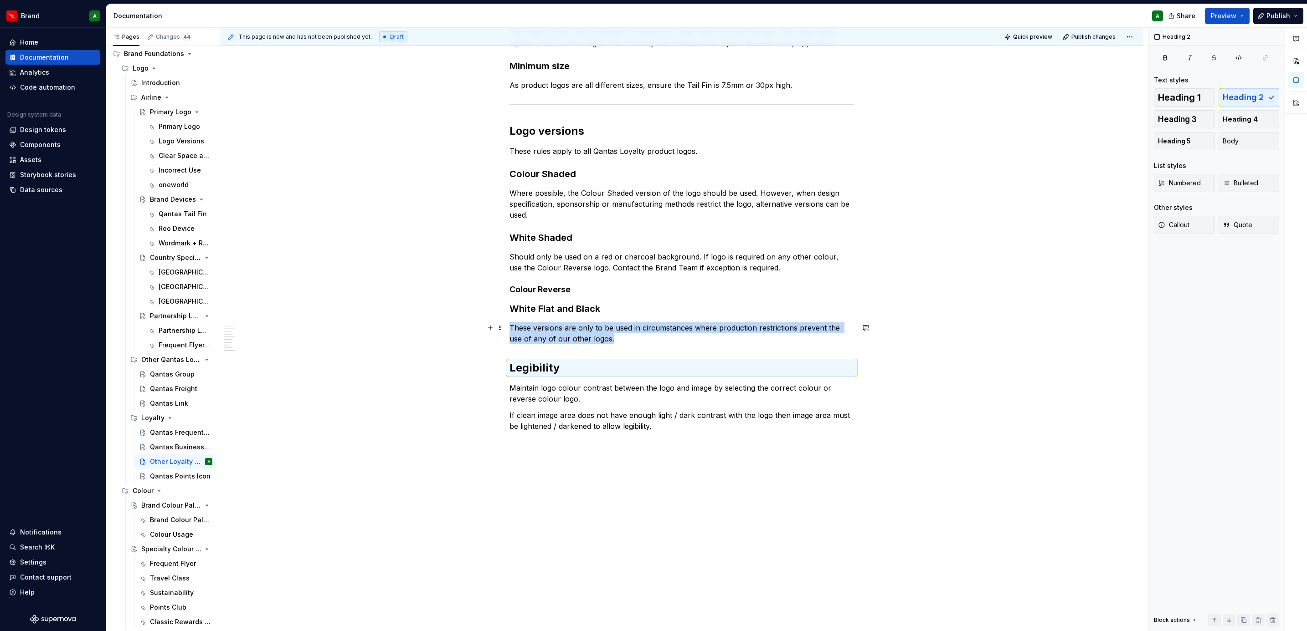
click at [618, 342] on p "These versions are only to be used in circumstances where production restrictio…" at bounding box center [681, 334] width 344 height 22
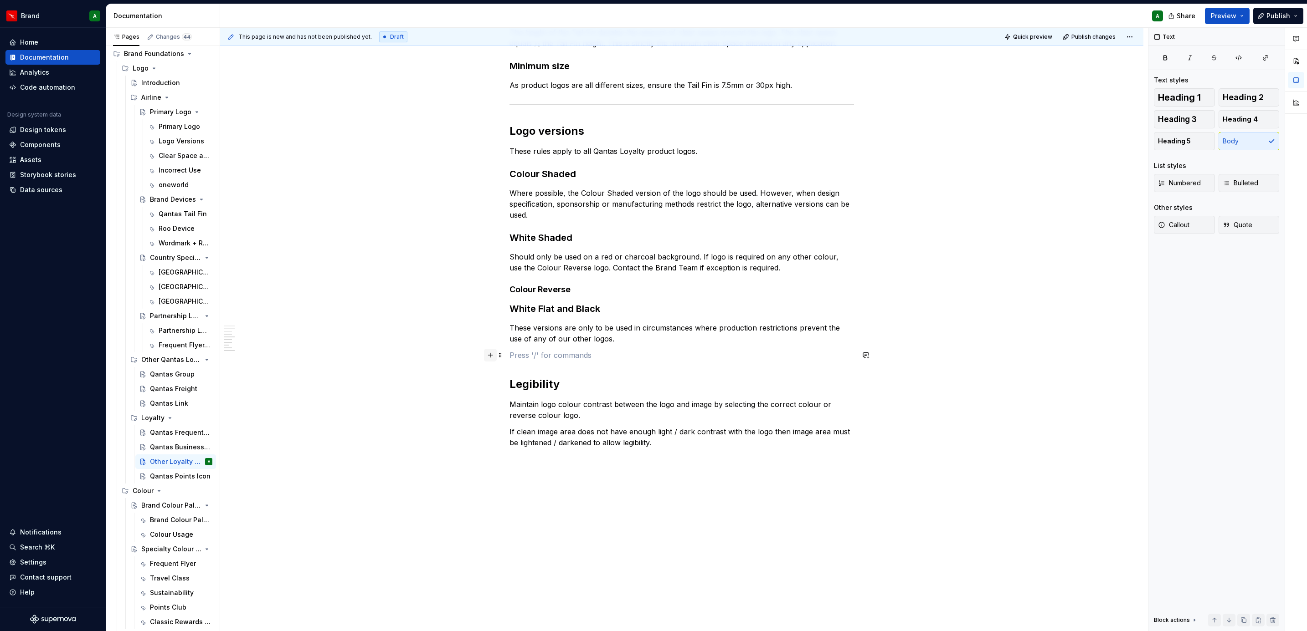
click at [487, 357] on button "button" at bounding box center [490, 355] width 13 height 13
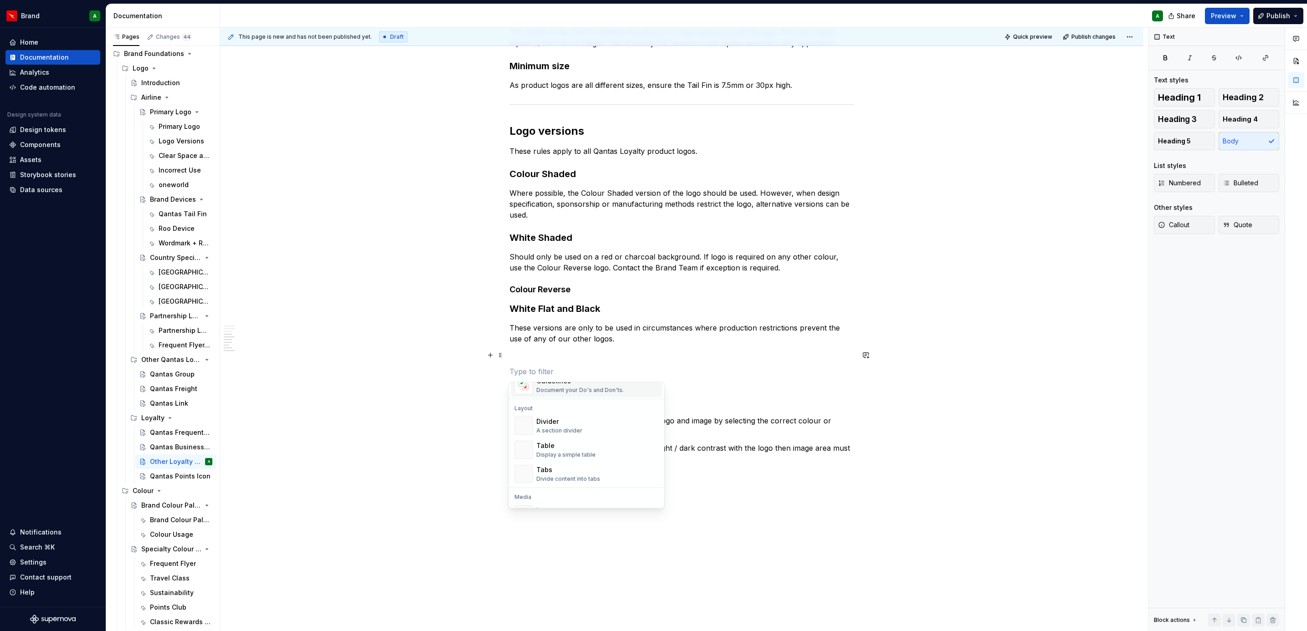
scroll to position [282, 0]
click at [588, 385] on div "Divider A section divider" at bounding box center [597, 425] width 122 height 18
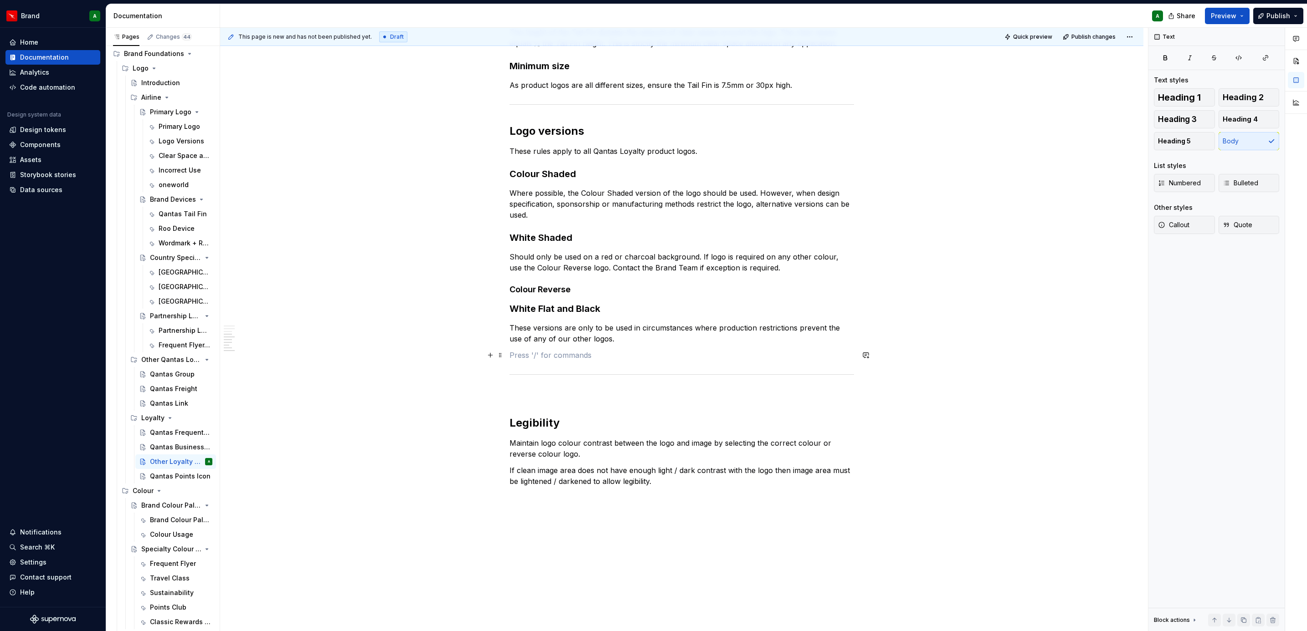
click at [566, 354] on p at bounding box center [681, 355] width 344 height 11
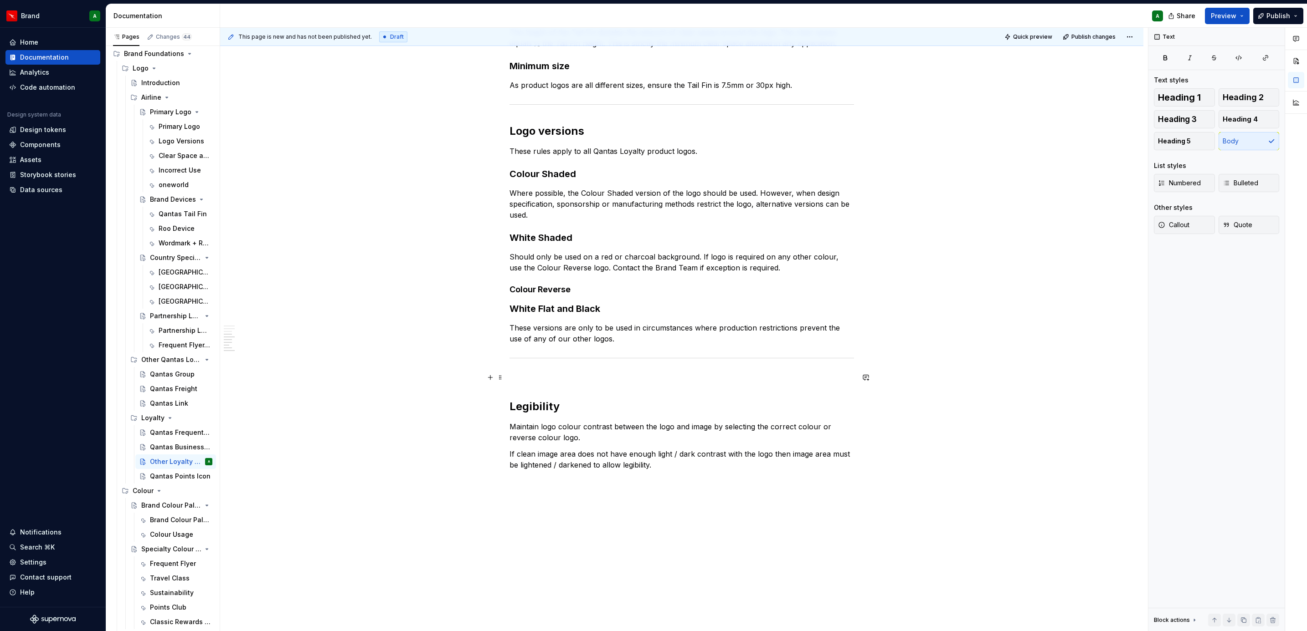
click at [526, 382] on p at bounding box center [681, 377] width 344 height 11
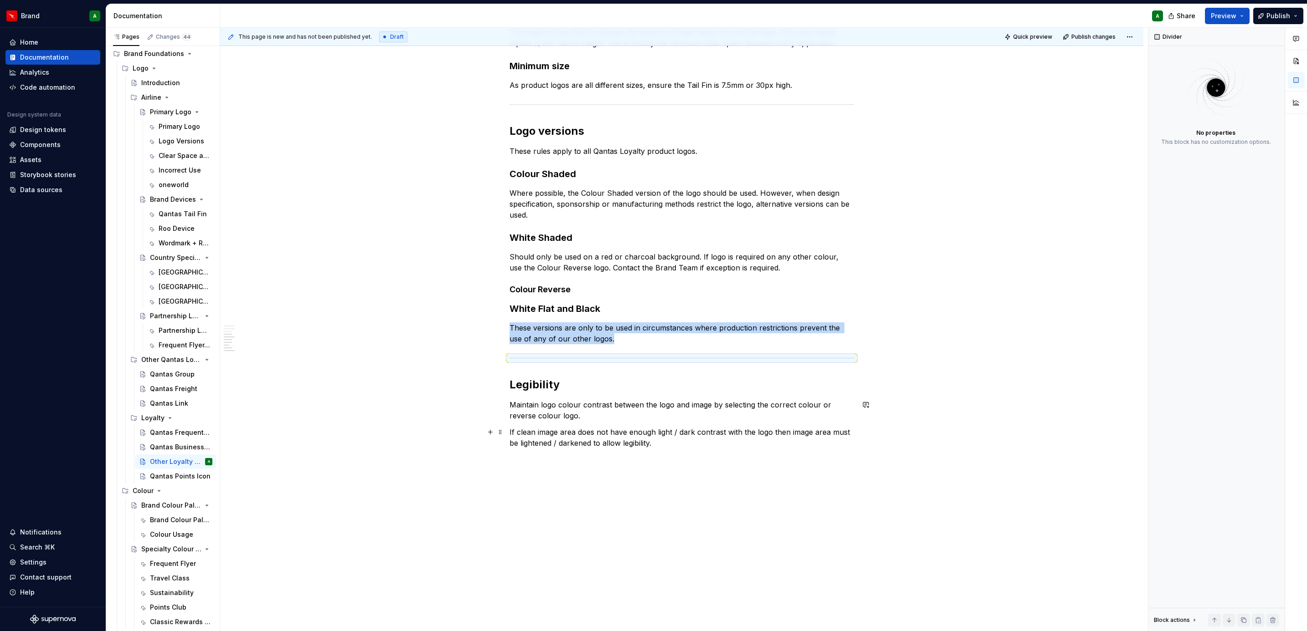
click at [551, 385] on div "Qantas Loyalty Products logo suite As with our Primary Logo, the Qantas Loyalty…" at bounding box center [681, 150] width 344 height 617
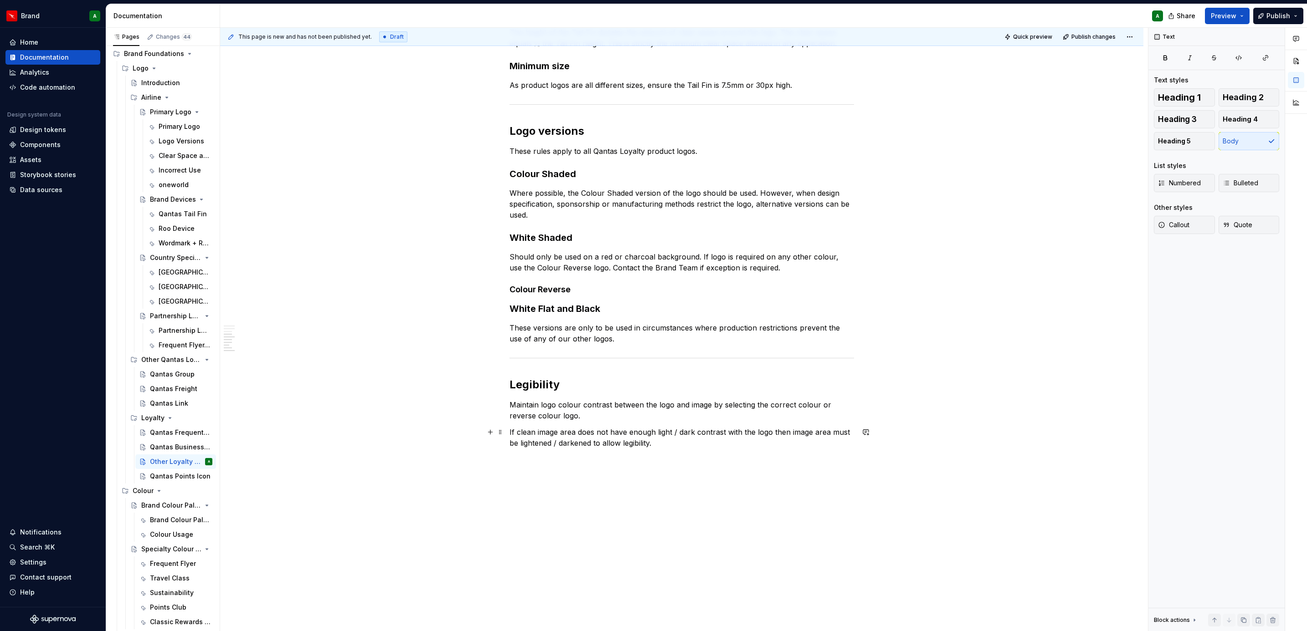
click at [672, 385] on p "If clean image area does not have enough light / dark contrast with the logo th…" at bounding box center [681, 438] width 344 height 22
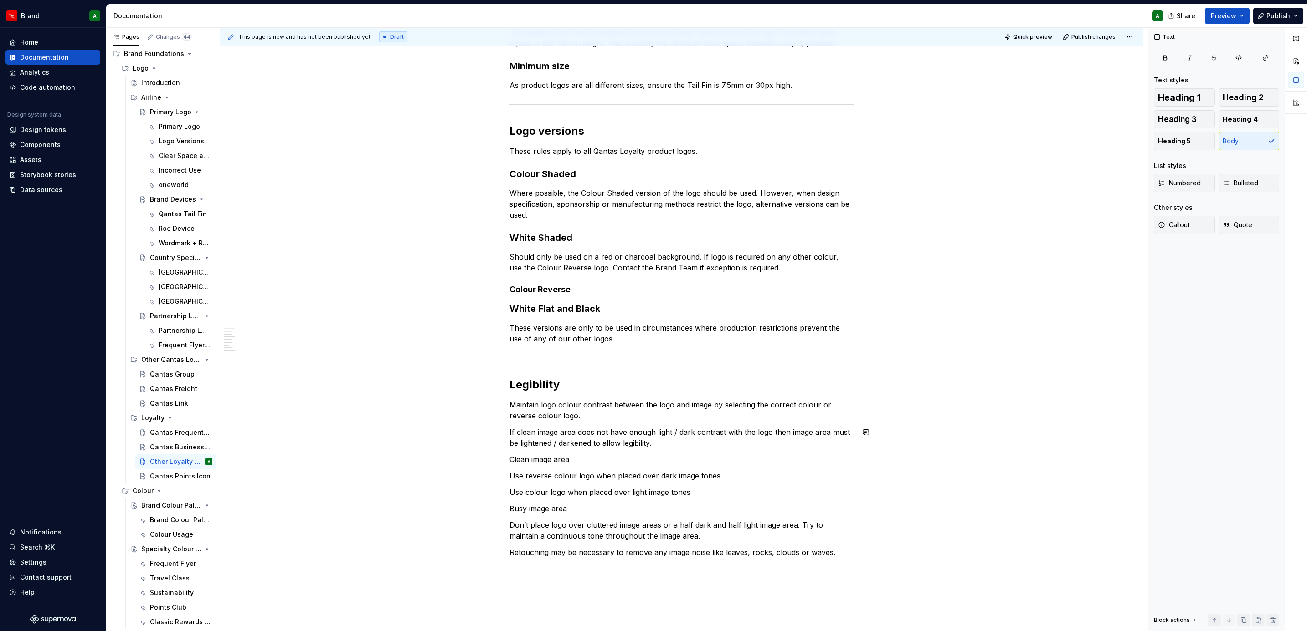
click at [547, 385] on p "Clean image area" at bounding box center [681, 459] width 344 height 11
click at [869, 121] on span "Heading 3" at bounding box center [1177, 119] width 39 height 9
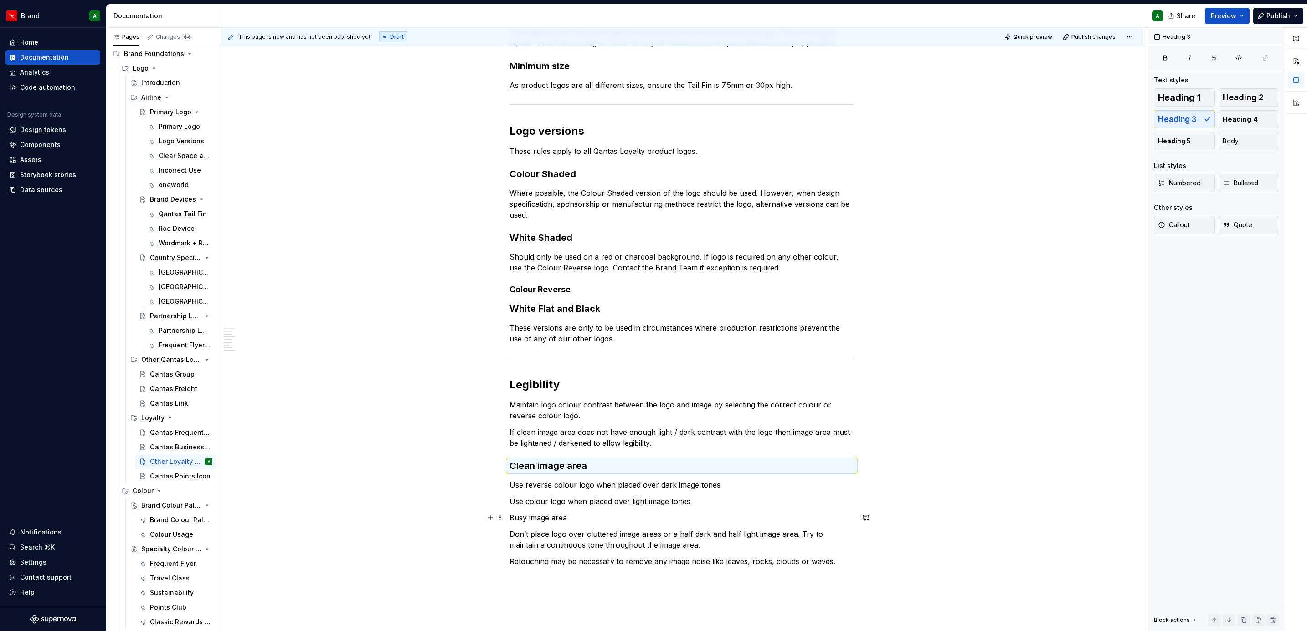
click at [555, 385] on p "Busy image area" at bounding box center [681, 518] width 344 height 11
click at [869, 123] on span "Heading 3" at bounding box center [1177, 119] width 39 height 9
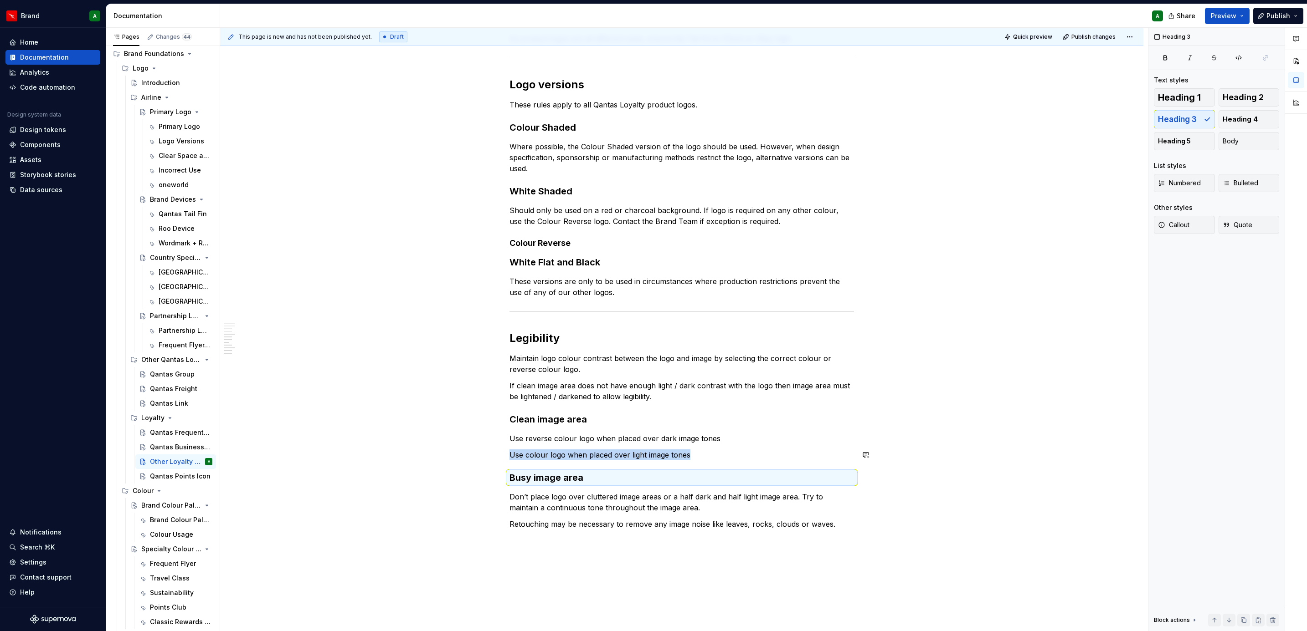
scroll to position [394, 0]
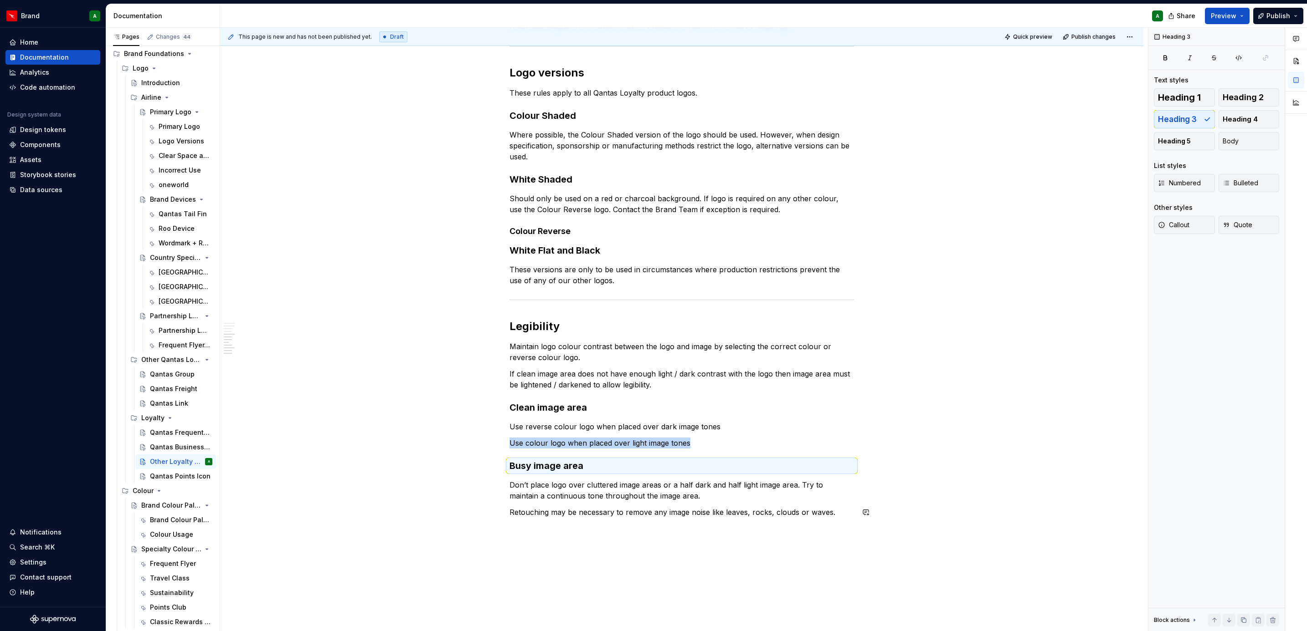
click at [540, 385] on div "Qantas Loyalty Products logo suite As with our Primary Logo, the Qantas Loyalty…" at bounding box center [681, 156] width 344 height 745
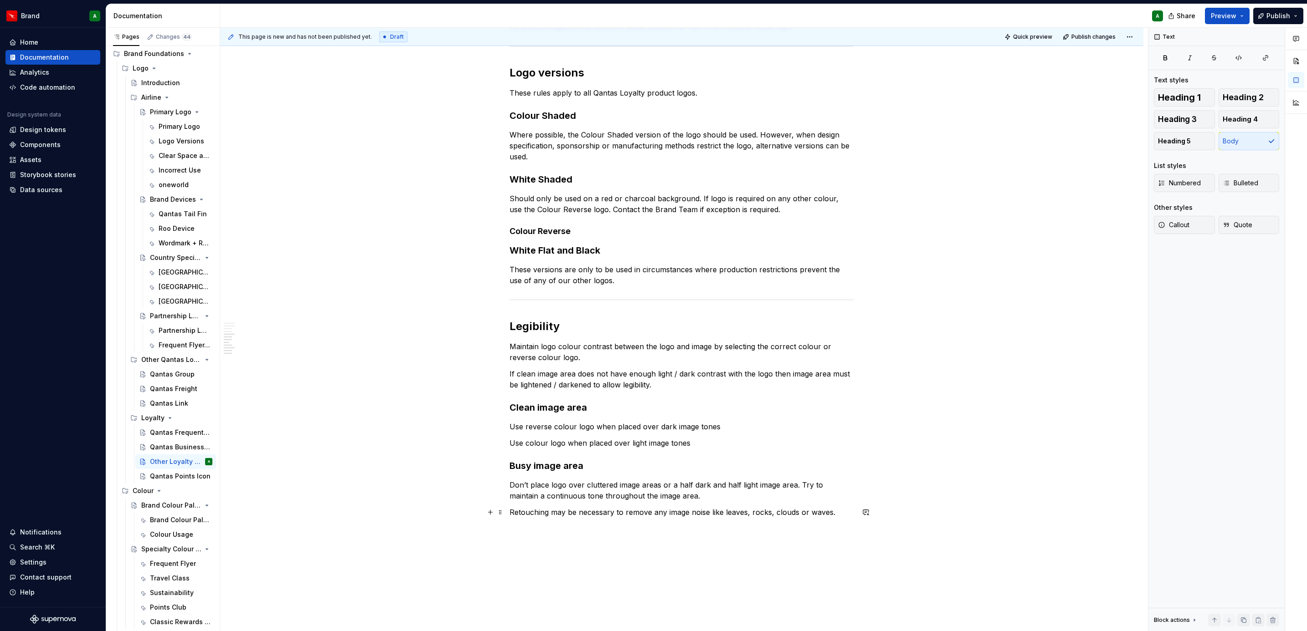
click at [841, 385] on p "Retouching may be necessary to remove any image noise like leaves, rocks, cloud…" at bounding box center [681, 512] width 344 height 11
click at [490, 385] on button "button" at bounding box center [490, 529] width 13 height 13
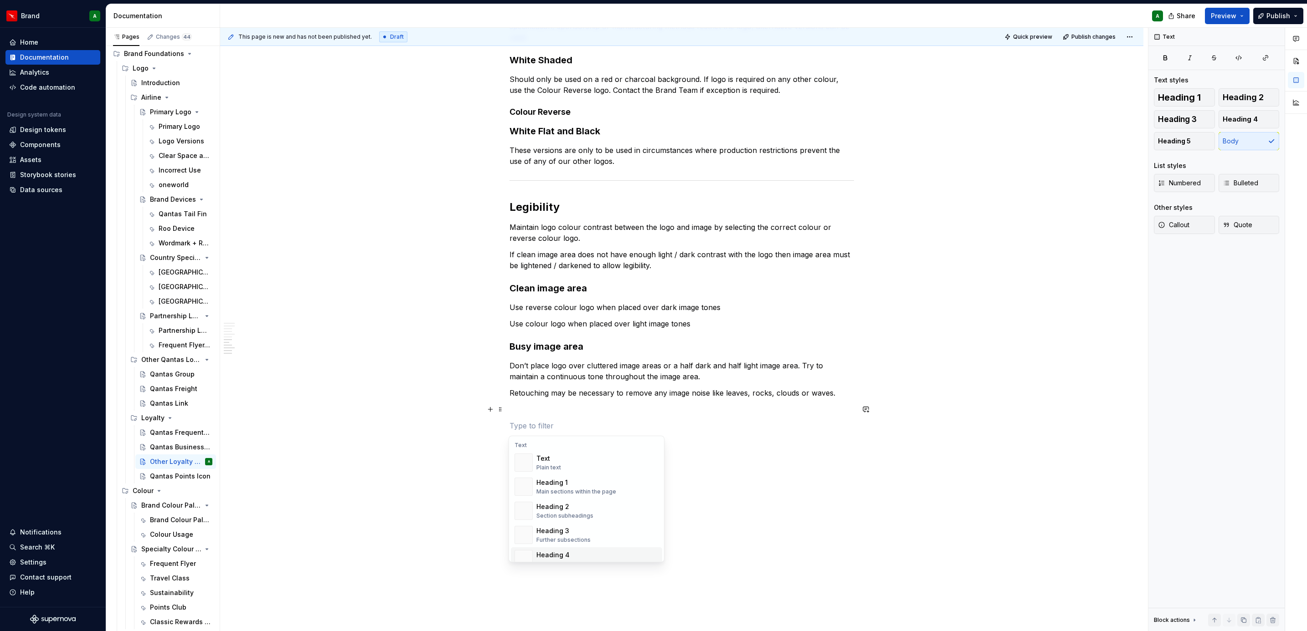
scroll to position [287, 0]
click at [563, 385] on div "Divider" at bounding box center [559, 470] width 46 height 9
click at [528, 385] on p at bounding box center [681, 409] width 344 height 11
click at [518, 385] on p at bounding box center [681, 431] width 344 height 11
click at [697, 385] on div "Qantas Loyalty Products logo suite As with our Primary Logo, the Qantas Loyalty…" at bounding box center [681, 68] width 344 height 806
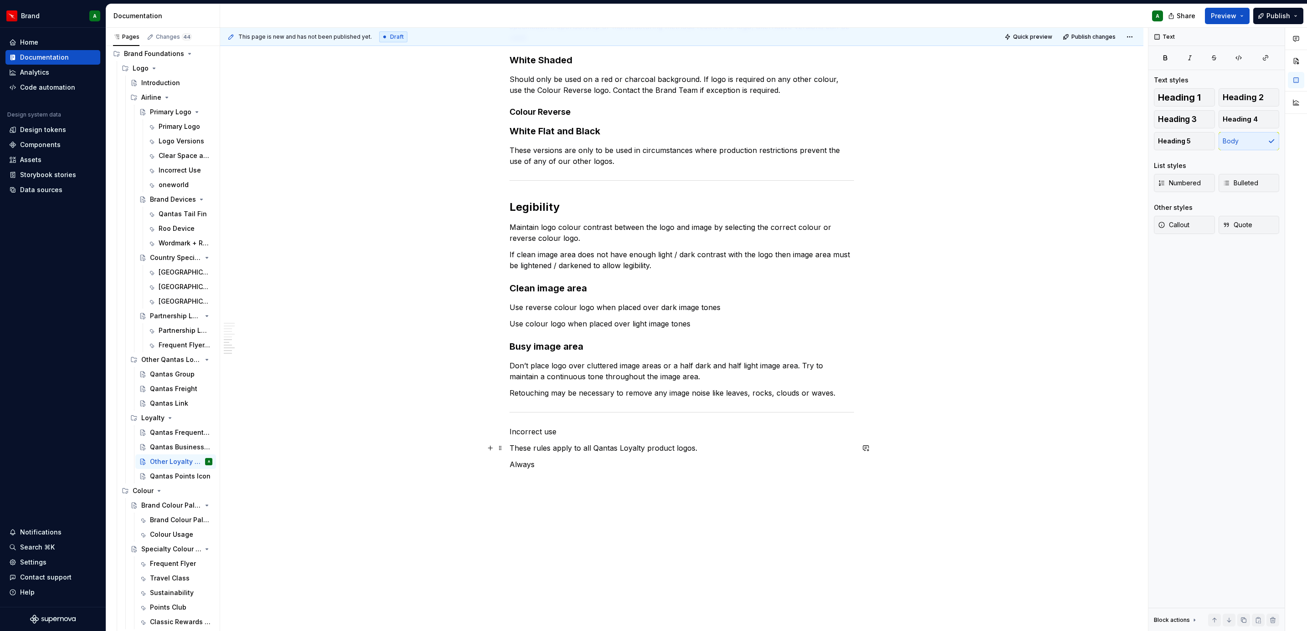
click at [644, 385] on p "These rules apply to all Qantas Loyalty product logos." at bounding box center [681, 448] width 344 height 11
click at [565, 385] on div "Qantas Loyalty Products logo suite As with our Primary Logo, the Qantas Loyalty…" at bounding box center [681, 68] width 344 height 806
click at [544, 385] on p "Incorrect use" at bounding box center [681, 431] width 344 height 11
click at [869, 96] on span "Heading 2" at bounding box center [1242, 97] width 41 height 9
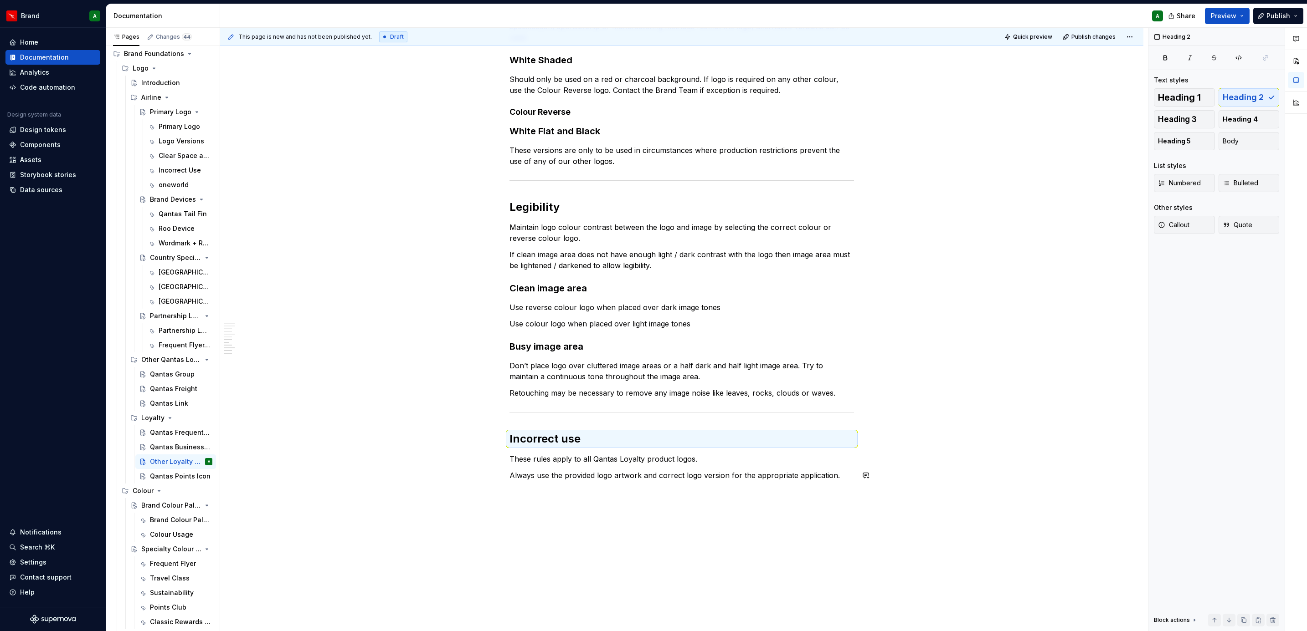
click at [635, 385] on div "Qantas Loyalty Products logo suite As with our Primary Logo, the Qantas Loyalty…" at bounding box center [681, 162] width 923 height 1039
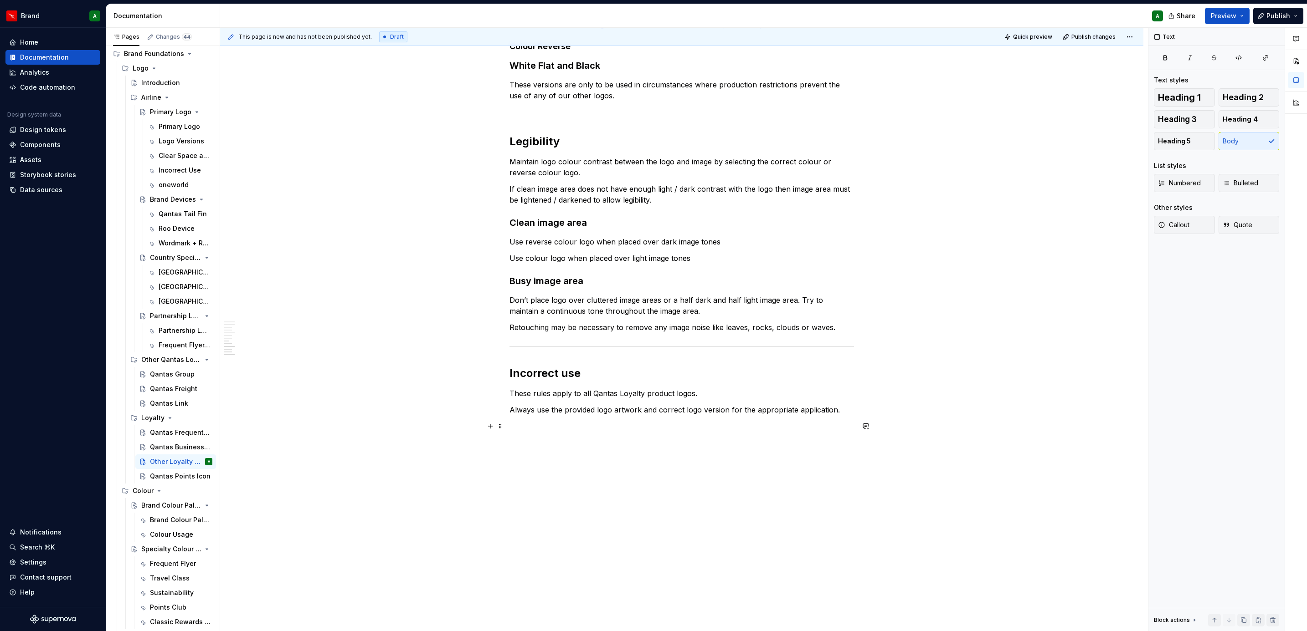
click at [481, 385] on div "Qantas Loyalty Products logo suite As with our Primary Logo, the Qantas Loyalty…" at bounding box center [681, 104] width 923 height 1055
click at [491, 385] on button "button" at bounding box center [490, 426] width 13 height 13
click at [590, 385] on div "Document your Do's and Don'ts." at bounding box center [579, 466] width 87 height 7
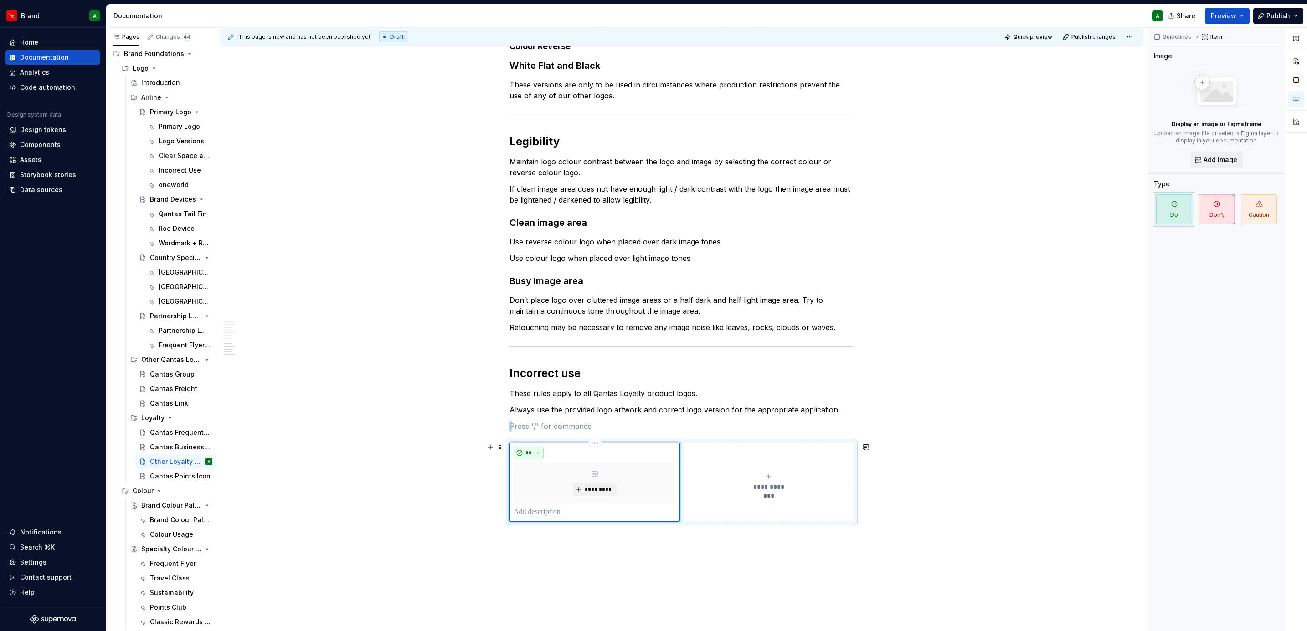
click at [527, 385] on span "**" at bounding box center [528, 453] width 7 height 7
click at [544, 385] on div "Don't" at bounding box center [548, 486] width 17 height 9
click at [539, 385] on p at bounding box center [681, 426] width 344 height 11
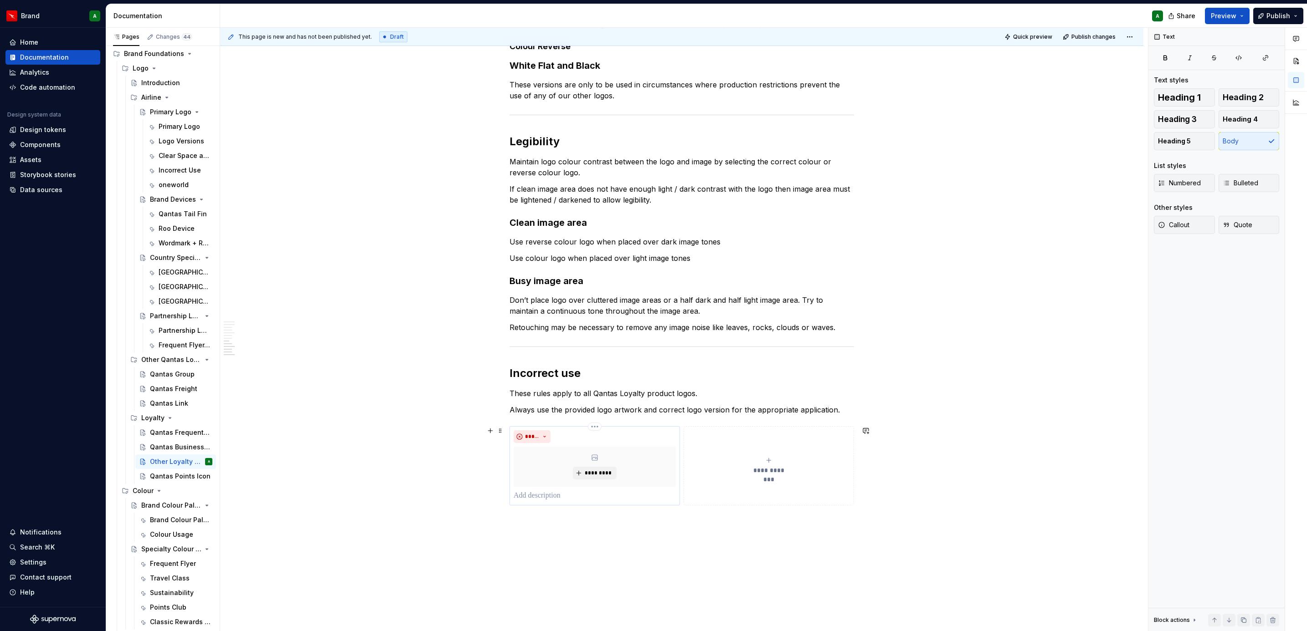
click at [571, 385] on p at bounding box center [594, 496] width 162 height 11
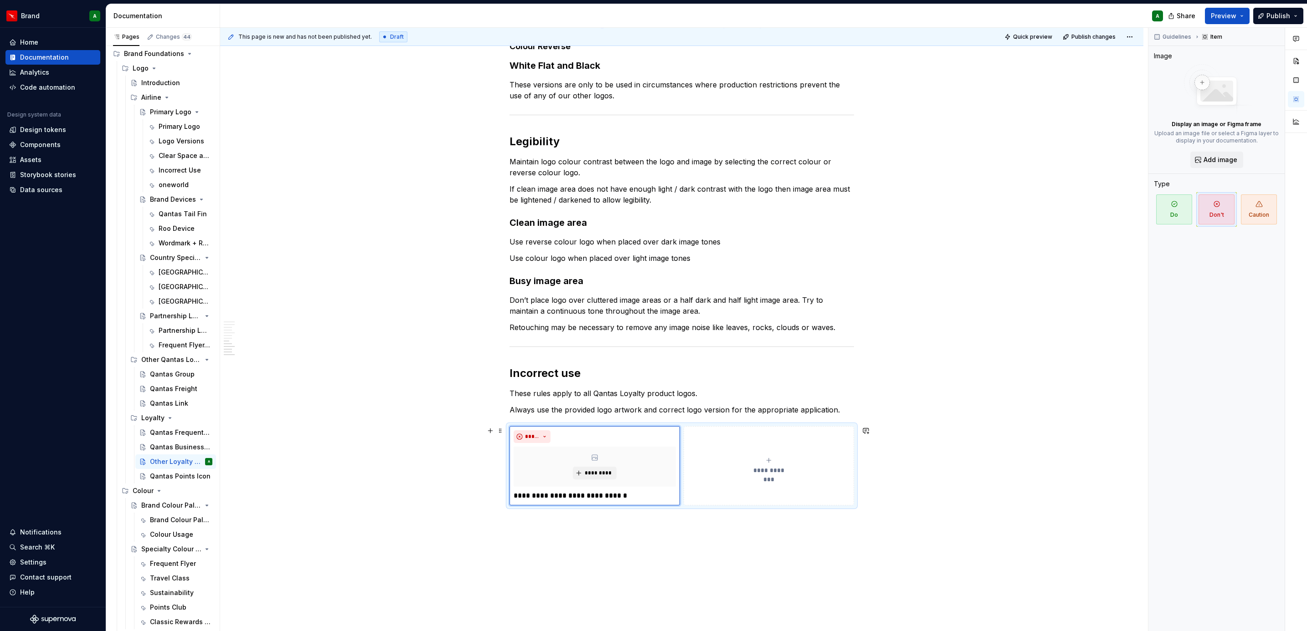
click at [718, 385] on button "**********" at bounding box center [768, 465] width 170 height 79
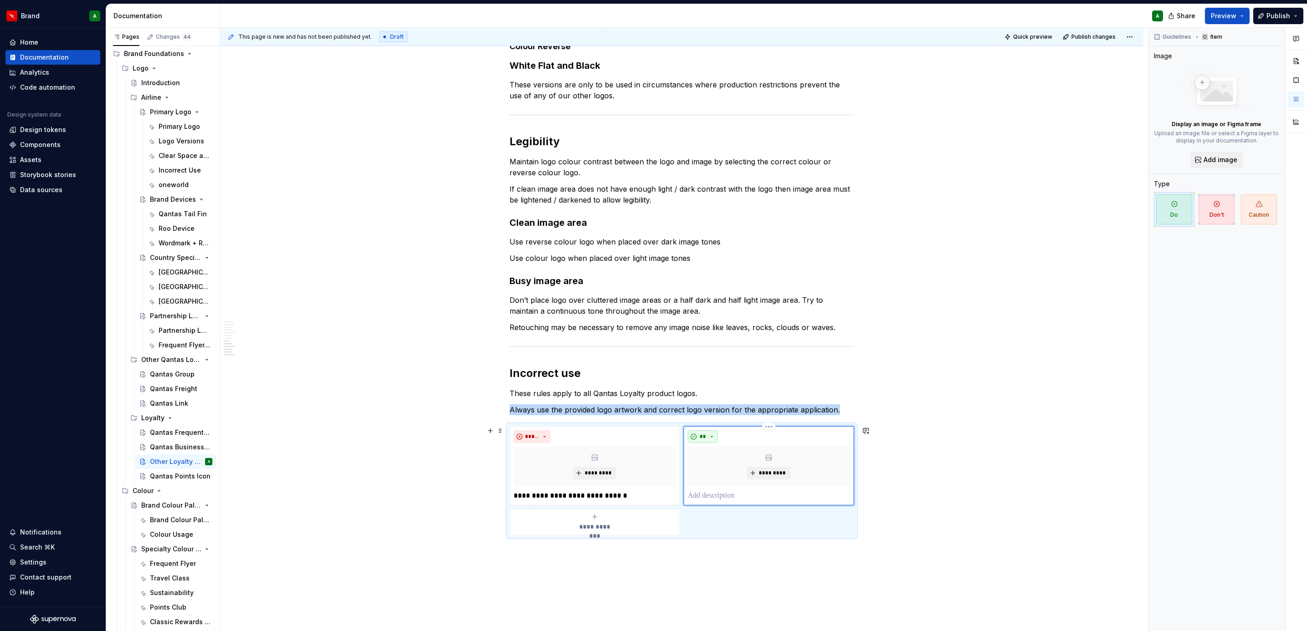
click at [714, 385] on button "**" at bounding box center [703, 437] width 30 height 13
click at [719, 385] on div "Don't" at bounding box center [723, 469] width 17 height 9
click at [702, 385] on p at bounding box center [769, 496] width 162 height 11
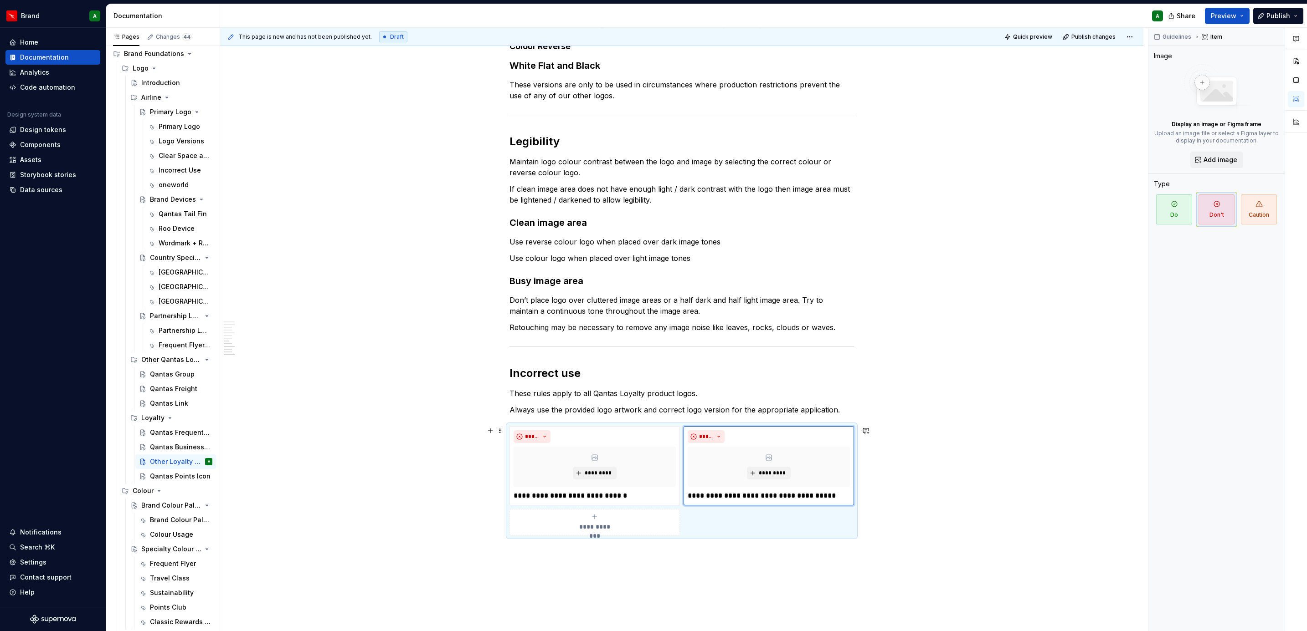
click at [618, 385] on div "**********" at bounding box center [594, 522] width 162 height 18
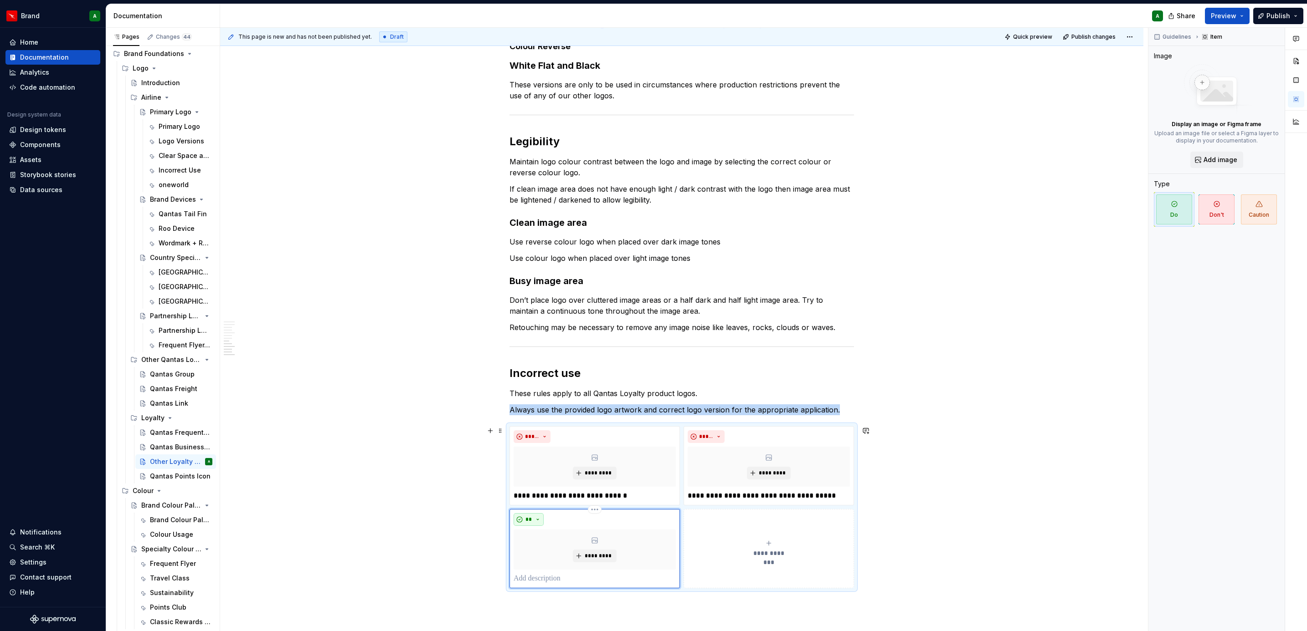
click at [532, 385] on button "**" at bounding box center [528, 519] width 30 height 13
click at [545, 385] on div "Don't" at bounding box center [548, 553] width 17 height 9
click at [521, 385] on p at bounding box center [594, 579] width 162 height 11
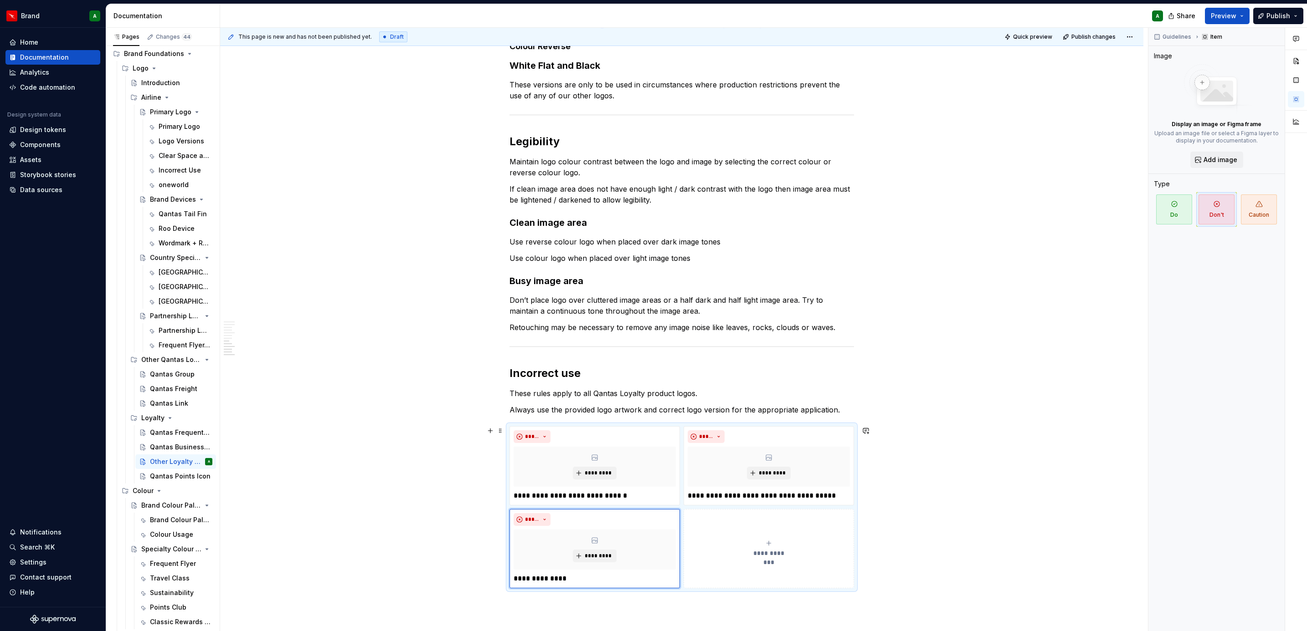
click at [738, 385] on div "**********" at bounding box center [769, 549] width 162 height 18
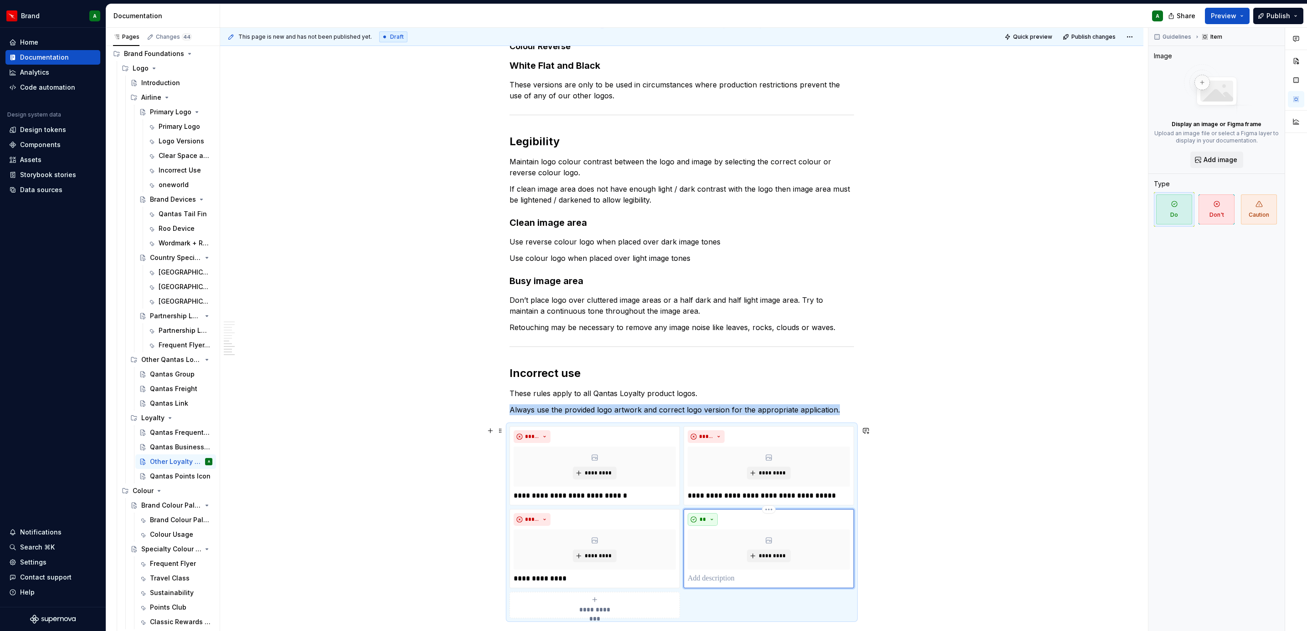
click at [706, 385] on button "**" at bounding box center [703, 519] width 30 height 13
click at [721, 385] on div "Don't" at bounding box center [723, 553] width 17 height 9
click at [696, 385] on p at bounding box center [769, 579] width 162 height 11
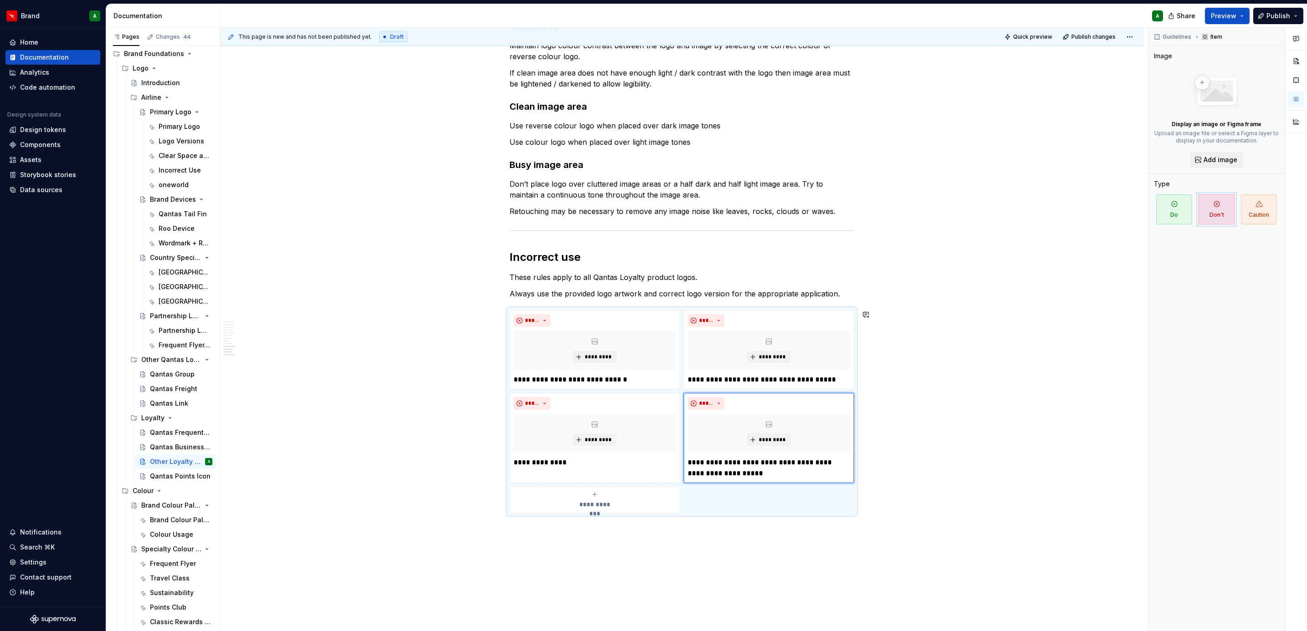
scroll to position [696, 0]
click at [610, 385] on button "**********" at bounding box center [594, 499] width 170 height 26
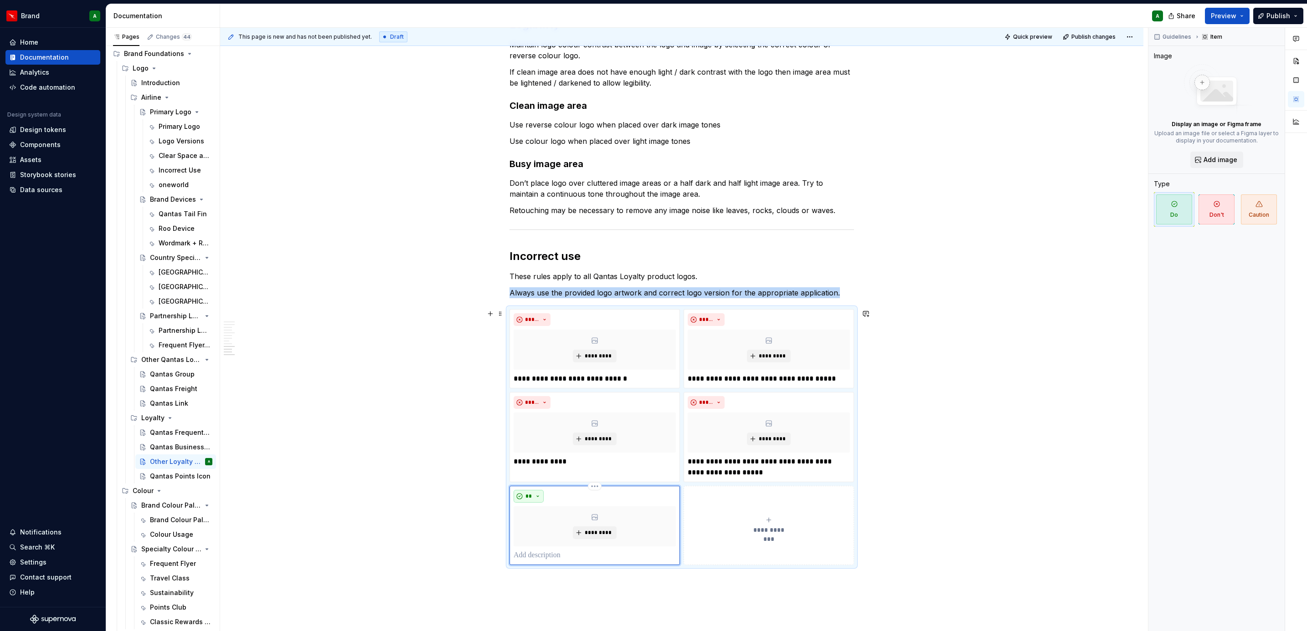
click at [534, 385] on button "**" at bounding box center [528, 496] width 30 height 13
click at [551, 385] on div "Don't" at bounding box center [548, 530] width 17 height 9
click at [543, 385] on p at bounding box center [594, 555] width 162 height 11
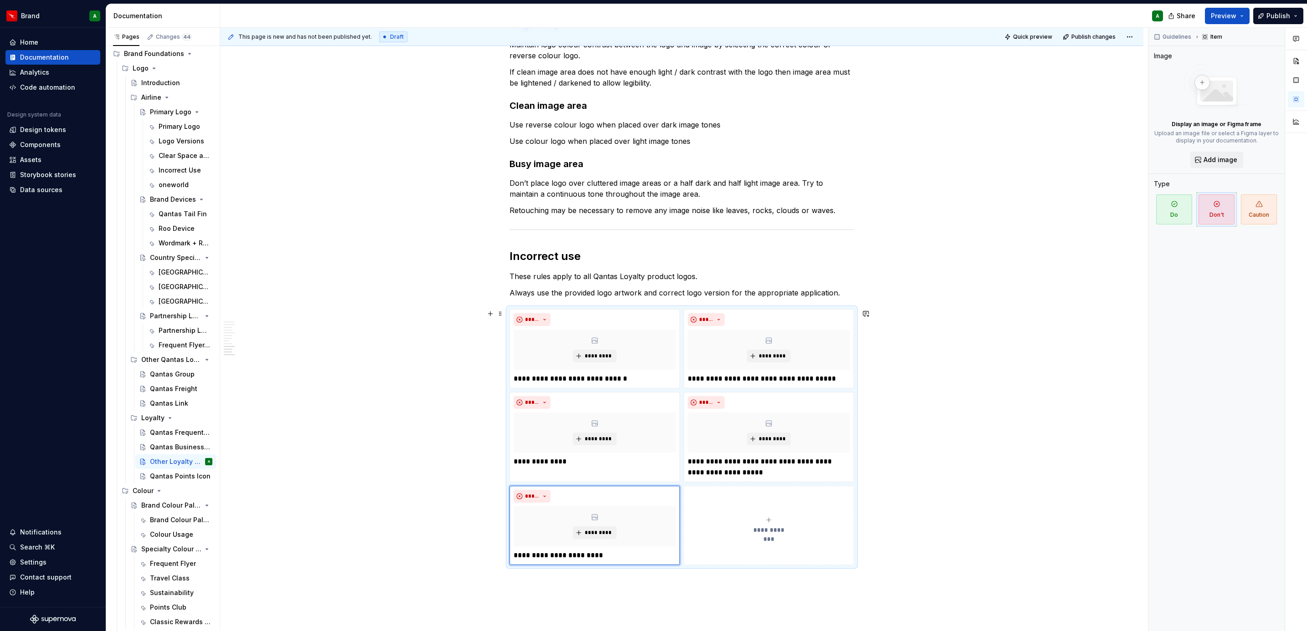
click at [783, 385] on button "**********" at bounding box center [768, 525] width 170 height 79
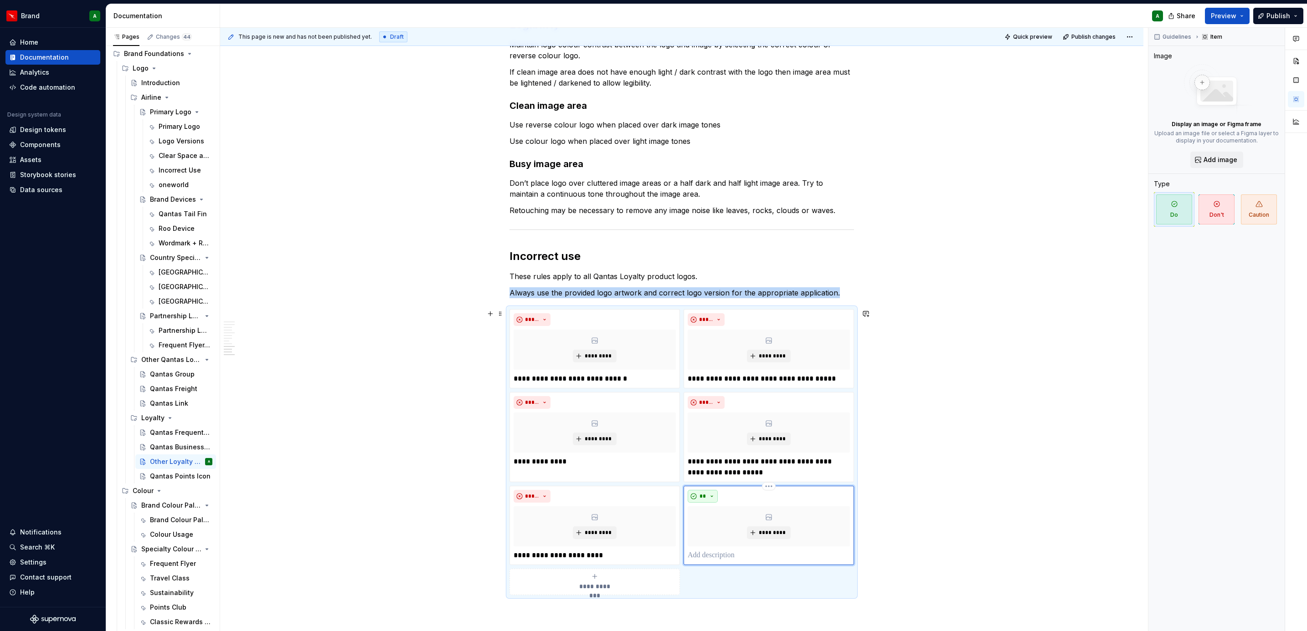
click at [704, 385] on span "**" at bounding box center [702, 496] width 7 height 7
click at [722, 385] on div "Don't" at bounding box center [723, 530] width 17 height 9
click at [709, 385] on p at bounding box center [769, 555] width 162 height 11
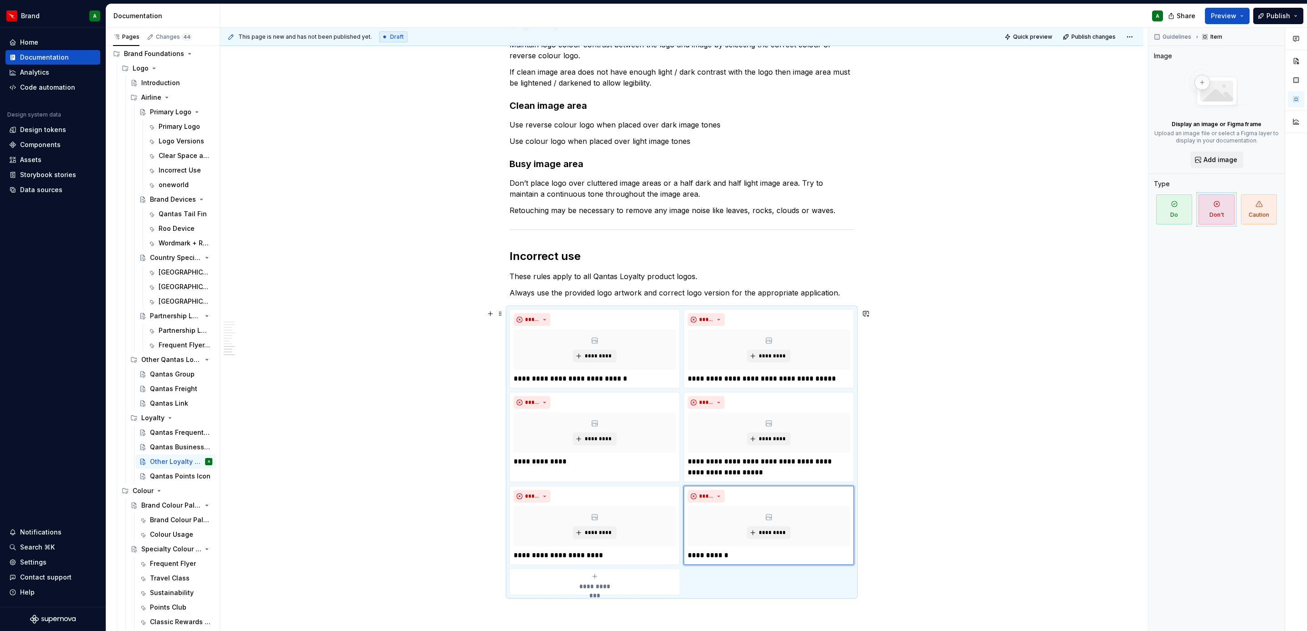
click at [587, 385] on span "**********" at bounding box center [595, 586] width 42 height 9
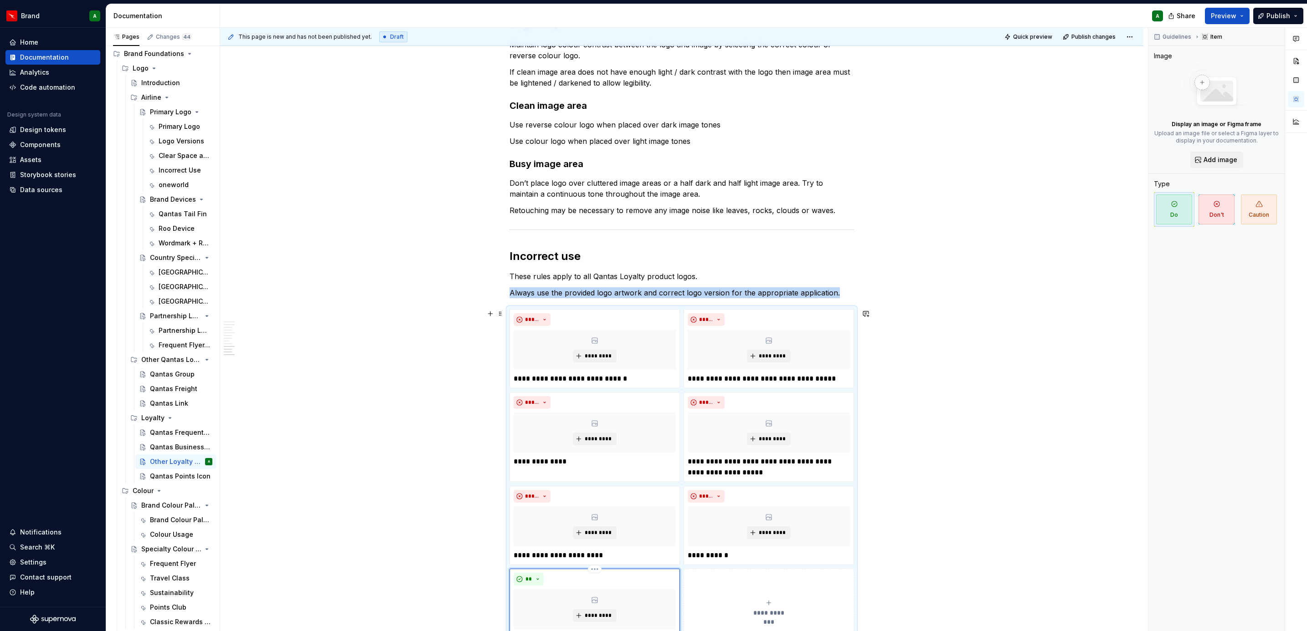
click at [532, 385] on div "** *********" at bounding box center [594, 608] width 170 height 79
click at [519, 385] on button "**" at bounding box center [528, 579] width 30 height 13
click at [553, 385] on div "Don't" at bounding box center [548, 548] width 17 height 9
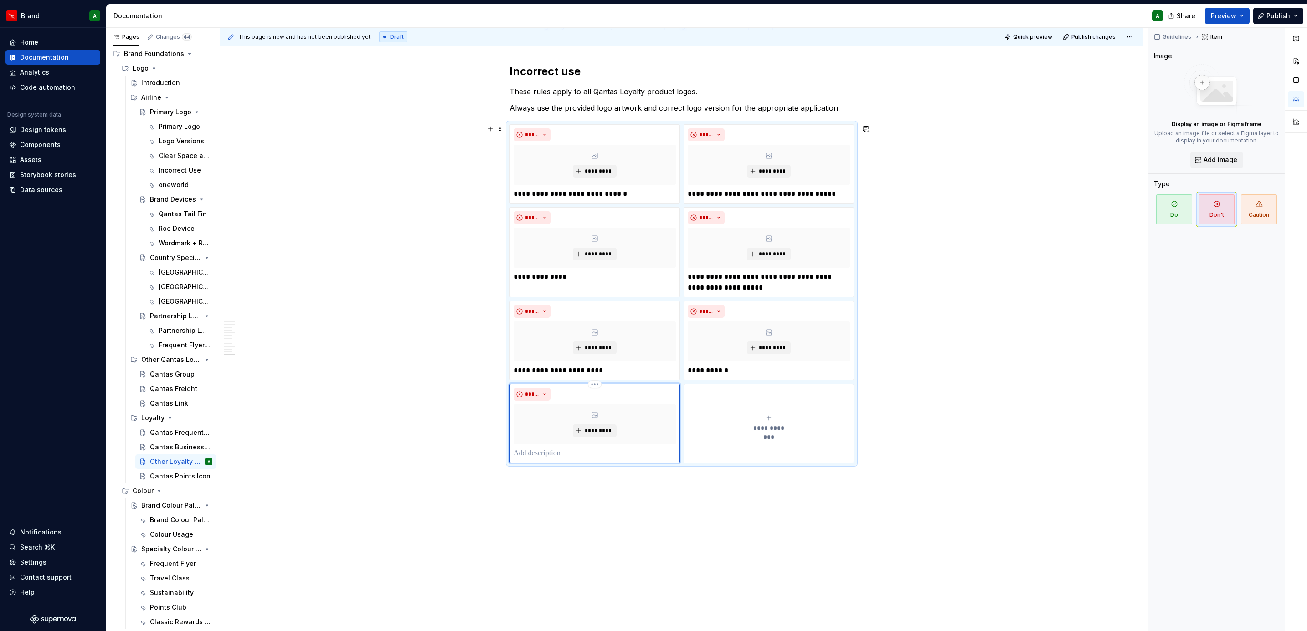
click at [547, 385] on p at bounding box center [594, 453] width 162 height 11
click at [736, 385] on div "**********" at bounding box center [769, 429] width 162 height 18
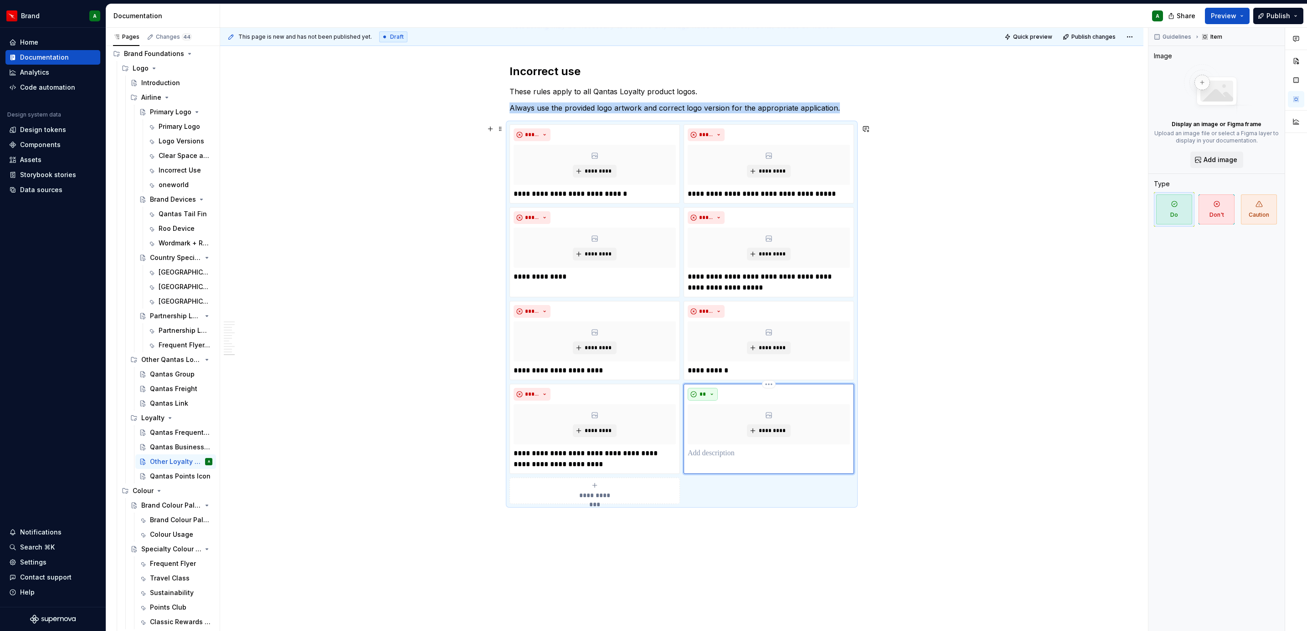
click at [703, 385] on button "**" at bounding box center [703, 394] width 30 height 13
click at [739, 385] on div "Don't" at bounding box center [739, 428] width 48 height 9
click at [699, 385] on p at bounding box center [769, 453] width 162 height 11
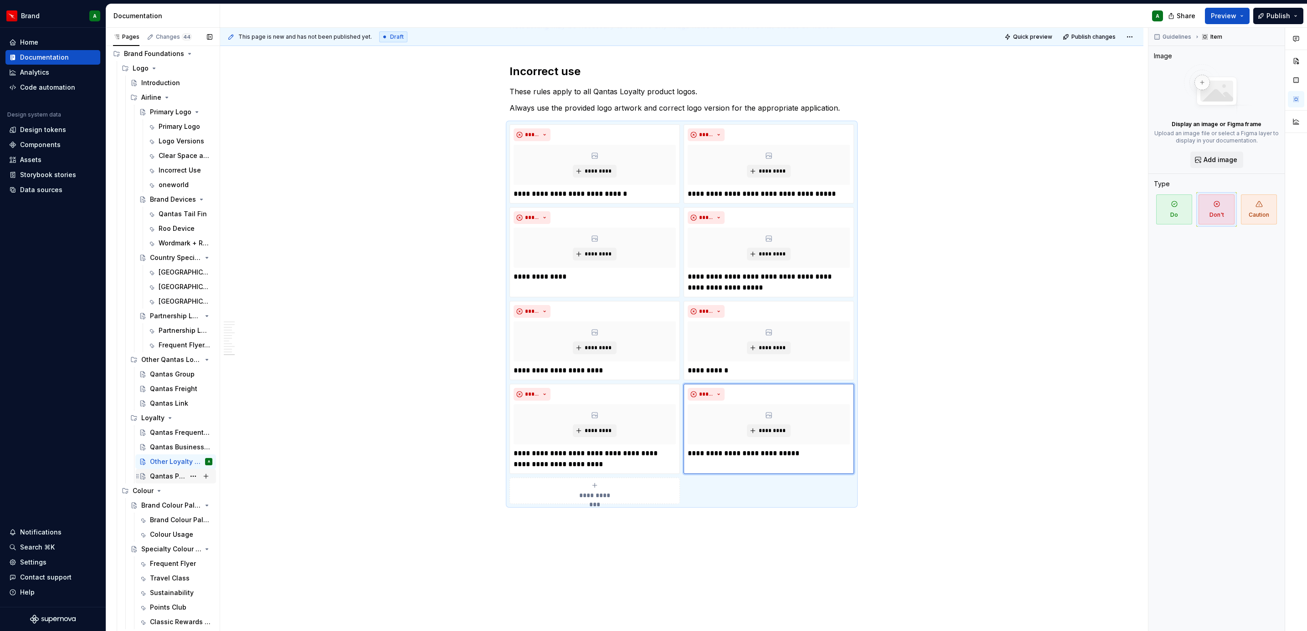
click at [156, 385] on div "Qantas Points Icon" at bounding box center [167, 476] width 35 height 9
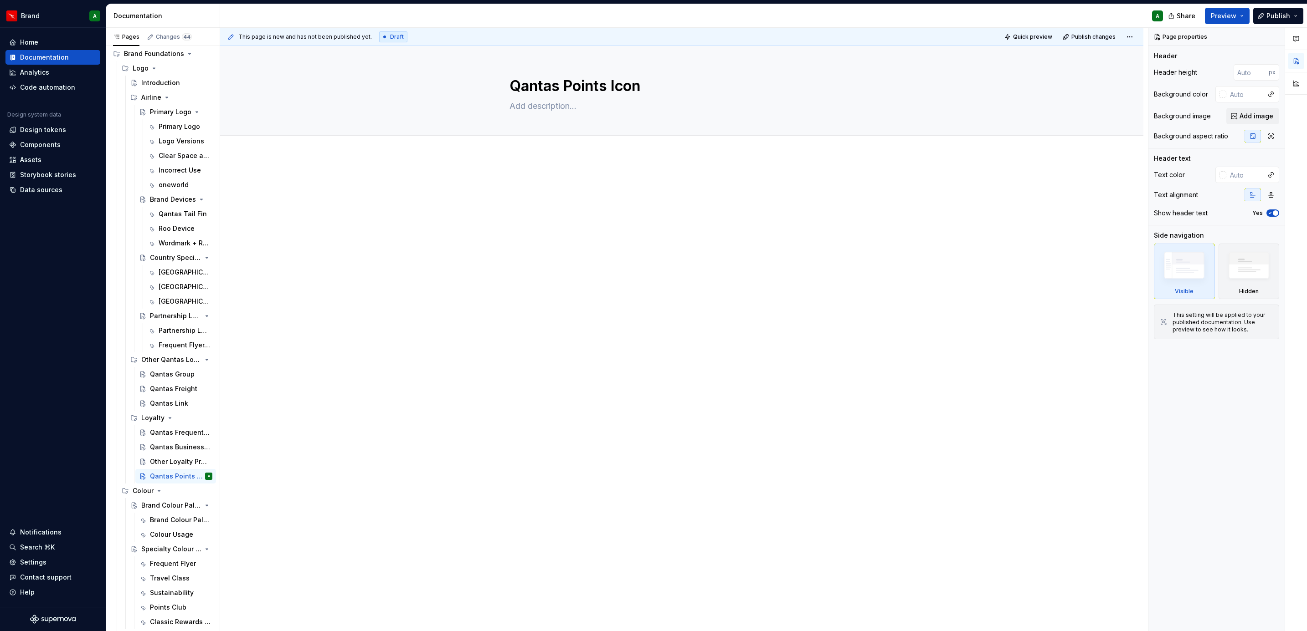
click at [547, 171] on div at bounding box center [681, 284] width 923 height 257
type textarea "*"
click at [543, 193] on div at bounding box center [681, 195] width 344 height 35
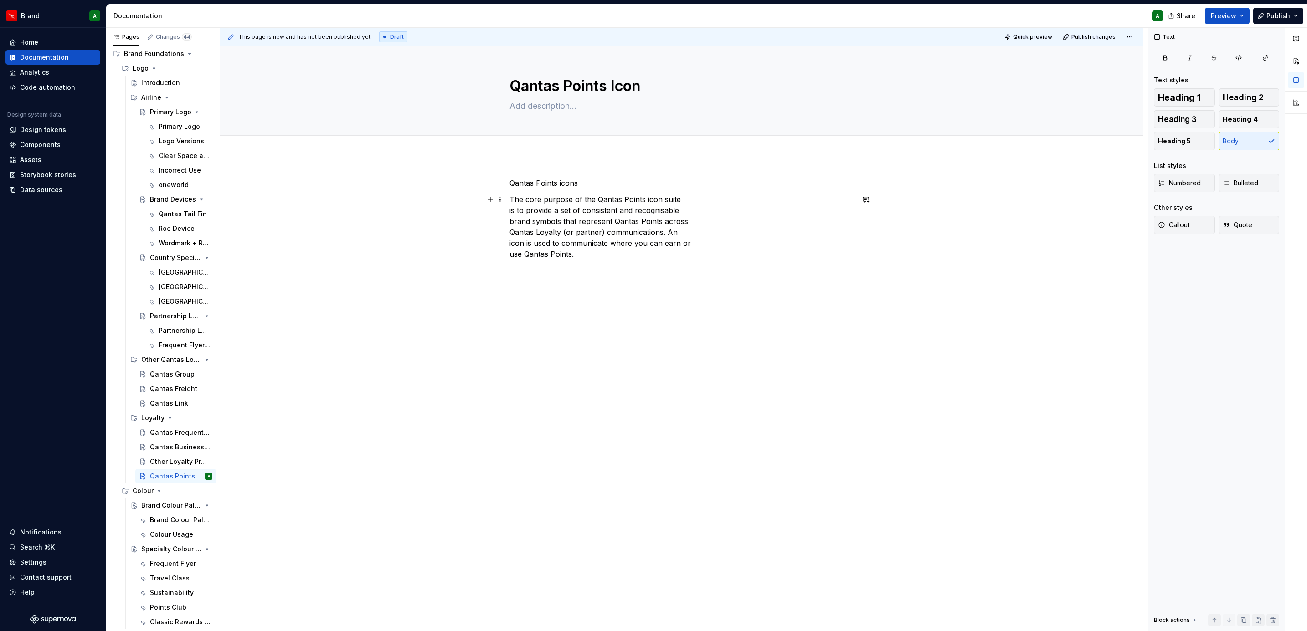
click at [506, 209] on div "Qantas Points icons The core purpose of the Qantas Points icon suite is to prov…" at bounding box center [681, 308] width 923 height 304
click at [506, 209] on div "Qantas Points icons The core purpose of the Qantas Points icon suite is to prov…" at bounding box center [681, 302] width 923 height 293
click at [506, 219] on div "Qantas Points icons The core purpose of the Qantas Points icon suite is to prov…" at bounding box center [681, 302] width 923 height 293
click at [503, 229] on div "Qantas Points icons The core purpose of the Qantas Points icon suite is to prov…" at bounding box center [681, 302] width 923 height 293
click at [550, 188] on p "Qantas Points icons" at bounding box center [681, 183] width 344 height 11
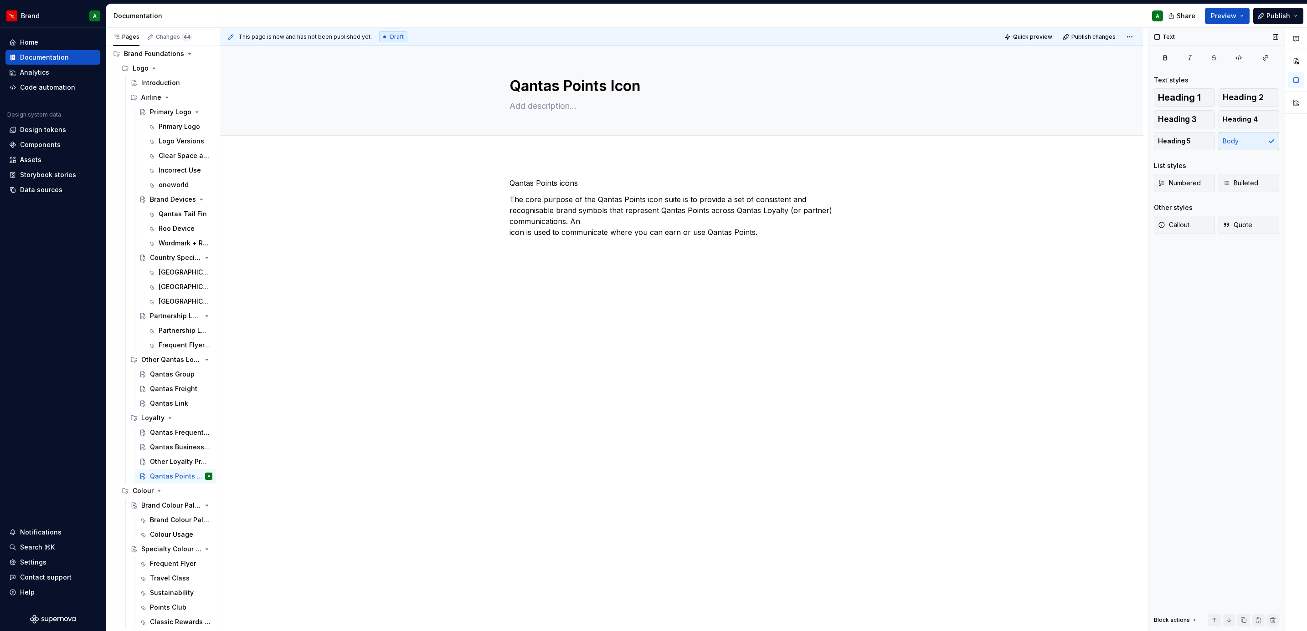
click at [869, 83] on div "Text styles" at bounding box center [1216, 80] width 125 height 9
click at [869, 96] on span "Heading 2" at bounding box center [1242, 97] width 41 height 9
click at [765, 271] on div "Qantas Points icons The core purpose of the Qantas Points icon suite is to prov…" at bounding box center [681, 300] width 923 height 288
click at [513, 242] on div "Qantas Points icons The core purpose of the Qantas Points icon suite is to prov…" at bounding box center [681, 216] width 344 height 77
click at [785, 227] on p "The core purpose of the Qantas Points icon suite is to provide a set of consist…" at bounding box center [681, 222] width 344 height 44
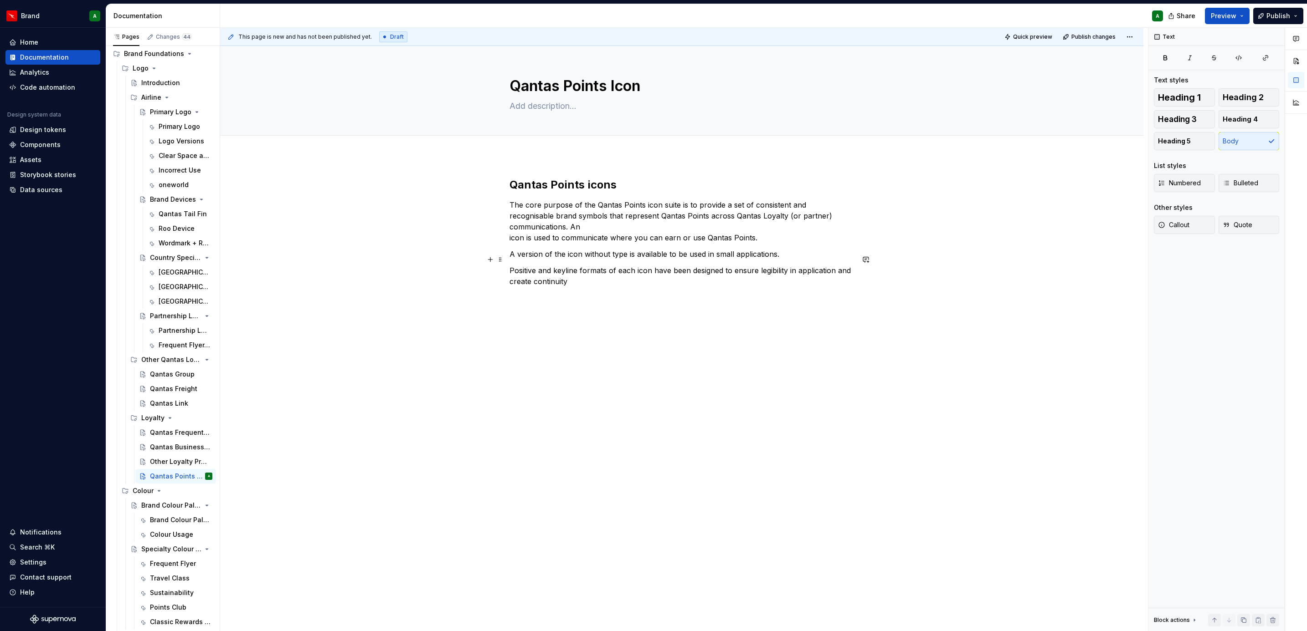
click at [586, 267] on p "Positive and keyline formats of each icon have been designed to ensure legibili…" at bounding box center [681, 276] width 344 height 22
click at [560, 320] on p "An icon and not a logo" at bounding box center [681, 325] width 344 height 11
type textarea "*"
click at [869, 118] on button "Heading 3" at bounding box center [1184, 119] width 61 height 18
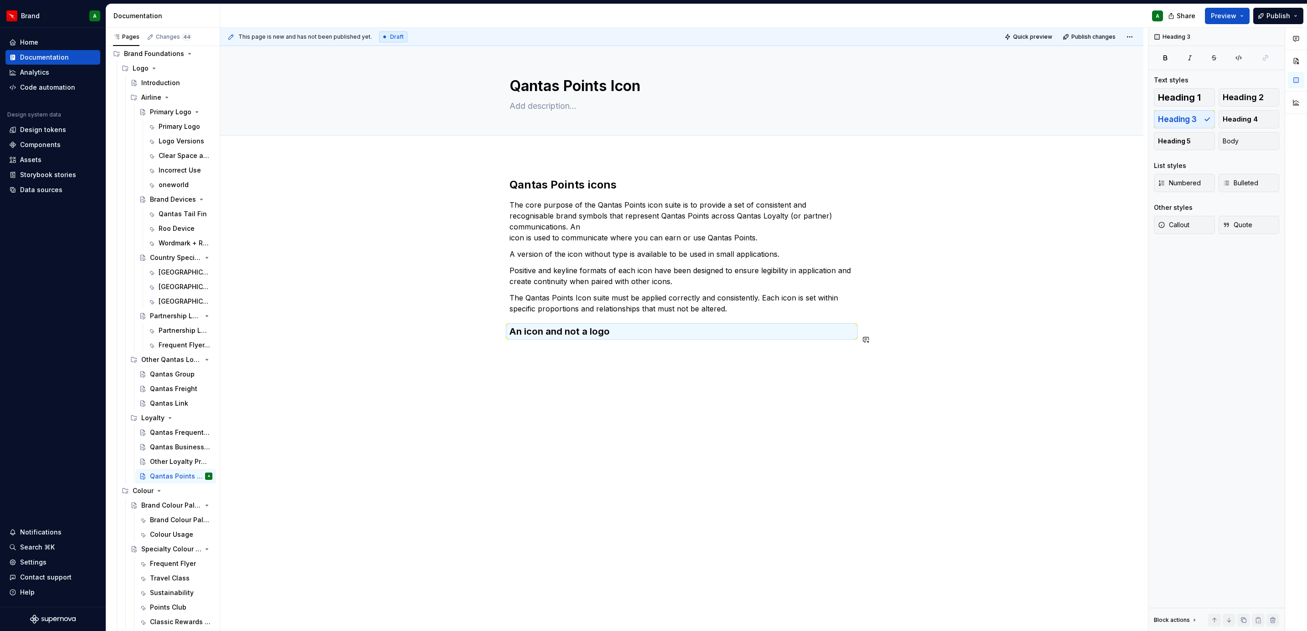
click at [640, 345] on p at bounding box center [681, 350] width 344 height 11
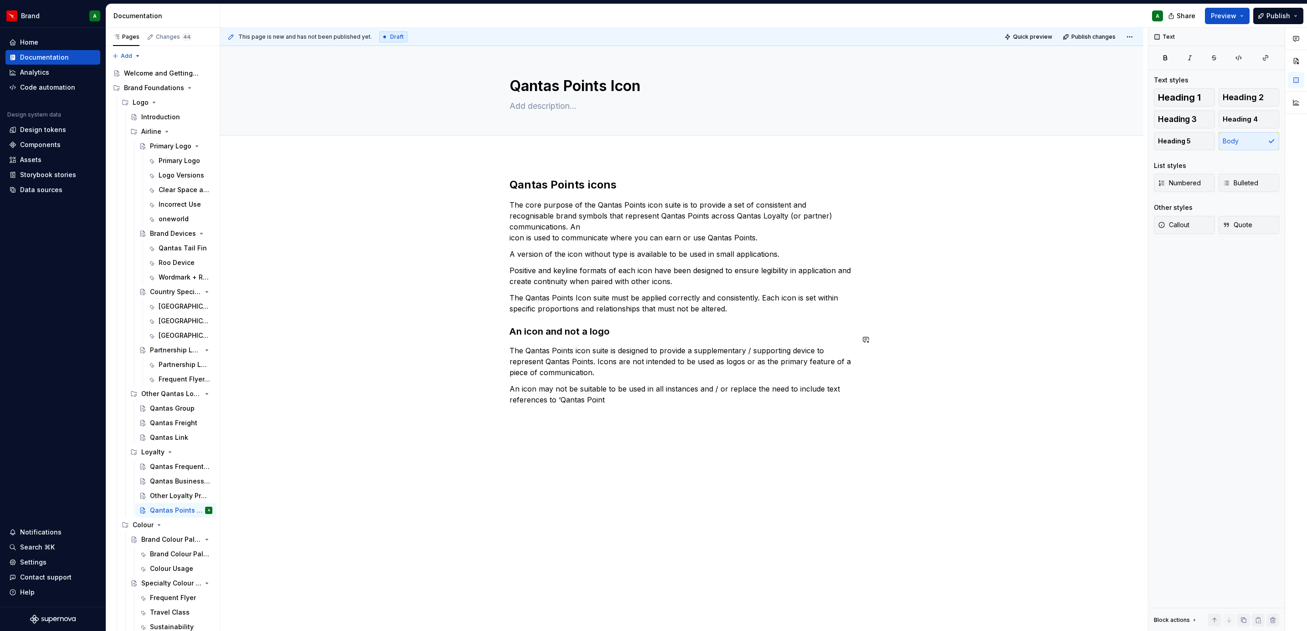
scroll to position [34, 0]
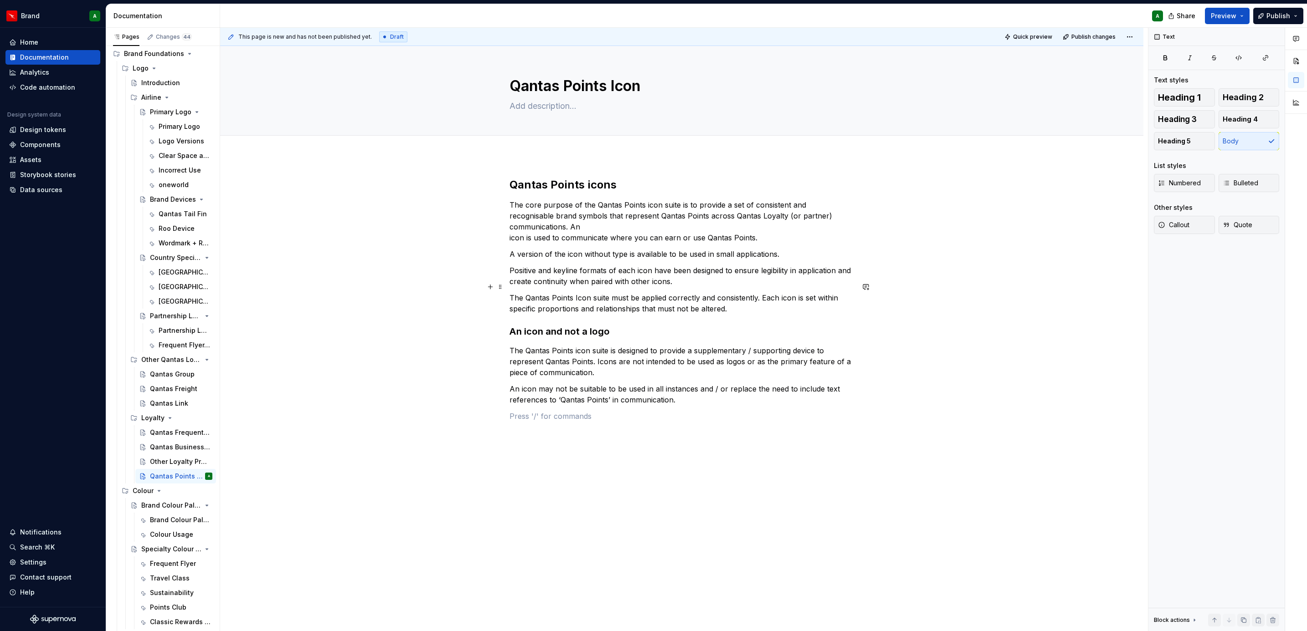
click at [758, 301] on p "The Qantas Points Icon suite must be applied correctly and consistently. Each i…" at bounding box center [681, 304] width 344 height 22
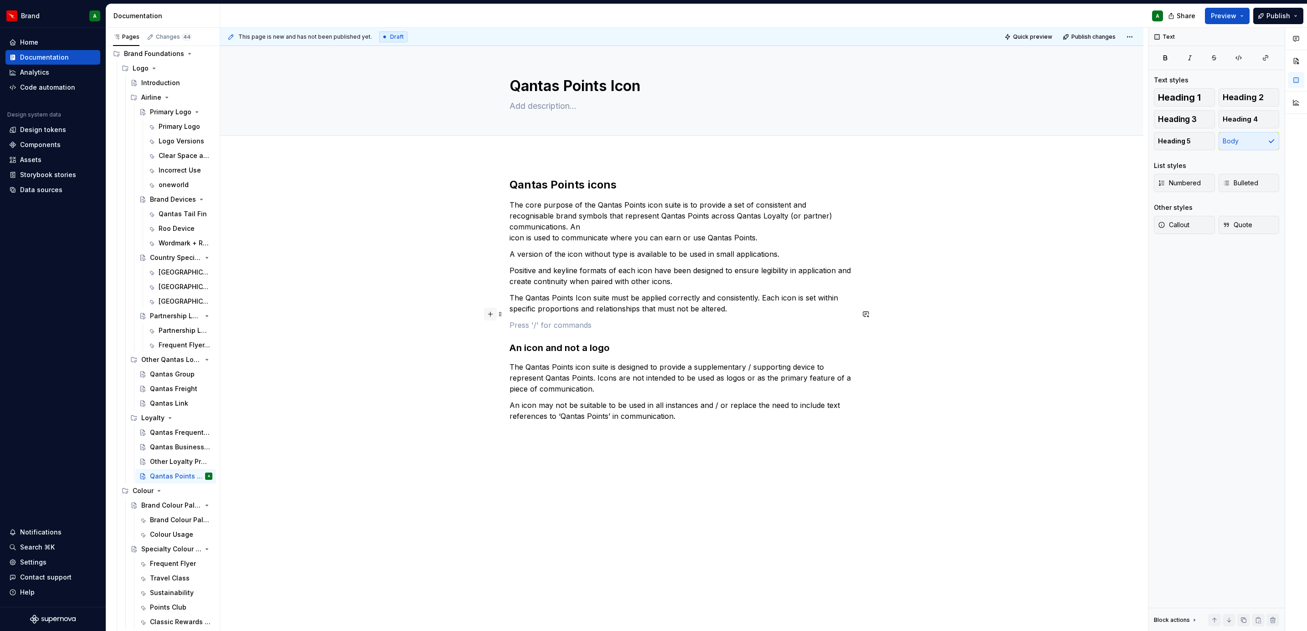
click at [493, 313] on button "button" at bounding box center [490, 314] width 13 height 13
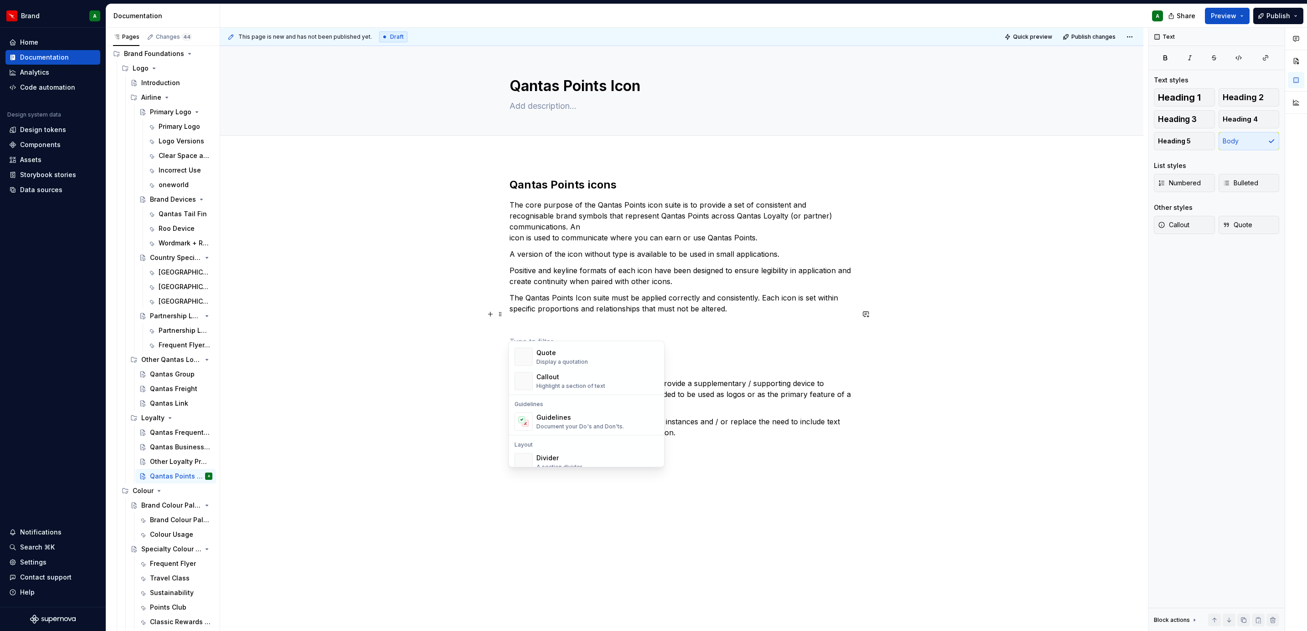
scroll to position [205, 0]
click at [560, 455] on div "Divider" at bounding box center [559, 457] width 46 height 9
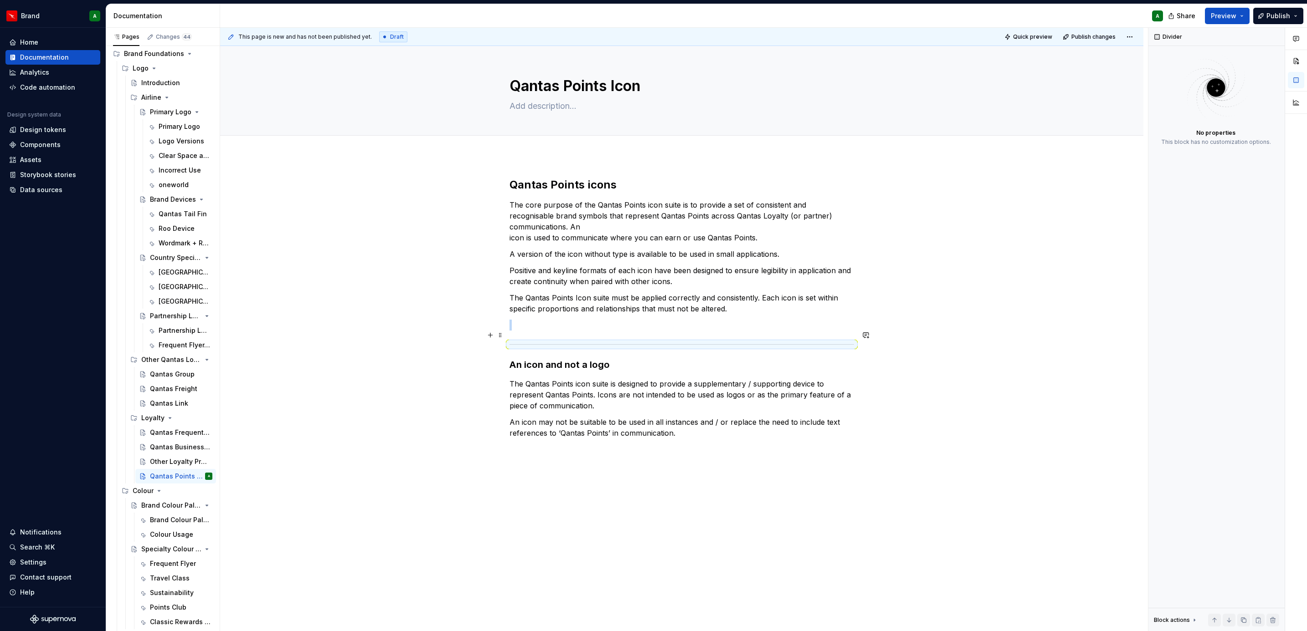
click at [540, 320] on p at bounding box center [681, 325] width 344 height 11
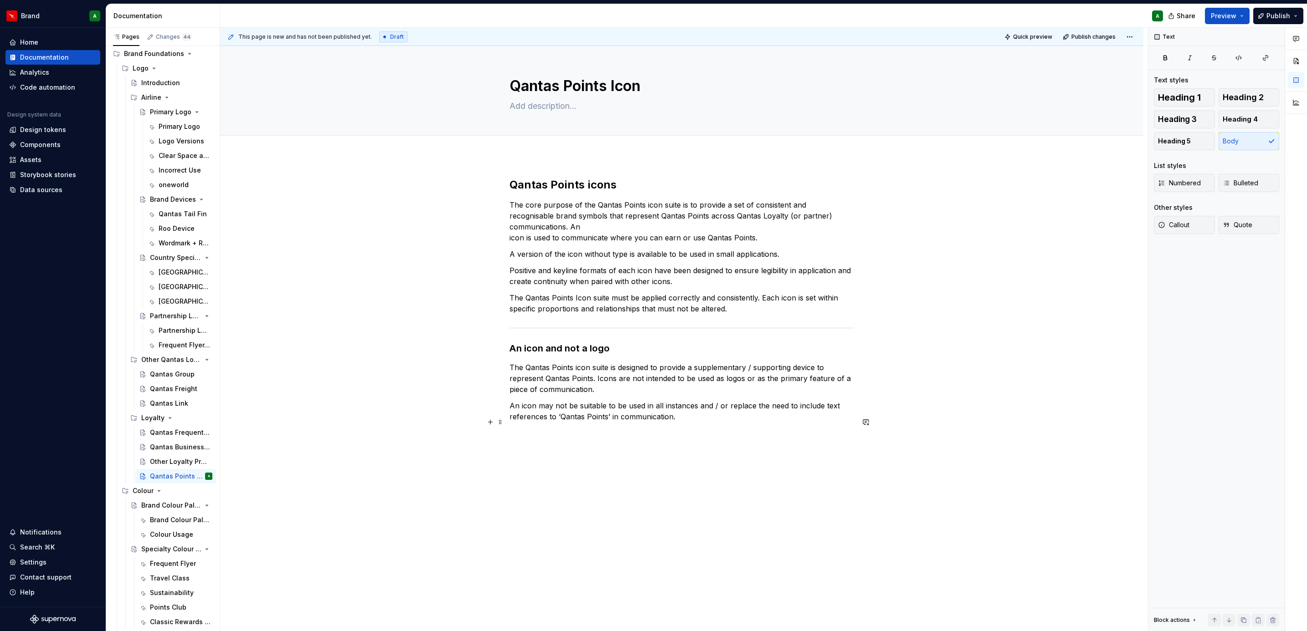
drag, startPoint x: 565, startPoint y: 426, endPoint x: 516, endPoint y: 423, distance: 49.3
click at [565, 428] on p at bounding box center [681, 433] width 344 height 11
click at [486, 425] on button "button" at bounding box center [490, 422] width 13 height 13
click at [553, 513] on div "Divider" at bounding box center [559, 513] width 46 height 9
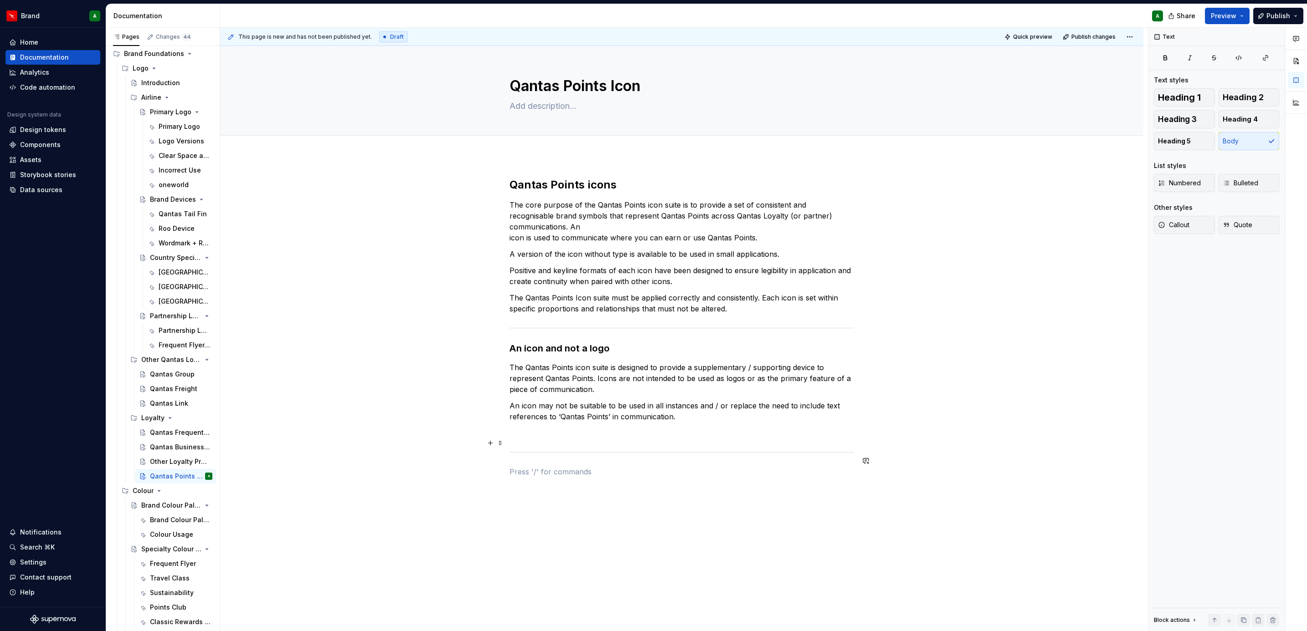
click at [535, 432] on div "Qantas Points icons The core purpose of the Qantas Points icon suite is to prov…" at bounding box center [681, 328] width 344 height 300
click at [535, 432] on div "Qantas Points icons The core purpose of the Qantas Points icon suite is to prov…" at bounding box center [681, 319] width 344 height 283
click at [1227, 92] on button "Heading 2" at bounding box center [1248, 97] width 61 height 18
click at [588, 476] on div "Qantas Points icons The core purpose of the Qantas Points icon suite is to prov…" at bounding box center [681, 413] width 923 height 515
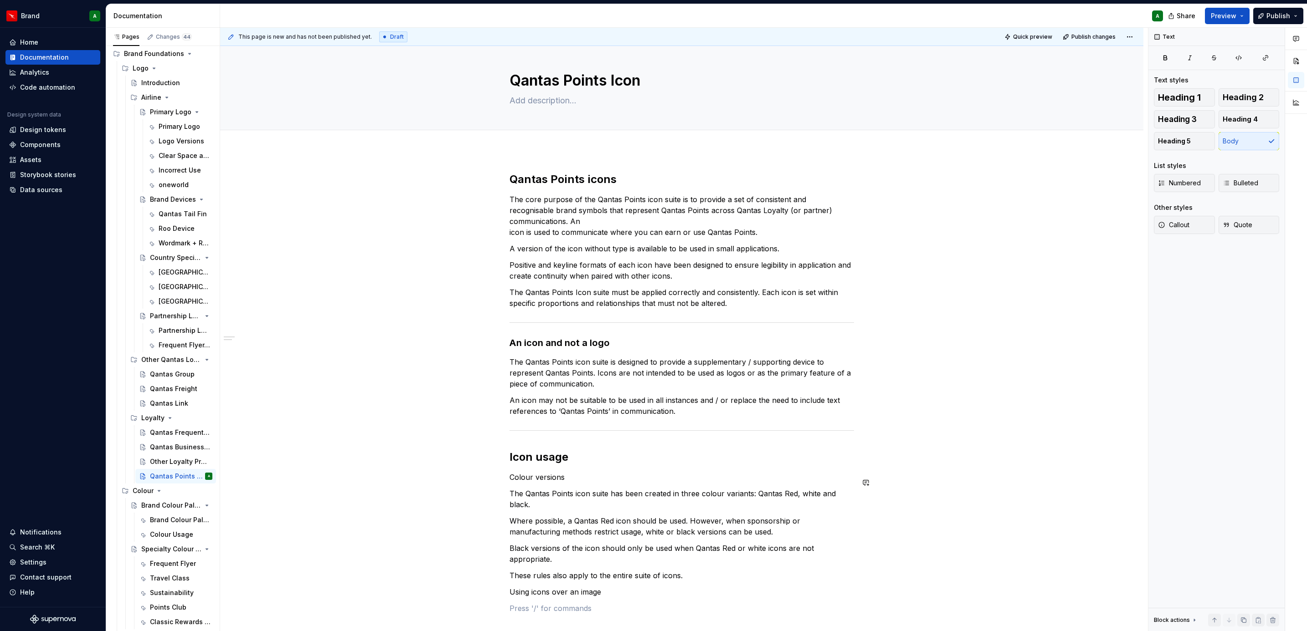
scroll to position [22, 0]
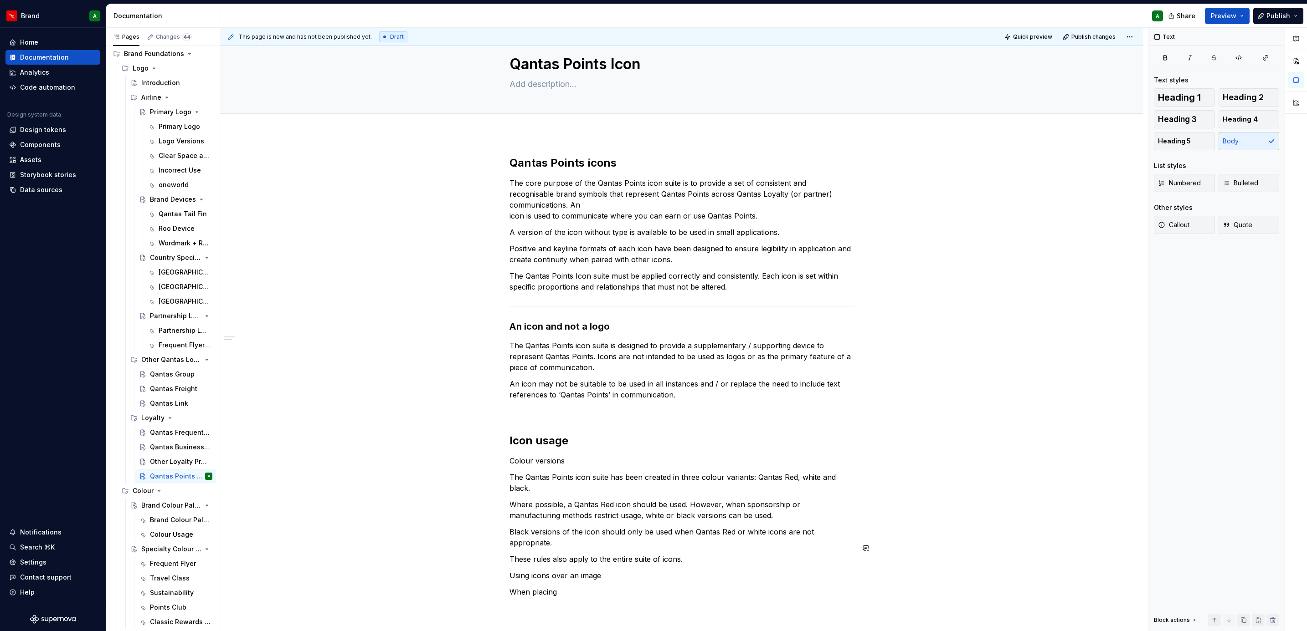
click at [540, 570] on p "Using icons over an image" at bounding box center [681, 575] width 344 height 11
click at [1200, 120] on button "Heading 3" at bounding box center [1184, 119] width 61 height 18
click at [555, 456] on p "Colour versions" at bounding box center [681, 461] width 344 height 11
click at [1197, 116] on button "Heading 3" at bounding box center [1184, 119] width 61 height 18
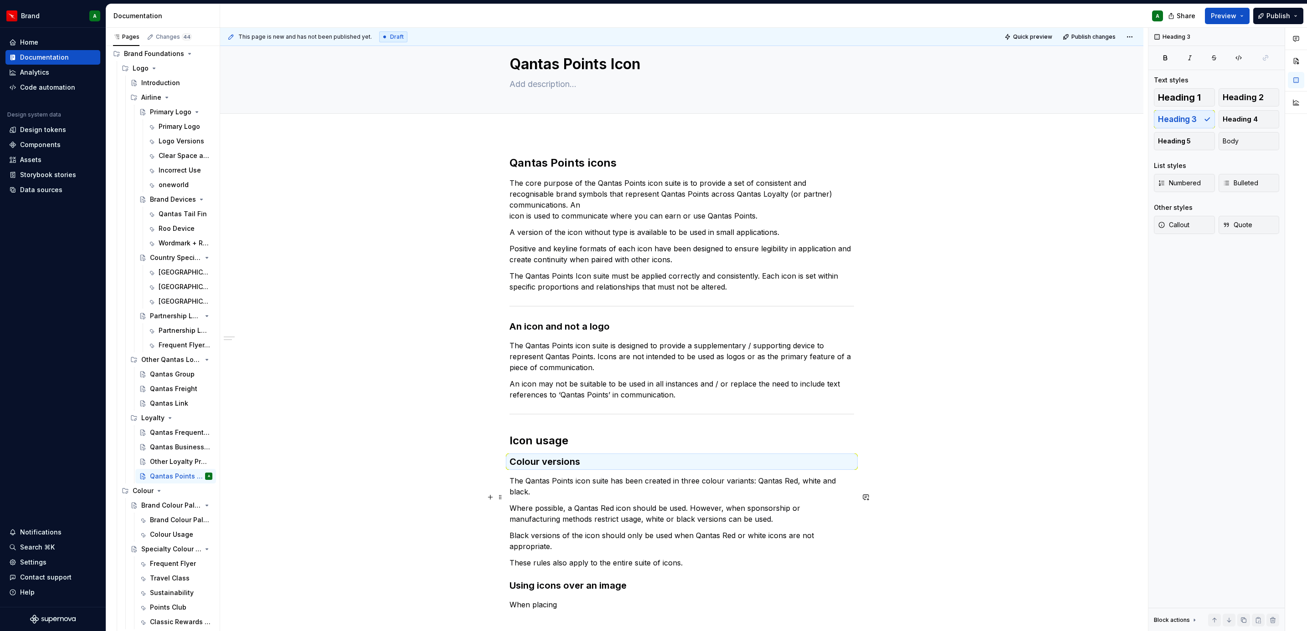
scroll to position [144, 0]
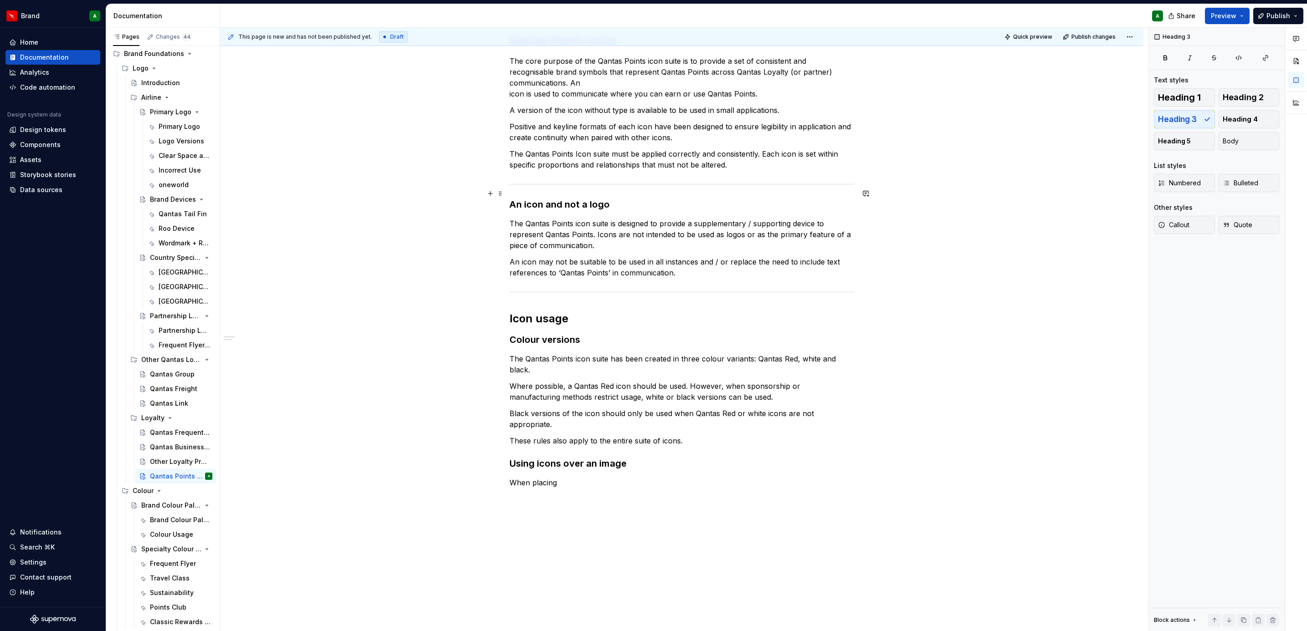
click at [590, 198] on h3 "An icon and not a logo" at bounding box center [681, 204] width 344 height 13
click at [1232, 93] on span "Heading 2" at bounding box center [1242, 97] width 41 height 9
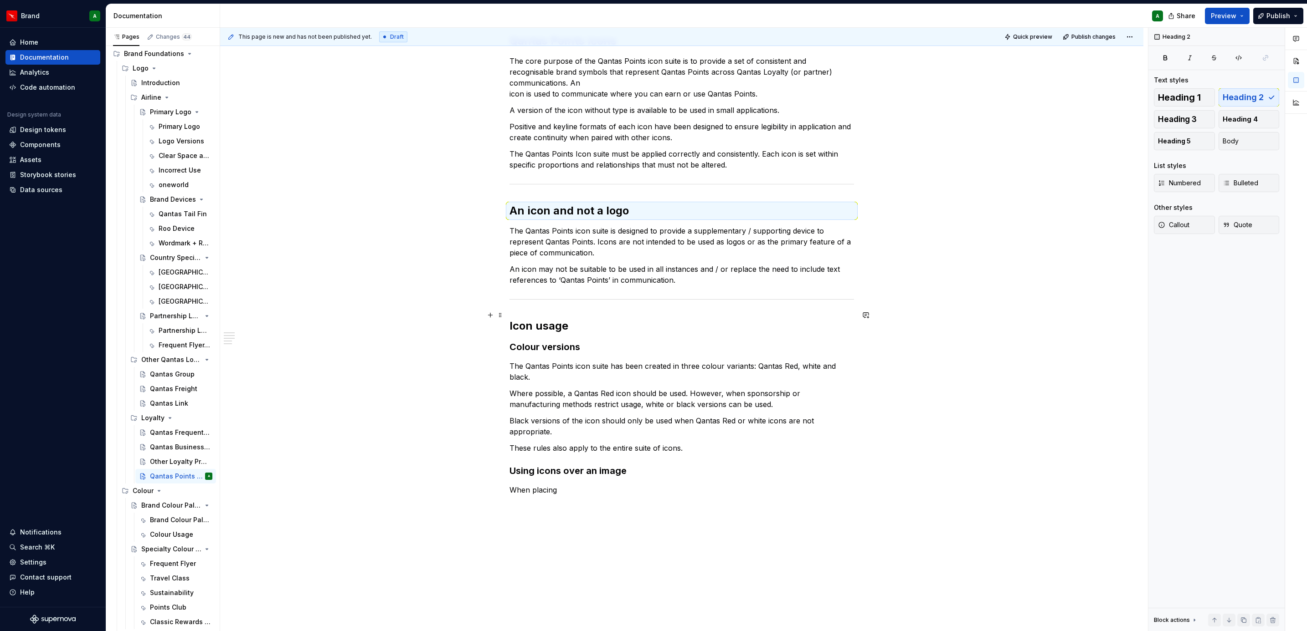
click at [529, 321] on h2 "Icon usage" at bounding box center [681, 326] width 344 height 15
click at [548, 341] on h3 "Colour versions" at bounding box center [681, 347] width 344 height 13
click at [571, 485] on p "When placing" at bounding box center [681, 490] width 344 height 11
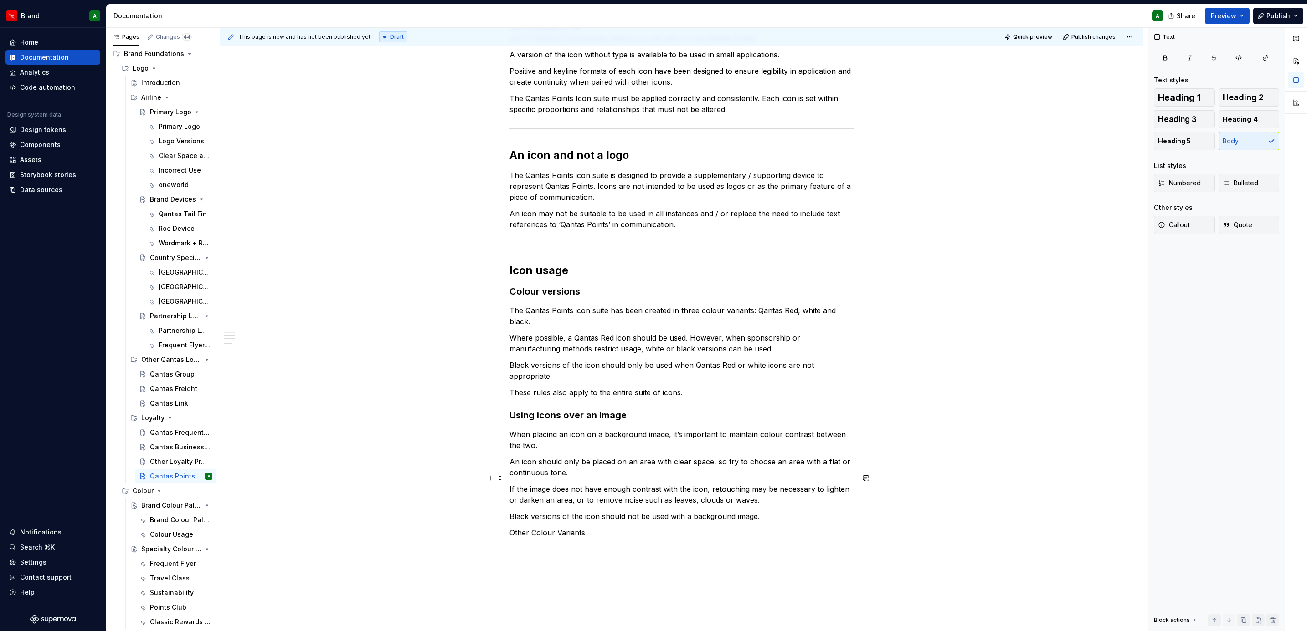
scroll to position [200, 0]
click at [562, 527] on p "Other Colour Variants" at bounding box center [681, 532] width 344 height 11
click at [1251, 119] on span "Heading 4" at bounding box center [1239, 119] width 35 height 9
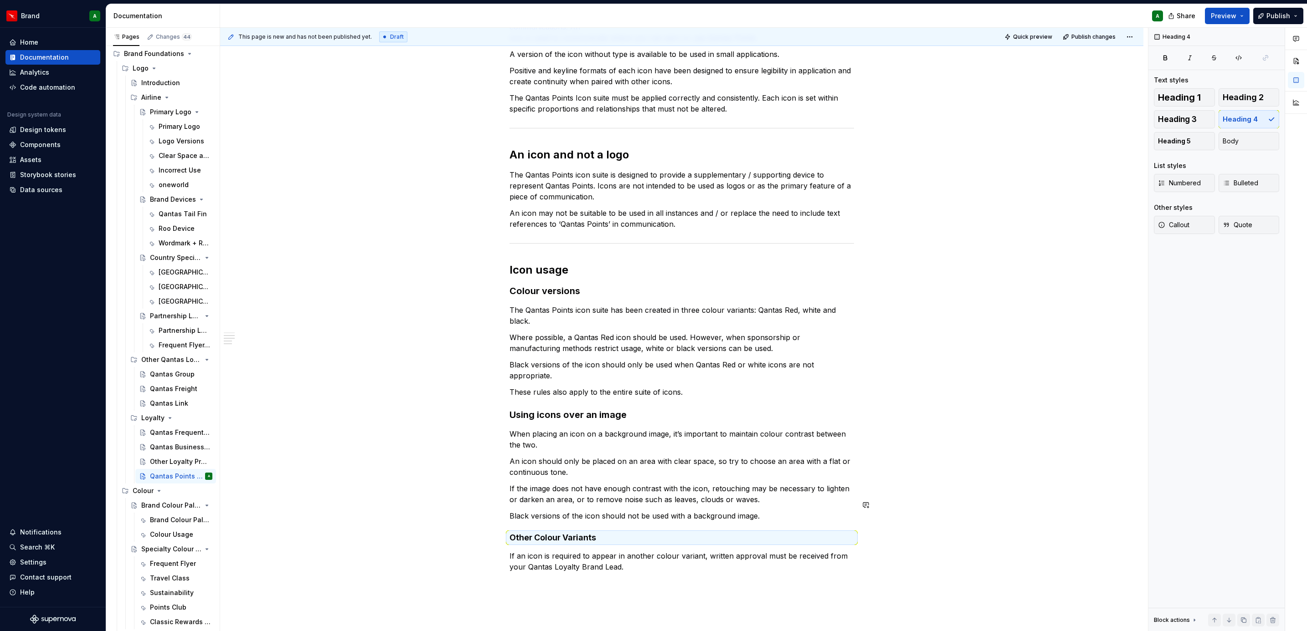
click at [623, 513] on div "Qantas Points icons The core purpose of the Qantas Points icon suite is to prov…" at bounding box center [681, 275] width 344 height 595
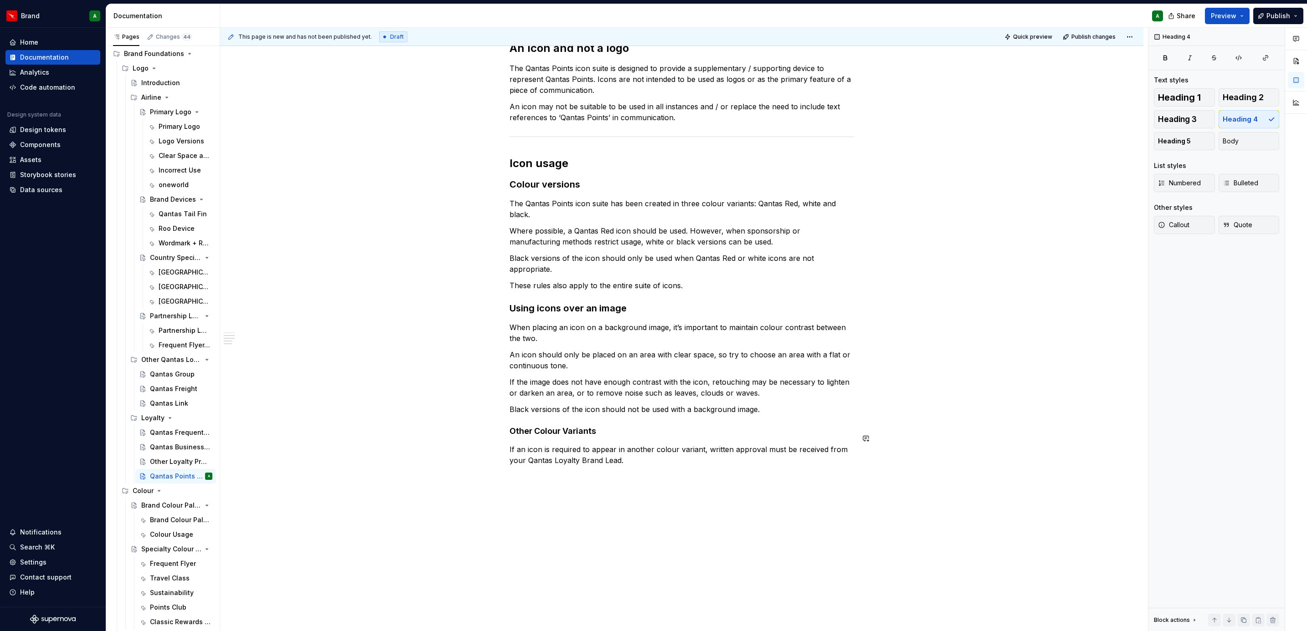
scroll to position [308, 0]
click at [652, 483] on div "Qantas Points icons The core purpose of the Qantas Points icon suite is to prov…" at bounding box center [681, 256] width 923 height 817
click at [524, 425] on h4 "Other Colour Variants" at bounding box center [681, 430] width 344 height 11
click at [1195, 138] on button "Heading 5" at bounding box center [1184, 141] width 61 height 18
click at [529, 509] on div "Qantas Points icons The core purpose of the Qantas Points icon suite is to prov…" at bounding box center [681, 264] width 923 height 832
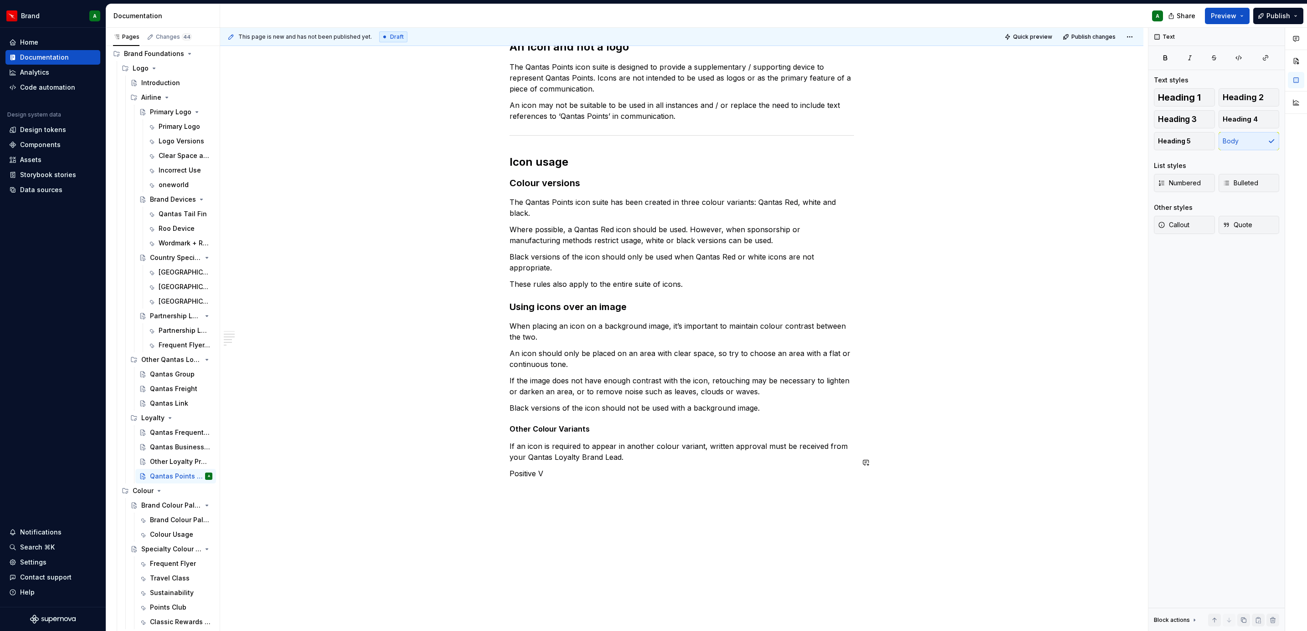
click at [566, 480] on div "Qantas Points icons The core purpose of the Qantas Points icon suite is to prov…" at bounding box center [681, 264] width 923 height 832
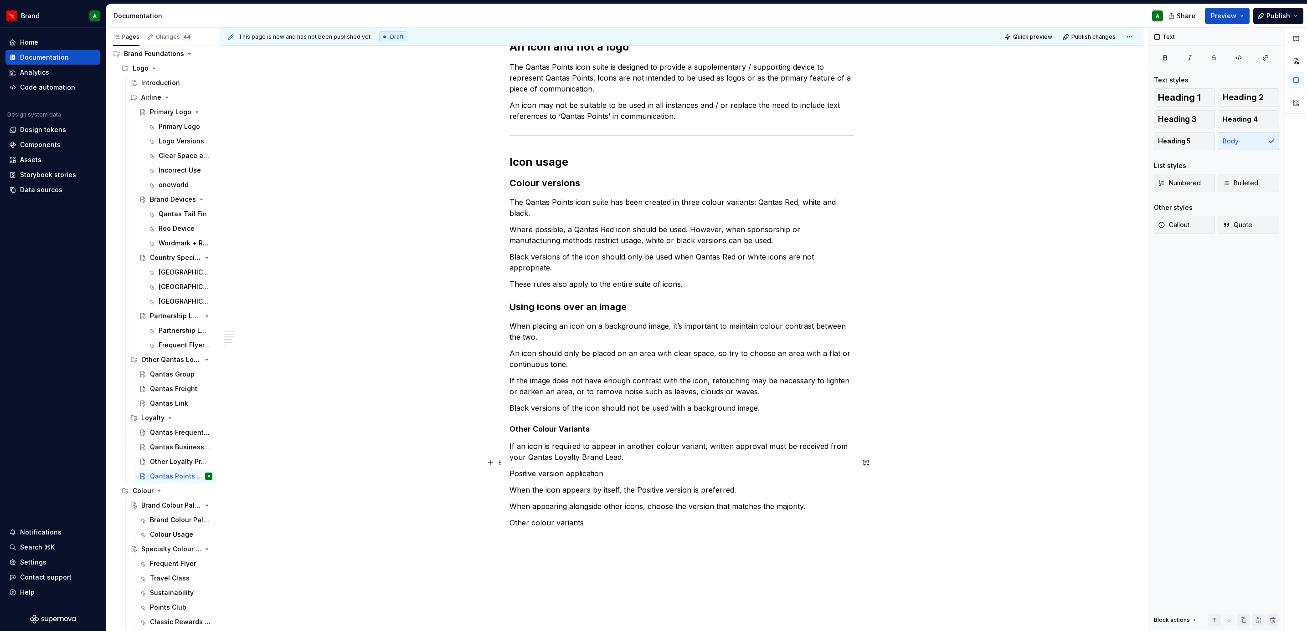
click at [554, 468] on p "Positive version application" at bounding box center [681, 473] width 344 height 11
click at [1199, 117] on button "Heading 3" at bounding box center [1184, 119] width 61 height 18
click at [551, 527] on p "Other colour variants" at bounding box center [681, 532] width 344 height 11
click at [1184, 118] on span "Heading 3" at bounding box center [1177, 119] width 39 height 9
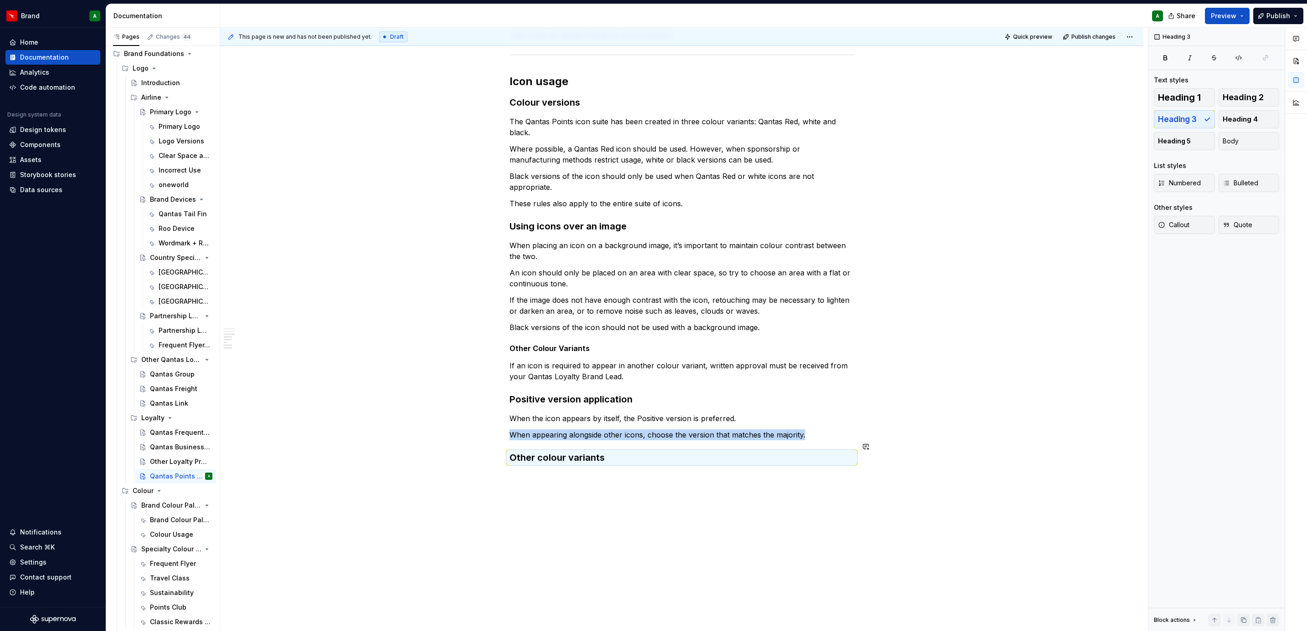
scroll to position [411, 0]
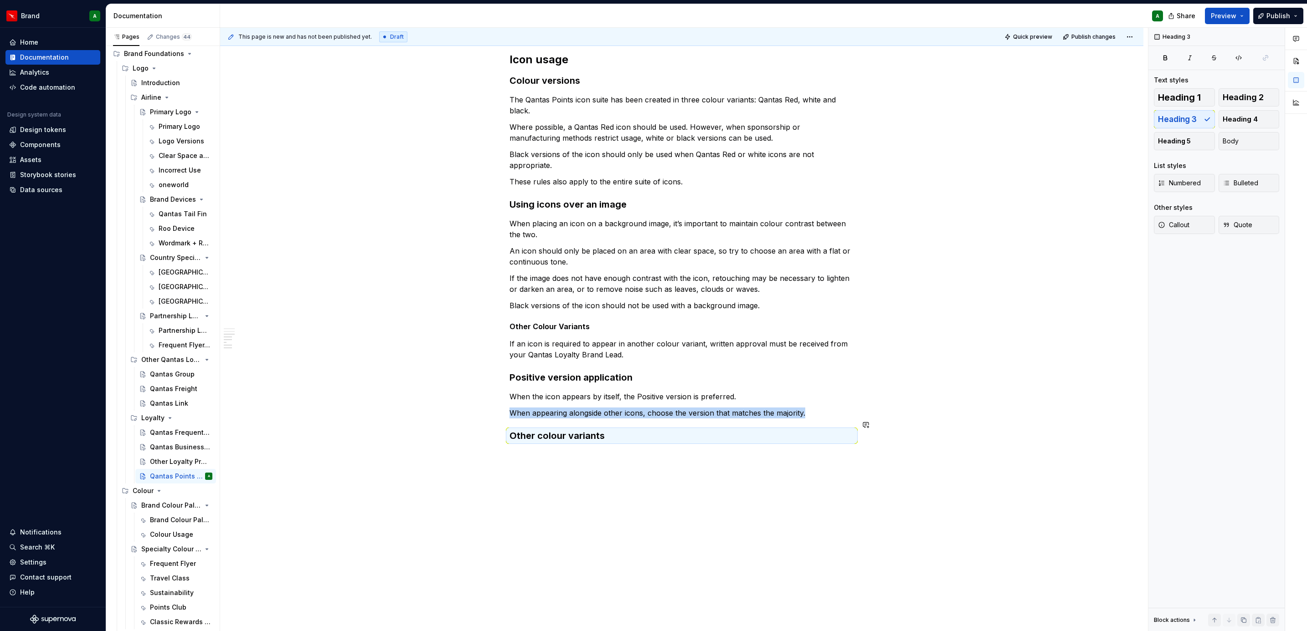
click at [590, 462] on div "Qantas Points icons The core purpose of the Qantas Points icon suite is to prov…" at bounding box center [681, 194] width 923 height 898
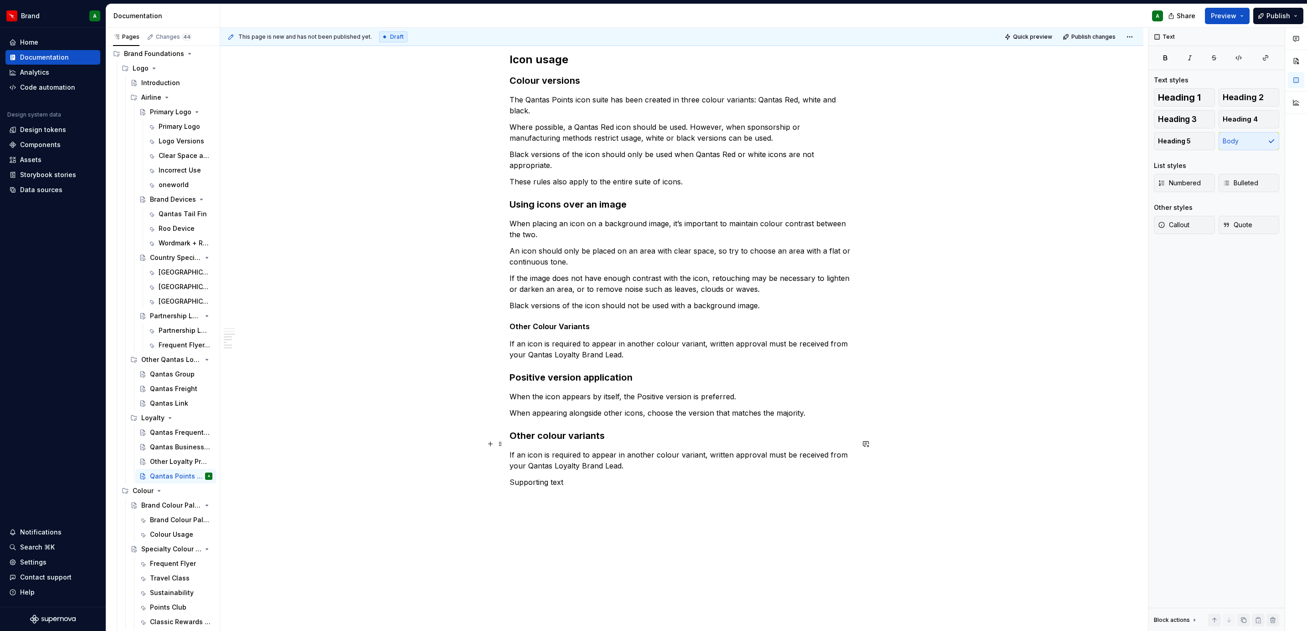
drag, startPoint x: 469, startPoint y: 447, endPoint x: 511, endPoint y: 476, distance: 51.2
click at [469, 447] on div "Qantas Points icons The core purpose of the Qantas Points icon suite is to prov…" at bounding box center [681, 225] width 923 height 960
click at [539, 495] on div "Qantas Points icons The core purpose of the Qantas Points icon suite is to prov…" at bounding box center [681, 141] width 344 height 748
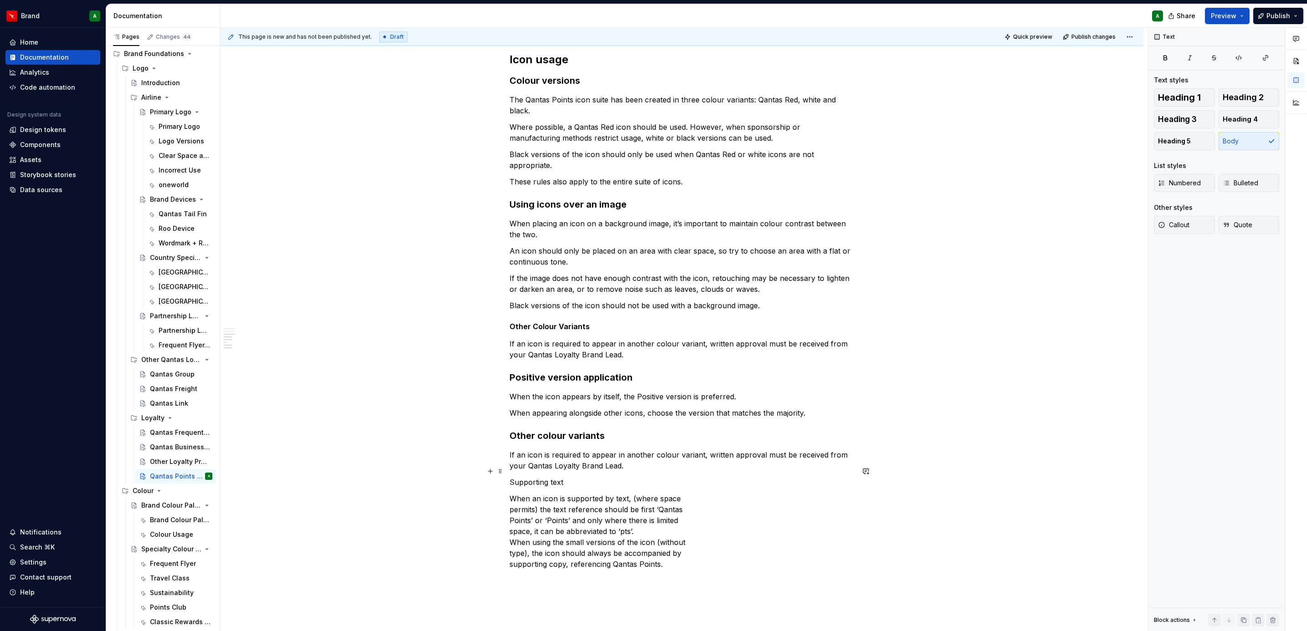
click at [543, 477] on p "Supporting text" at bounding box center [681, 482] width 344 height 11
click at [1195, 118] on span "Heading 3" at bounding box center [1177, 119] width 39 height 9
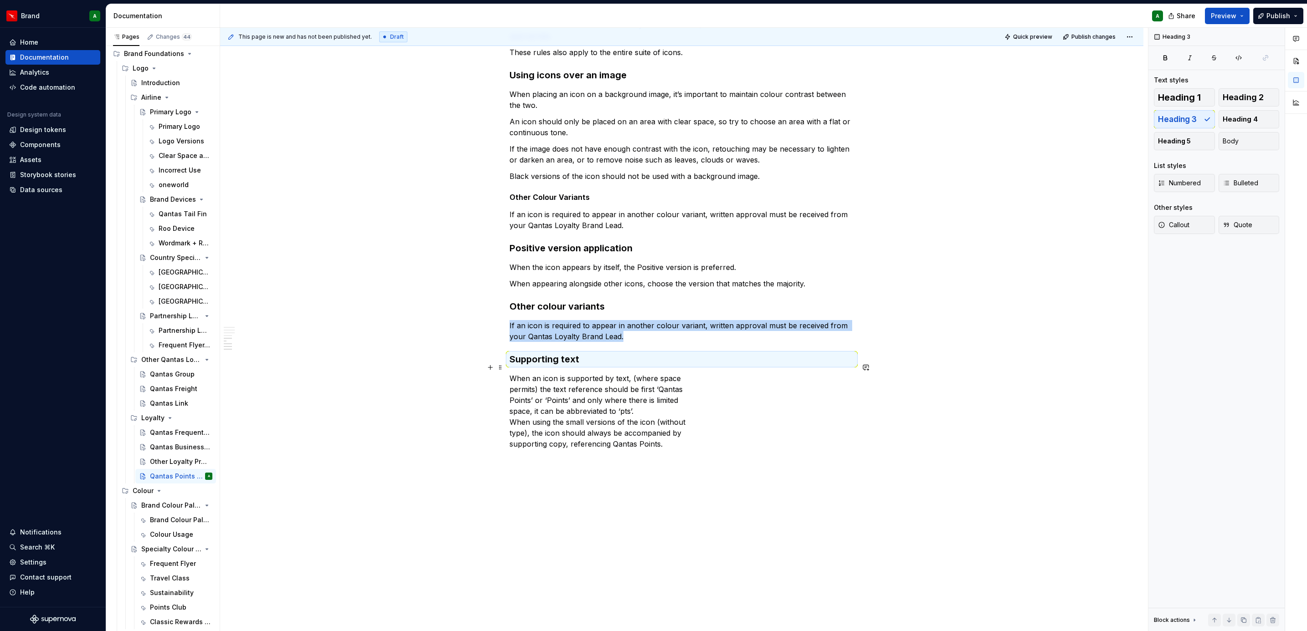
scroll to position [547, 0]
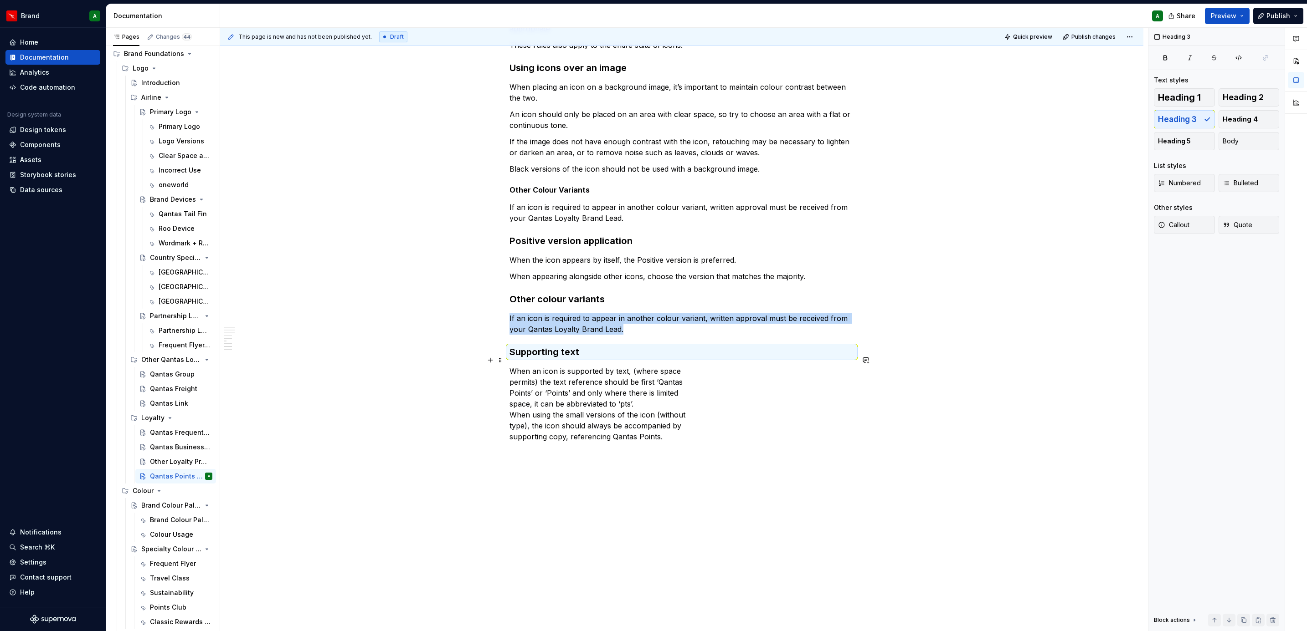
click at [507, 371] on div "Qantas Points icons The core purpose of the Qantas Points icon suite is to prov…" at bounding box center [681, 126] width 923 height 1034
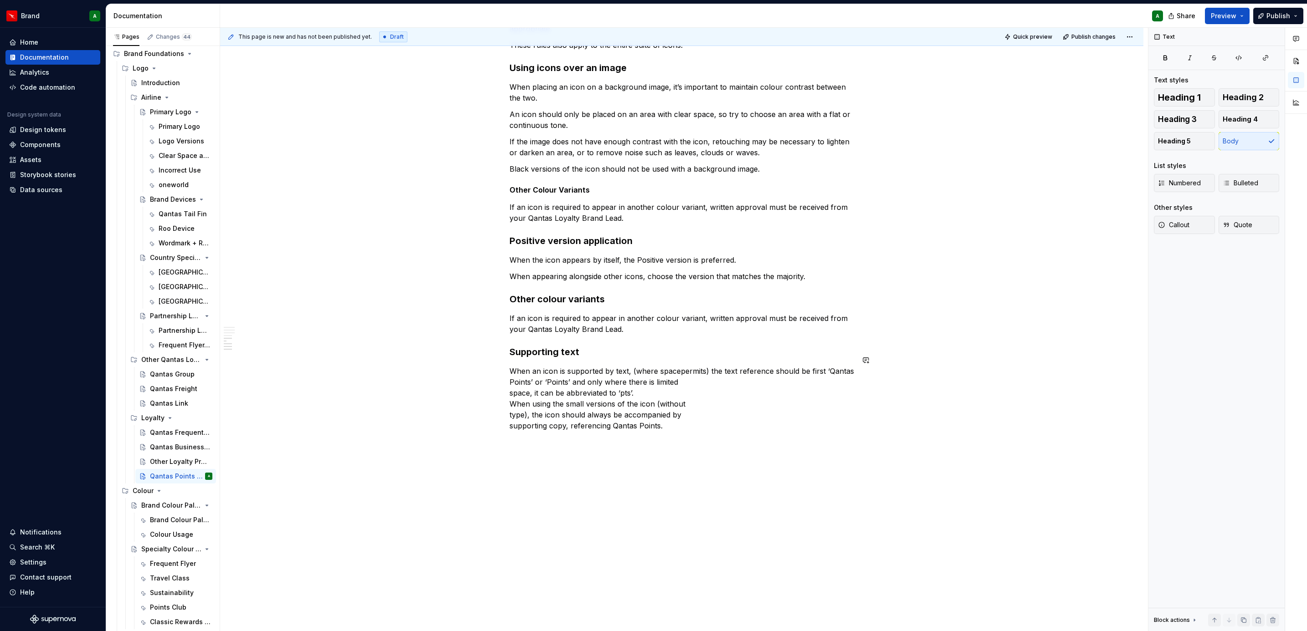
scroll to position [536, 0]
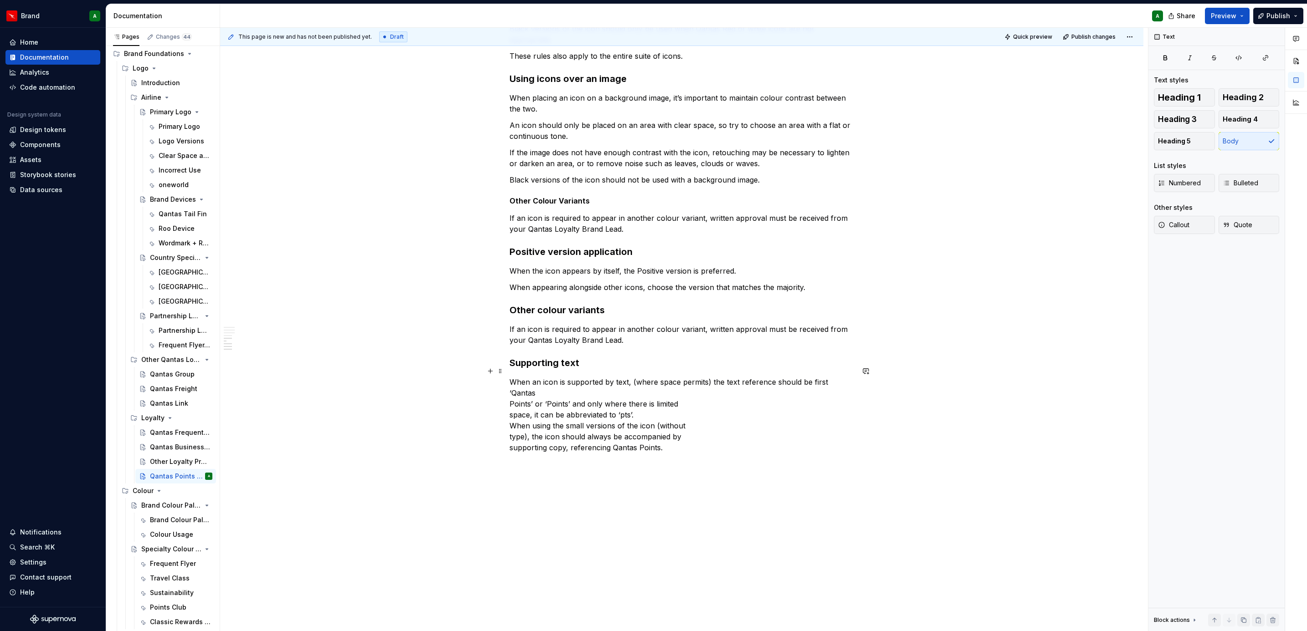
click at [504, 384] on div "Qantas Points icons The core purpose of the Qantas Points icon suite is to prov…" at bounding box center [681, 137] width 923 height 1034
click at [506, 395] on div "Qantas Points icons The core purpose of the Qantas Points icon suite is to prov…" at bounding box center [681, 131] width 923 height 1023
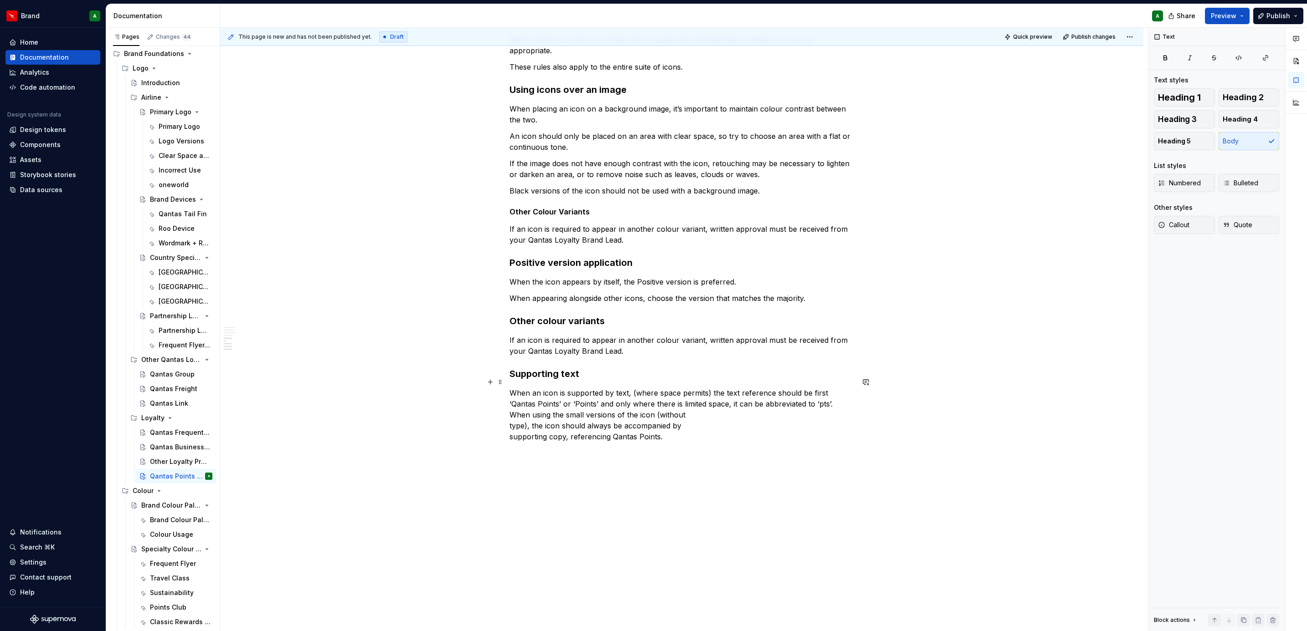
click at [506, 401] on div "Qantas Points icons The core purpose of the Qantas Points icon suite is to prov…" at bounding box center [681, 136] width 923 height 1012
click at [504, 416] on div "Qantas Points icons The core purpose of the Qantas Points icon suite is to prov…" at bounding box center [681, 139] width 923 height 1018
click at [504, 429] on div "Qantas Points icons The core purpose of the Qantas Points icon suite is to prov…" at bounding box center [681, 139] width 923 height 1018
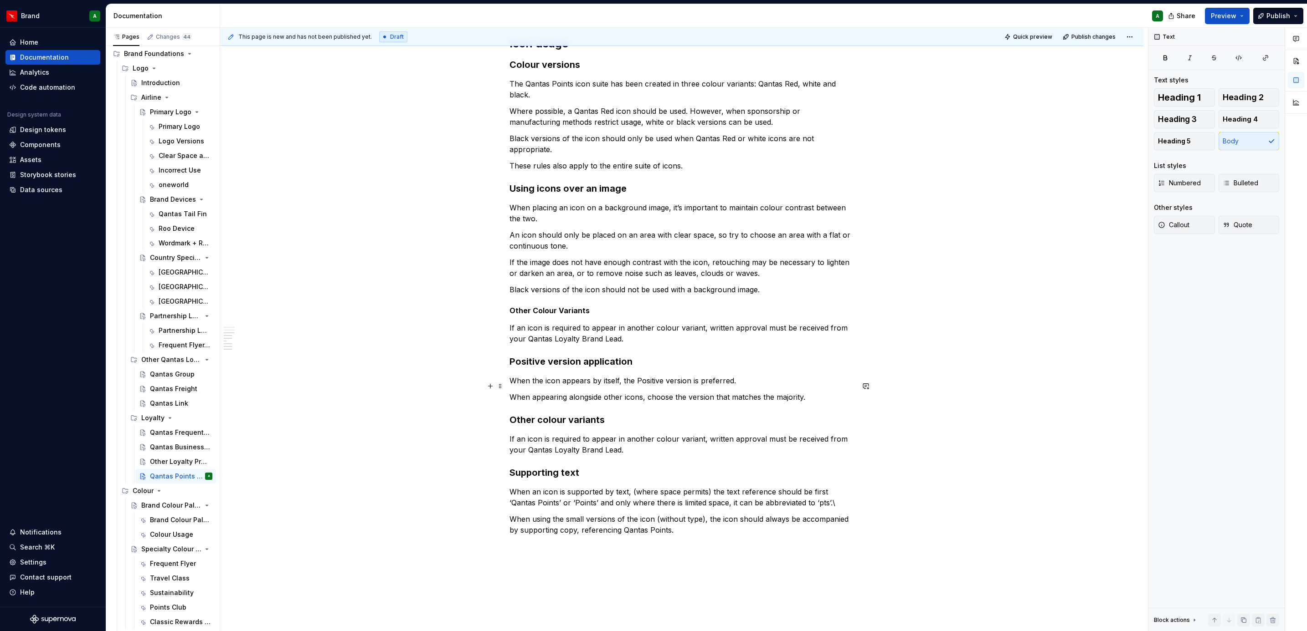
scroll to position [420, 0]
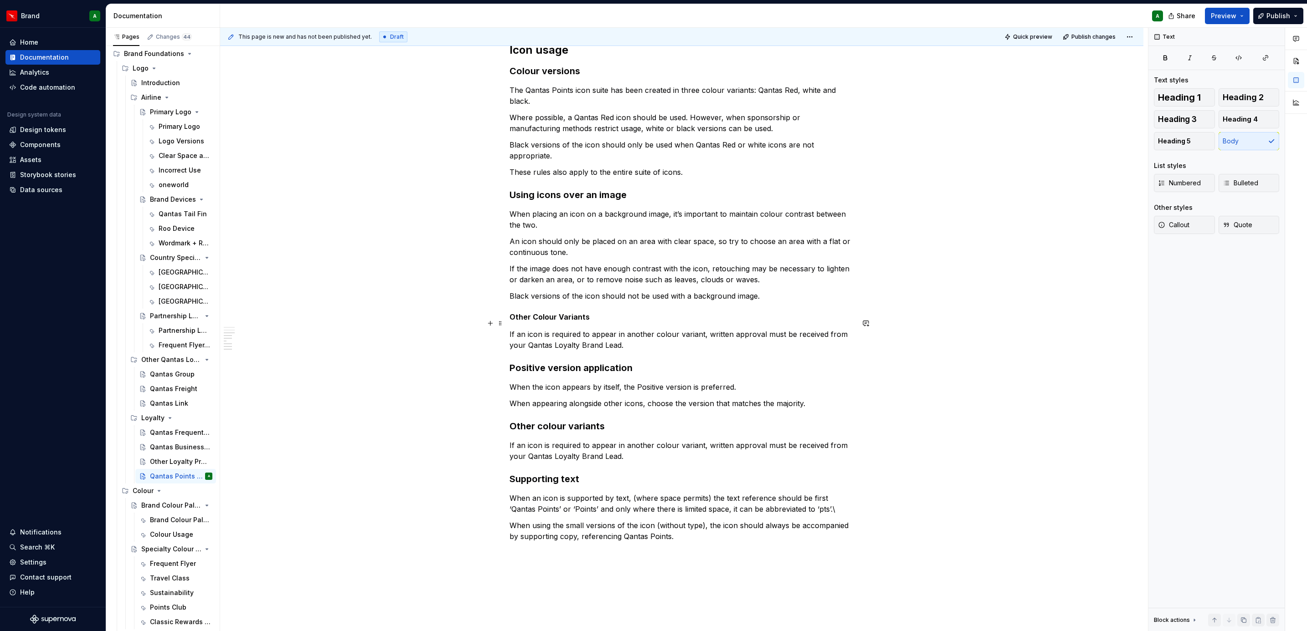
click at [629, 334] on p "If an icon is required to appear in another colour variant, written approval mu…" at bounding box center [681, 340] width 344 height 22
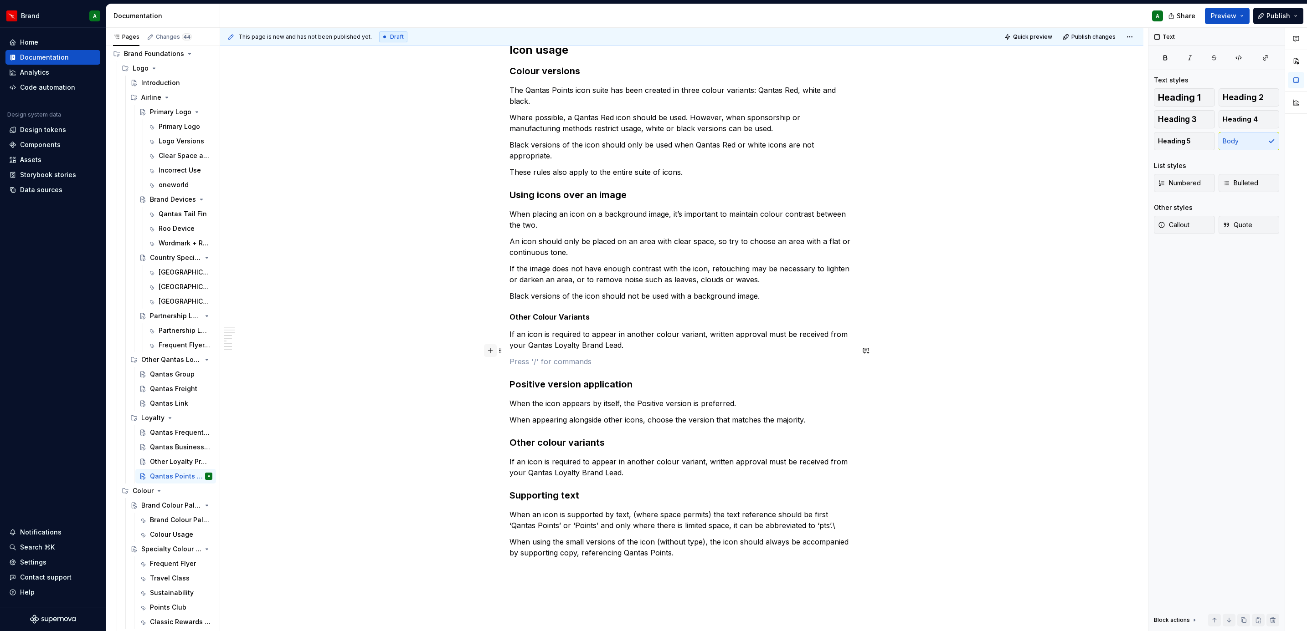
click at [491, 350] on button "button" at bounding box center [490, 350] width 13 height 13
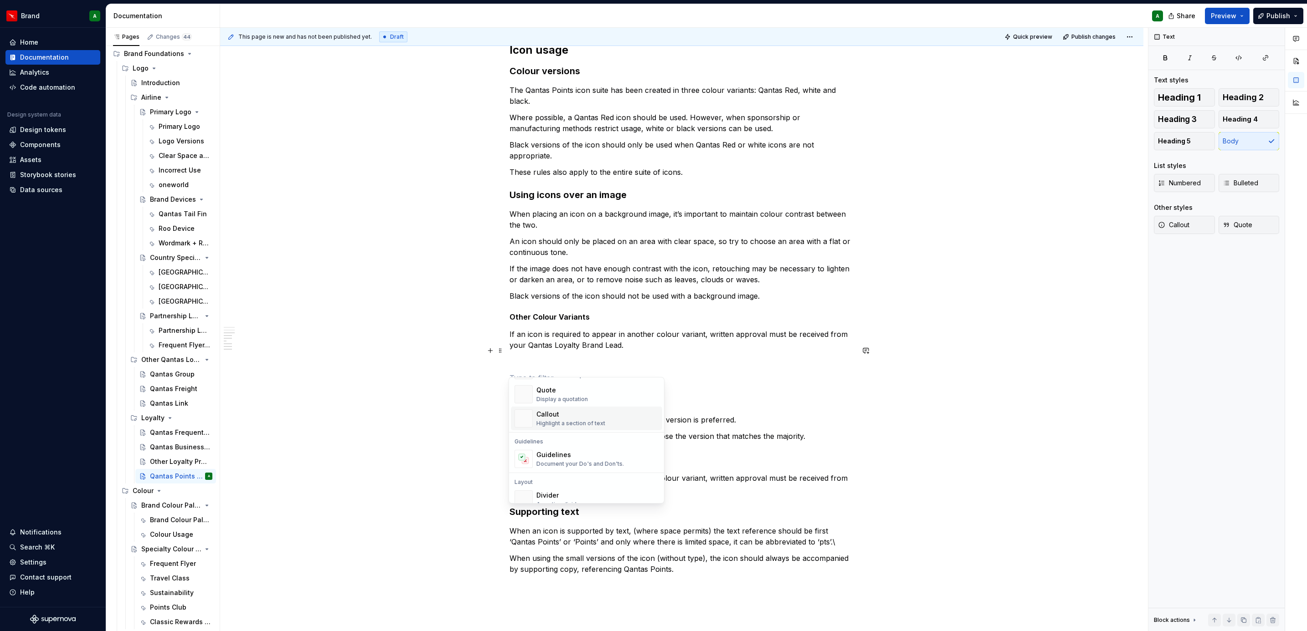
scroll to position [204, 0]
click at [572, 493] on div "Divider" at bounding box center [559, 494] width 46 height 9
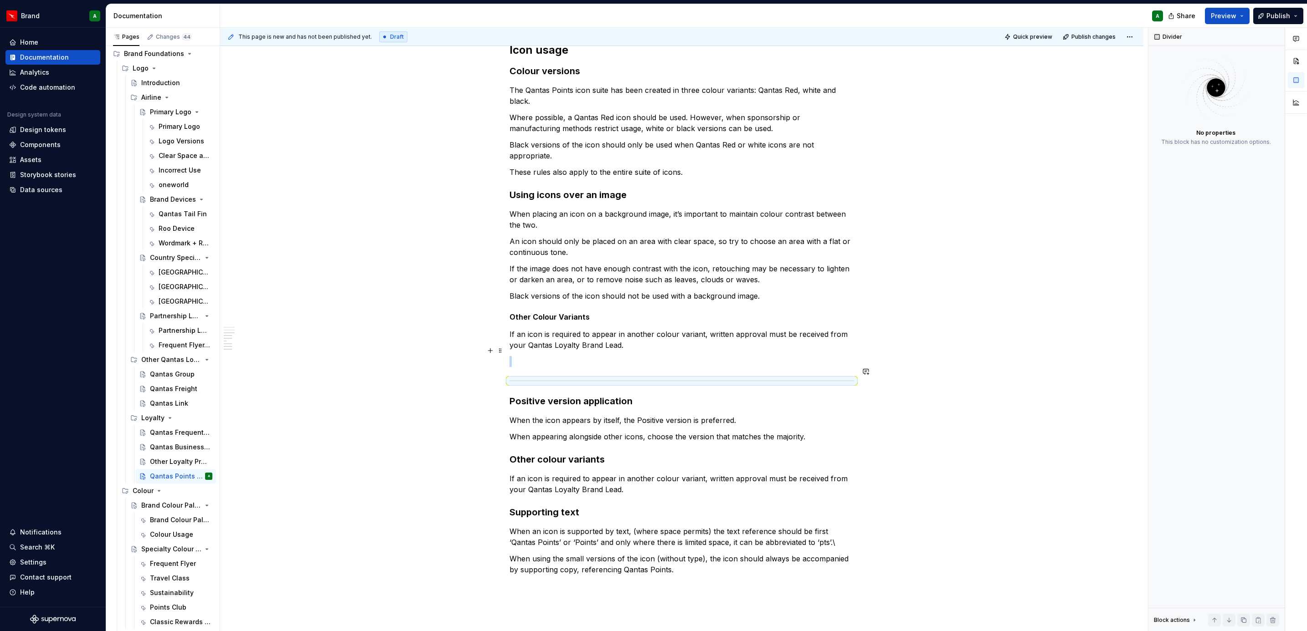
click at [525, 356] on p at bounding box center [681, 361] width 344 height 11
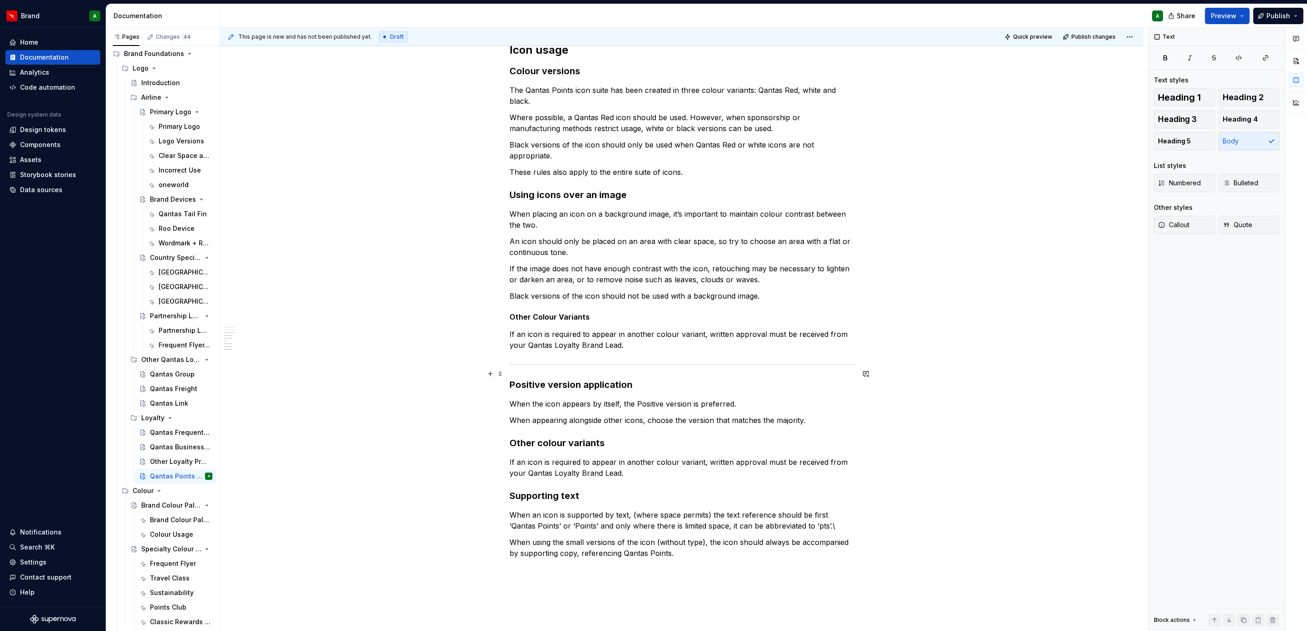
click at [586, 379] on h3 "Positive version application" at bounding box center [681, 385] width 344 height 13
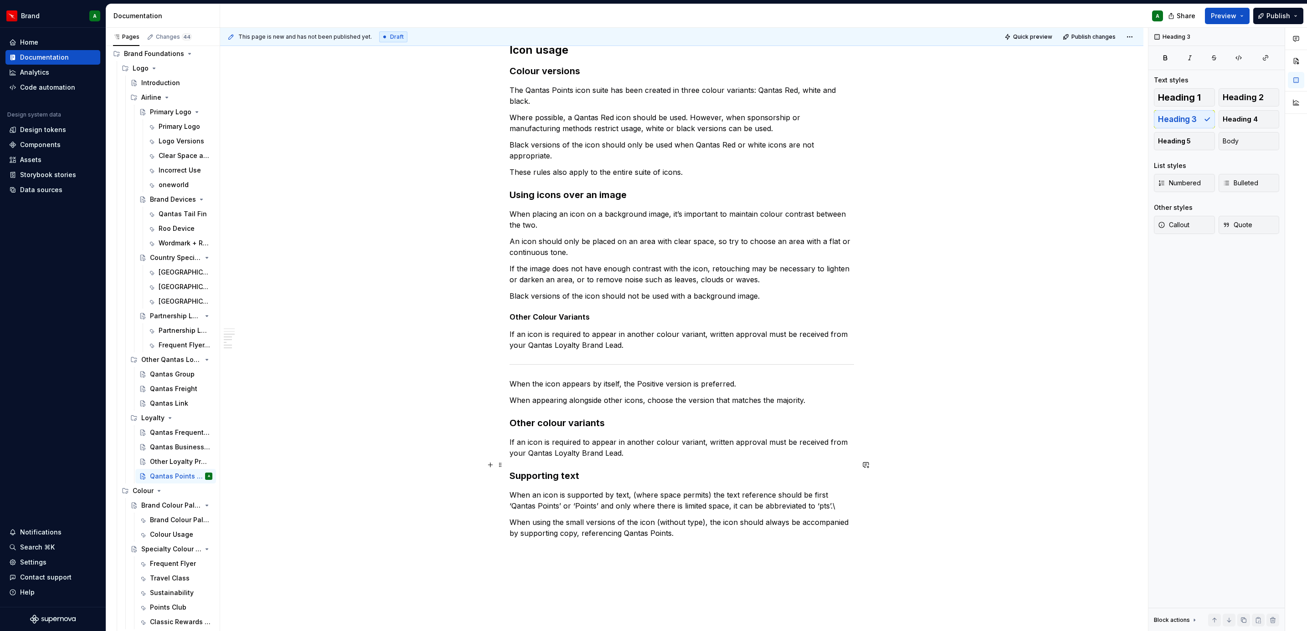
click at [720, 471] on h3 "Supporting text" at bounding box center [681, 476] width 344 height 13
click at [610, 576] on div "Qantas Points icons The core purpose of the Qantas Points icon suite is to prov…" at bounding box center [681, 238] width 923 height 1004
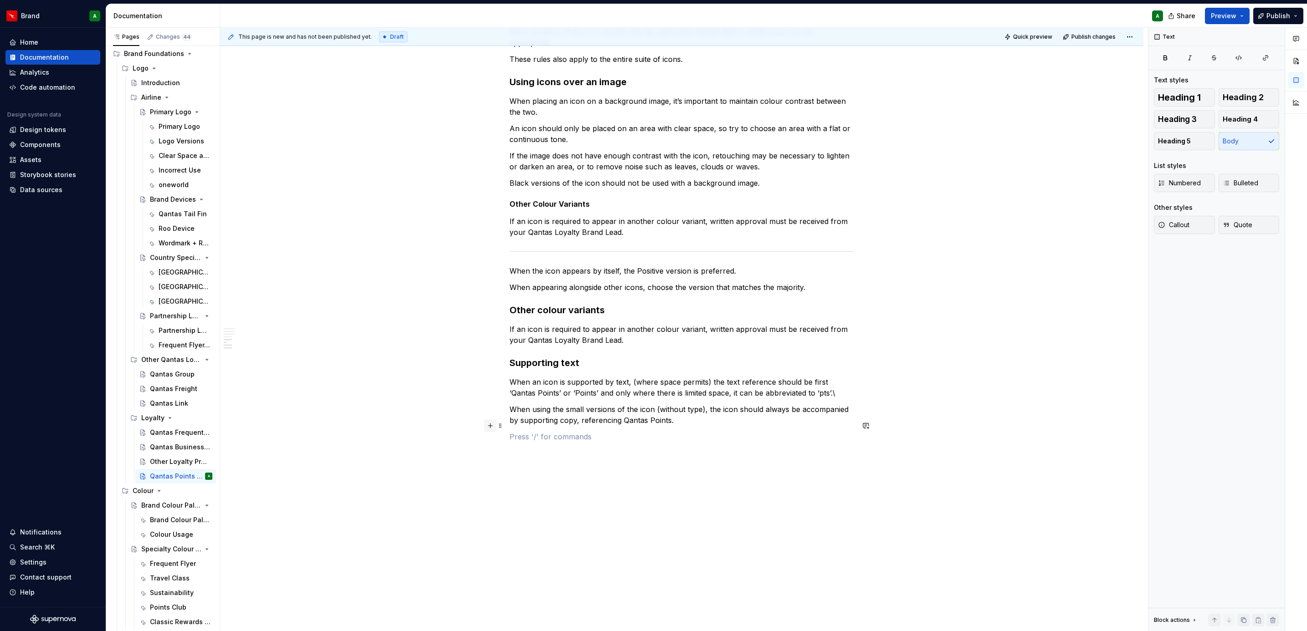
click at [491, 426] on button "button" at bounding box center [490, 426] width 13 height 13
click at [575, 473] on div "Divider" at bounding box center [559, 473] width 46 height 9
click at [551, 431] on p at bounding box center [681, 436] width 344 height 11
click at [522, 454] on p at bounding box center [681, 459] width 344 height 11
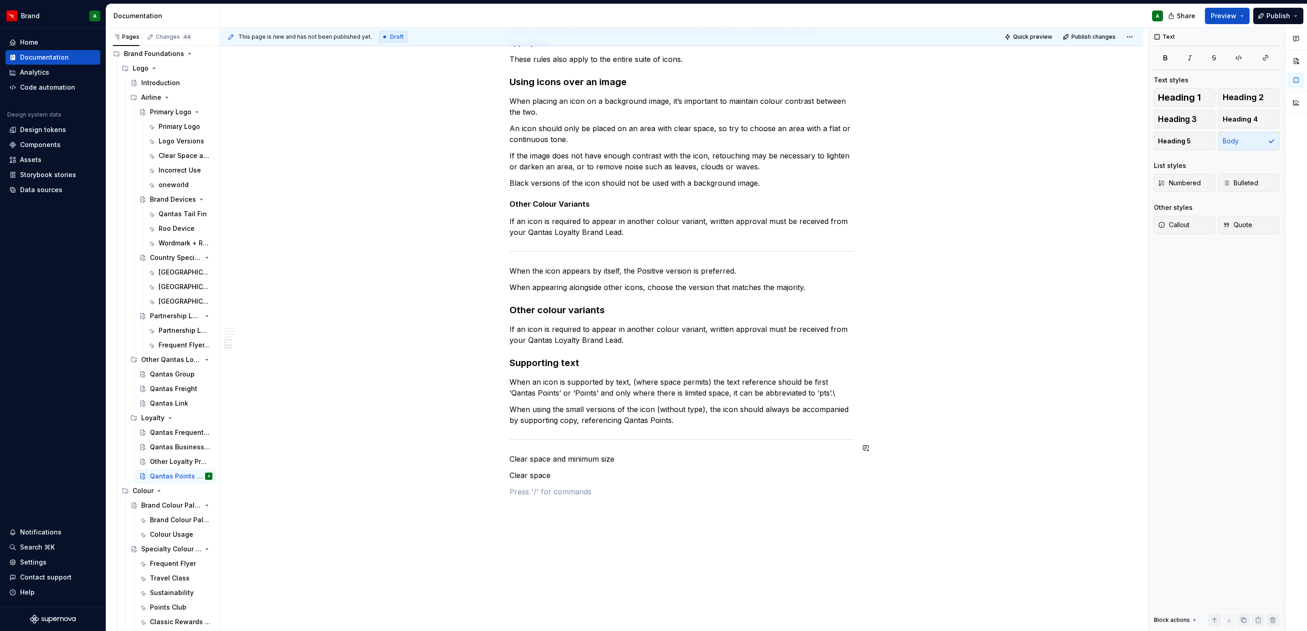
click at [522, 454] on p "Clear space and minimum size" at bounding box center [681, 459] width 344 height 11
click at [1243, 95] on span "Heading 2" at bounding box center [1242, 97] width 41 height 9
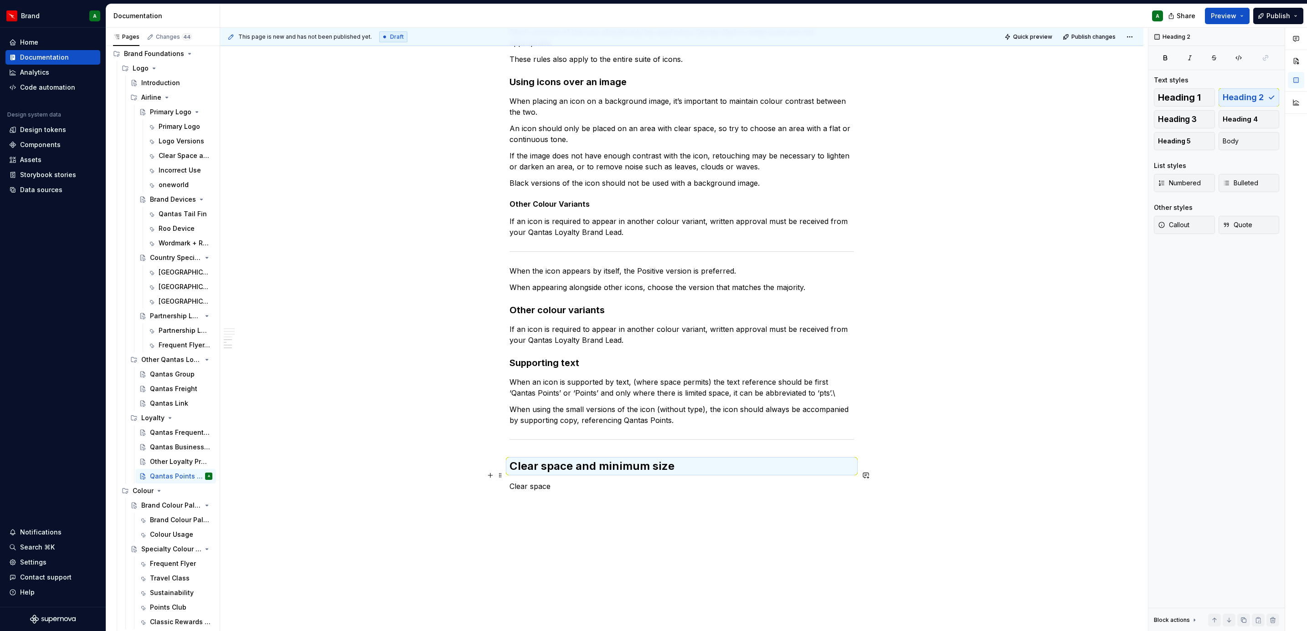
click at [503, 491] on div "Qantas Points icons The core purpose of the Qantas Points icon suite is to prov…" at bounding box center [681, 166] width 923 height 1086
click at [703, 503] on div "Qantas Points icons The core purpose of the Qantas Points icon suite is to prov…" at bounding box center [681, 82] width 344 height 875
click at [573, 499] on div "Qantas Points icons The core purpose of the Qantas Points icon suite is to prov…" at bounding box center [681, 82] width 344 height 875
click at [506, 490] on div "Qantas Points icons The core purpose of the Qantas Points icon suite is to prov…" at bounding box center [681, 166] width 923 height 1086
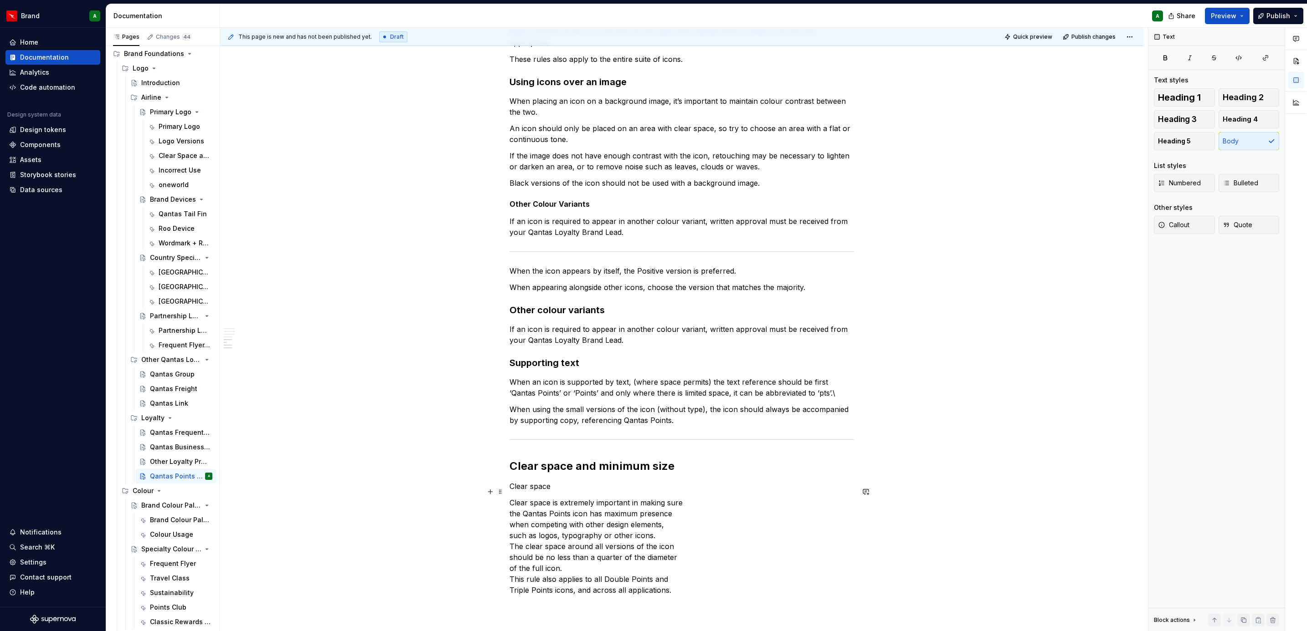
click at [506, 502] on div "Qantas Points icons The core purpose of the Qantas Points icon suite is to prov…" at bounding box center [681, 210] width 923 height 1174
click at [506, 502] on div "Qantas Points icons The core purpose of the Qantas Points icon suite is to prov…" at bounding box center [681, 204] width 923 height 1163
click at [506, 515] on div "Qantas Points icons The core purpose of the Qantas Points icon suite is to prov…" at bounding box center [681, 204] width 923 height 1163
click at [502, 512] on div "Qantas Points icons The core purpose of the Qantas Points icon suite is to prov…" at bounding box center [681, 199] width 923 height 1152
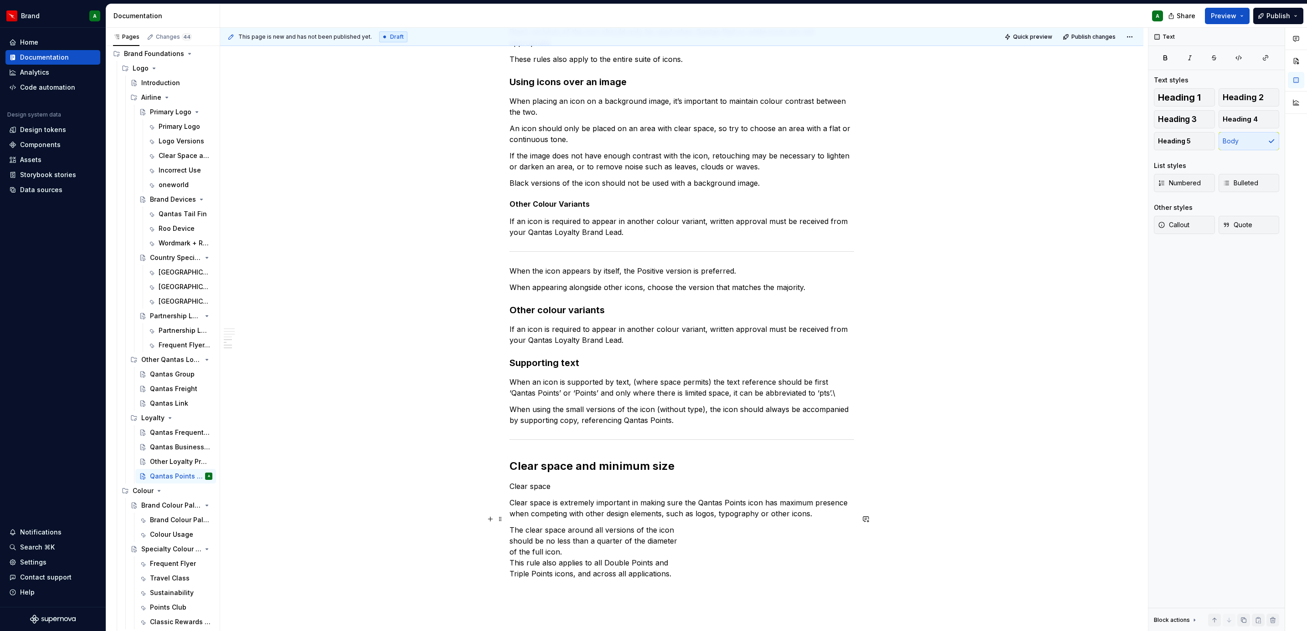
click at [504, 532] on div "Qantas Points icons The core purpose of the Qantas Points icon suite is to prov…" at bounding box center [681, 201] width 923 height 1157
click at [503, 529] on div "Qantas Points icons The core purpose of the Qantas Points icon suite is to prov…" at bounding box center [681, 196] width 923 height 1146
click at [509, 540] on p "The clear space around all versions of the icon should be no less than a quarte…" at bounding box center [681, 547] width 344 height 44
click at [507, 559] on div "Qantas Points icons The core purpose of the Qantas Points icon suite is to prov…" at bounding box center [681, 199] width 923 height 1152
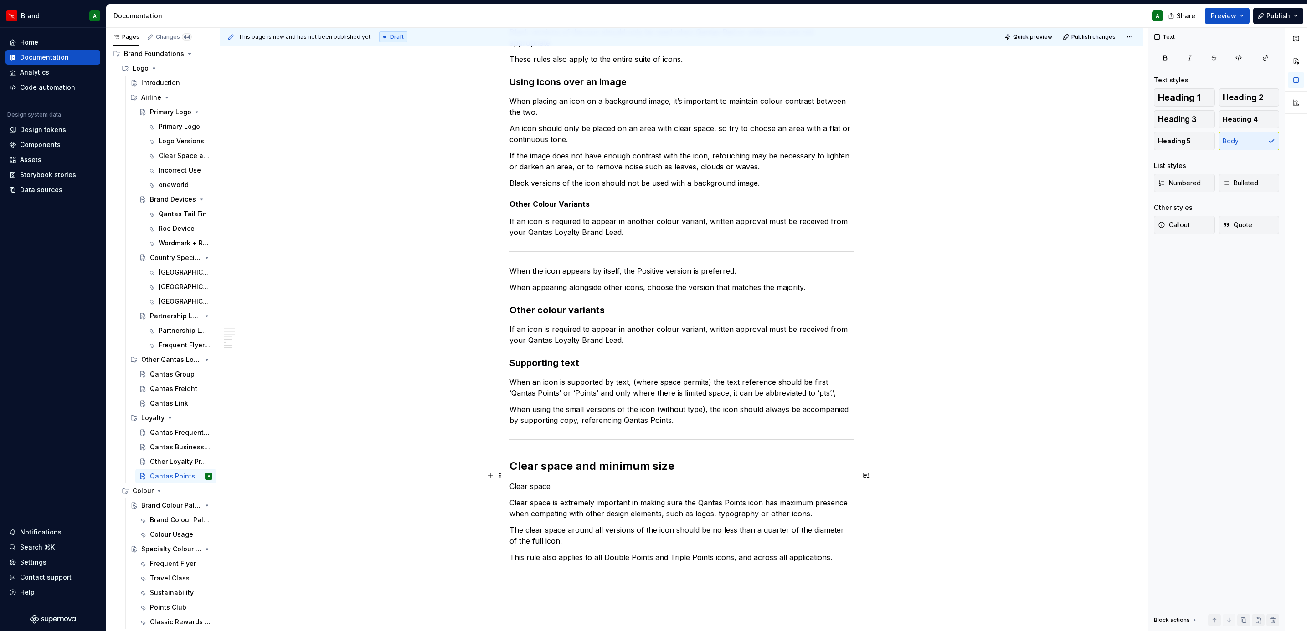
click at [538, 469] on div "Qantas Points icons The core purpose of the Qantas Points icon suite is to prov…" at bounding box center [681, 104] width 344 height 919
click at [1191, 120] on span "Heading 3" at bounding box center [1177, 119] width 39 height 9
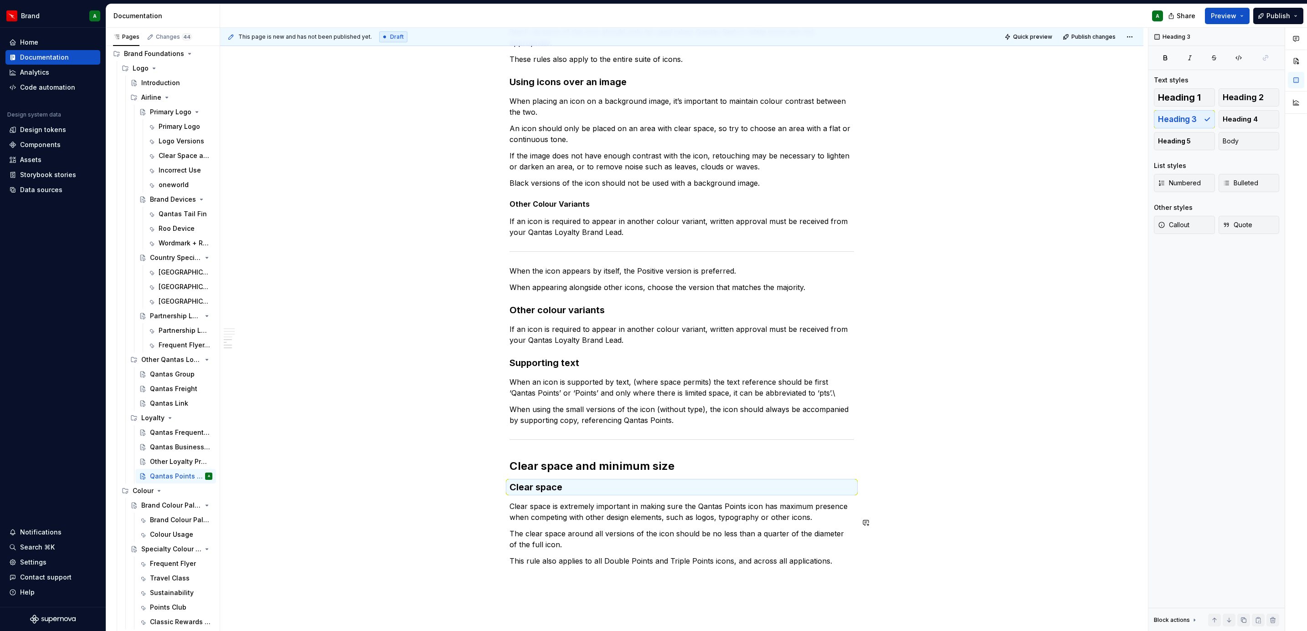
type textarea "*"
